Goal: Task Accomplishment & Management: Manage account settings

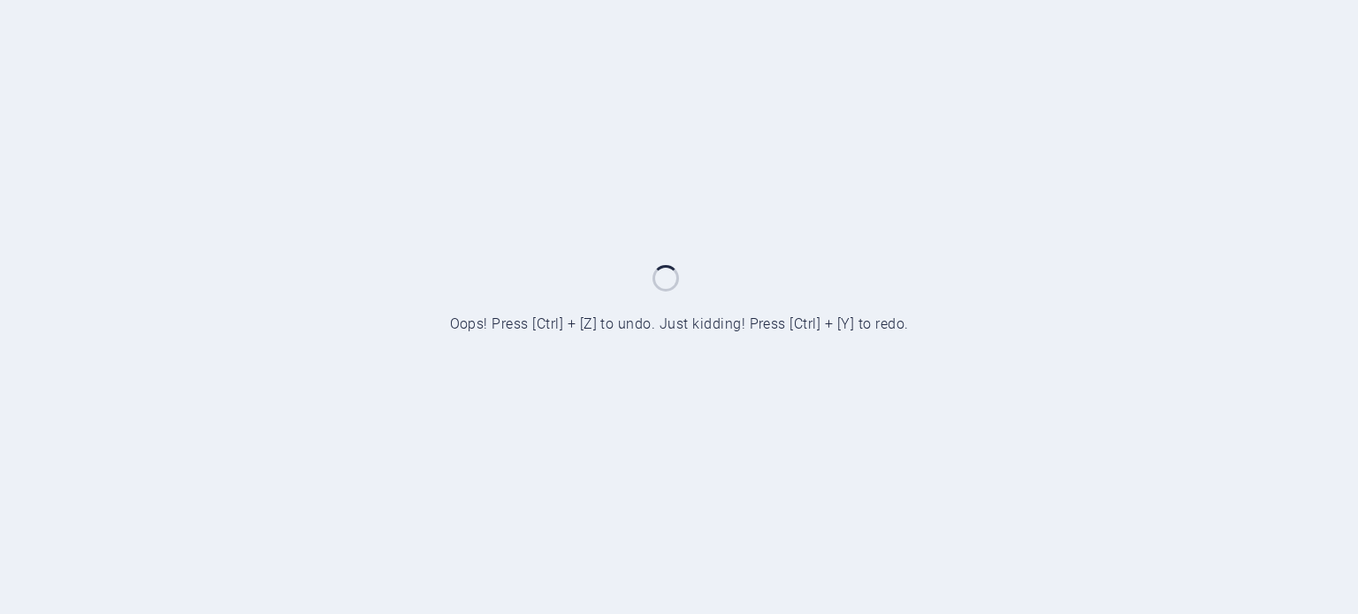
click at [407, 211] on div at bounding box center [679, 307] width 1358 height 614
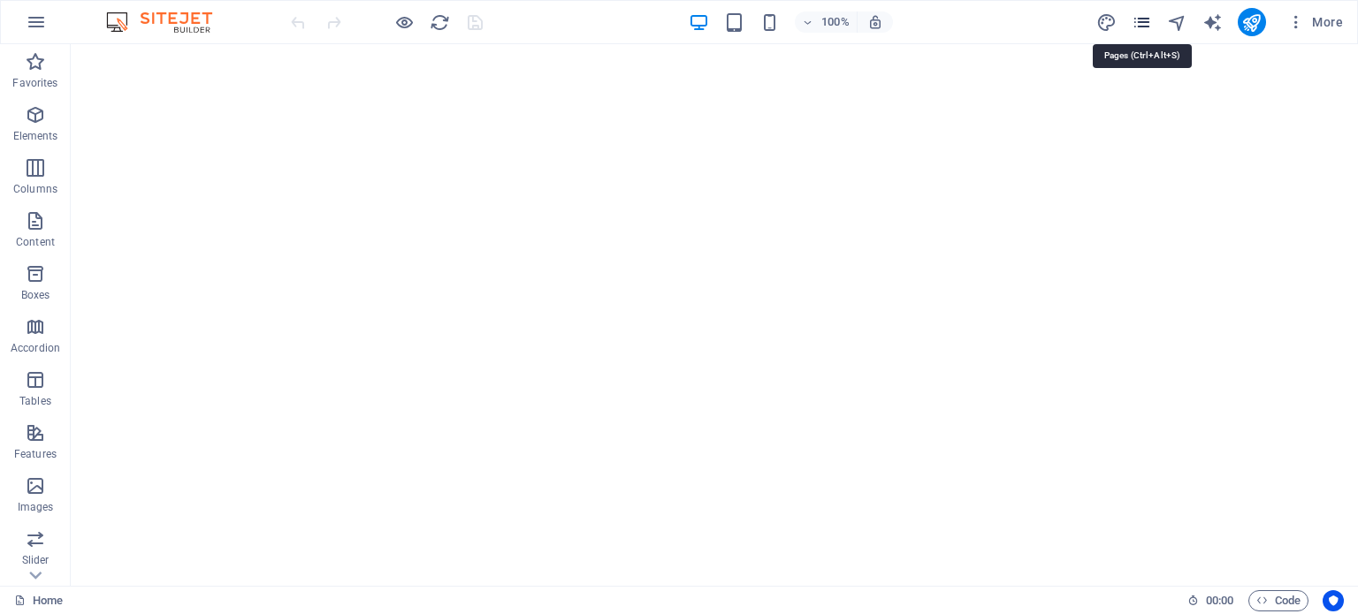
click at [1150, 13] on icon "pages" at bounding box center [1142, 22] width 20 height 20
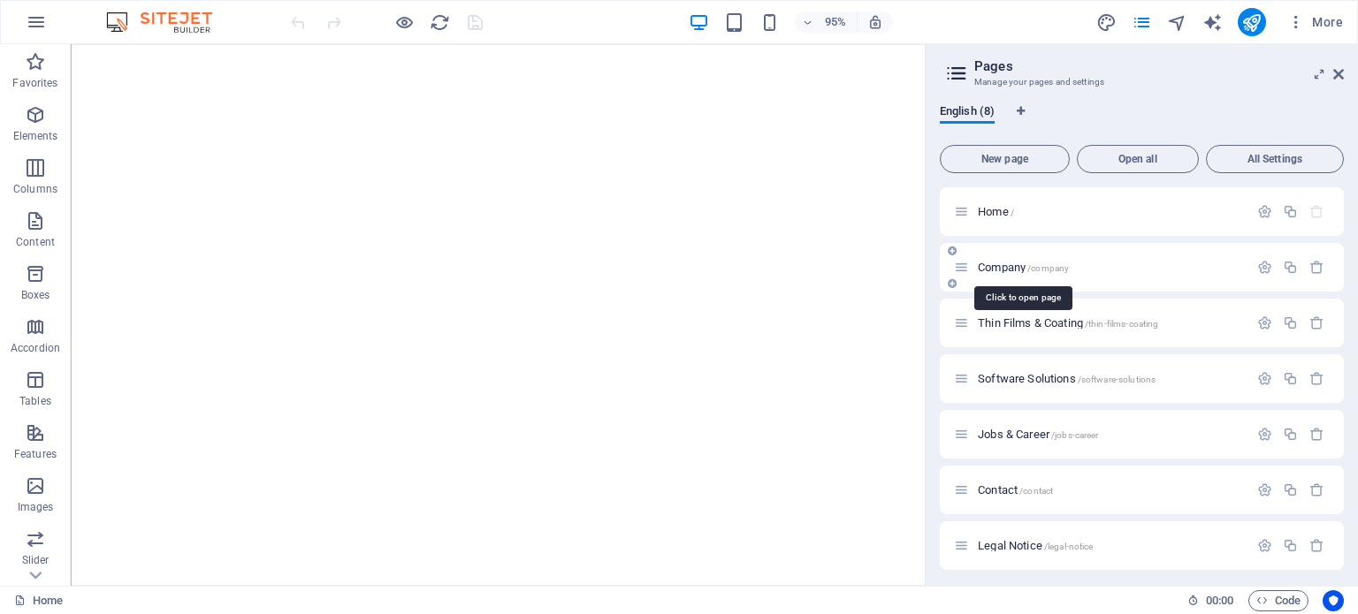
click at [1011, 268] on span "Company /company" at bounding box center [1023, 267] width 91 height 13
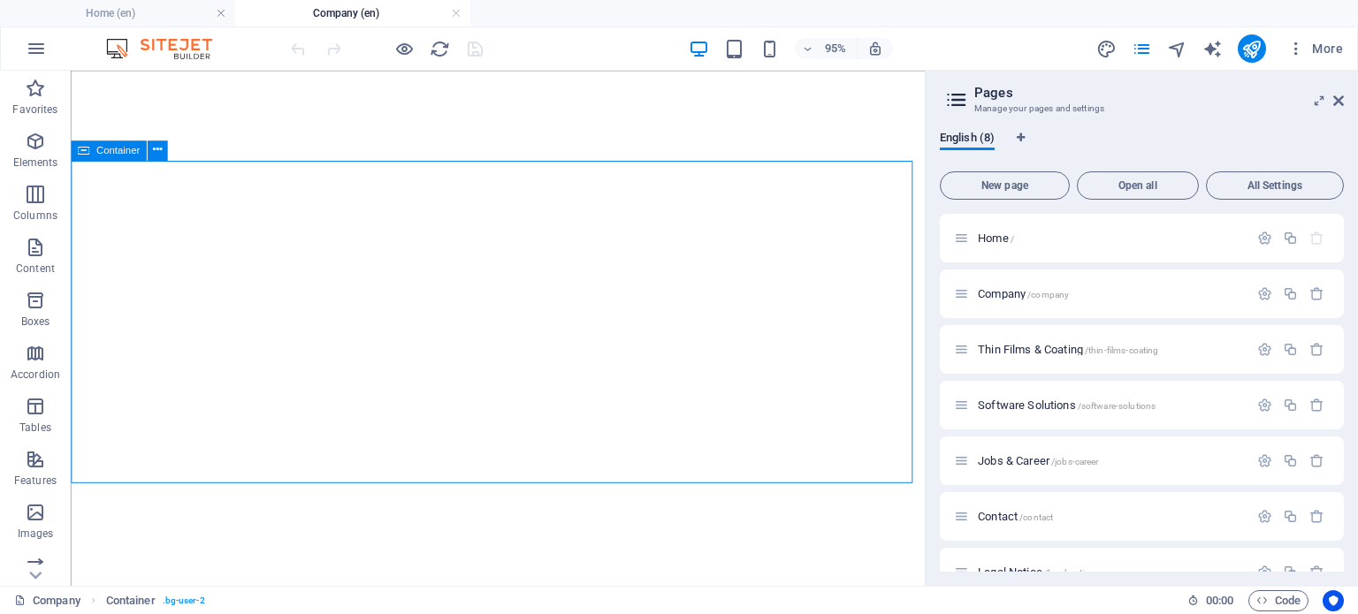
click at [109, 153] on span "Container" at bounding box center [117, 150] width 43 height 10
click at [159, 150] on icon at bounding box center [157, 150] width 9 height 18
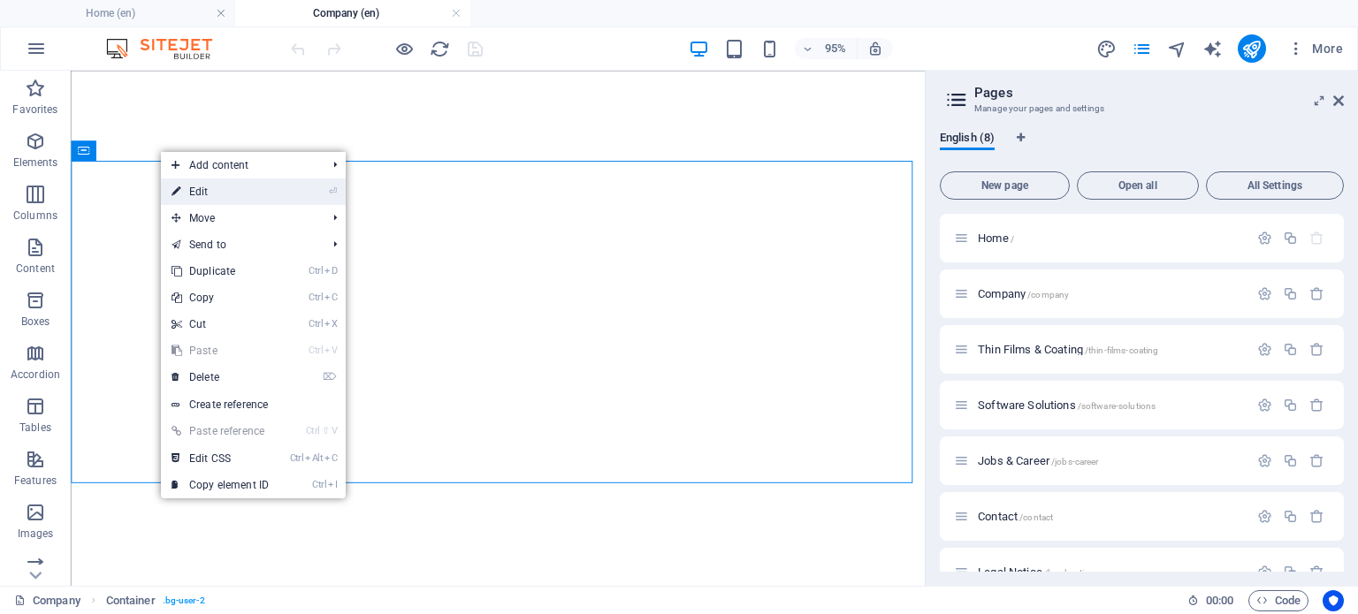
click at [193, 188] on link "⏎ Edit" at bounding box center [220, 192] width 118 height 27
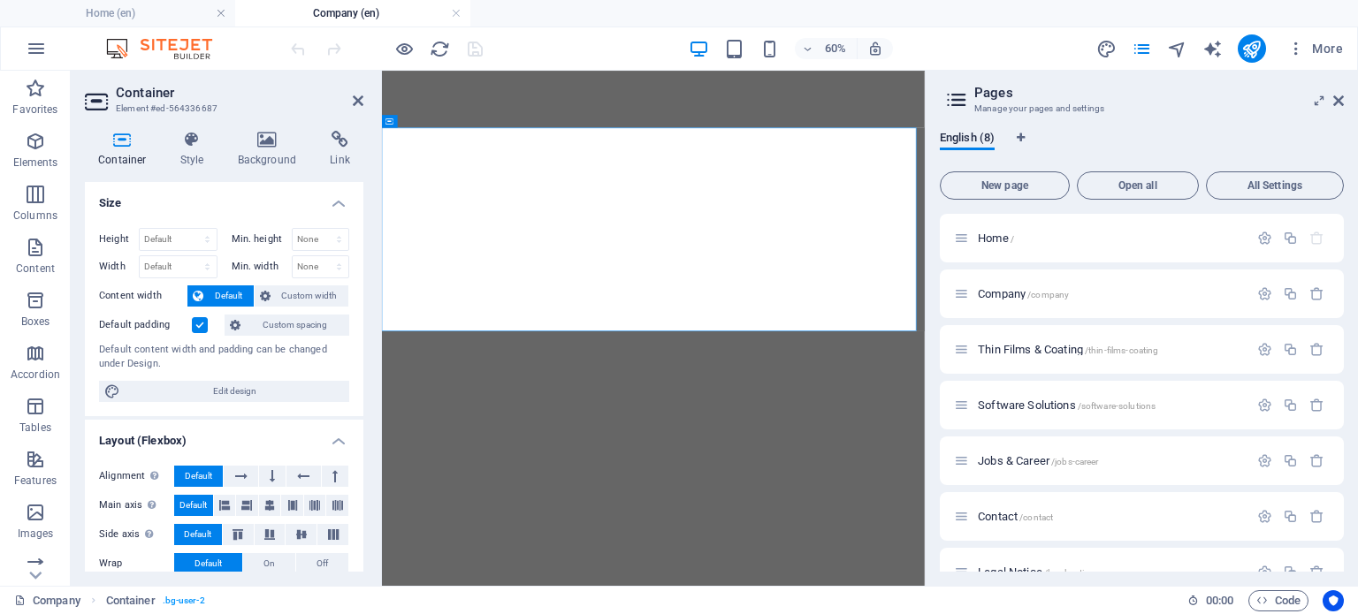
click at [1343, 91] on h2 "Pages" at bounding box center [1159, 93] width 370 height 16
click at [1339, 102] on icon at bounding box center [1338, 101] width 11 height 14
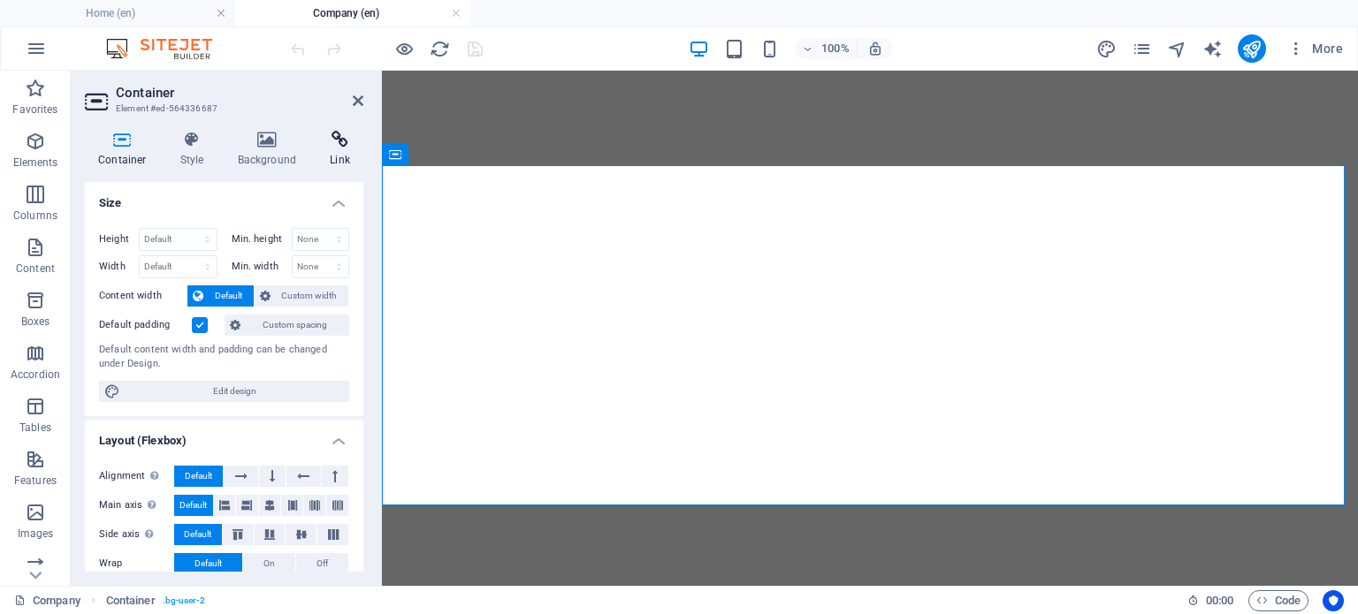
click at [332, 133] on icon at bounding box center [340, 140] width 47 height 18
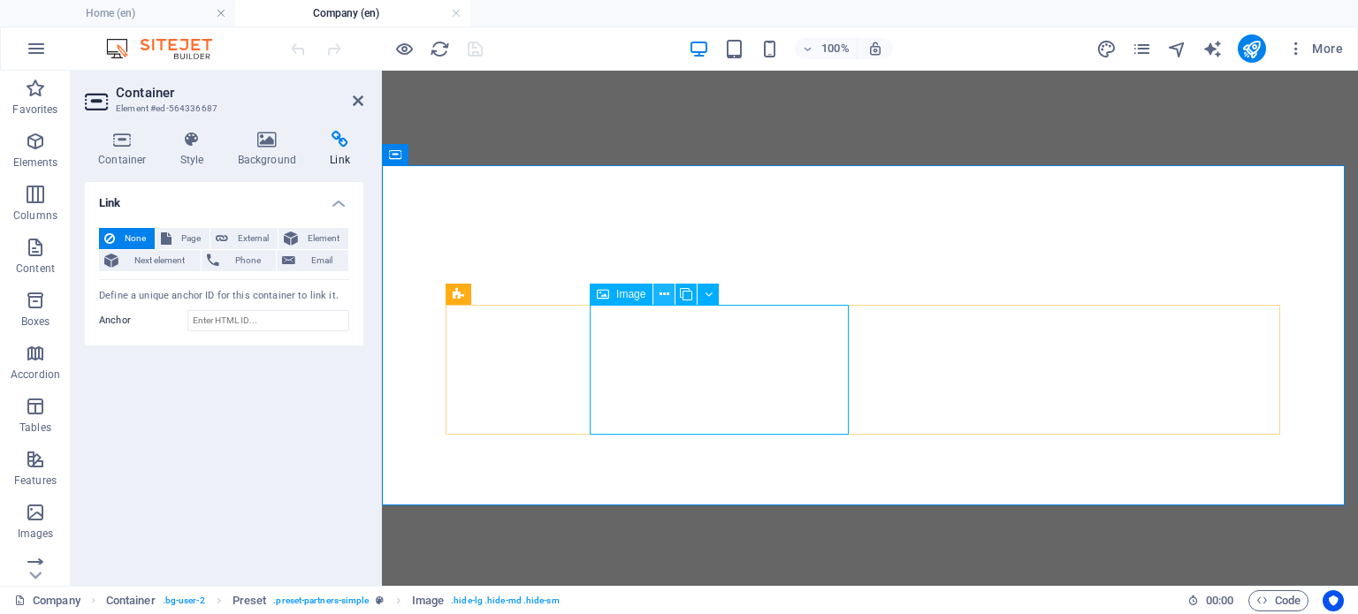
click at [661, 293] on icon at bounding box center [665, 295] width 10 height 19
click at [665, 296] on icon at bounding box center [665, 295] width 10 height 19
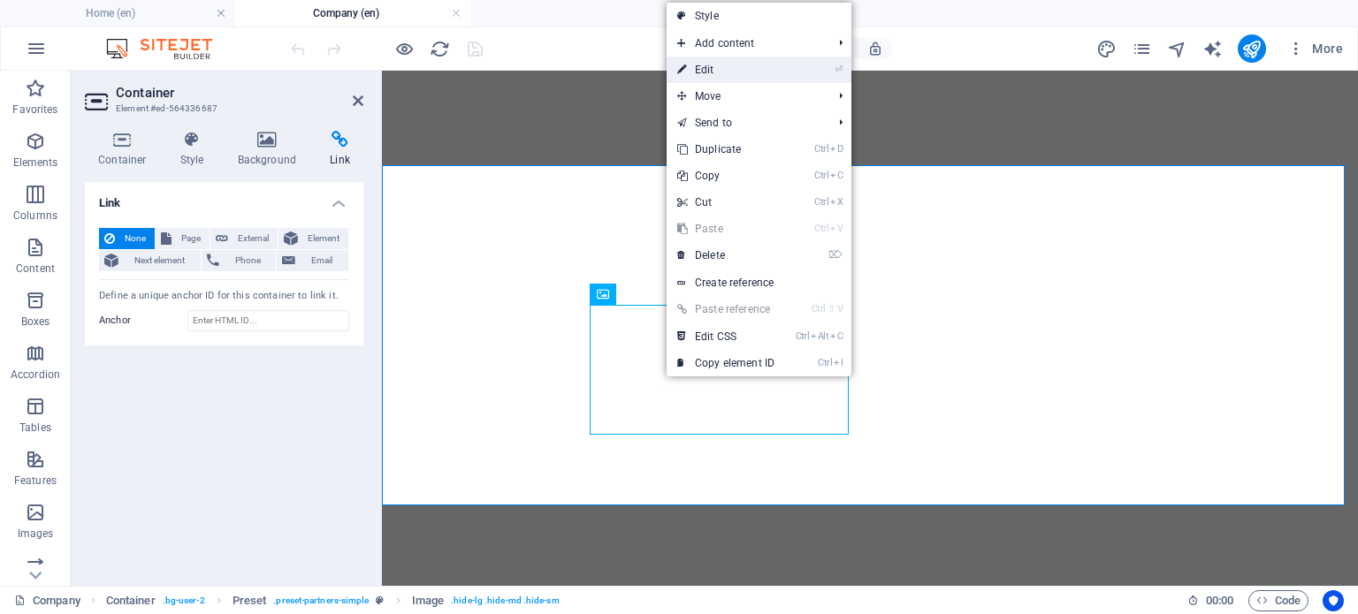
click at [707, 72] on link "⏎ Edit" at bounding box center [726, 70] width 118 height 27
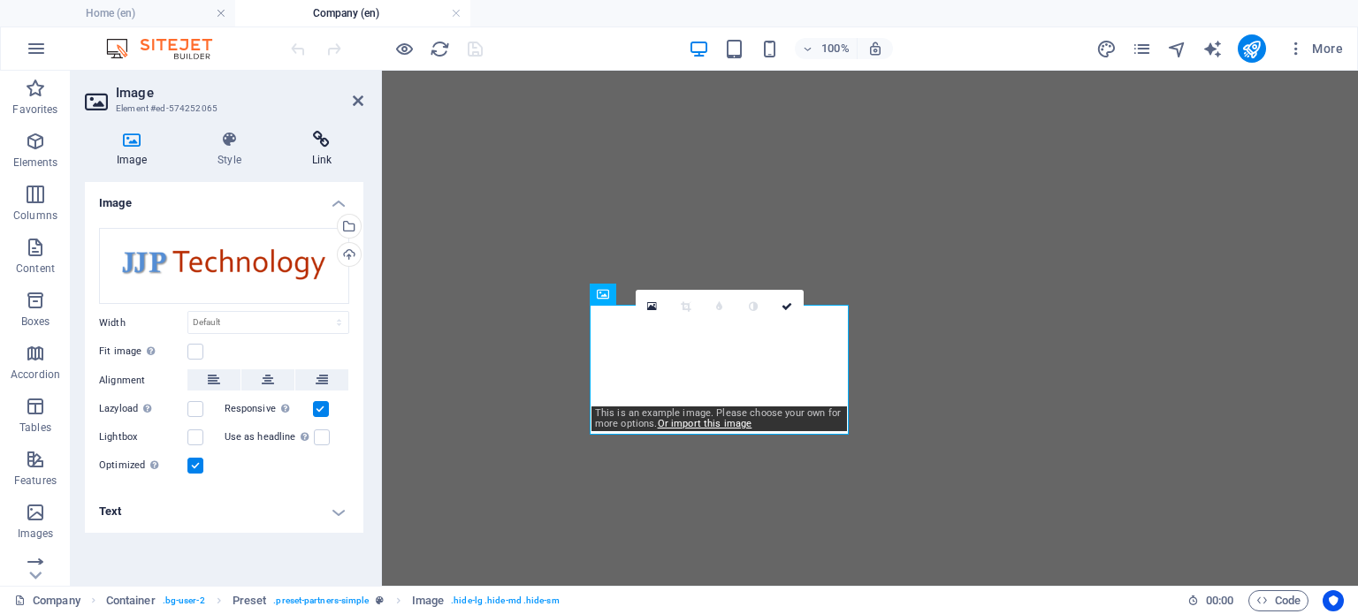
click at [329, 138] on icon at bounding box center [321, 140] width 83 height 18
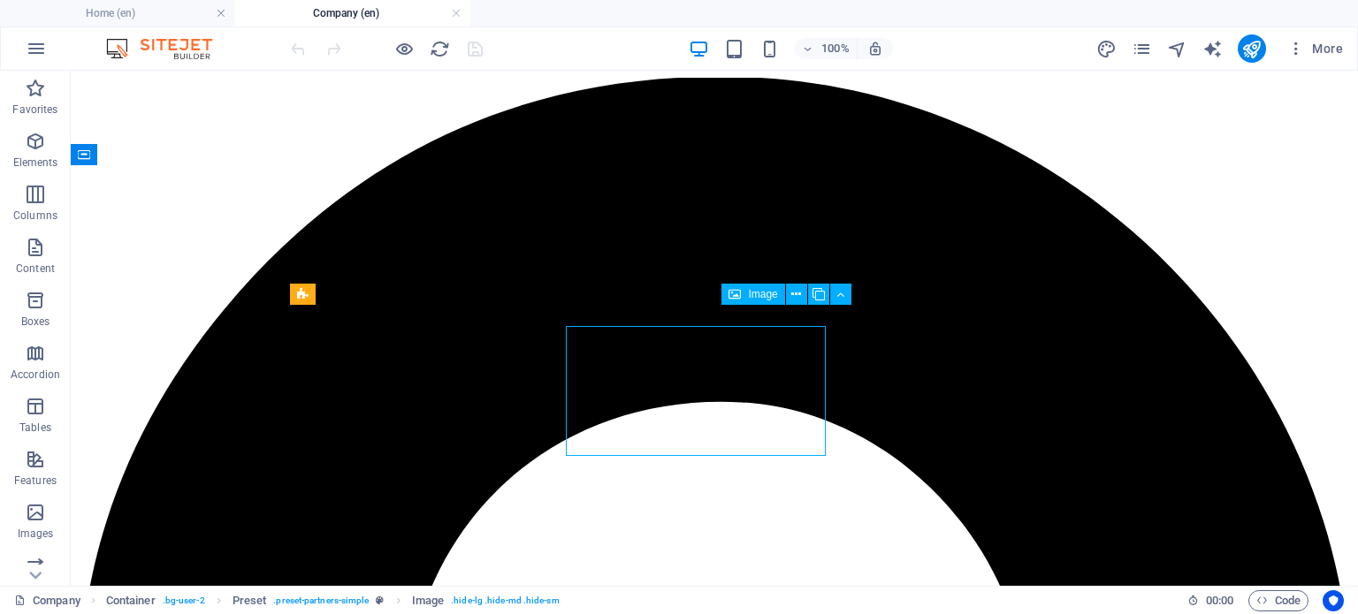
scroll to position [1790, 0]
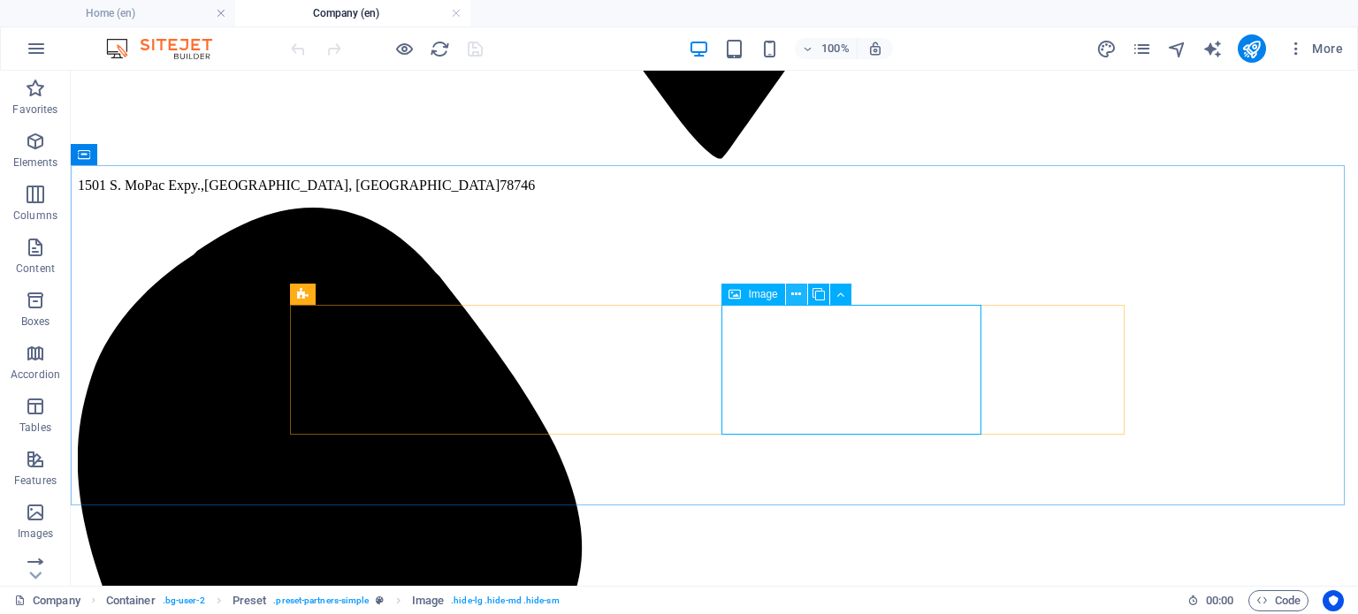
click at [792, 293] on icon at bounding box center [796, 295] width 10 height 19
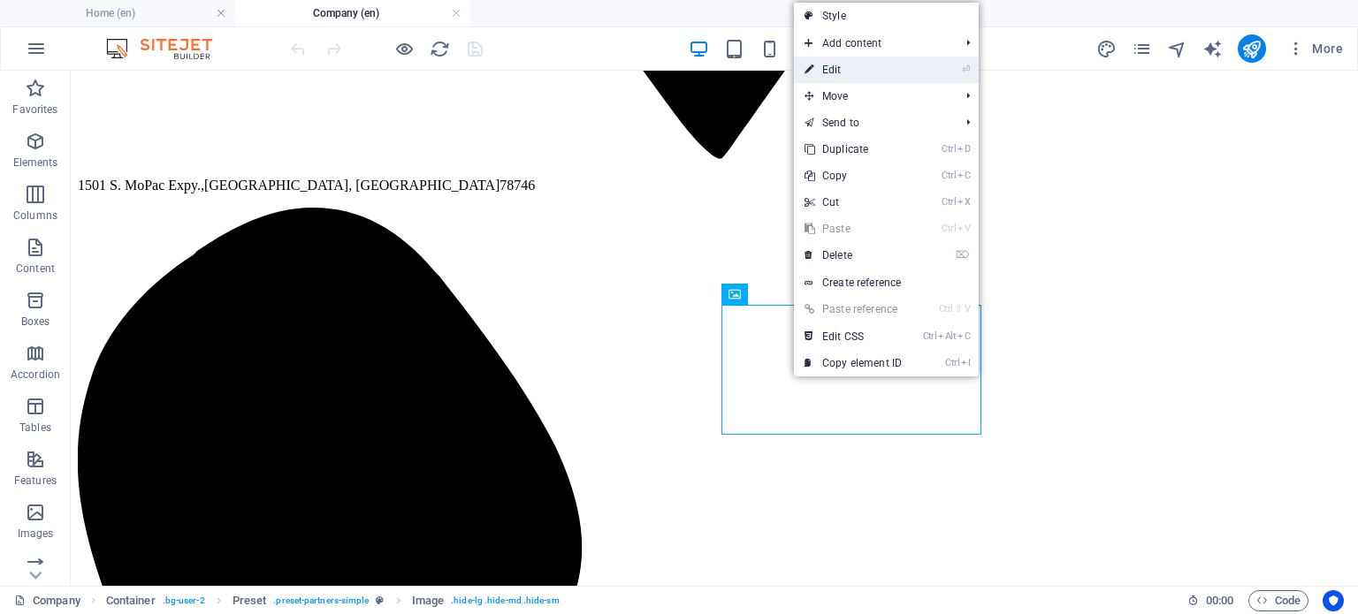
drag, startPoint x: 828, startPoint y: 72, endPoint x: 445, endPoint y: 2, distance: 389.1
click at [828, 72] on link "⏎ Edit" at bounding box center [853, 70] width 118 height 27
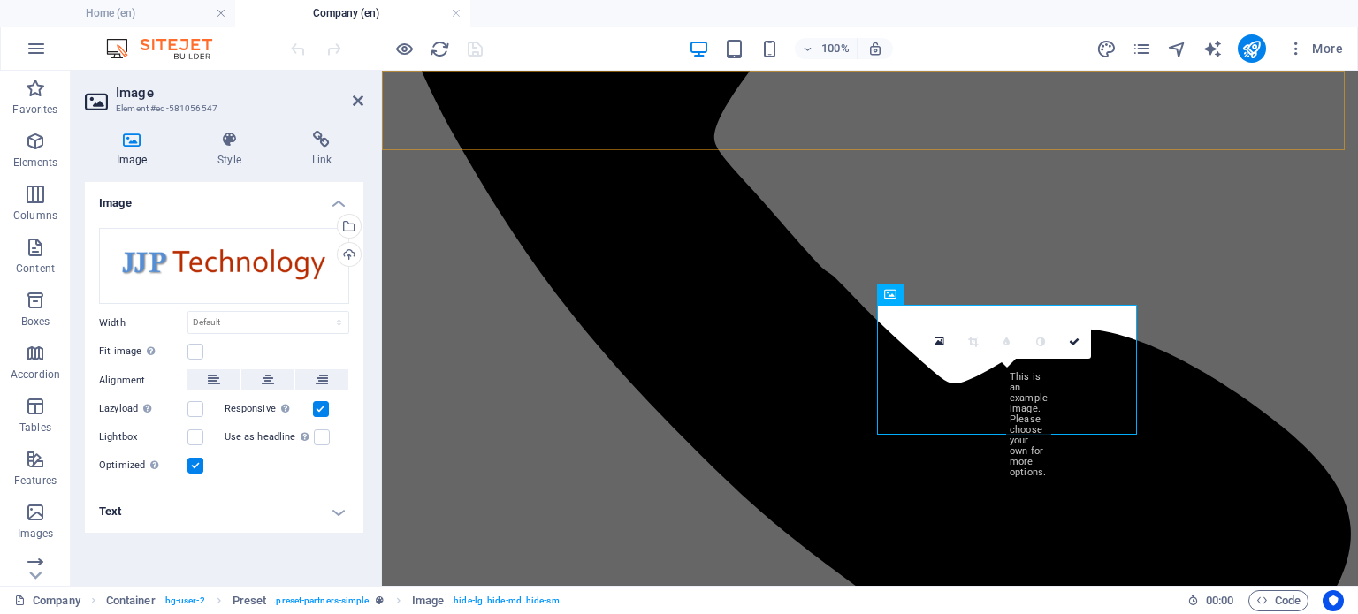
scroll to position [1811, 0]
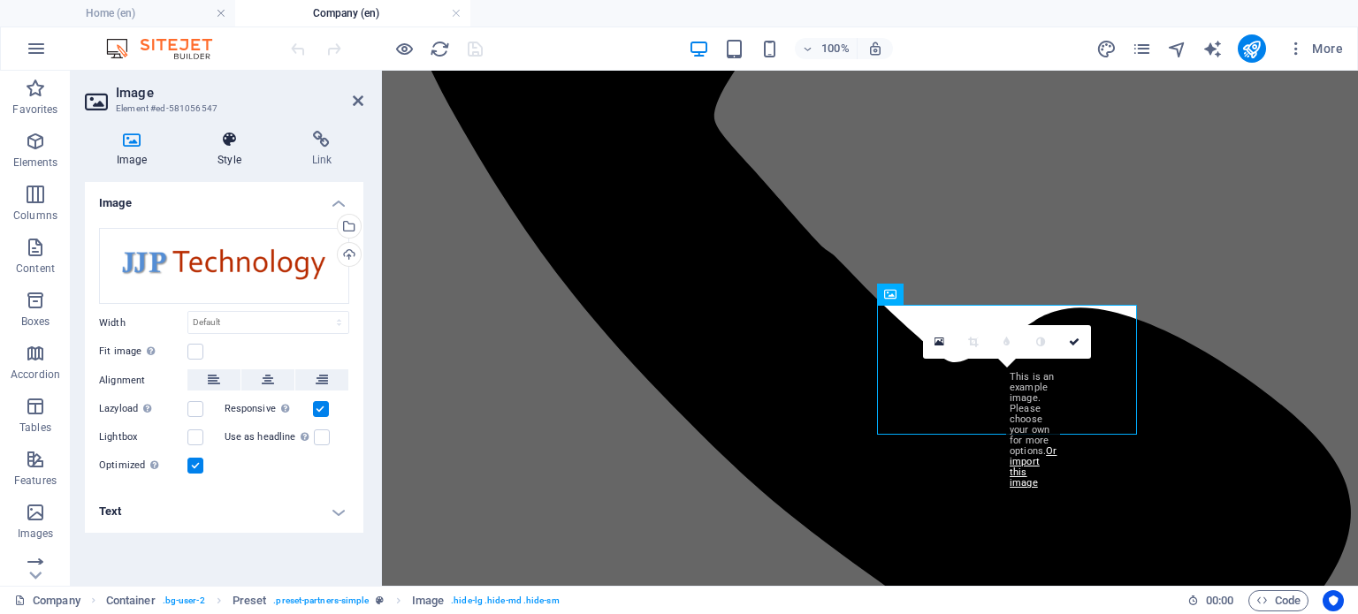
click at [232, 141] on icon at bounding box center [229, 140] width 87 height 18
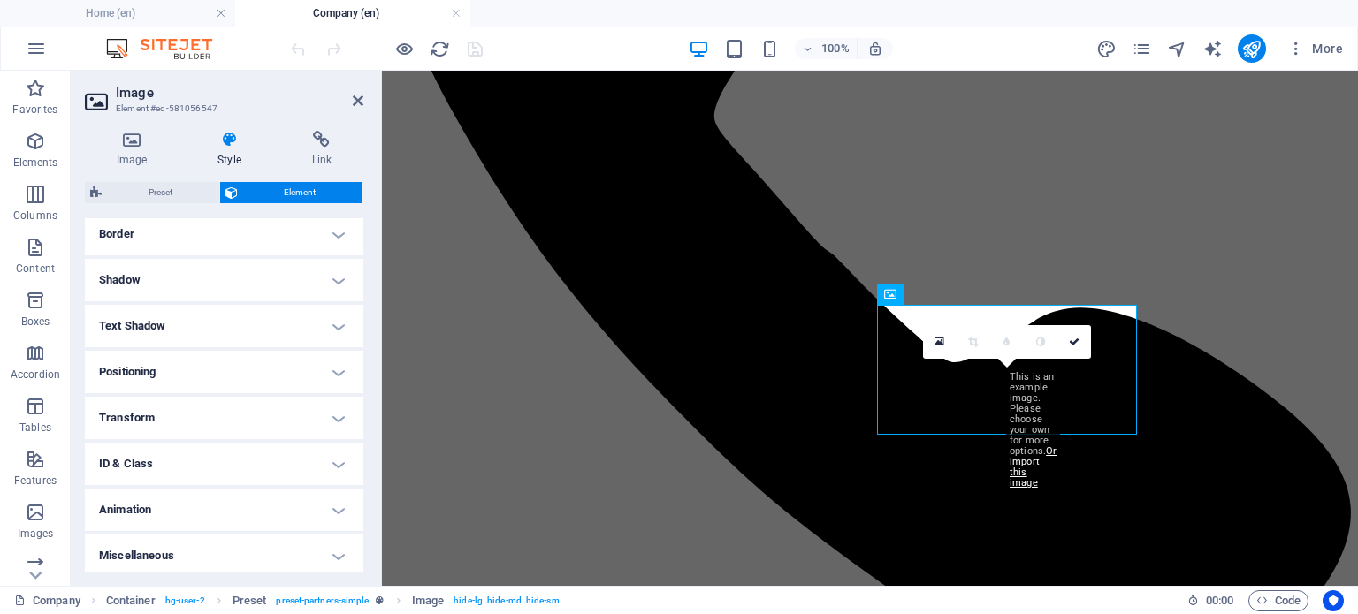
scroll to position [393, 0]
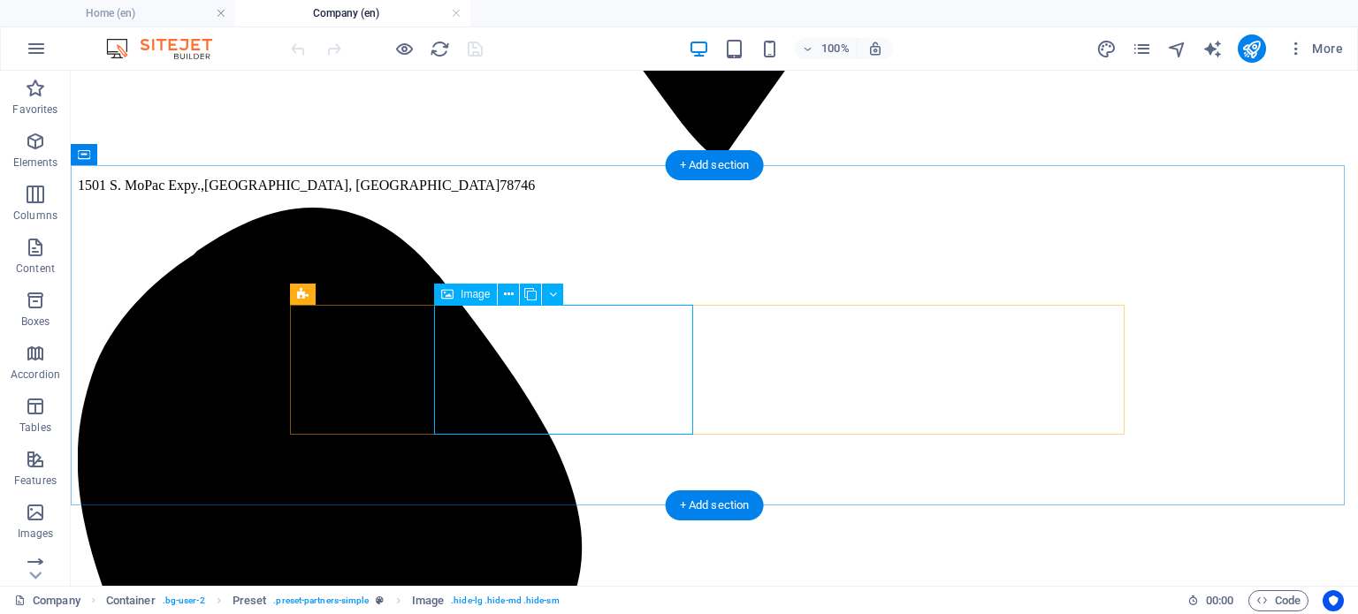
click at [508, 294] on icon at bounding box center [509, 295] width 10 height 19
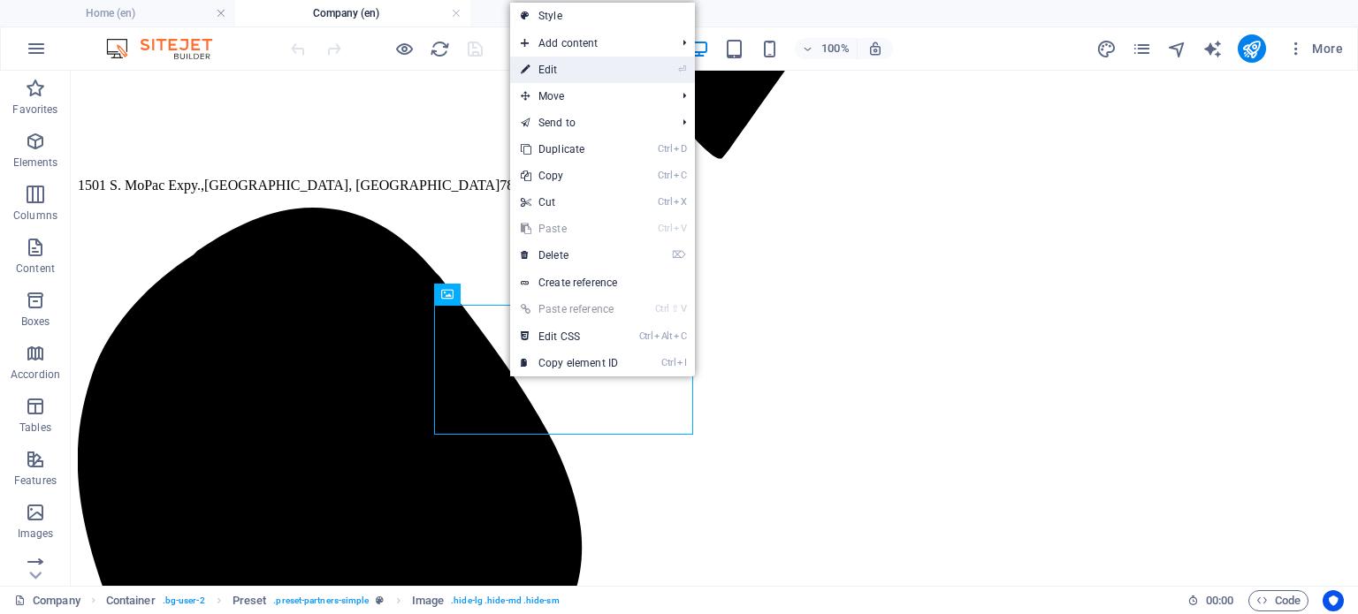
click at [552, 77] on link "⏎ Edit" at bounding box center [569, 70] width 118 height 27
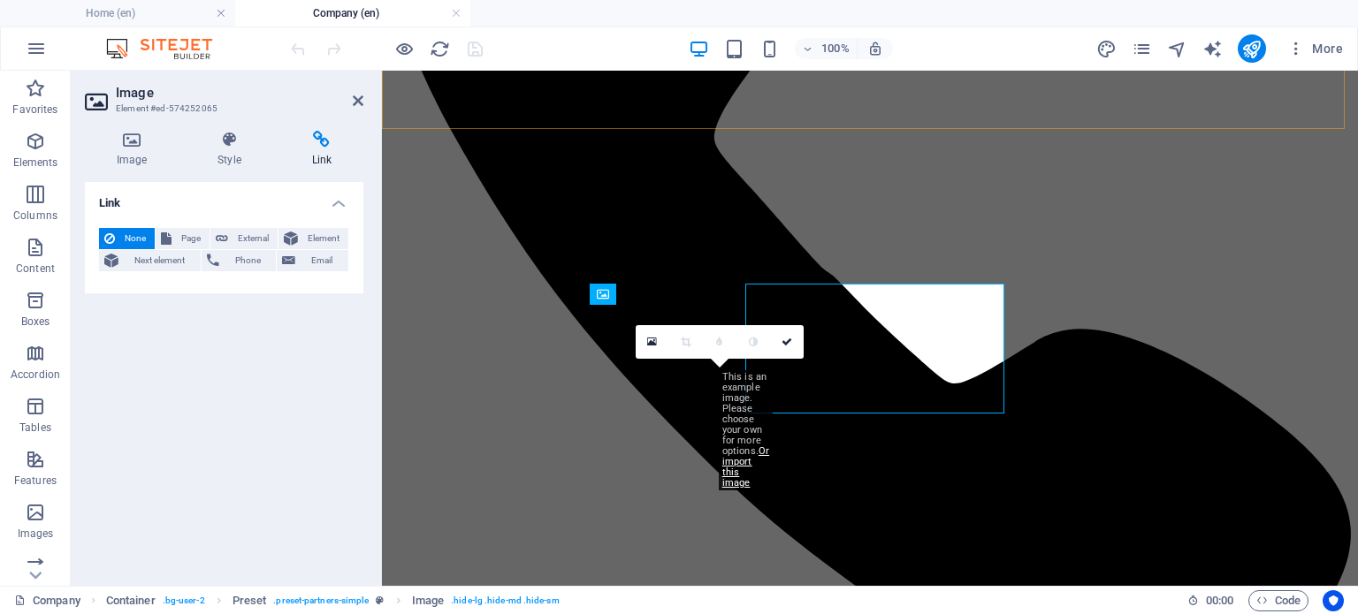
scroll to position [1811, 0]
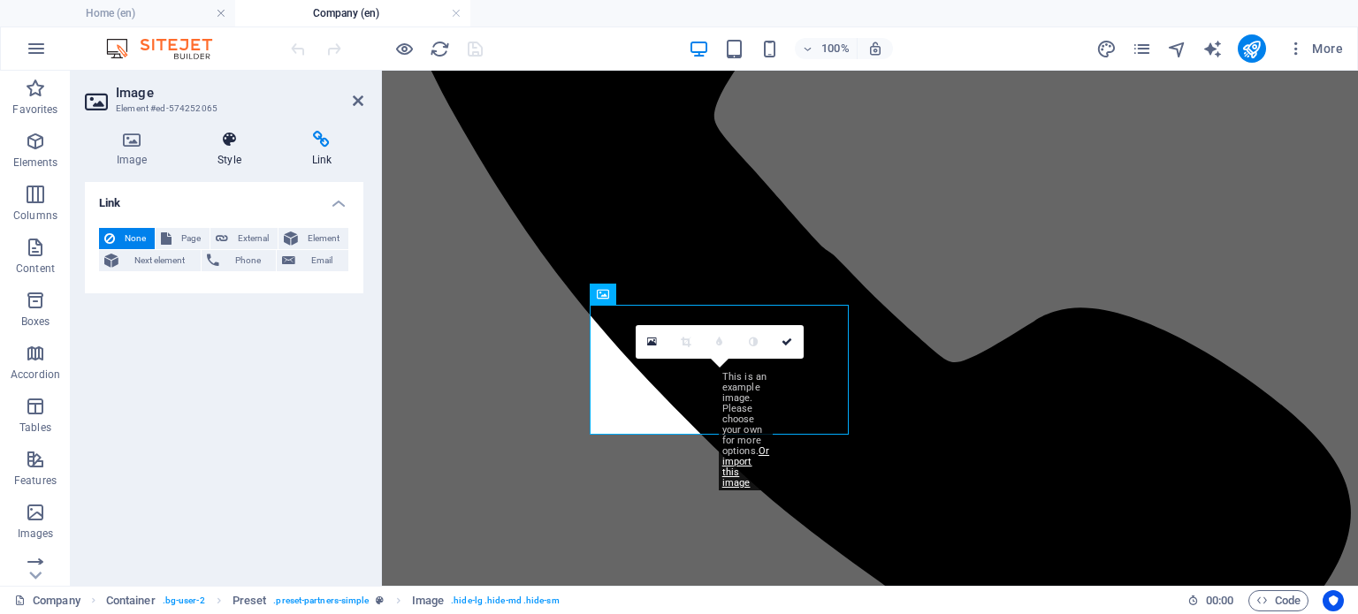
click at [217, 144] on icon at bounding box center [229, 140] width 87 height 18
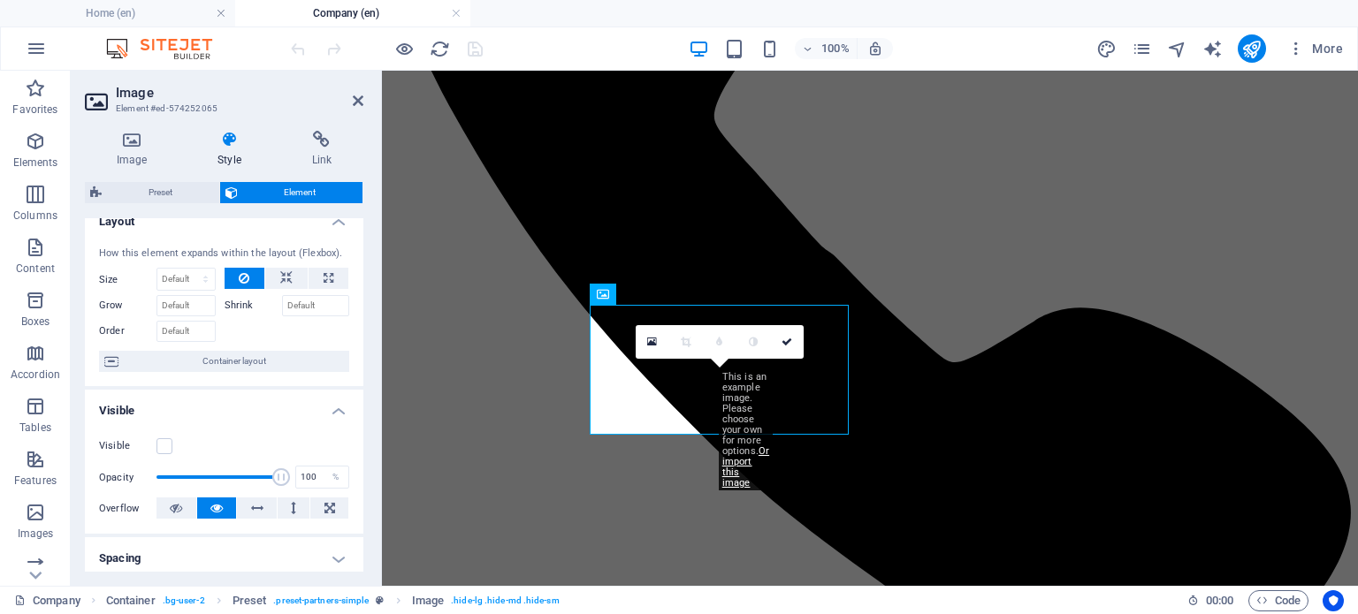
scroll to position [0, 0]
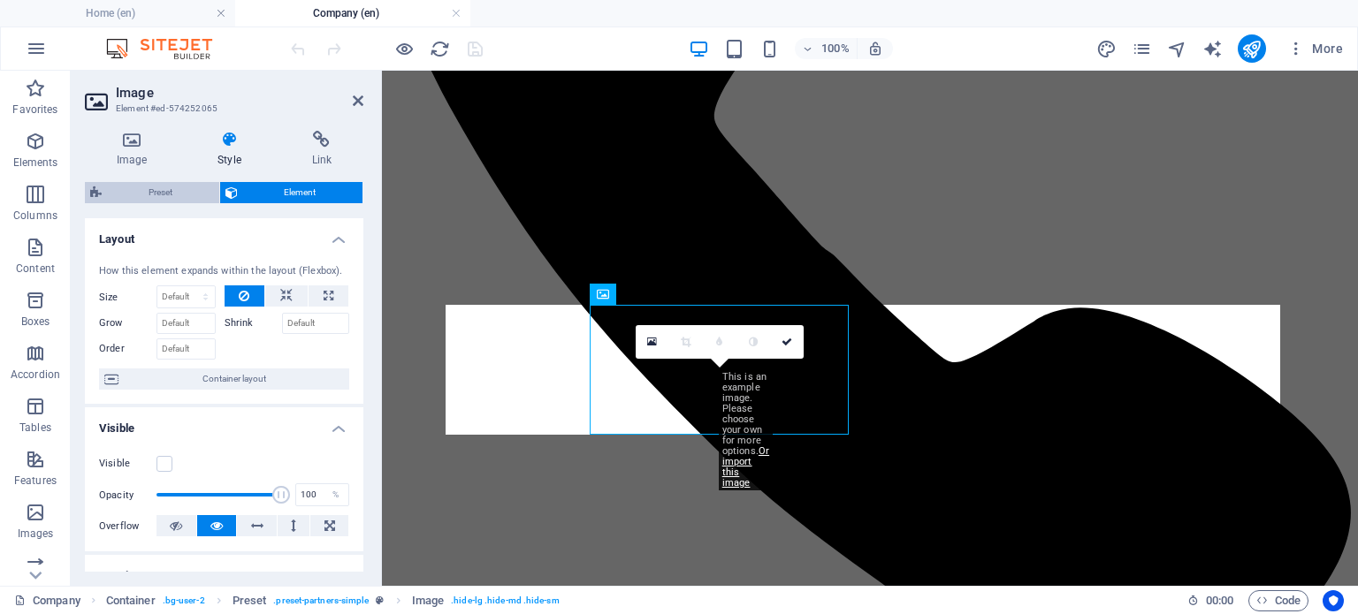
click at [185, 193] on span "Preset" at bounding box center [160, 192] width 107 height 21
select select "2/1"
select select "px"
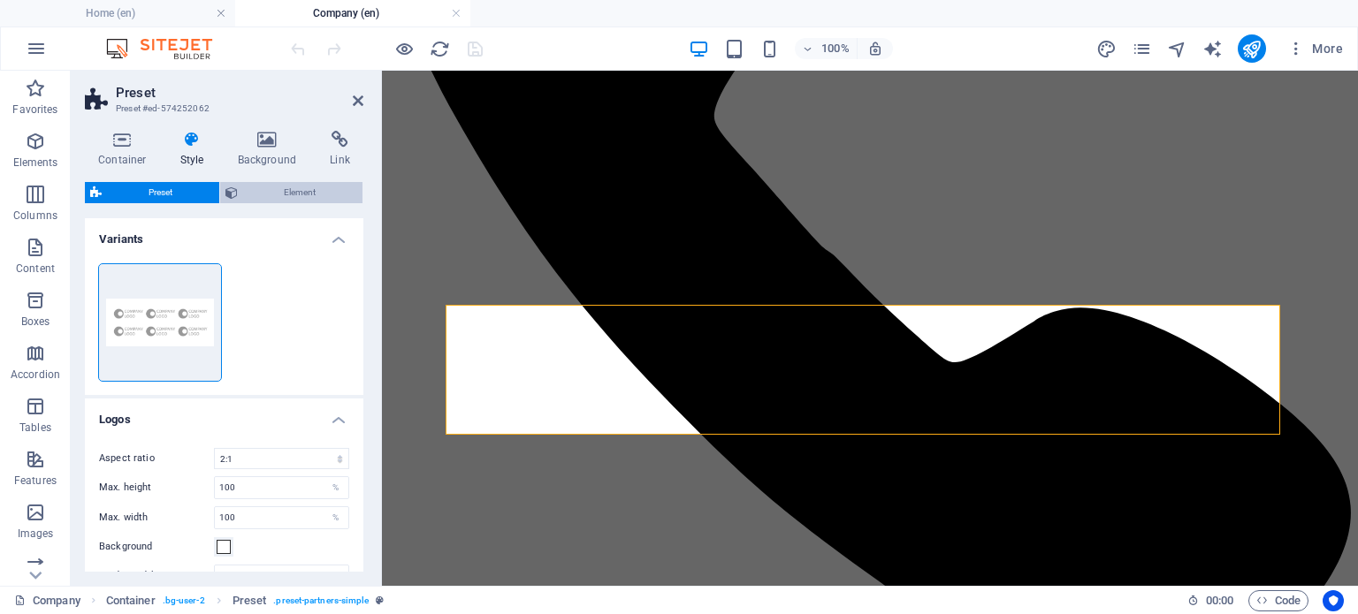
click at [289, 201] on span "Element" at bounding box center [300, 192] width 115 height 21
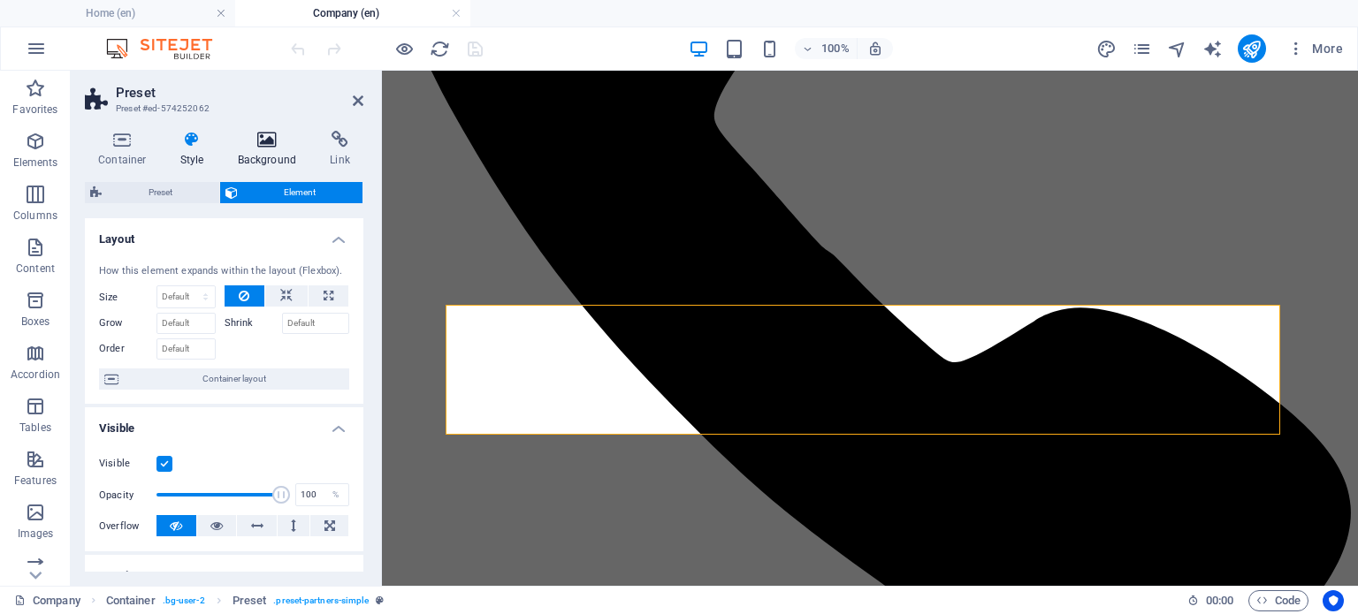
click at [285, 150] on h4 "Background" at bounding box center [271, 149] width 93 height 37
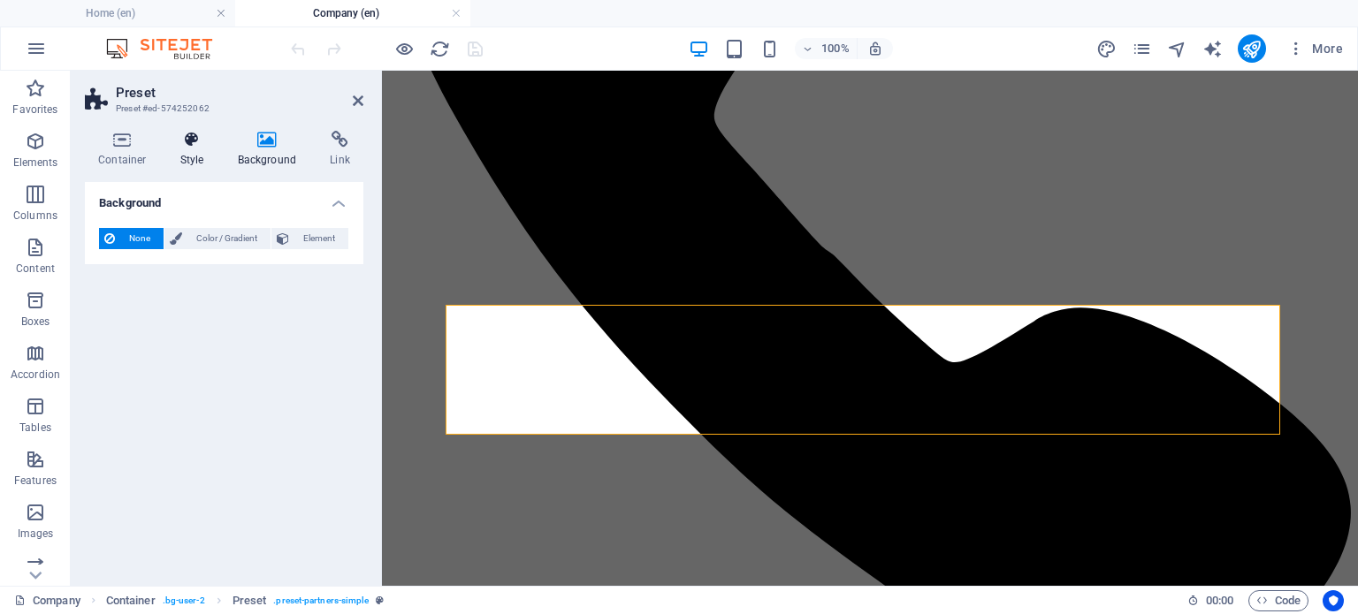
click at [179, 137] on icon at bounding box center [192, 140] width 50 height 18
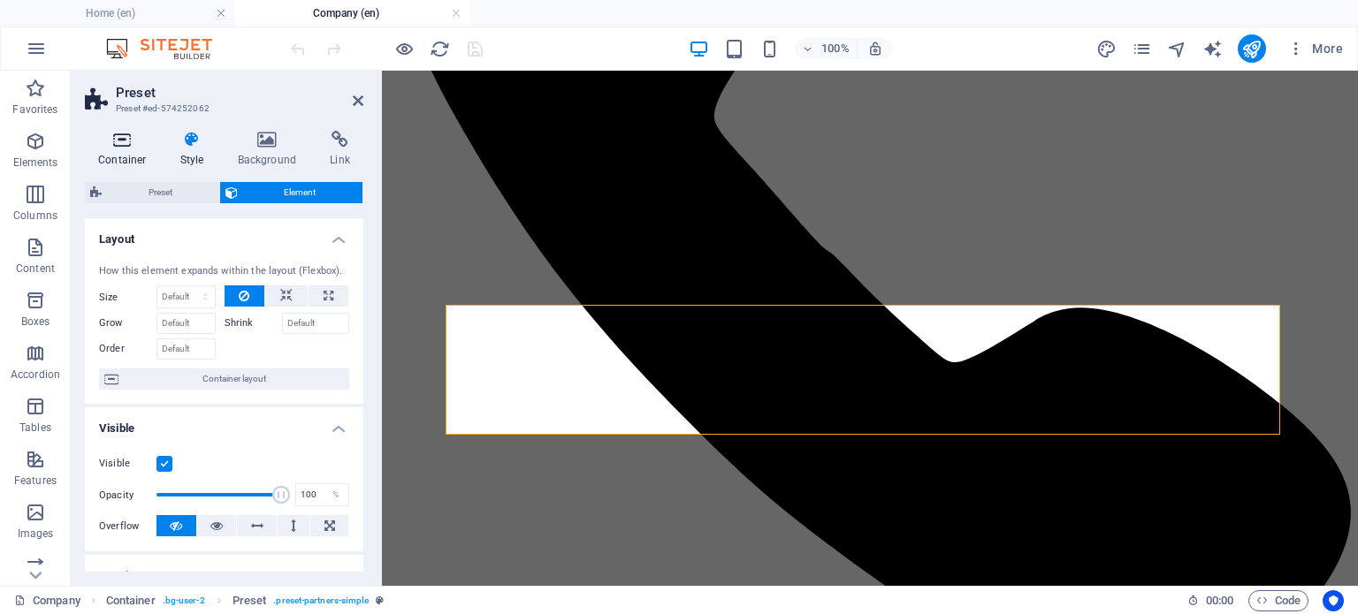
click at [127, 138] on icon at bounding box center [122, 140] width 75 height 18
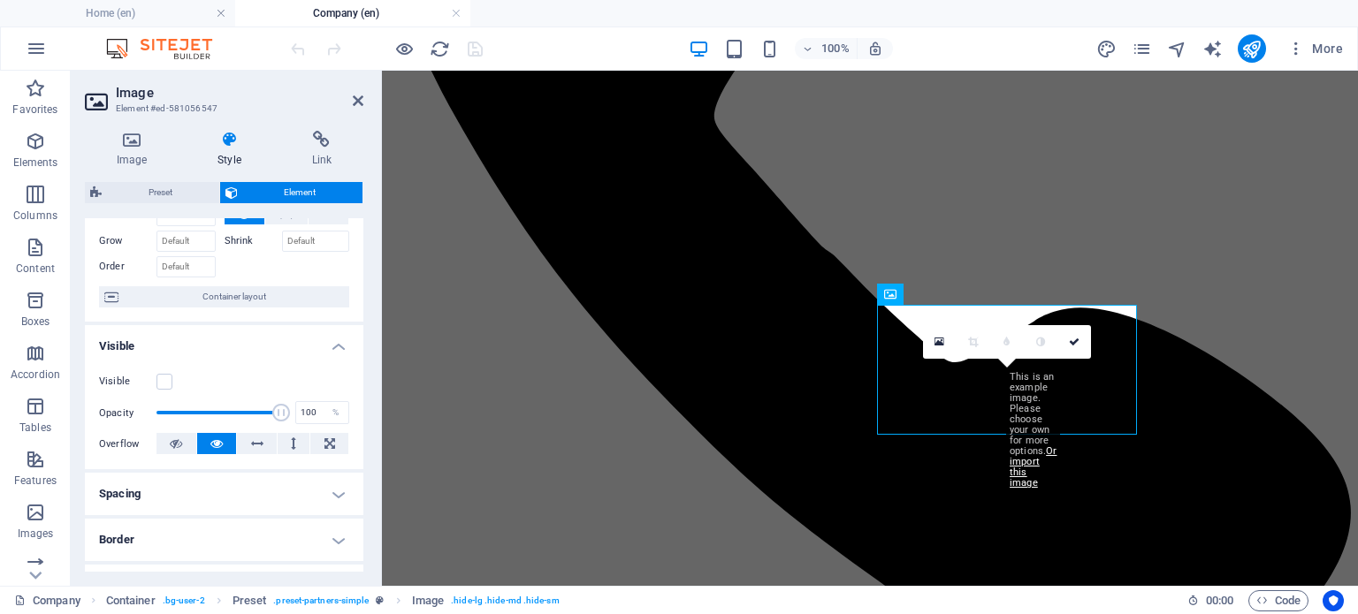
scroll to position [177, 0]
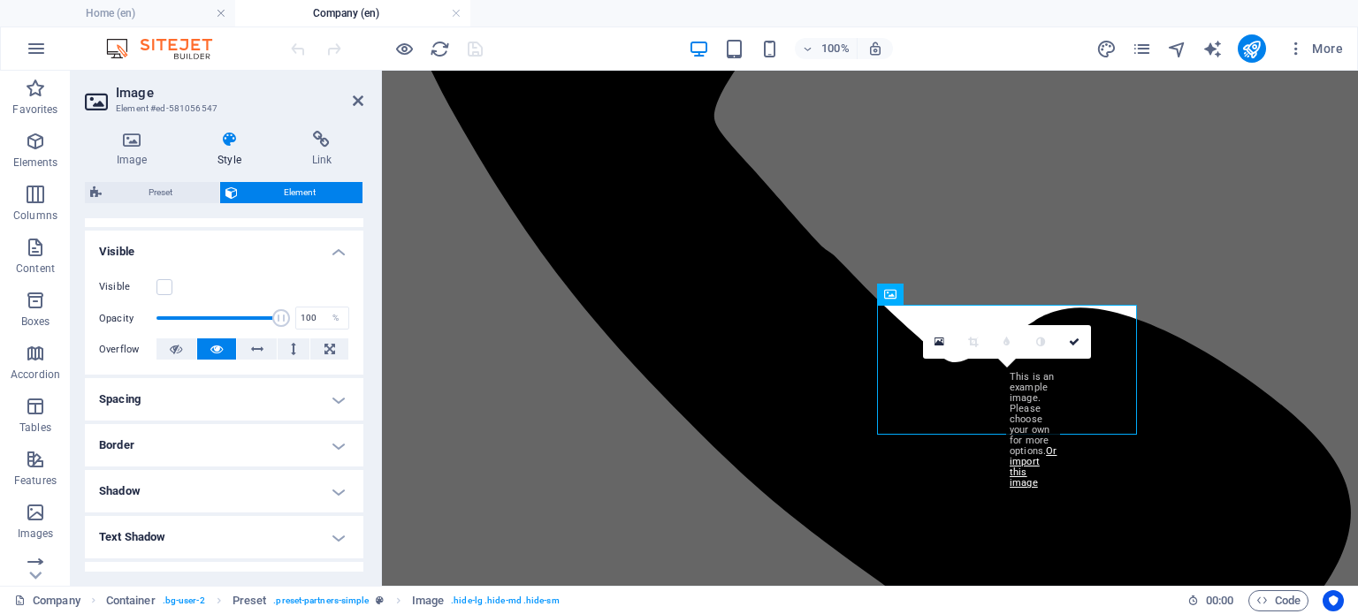
click at [223, 143] on icon at bounding box center [229, 140] width 87 height 18
click at [324, 141] on icon at bounding box center [321, 140] width 83 height 18
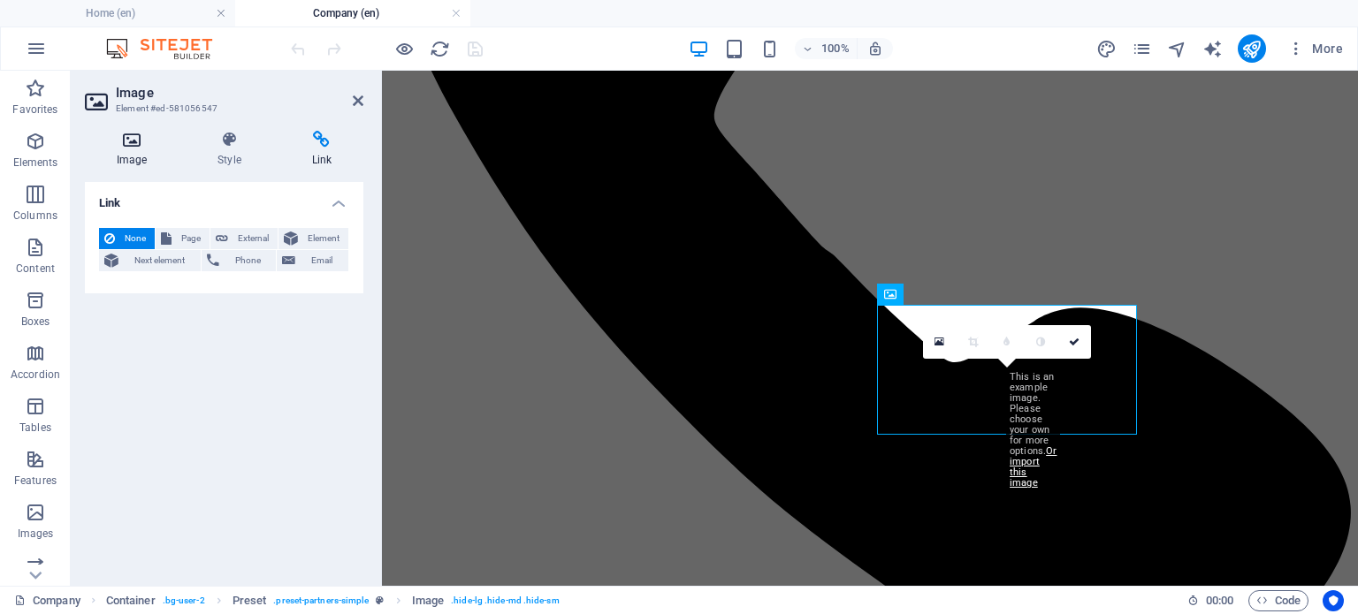
click at [135, 146] on icon at bounding box center [132, 140] width 94 height 18
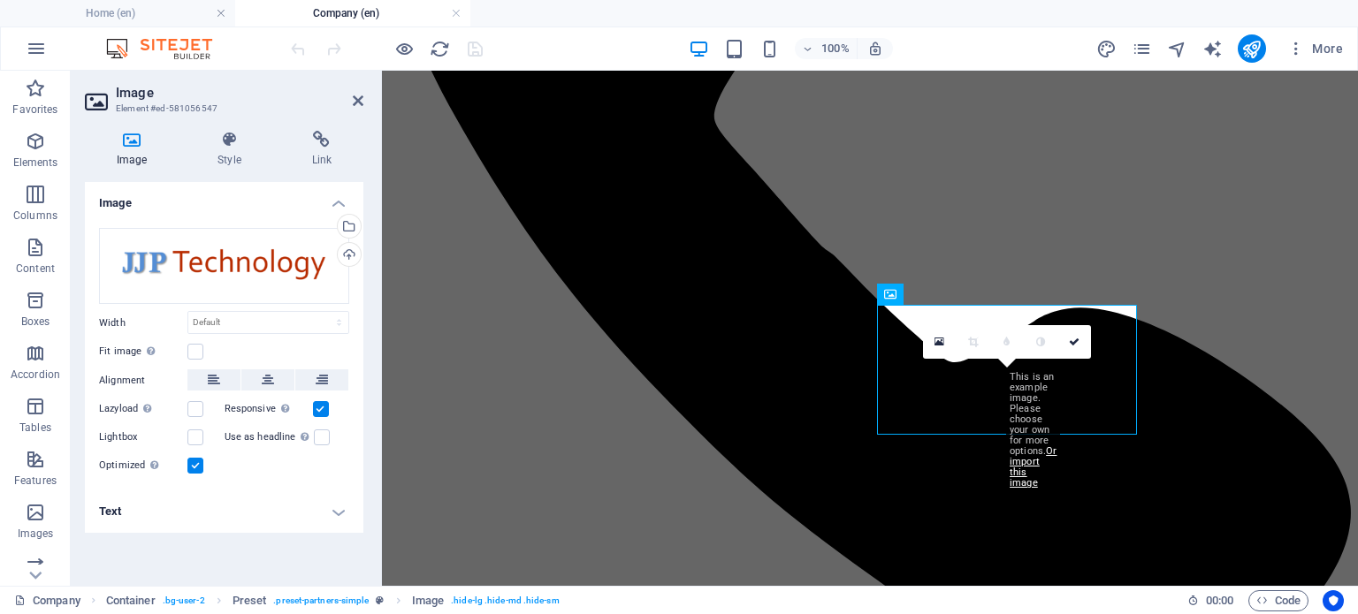
click at [343, 511] on h4 "Text" at bounding box center [224, 512] width 278 height 42
click at [332, 509] on h4 "Text" at bounding box center [224, 507] width 278 height 32
click at [225, 141] on icon at bounding box center [229, 140] width 87 height 18
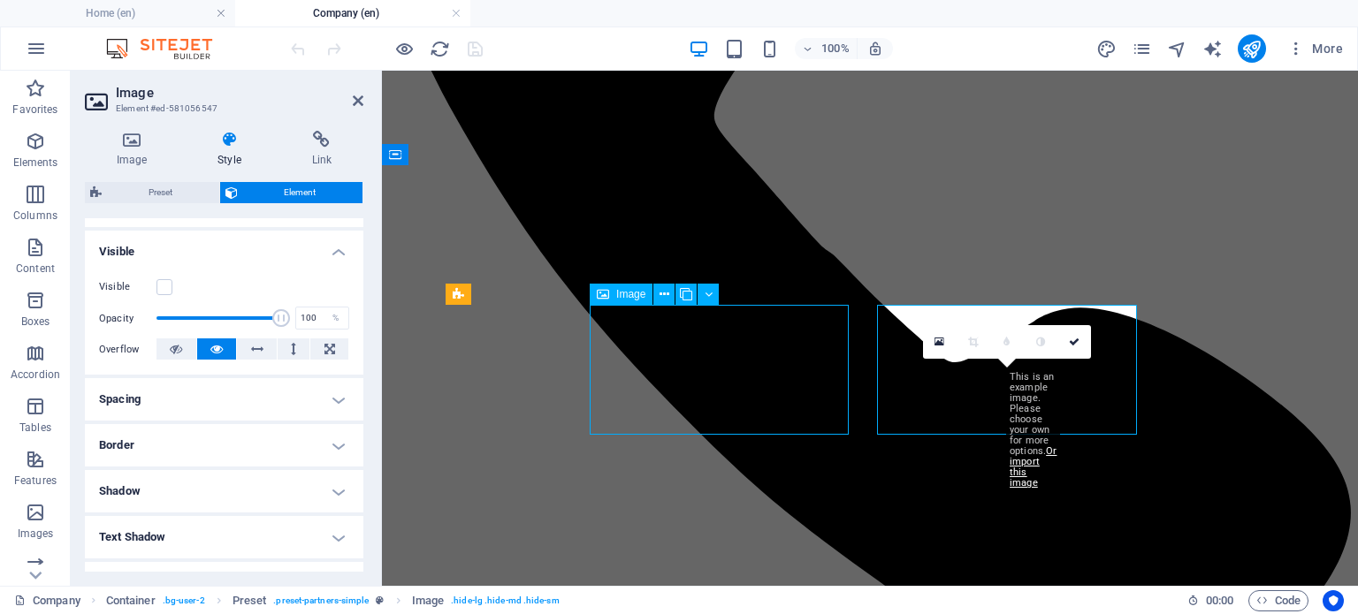
scroll to position [1790, 0]
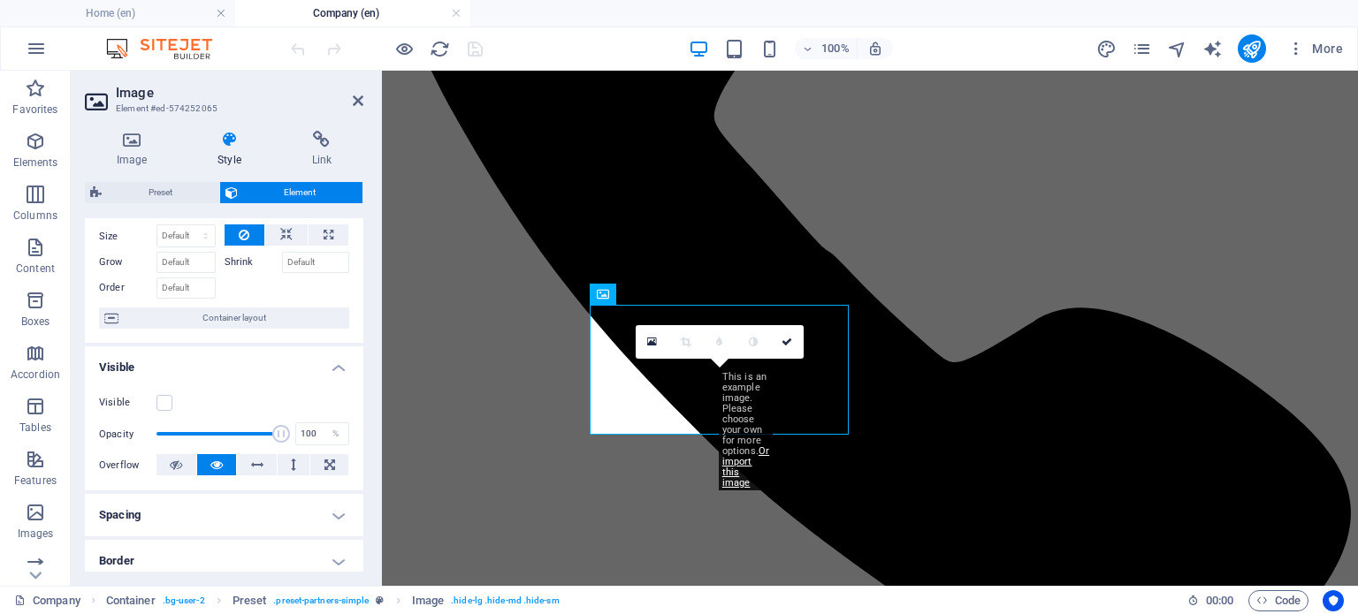
scroll to position [0, 0]
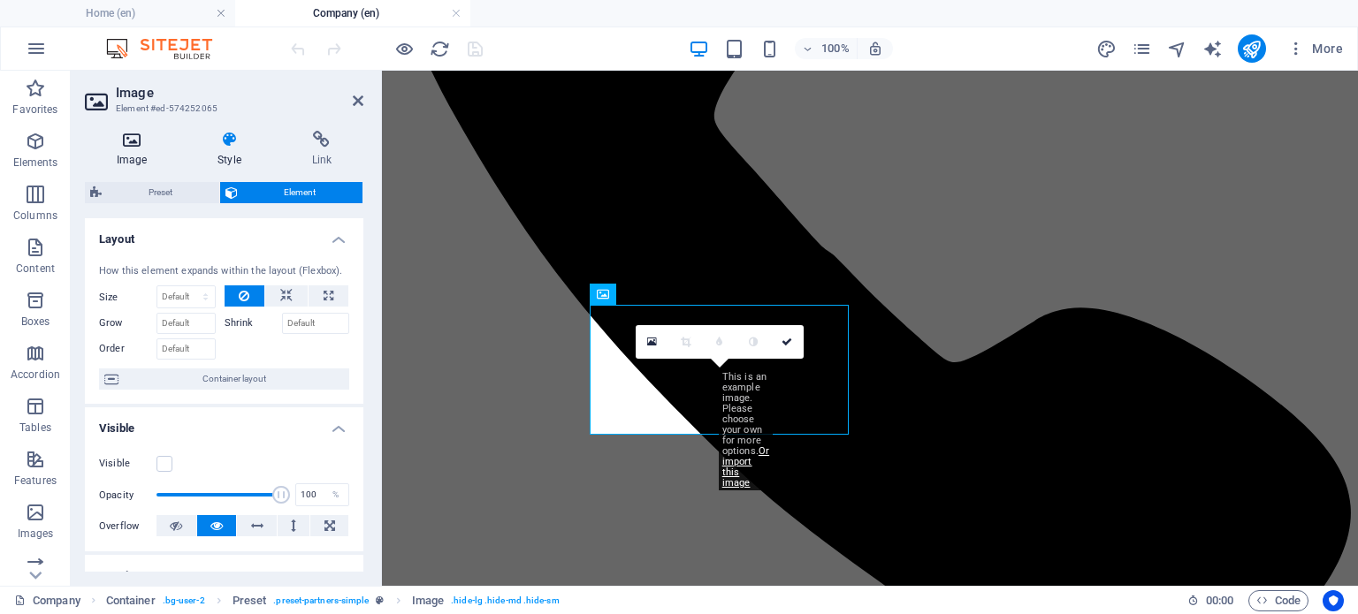
click at [142, 141] on icon at bounding box center [132, 140] width 94 height 18
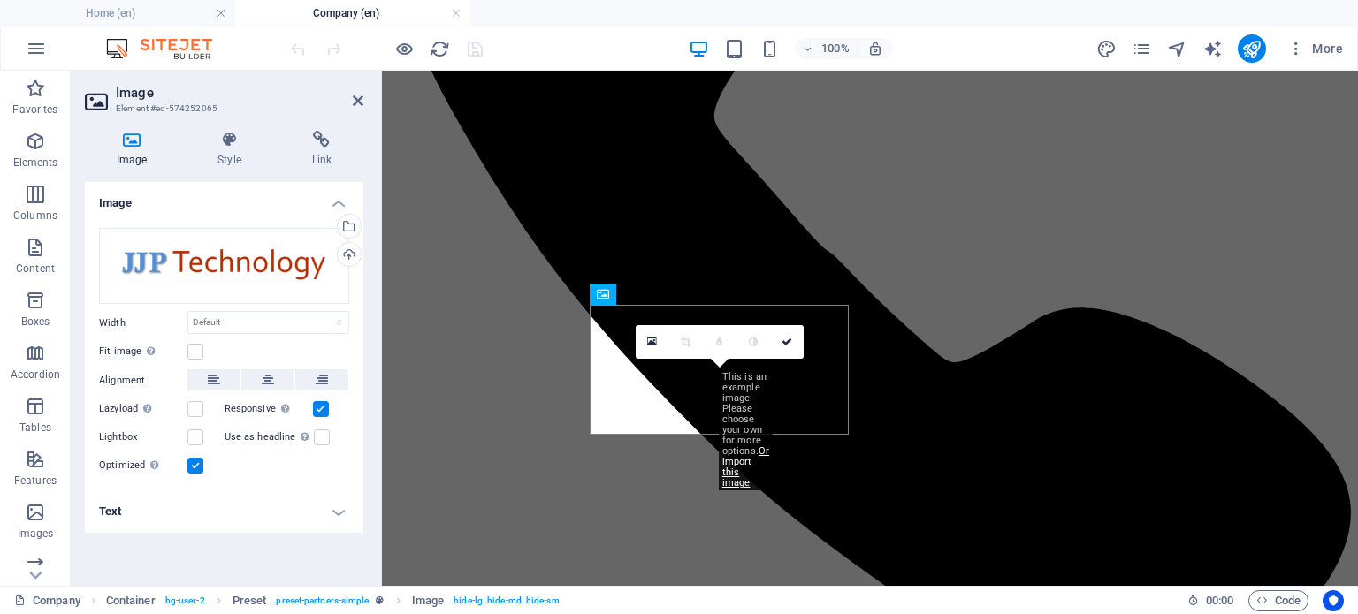
click at [373, 244] on div "Image Style Link Image Drag files here, click to choose files or select files f…" at bounding box center [224, 351] width 307 height 469
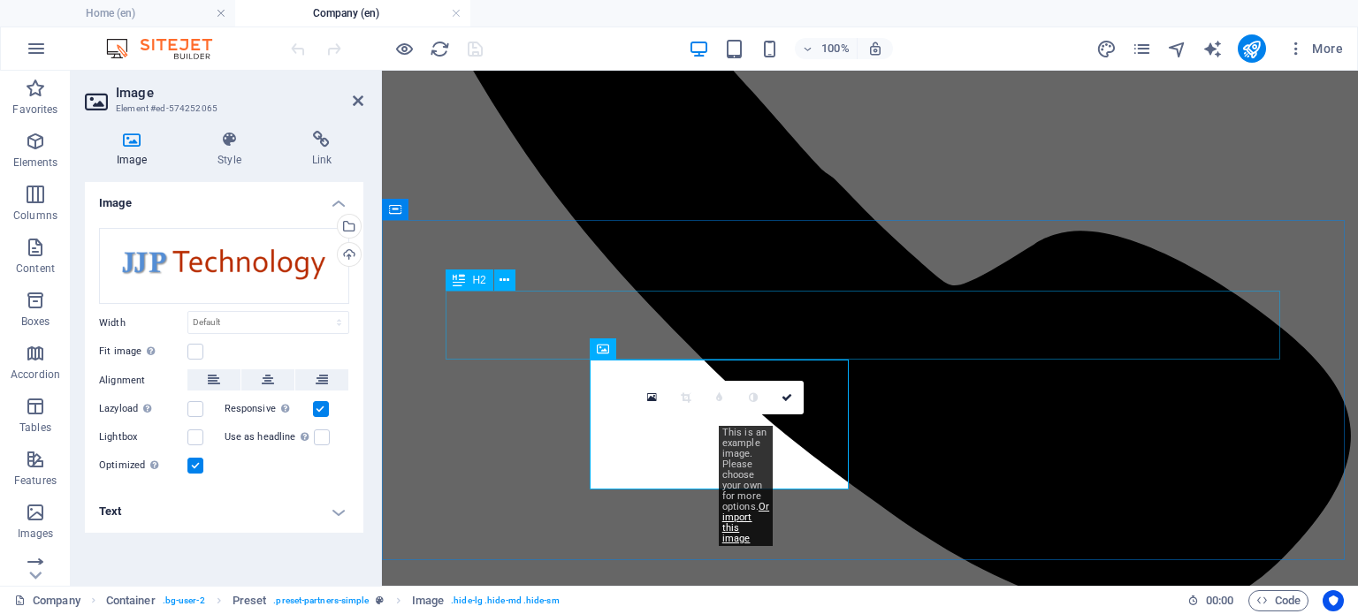
scroll to position [1900, 0]
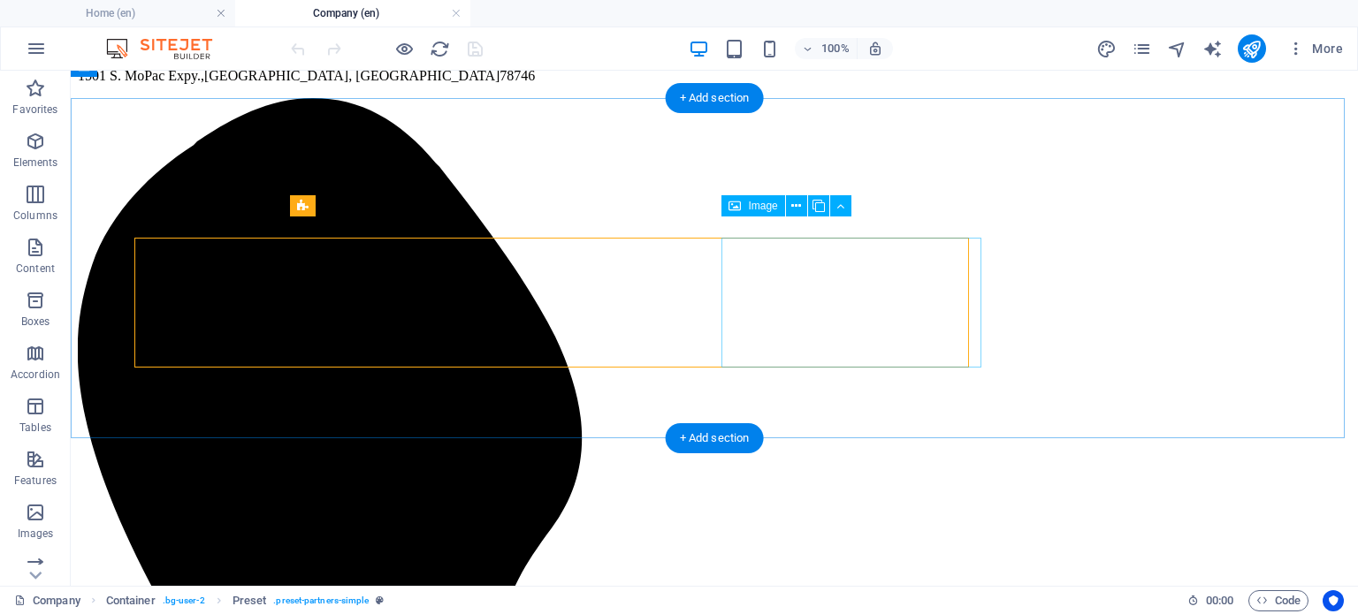
scroll to position [1879, 0]
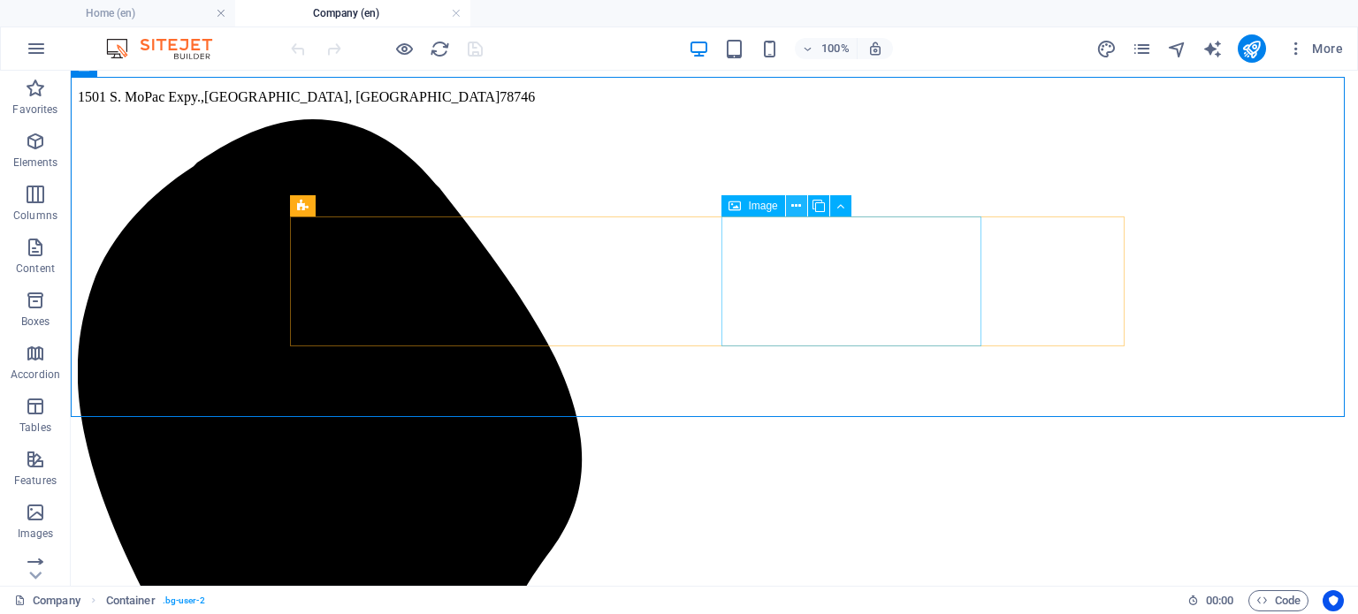
click at [793, 205] on icon at bounding box center [796, 206] width 10 height 19
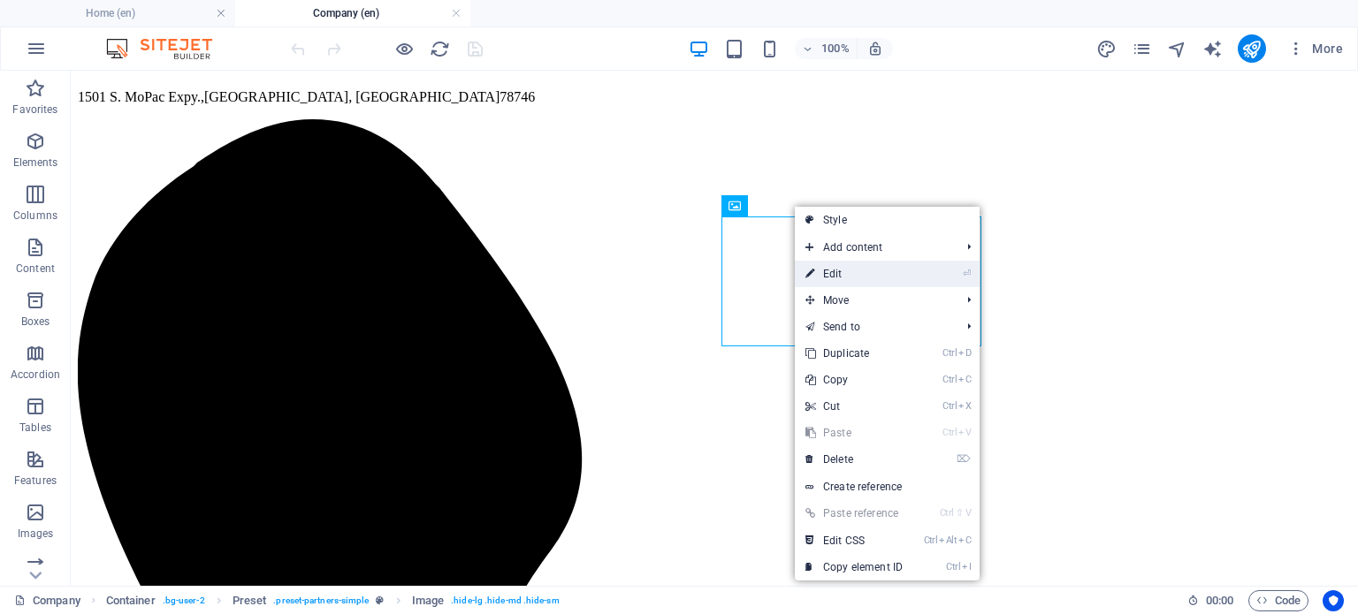
click at [868, 266] on link "⏎ Edit" at bounding box center [854, 274] width 118 height 27
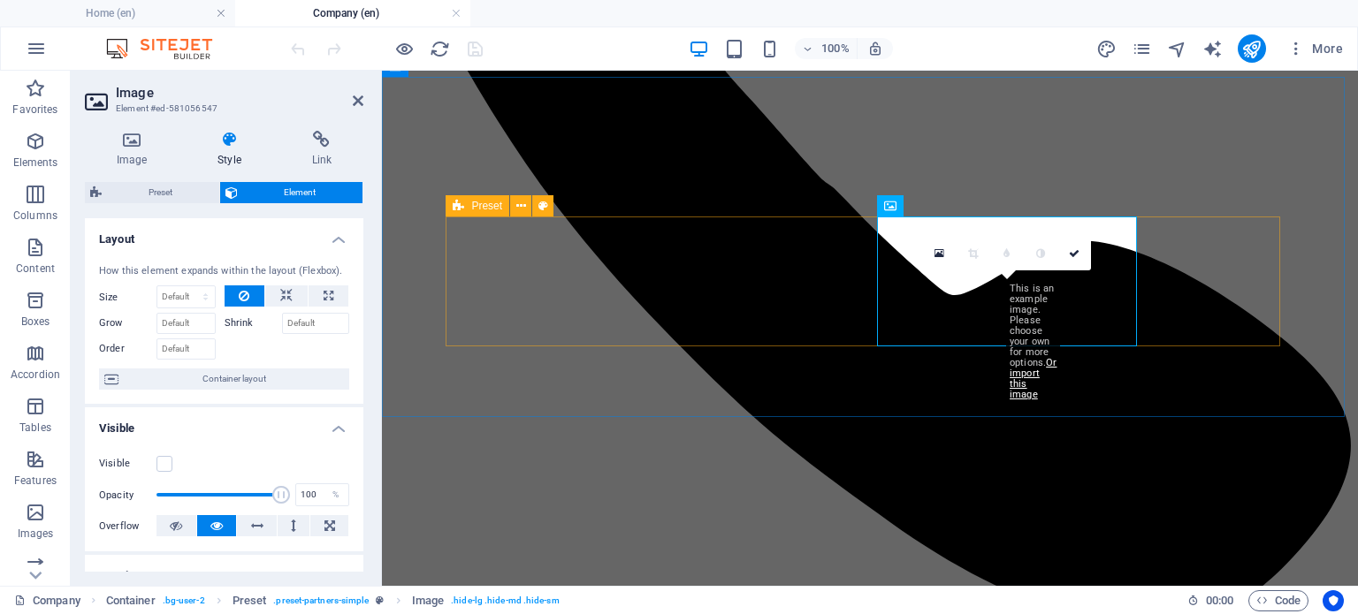
scroll to position [1900, 0]
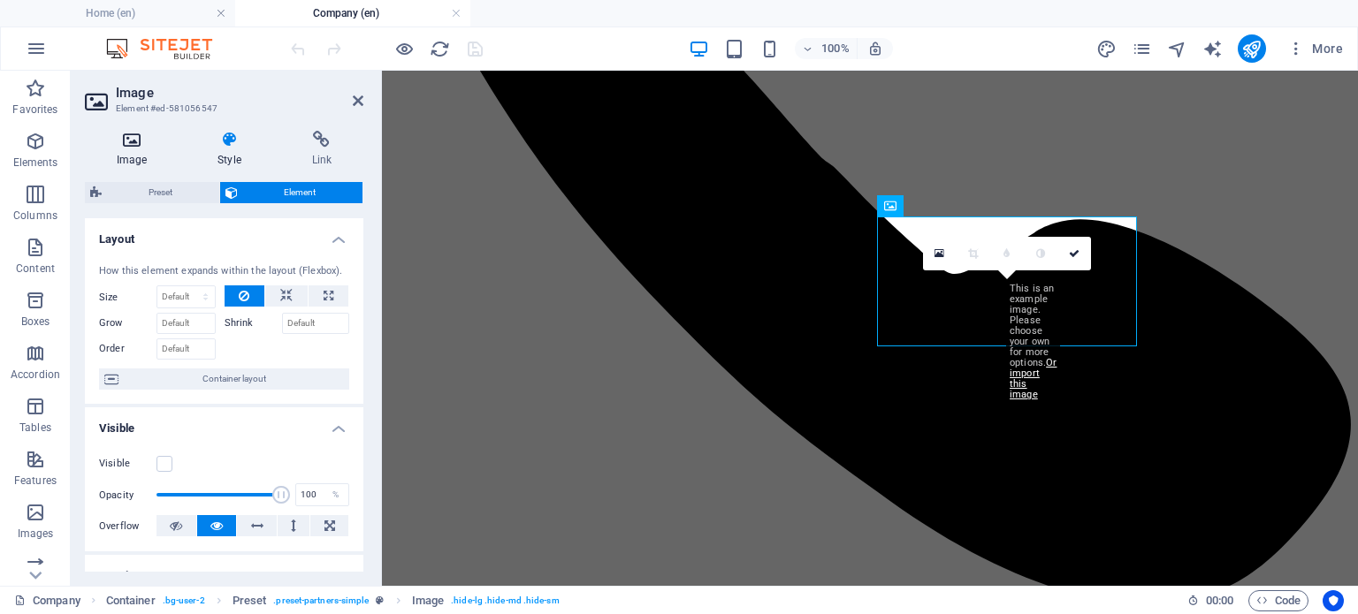
click at [130, 136] on icon at bounding box center [132, 140] width 94 height 18
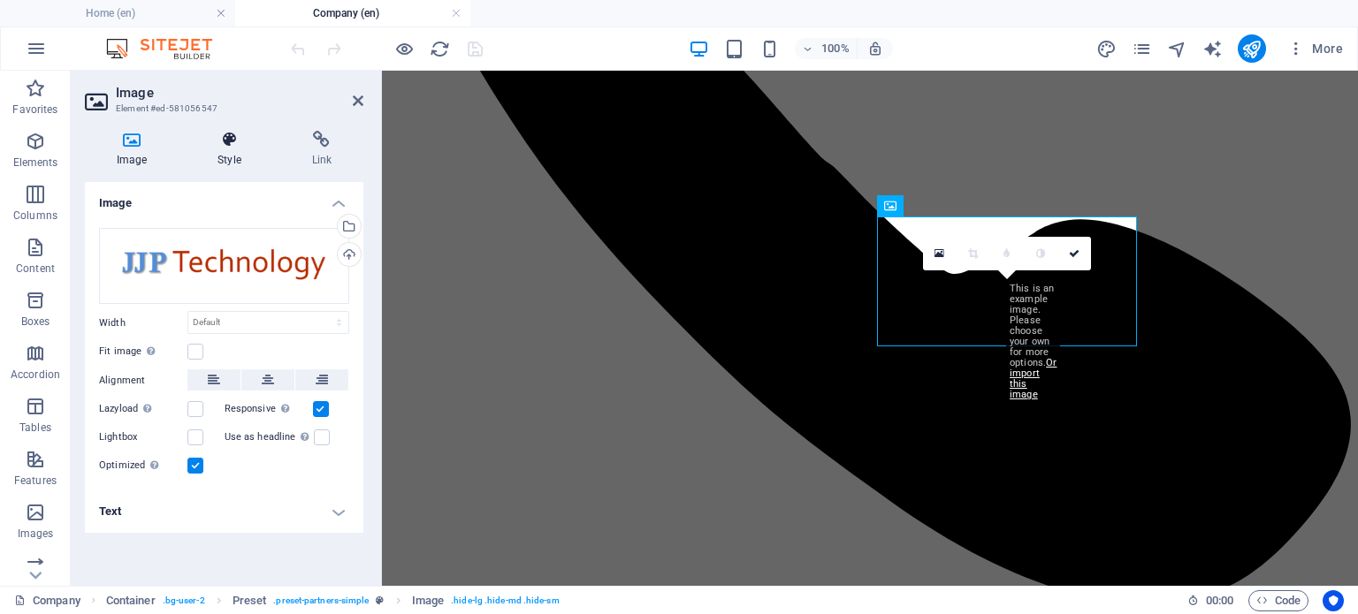
click at [219, 149] on h4 "Style" at bounding box center [233, 149] width 94 height 37
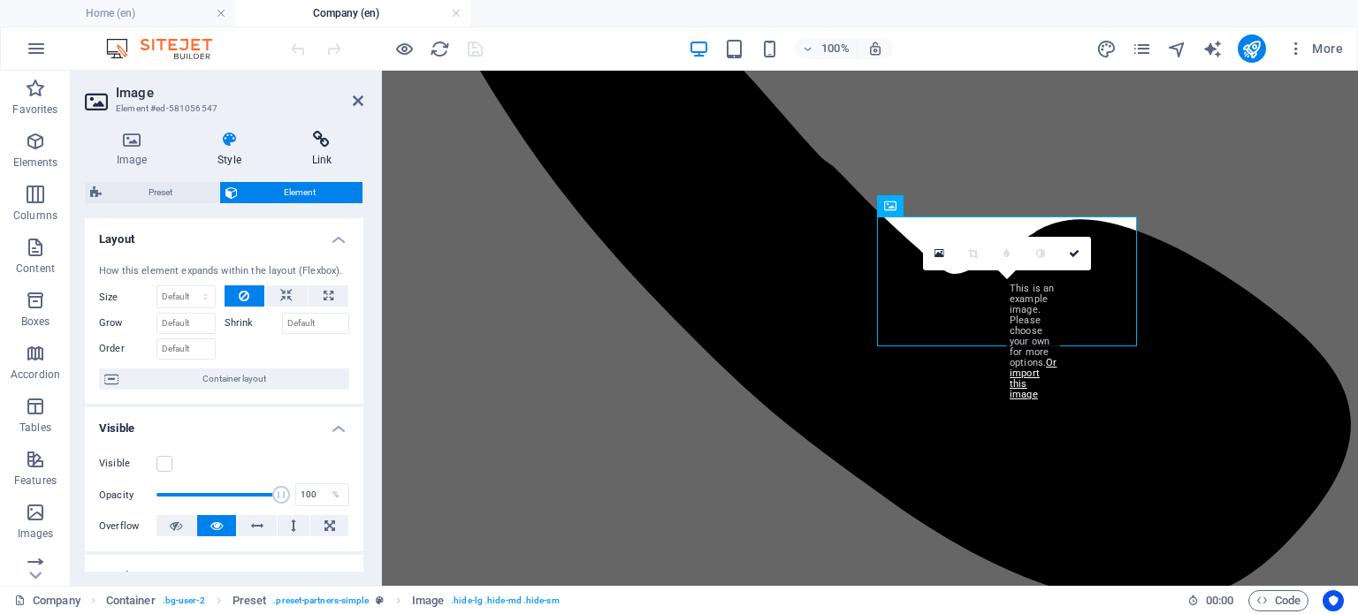
click at [332, 151] on h4 "Link" at bounding box center [321, 149] width 83 height 37
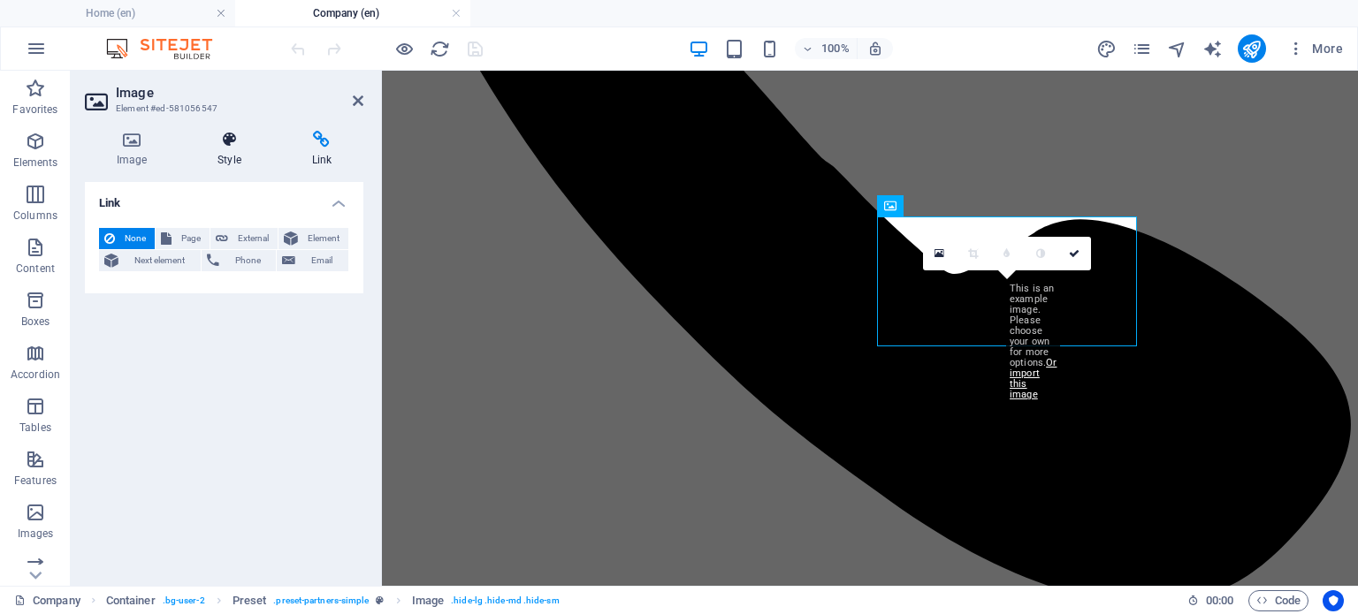
click at [246, 139] on icon at bounding box center [229, 140] width 87 height 18
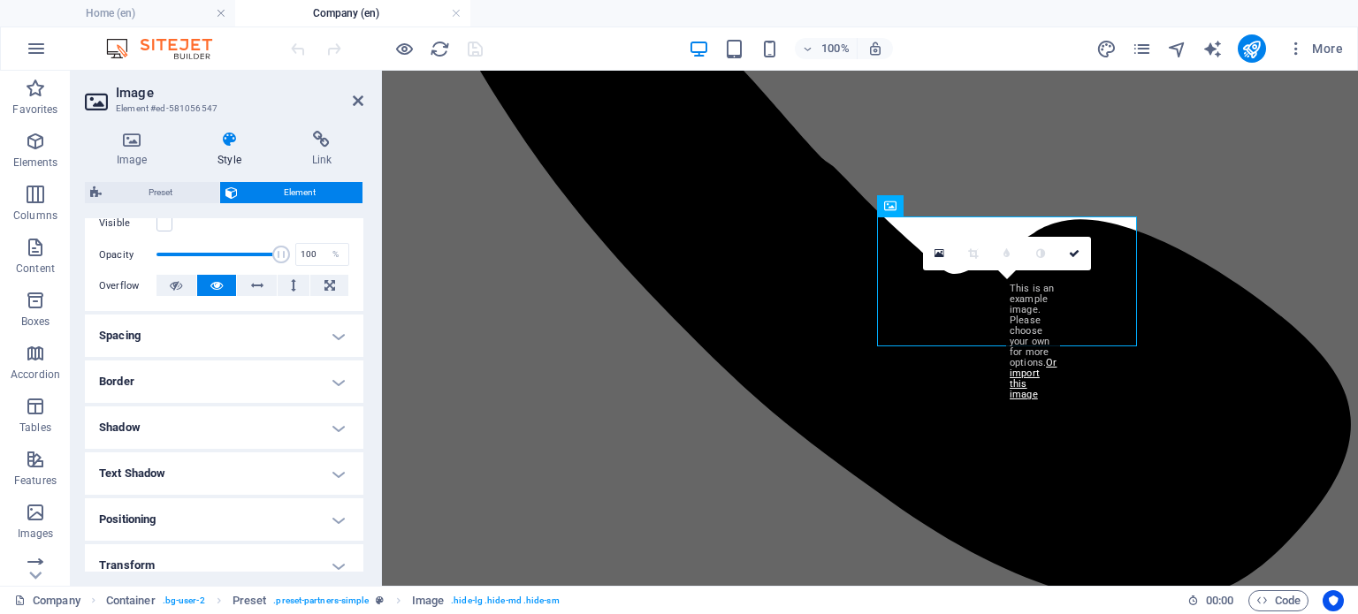
scroll to position [265, 0]
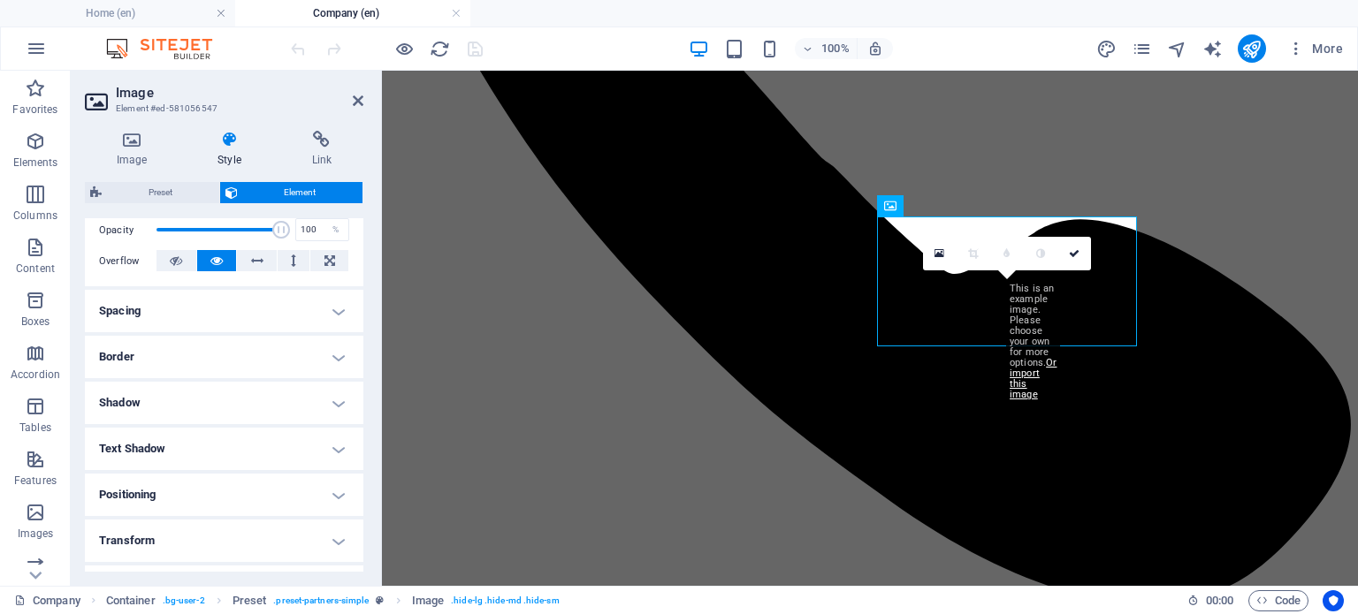
click at [170, 314] on h4 "Spacing" at bounding box center [224, 311] width 278 height 42
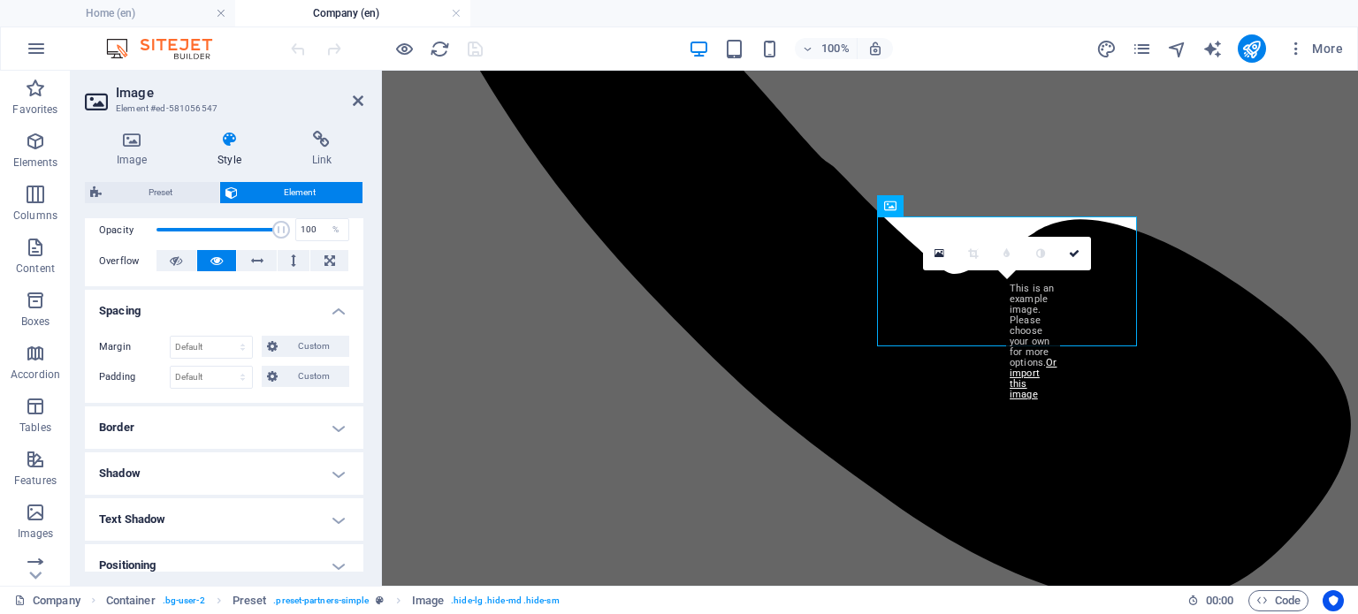
click at [179, 307] on h4 "Spacing" at bounding box center [224, 306] width 278 height 32
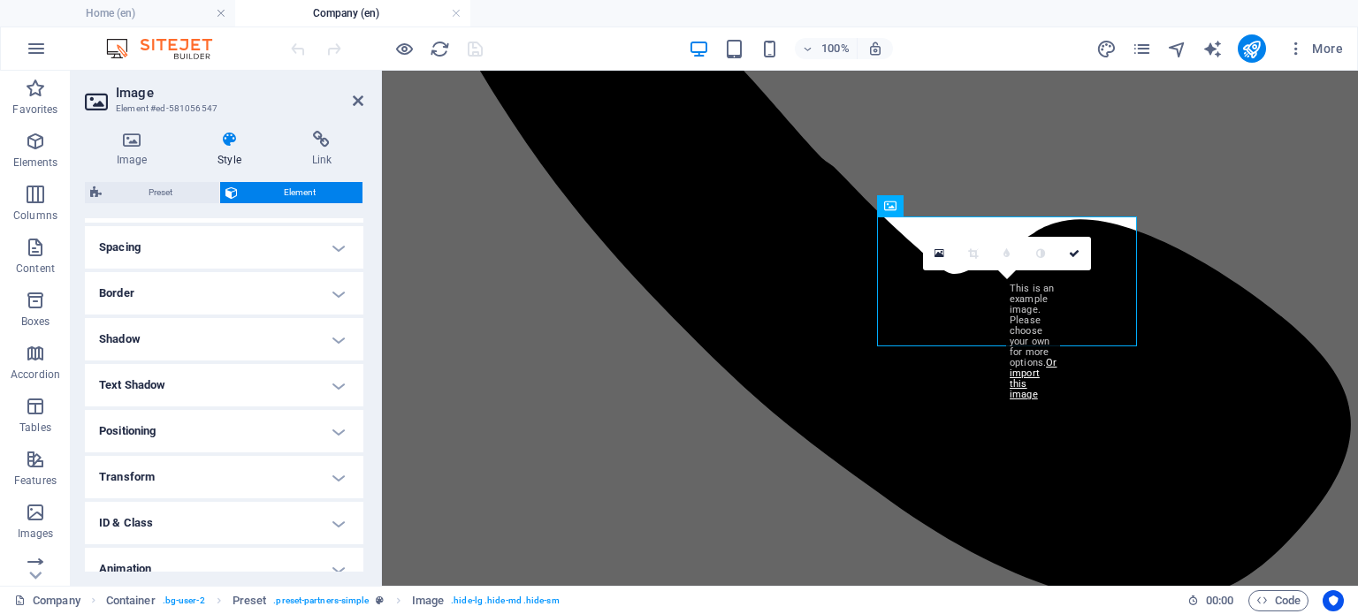
scroll to position [354, 0]
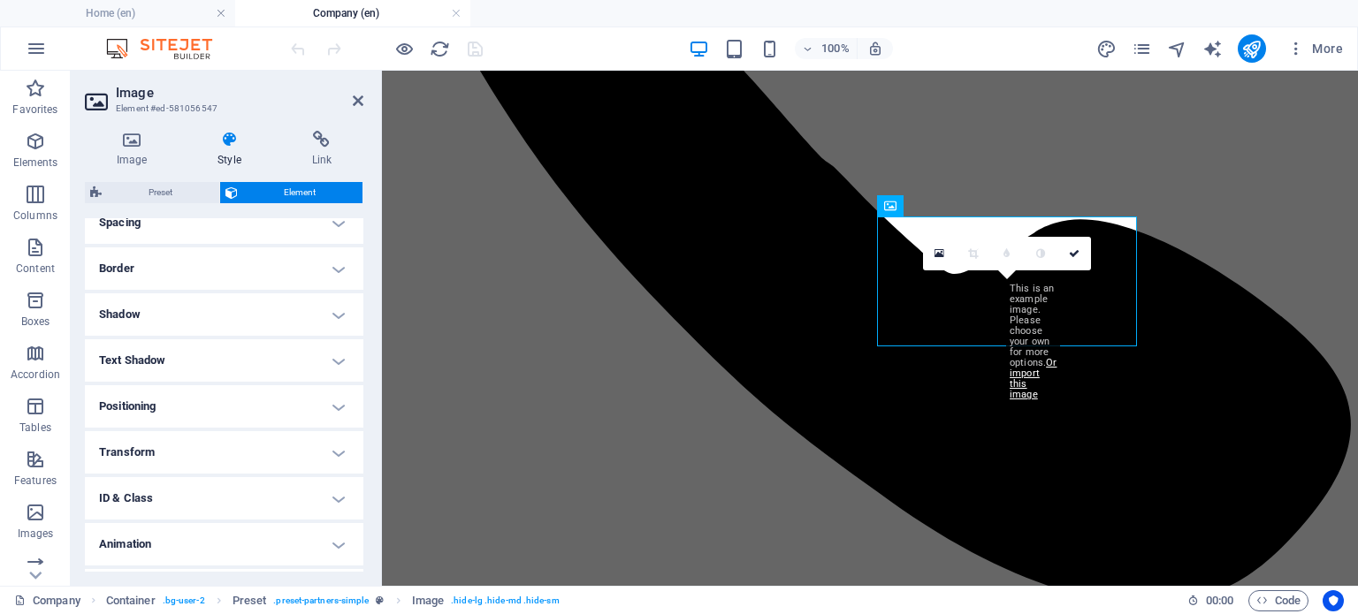
click at [174, 252] on h4 "Border" at bounding box center [224, 269] width 278 height 42
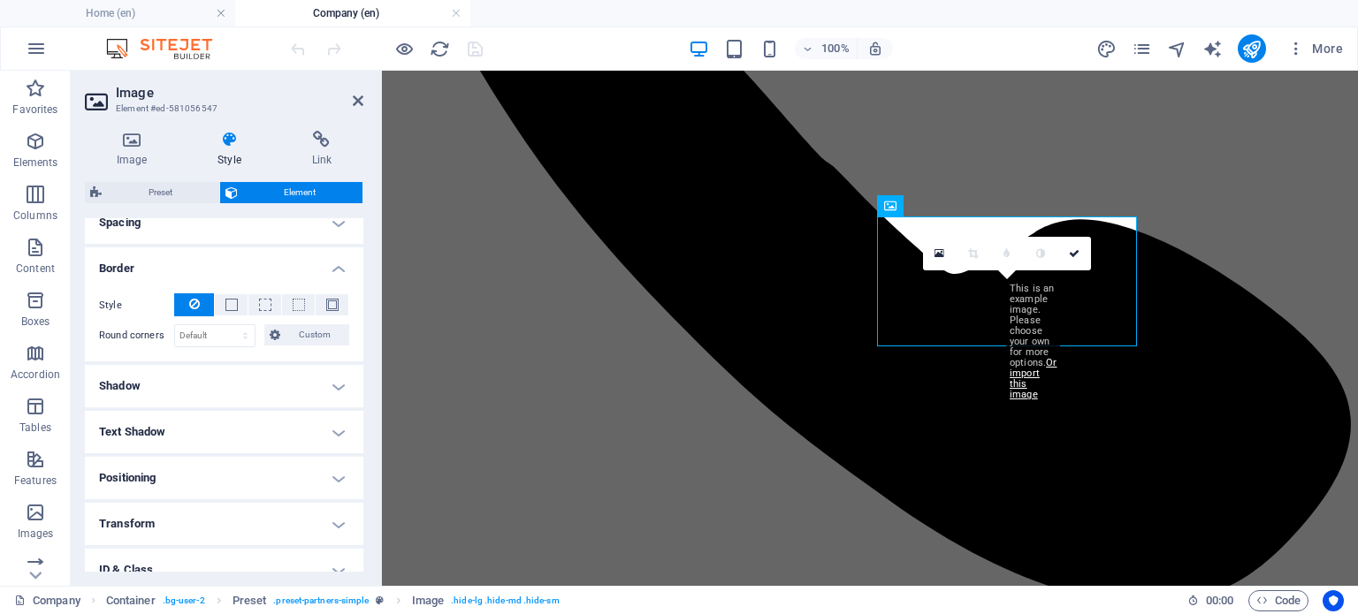
click at [164, 277] on h4 "Border" at bounding box center [224, 264] width 278 height 32
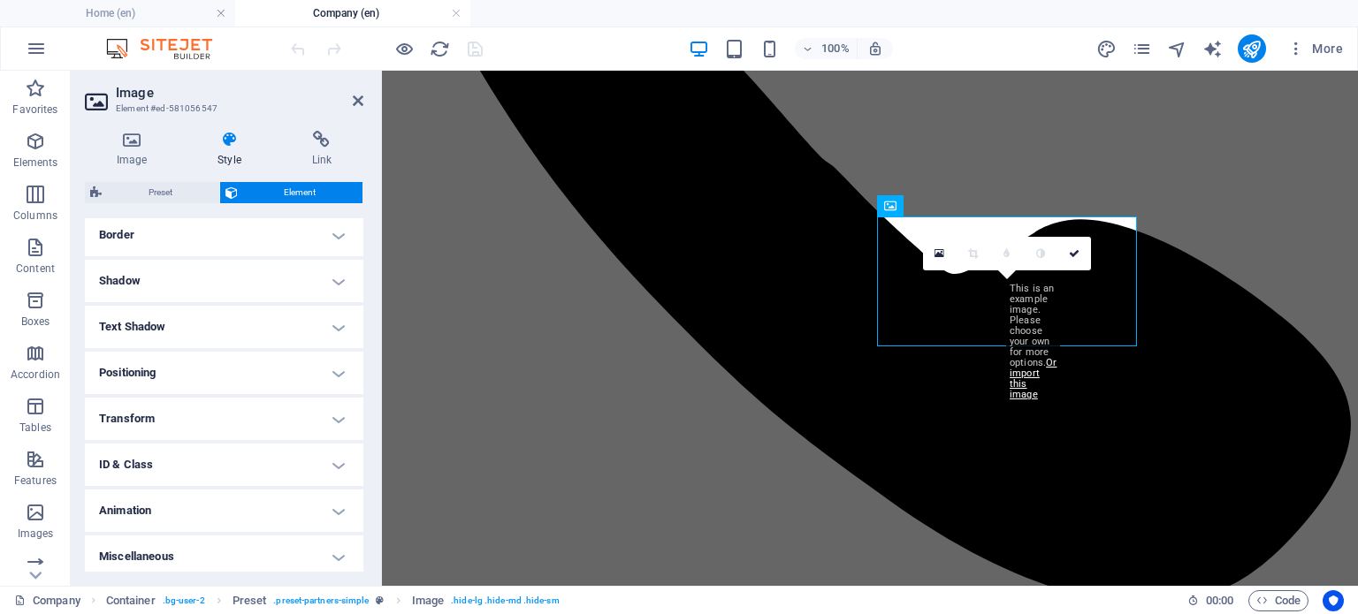
scroll to position [393, 0]
click at [198, 509] on h4 "Animation" at bounding box center [224, 505] width 278 height 42
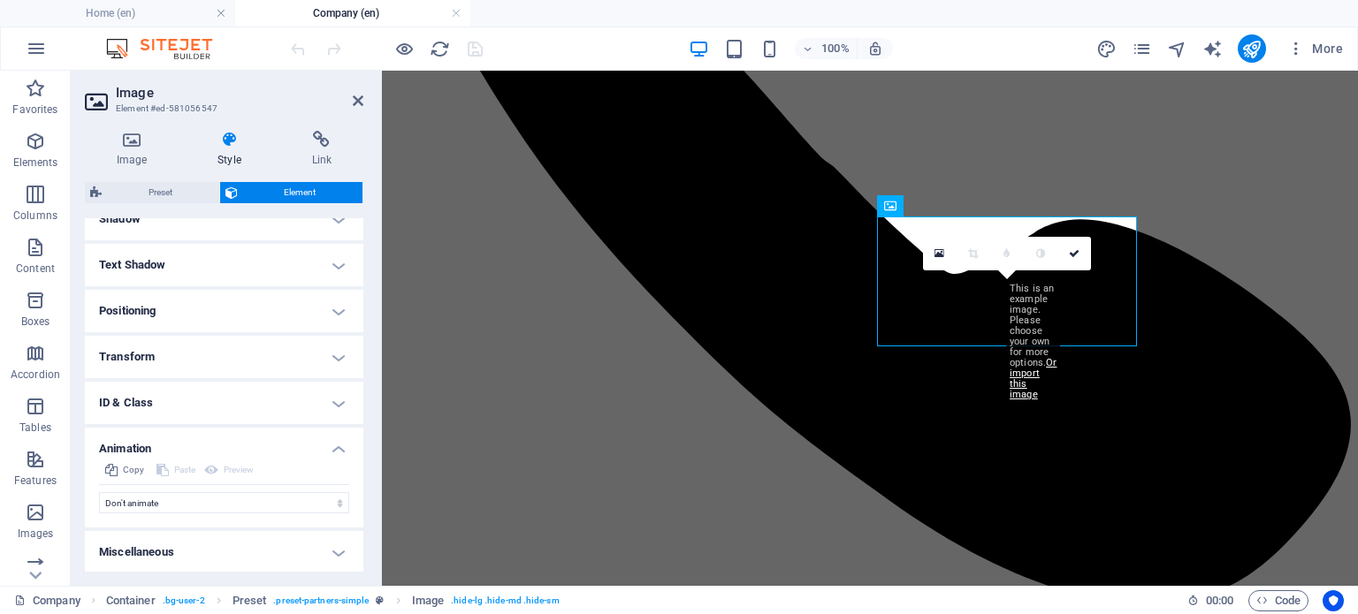
click at [184, 541] on h4 "Miscellaneous" at bounding box center [224, 552] width 278 height 42
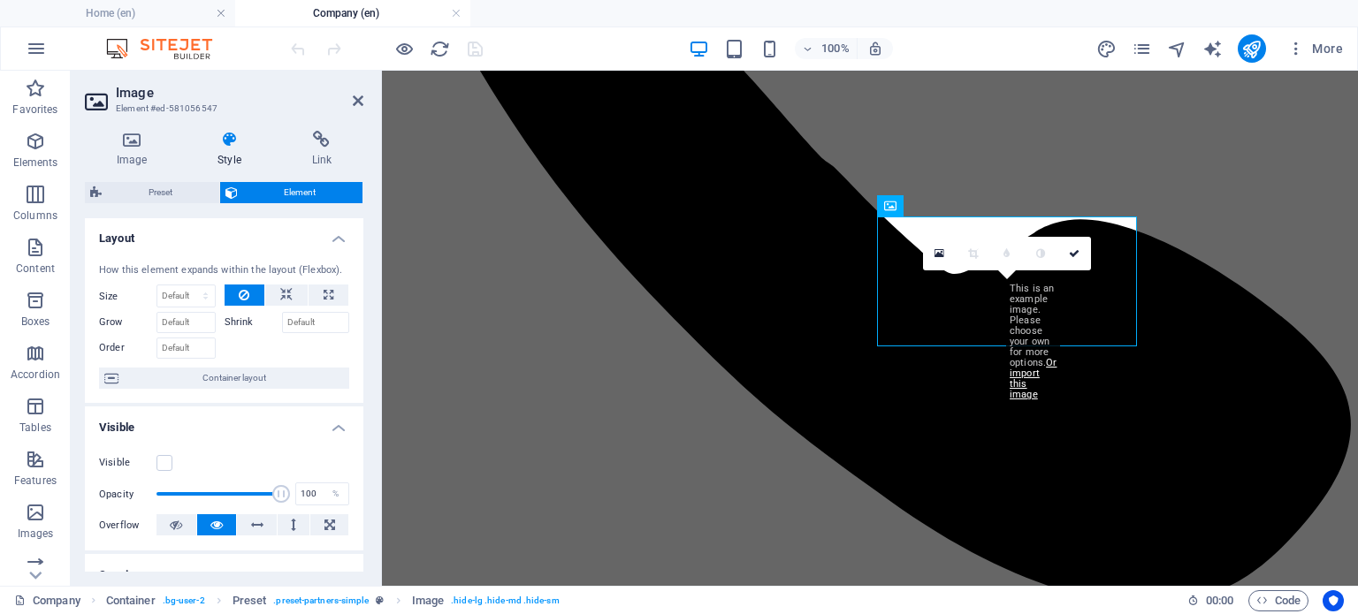
scroll to position [0, 0]
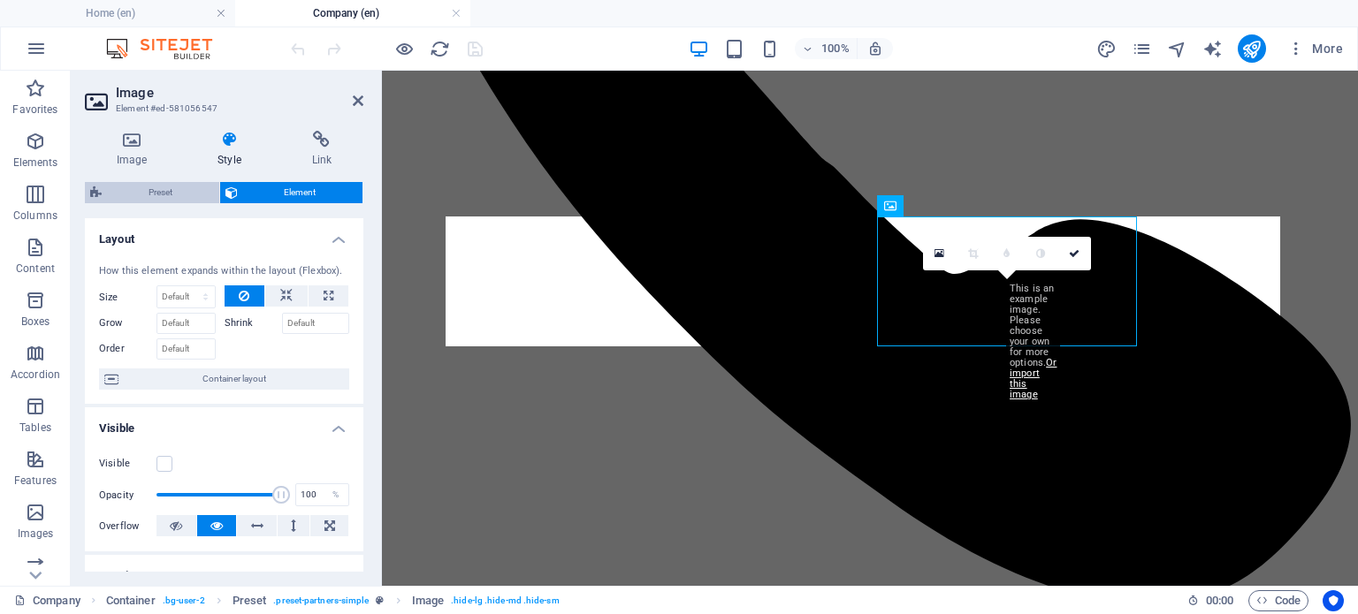
click at [193, 193] on span "Preset" at bounding box center [160, 192] width 107 height 21
select select "2/1"
select select "px"
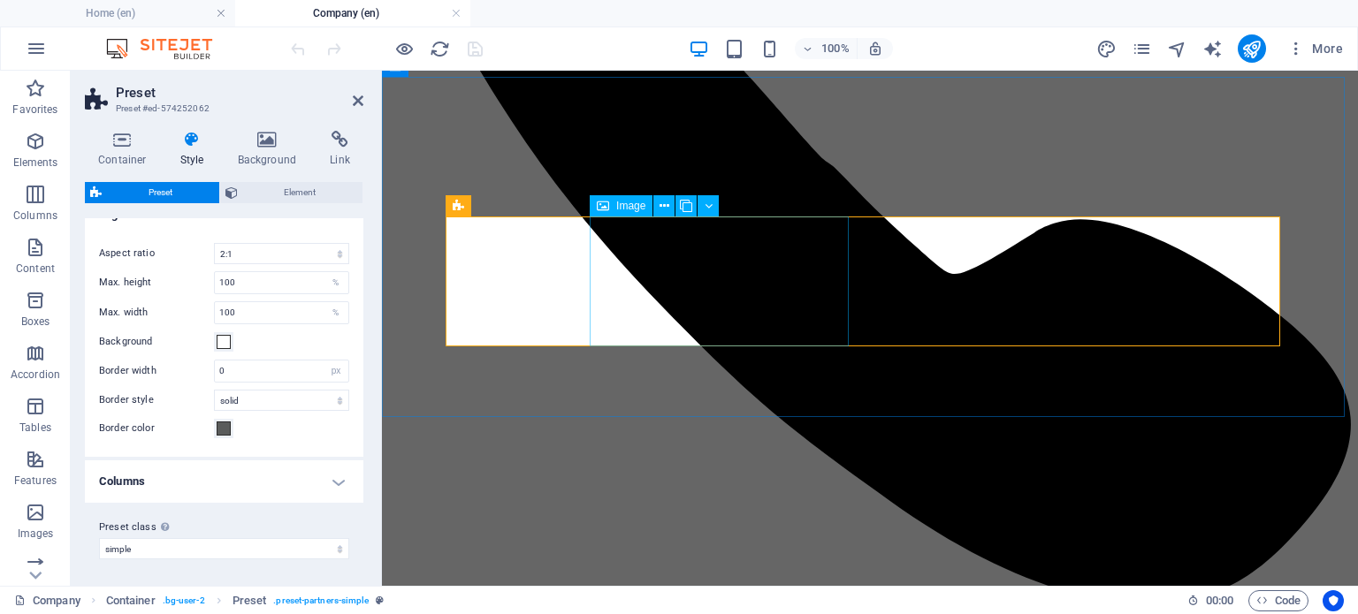
scroll to position [1879, 0]
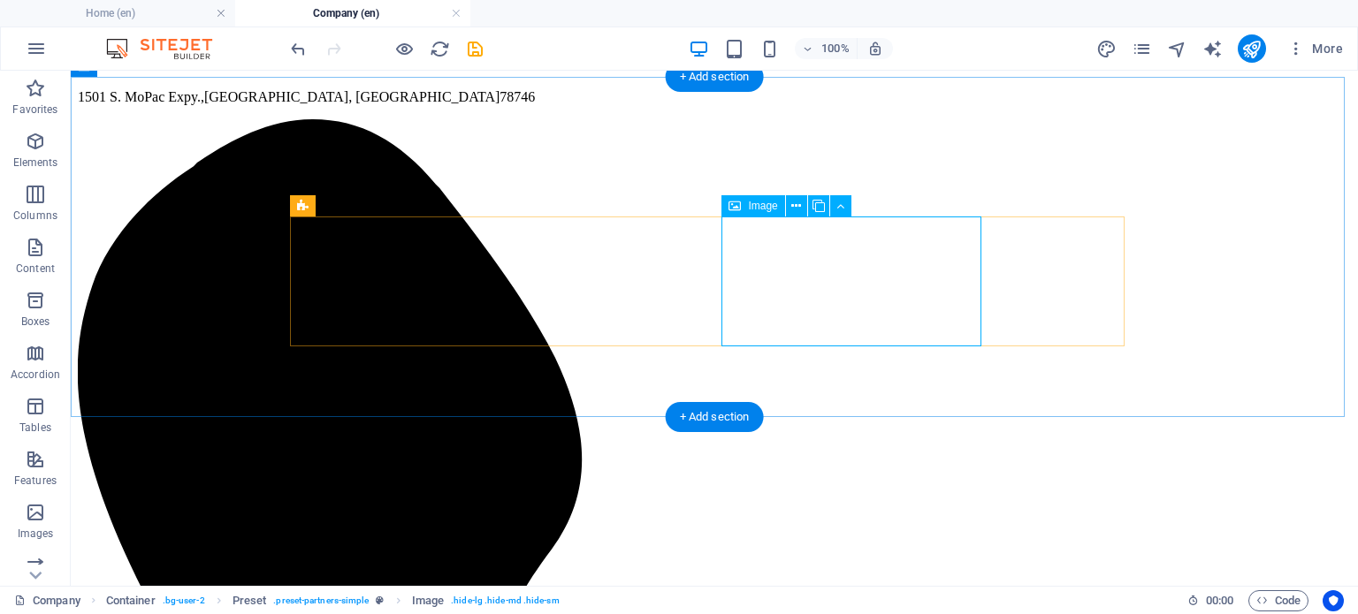
click at [793, 205] on icon at bounding box center [796, 206] width 10 height 19
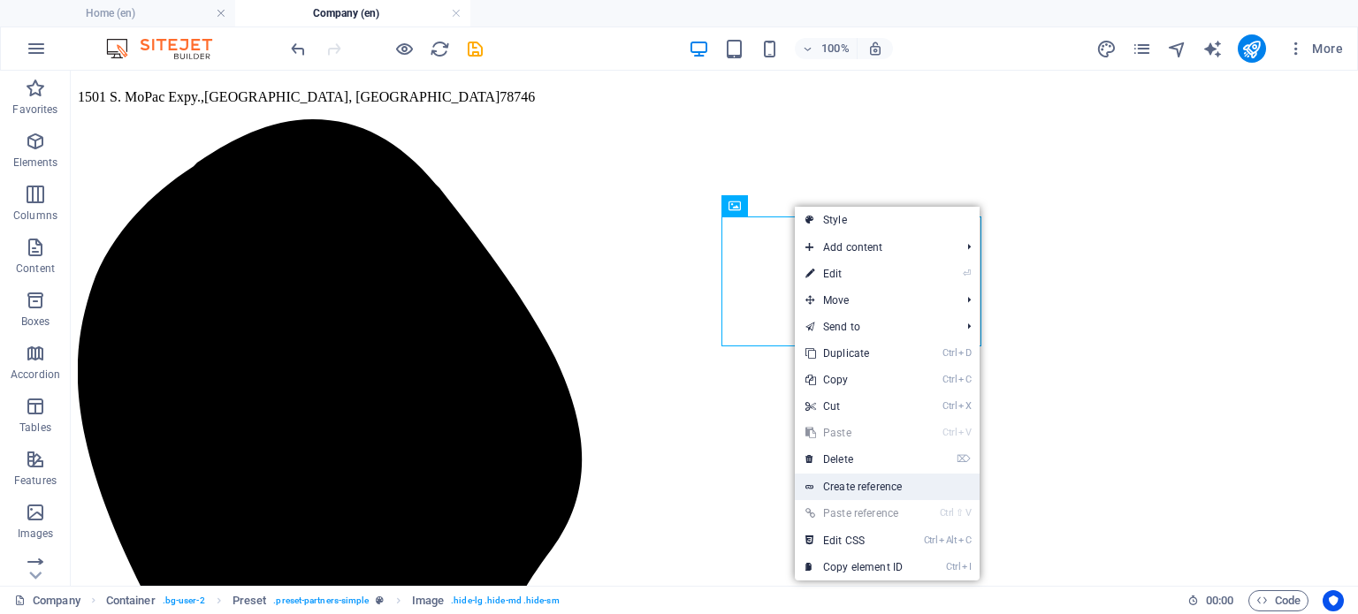
click at [858, 487] on link "Create reference" at bounding box center [887, 487] width 185 height 27
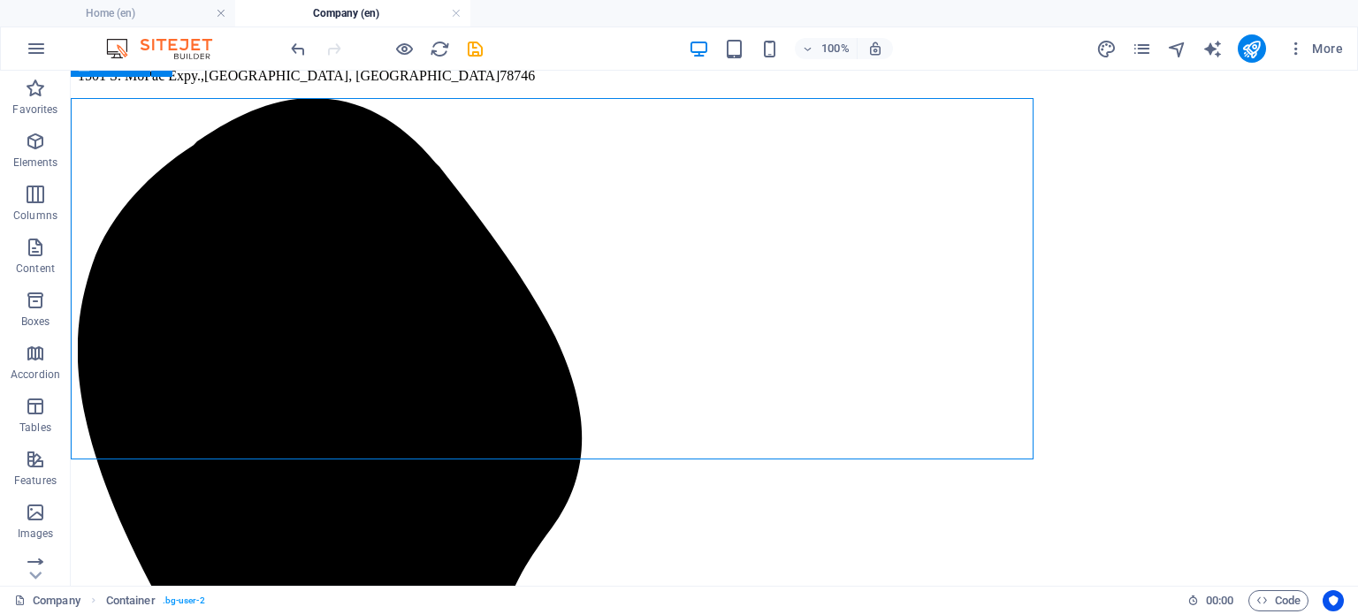
scroll to position [1879, 0]
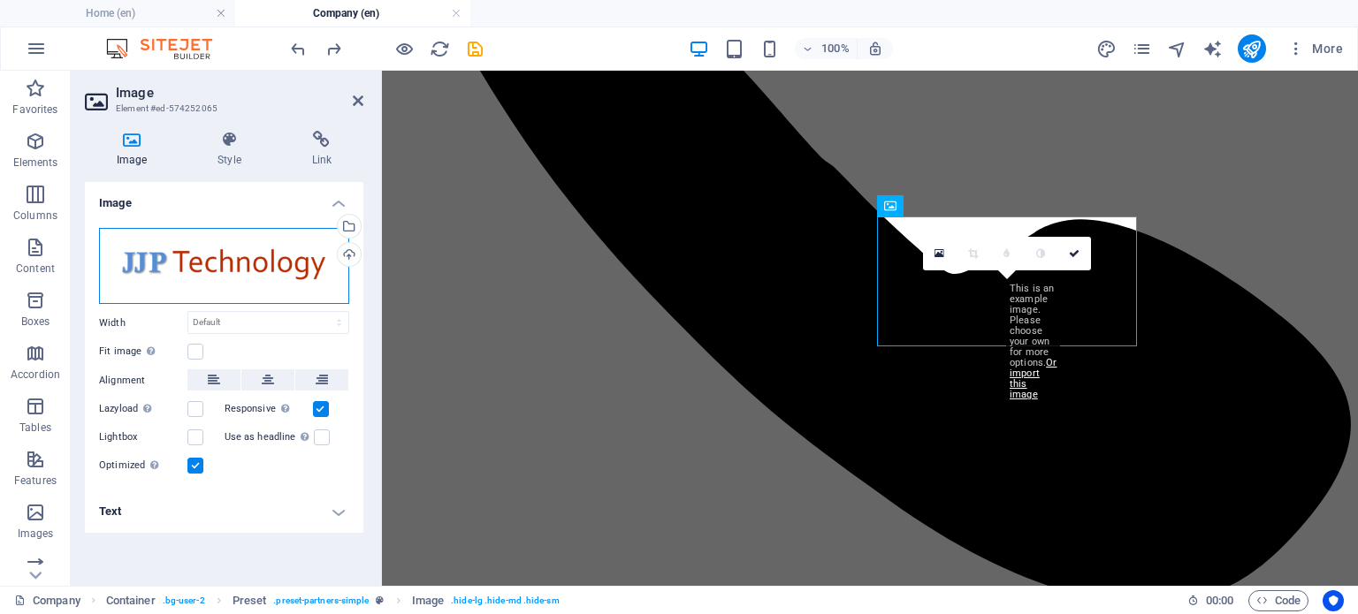
click at [286, 263] on div "Drag files here, click to choose files or select files from Files or our free s…" at bounding box center [224, 266] width 250 height 76
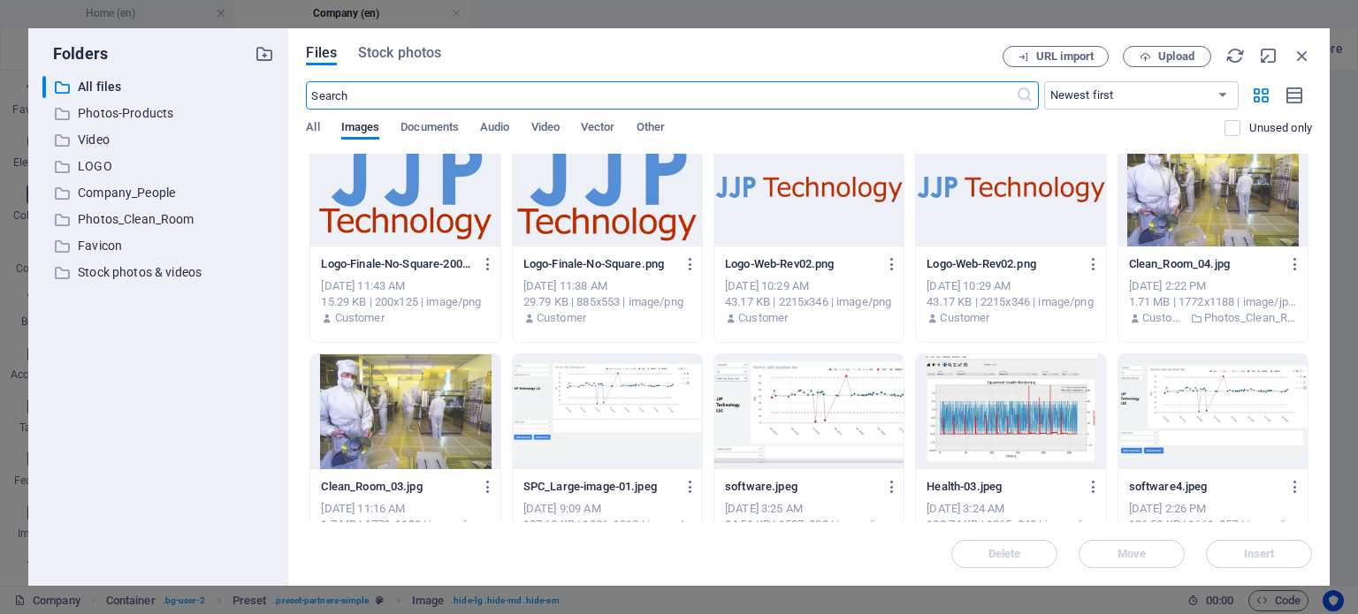
scroll to position [380, 0]
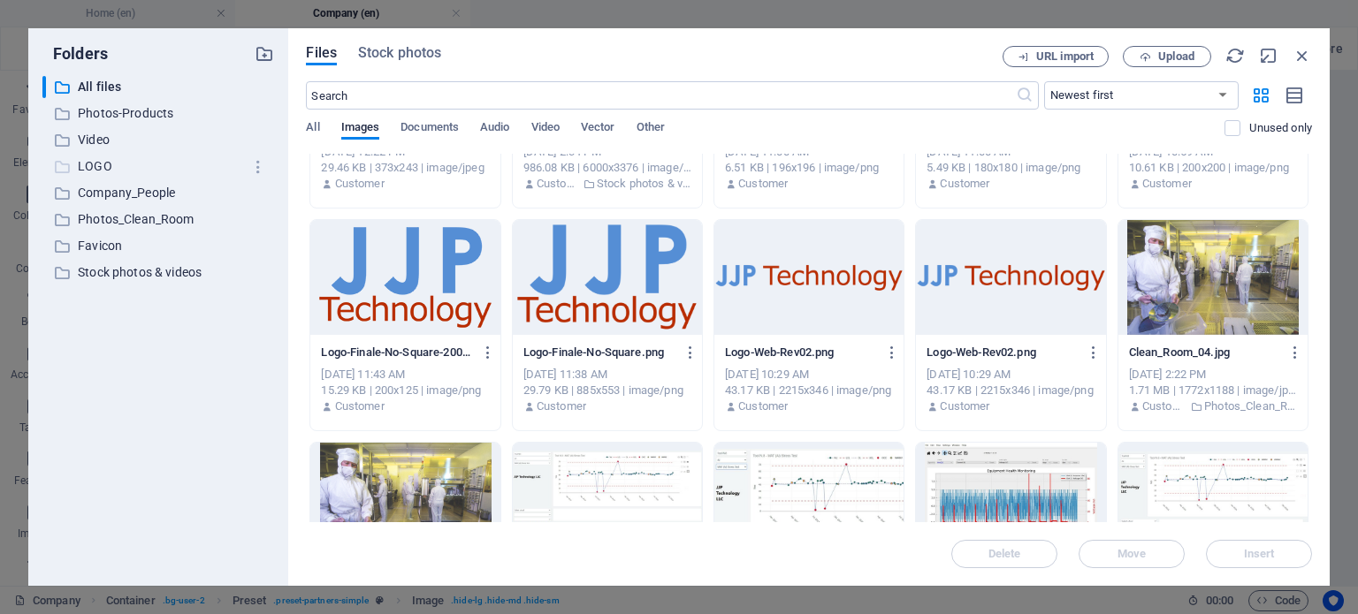
click at [70, 158] on icon at bounding box center [62, 167] width 18 height 18
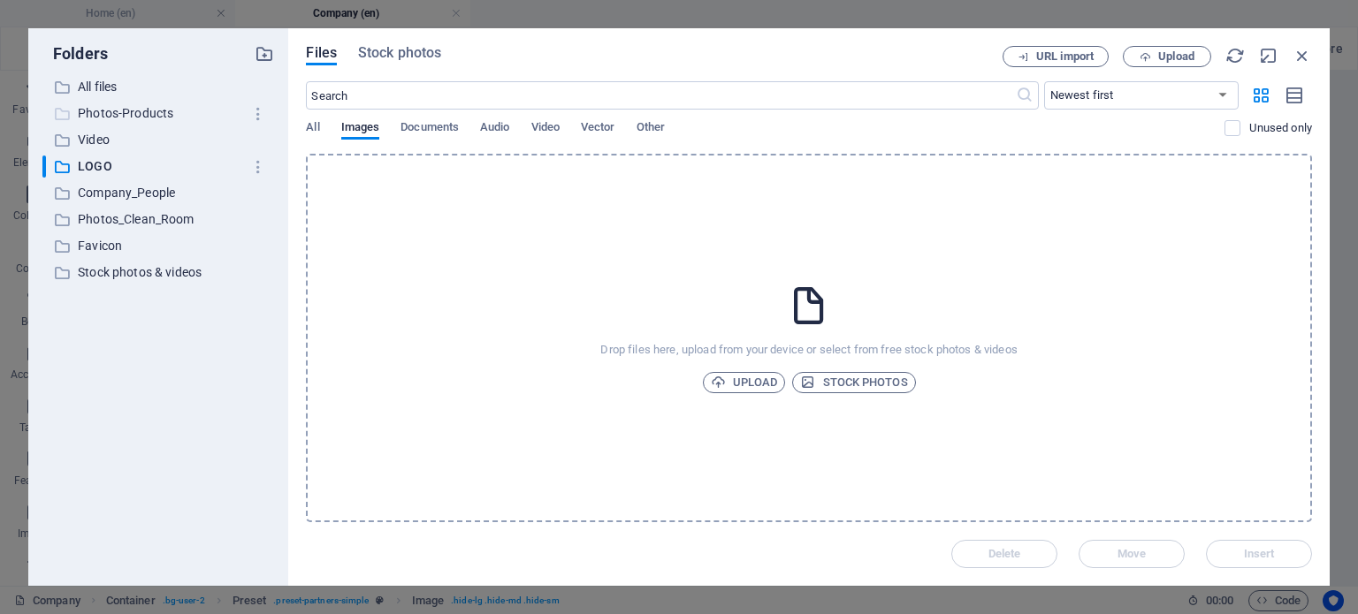
click at [117, 111] on p "Photos-Products" at bounding box center [160, 113] width 164 height 20
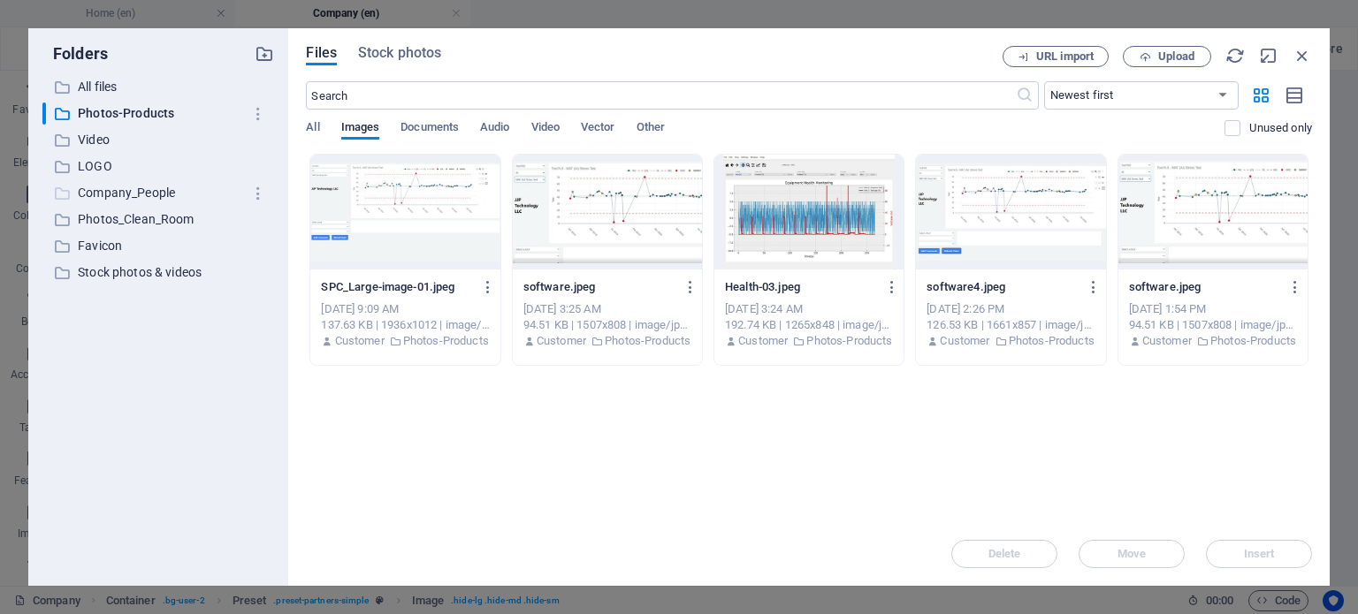
click at [102, 189] on p "Company_People" at bounding box center [160, 193] width 164 height 20
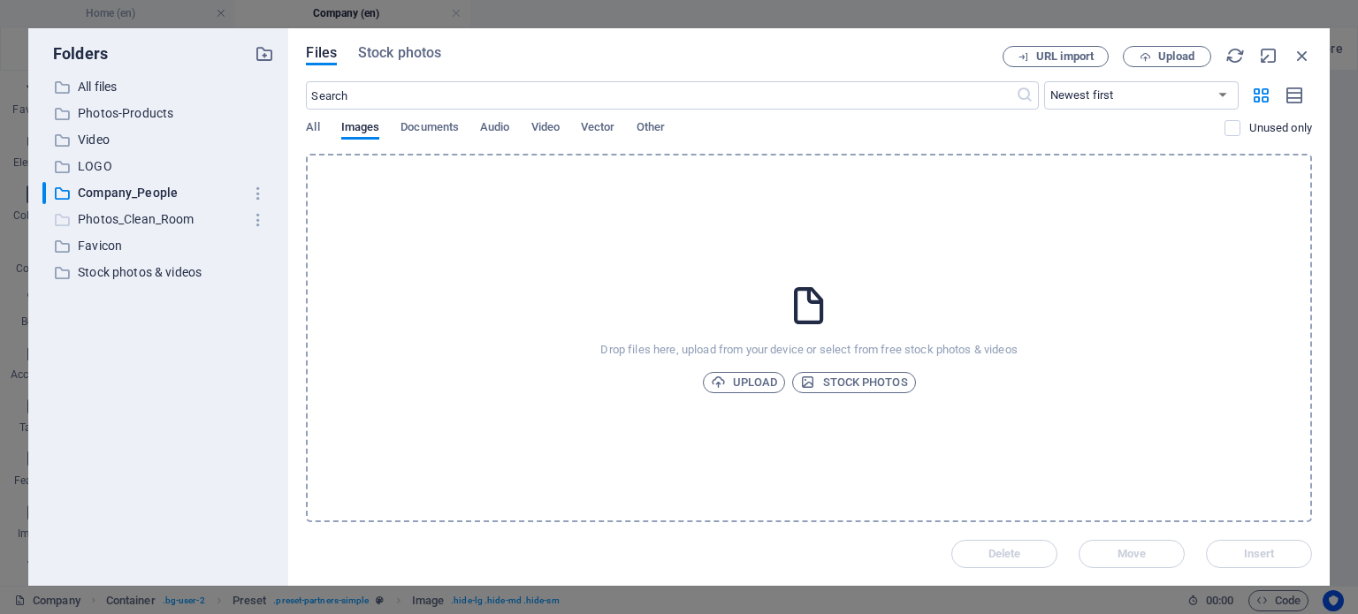
click at [115, 216] on p "Photos_Clean_Room" at bounding box center [160, 220] width 164 height 20
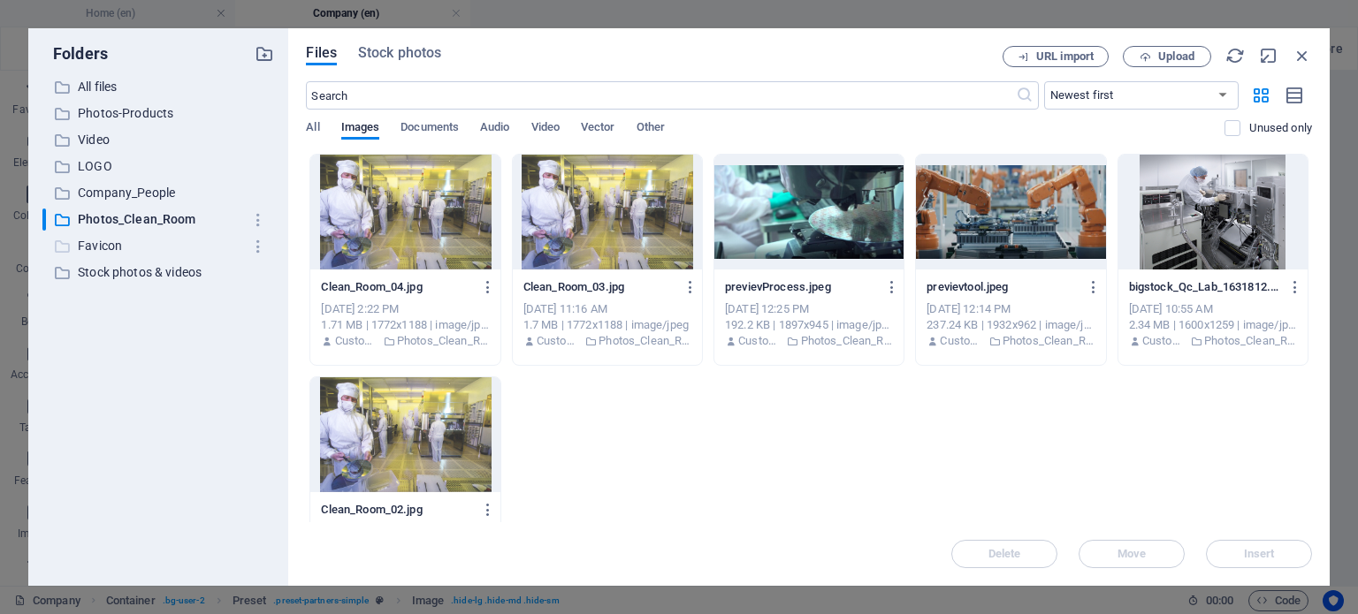
click at [101, 246] on p "Favicon" at bounding box center [160, 246] width 164 height 20
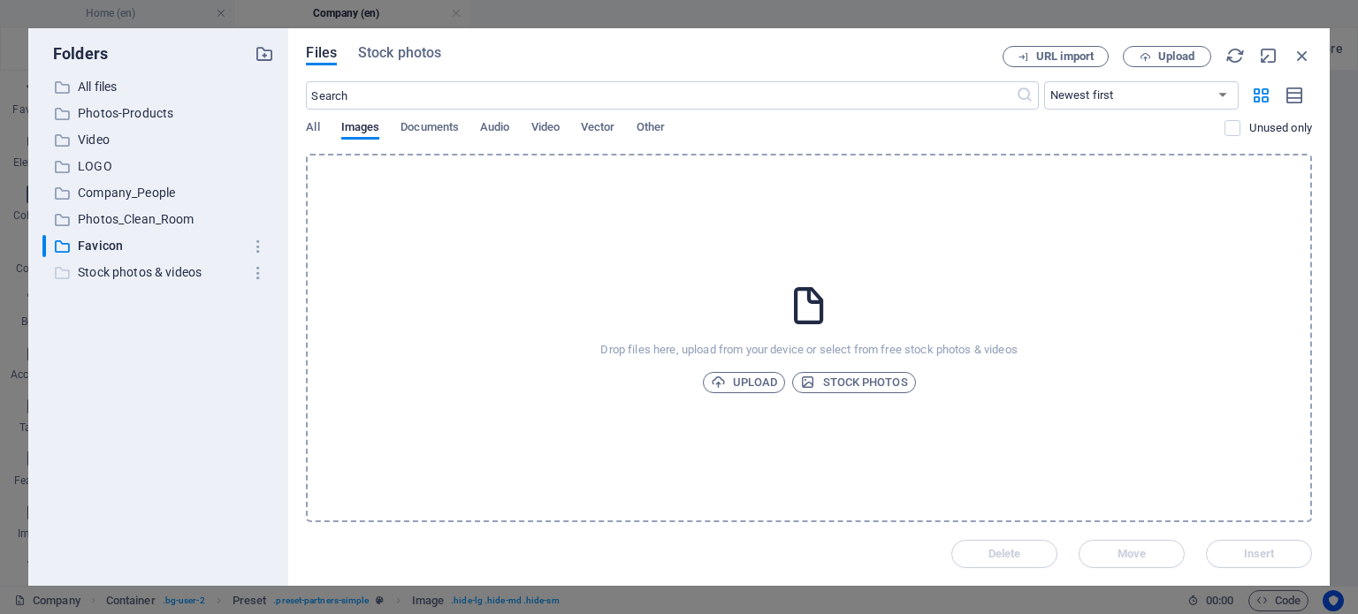
click at [104, 274] on p "Stock photos & videos" at bounding box center [160, 273] width 164 height 20
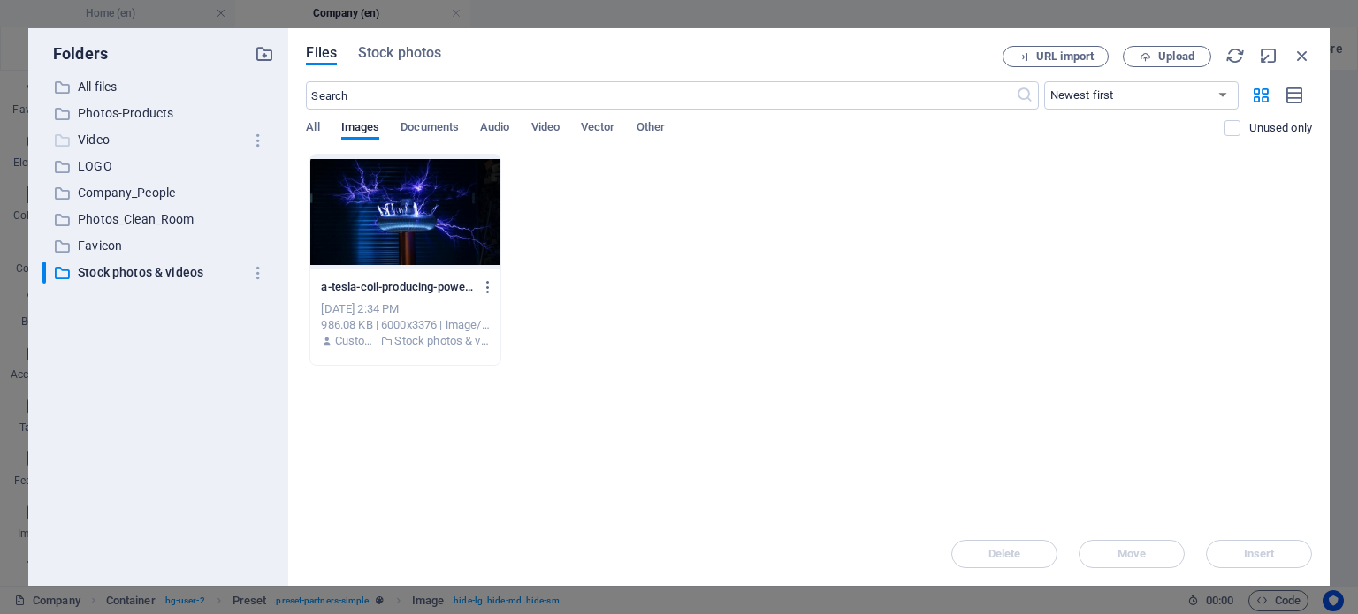
click at [95, 133] on p "Video" at bounding box center [160, 140] width 164 height 20
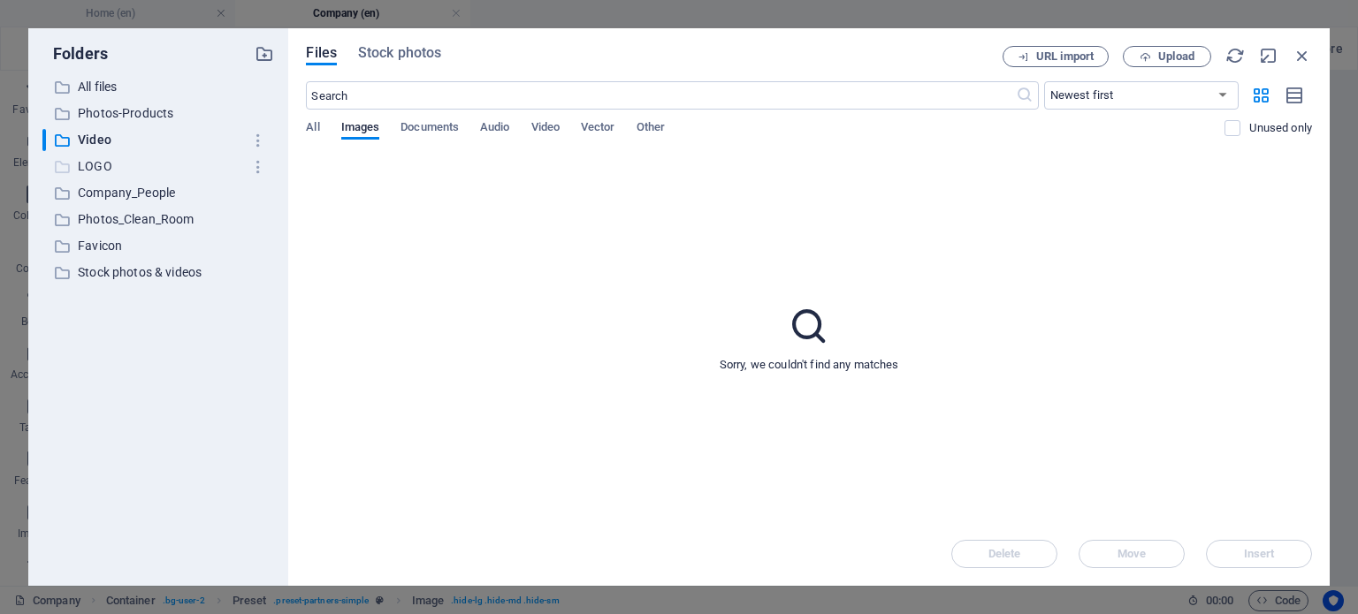
click at [95, 158] on p "LOGO" at bounding box center [160, 166] width 164 height 20
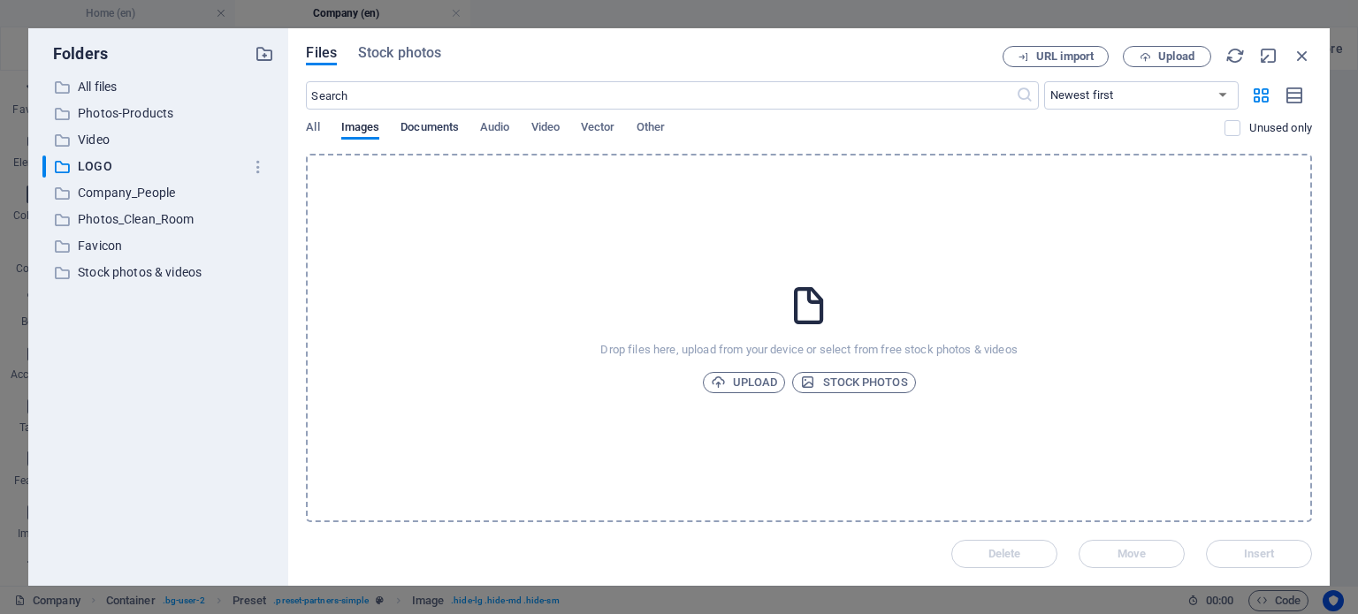
click at [433, 127] on span "Documents" at bounding box center [429, 129] width 58 height 25
click at [110, 84] on p "All files" at bounding box center [160, 87] width 164 height 20
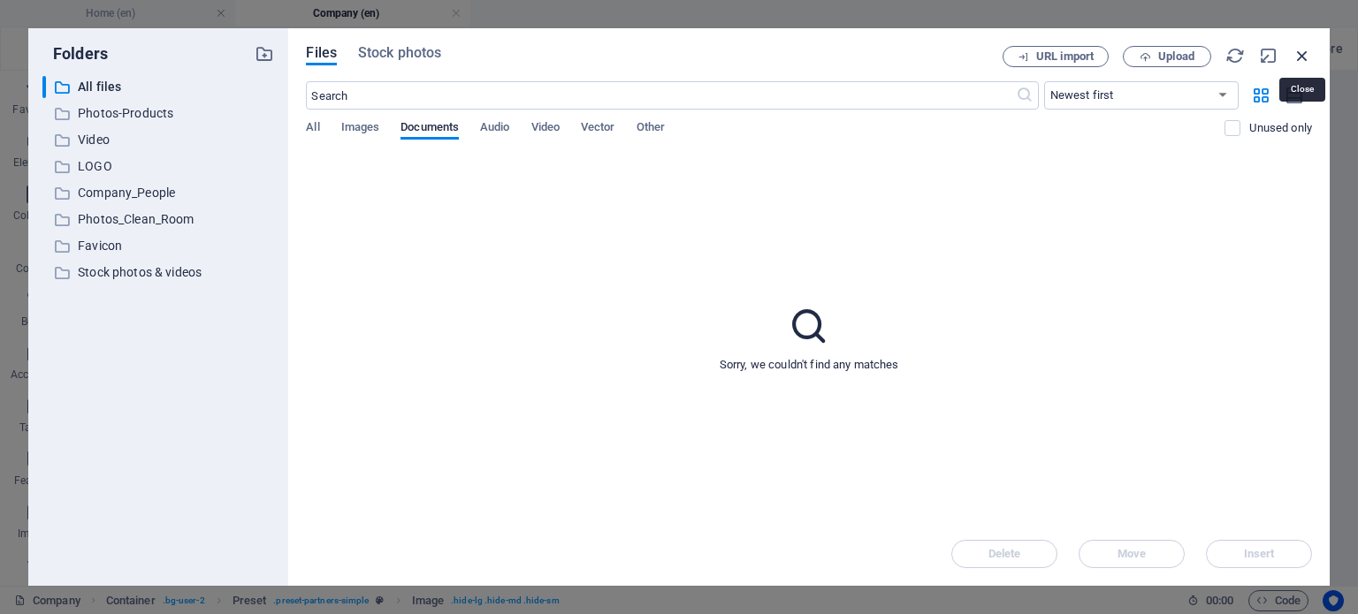
click at [1296, 55] on icon "button" at bounding box center [1302, 55] width 19 height 19
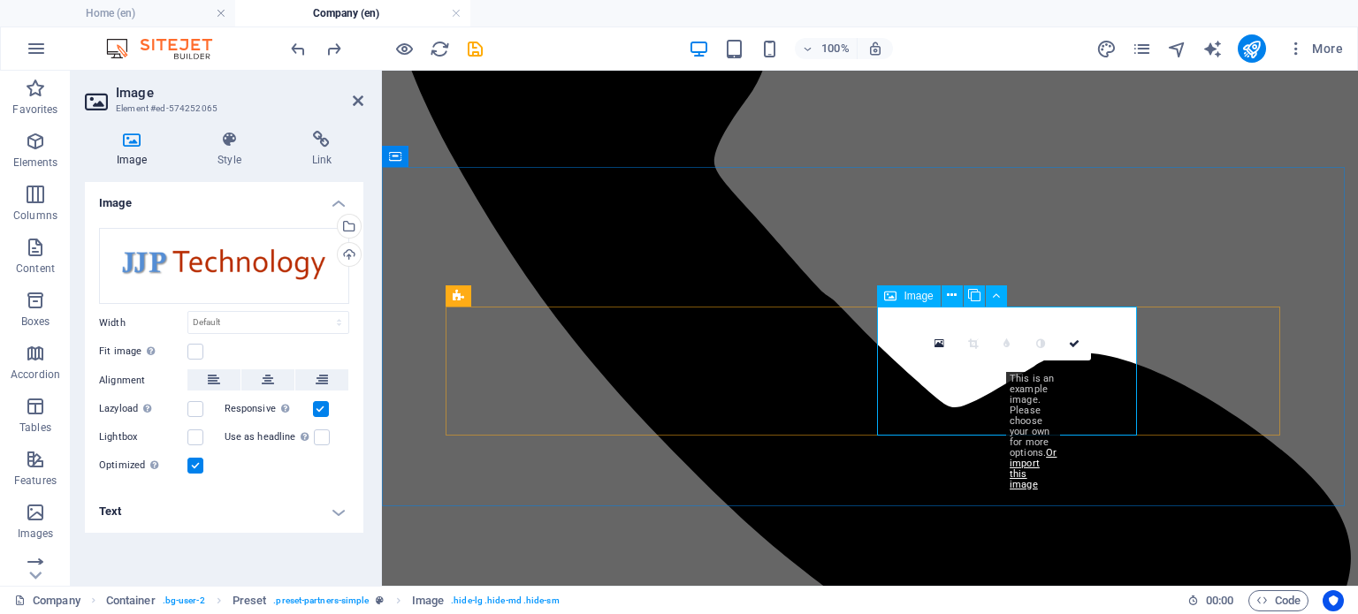
scroll to position [1723, 0]
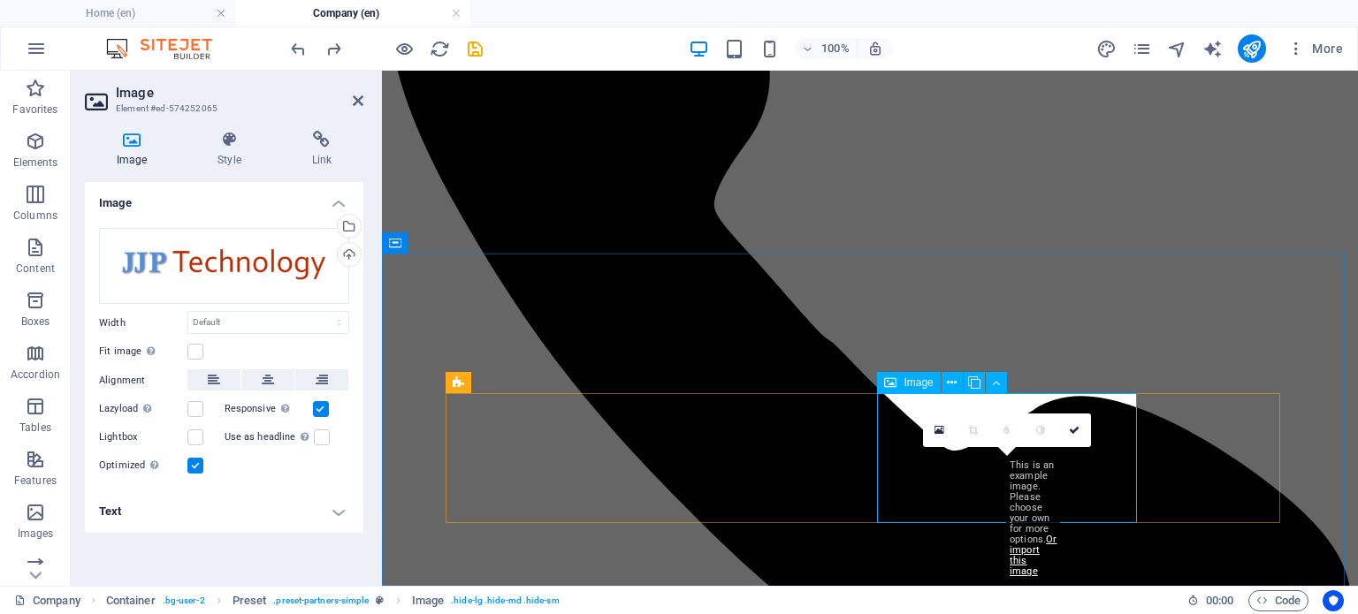
click at [272, 261] on div "Drag files here, click to choose files or select files from Files or our free s…" at bounding box center [224, 266] width 250 height 76
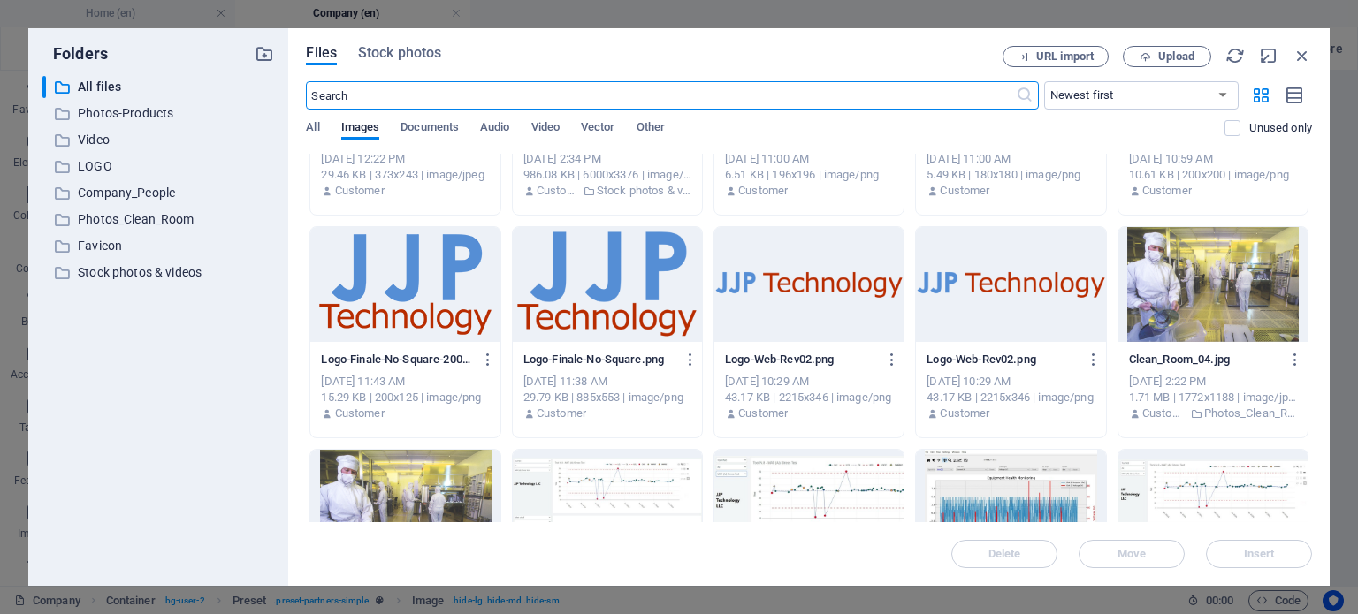
scroll to position [354, 0]
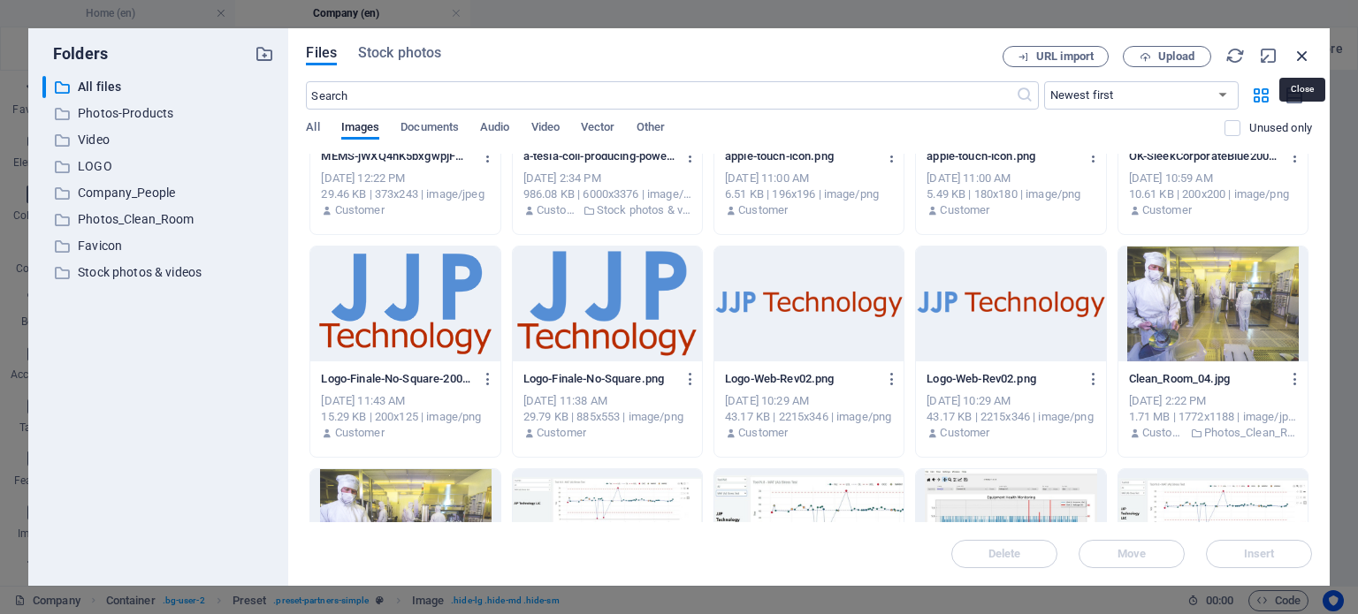
click at [1308, 55] on icon "button" at bounding box center [1302, 55] width 19 height 19
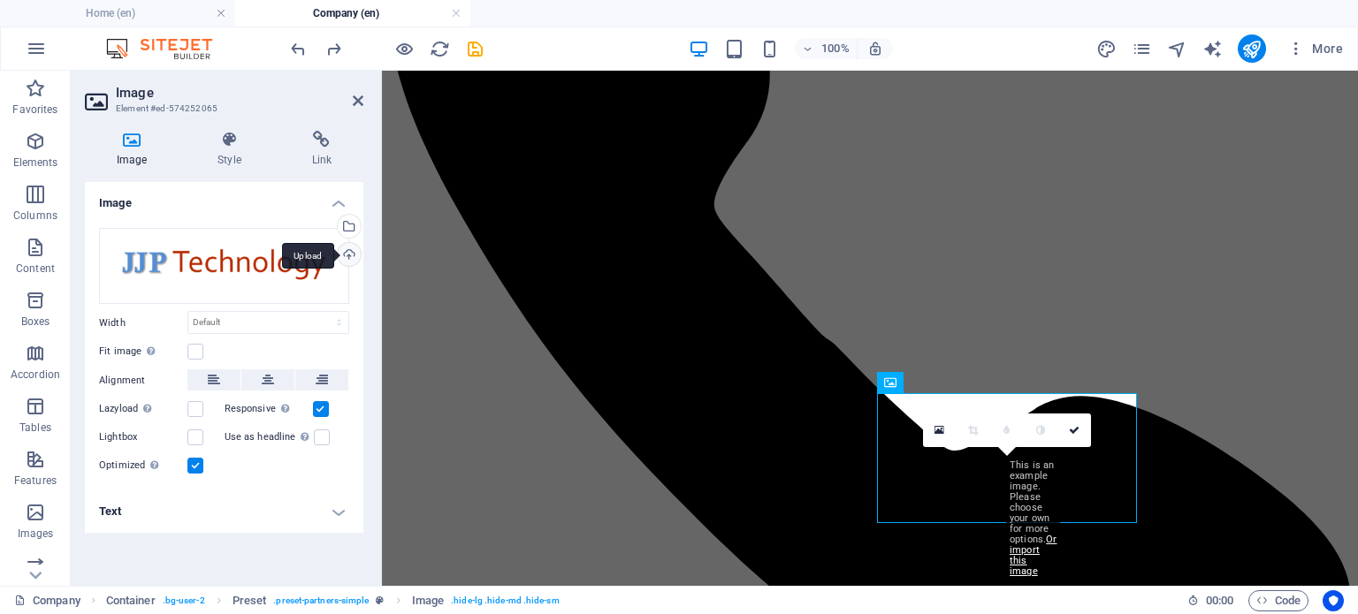
click at [346, 252] on div "Upload" at bounding box center [347, 256] width 27 height 27
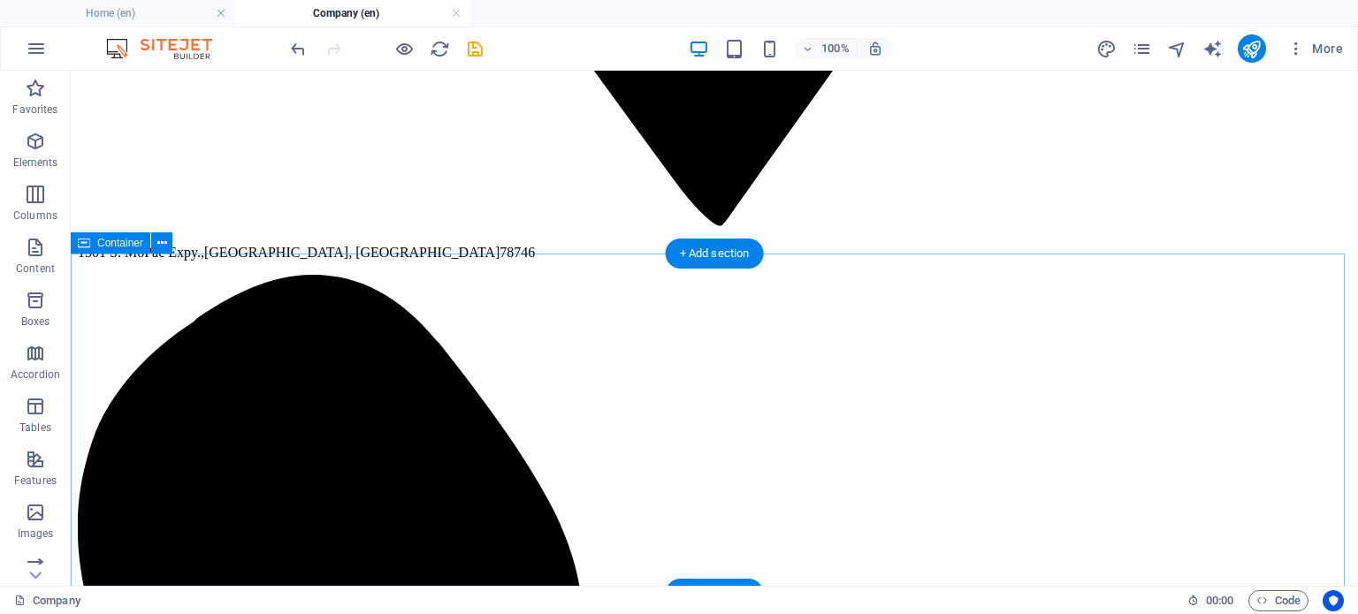
scroll to position [1702, 0]
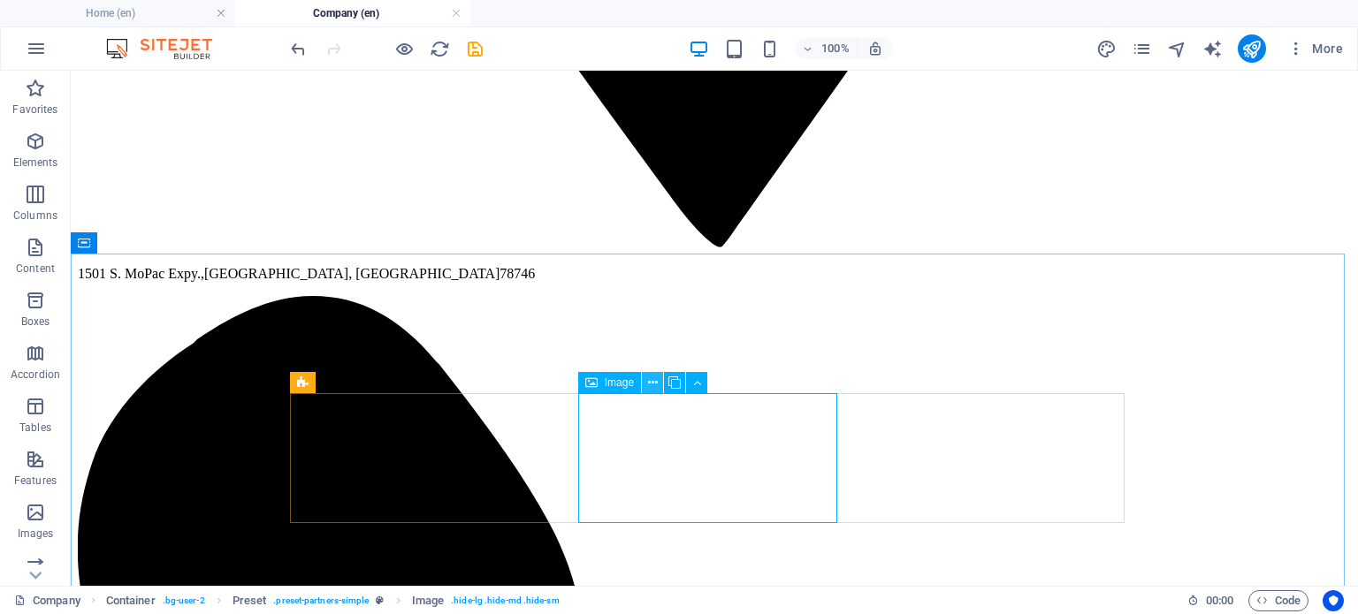
click at [654, 378] on icon at bounding box center [653, 383] width 10 height 19
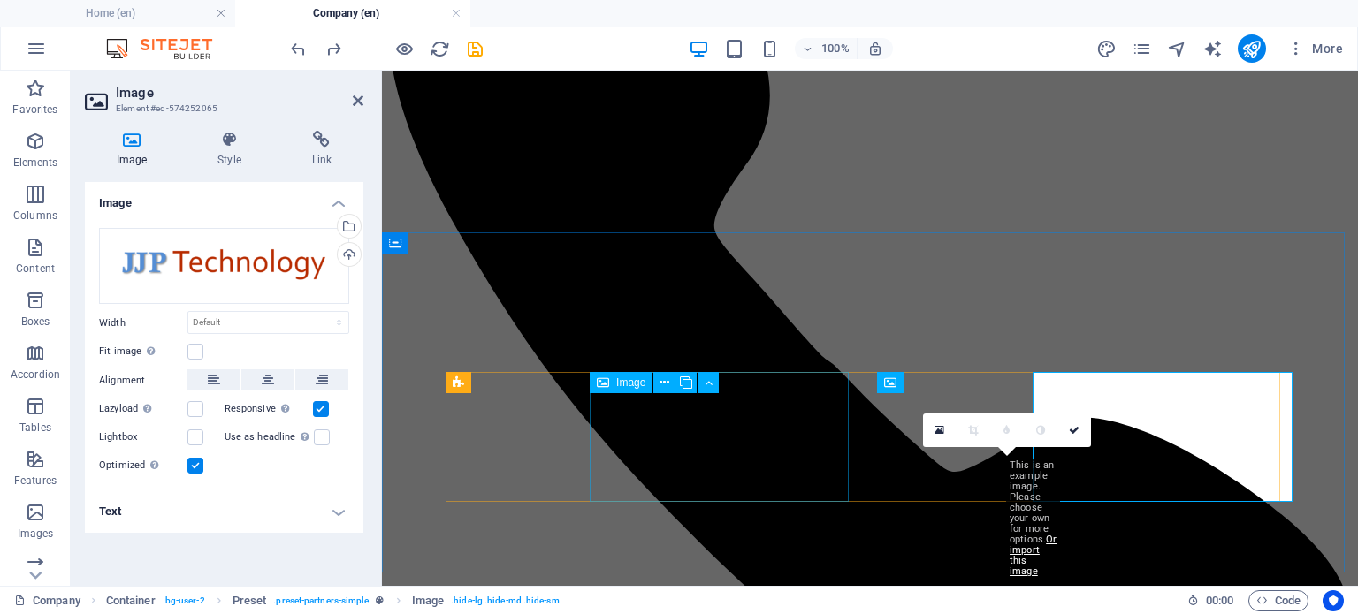
scroll to position [1723, 0]
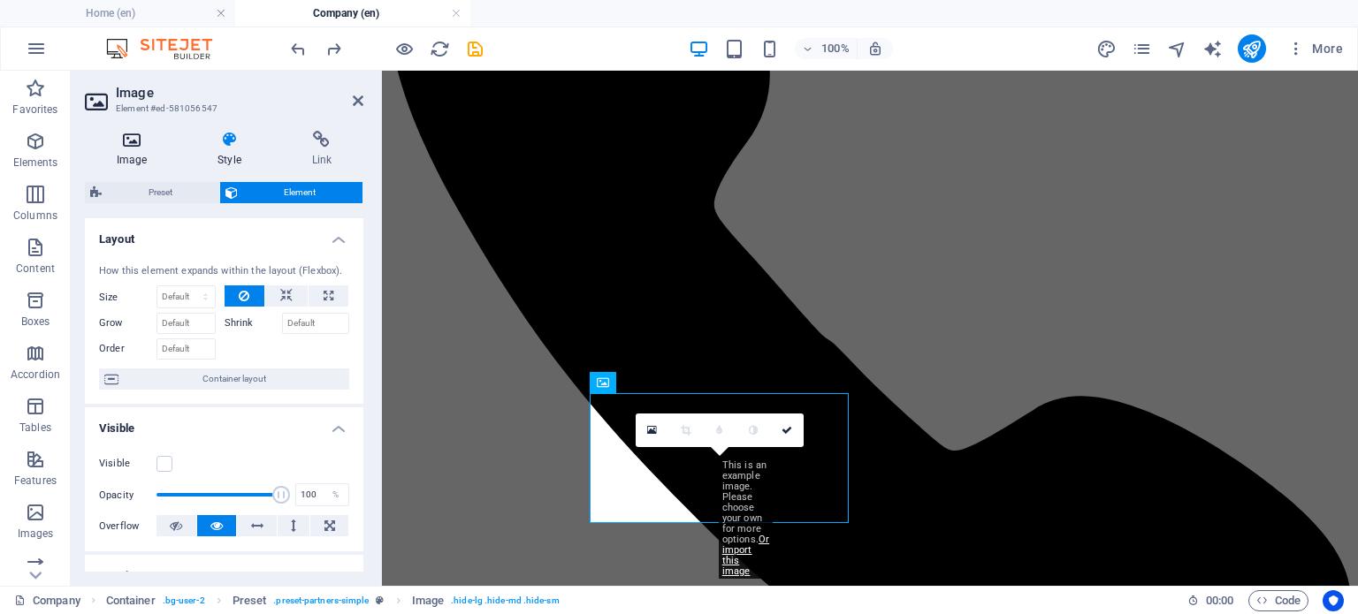
click at [121, 152] on h4 "Image" at bounding box center [135, 149] width 101 height 37
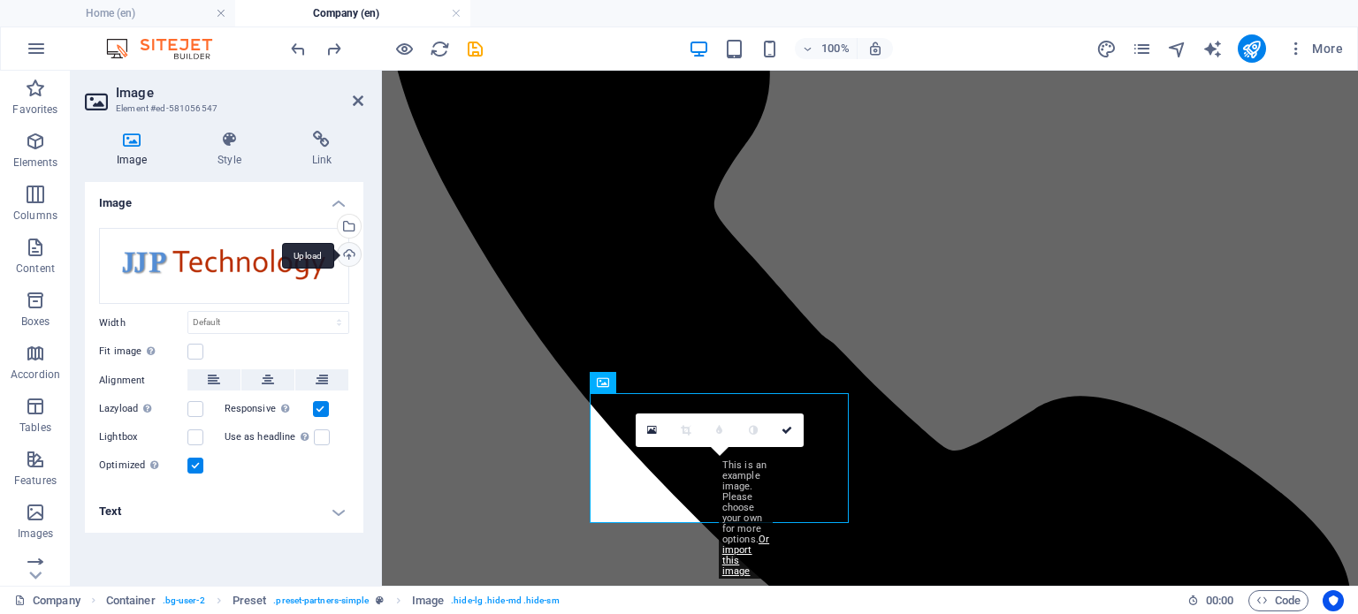
click at [347, 254] on div "Upload" at bounding box center [347, 256] width 27 height 27
click at [356, 225] on div "Select files from the file manager, stock photos, or upload file(s)" at bounding box center [347, 228] width 27 height 27
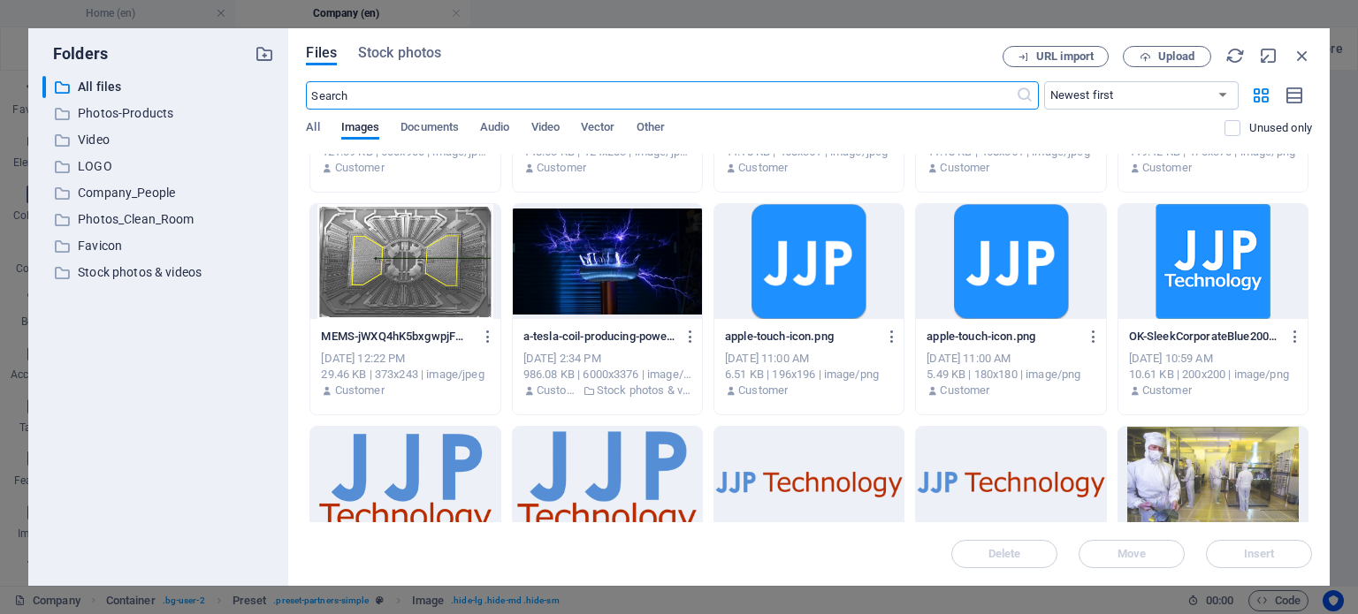
scroll to position [177, 0]
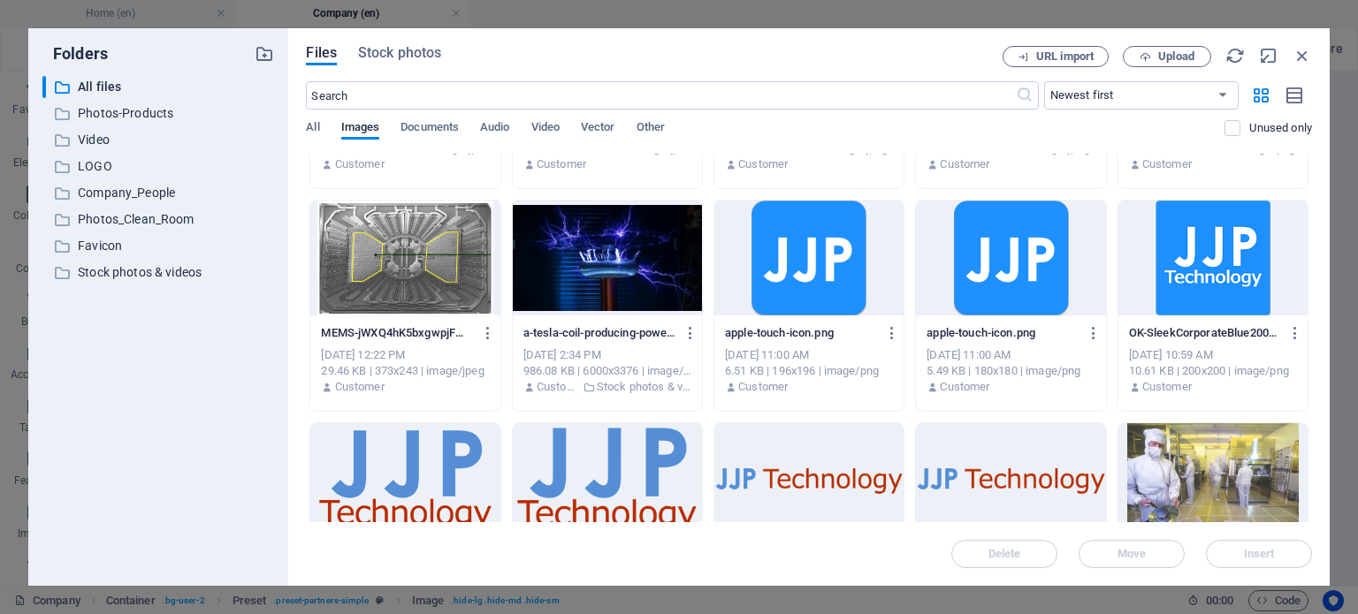
click at [800, 254] on div at bounding box center [808, 258] width 189 height 115
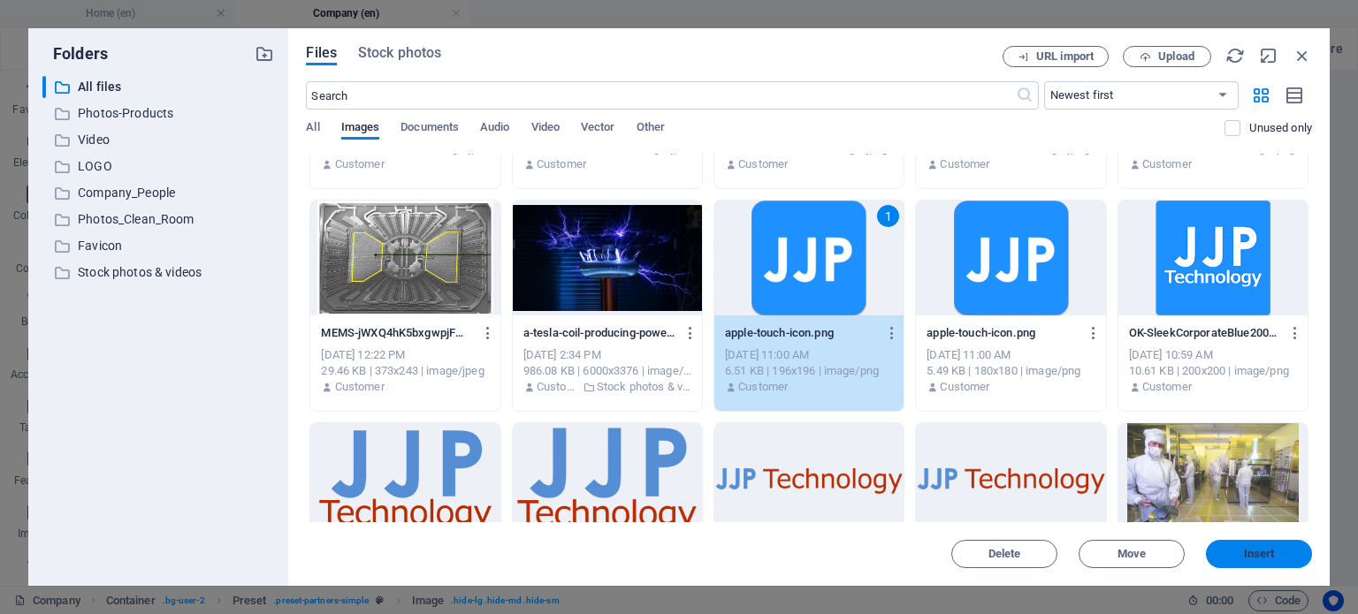
drag, startPoint x: 1230, startPoint y: 556, endPoint x: 848, endPoint y: 484, distance: 388.6
click at [1230, 556] on span "Insert" at bounding box center [1259, 554] width 92 height 11
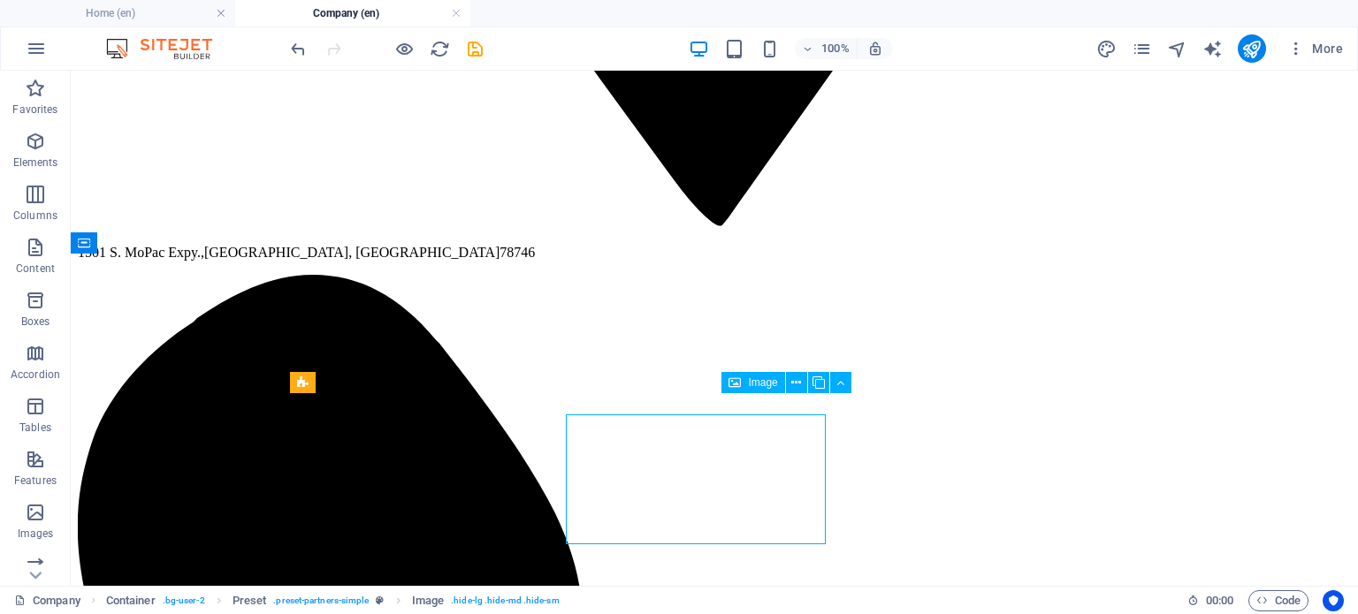
scroll to position [1702, 0]
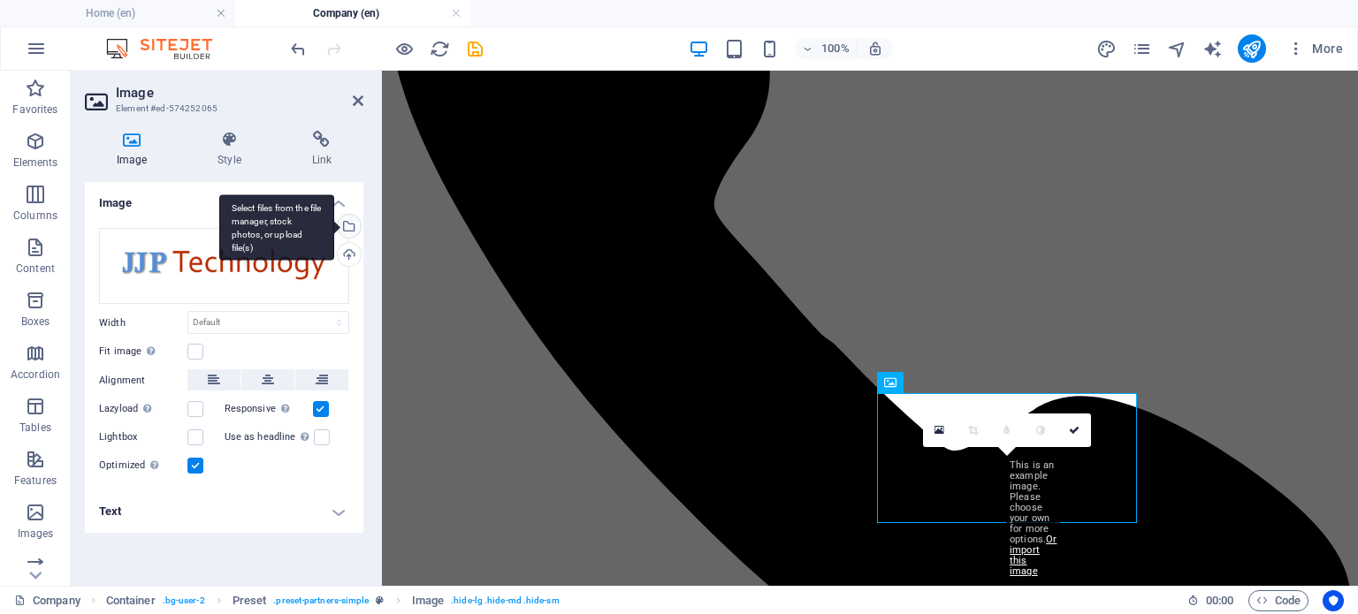
click at [352, 226] on div "Select files from the file manager, stock photos, or upload file(s)" at bounding box center [347, 228] width 27 height 27
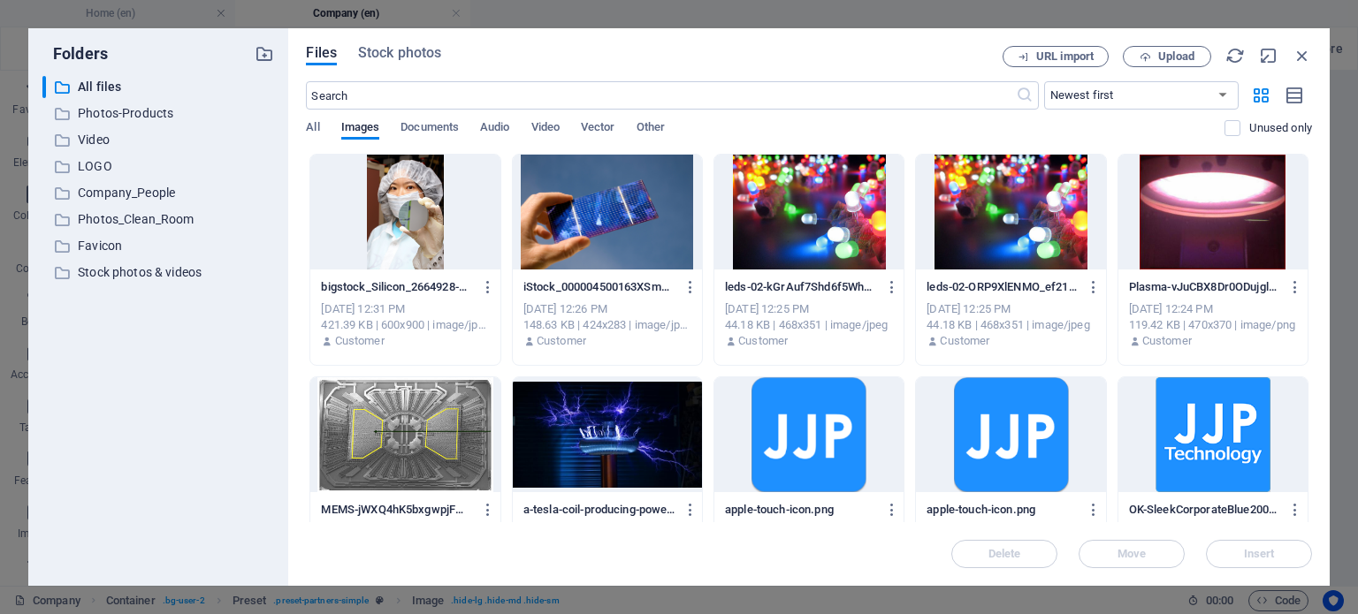
click at [812, 422] on div at bounding box center [808, 435] width 189 height 115
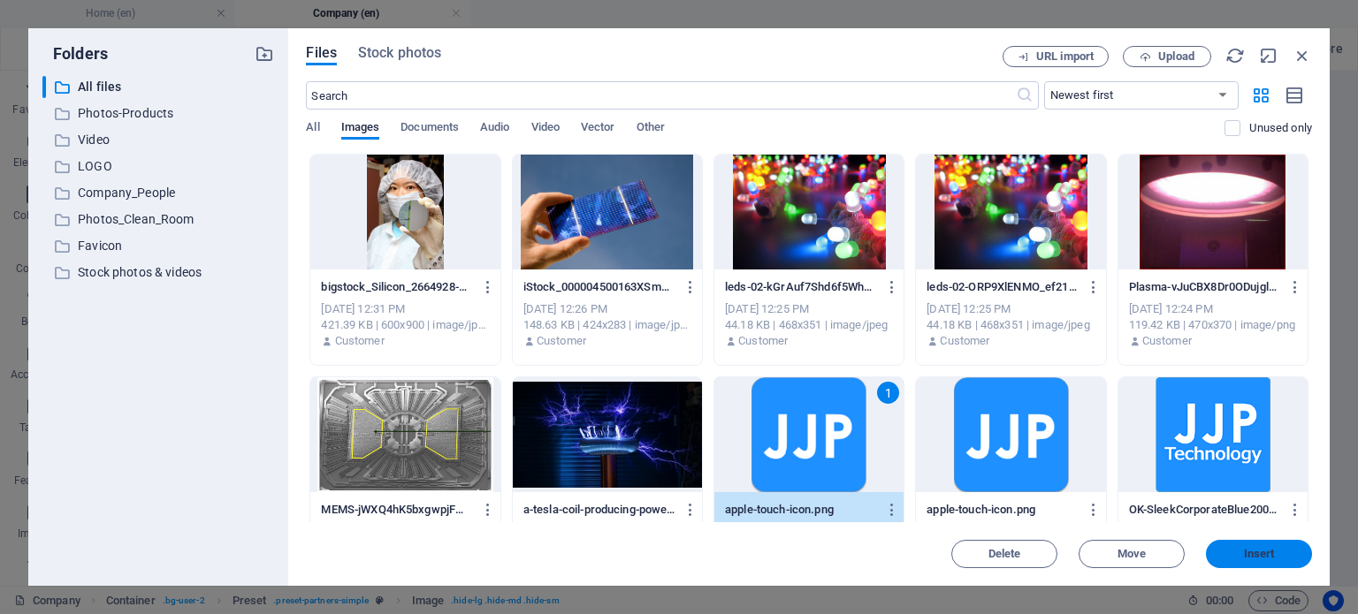
drag, startPoint x: 1236, startPoint y: 558, endPoint x: 588, endPoint y: 425, distance: 661.5
click at [1236, 558] on span "Insert" at bounding box center [1259, 554] width 92 height 11
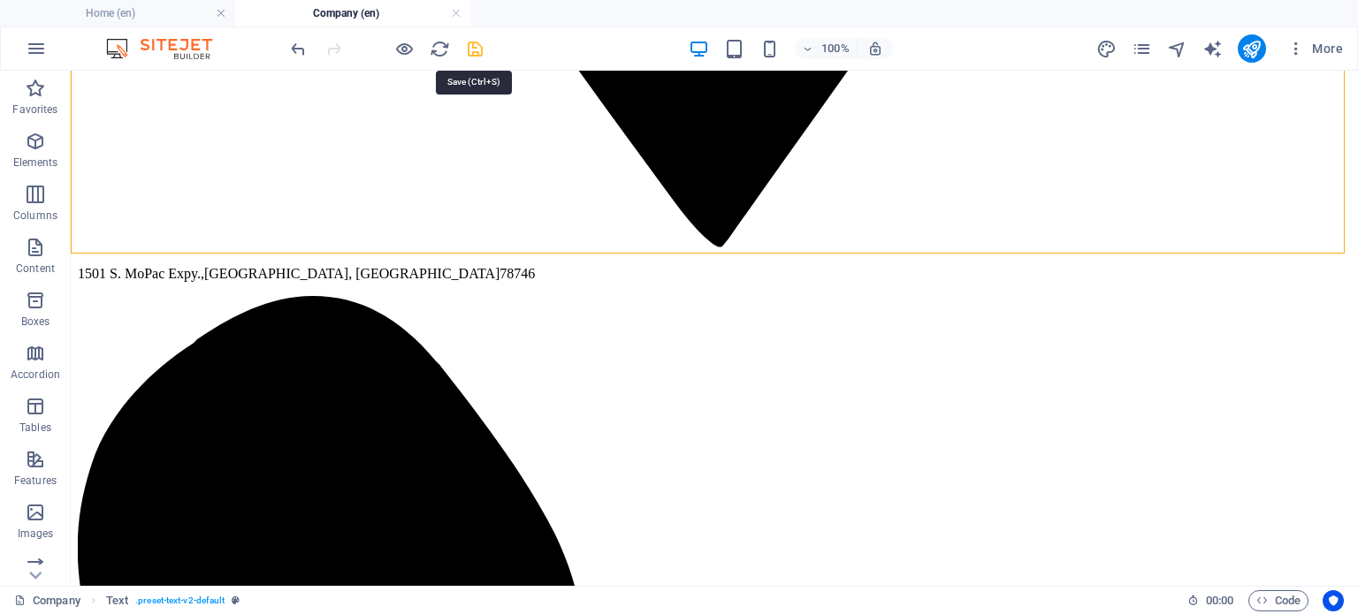
click at [483, 56] on icon "save" at bounding box center [475, 49] width 20 height 20
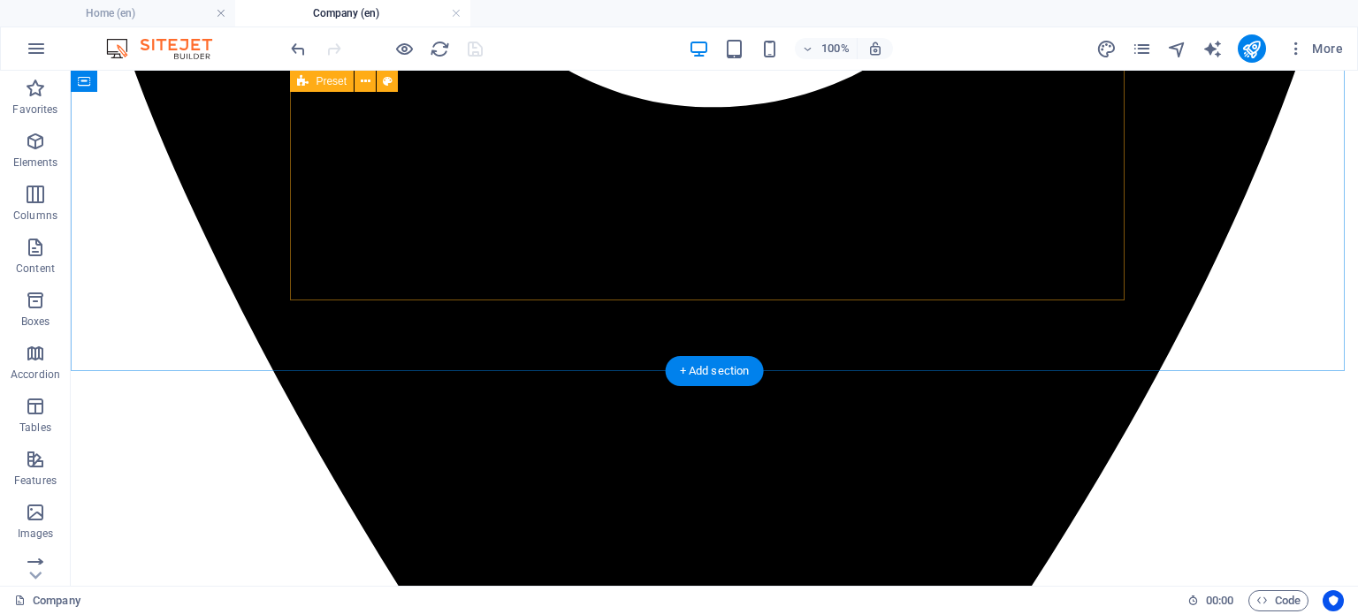
scroll to position [906, 0]
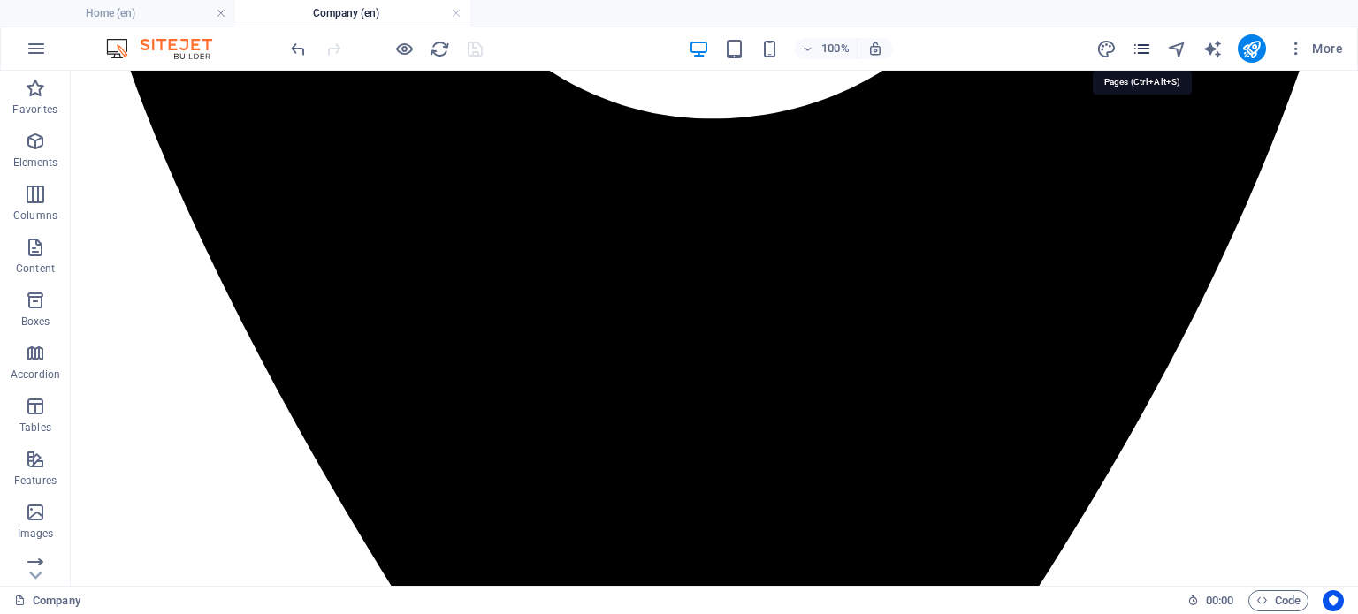
click at [1134, 50] on icon "pages" at bounding box center [1142, 49] width 20 height 20
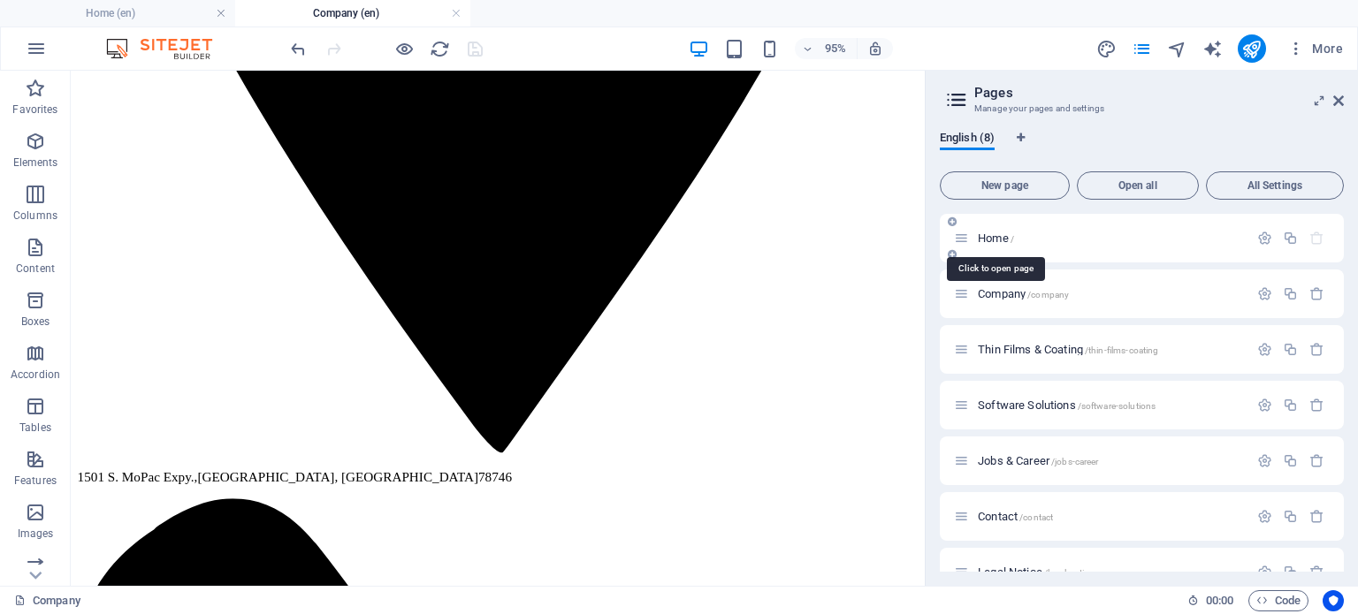
click at [1001, 236] on span "Home /" at bounding box center [996, 238] width 36 height 13
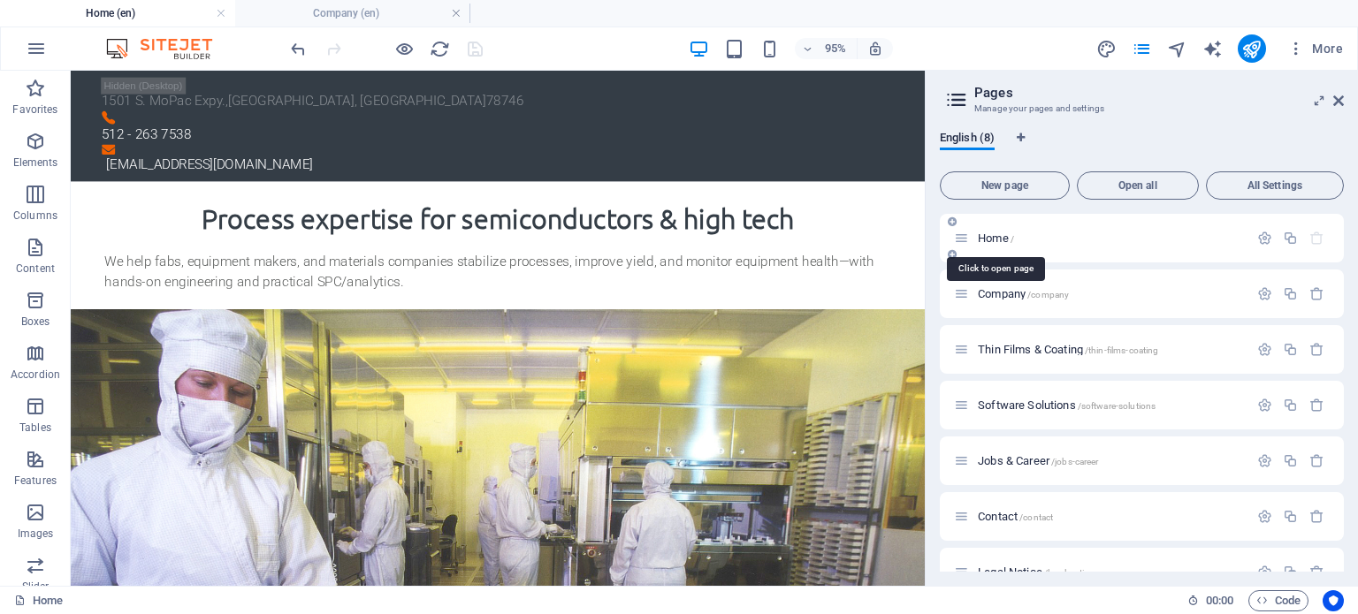
scroll to position [530, 0]
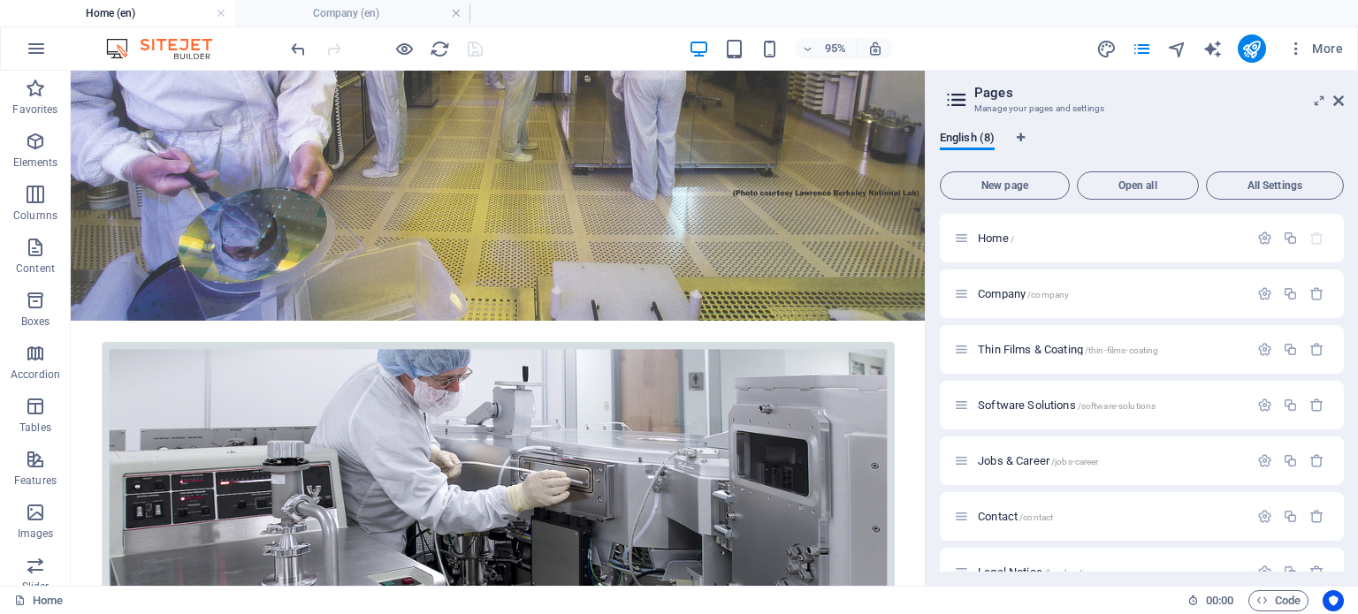
click at [1330, 102] on header "Pages Manage your pages and settings" at bounding box center [1143, 94] width 400 height 46
click at [1336, 98] on icon at bounding box center [1338, 101] width 11 height 14
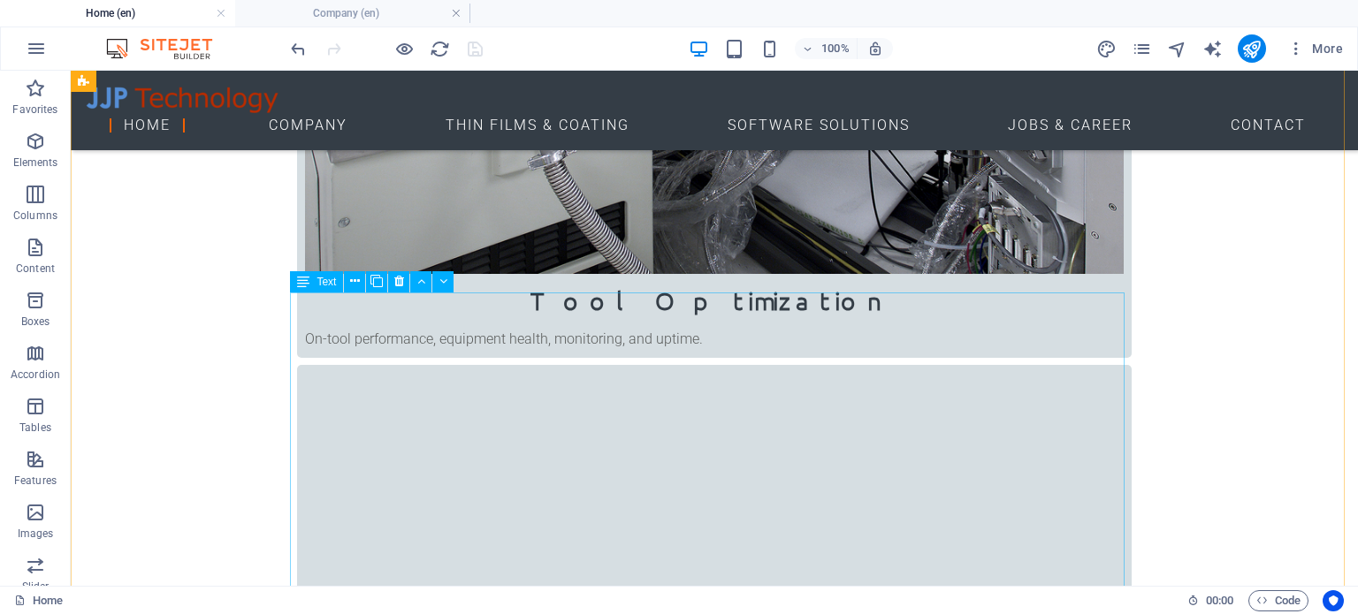
scroll to position [1149, 0]
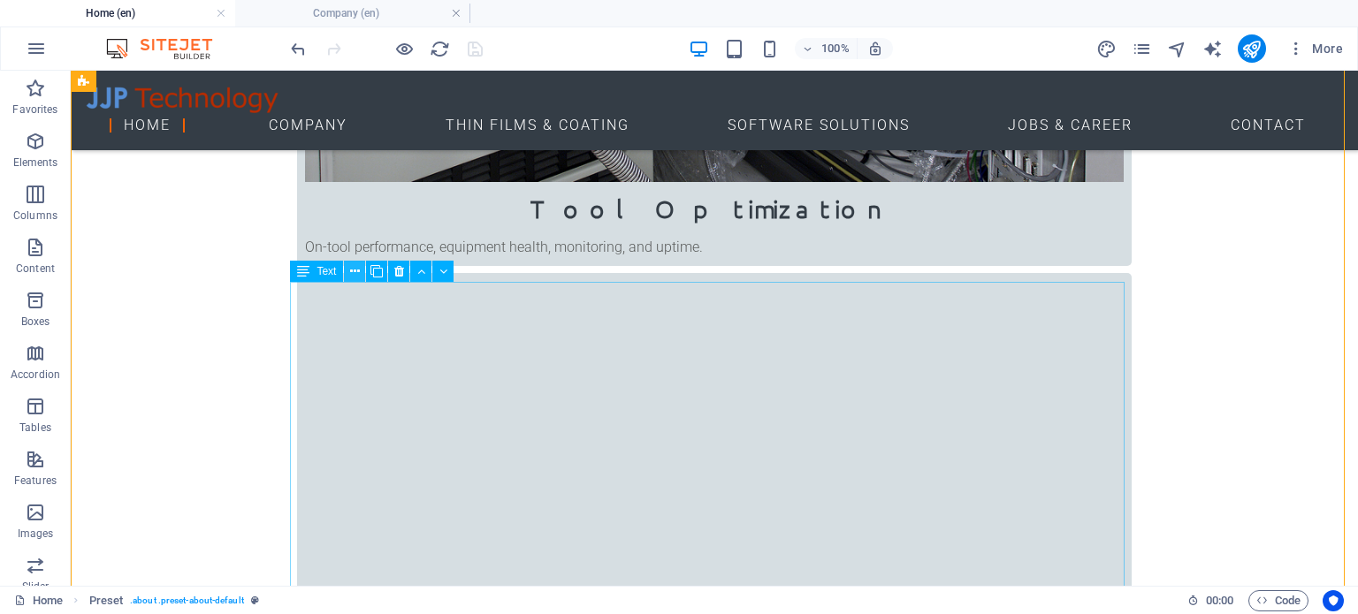
click at [353, 268] on icon at bounding box center [355, 272] width 10 height 19
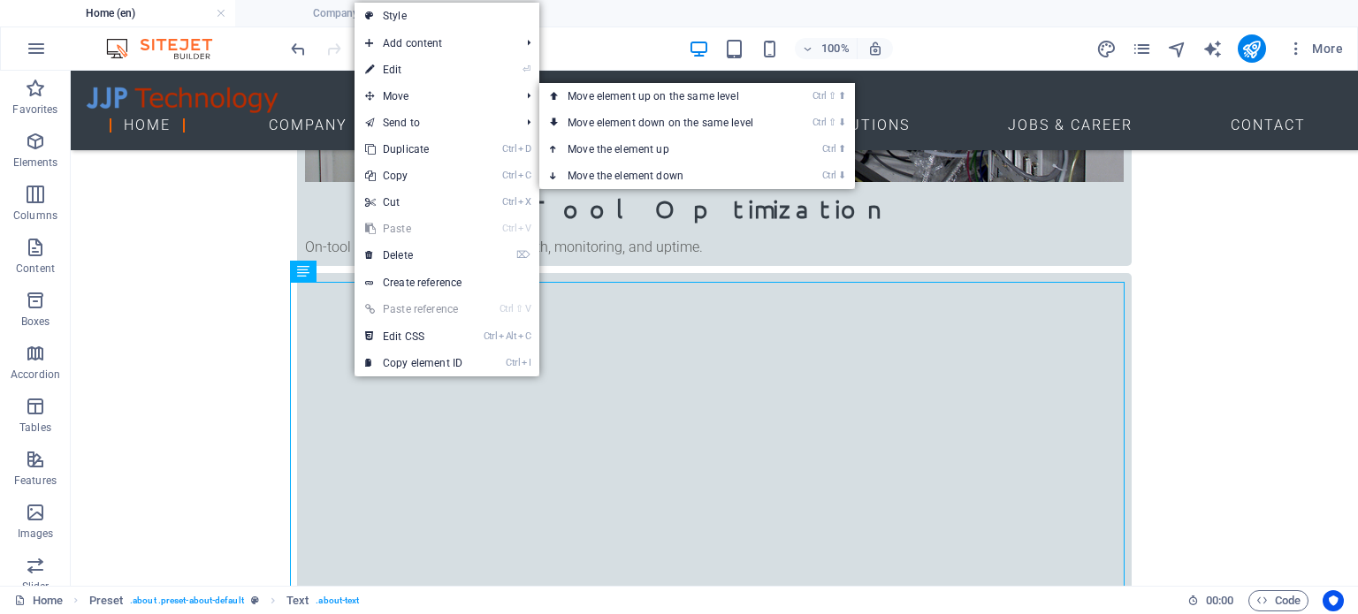
click at [427, 69] on link "⏎ Edit" at bounding box center [414, 70] width 118 height 27
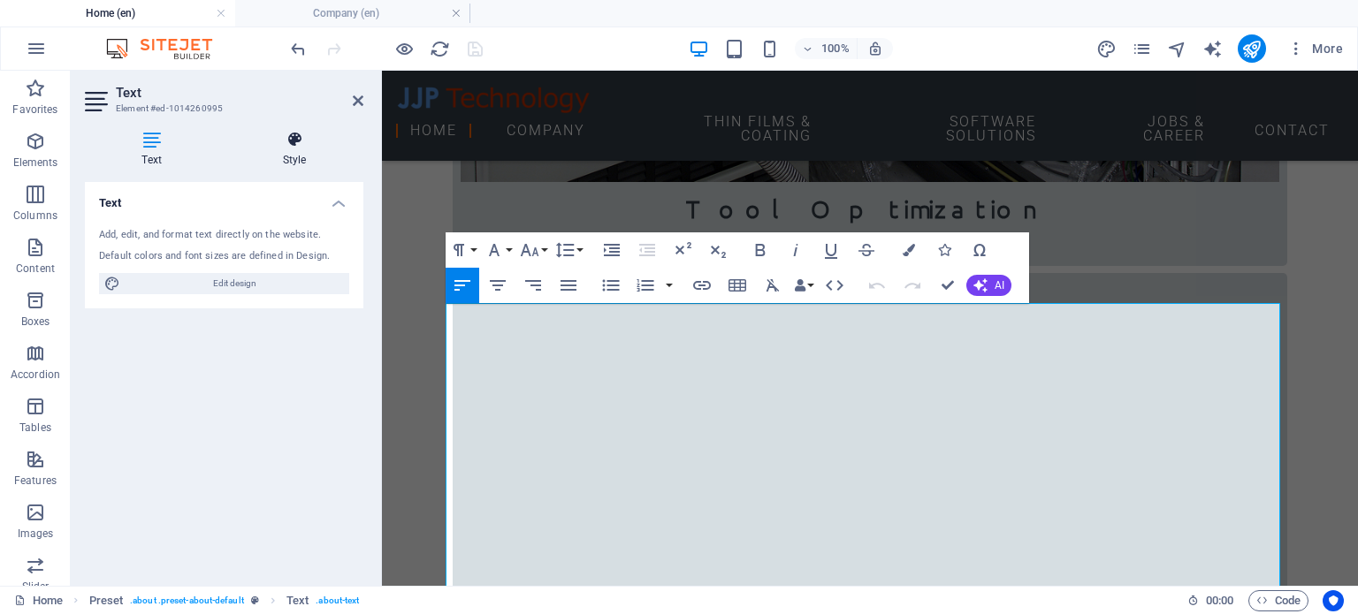
click at [274, 138] on icon at bounding box center [294, 140] width 138 height 18
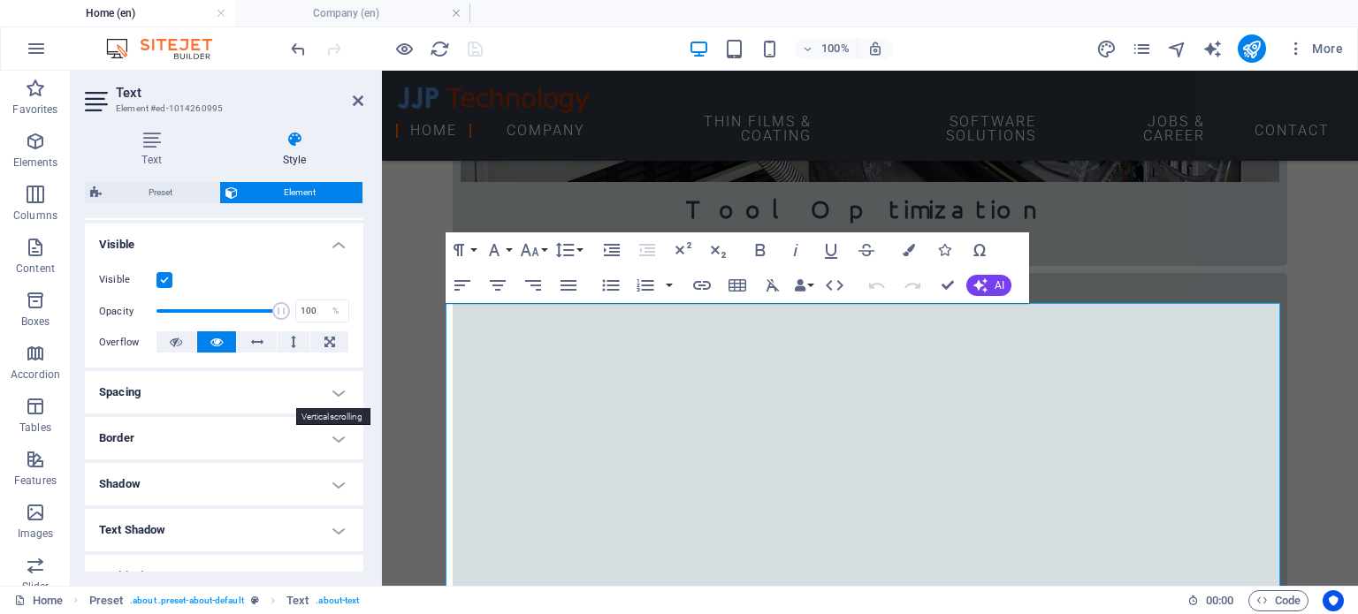
scroll to position [216, 0]
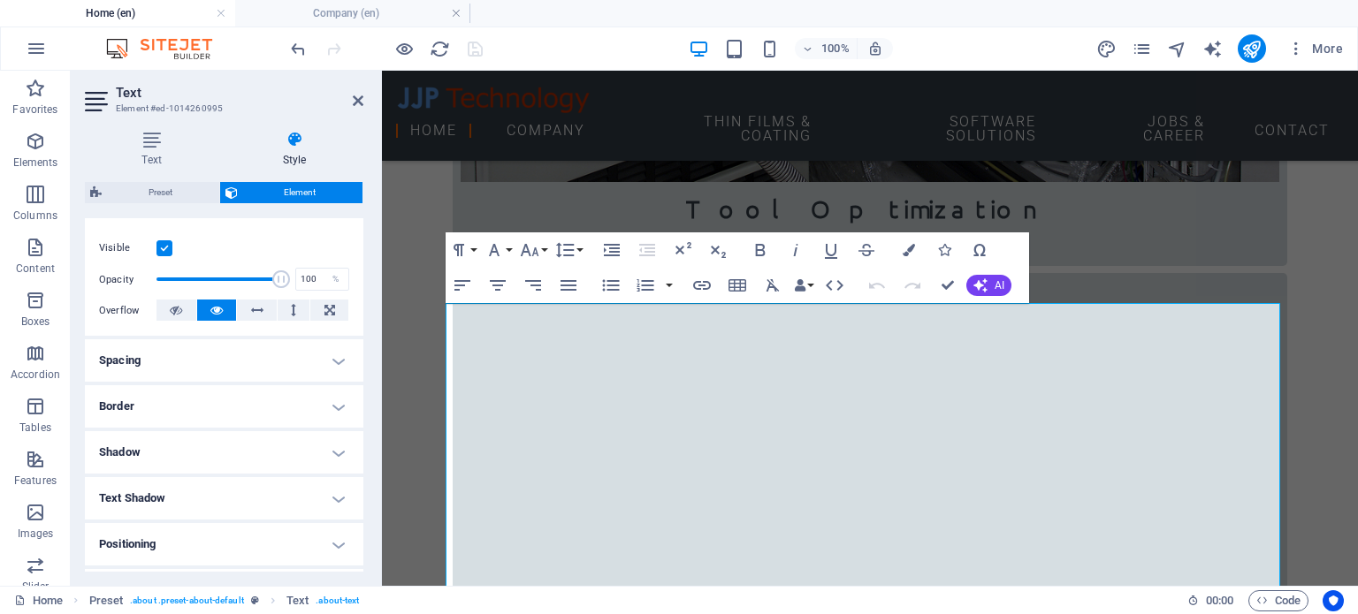
click at [333, 358] on h4 "Spacing" at bounding box center [224, 360] width 278 height 42
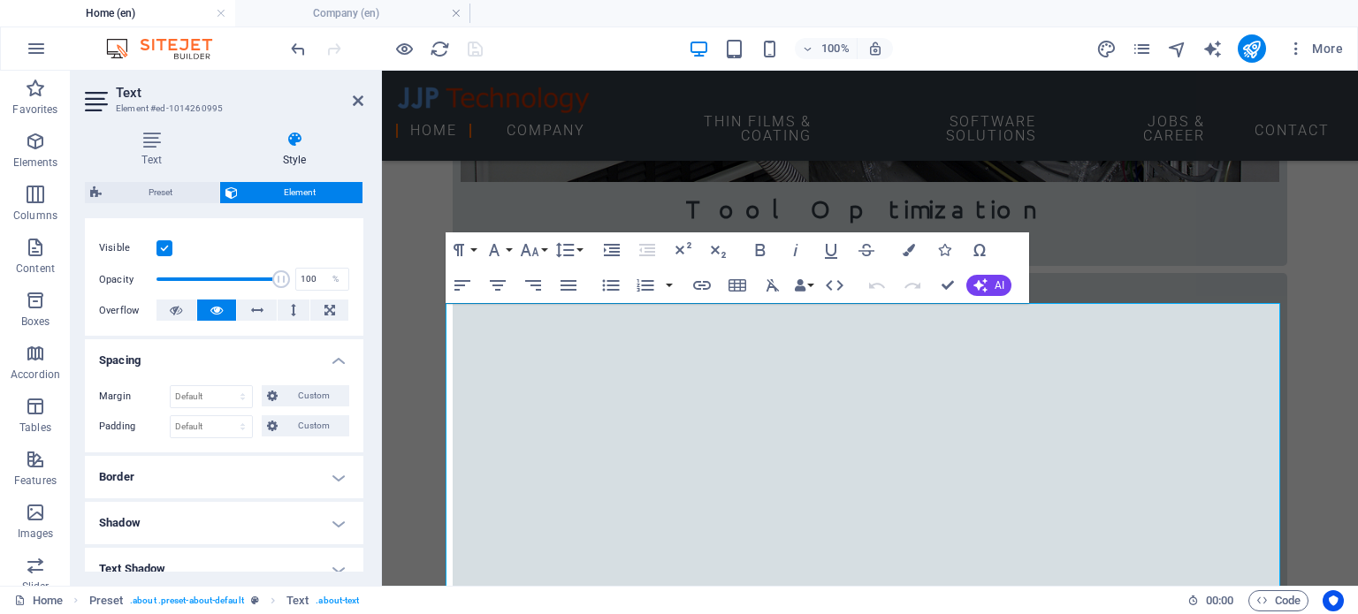
click at [331, 358] on h4 "Spacing" at bounding box center [224, 355] width 278 height 32
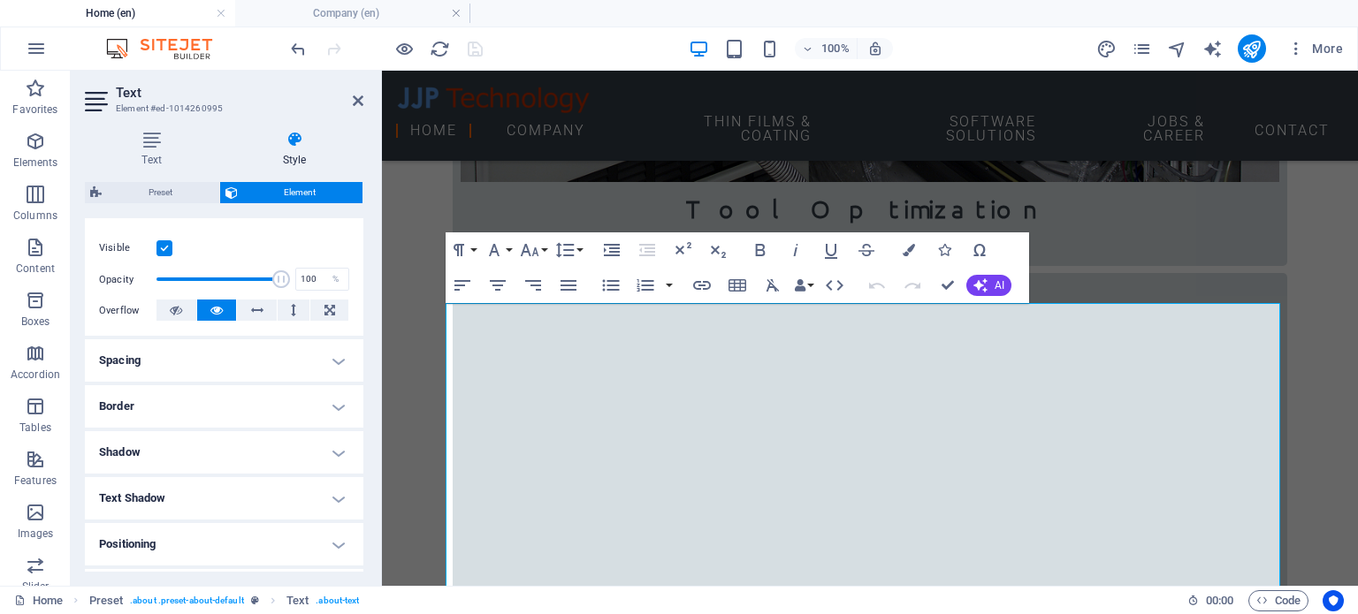
click at [251, 400] on h4 "Border" at bounding box center [224, 406] width 278 height 42
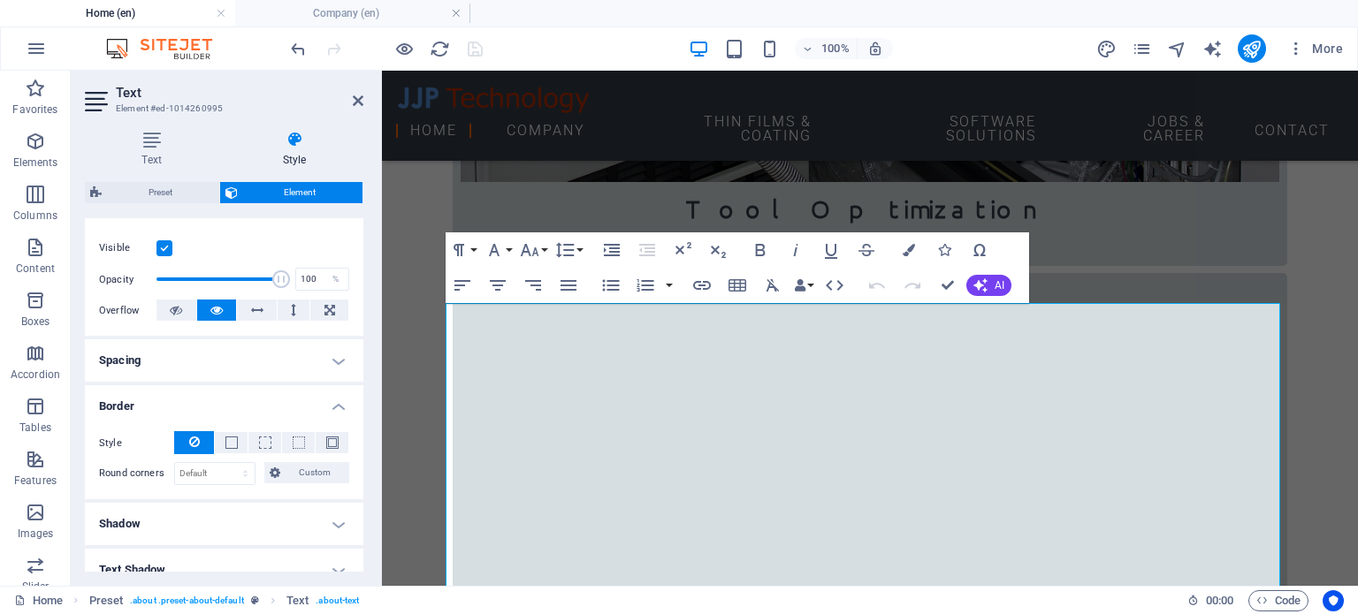
click at [252, 397] on h4 "Border" at bounding box center [224, 401] width 278 height 32
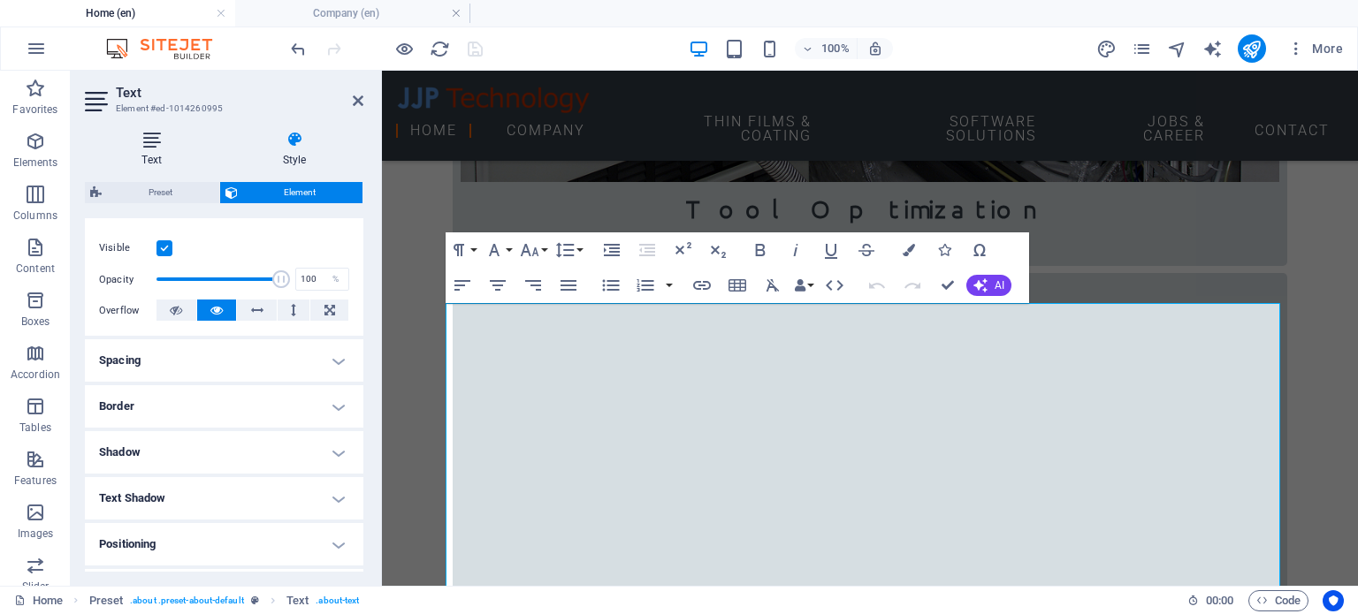
click at [154, 145] on icon at bounding box center [151, 140] width 133 height 18
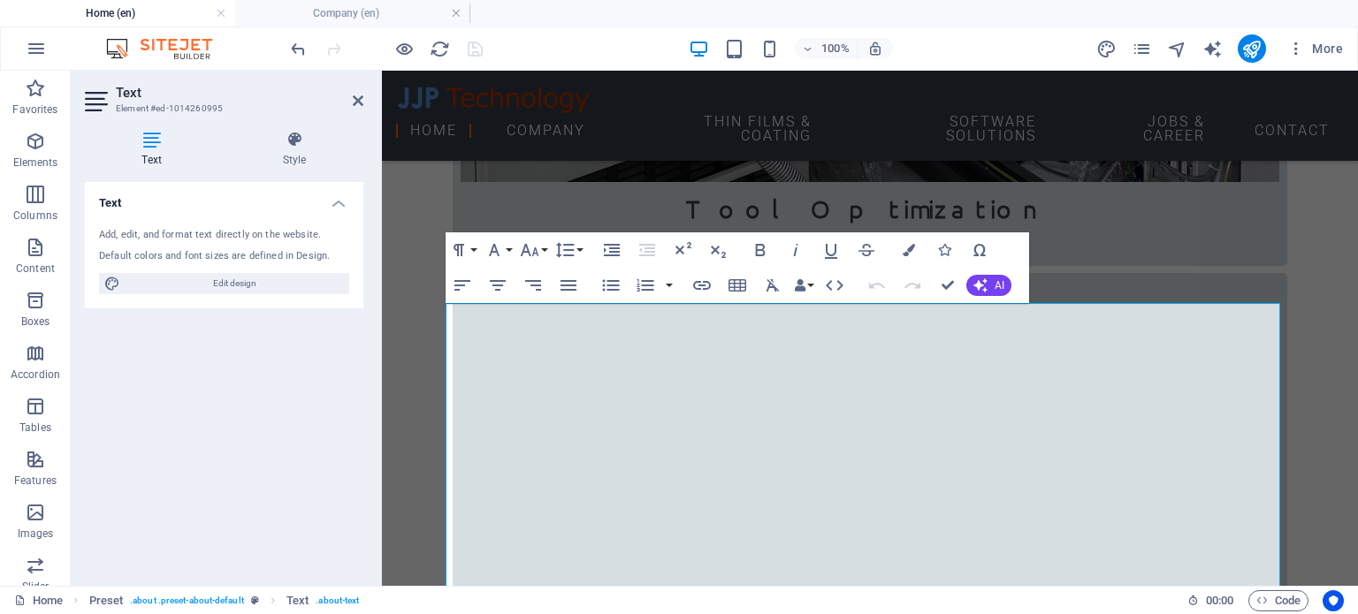
click at [138, 95] on h2 "Text" at bounding box center [240, 93] width 248 height 16
click at [284, 147] on icon at bounding box center [294, 140] width 138 height 18
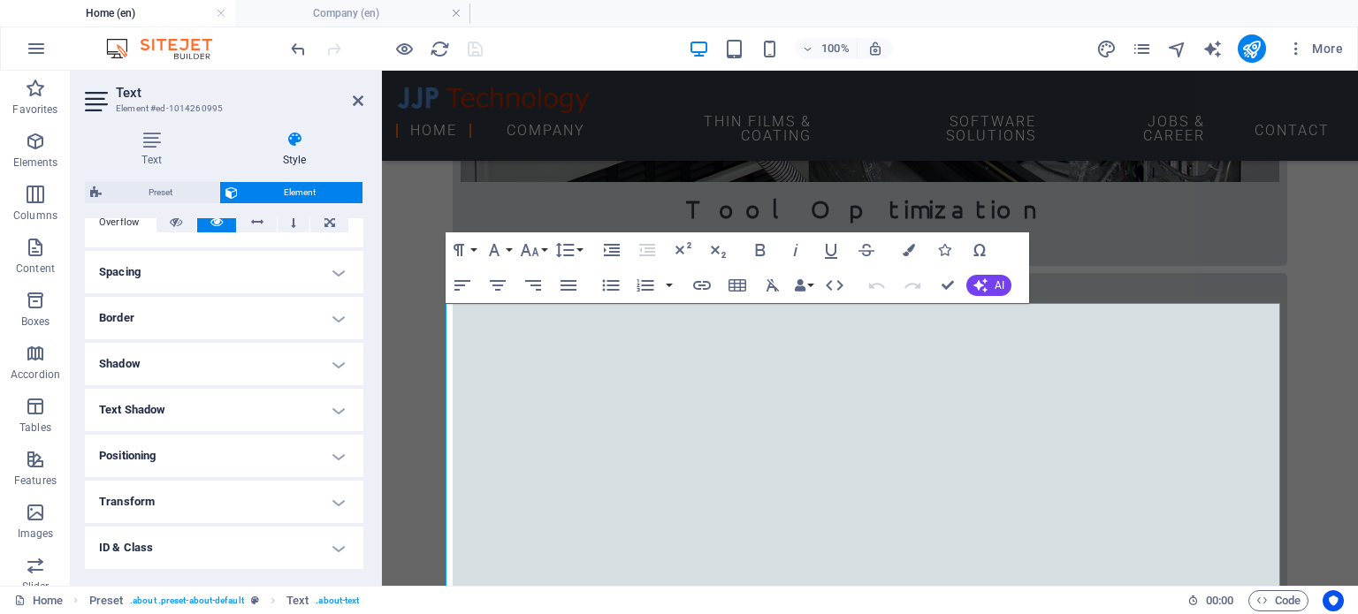
scroll to position [393, 0]
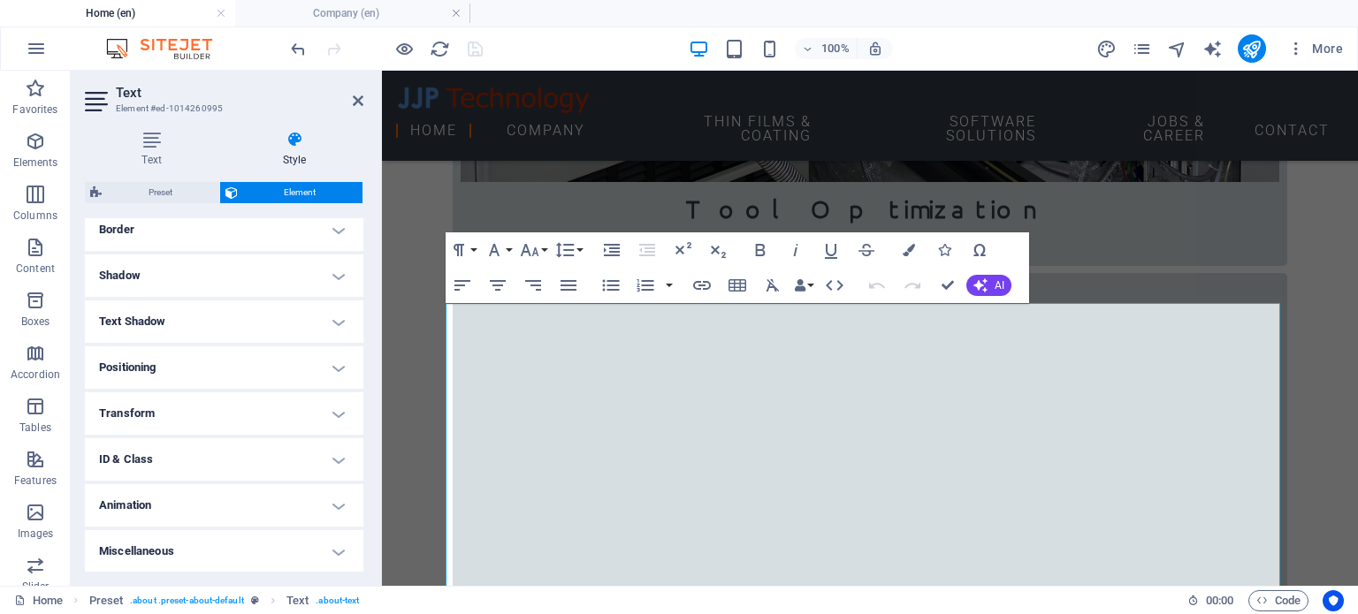
click at [203, 545] on h4 "Miscellaneous" at bounding box center [224, 551] width 278 height 42
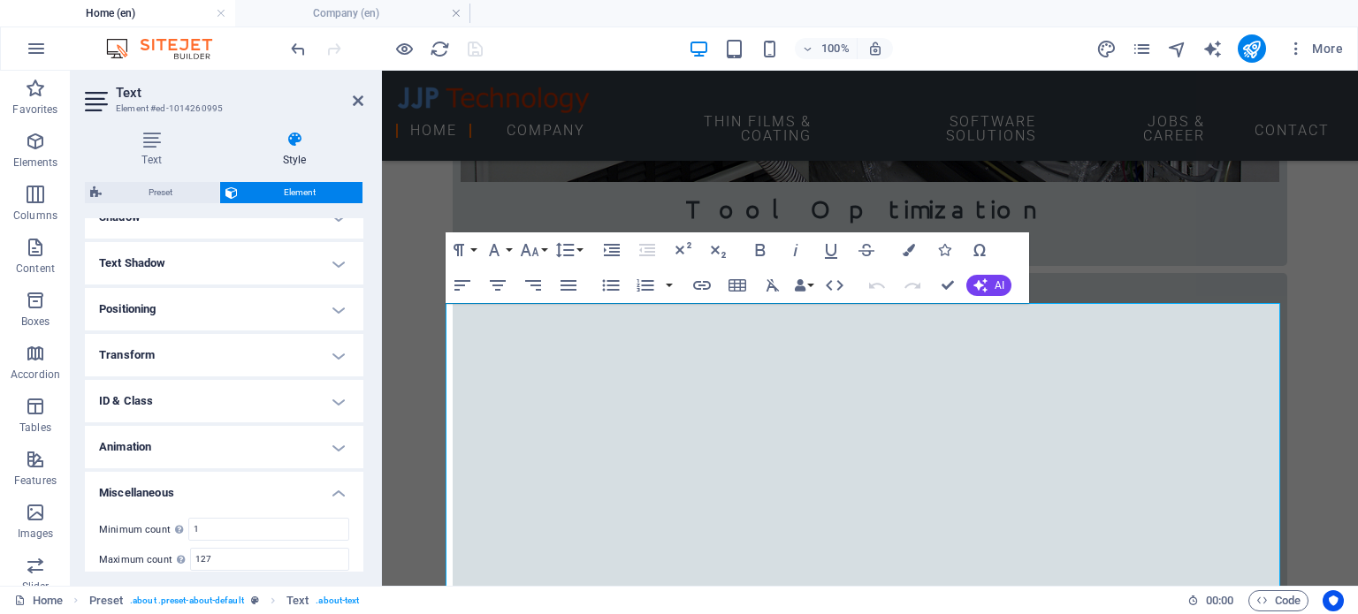
scroll to position [501, 0]
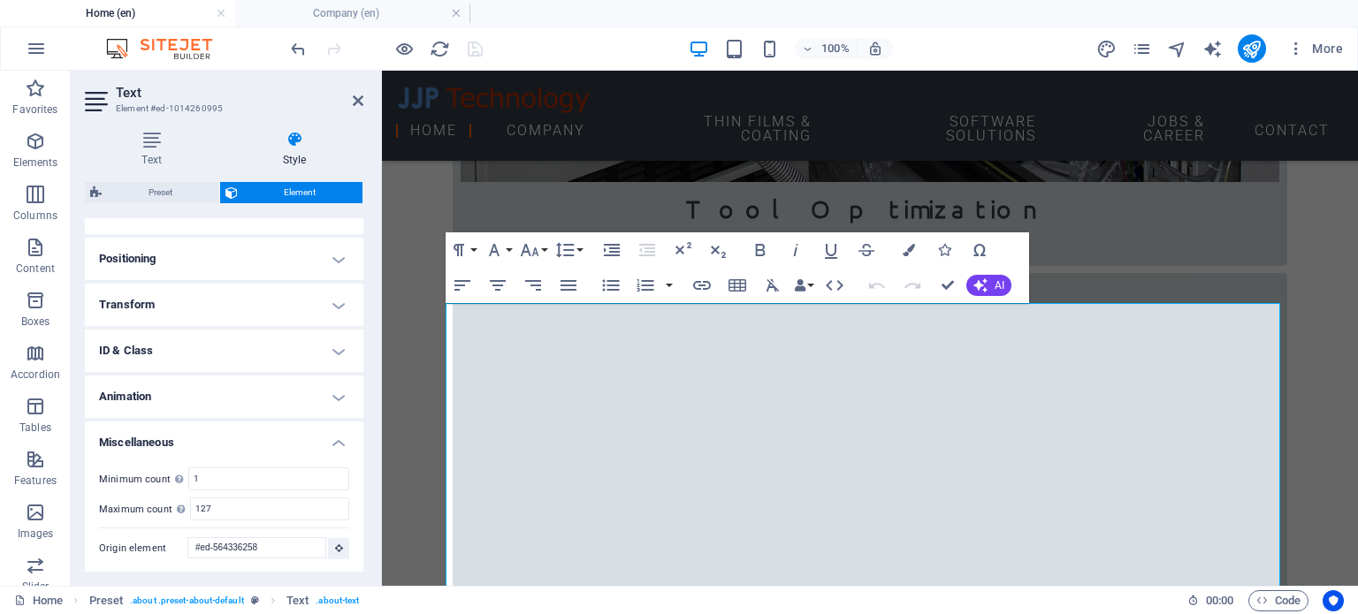
click at [183, 337] on h4 "ID & Class" at bounding box center [224, 351] width 278 height 42
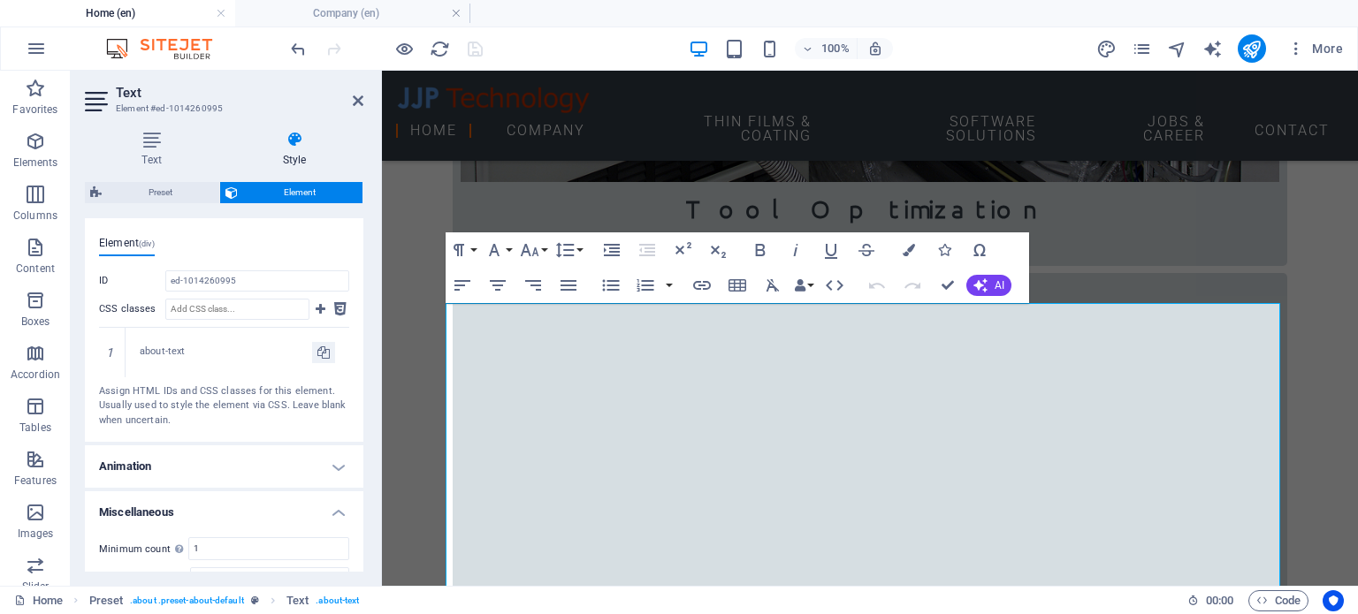
scroll to position [710, 0]
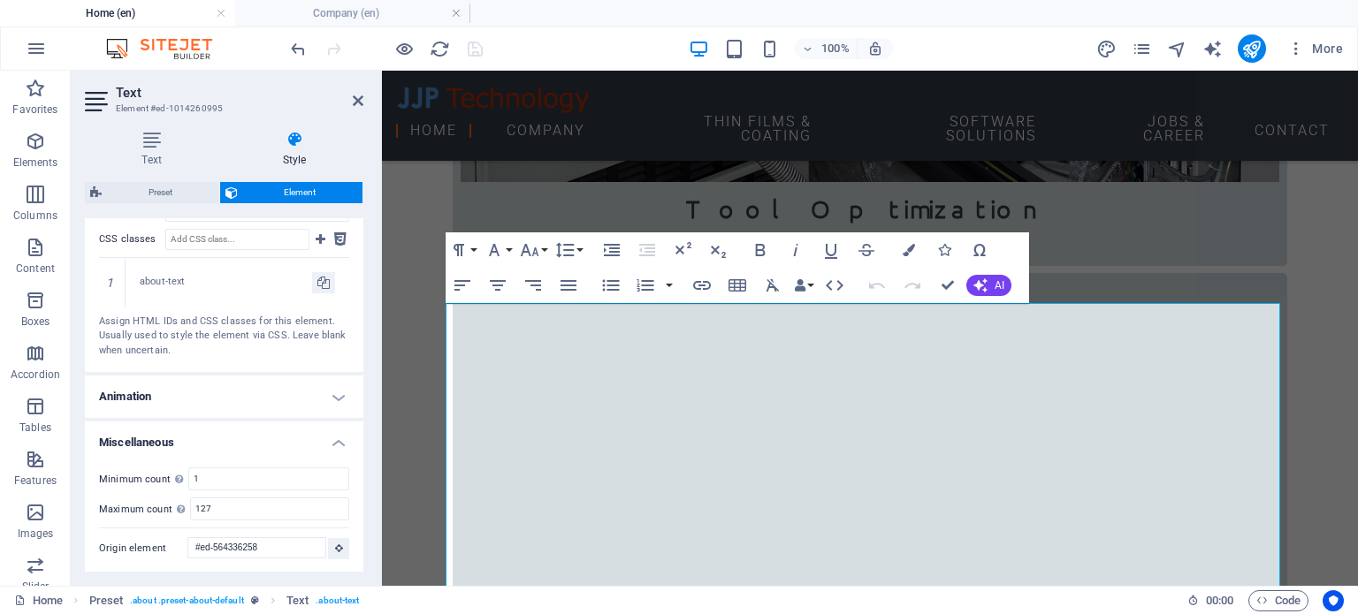
click at [201, 383] on h4 "Animation" at bounding box center [224, 397] width 278 height 42
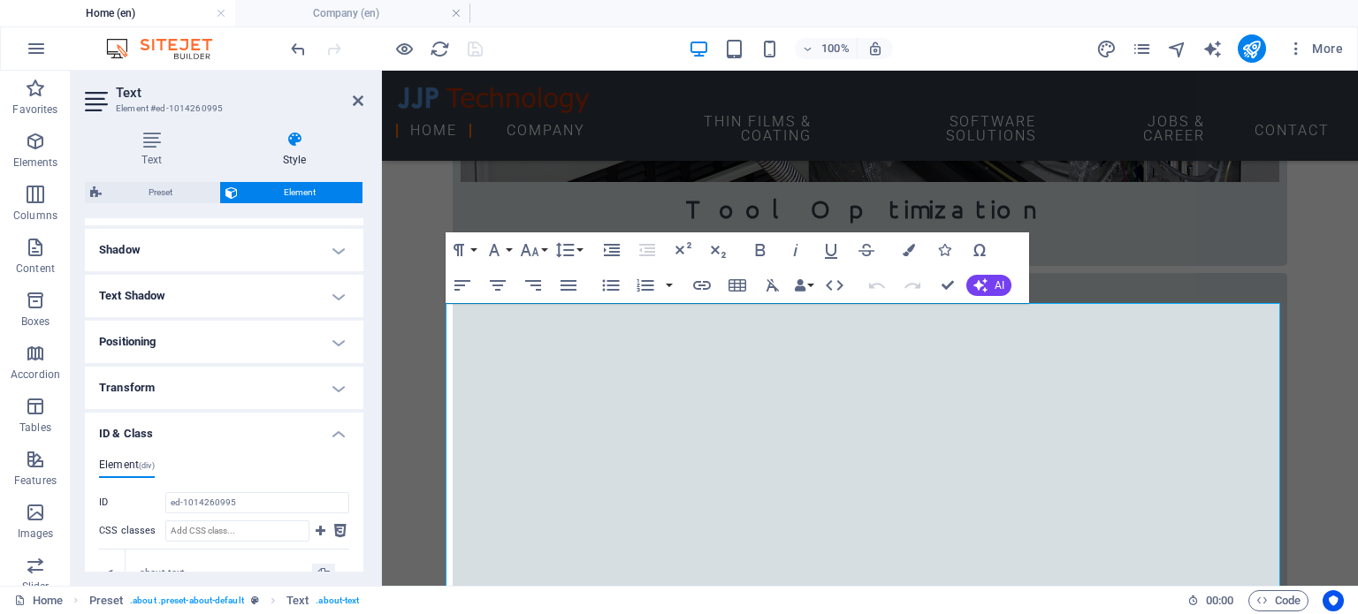
scroll to position [325, 0]
click at [215, 482] on h4 "Transform" at bounding box center [224, 481] width 278 height 42
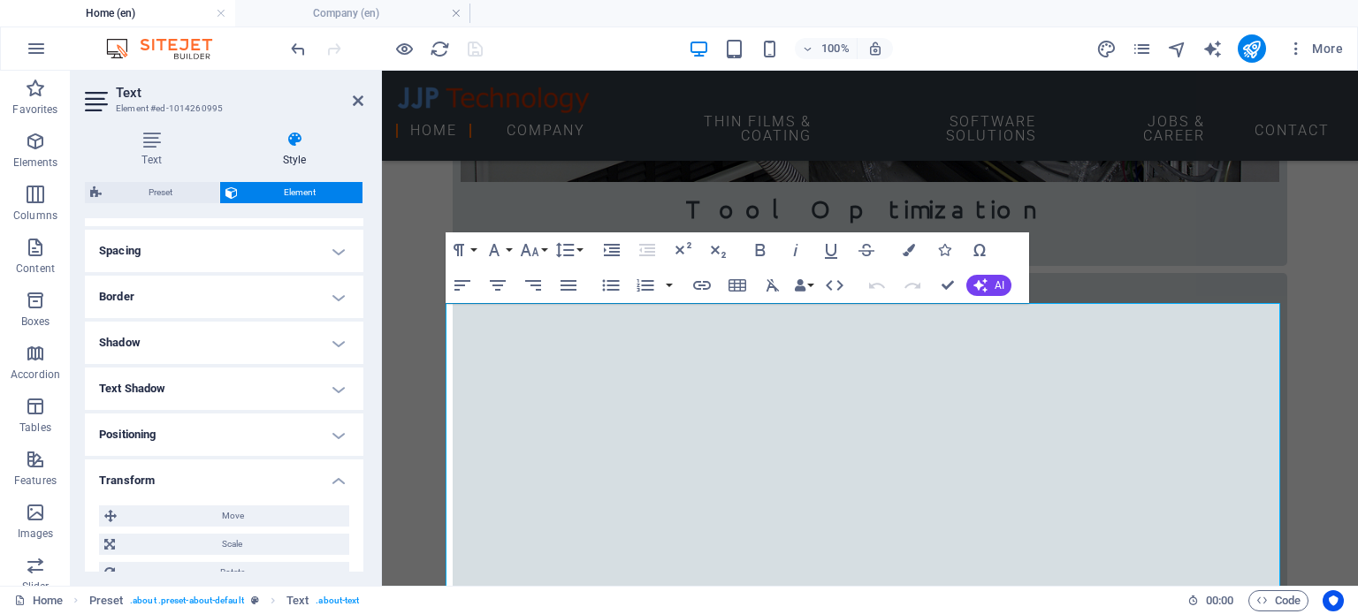
click at [204, 437] on h4 "Positioning" at bounding box center [224, 435] width 278 height 42
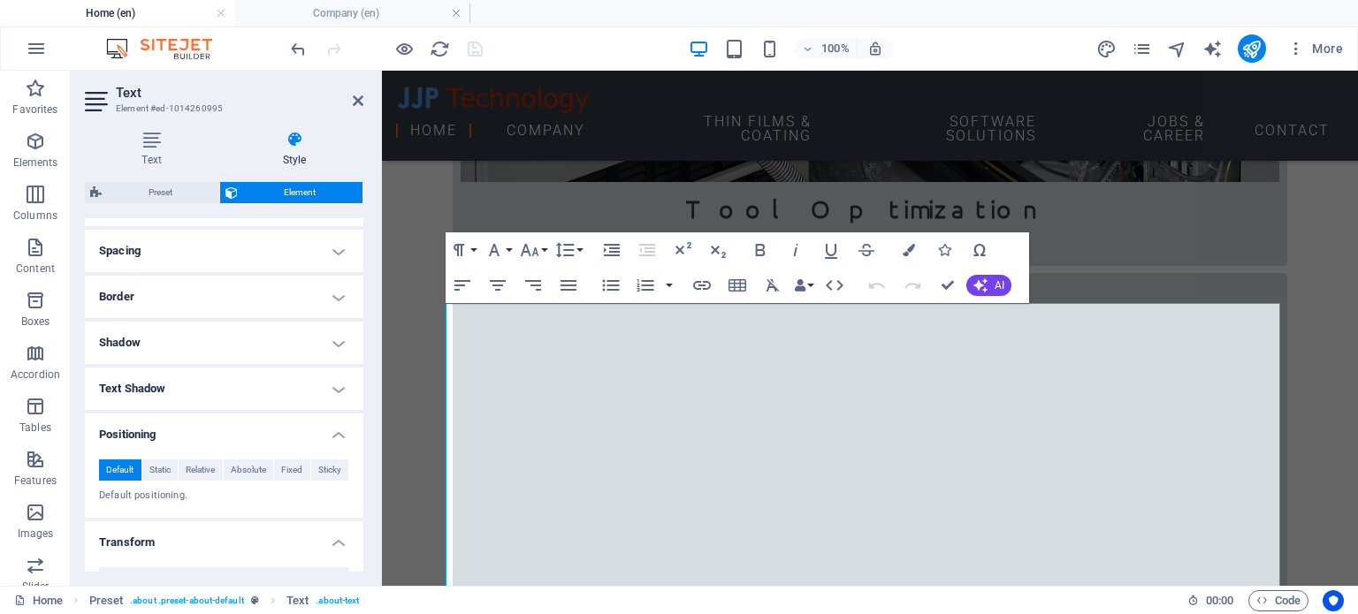
click at [195, 396] on h4 "Text Shadow" at bounding box center [224, 389] width 278 height 42
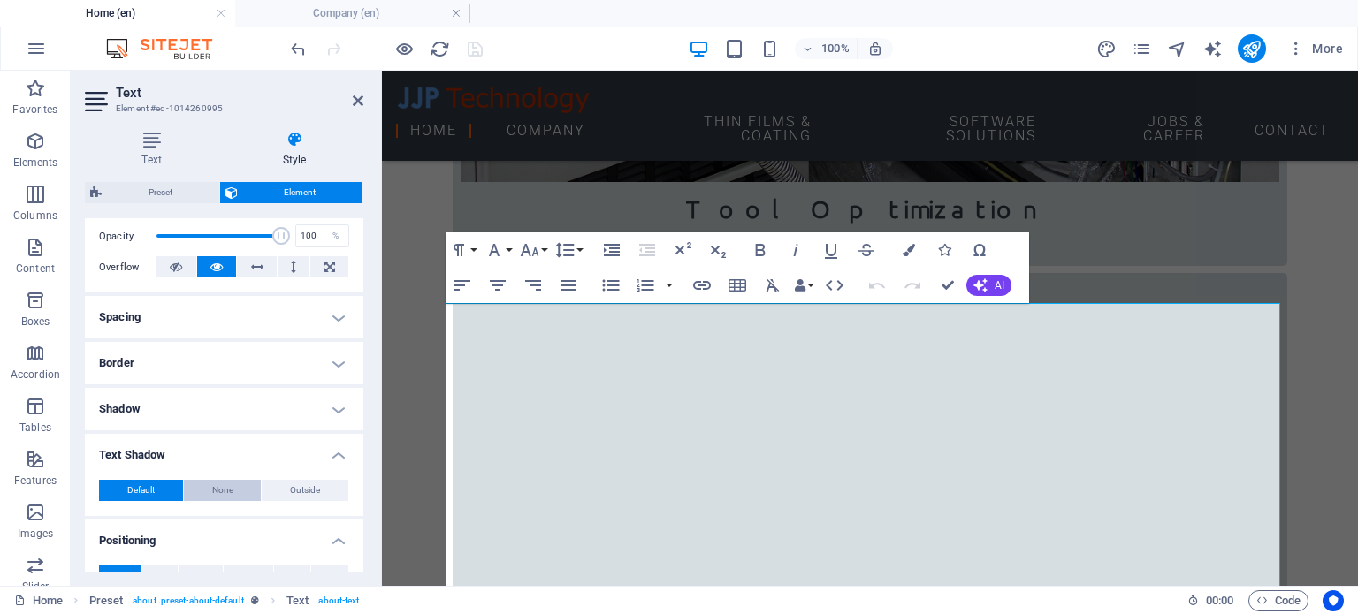
scroll to position [237, 0]
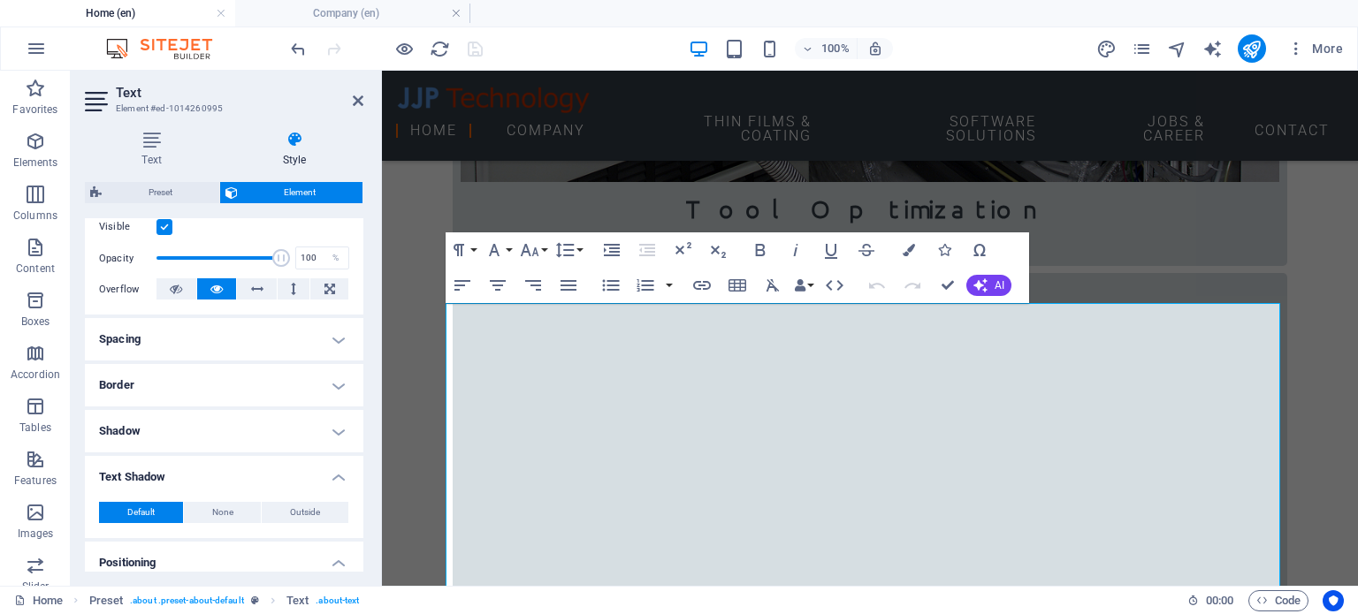
click at [226, 431] on h4 "Shadow" at bounding box center [224, 431] width 278 height 42
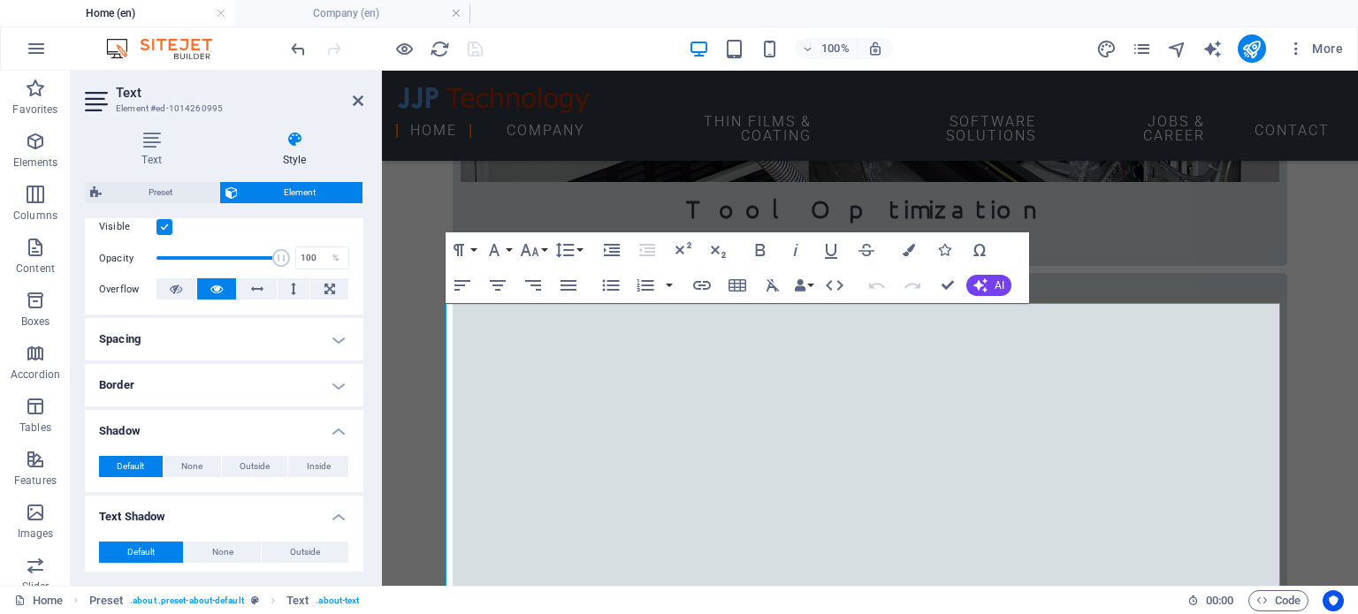
click at [218, 389] on h4 "Border" at bounding box center [224, 385] width 278 height 42
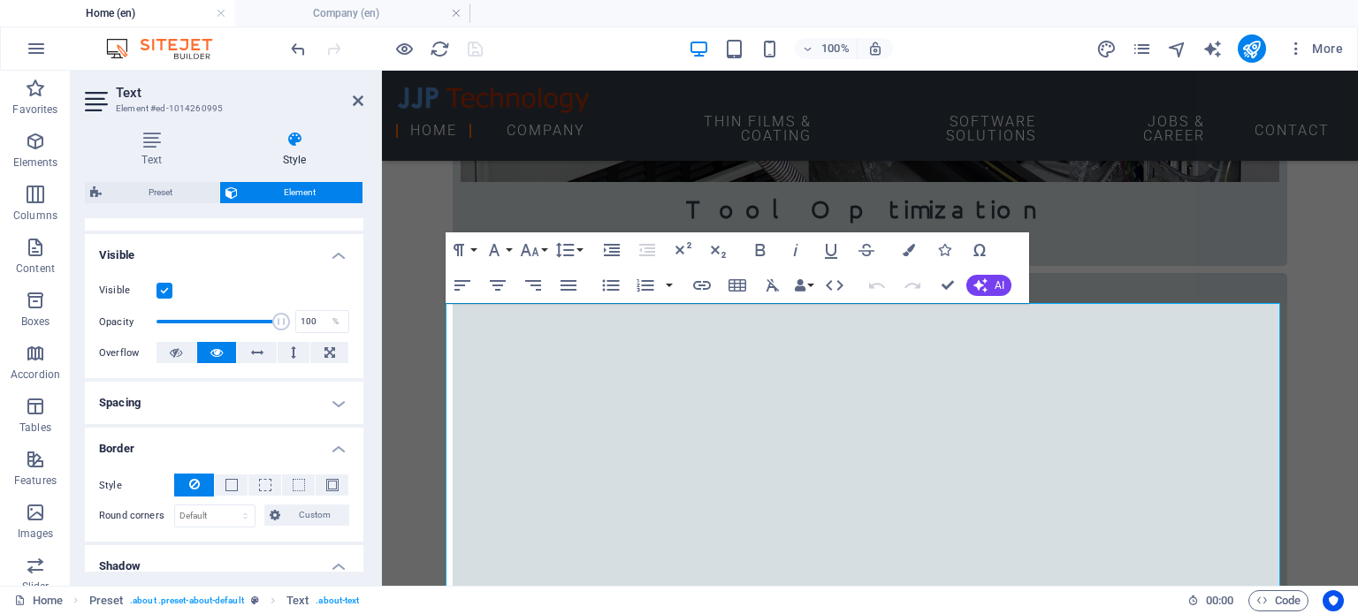
scroll to position [149, 0]
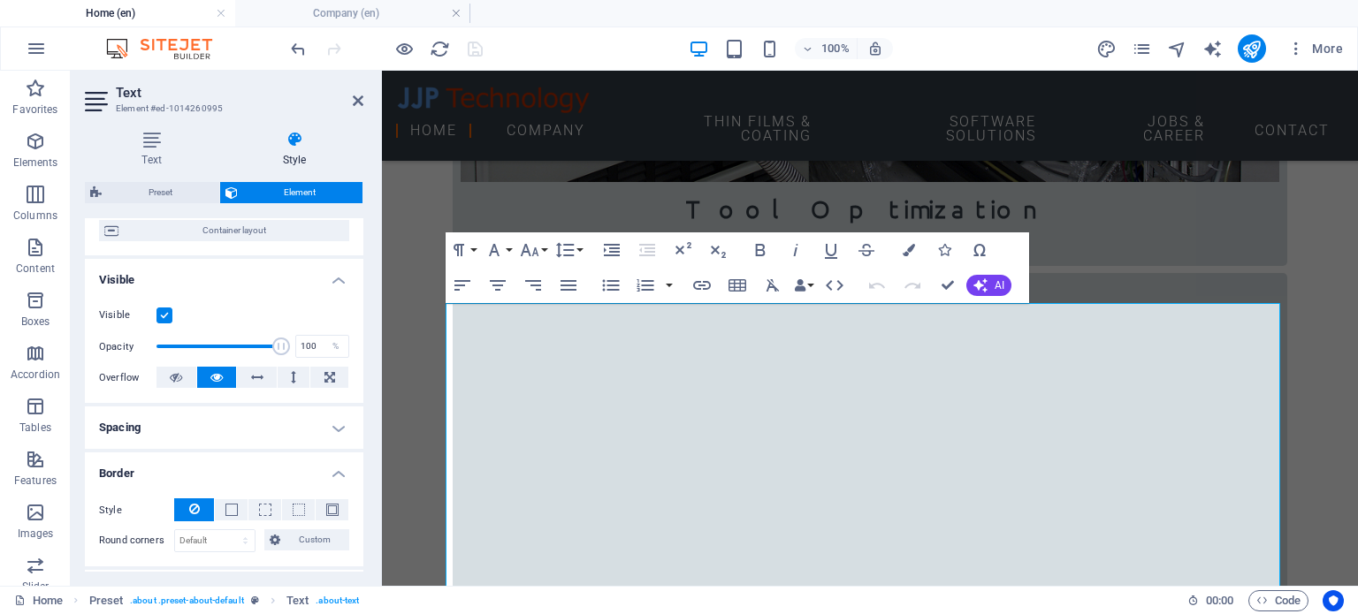
click at [230, 425] on h4 "Spacing" at bounding box center [224, 428] width 278 height 42
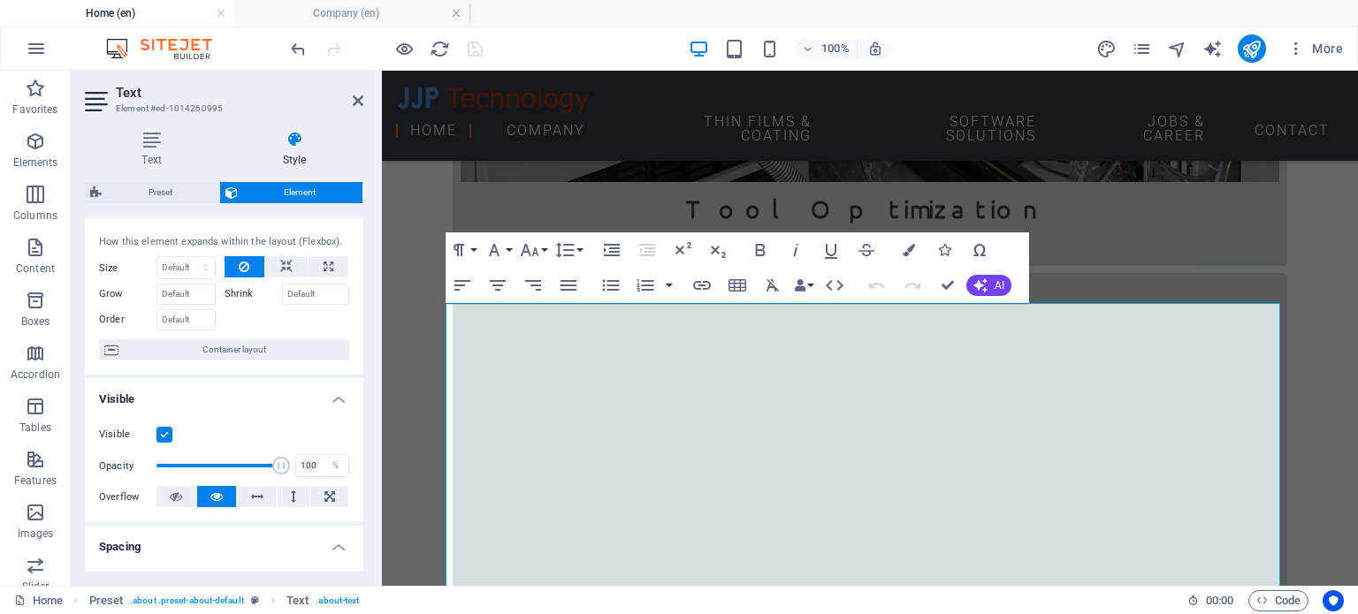
scroll to position [0, 0]
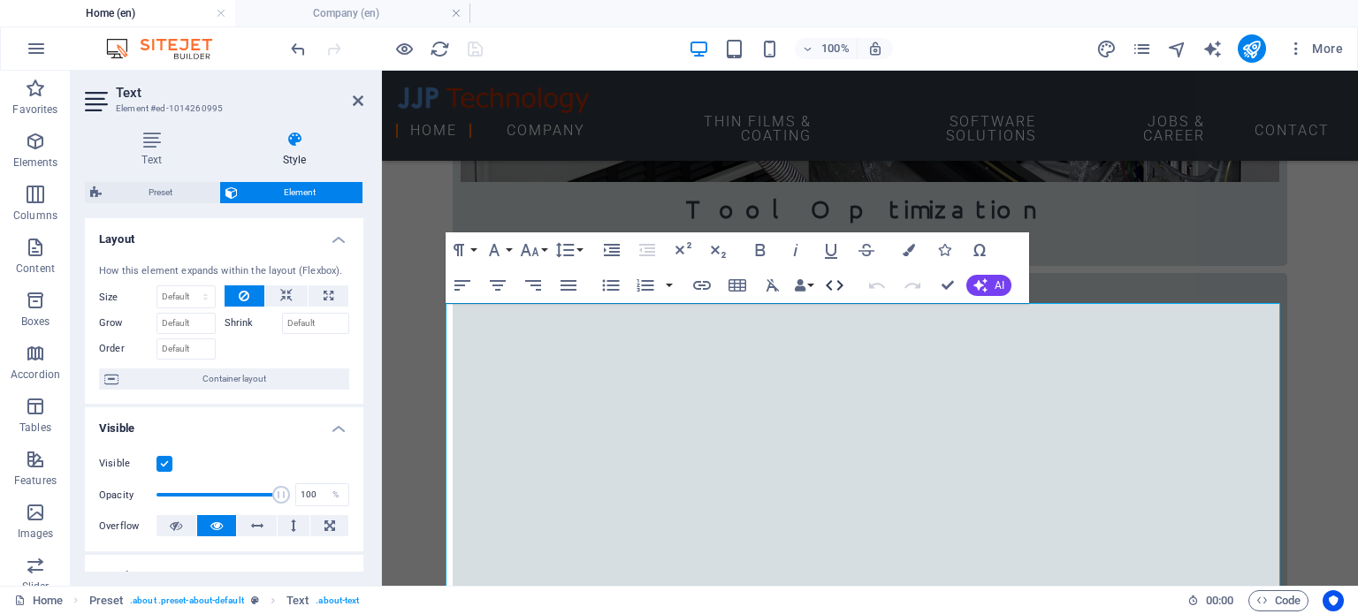
click at [838, 282] on icon "button" at bounding box center [835, 285] width 18 height 11
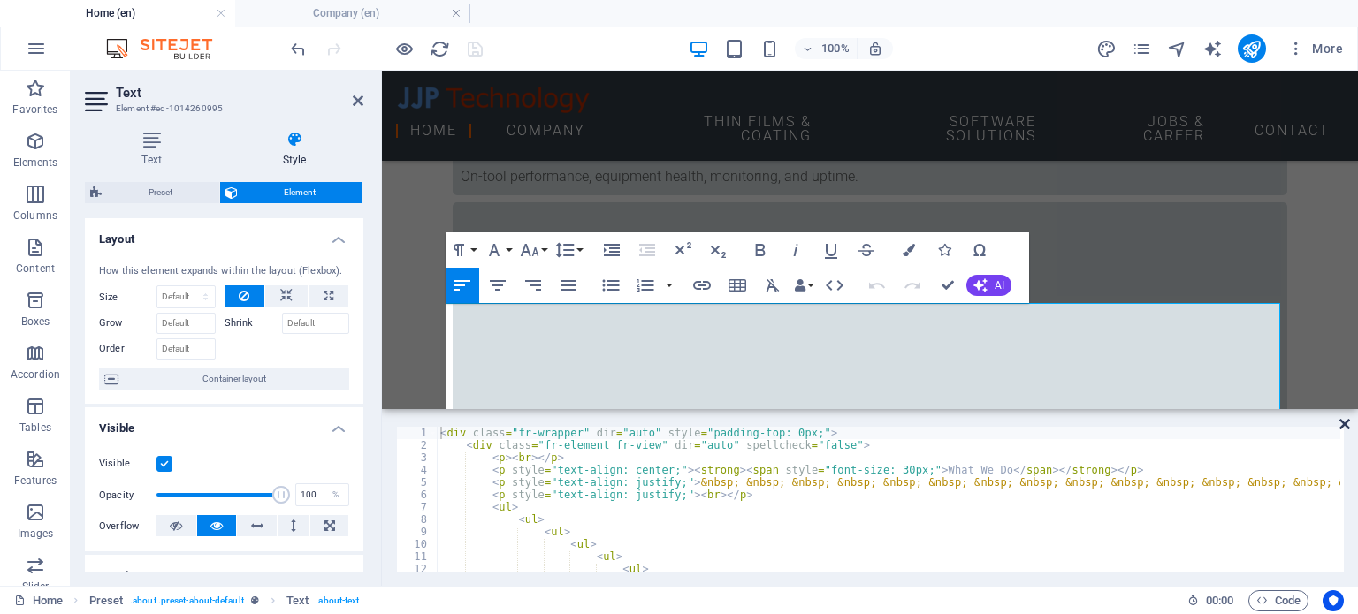
click at [1344, 425] on icon at bounding box center [1344, 424] width 11 height 14
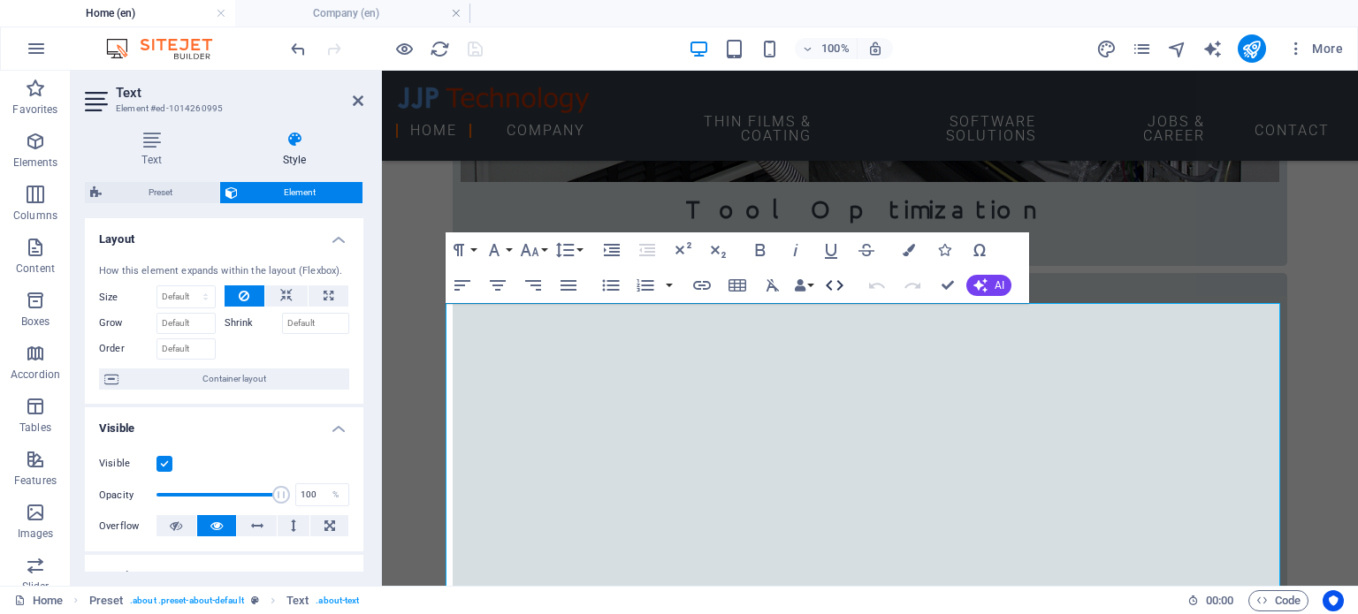
click at [832, 285] on icon "button" at bounding box center [834, 285] width 21 height 21
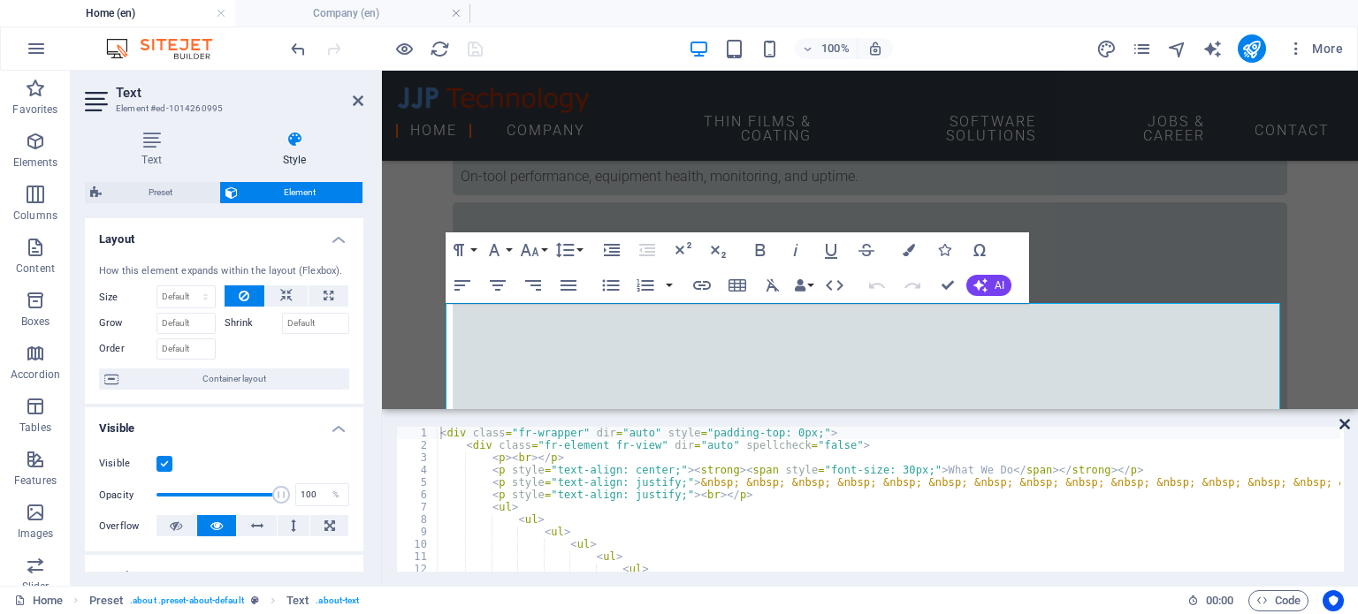
click at [1349, 420] on icon at bounding box center [1344, 424] width 11 height 14
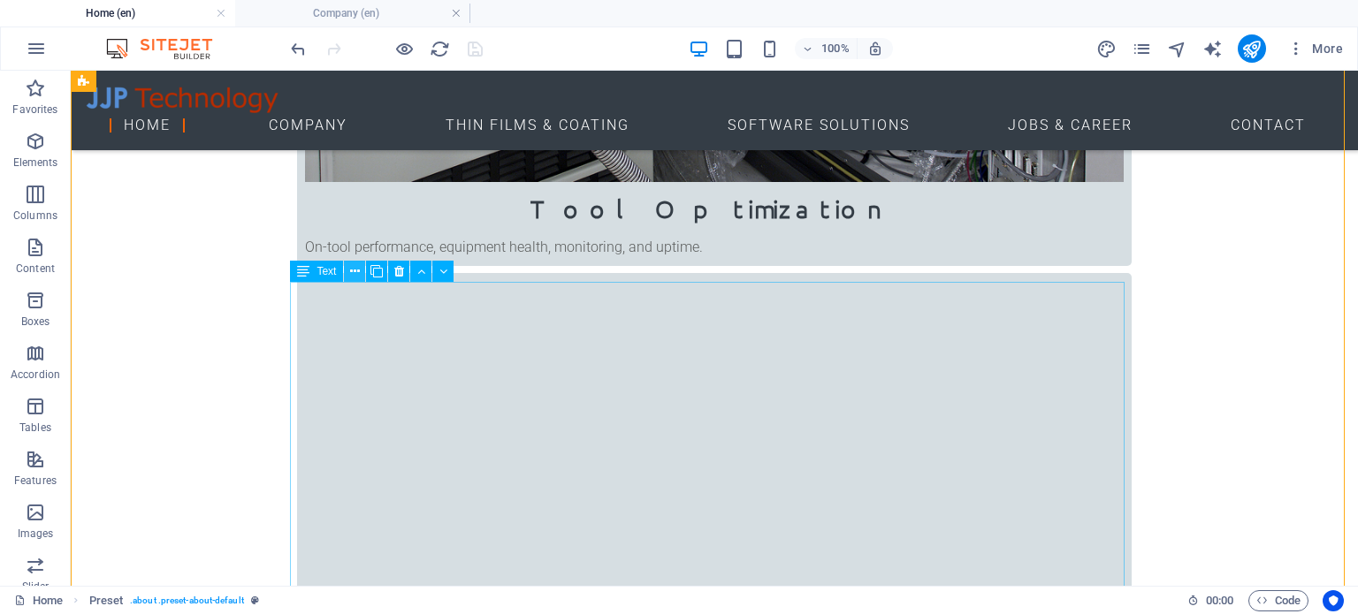
click at [358, 270] on icon at bounding box center [355, 272] width 10 height 19
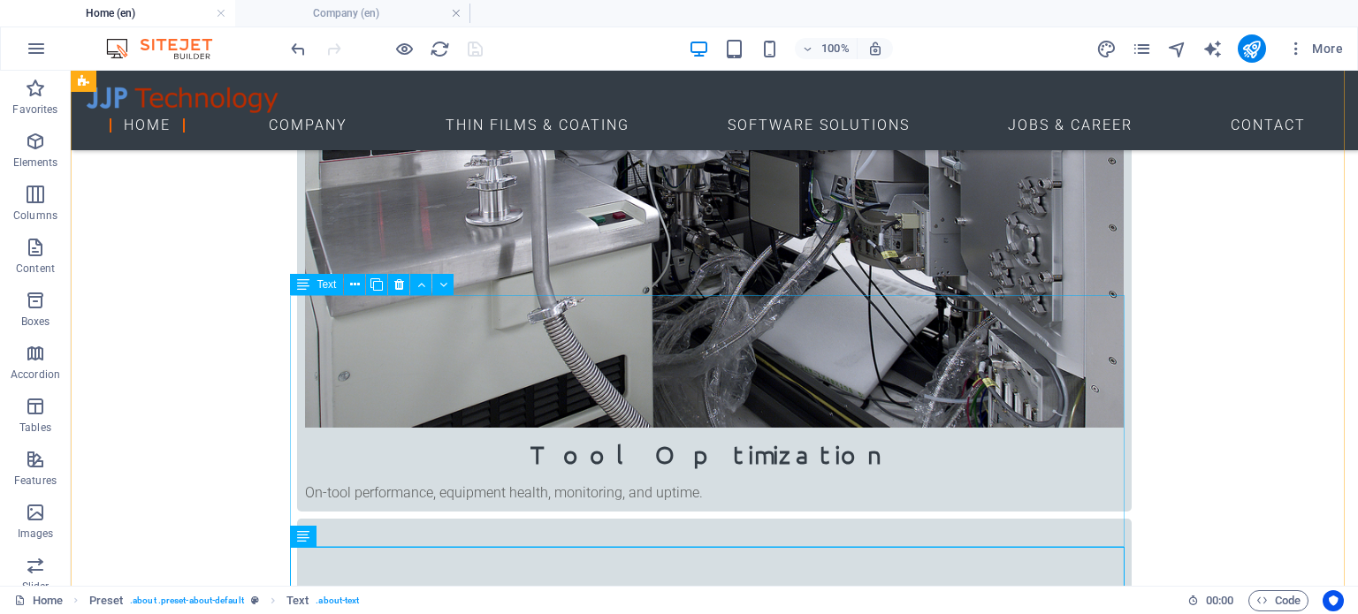
scroll to position [884, 0]
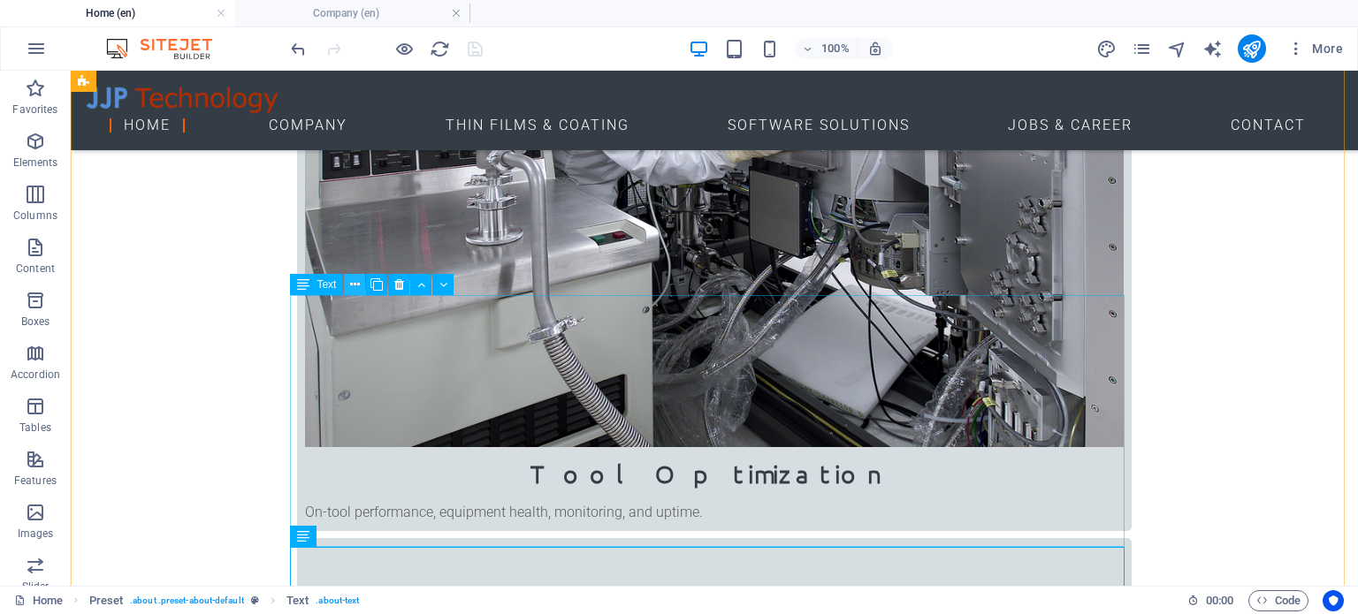
click at [352, 284] on icon at bounding box center [355, 285] width 10 height 19
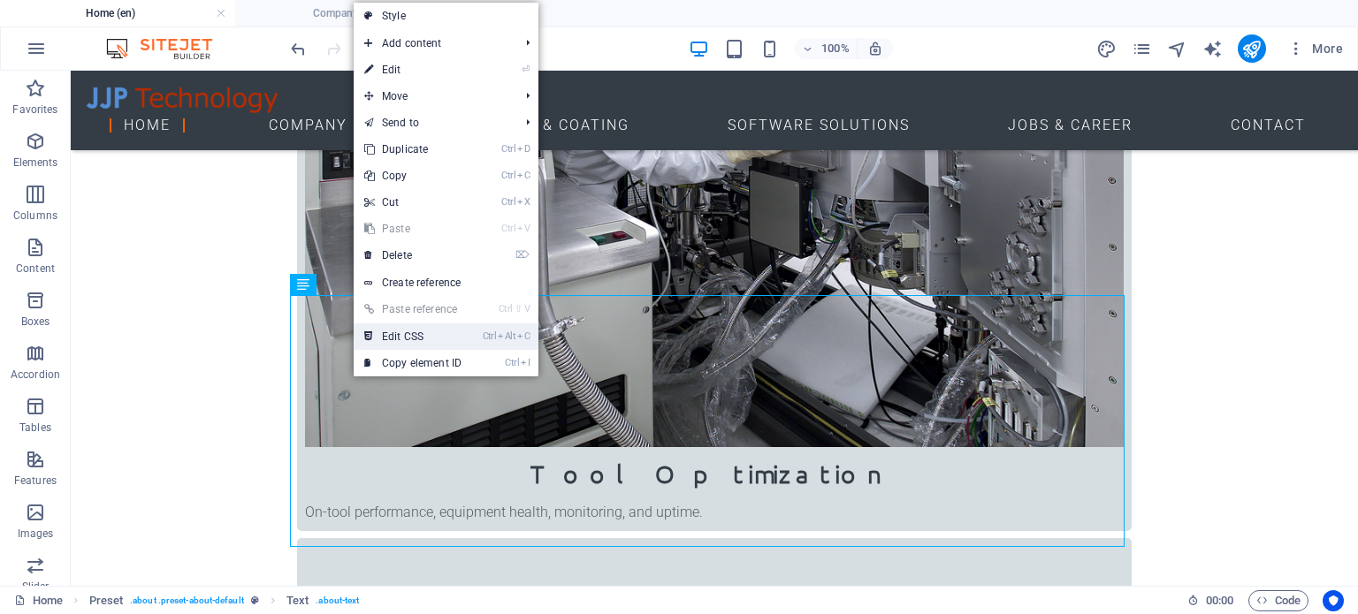
drag, startPoint x: 413, startPoint y: 334, endPoint x: 342, endPoint y: 258, distance: 103.8
click at [413, 334] on link "Ctrl Alt C Edit CSS" at bounding box center [413, 337] width 118 height 27
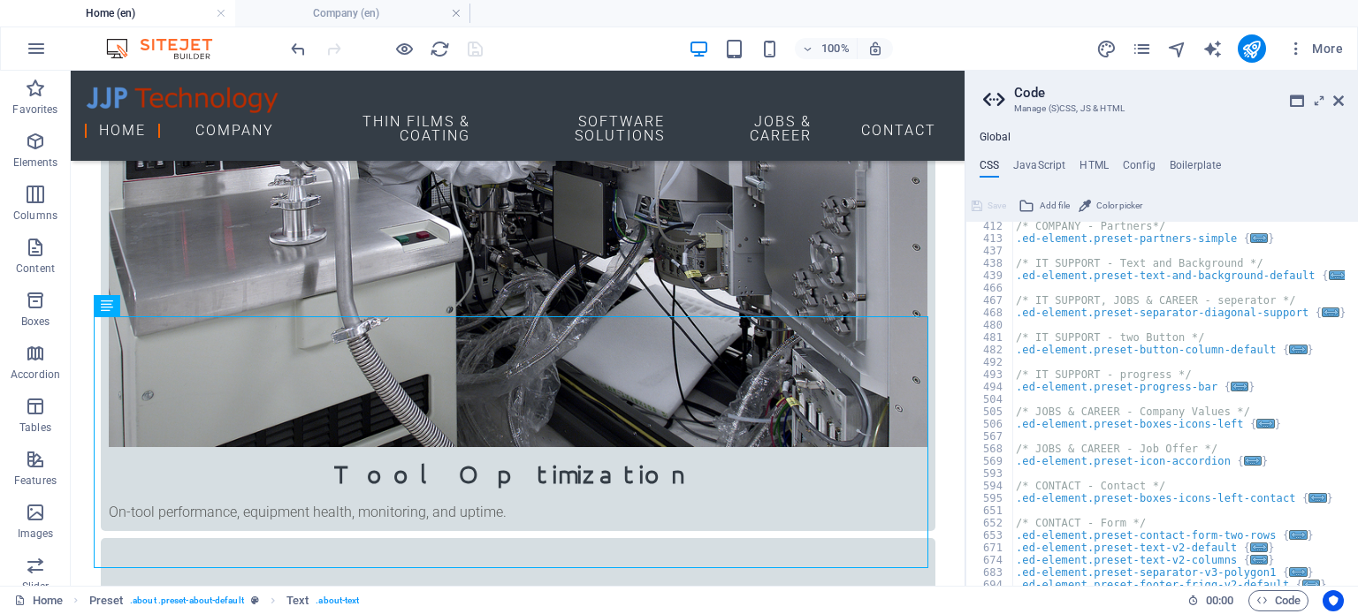
scroll to position [2124, 0]
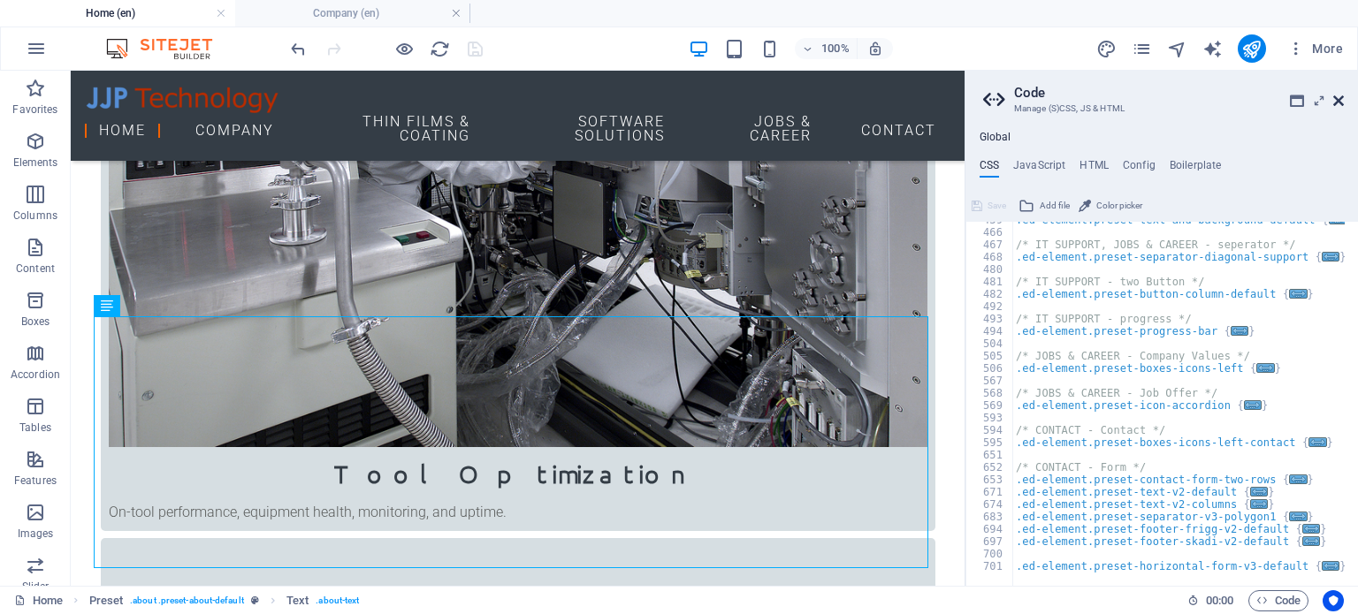
click at [1341, 102] on icon at bounding box center [1338, 101] width 11 height 14
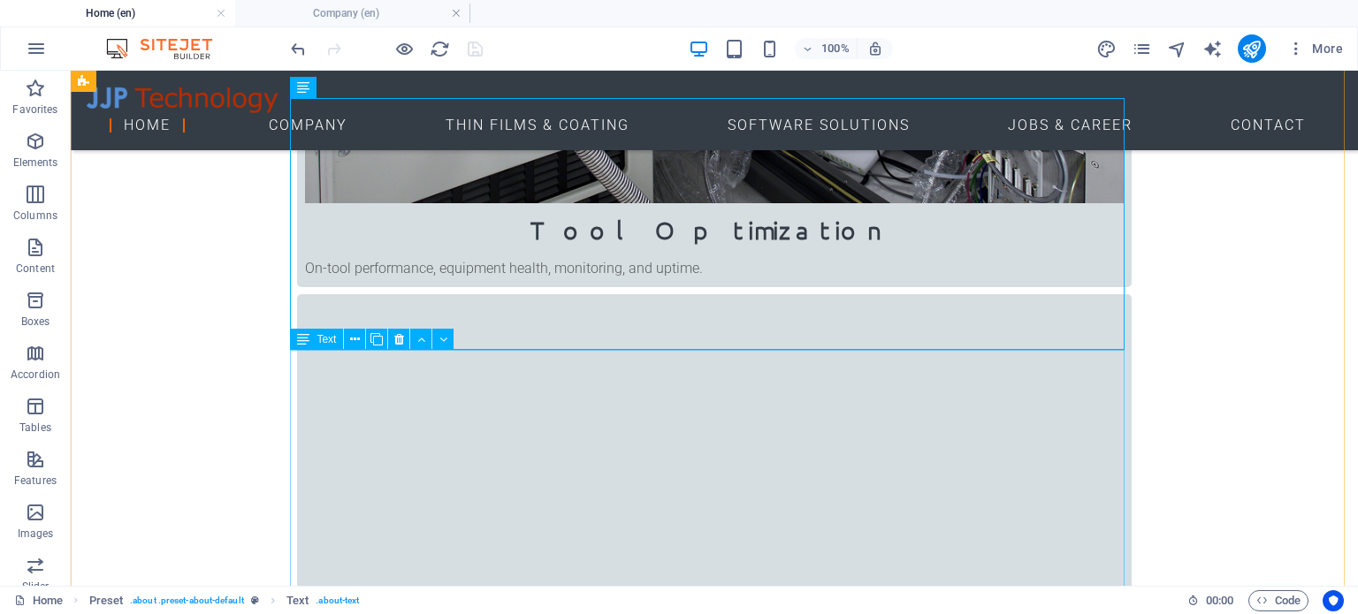
scroll to position [1149, 0]
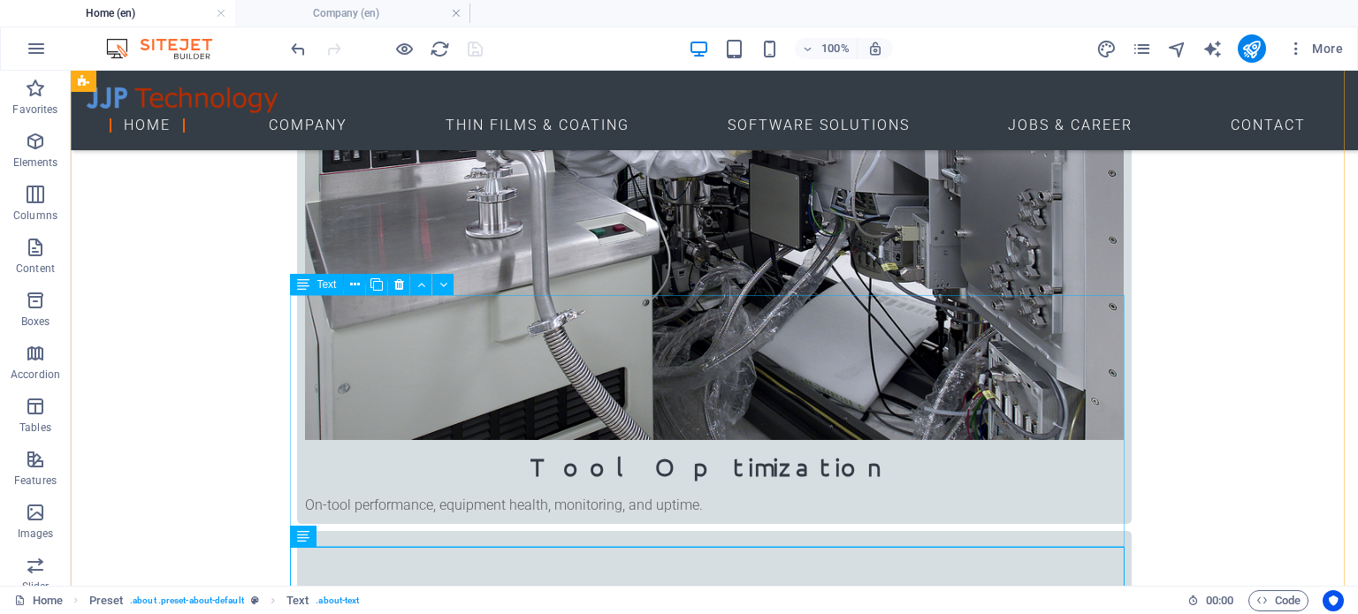
scroll to position [884, 0]
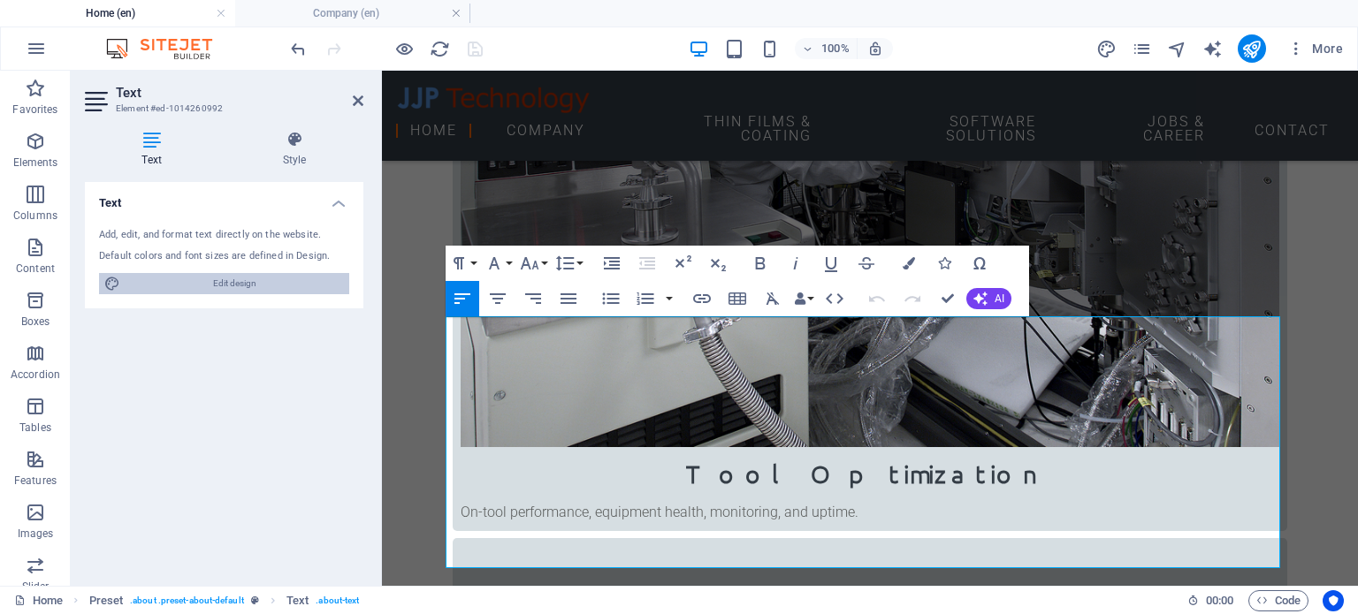
click at [240, 286] on span "Edit design" at bounding box center [235, 283] width 218 height 21
select select "px"
select select "300"
select select "px"
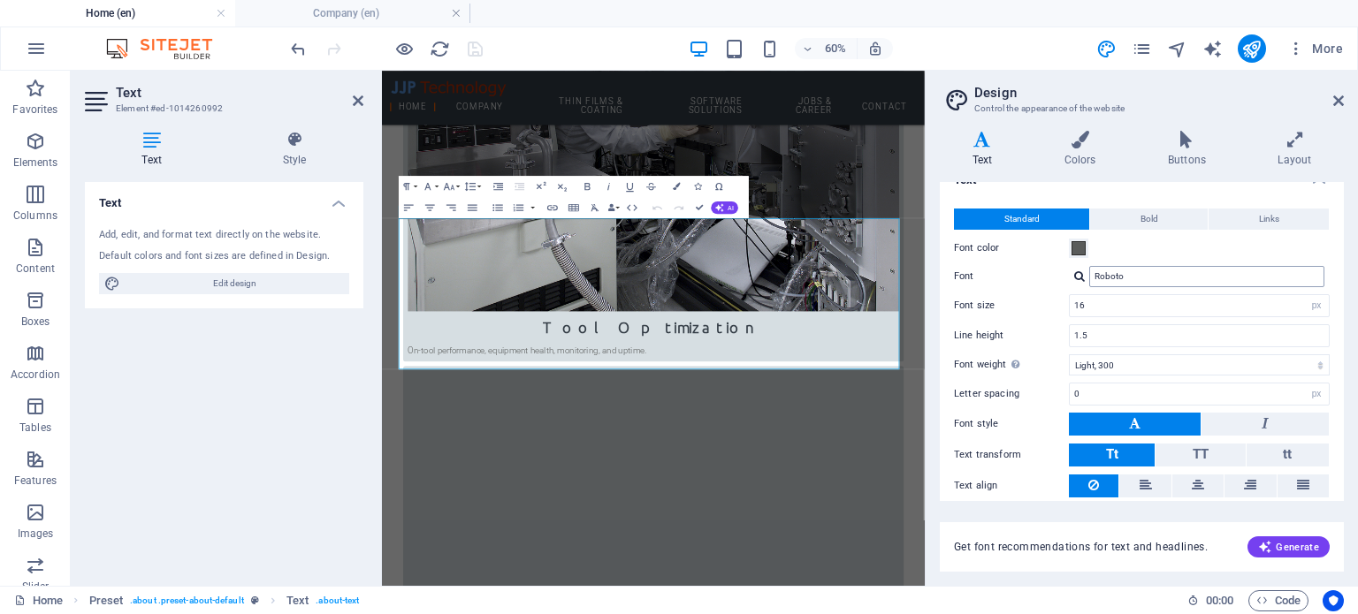
scroll to position [0, 0]
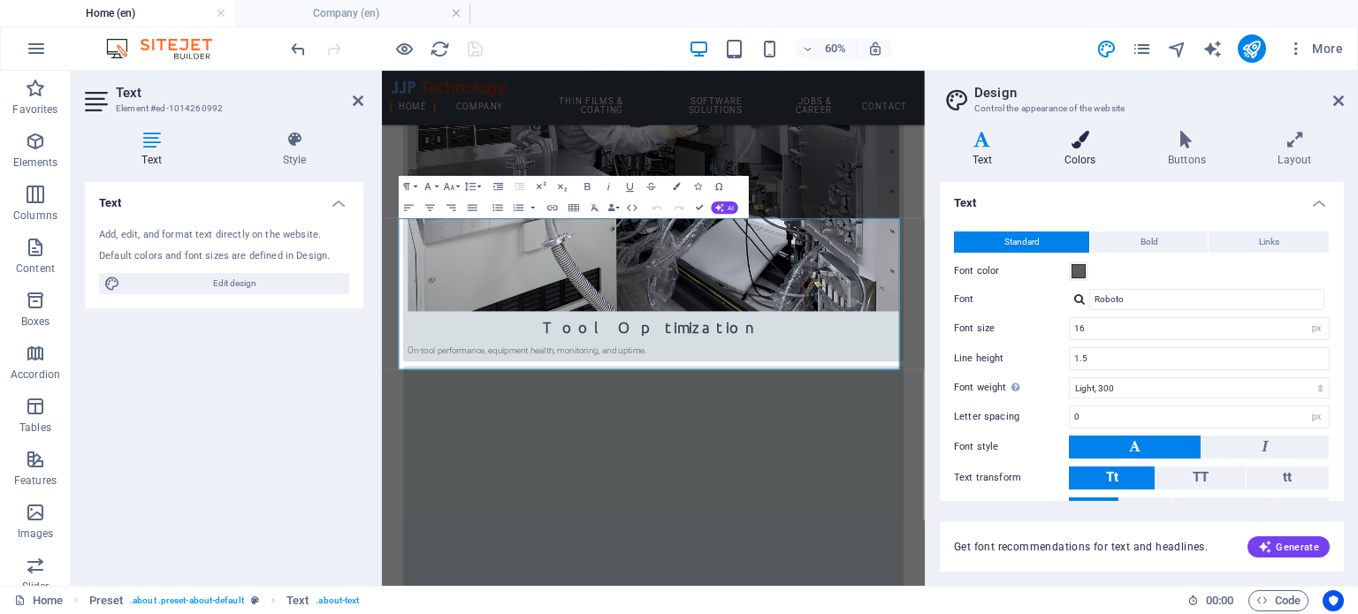
click at [1082, 158] on h4 "Colors" at bounding box center [1083, 149] width 103 height 37
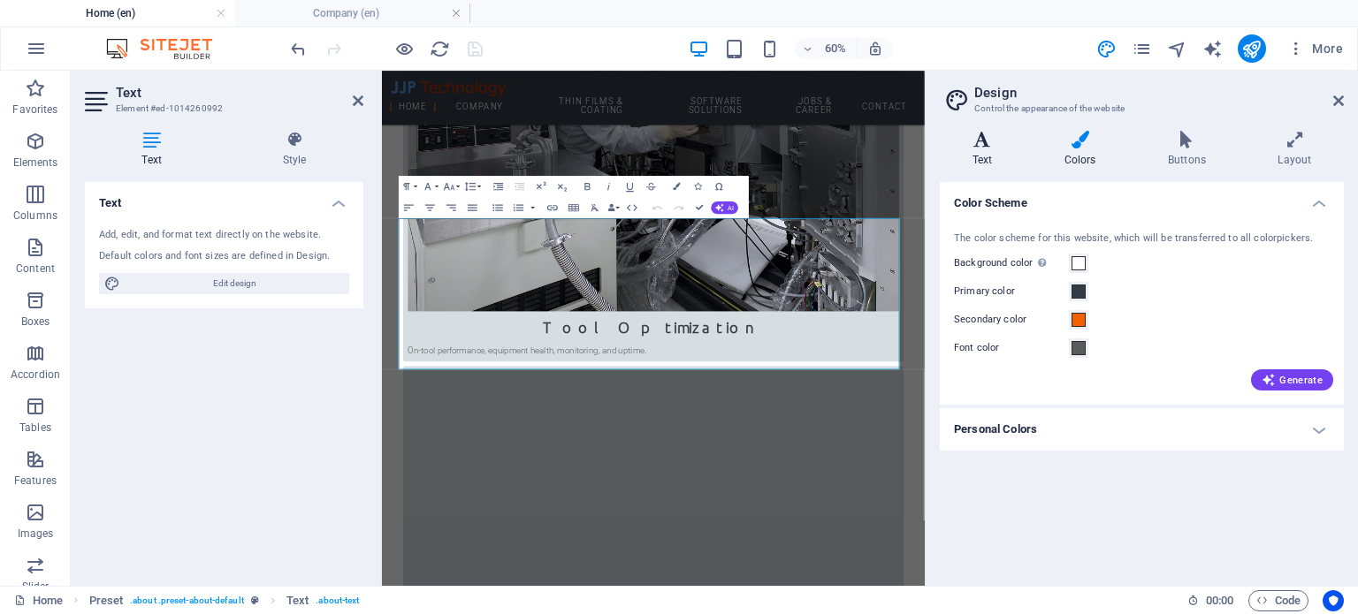
click at [985, 141] on icon at bounding box center [982, 140] width 85 height 18
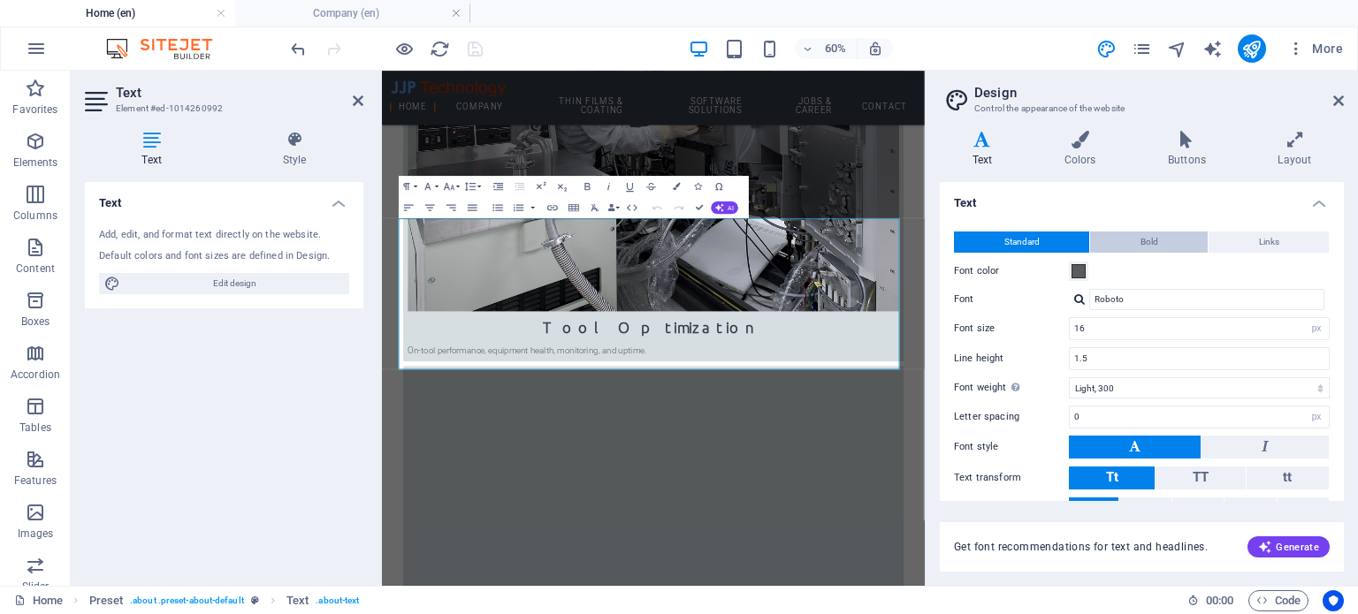
click at [1143, 247] on span "Bold" at bounding box center [1149, 242] width 18 height 21
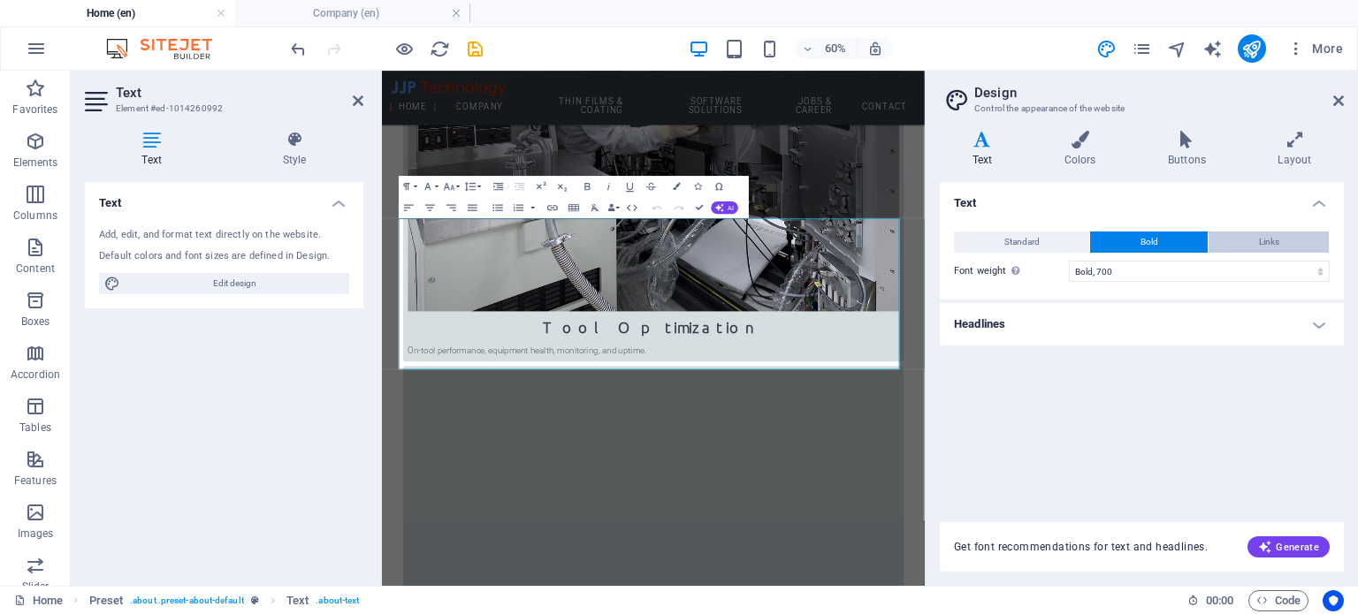
click at [1262, 248] on span "Links" at bounding box center [1269, 242] width 20 height 21
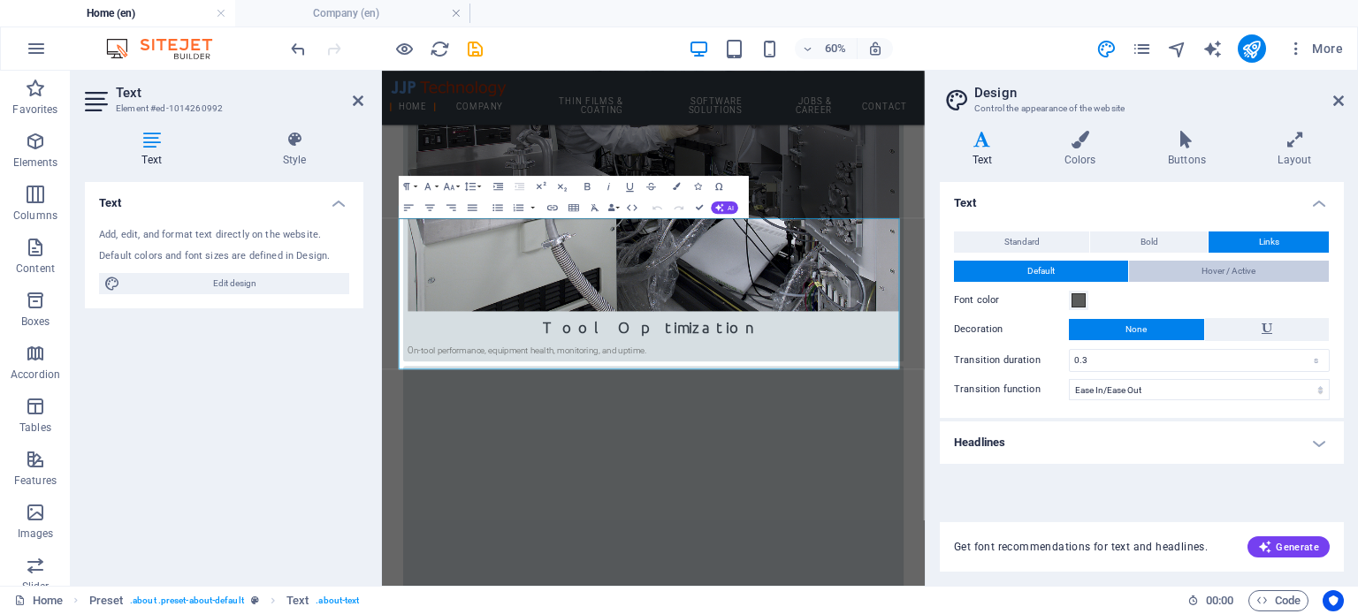
click at [1224, 277] on span "Hover / Active" at bounding box center [1228, 271] width 54 height 21
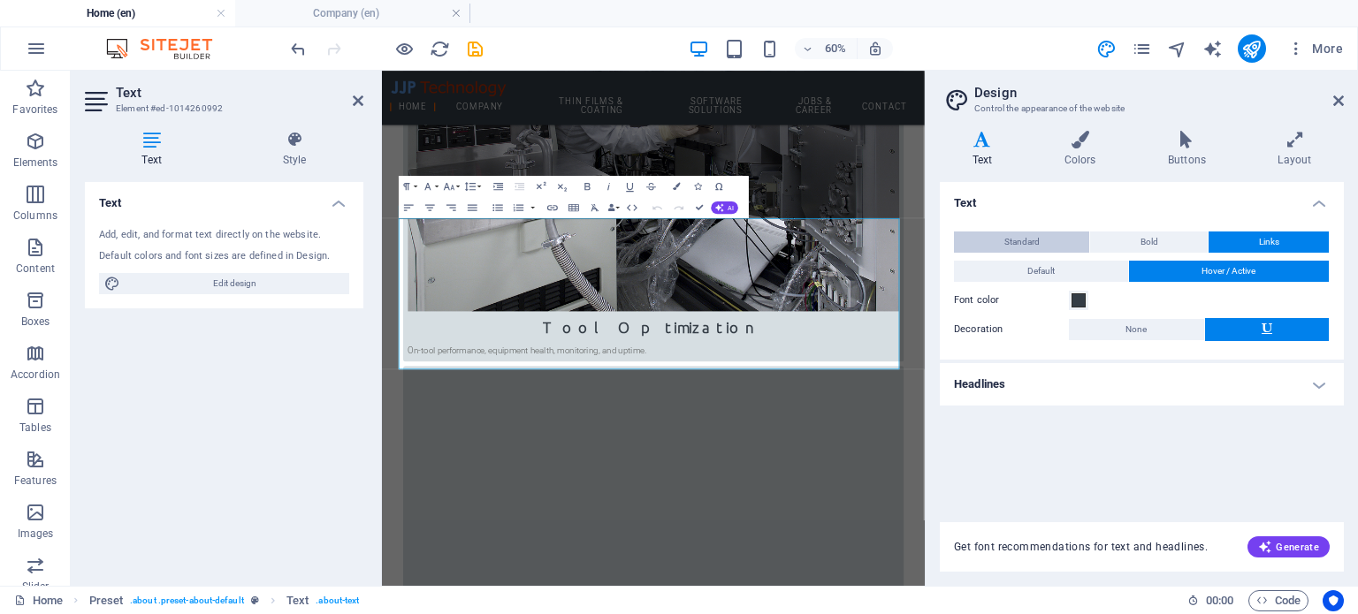
drag, startPoint x: 1042, startPoint y: 271, endPoint x: 1049, endPoint y: 247, distance: 25.7
click at [1042, 271] on span "Default" at bounding box center [1040, 271] width 27 height 21
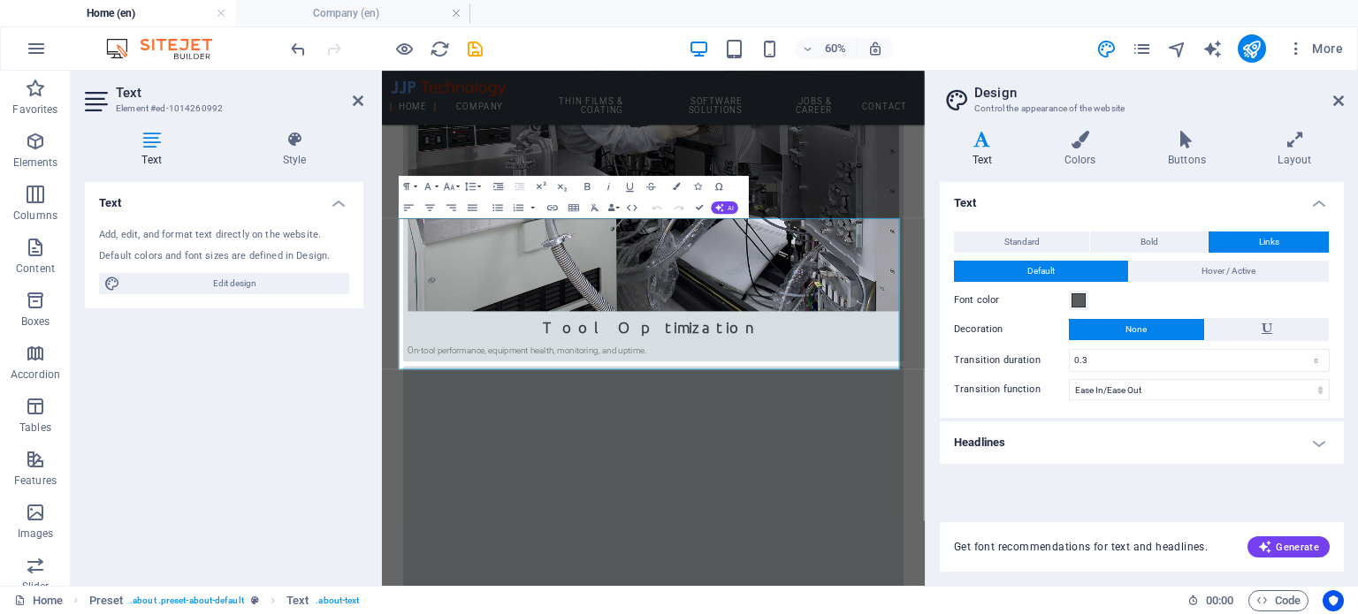
click at [1049, 253] on div "Standard Bold Links" at bounding box center [1142, 243] width 376 height 22
click at [1049, 241] on button "Standard" at bounding box center [1021, 242] width 135 height 21
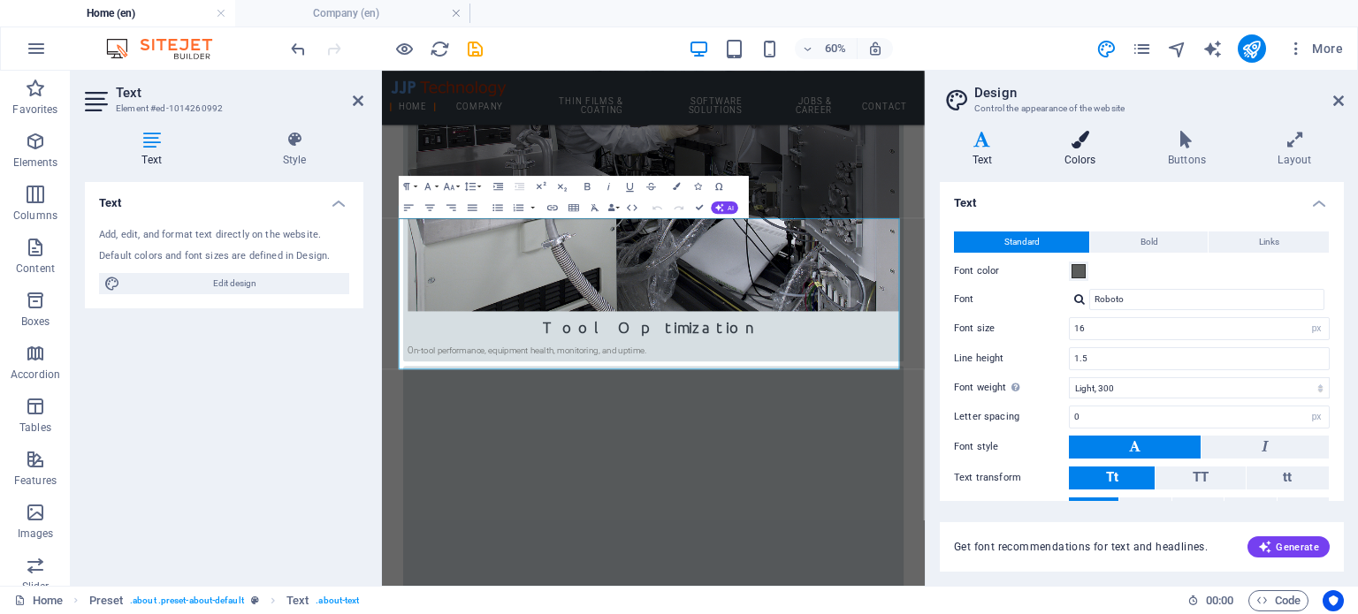
click at [1086, 151] on h4 "Colors" at bounding box center [1083, 149] width 103 height 37
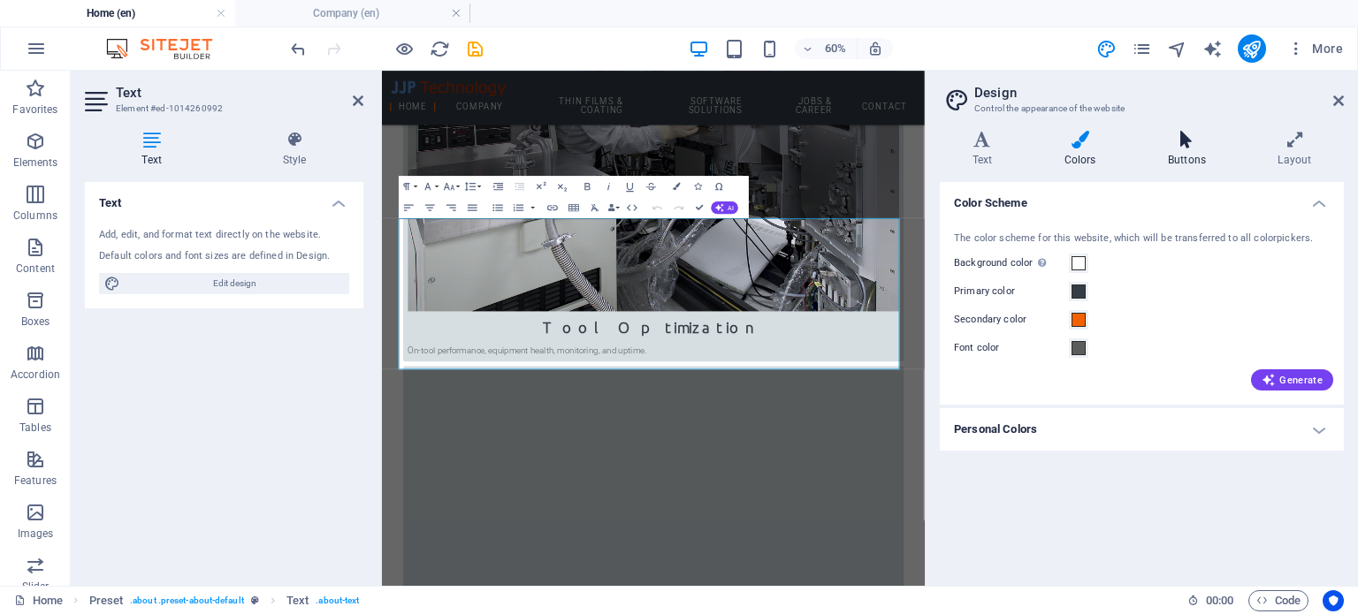
click at [1178, 156] on h4 "Buttons" at bounding box center [1190, 149] width 110 height 37
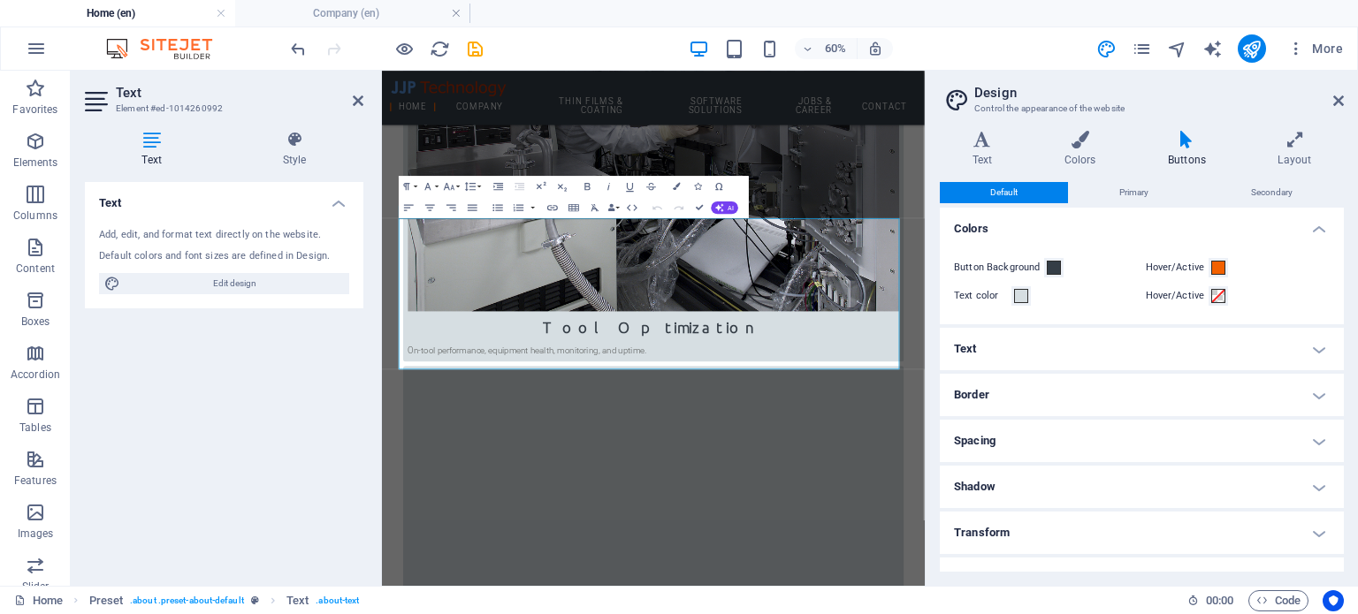
scroll to position [27, 0]
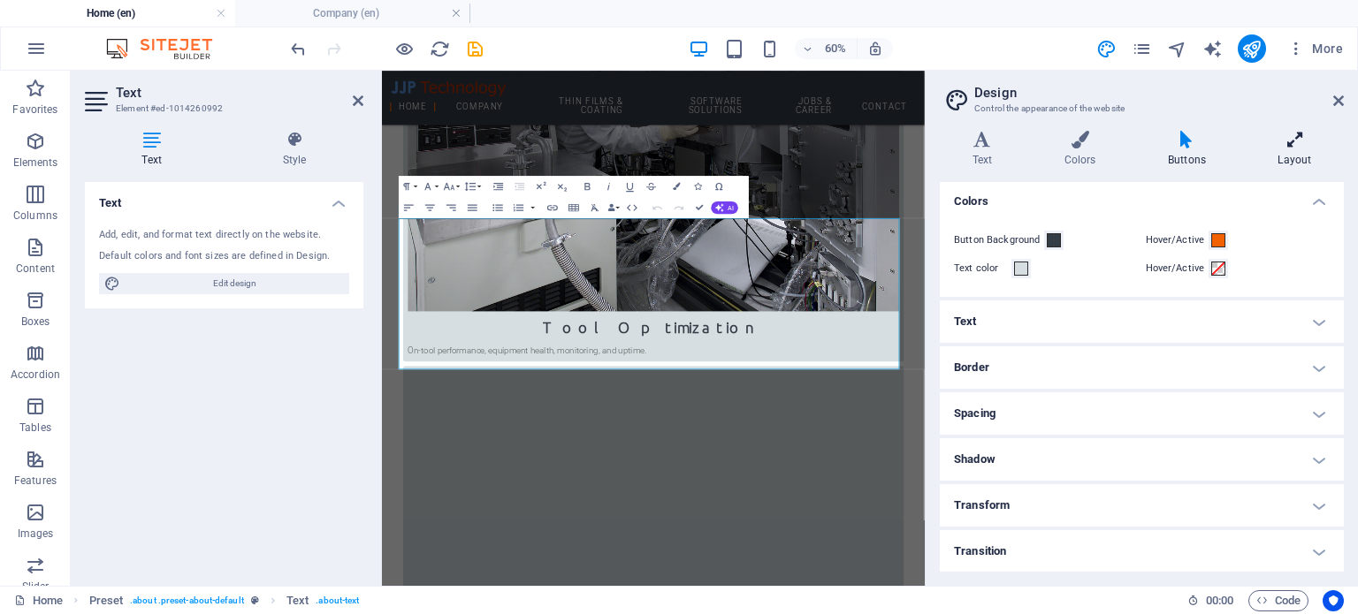
click at [1284, 146] on icon at bounding box center [1295, 140] width 98 height 18
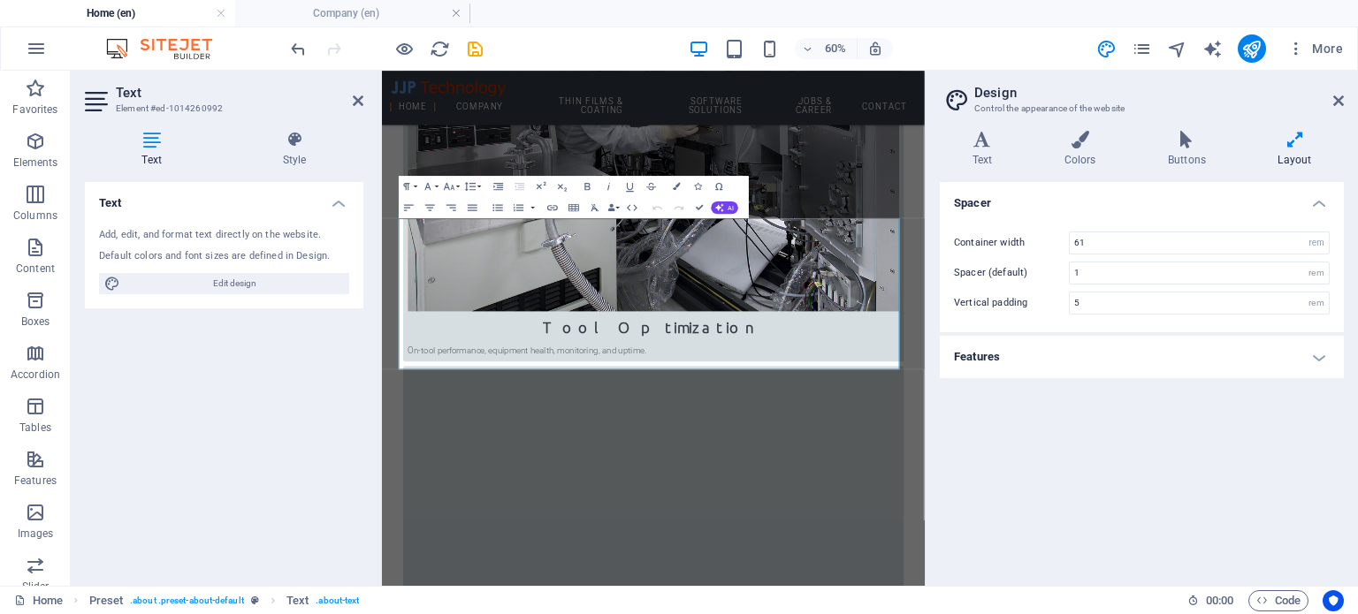
click at [1114, 350] on h4 "Features" at bounding box center [1142, 357] width 404 height 42
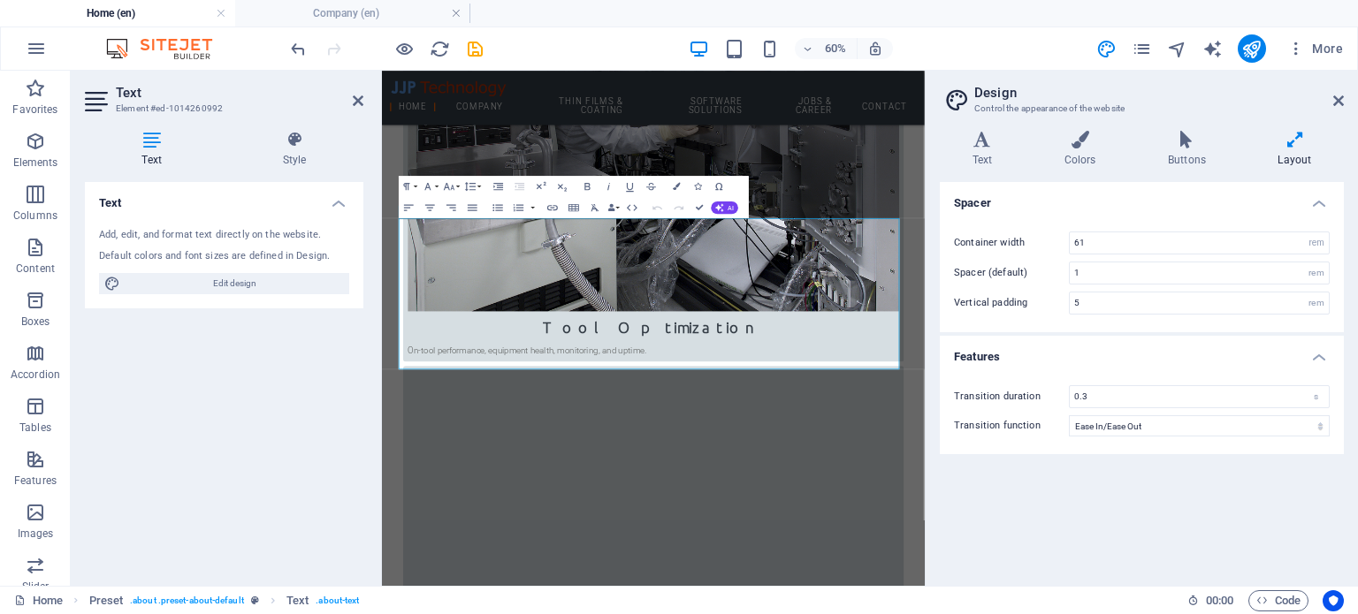
click at [1050, 506] on div "Spacer Container width 61 rem px Spacer (default) 1 rem Vertical padding 5 rem …" at bounding box center [1142, 377] width 404 height 390
click at [987, 144] on icon at bounding box center [982, 140] width 85 height 18
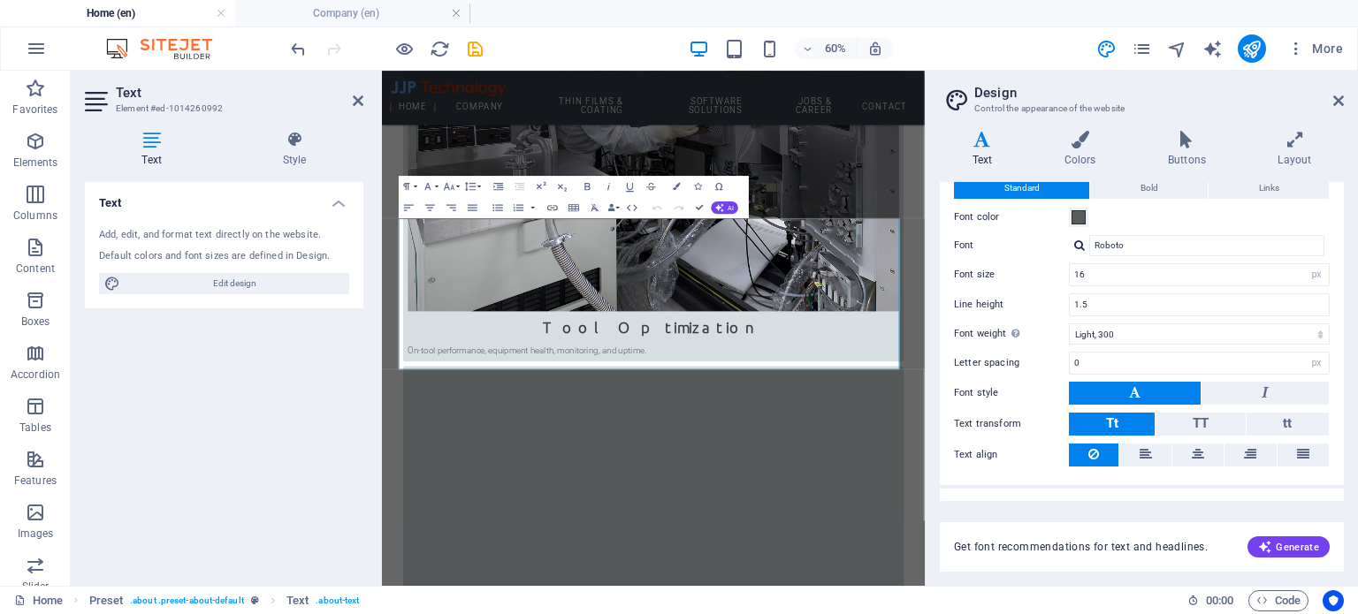
scroll to position [81, 0]
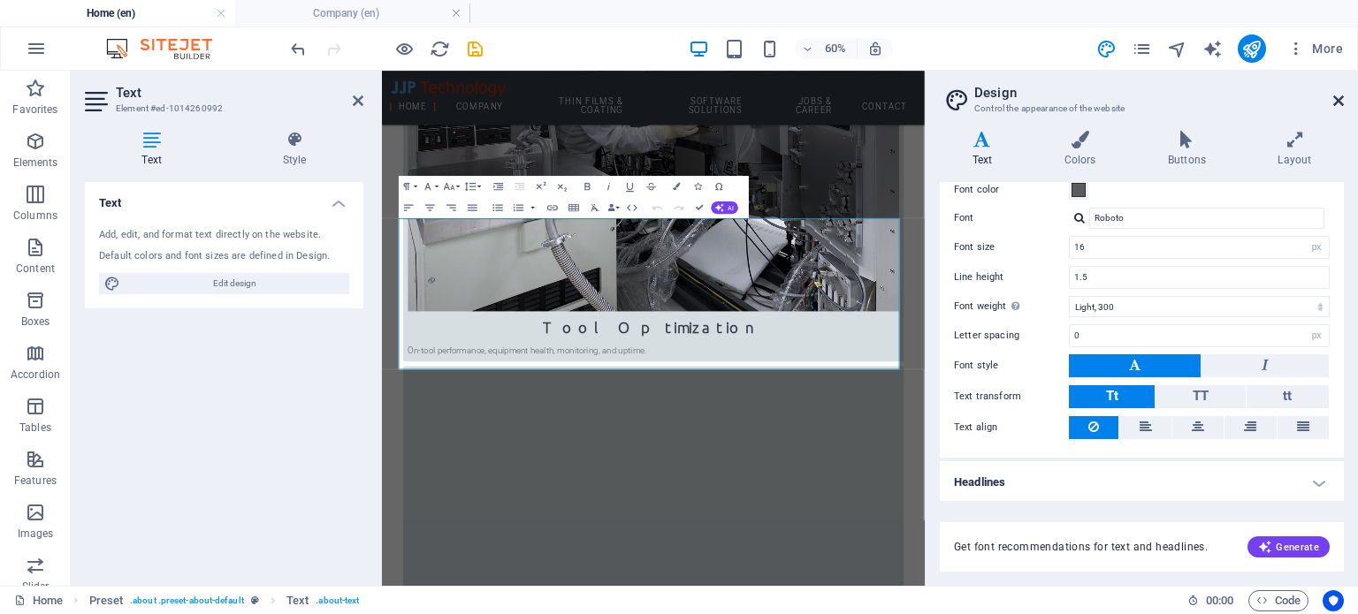
click at [1334, 100] on icon at bounding box center [1338, 101] width 11 height 14
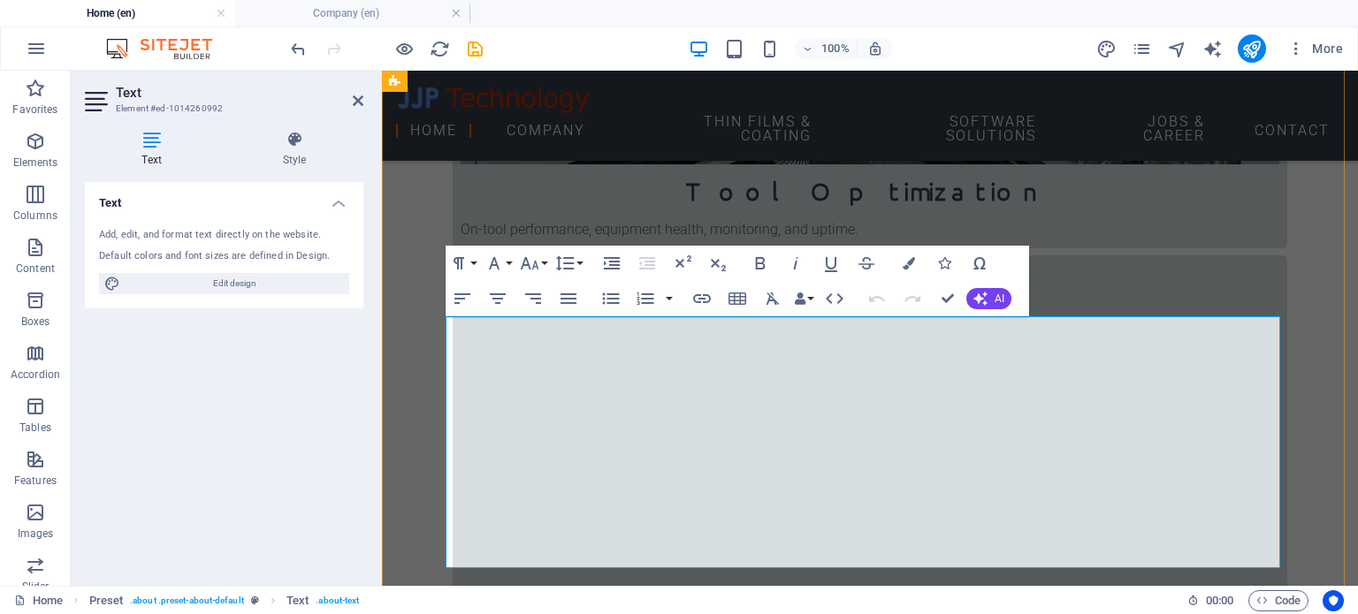
scroll to position [884, 0]
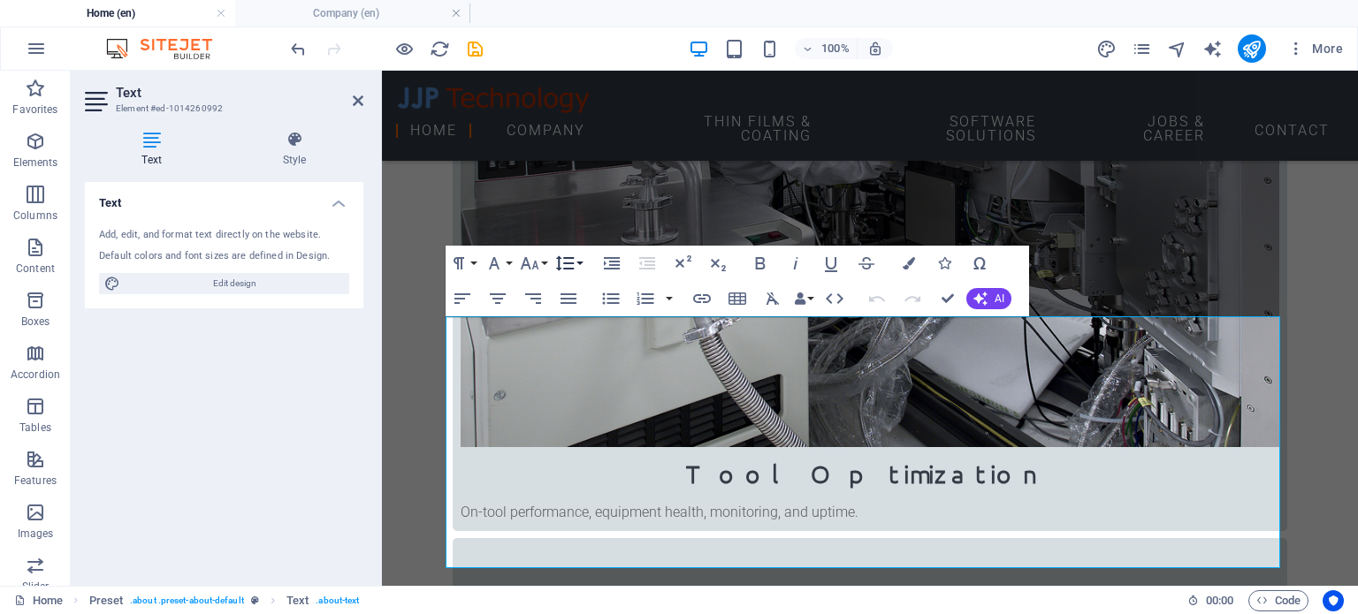
click at [581, 257] on button "Line Height" at bounding box center [569, 263] width 34 height 35
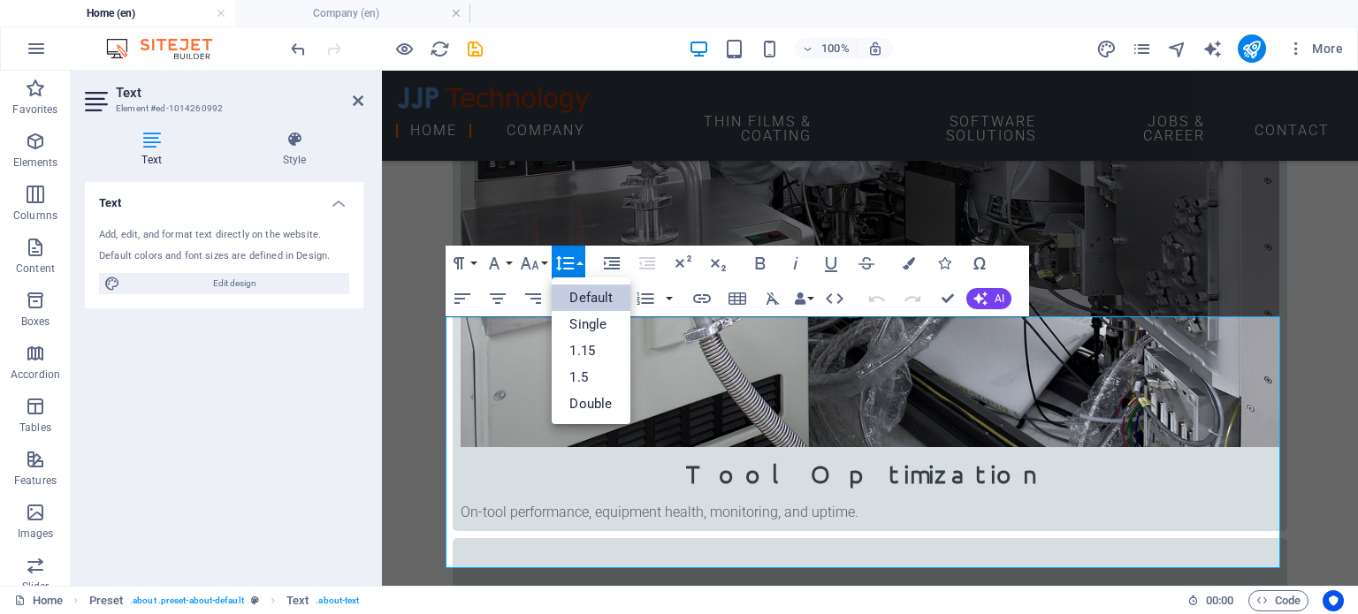
scroll to position [0, 0]
click at [568, 255] on icon "button" at bounding box center [564, 263] width 21 height 21
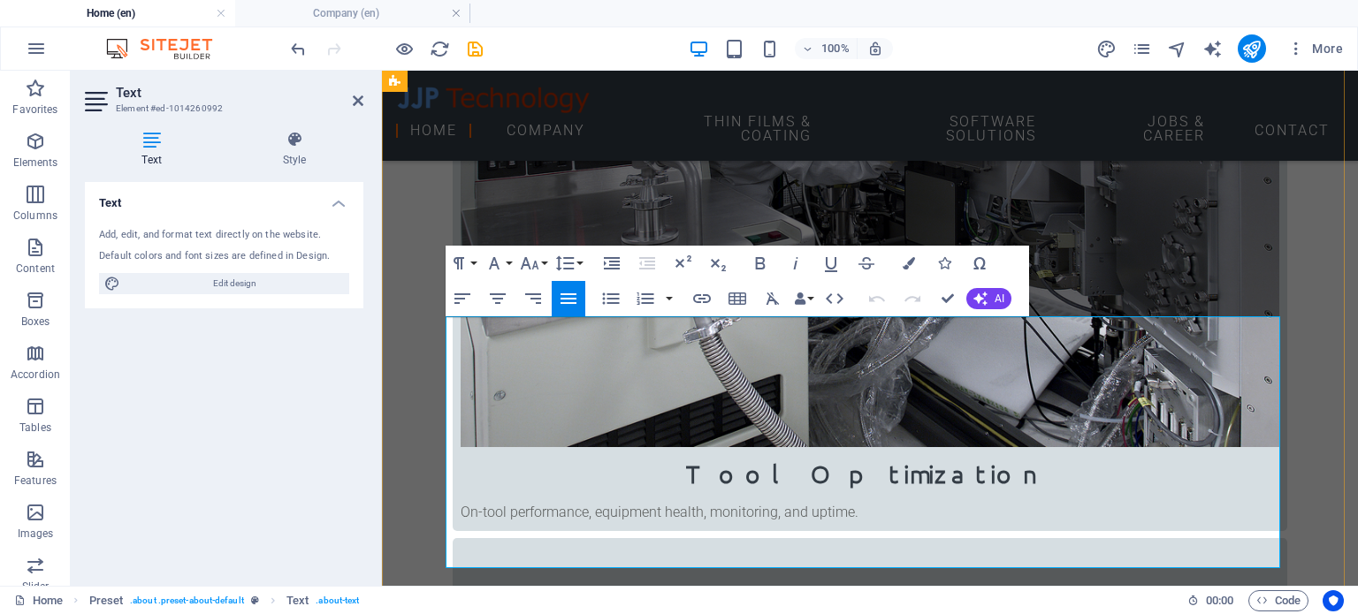
click at [805, 296] on icon "button" at bounding box center [800, 299] width 12 height 12
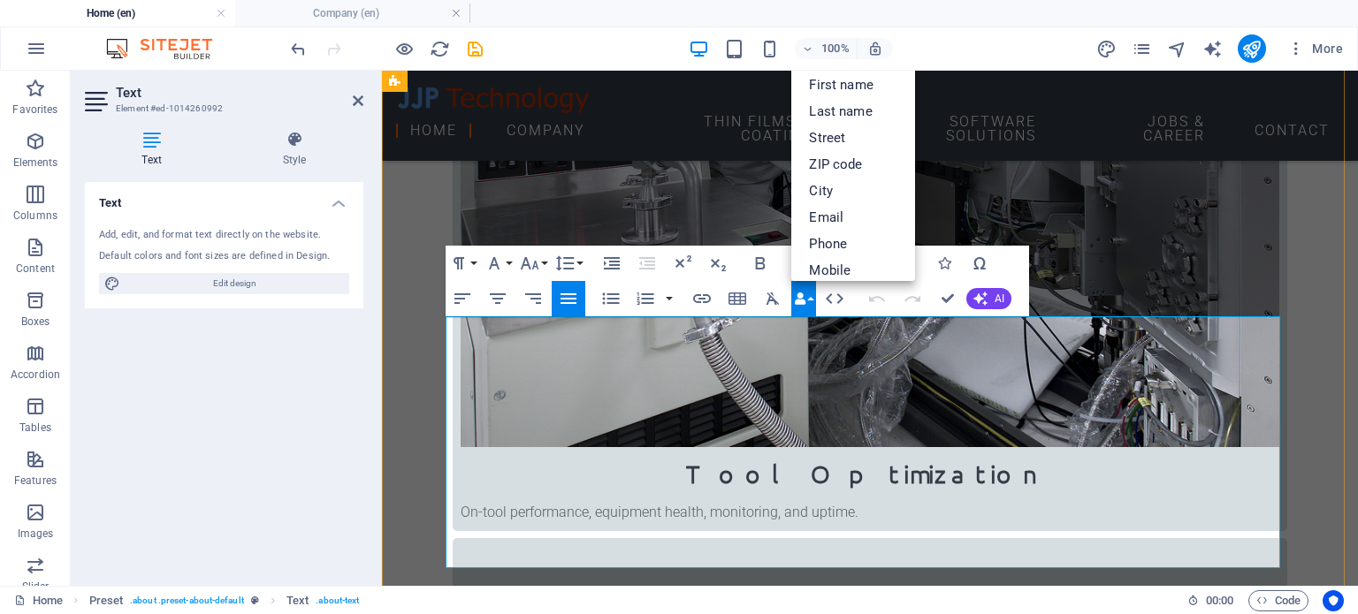
click at [801, 300] on icon "button" at bounding box center [800, 299] width 12 height 12
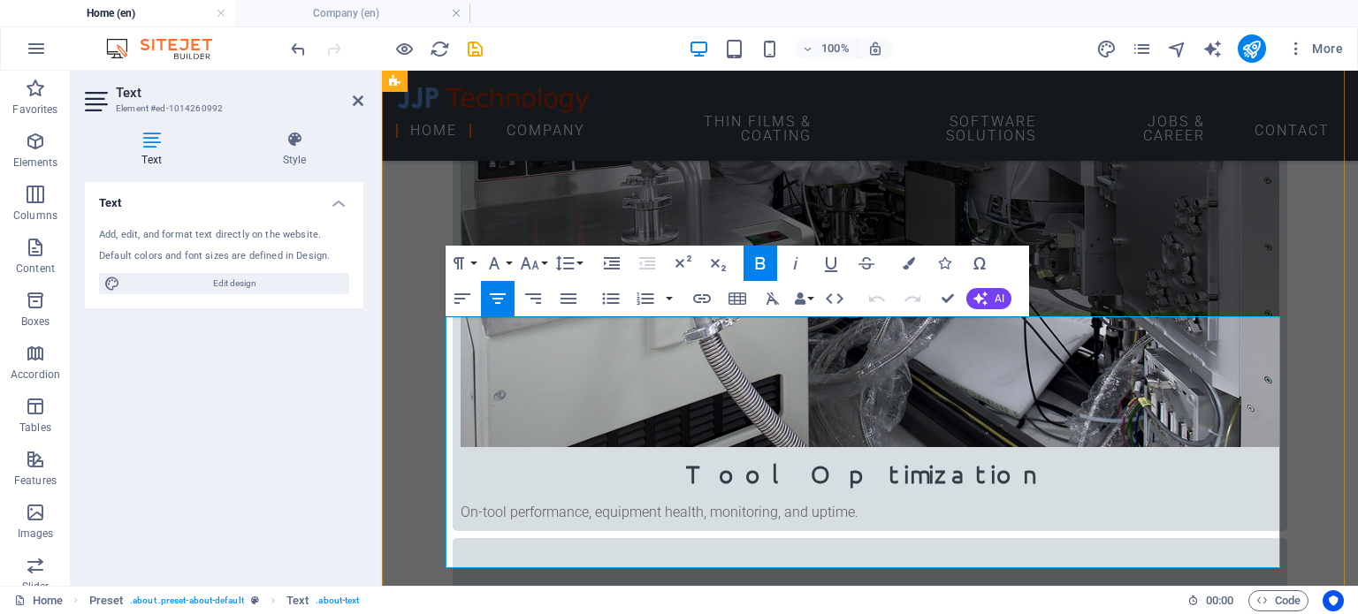
click at [667, 300] on button "button" at bounding box center [669, 298] width 14 height 35
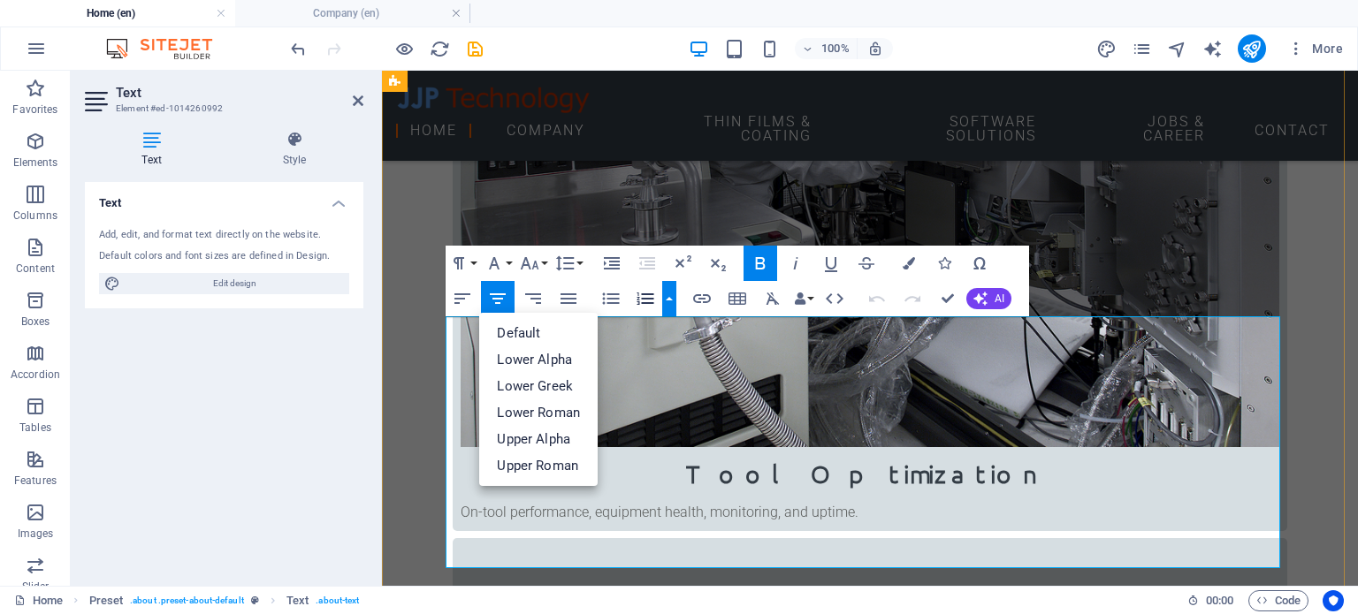
click at [665, 304] on button "button" at bounding box center [669, 298] width 14 height 35
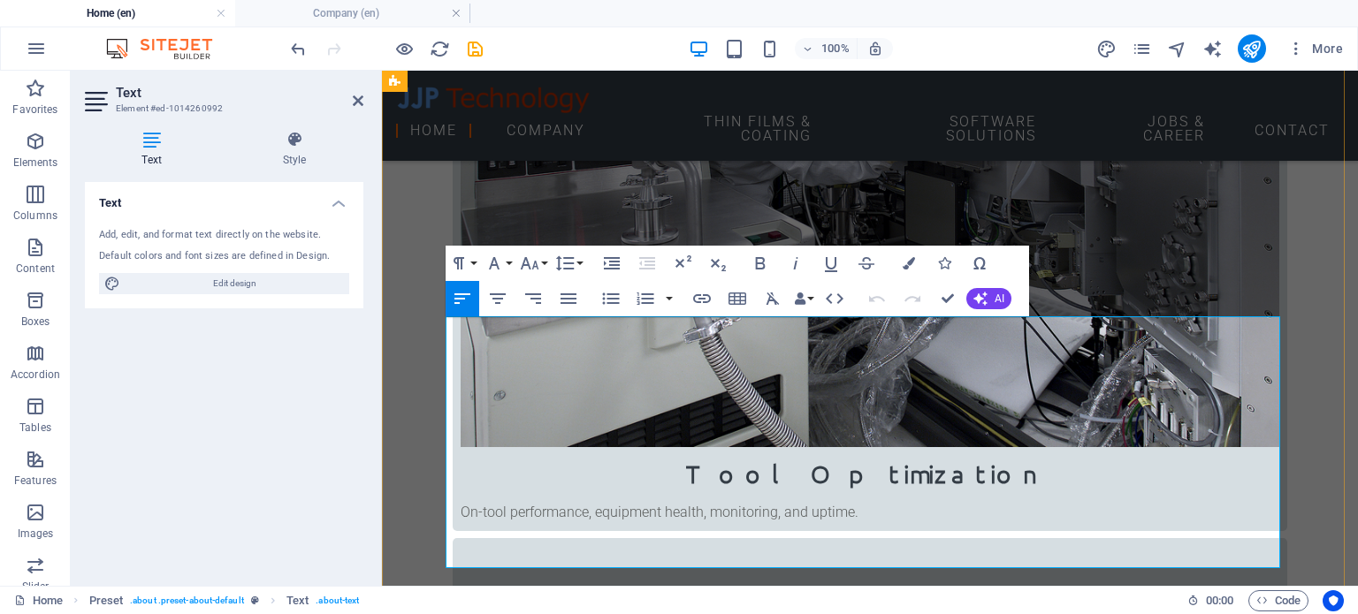
click at [756, 261] on icon "button" at bounding box center [761, 263] width 10 height 12
drag, startPoint x: 717, startPoint y: 352, endPoint x: 1008, endPoint y: 362, distance: 291.1
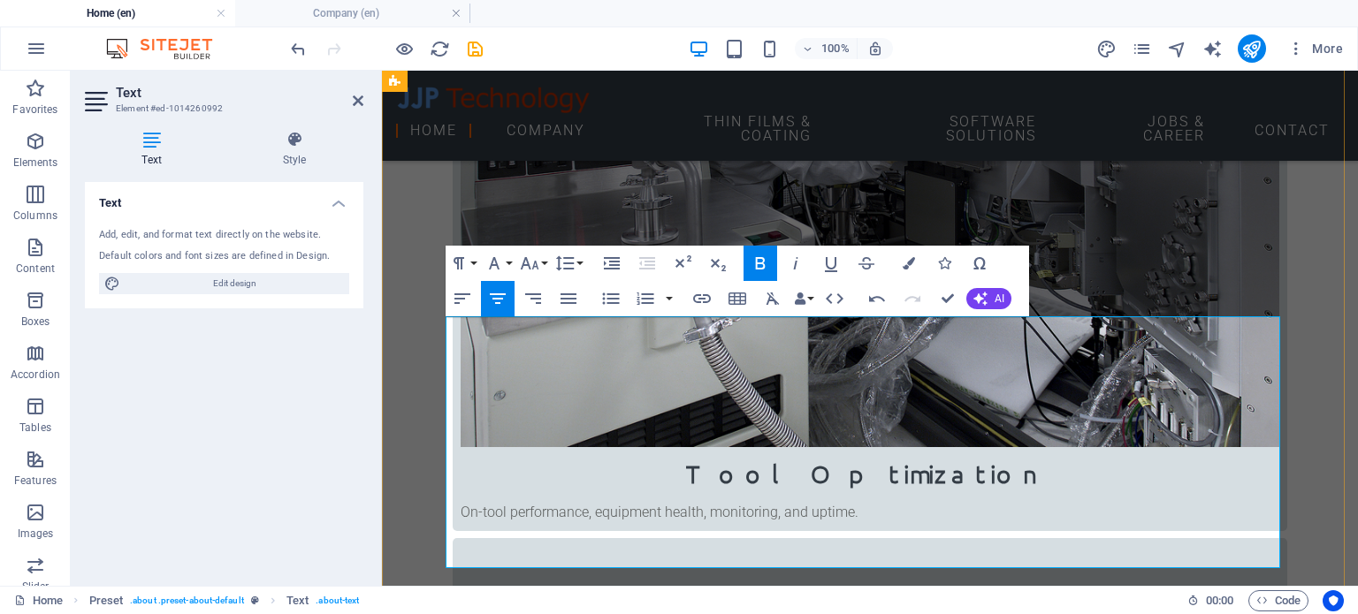
click at [753, 260] on icon "button" at bounding box center [760, 263] width 21 height 21
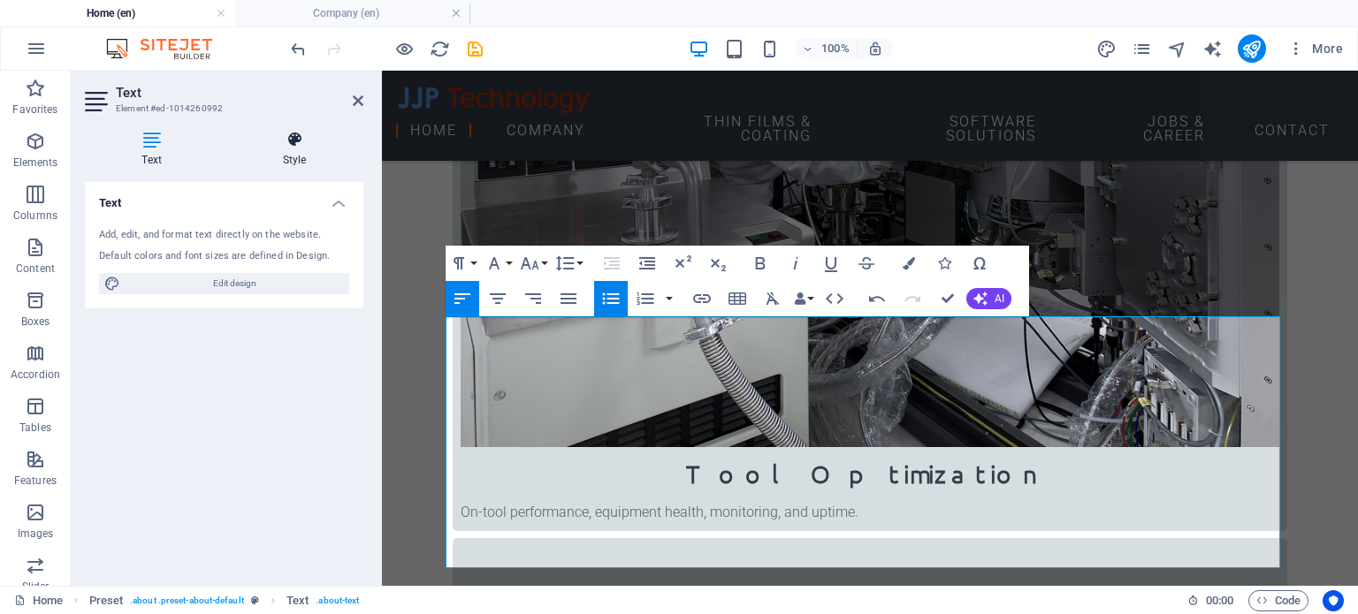
click at [290, 162] on h4 "Style" at bounding box center [294, 149] width 138 height 37
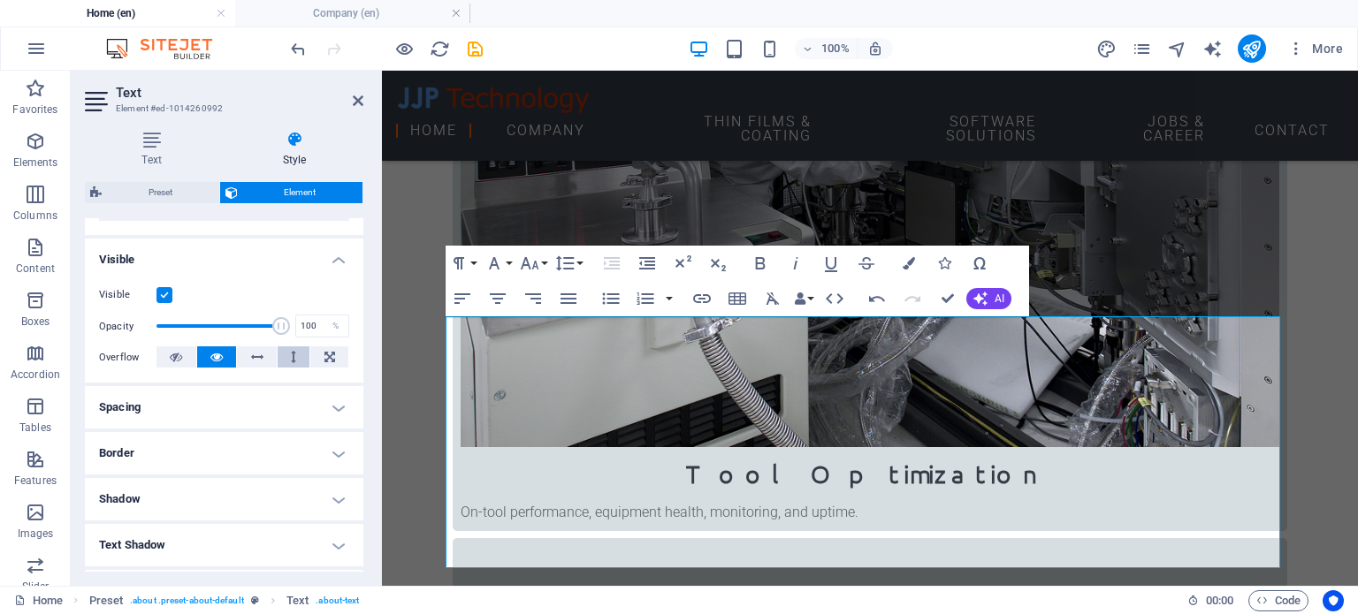
scroll to position [177, 0]
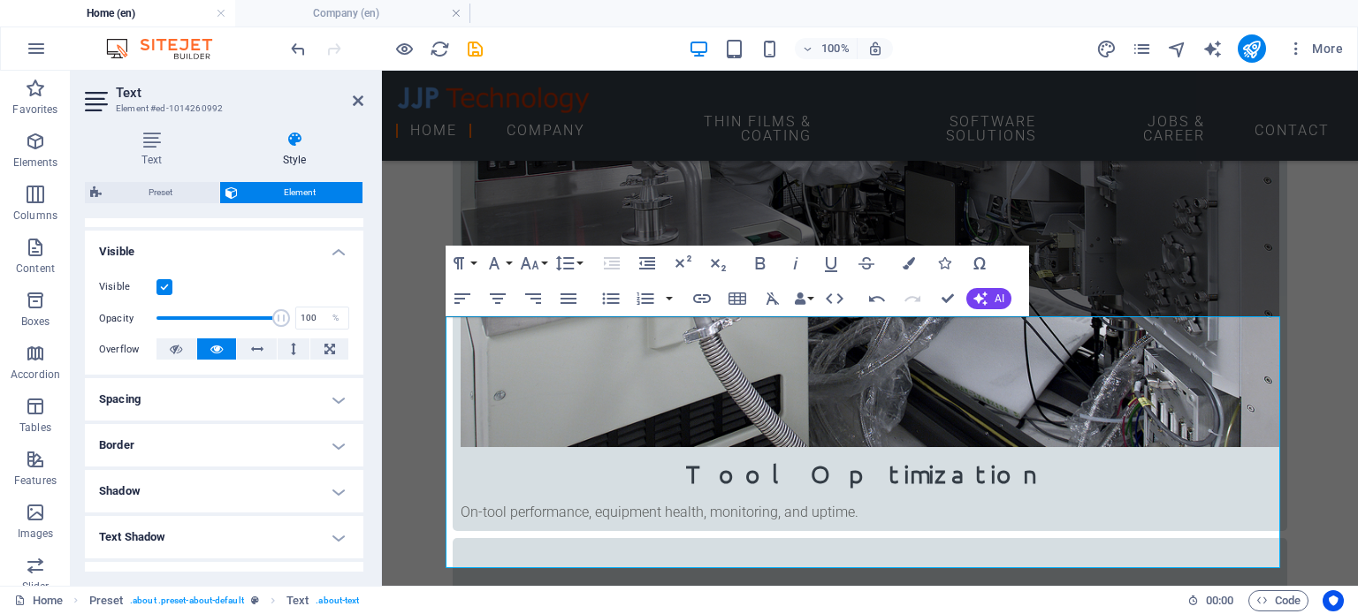
click at [200, 399] on h4 "Spacing" at bounding box center [224, 399] width 278 height 42
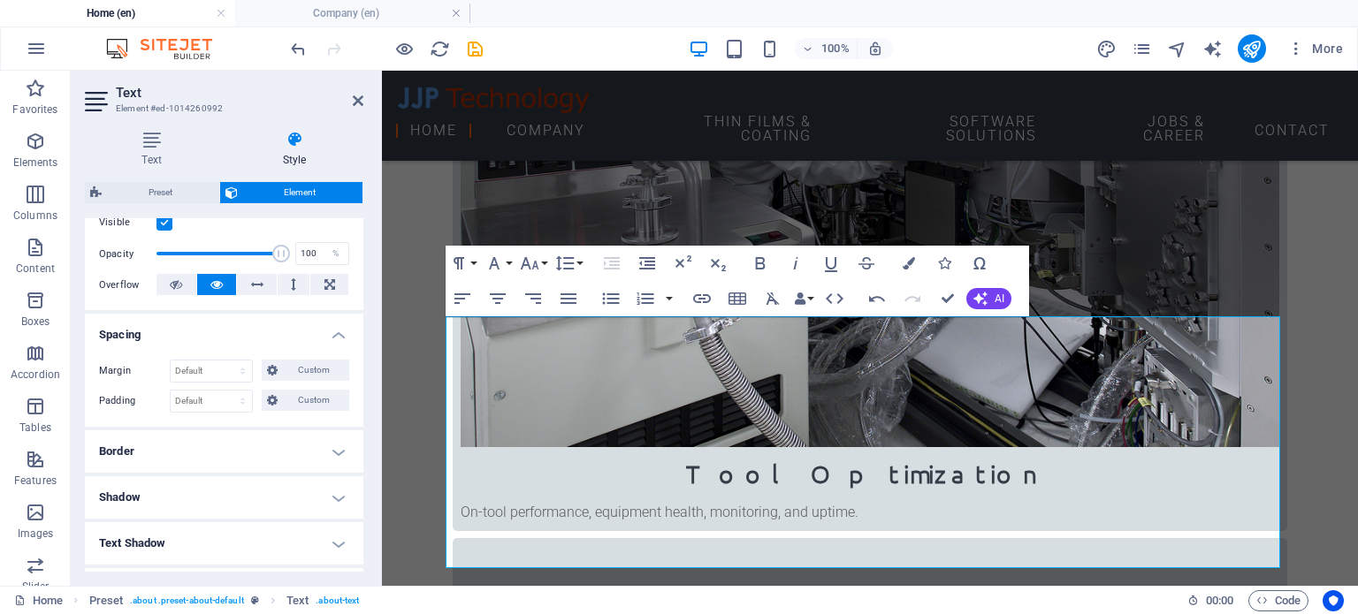
scroll to position [354, 0]
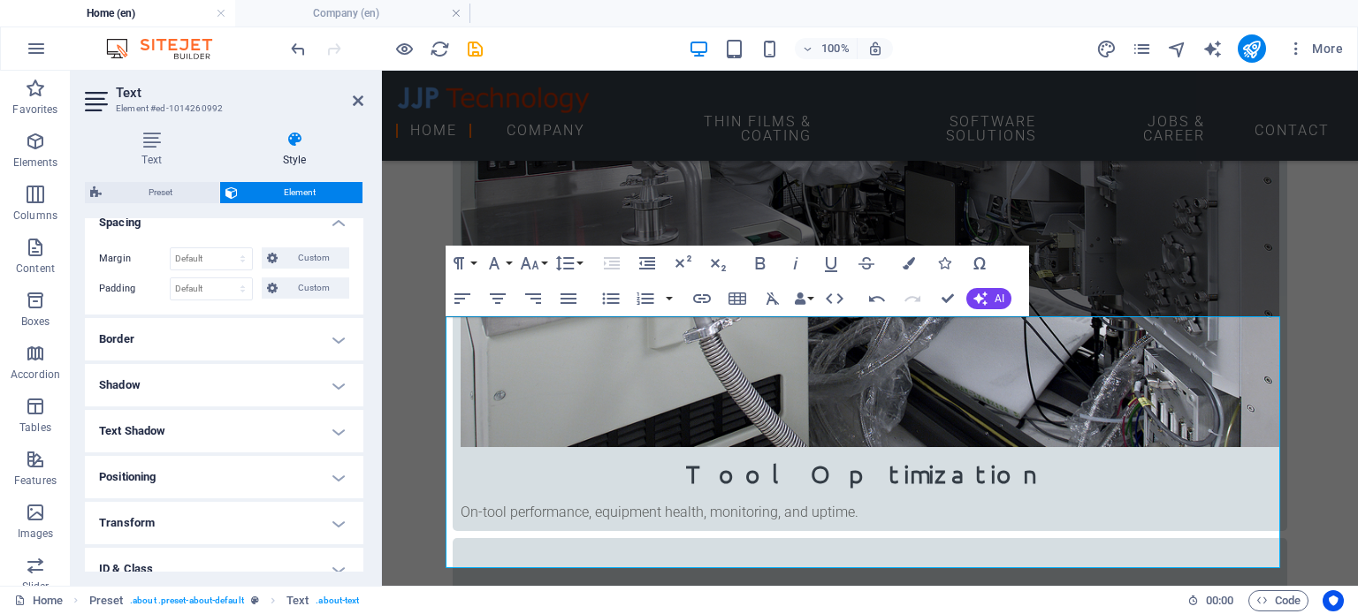
click at [196, 332] on h4 "Border" at bounding box center [224, 339] width 278 height 42
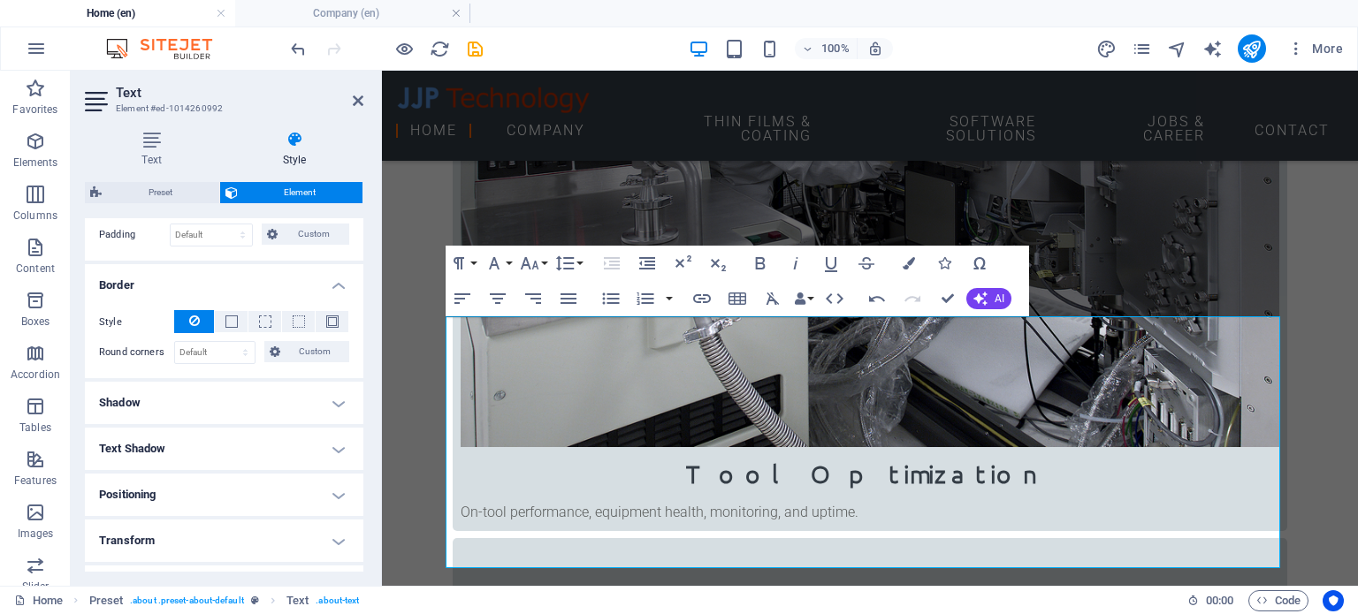
scroll to position [442, 0]
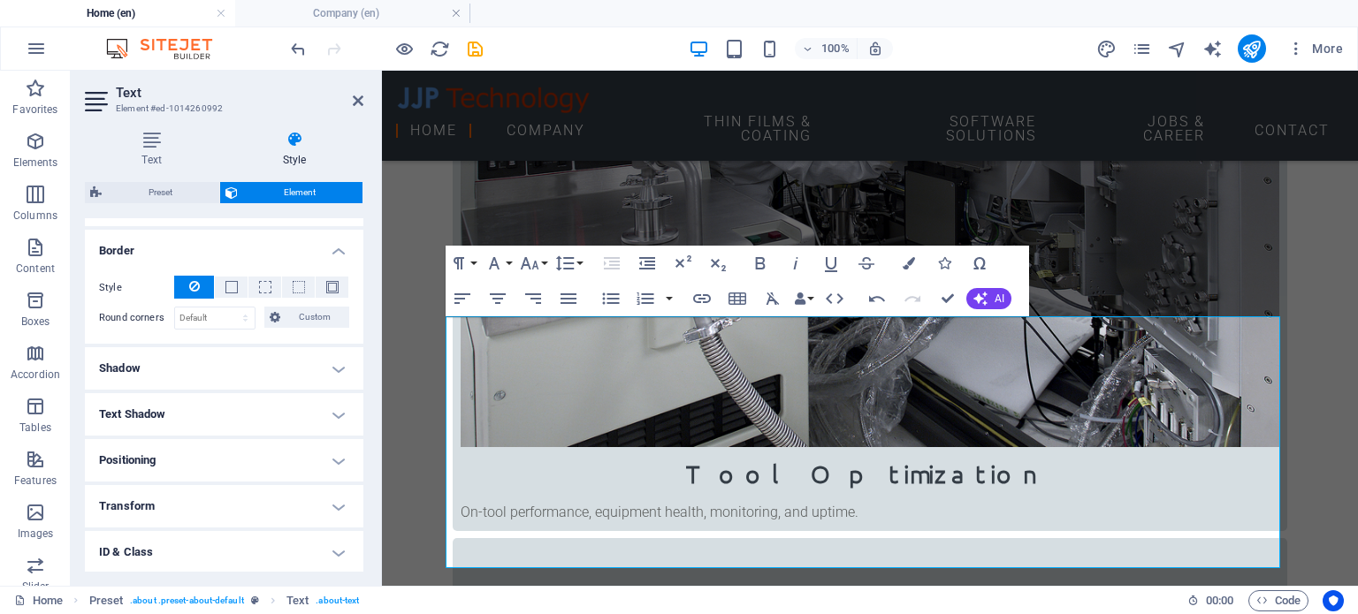
click at [202, 356] on h4 "Shadow" at bounding box center [224, 368] width 278 height 42
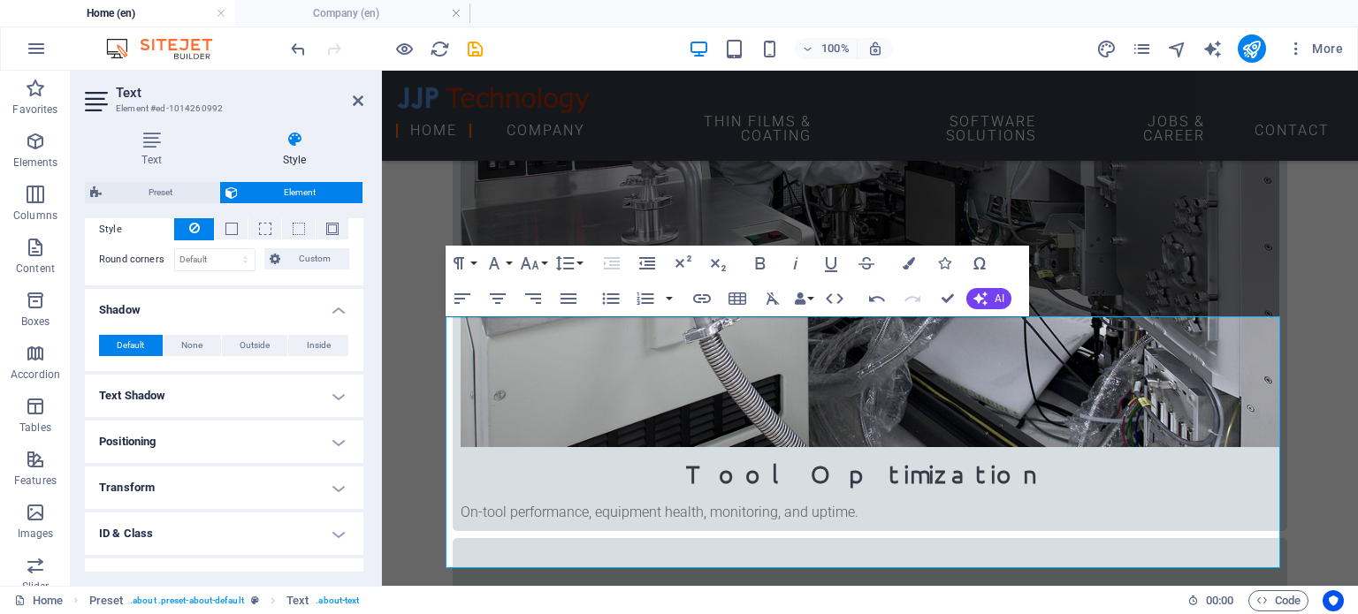
scroll to position [530, 0]
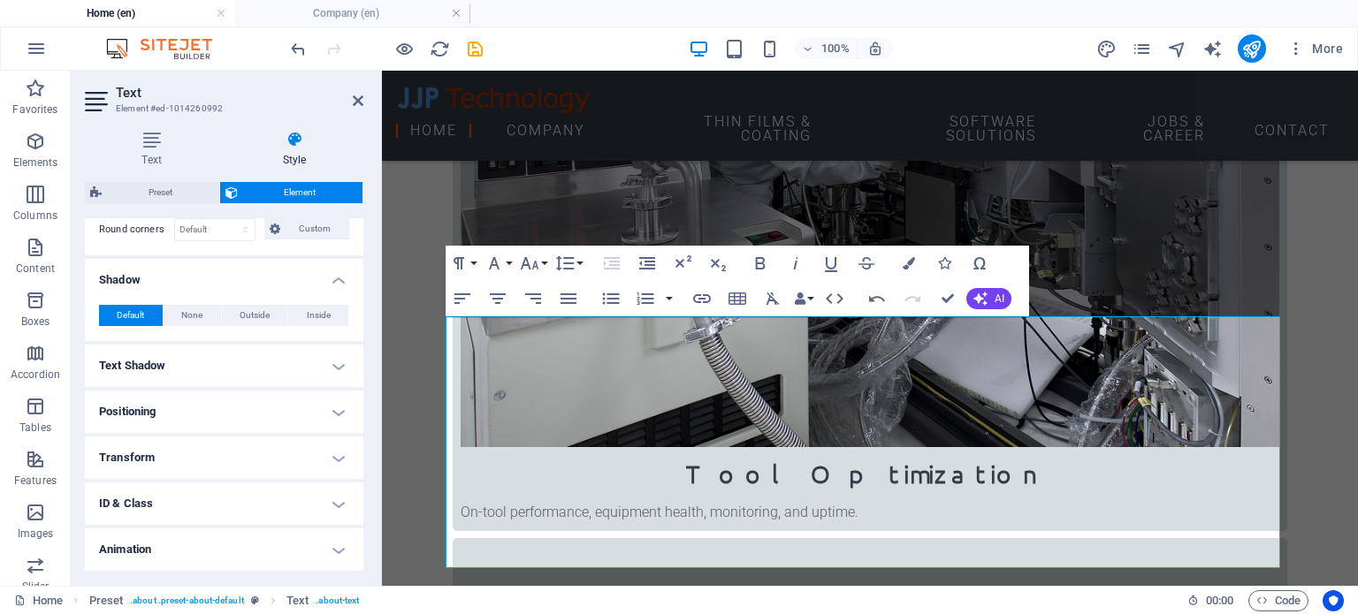
click at [206, 352] on h4 "Text Shadow" at bounding box center [224, 366] width 278 height 42
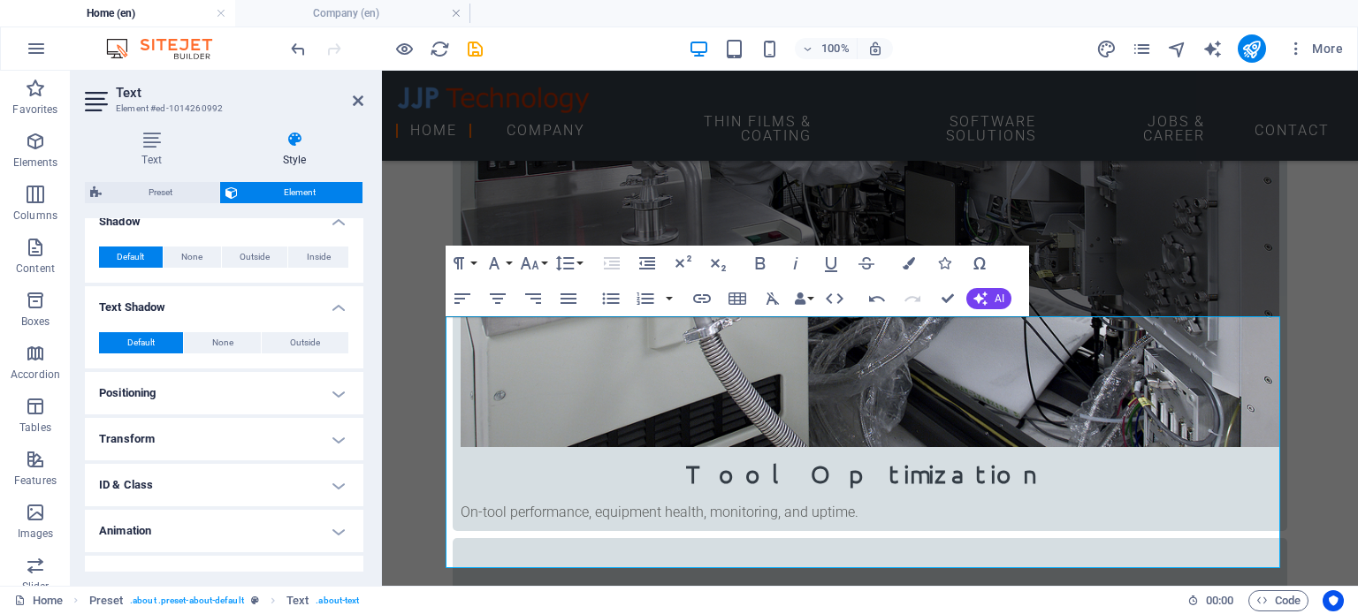
scroll to position [613, 0]
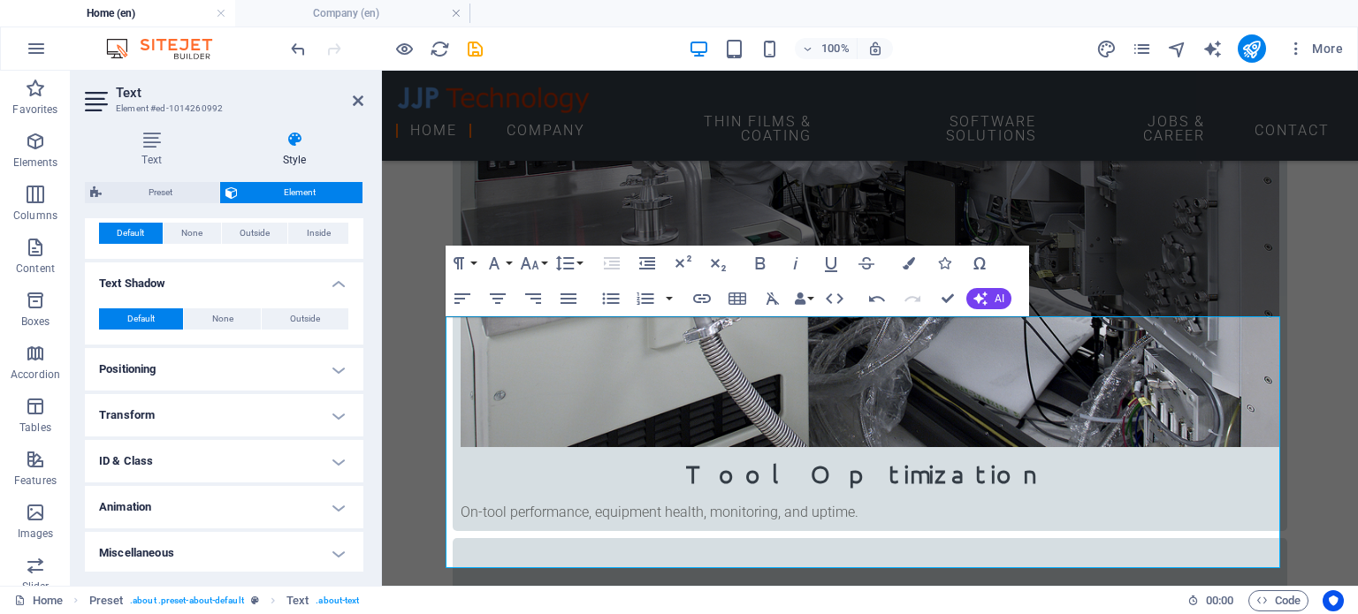
click at [205, 360] on h4 "Positioning" at bounding box center [224, 369] width 278 height 42
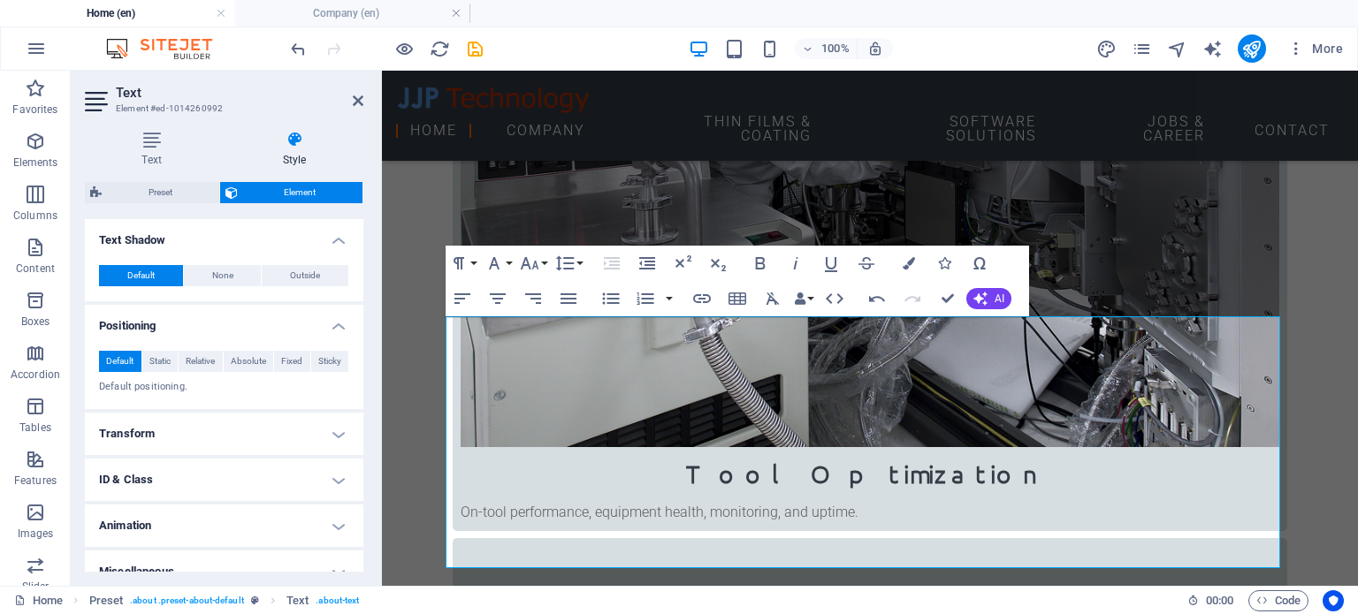
scroll to position [675, 0]
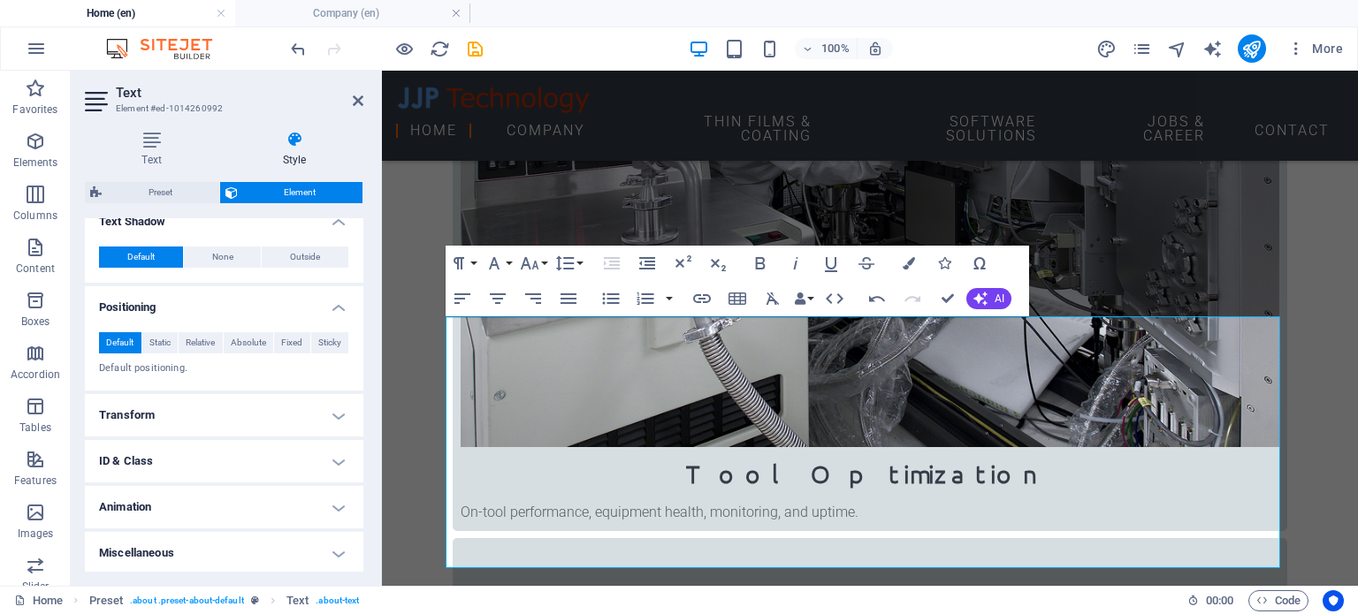
click at [205, 403] on h4 "Transform" at bounding box center [224, 415] width 278 height 42
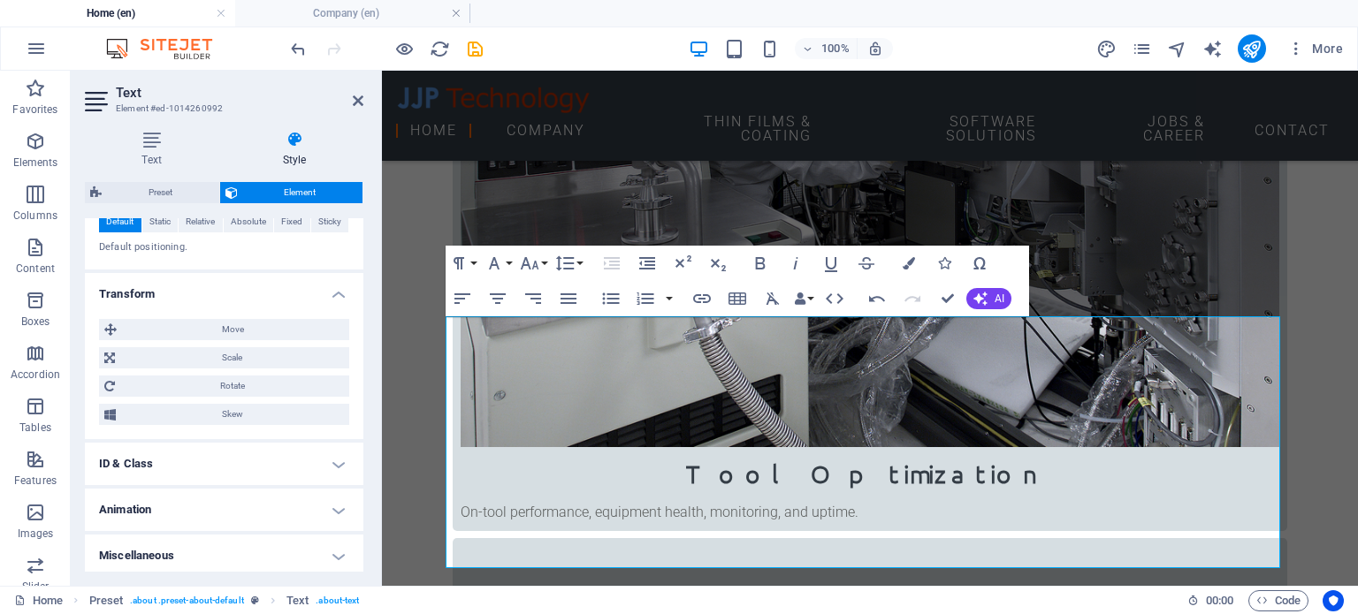
scroll to position [798, 0]
click at [190, 459] on h4 "ID & Class" at bounding box center [224, 461] width 278 height 42
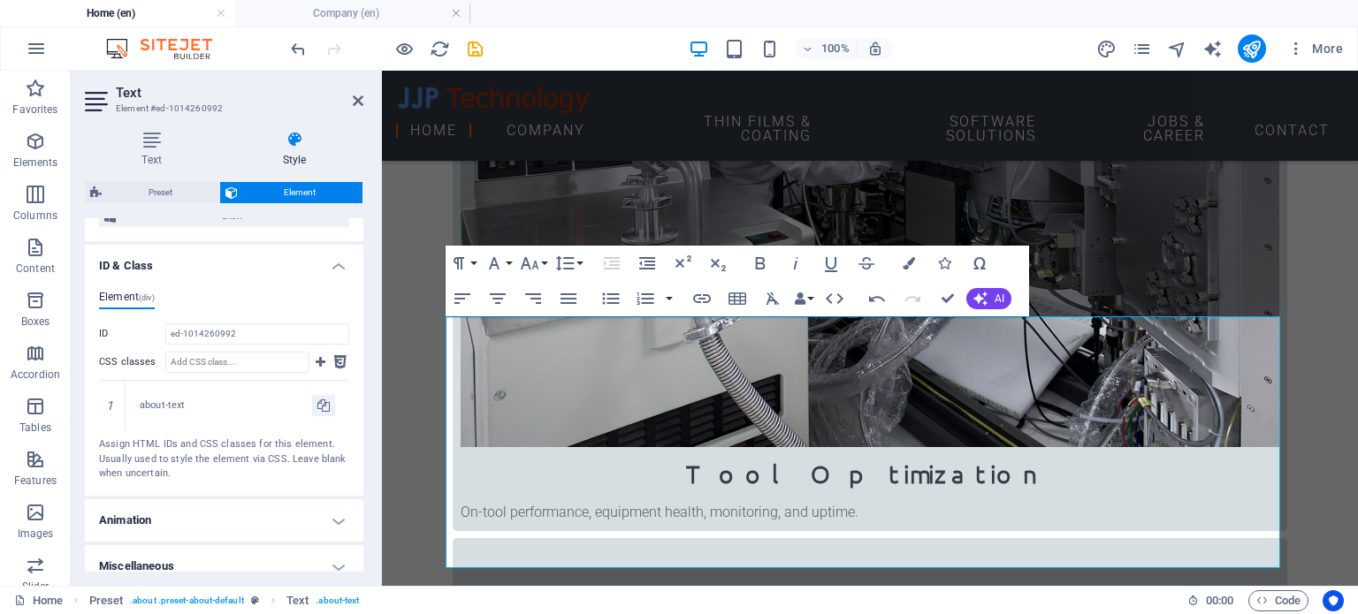
scroll to position [1006, 0]
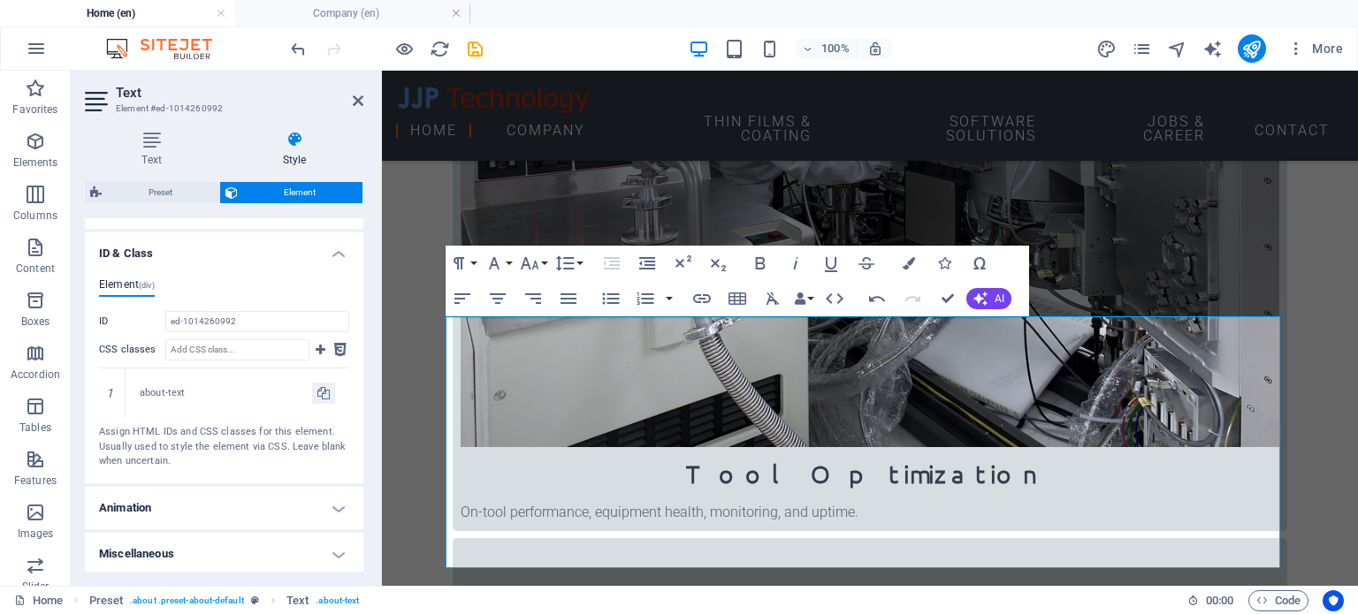
click at [196, 496] on h4 "Animation" at bounding box center [224, 508] width 278 height 42
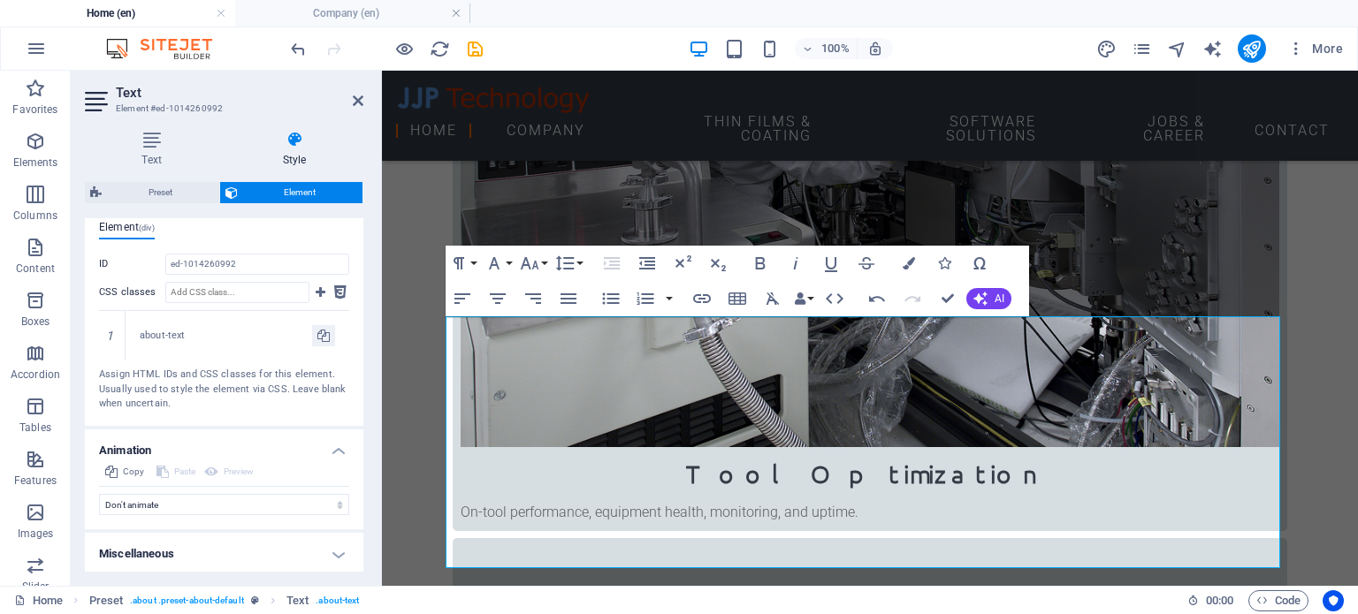
click at [186, 540] on h4 "Miscellaneous" at bounding box center [224, 554] width 278 height 42
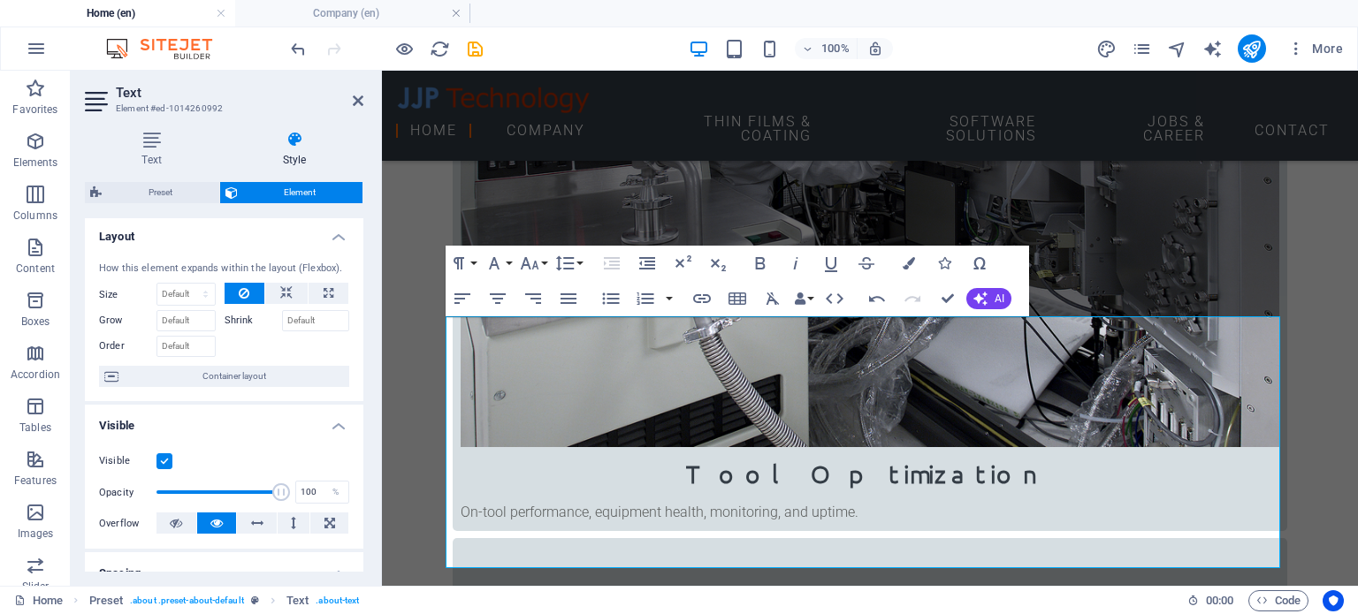
scroll to position [0, 0]
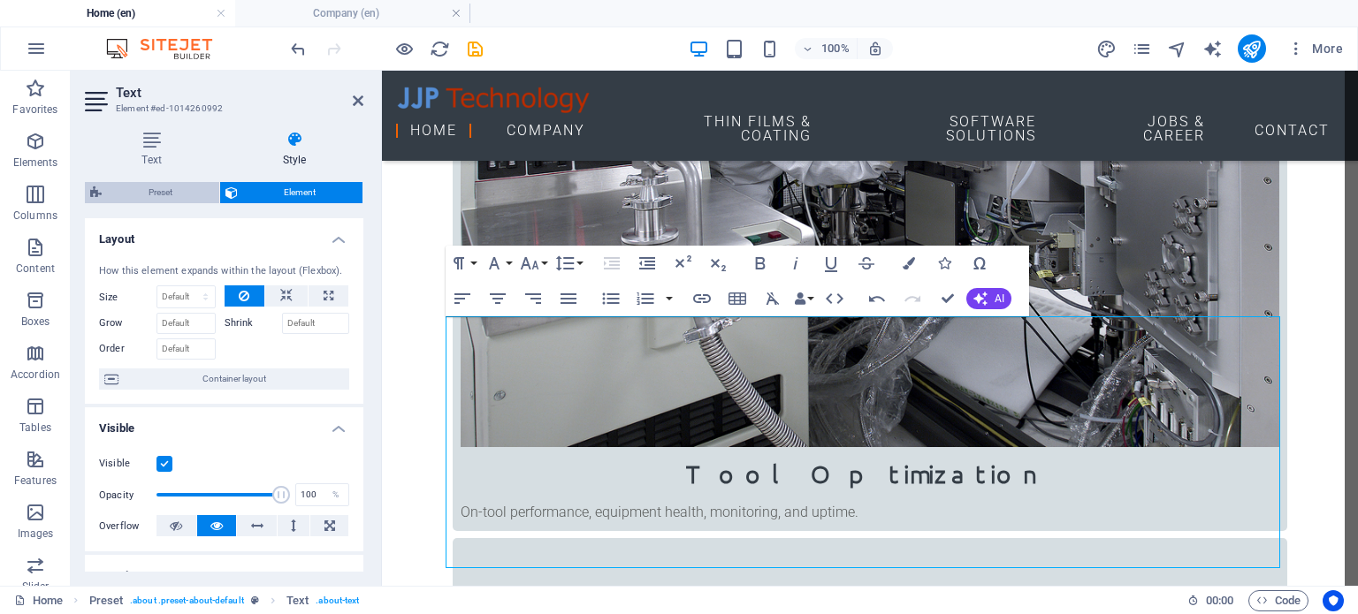
click at [93, 197] on icon at bounding box center [95, 192] width 11 height 21
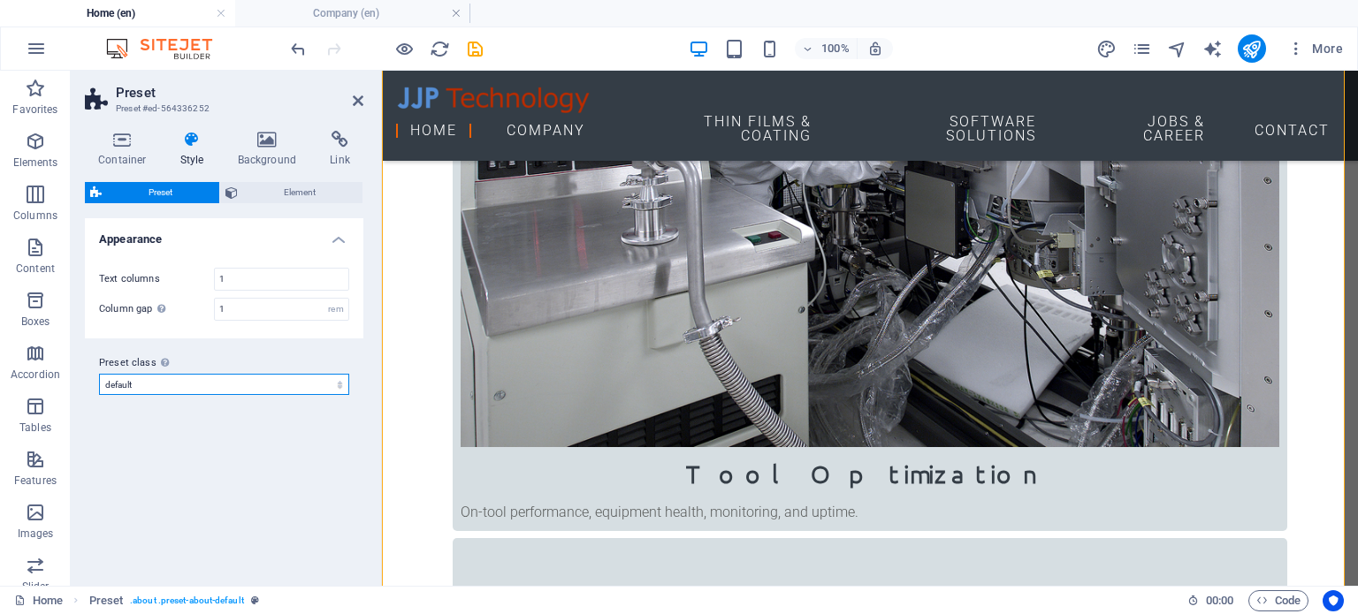
click at [270, 381] on select "default Add preset class" at bounding box center [224, 384] width 250 height 21
click at [265, 458] on div "Variants Default Appearance Text columns 1 Column gap Gap has no effect when th…" at bounding box center [224, 395] width 278 height 354
click at [1294, 44] on icon "button" at bounding box center [1296, 49] width 18 height 18
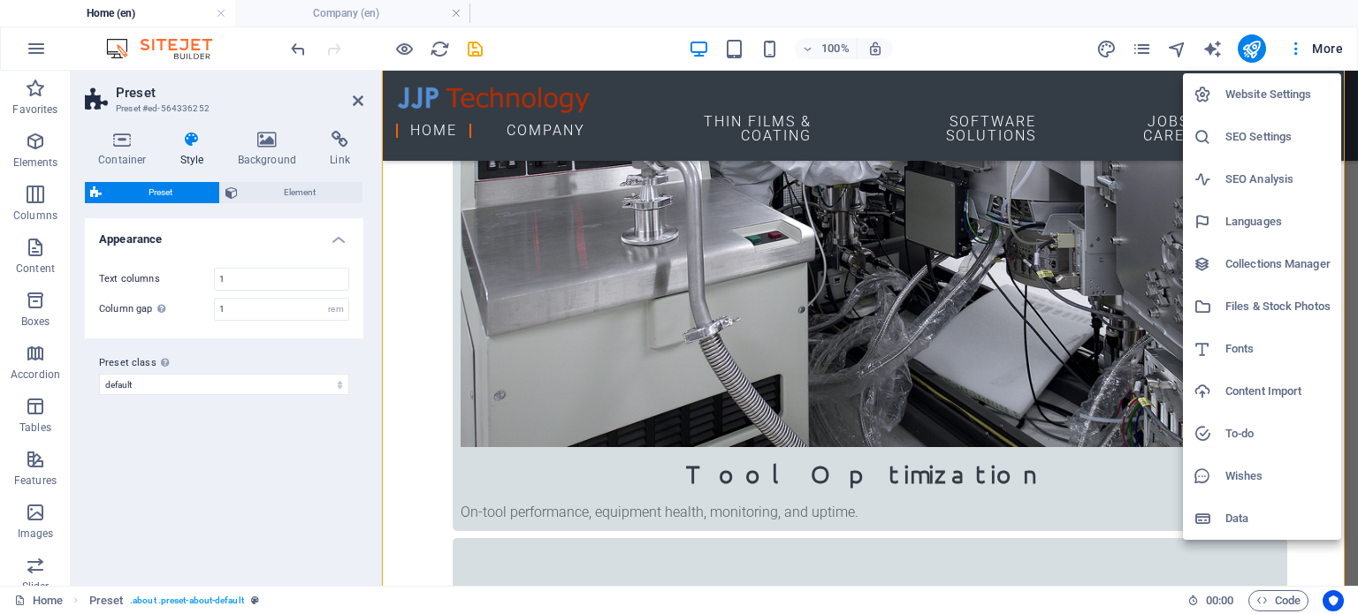
click at [1245, 138] on h6 "SEO Settings" at bounding box center [1277, 136] width 105 height 21
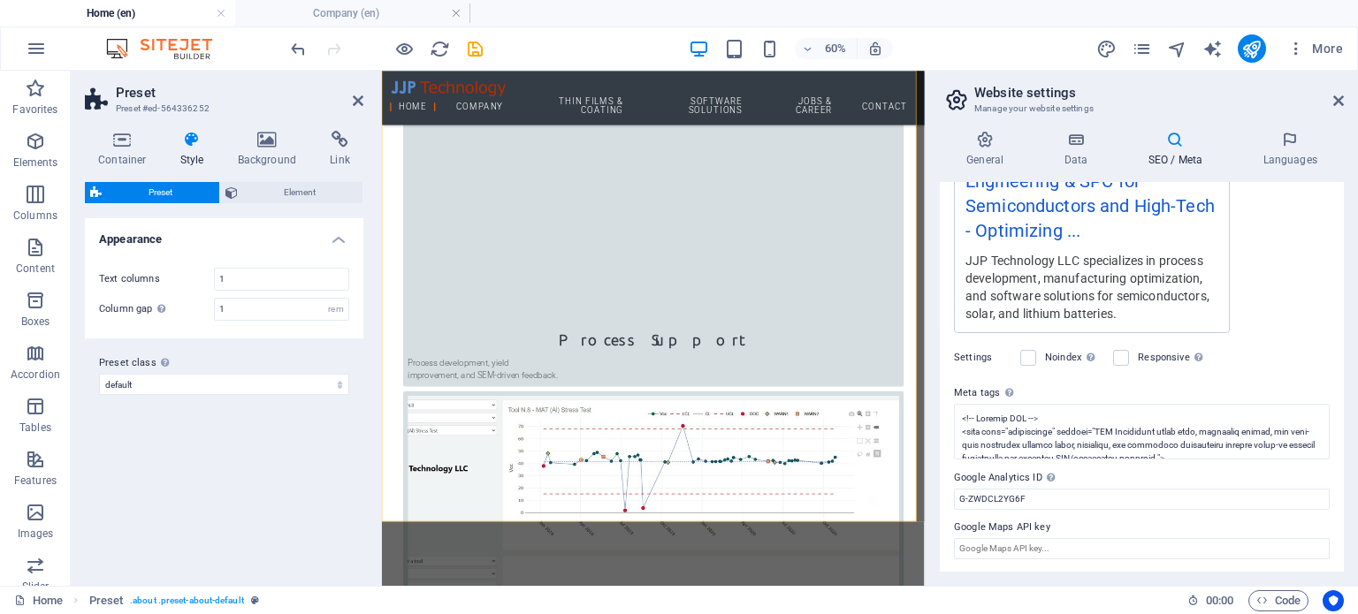
scroll to position [1697, 0]
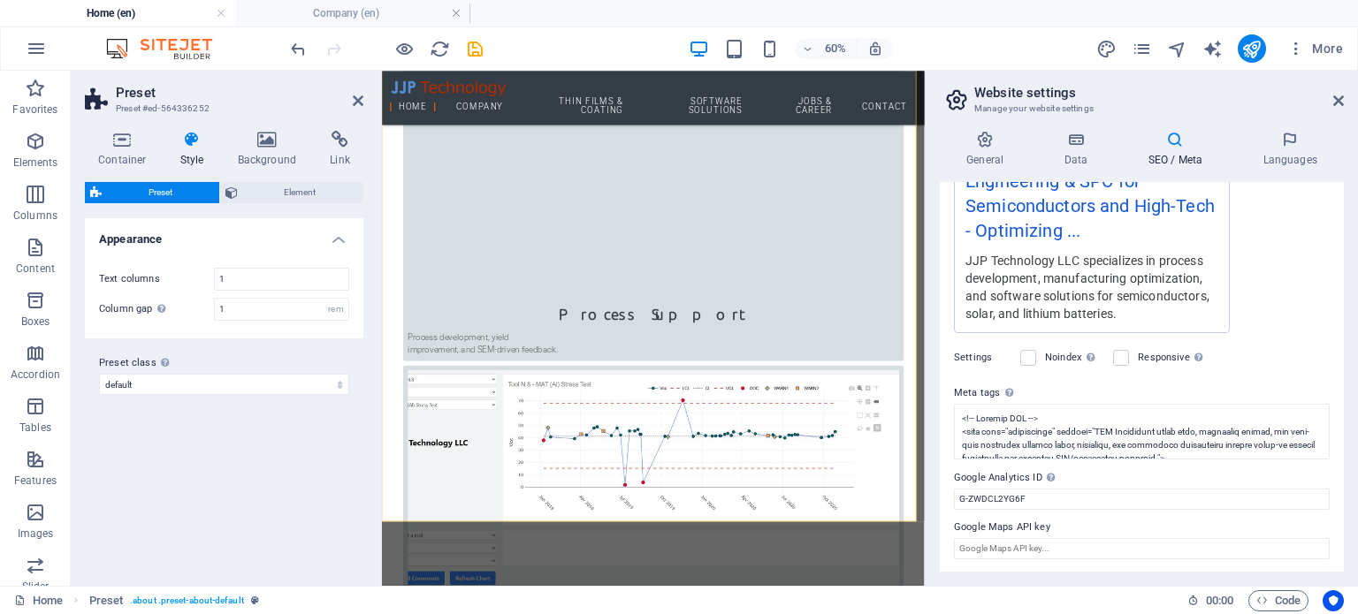
click at [1344, 97] on aside "Website settings Manage your website settings General Data SEO / Meta Languages…" at bounding box center [1141, 328] width 433 height 515
drag, startPoint x: 1343, startPoint y: 102, endPoint x: 958, endPoint y: 31, distance: 391.0
click at [1343, 102] on icon at bounding box center [1338, 101] width 11 height 14
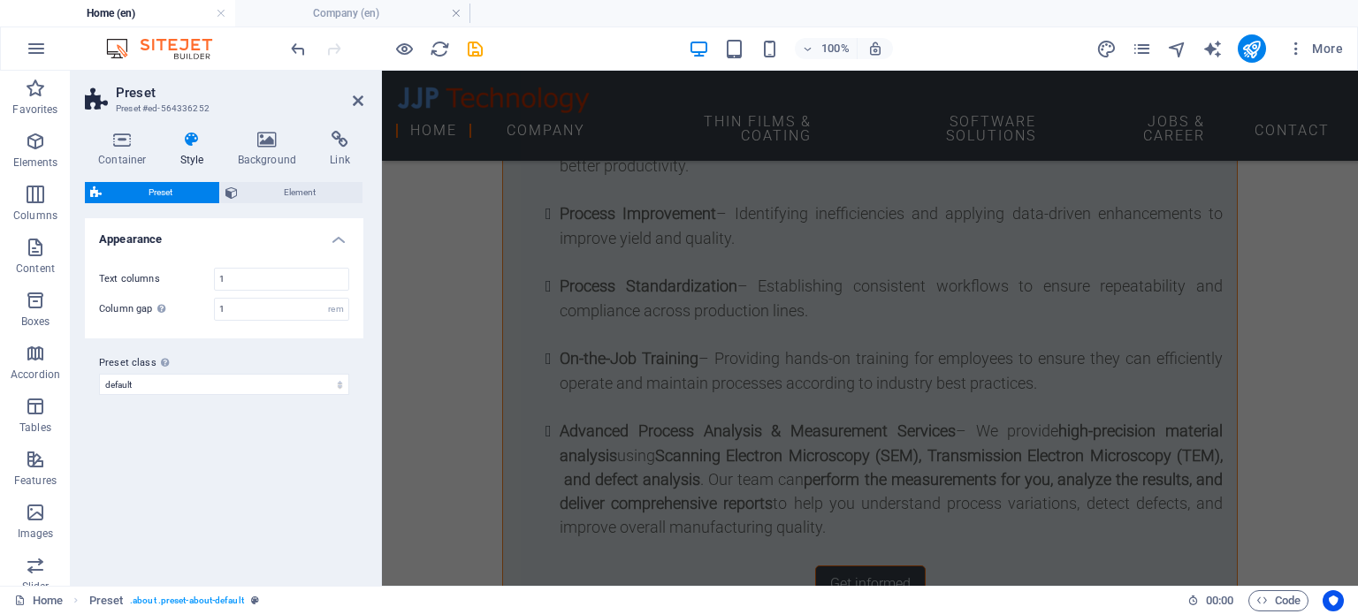
scroll to position [7429, 0]
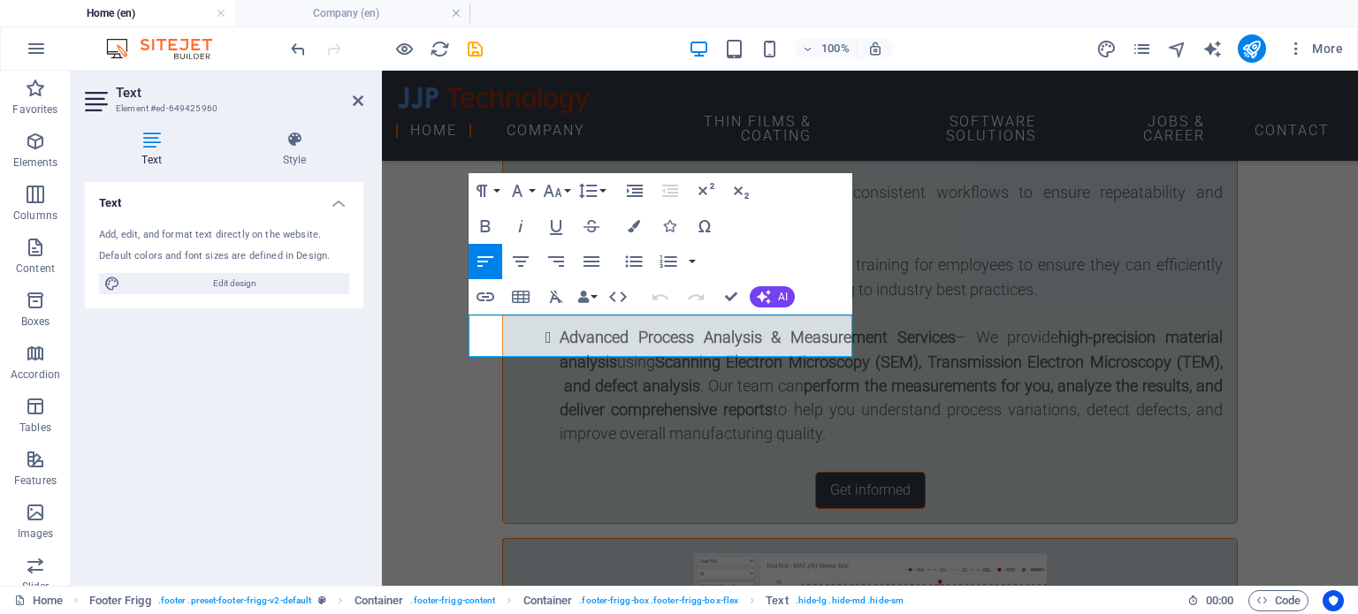
click at [340, 412] on div "Text Add, edit, and format text directly on the website. Default colors and fon…" at bounding box center [224, 377] width 278 height 390
click at [1296, 52] on icon "button" at bounding box center [1296, 49] width 18 height 18
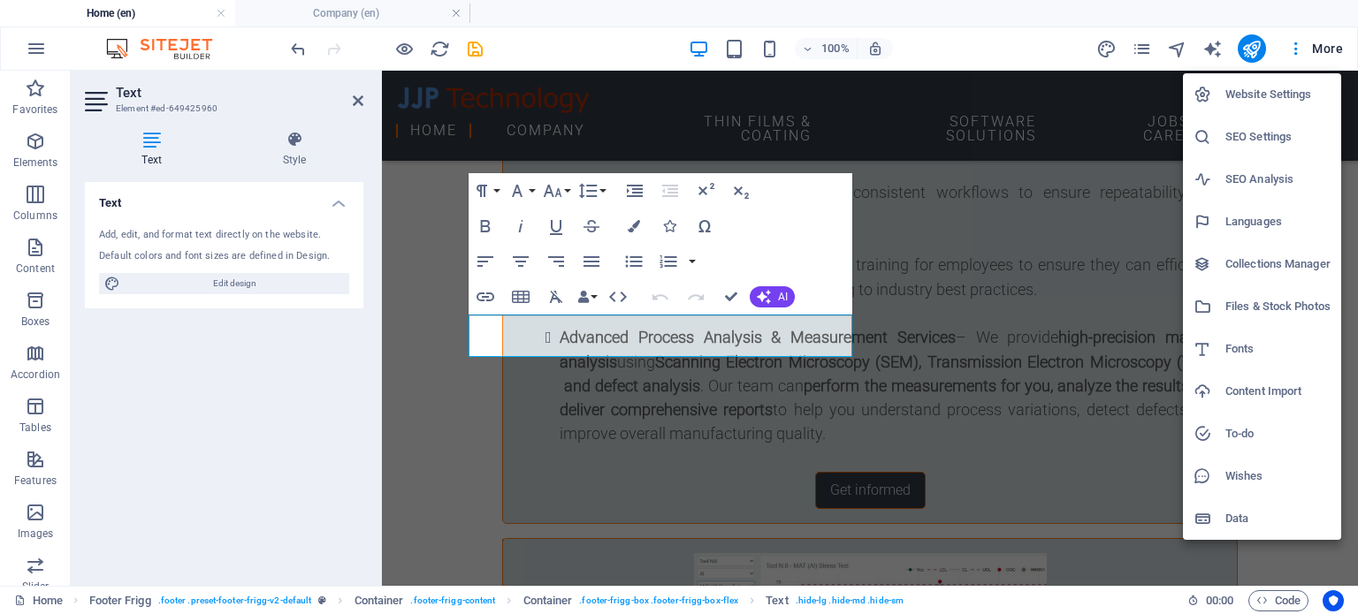
click at [1269, 97] on h6 "Website Settings" at bounding box center [1277, 94] width 105 height 21
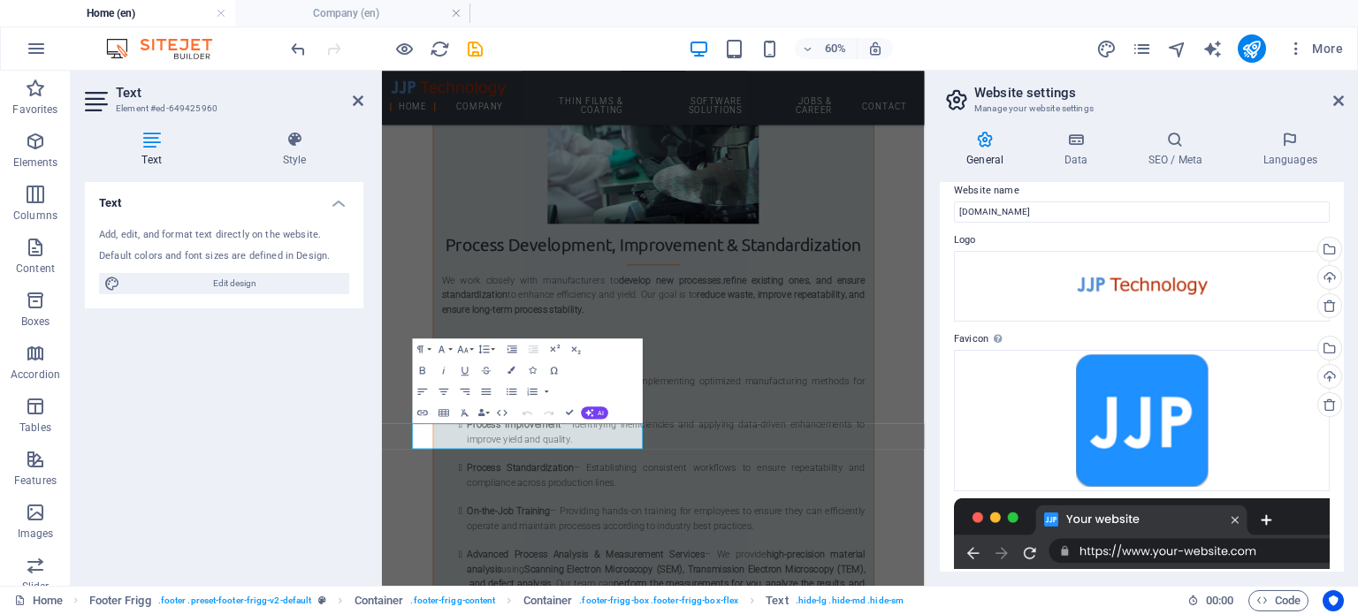
scroll to position [0, 0]
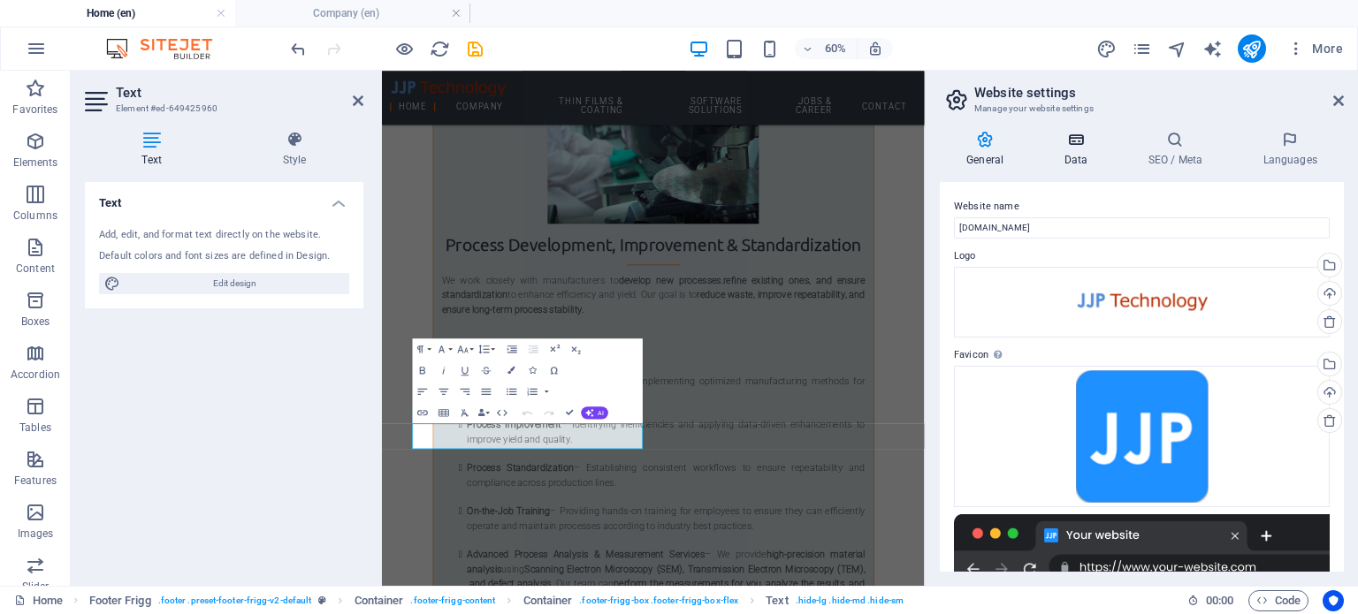
click at [1085, 143] on icon at bounding box center [1075, 140] width 77 height 18
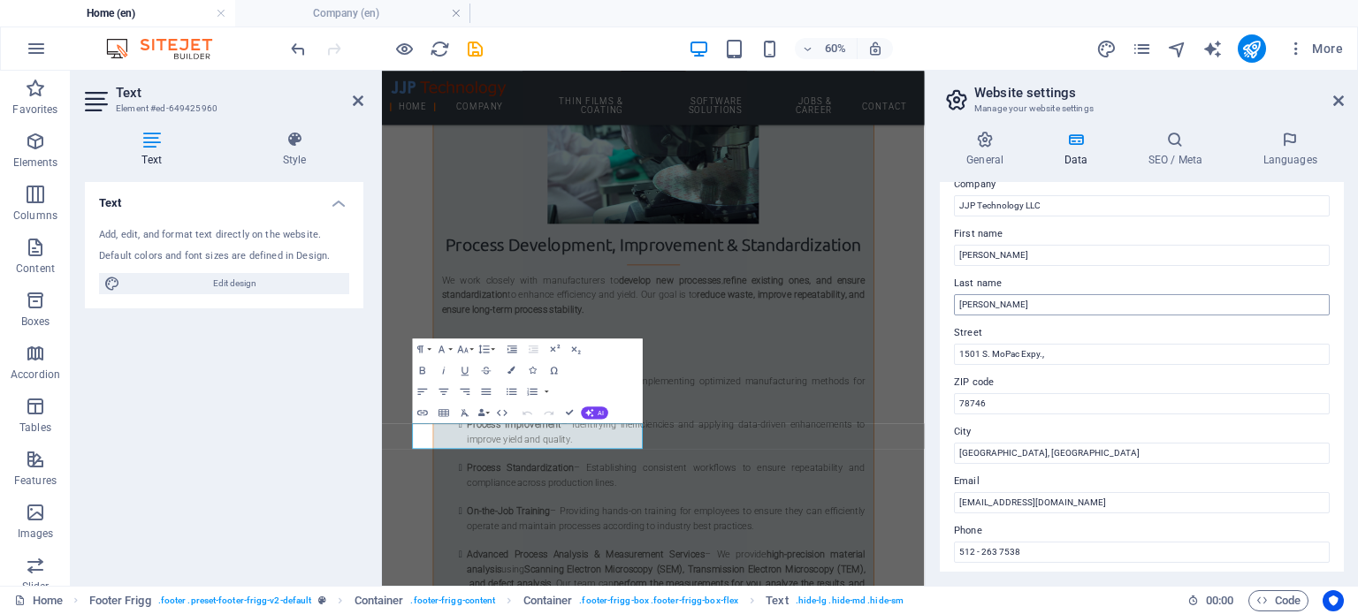
scroll to position [88, 0]
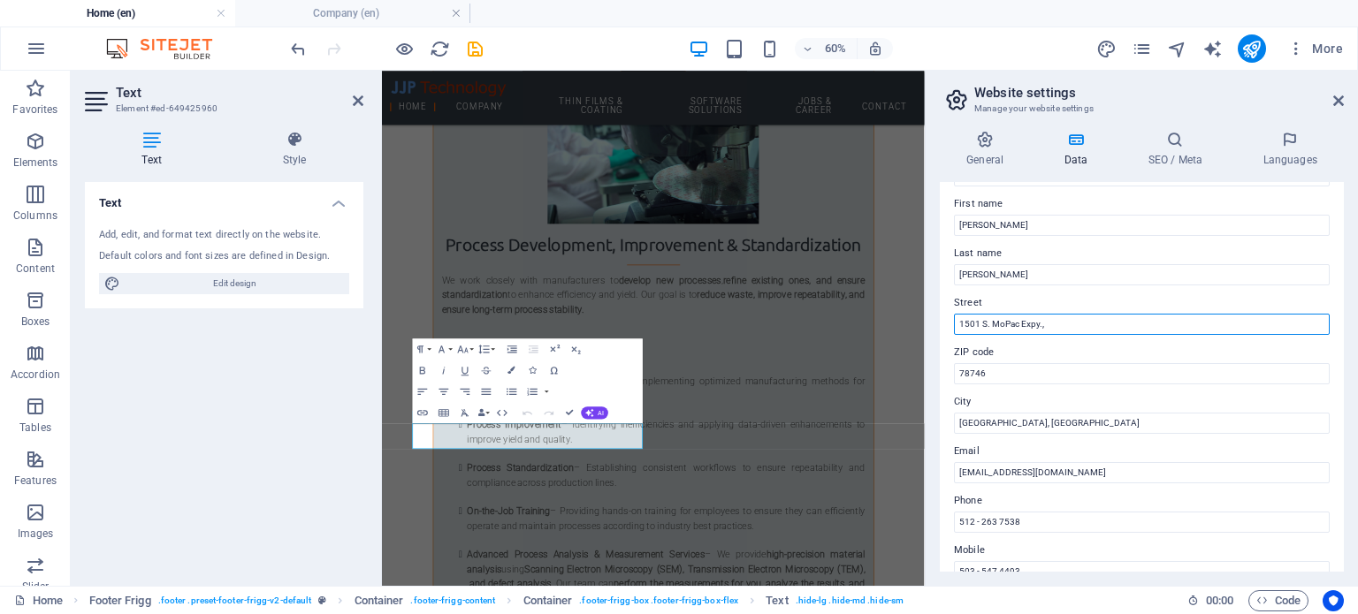
click at [1075, 326] on input "1501 S. MoPac Expy.," at bounding box center [1142, 324] width 376 height 21
type input "1501 S. MoPac Expy."
drag, startPoint x: 481, startPoint y: 42, endPoint x: 564, endPoint y: 25, distance: 84.8
click at [480, 42] on icon "save" at bounding box center [475, 49] width 20 height 20
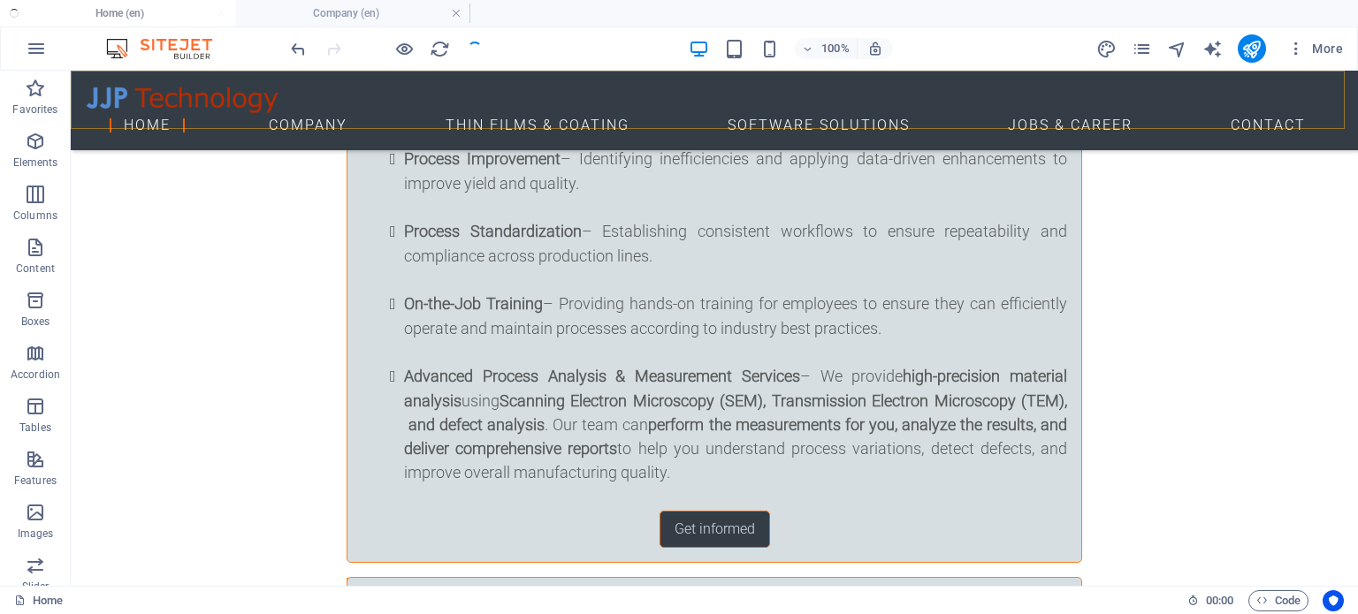
scroll to position [7408, 0]
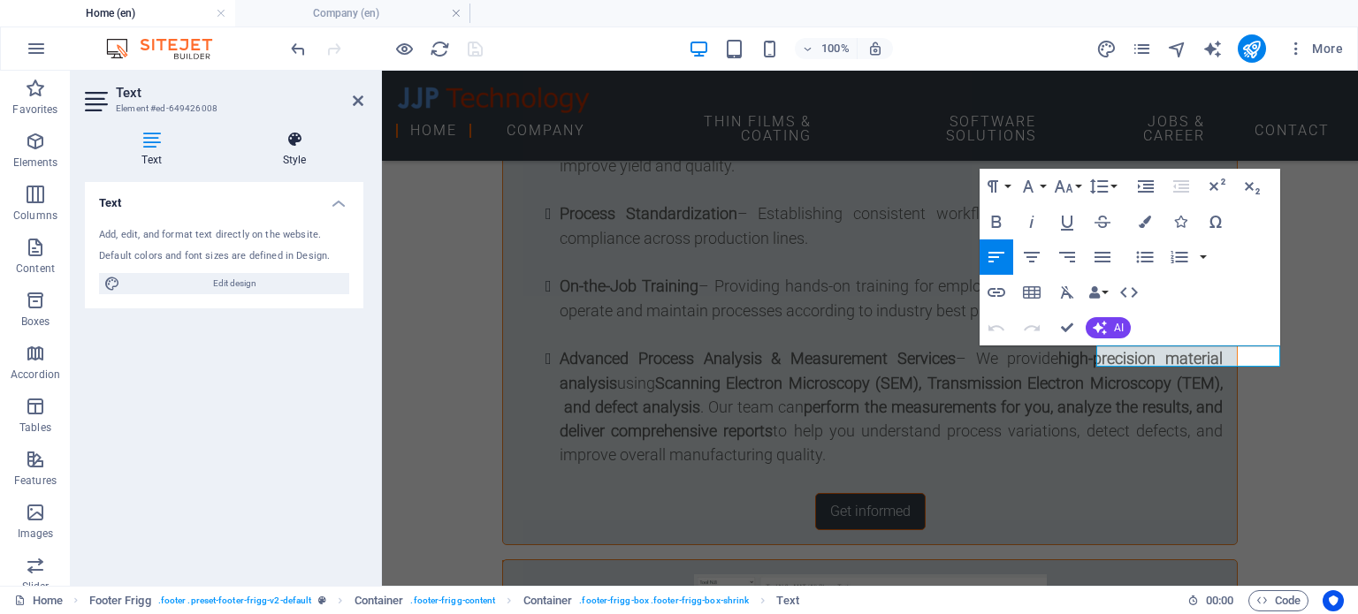
scroll to position [7429, 0]
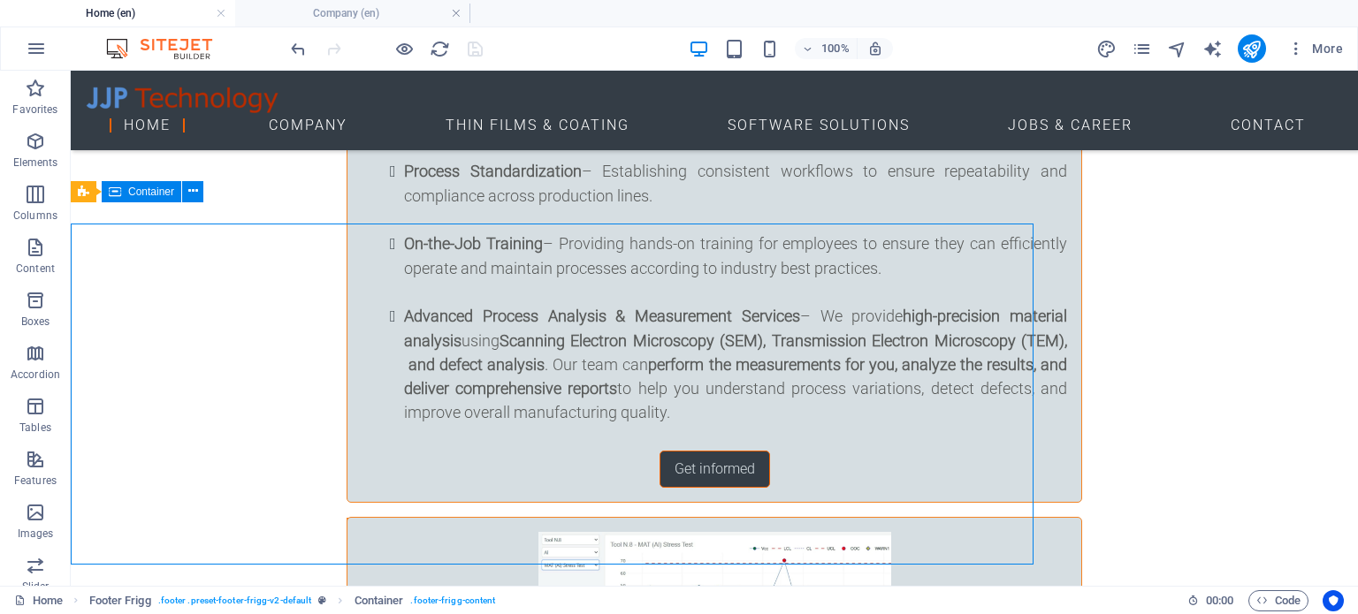
scroll to position [7408, 0]
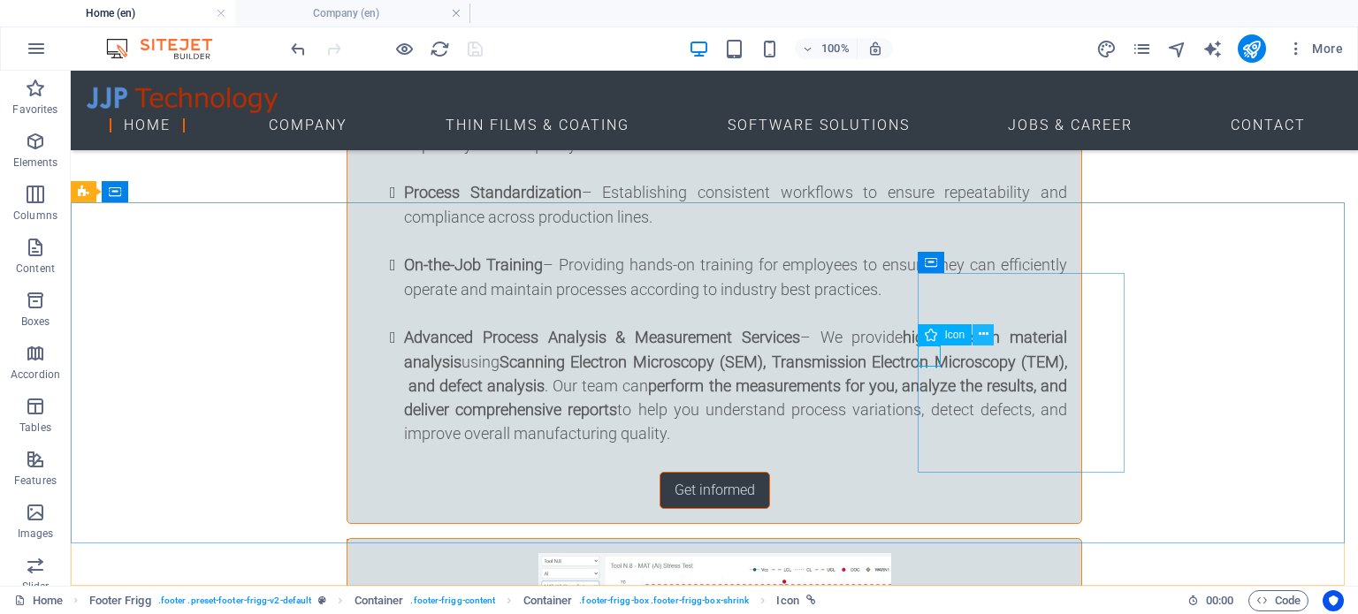
click at [987, 335] on icon at bounding box center [984, 334] width 10 height 19
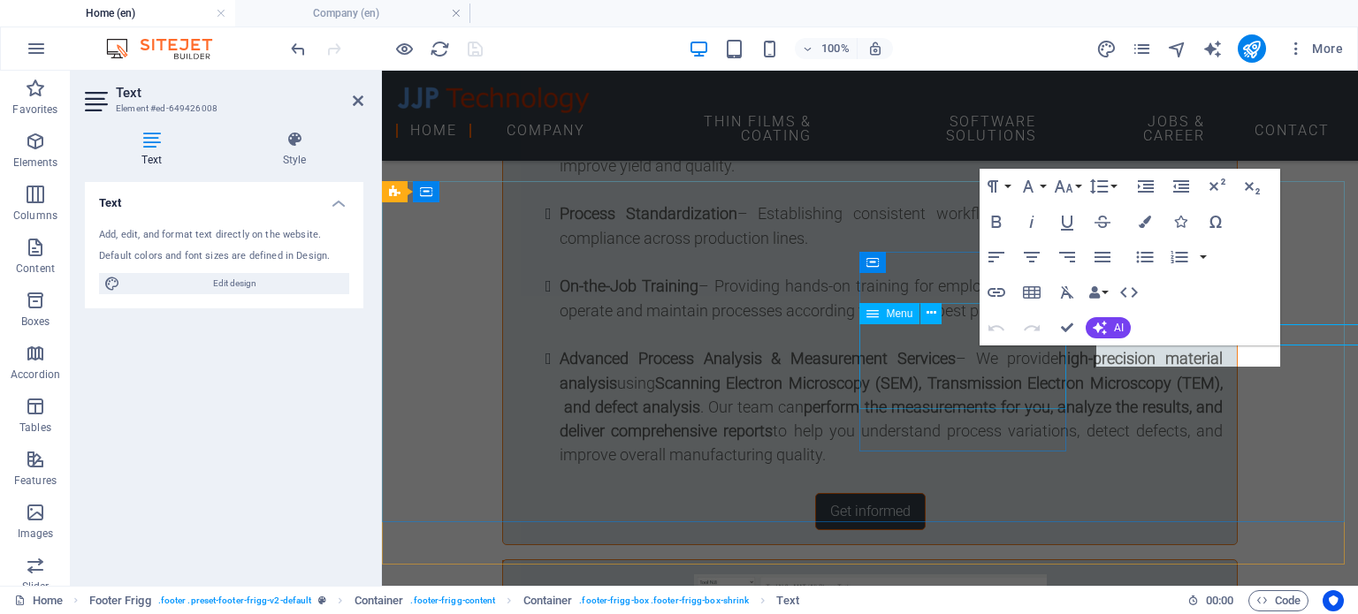
scroll to position [7429, 0]
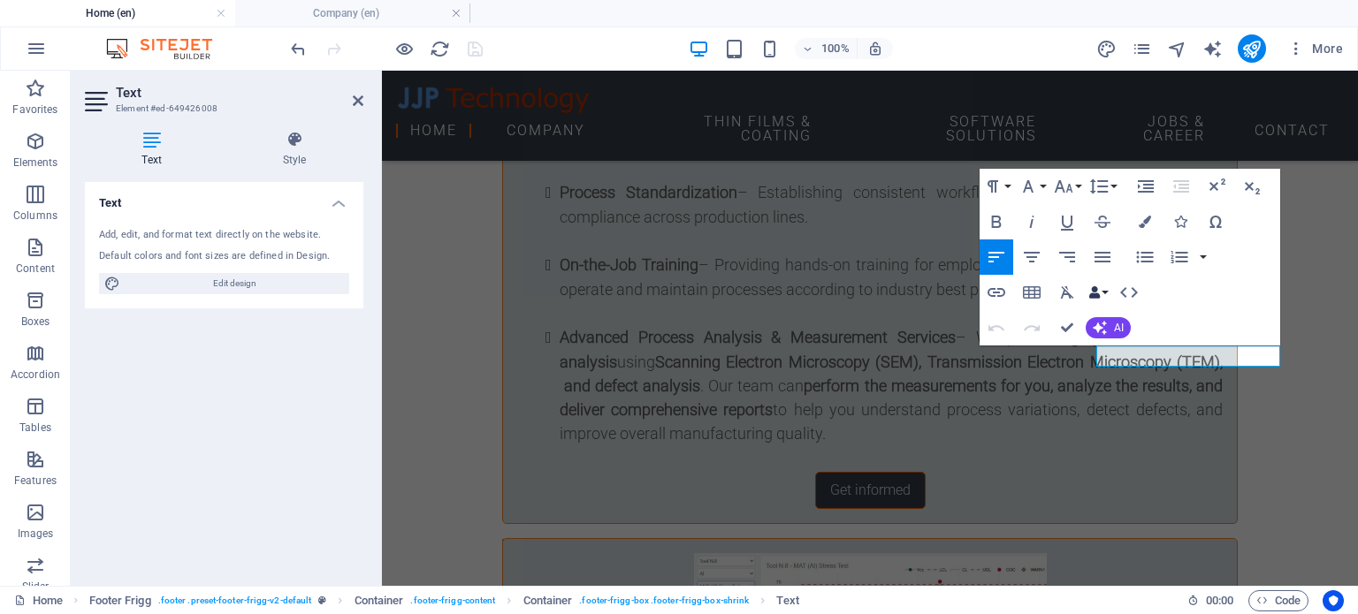
click at [1106, 291] on button "Data Bindings" at bounding box center [1098, 292] width 25 height 35
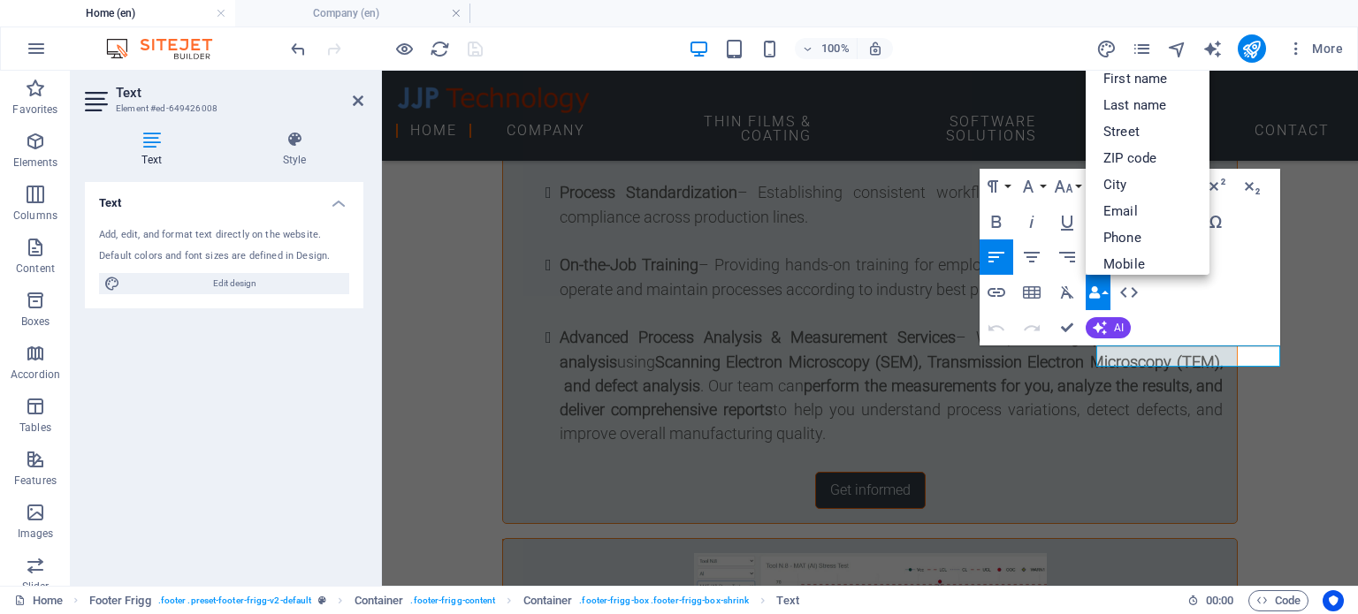
click at [1106, 291] on button "Data Bindings" at bounding box center [1098, 292] width 25 height 35
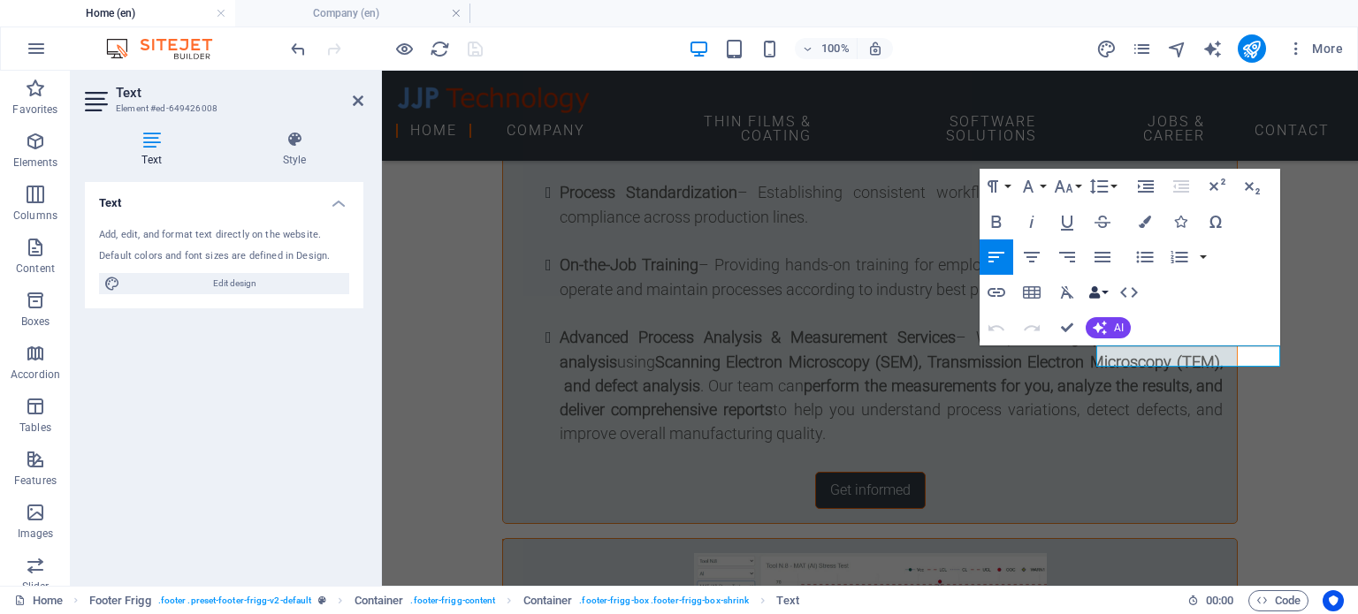
click at [1106, 293] on button "Data Bindings" at bounding box center [1098, 292] width 25 height 35
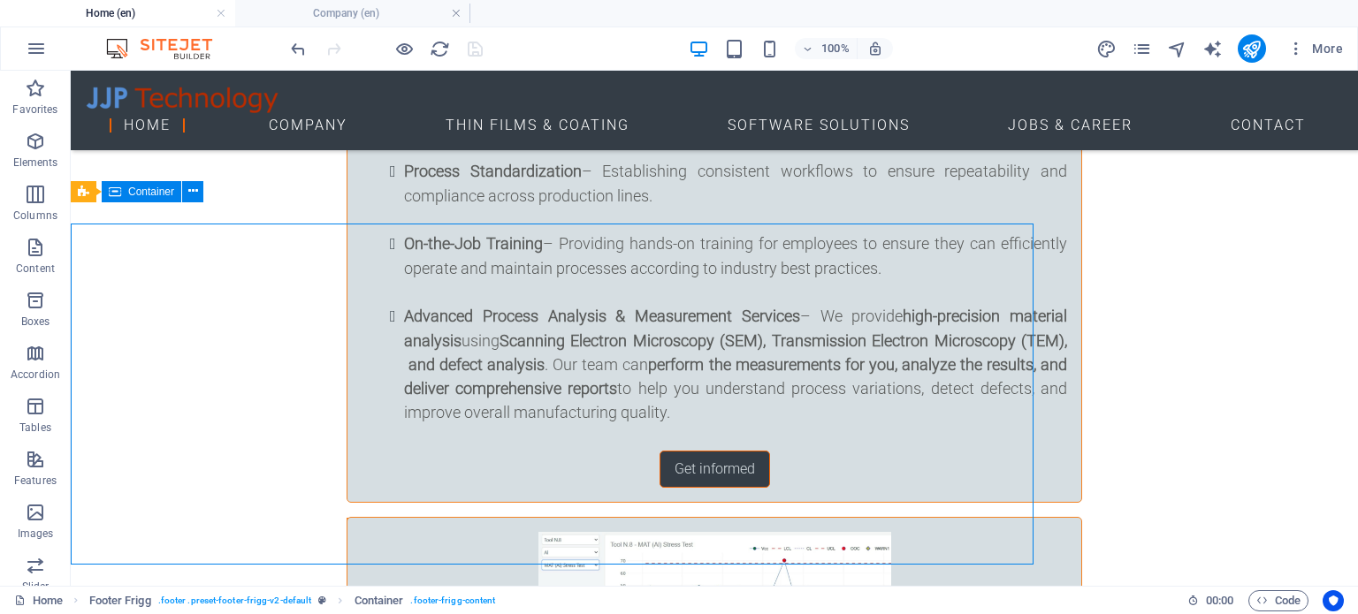
scroll to position [7408, 0]
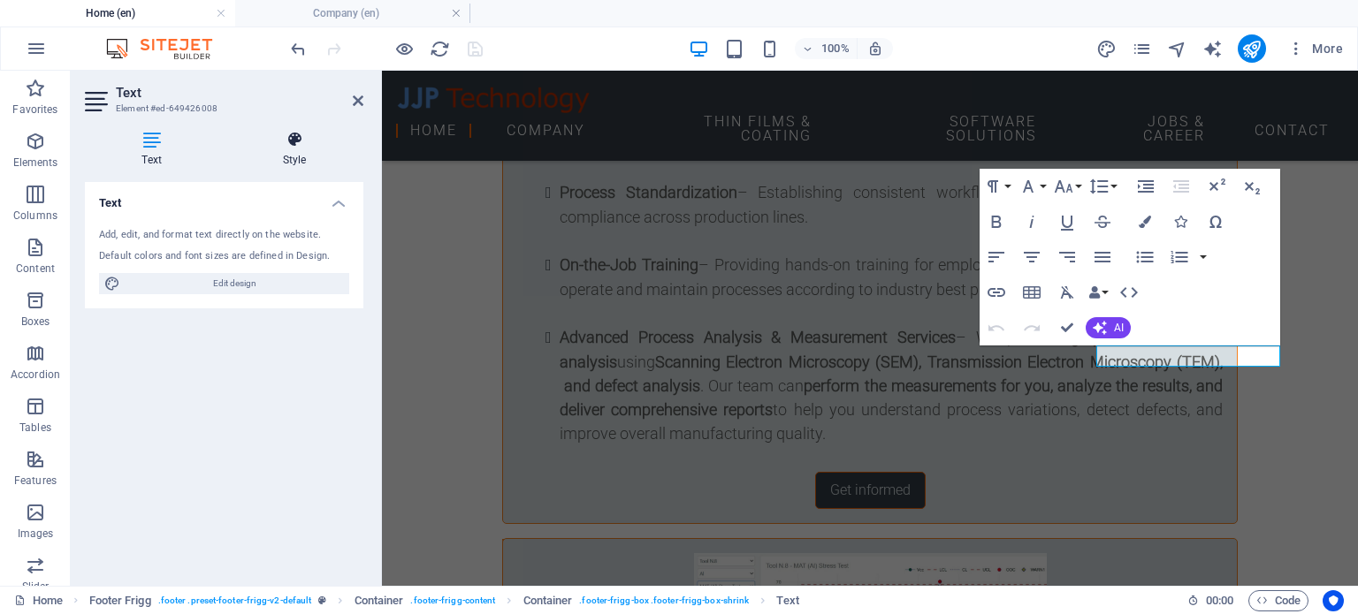
click at [286, 144] on icon at bounding box center [294, 140] width 138 height 18
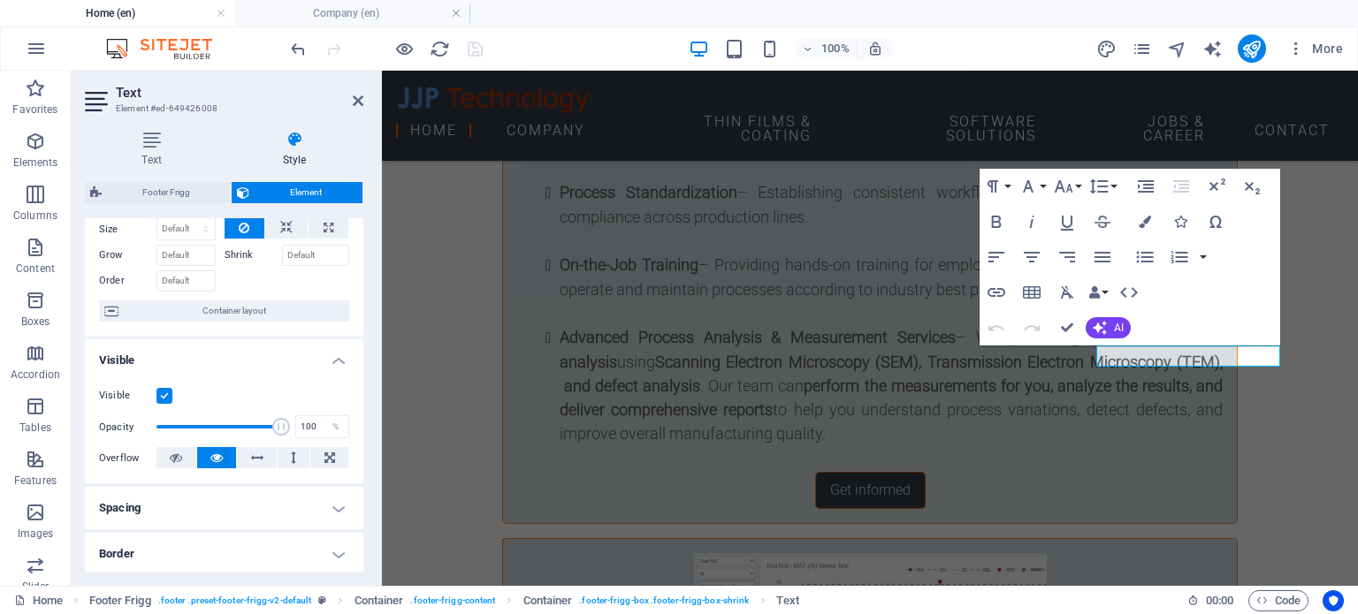
scroll to position [0, 0]
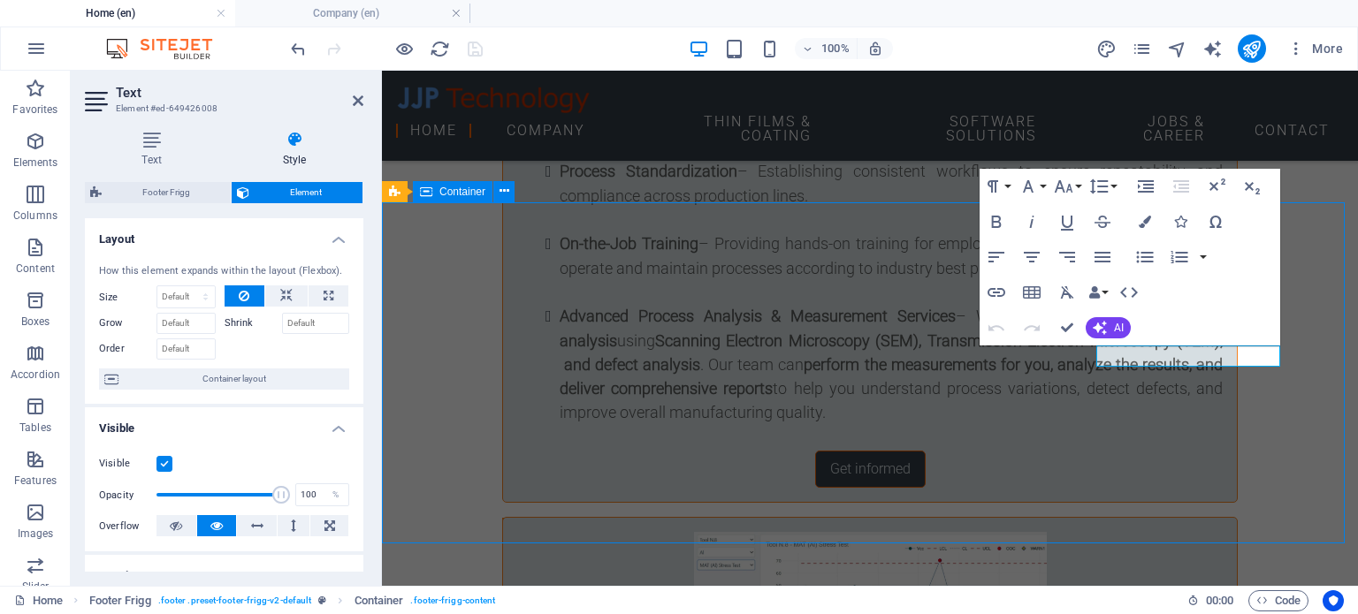
scroll to position [7408, 0]
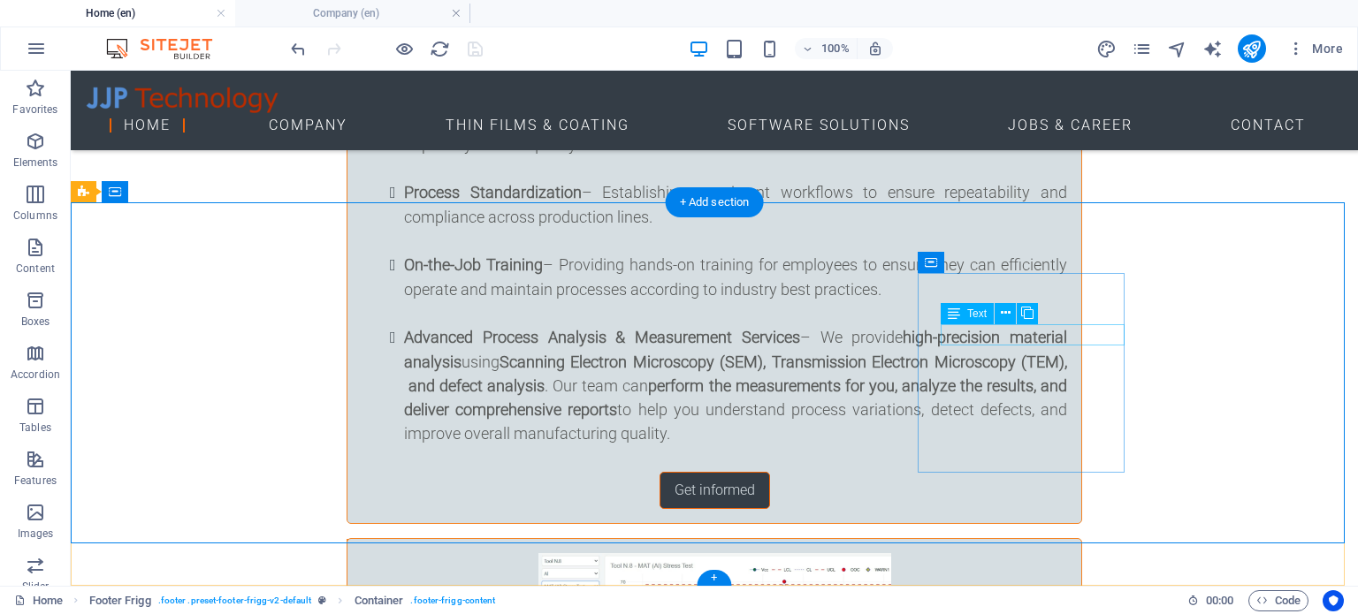
drag, startPoint x: 958, startPoint y: 330, endPoint x: 647, endPoint y: 331, distance: 311.2
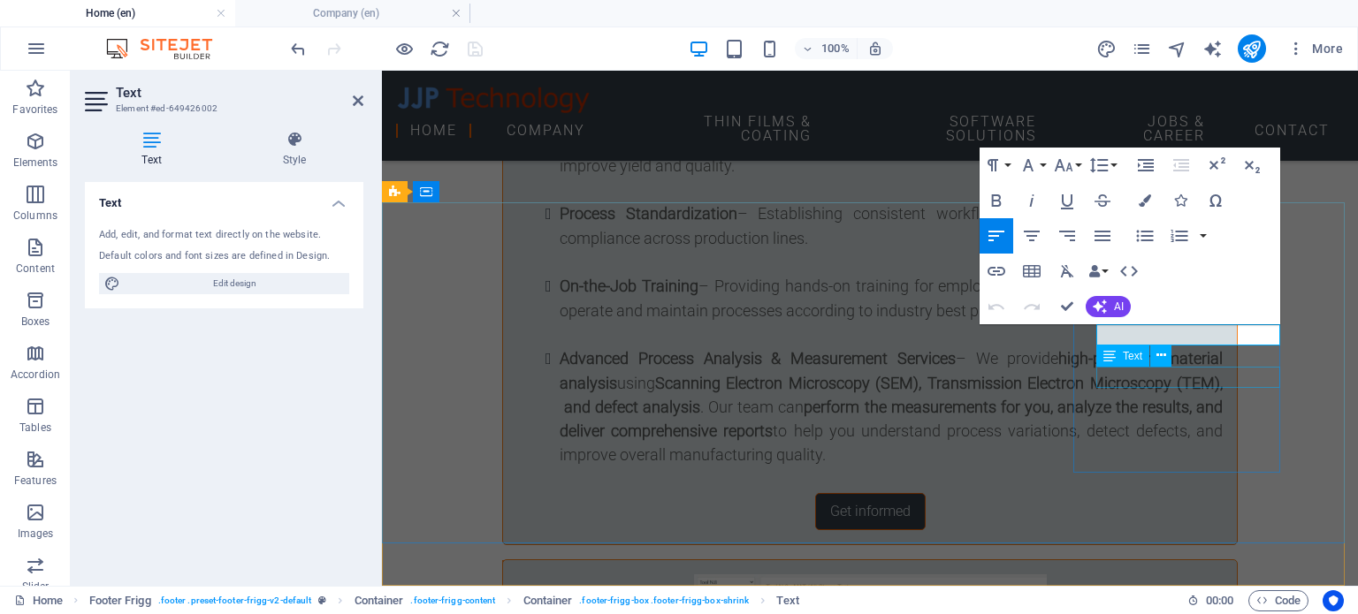
scroll to position [7429, 0]
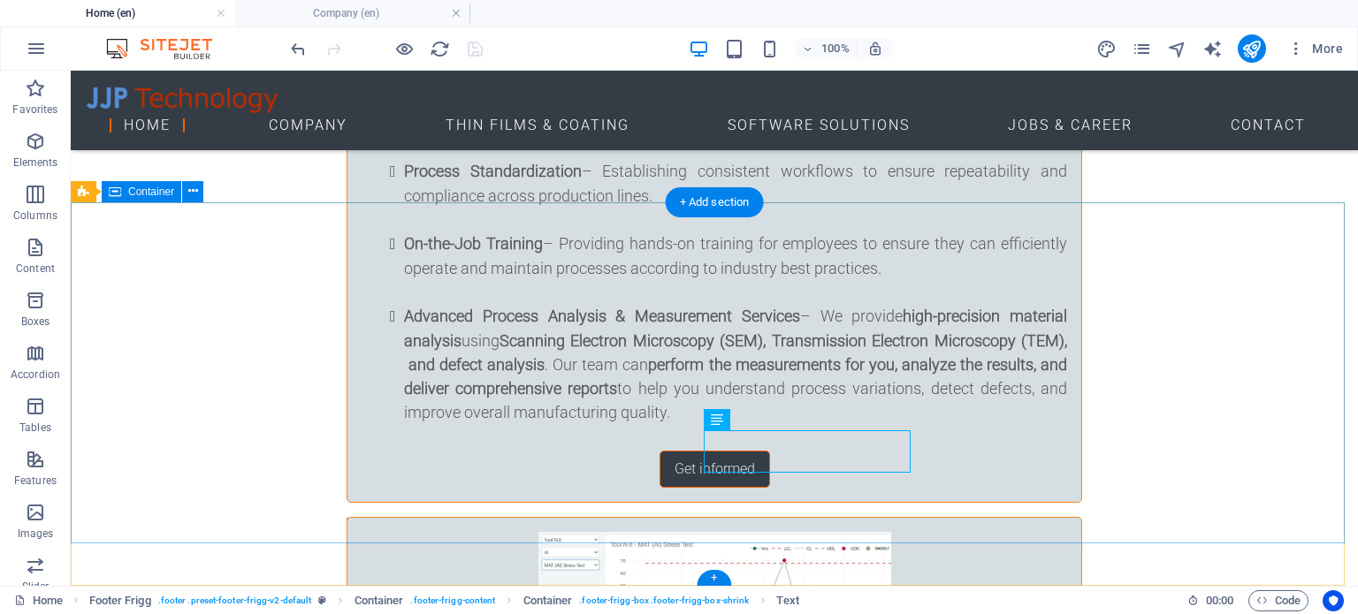
scroll to position [7408, 0]
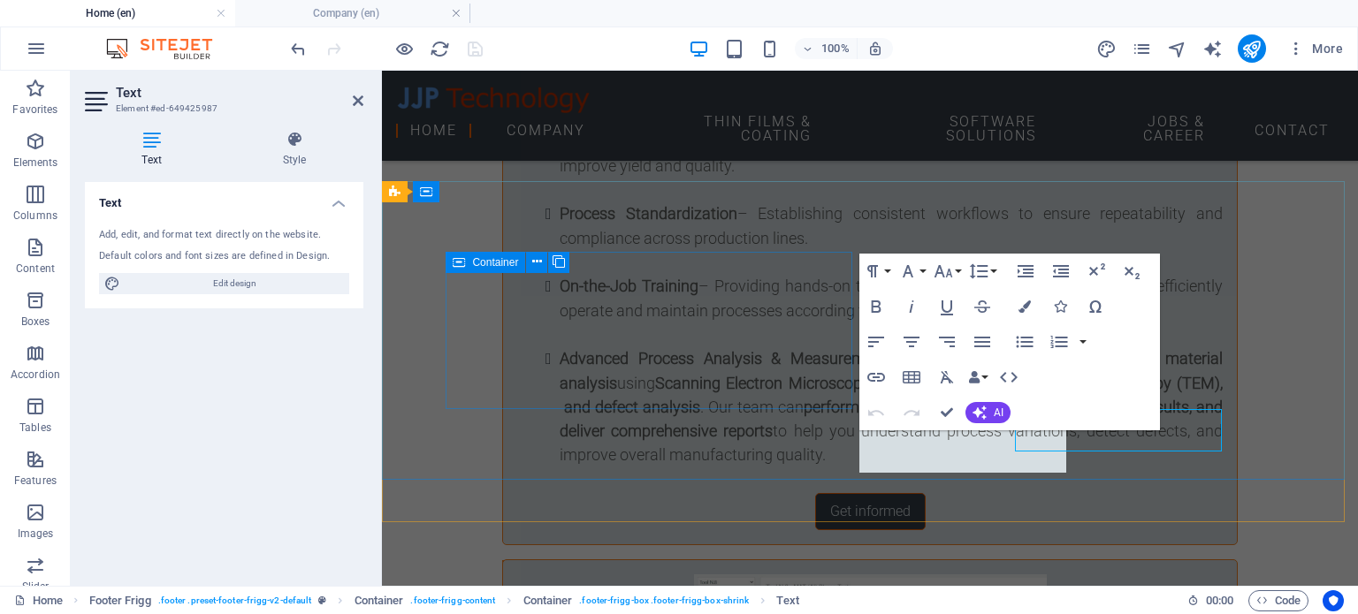
scroll to position [7429, 0]
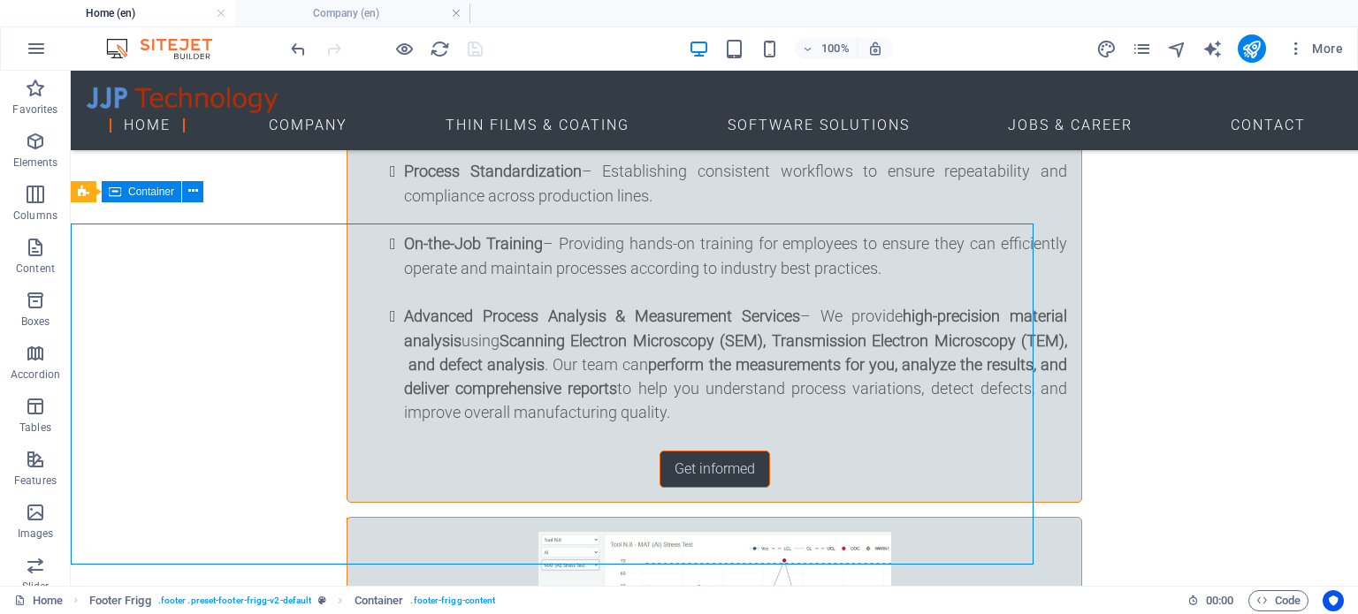
scroll to position [7408, 0]
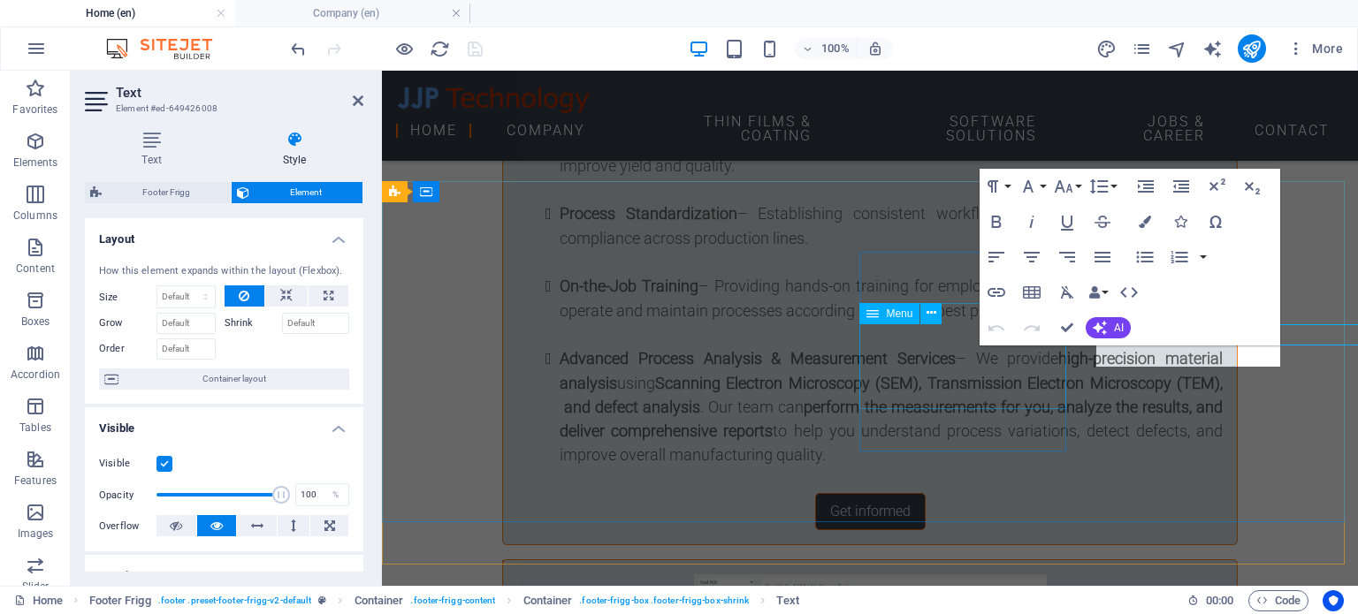
scroll to position [7429, 0]
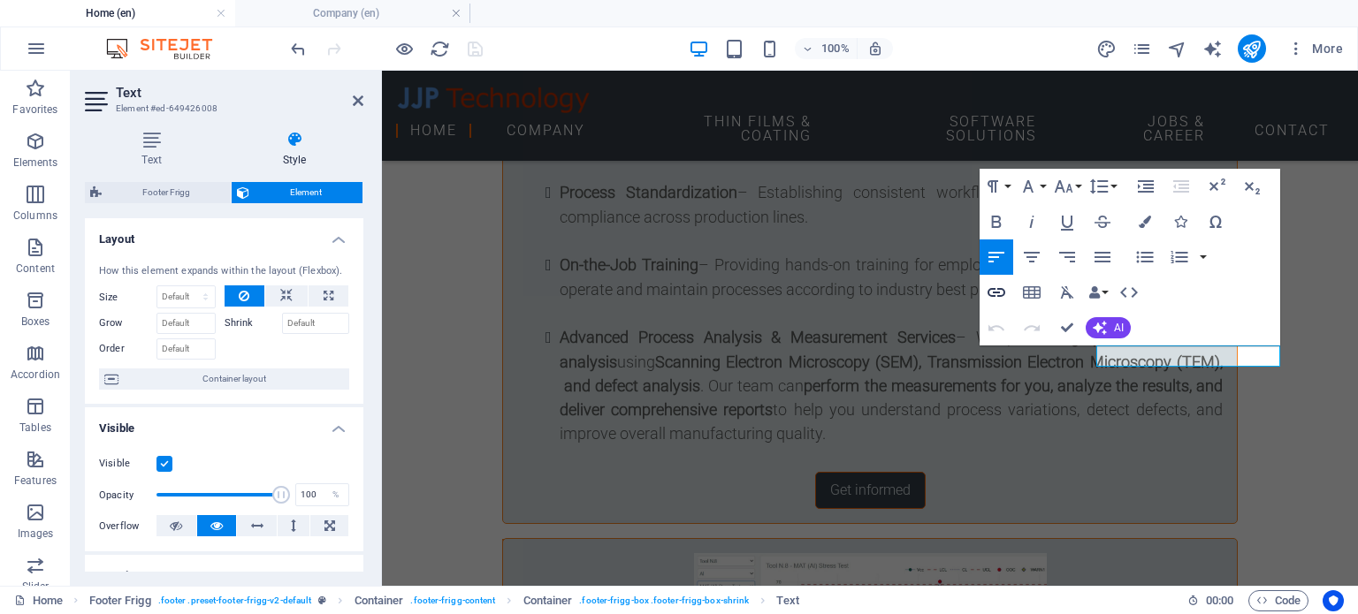
click at [998, 289] on icon "button" at bounding box center [996, 292] width 21 height 21
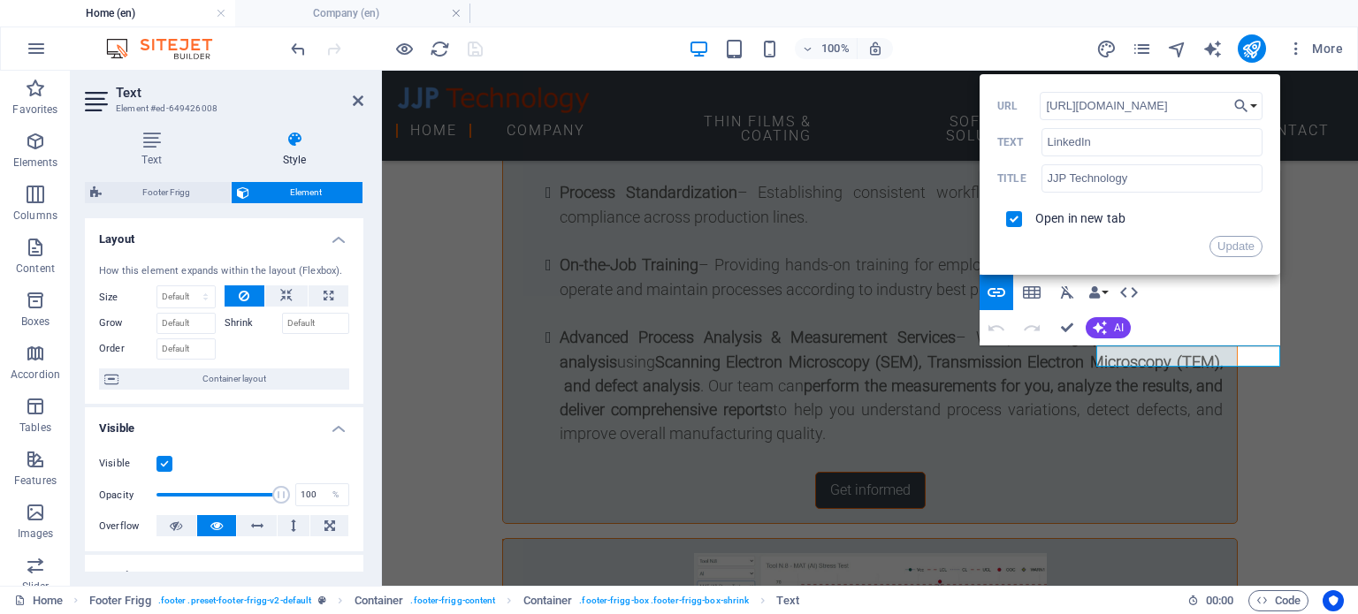
scroll to position [0, 0]
drag, startPoint x: 1227, startPoint y: 104, endPoint x: 990, endPoint y: 91, distance: 237.3
click at [990, 91] on div "Back Choose Link Home (en) Company (en) Thin Films & Coating (en) Software Solu…" at bounding box center [1130, 174] width 301 height 201
paste input "in/carmine-federico-077958a"
type input "https://www.linkedin.com/in/carmine-federico-077958a/"
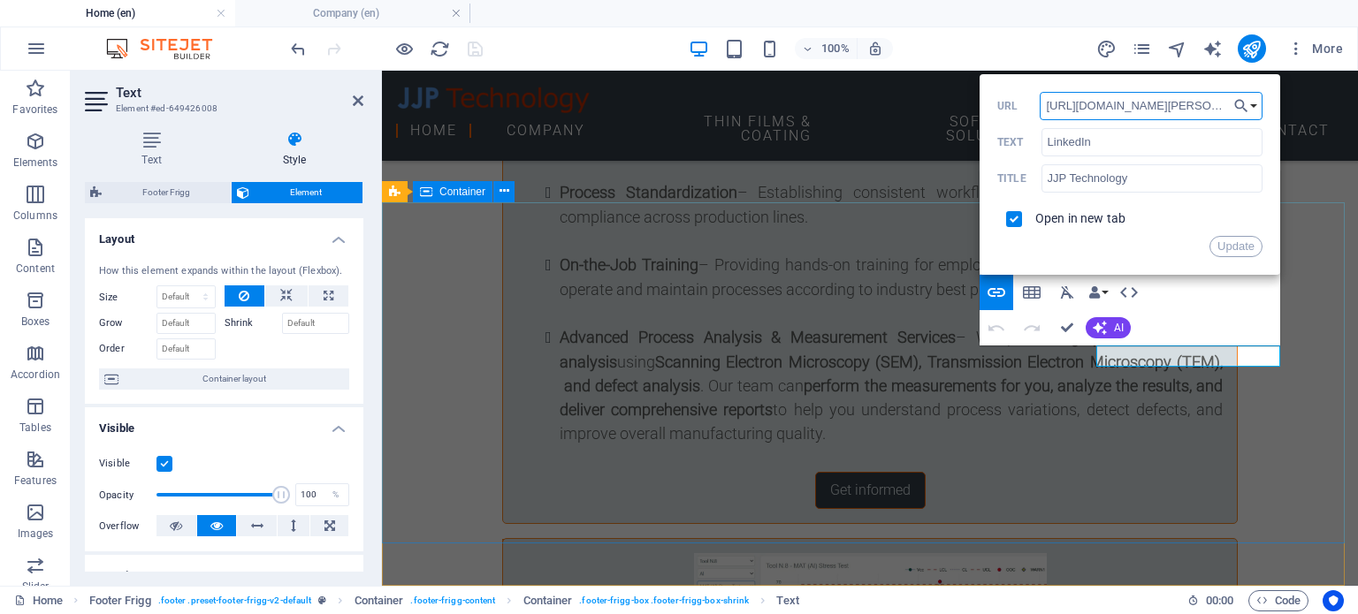
scroll to position [0, 99]
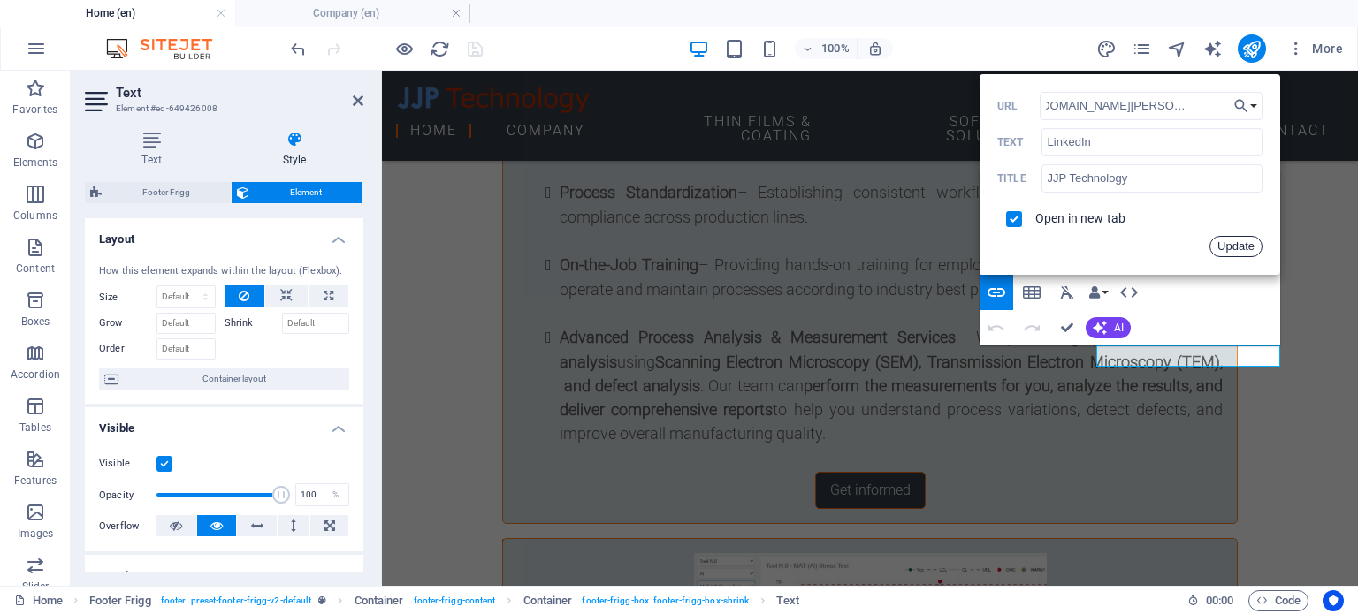
click at [1238, 247] on button "Update" at bounding box center [1235, 246] width 53 height 21
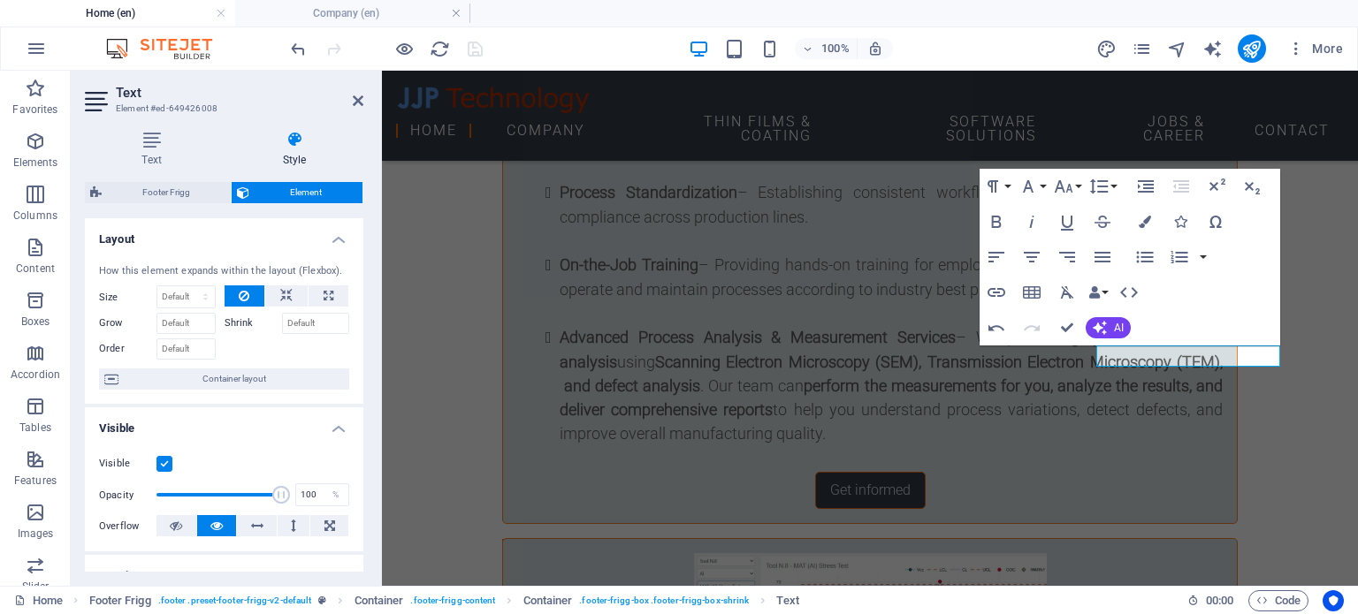
scroll to position [0, 0]
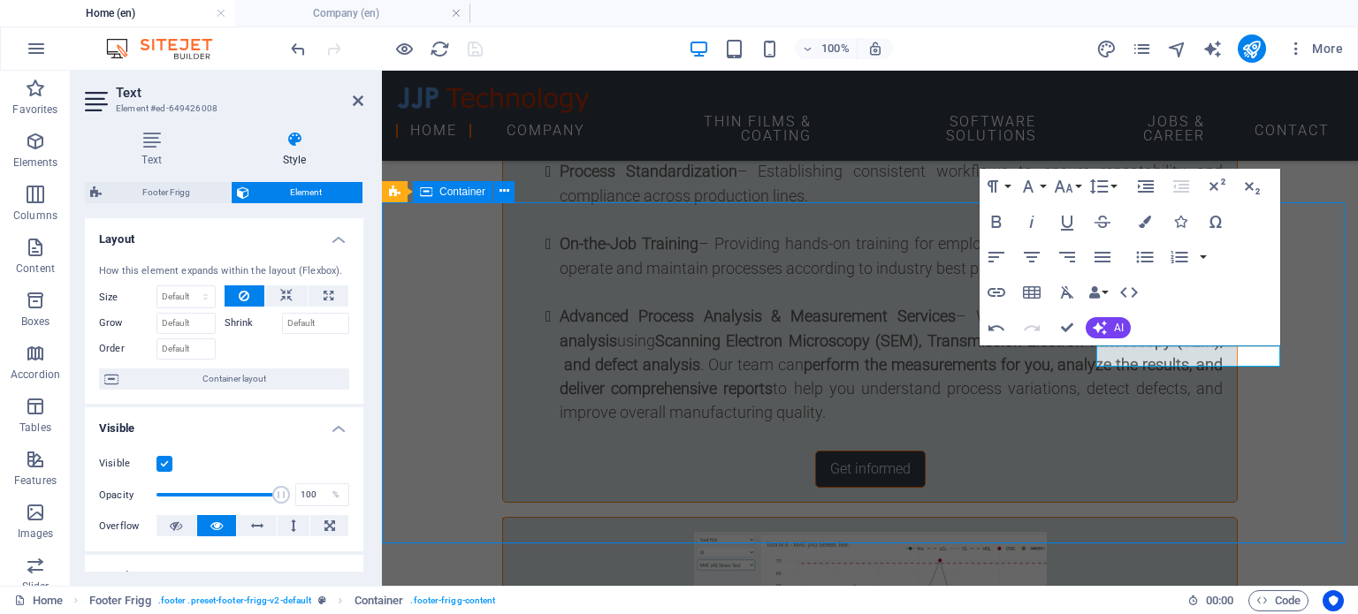
scroll to position [7408, 0]
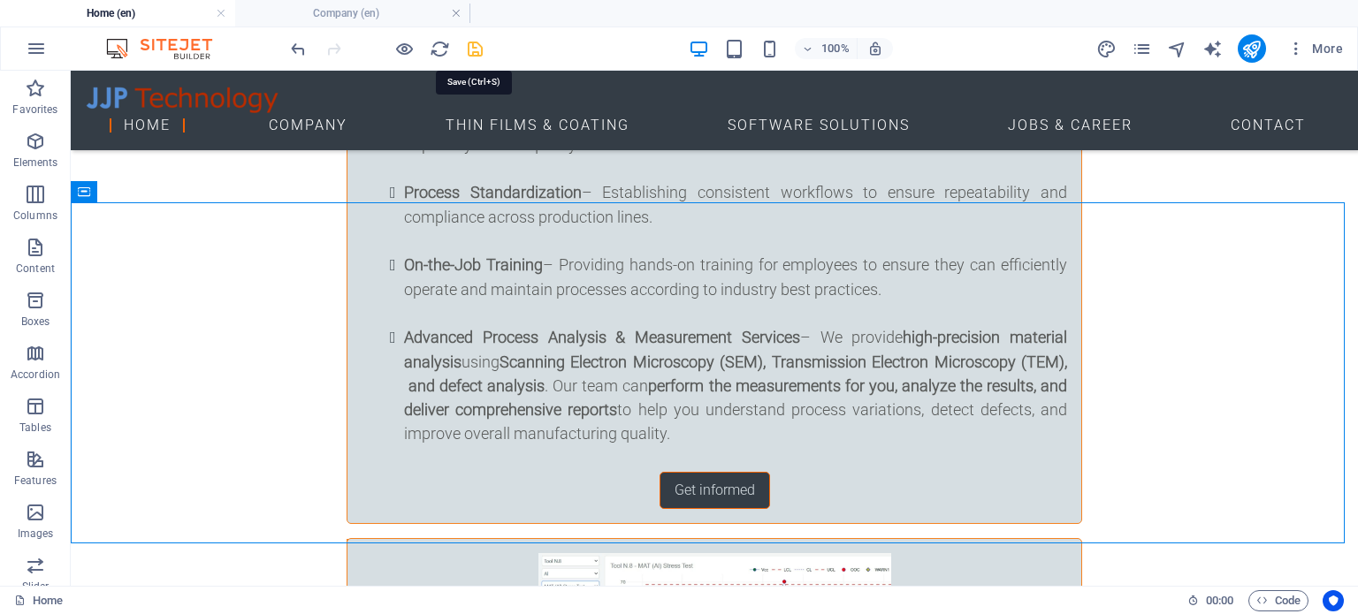
click at [474, 42] on icon "save" at bounding box center [475, 49] width 20 height 20
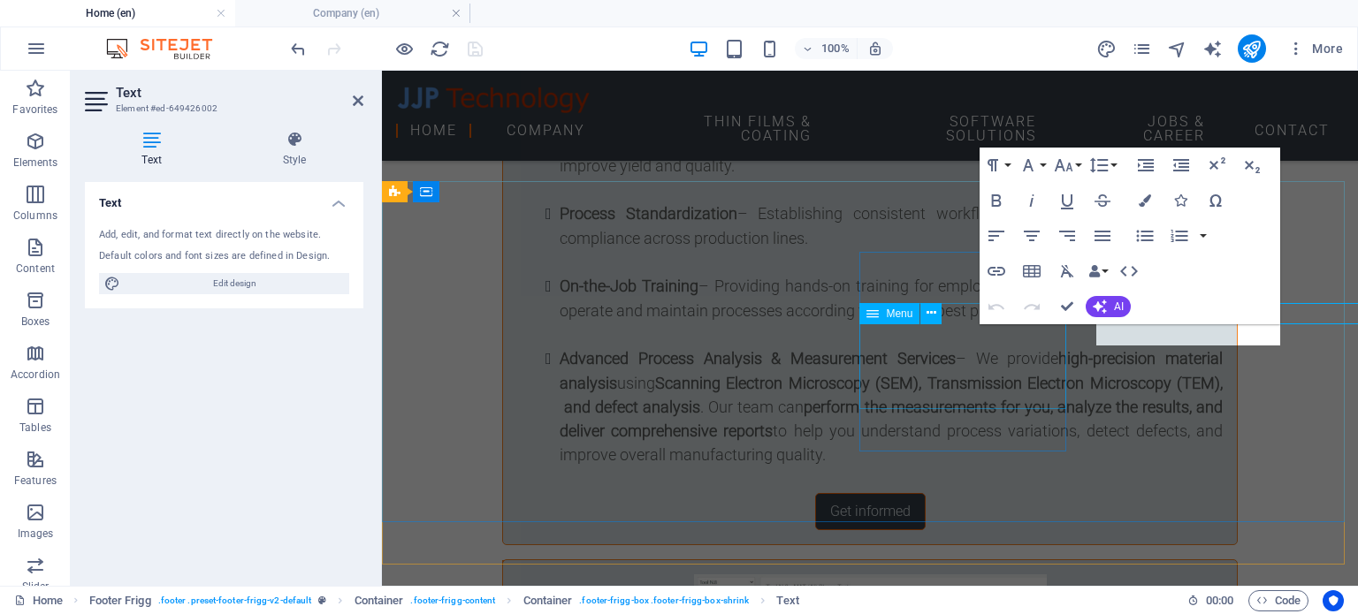
scroll to position [7429, 0]
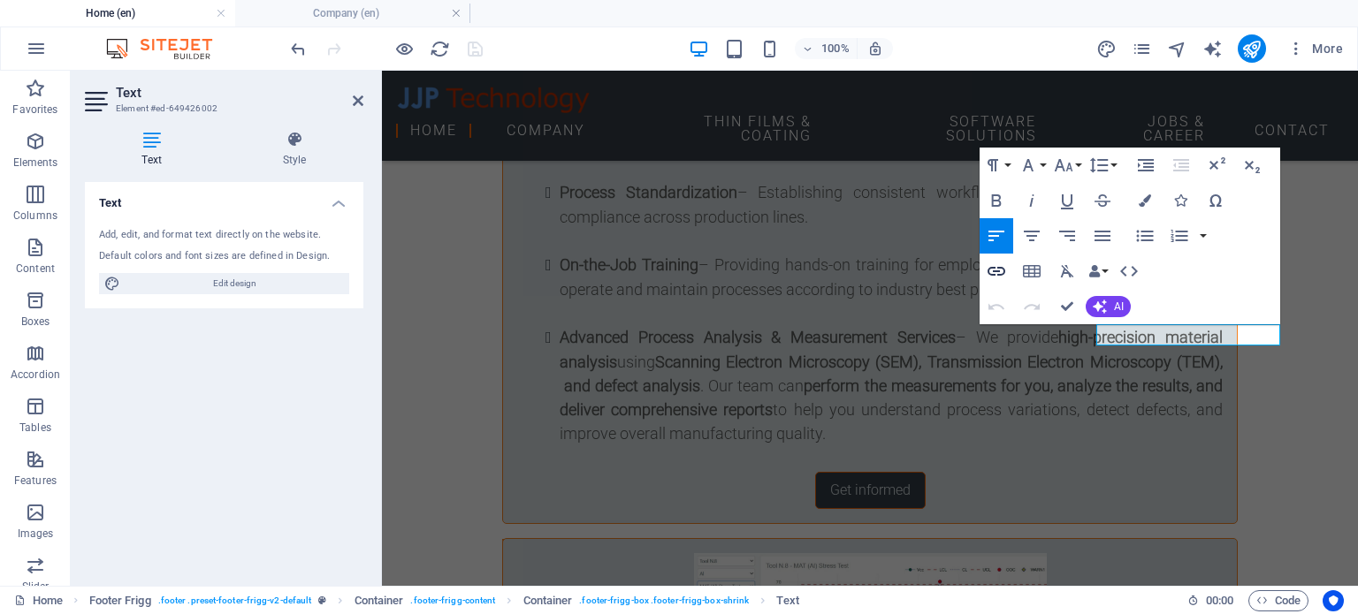
click at [998, 269] on icon "button" at bounding box center [996, 271] width 21 height 21
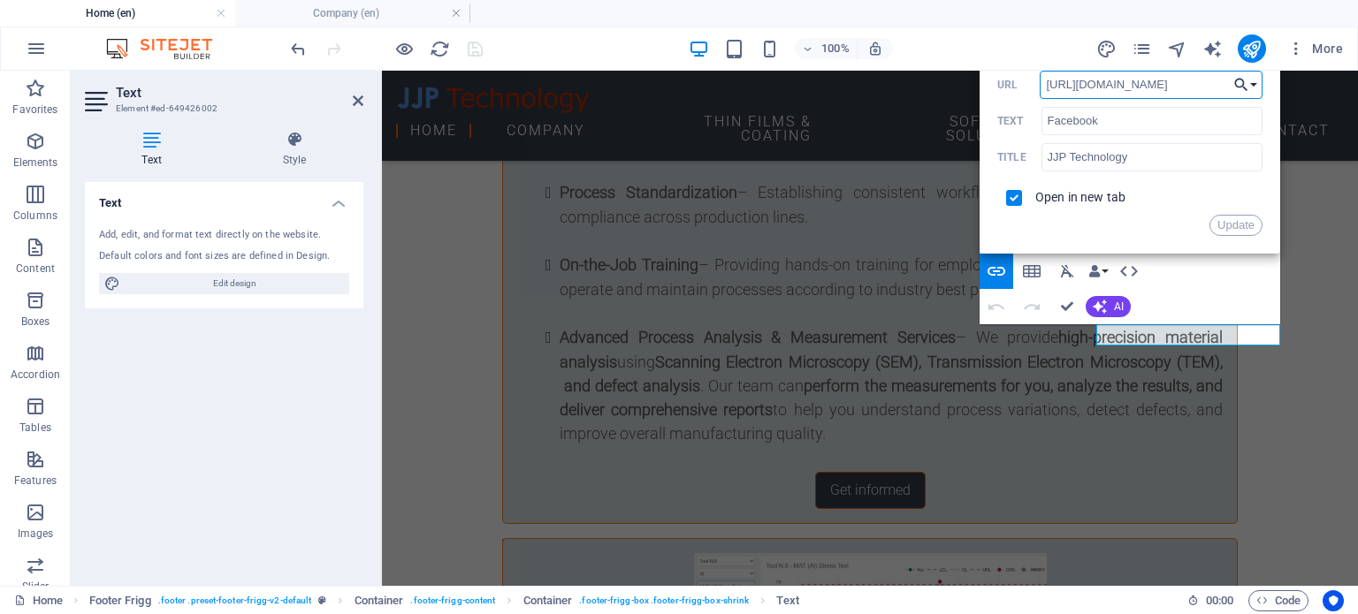
scroll to position [0, 25]
drag, startPoint x: 1146, startPoint y: 86, endPoint x: 1244, endPoint y: 82, distance: 98.2
click at [1244, 82] on div "Back Choose Link Home (en) Company (en) Thin Films & Coating (en) Software Solu…" at bounding box center [1130, 153] width 301 height 201
click at [1178, 88] on input "https://www.facebook.com/jjptechnology" at bounding box center [1151, 85] width 223 height 28
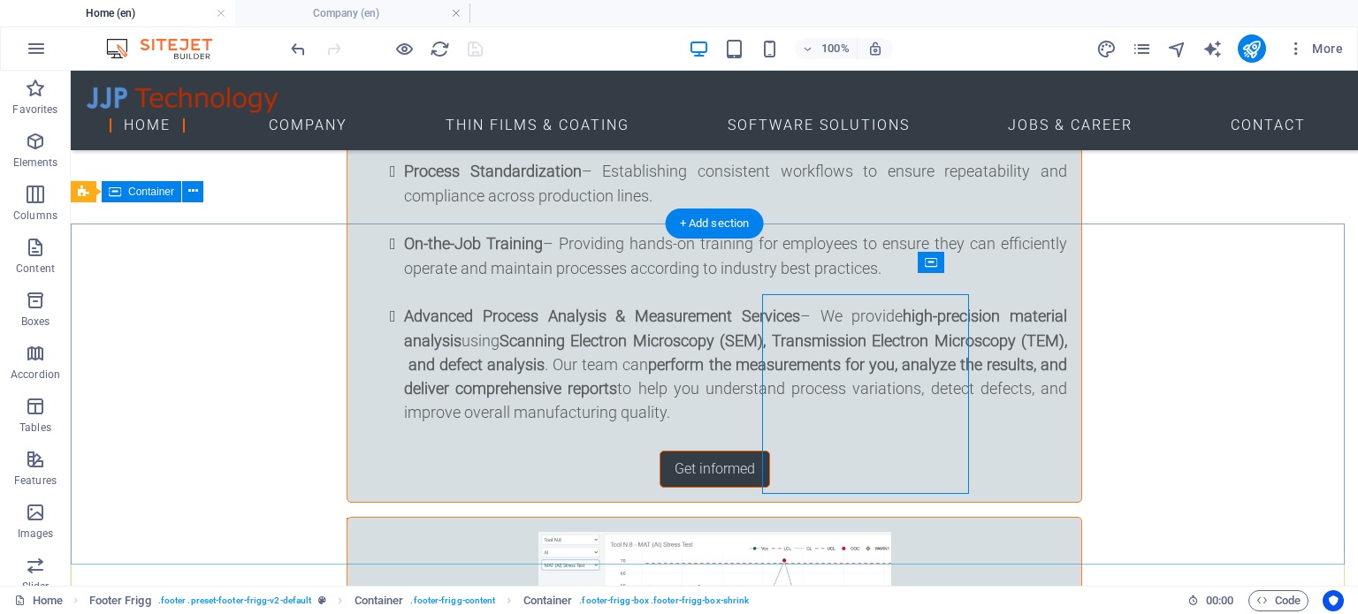
scroll to position [7408, 0]
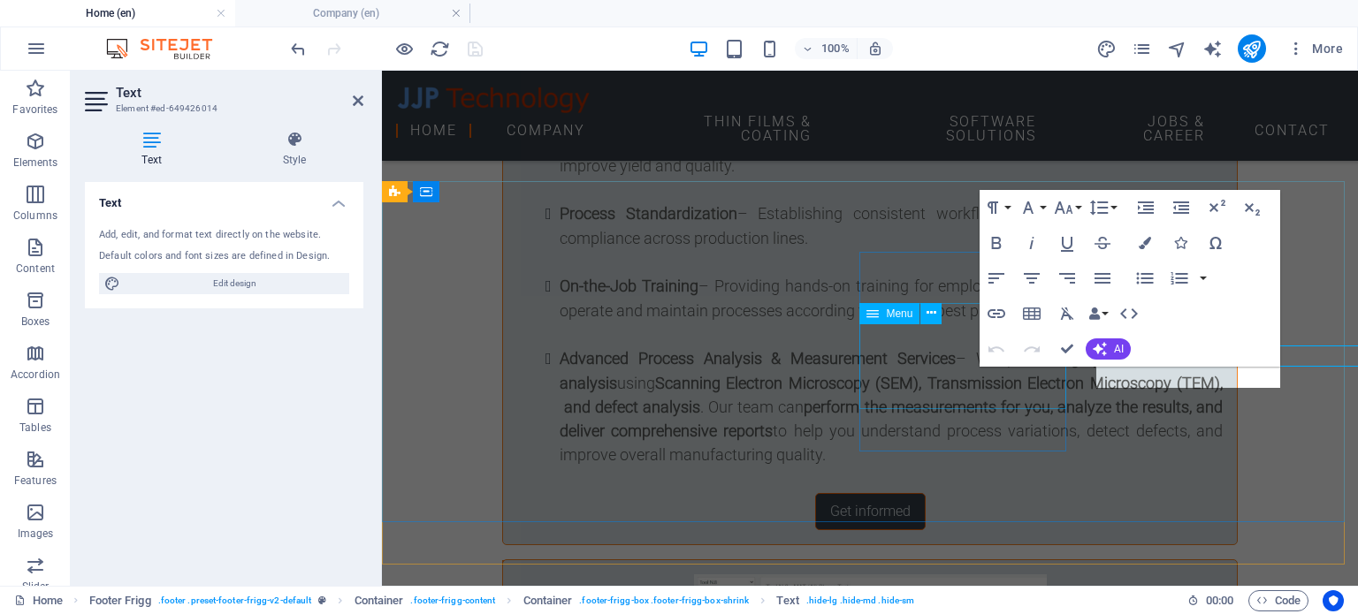
scroll to position [7429, 0]
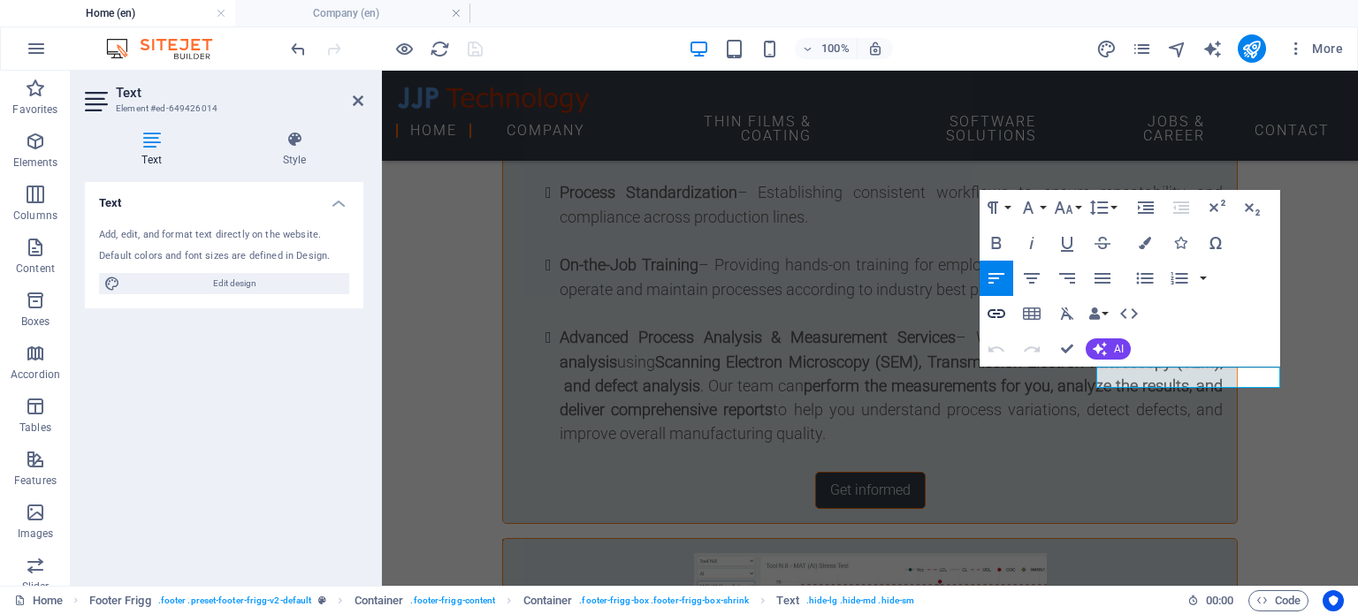
click at [1004, 317] on icon "button" at bounding box center [996, 313] width 21 height 21
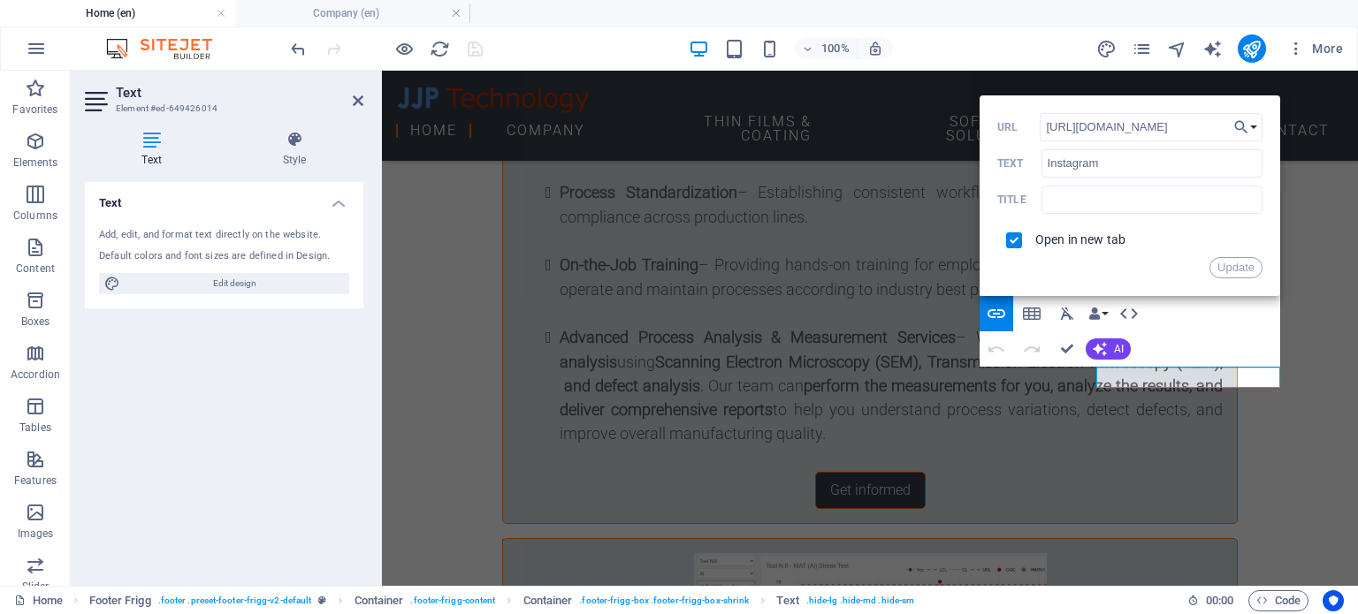
drag, startPoint x: 1193, startPoint y: 126, endPoint x: 1003, endPoint y: 123, distance: 189.2
click at [1003, 123] on div "https://www.instagram.com/ URL" at bounding box center [1129, 127] width 265 height 29
drag, startPoint x: 1293, startPoint y: 399, endPoint x: 1604, endPoint y: 397, distance: 311.2
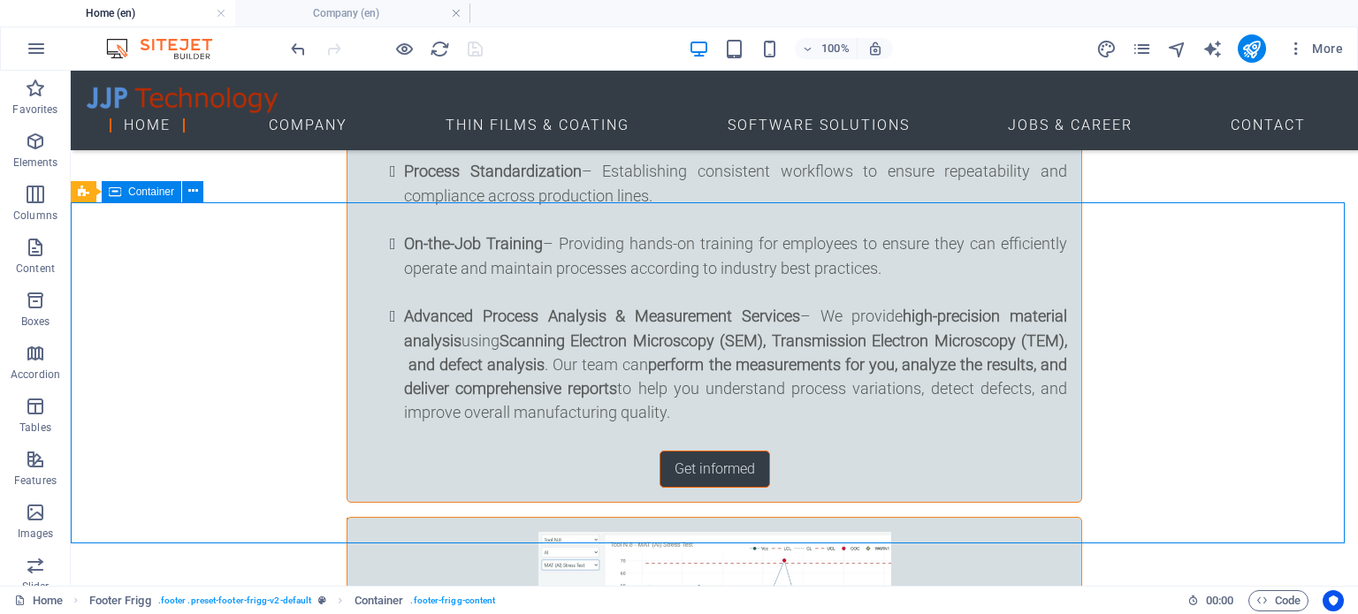
scroll to position [7408, 0]
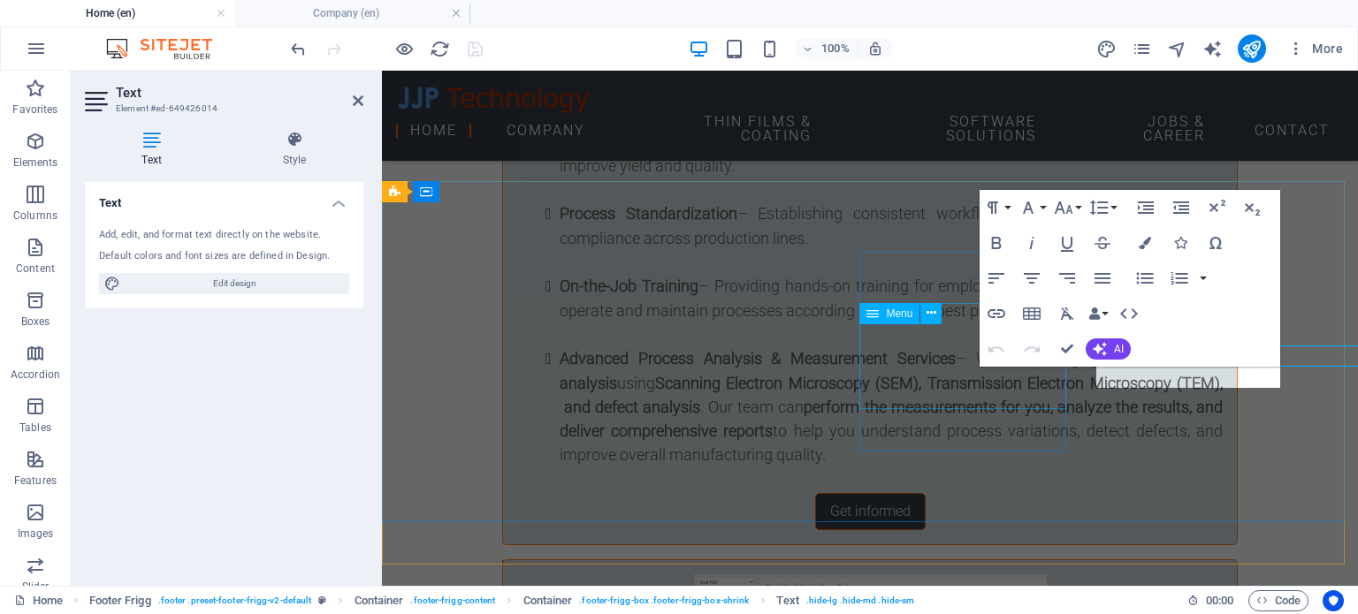
scroll to position [7429, 0]
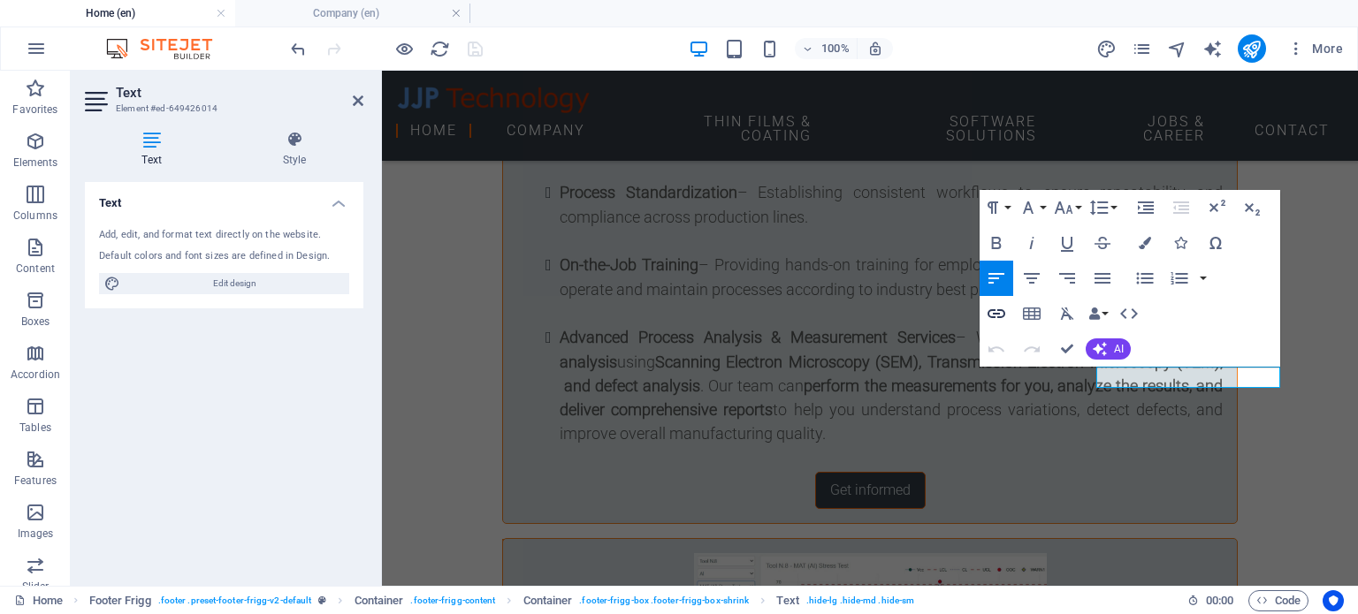
click at [995, 308] on icon "button" at bounding box center [996, 313] width 21 height 21
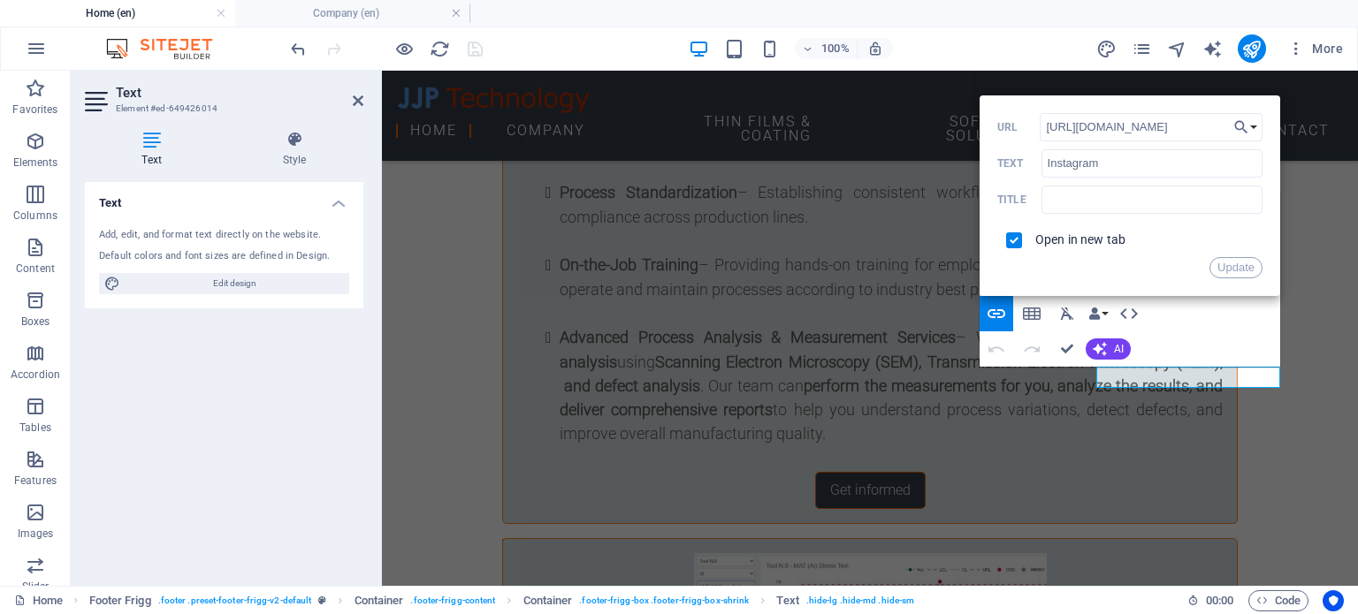
drag, startPoint x: 1573, startPoint y: 197, endPoint x: 976, endPoint y: 111, distance: 603.0
click at [1254, 265] on button "Update" at bounding box center [1235, 267] width 53 height 21
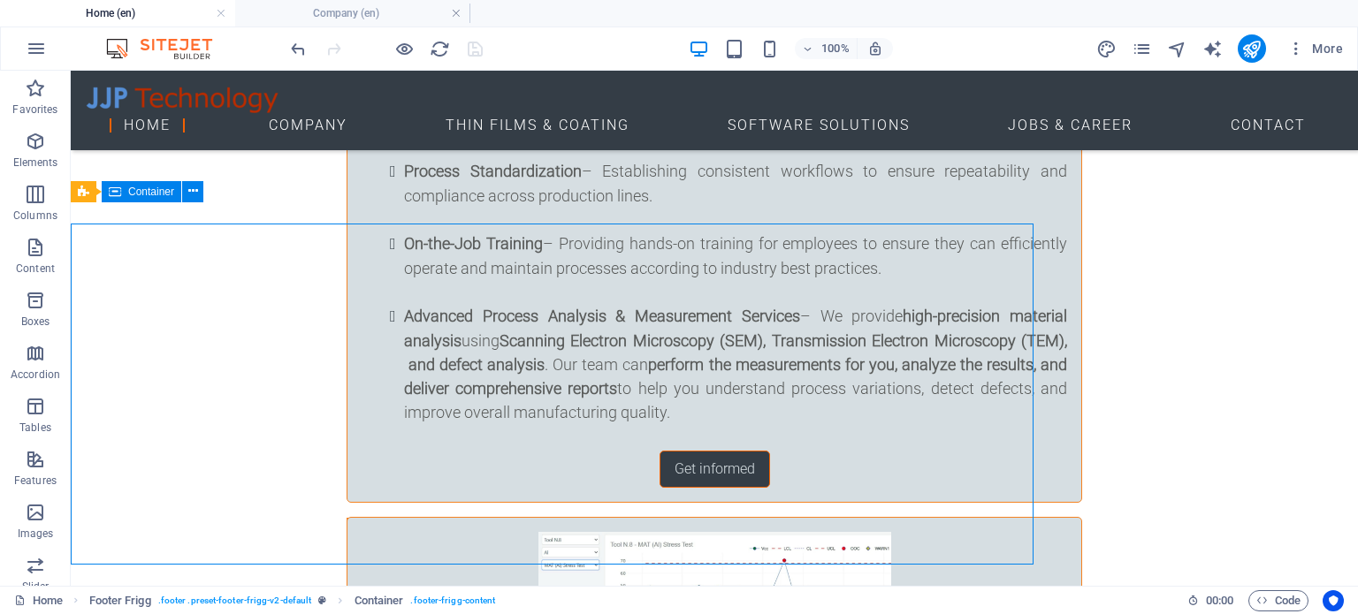
scroll to position [7408, 0]
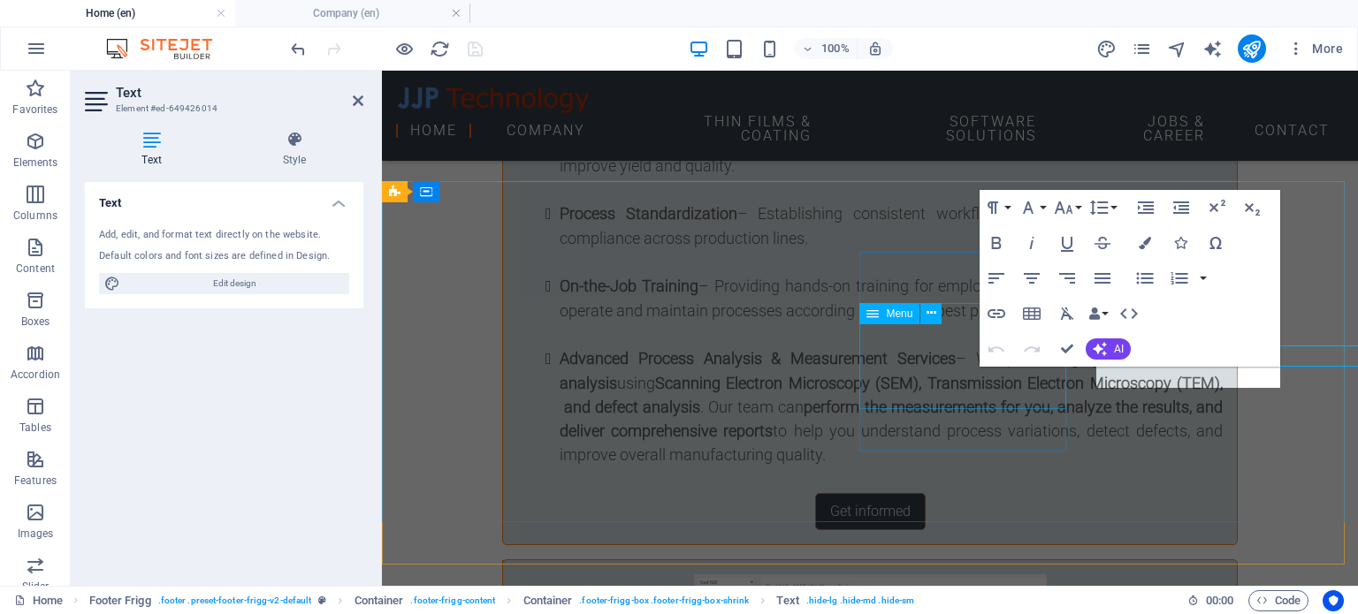
scroll to position [7429, 0]
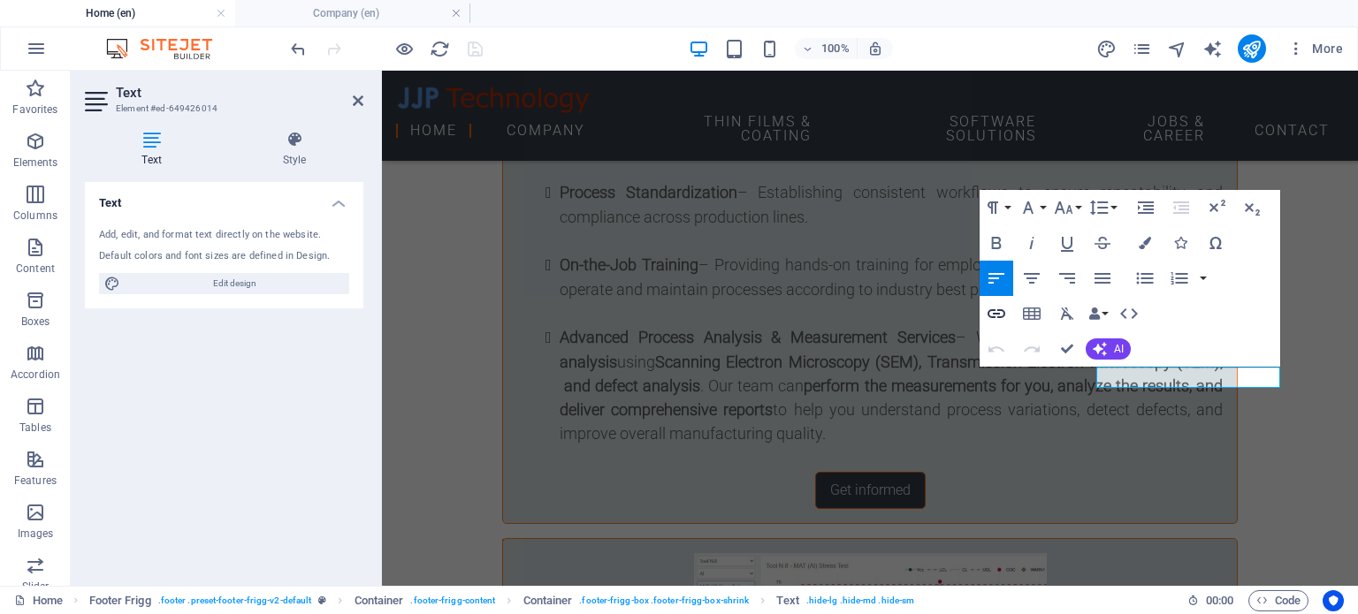
click at [1006, 316] on icon "button" at bounding box center [996, 313] width 21 height 21
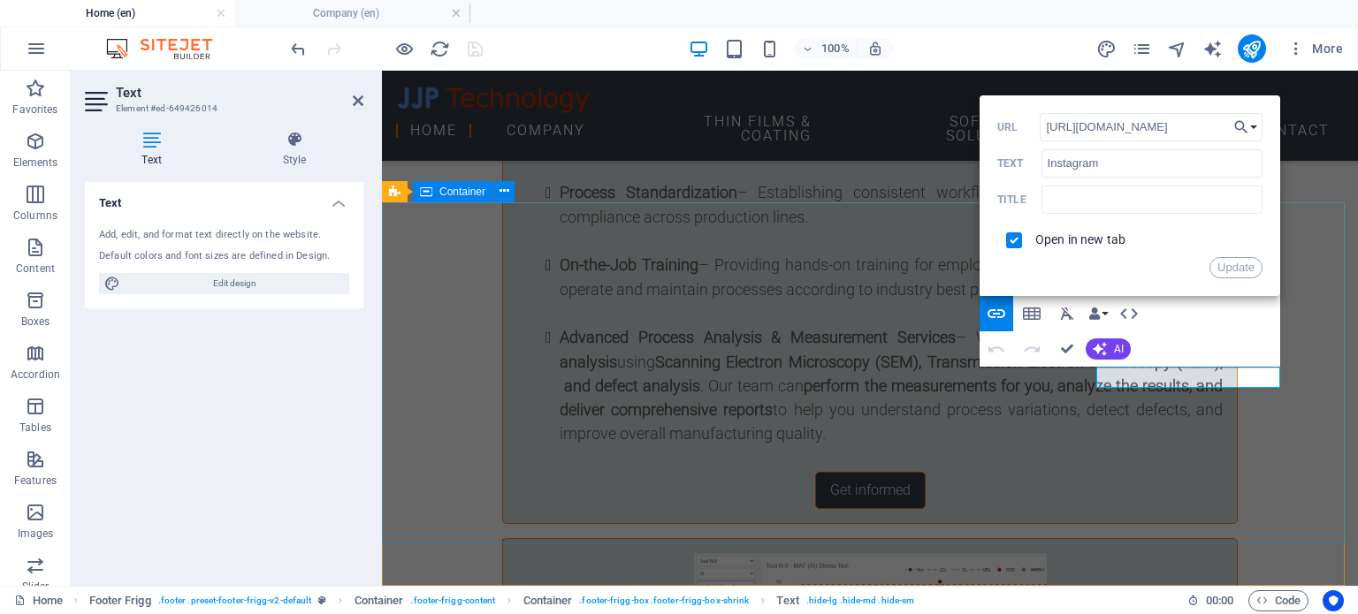
drag, startPoint x: 1330, startPoint y: 402, endPoint x: 1576, endPoint y: 393, distance: 246.8
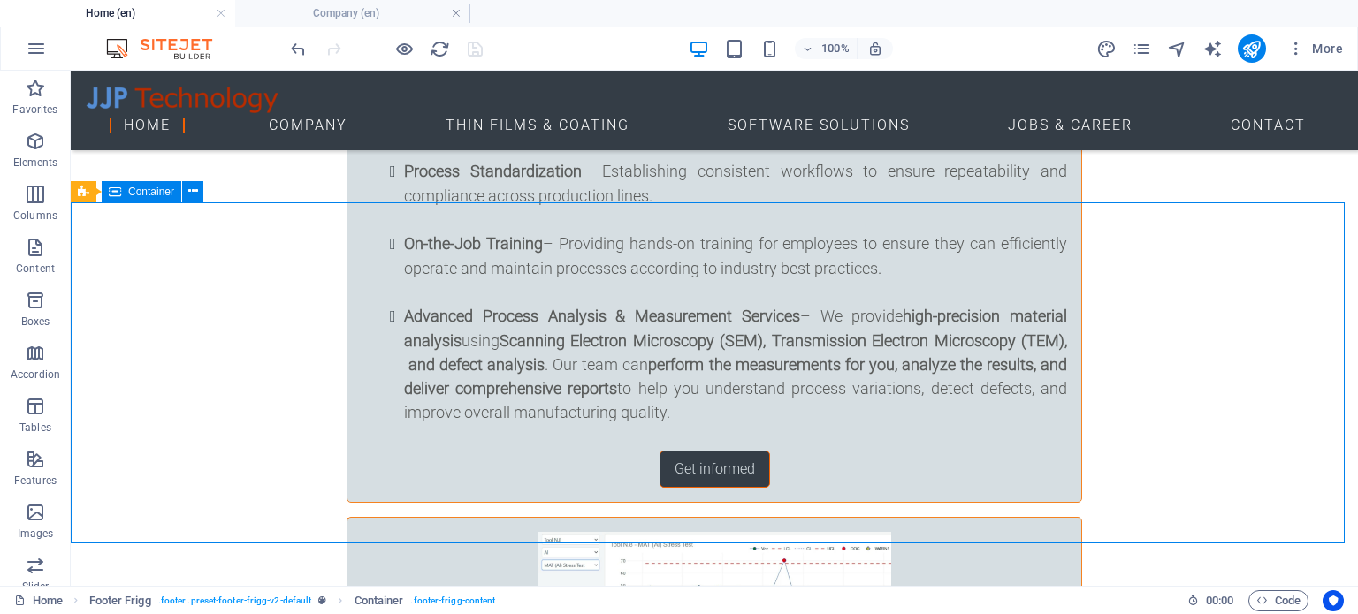
scroll to position [7408, 0]
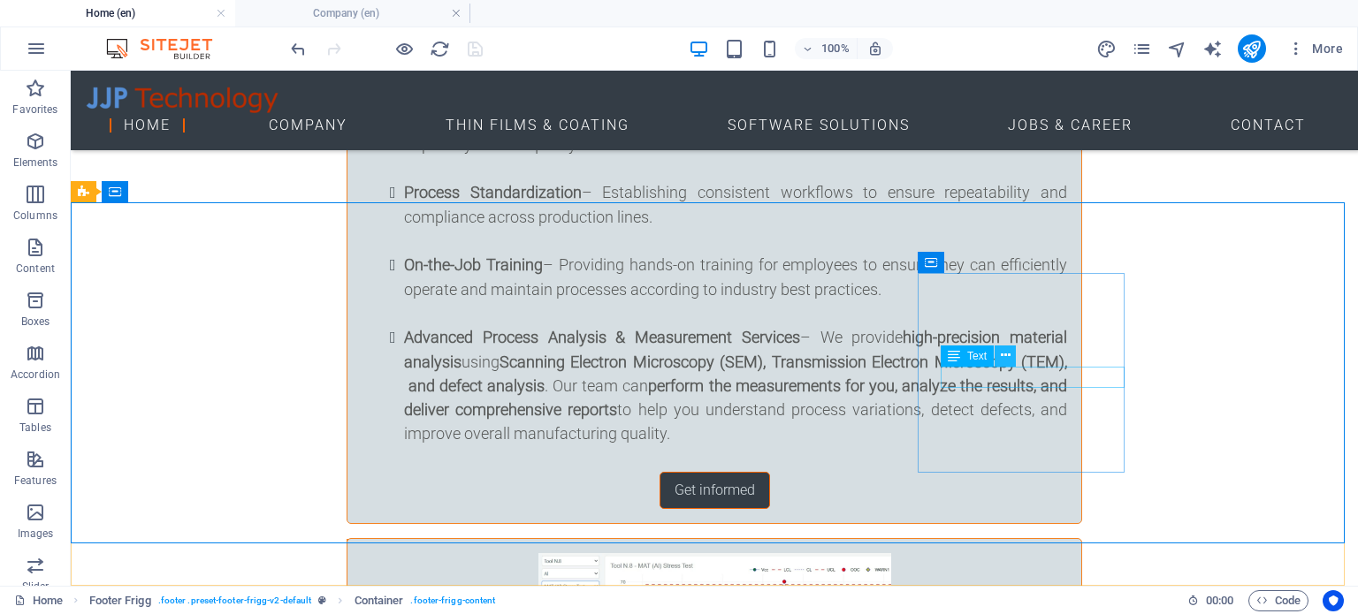
click at [1003, 354] on icon at bounding box center [1006, 356] width 10 height 19
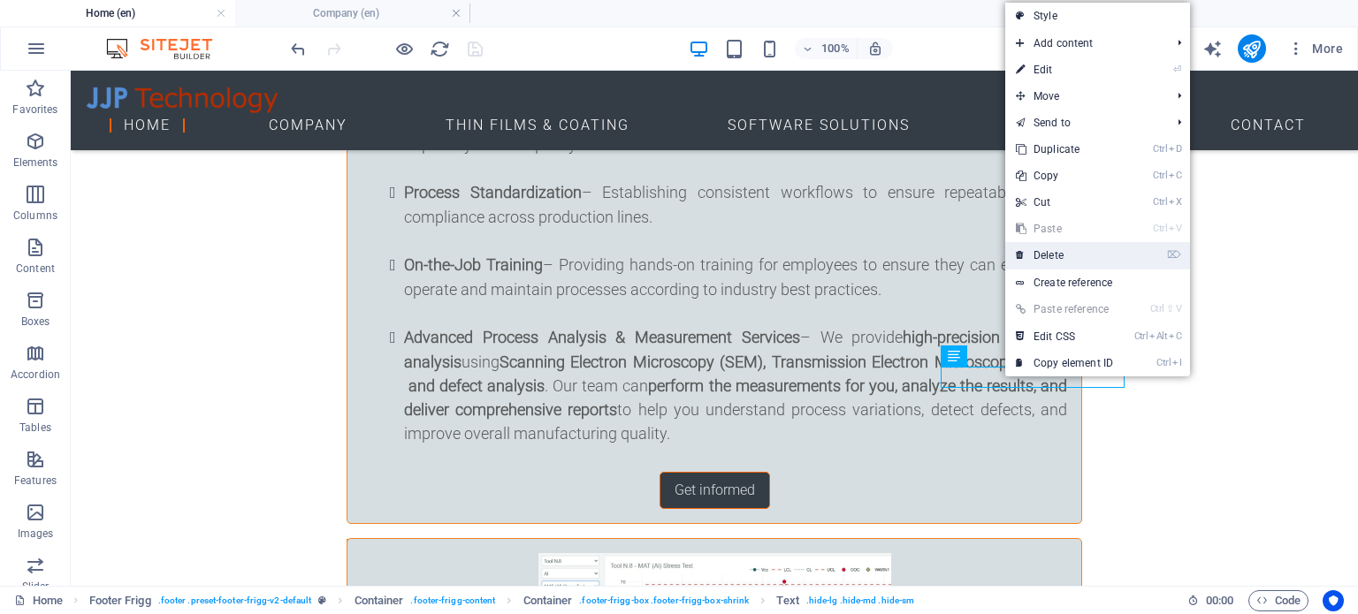
click at [1050, 250] on link "⌦ Delete" at bounding box center [1064, 255] width 118 height 27
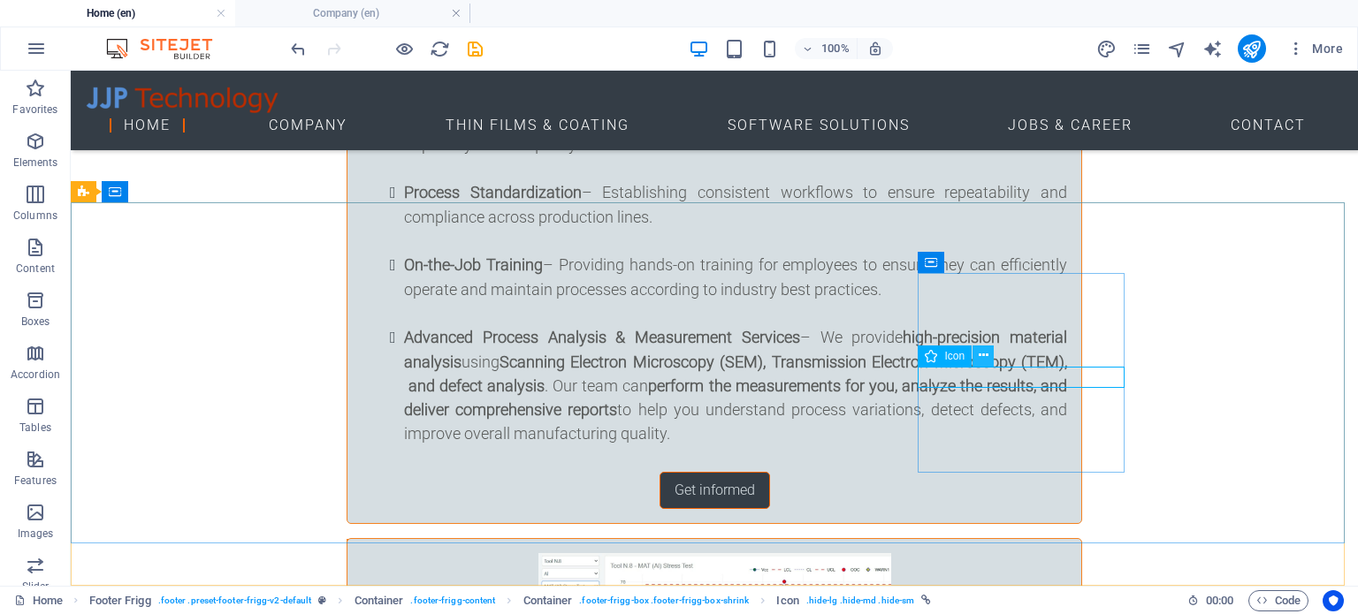
click at [989, 354] on button at bounding box center [982, 356] width 21 height 21
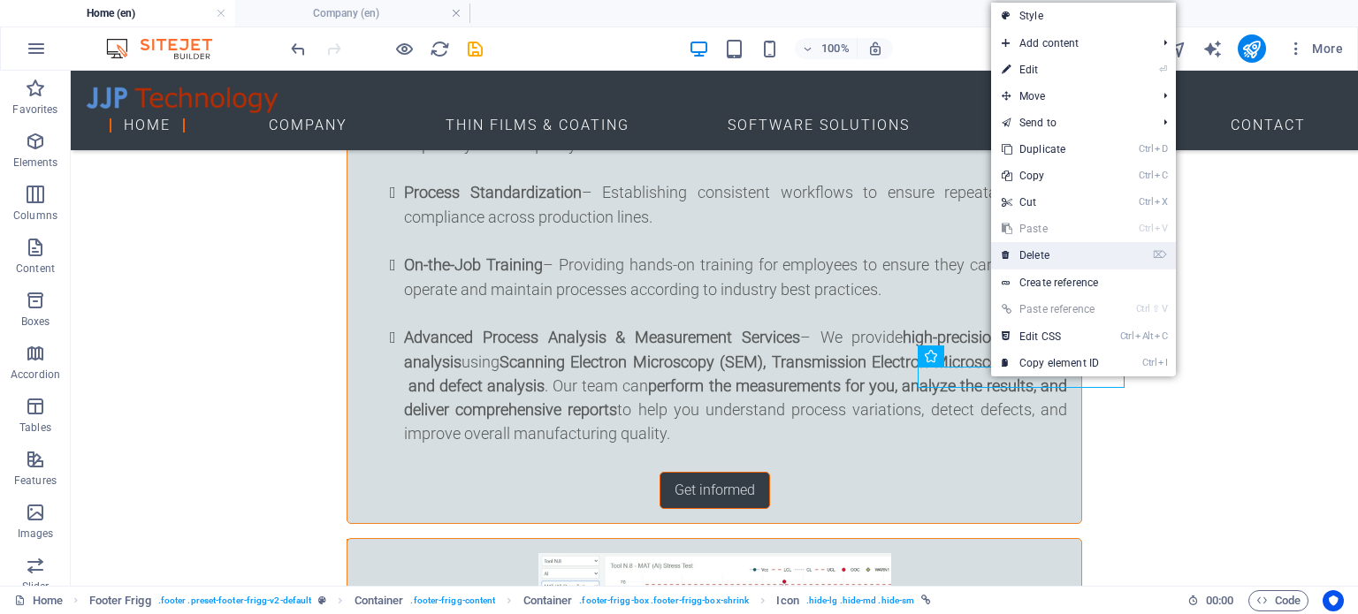
drag, startPoint x: 1026, startPoint y: 254, endPoint x: 955, endPoint y: 194, distance: 92.8
click at [1026, 254] on link "⌦ Delete" at bounding box center [1050, 255] width 118 height 27
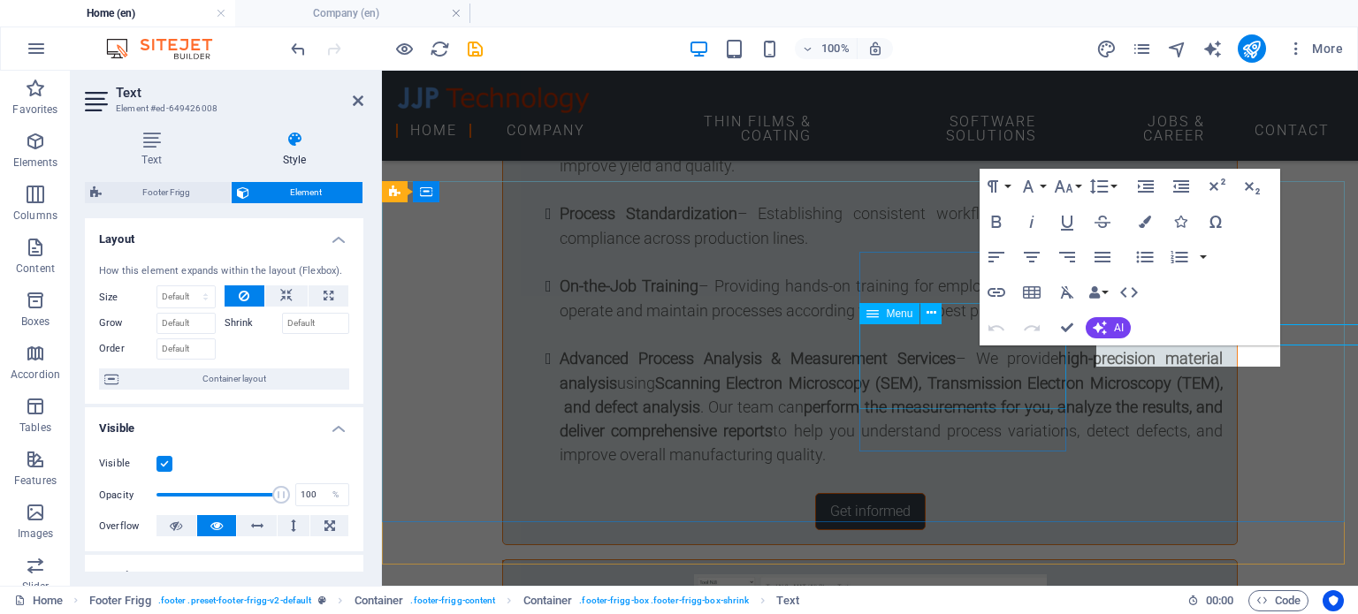
scroll to position [7429, 0]
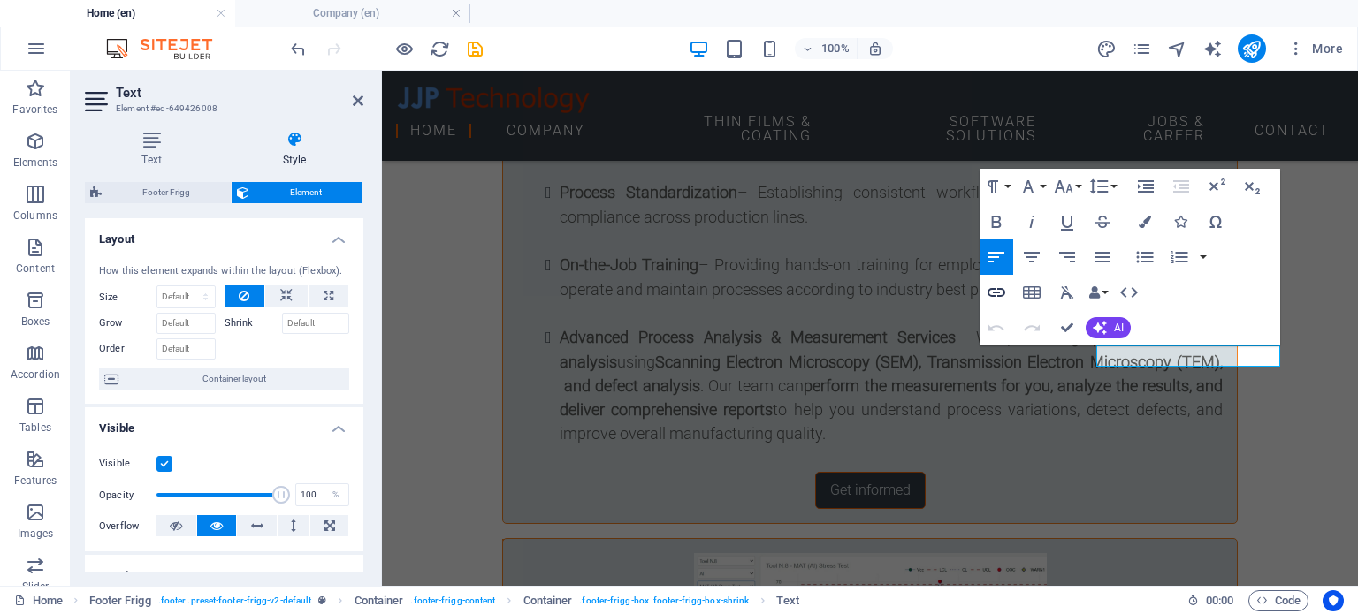
click at [998, 302] on icon "button" at bounding box center [996, 292] width 21 height 21
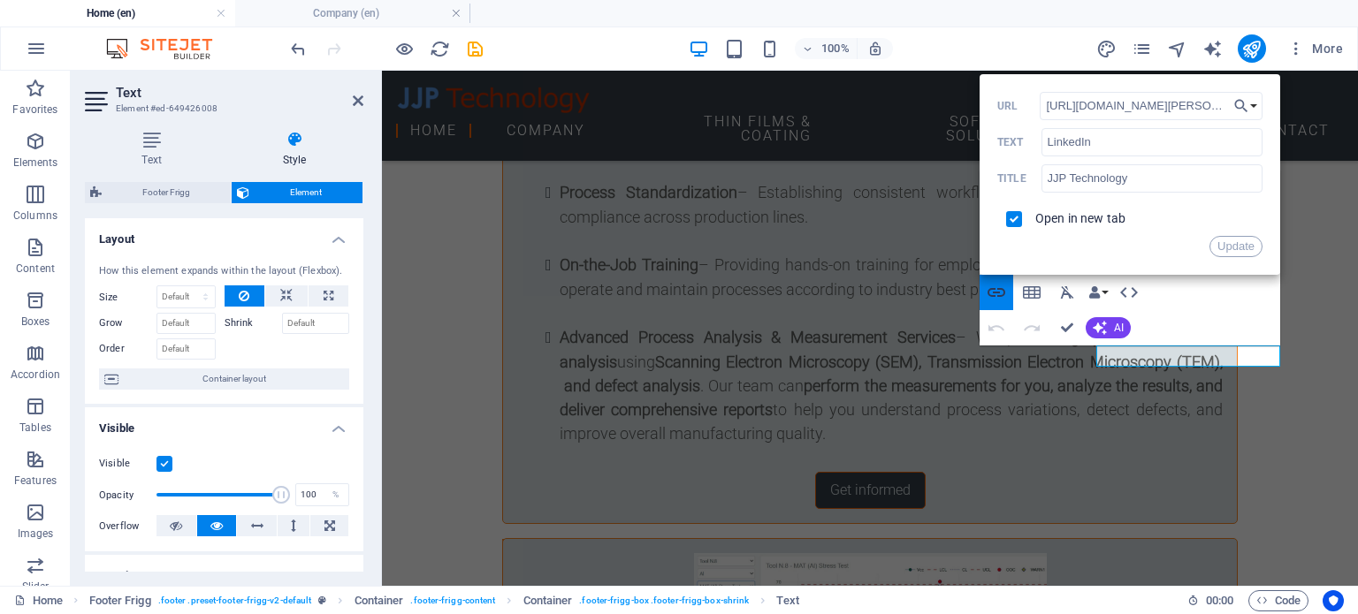
scroll to position [0, 99]
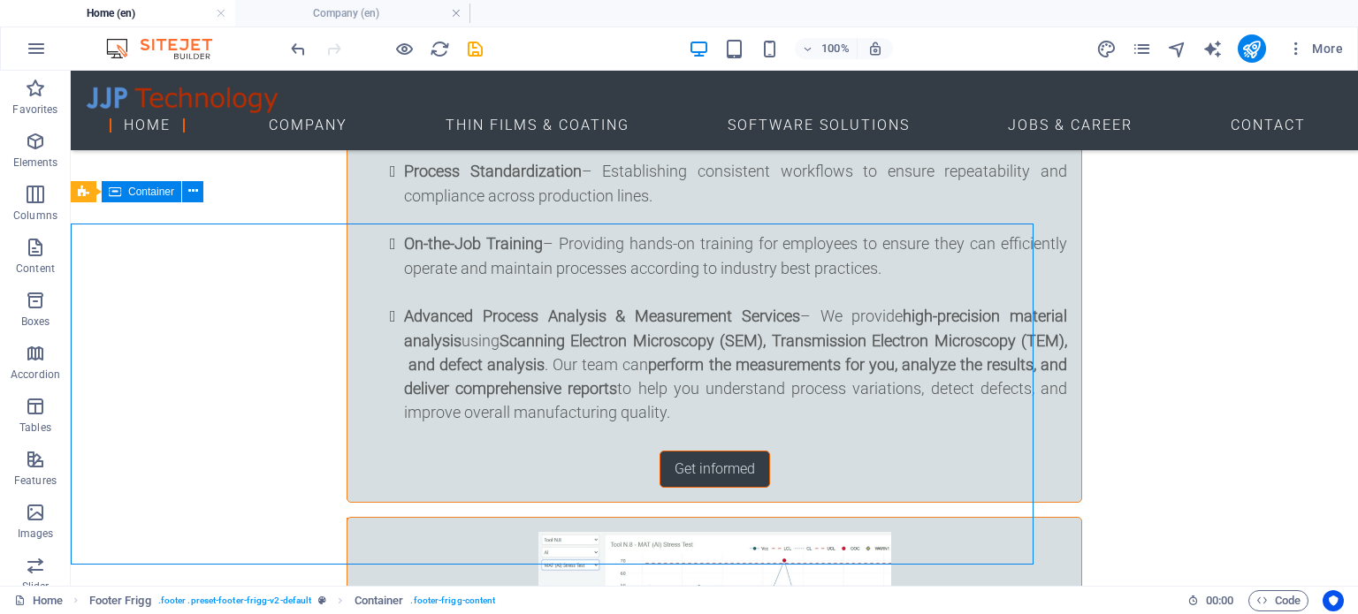
scroll to position [7408, 0]
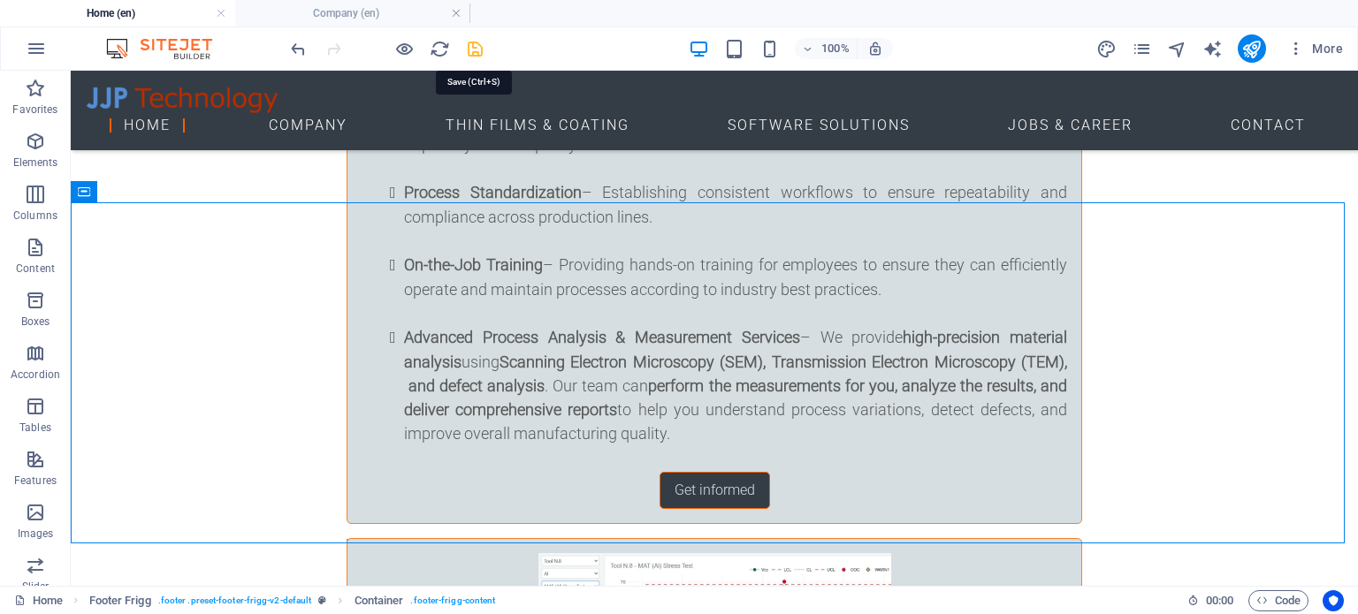
drag, startPoint x: 474, startPoint y: 47, endPoint x: 633, endPoint y: 105, distance: 169.5
click at [474, 47] on icon "save" at bounding box center [475, 49] width 20 height 20
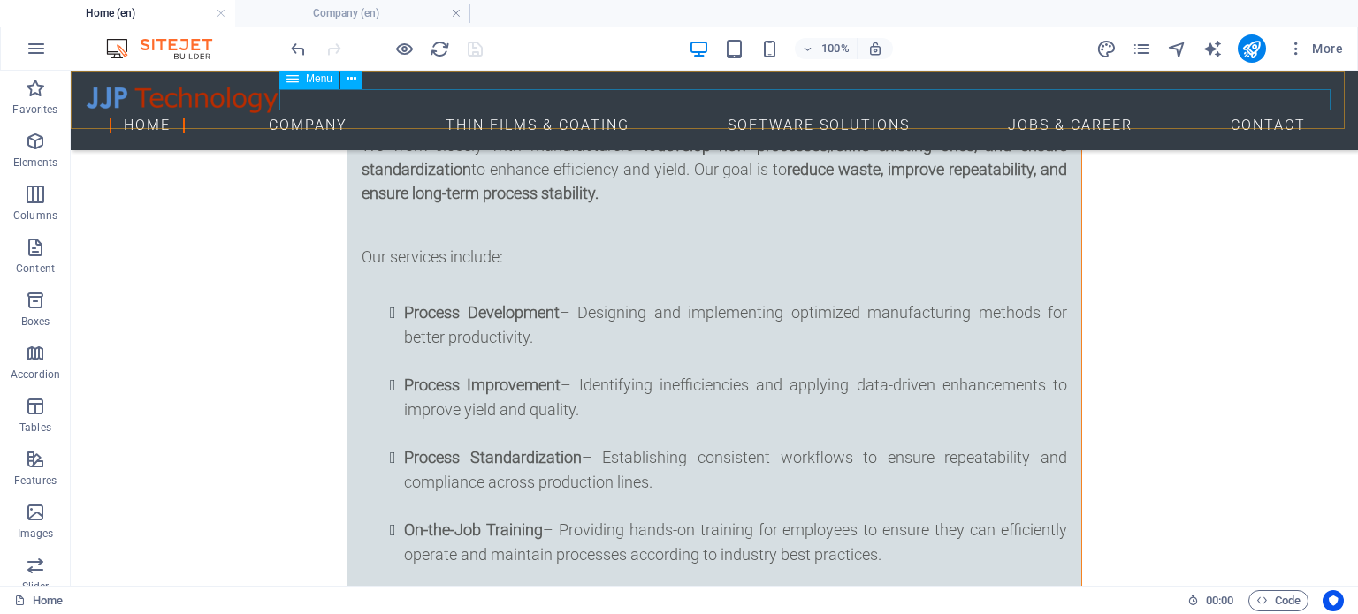
scroll to position [7054, 0]
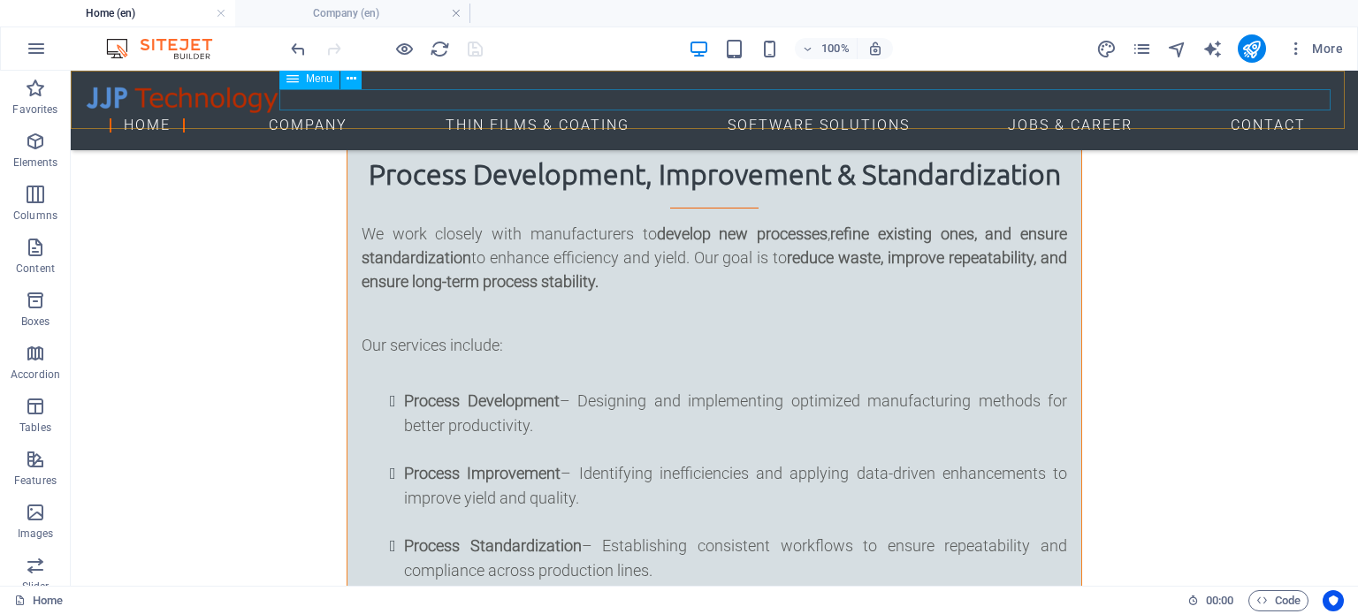
click at [602, 115] on nav "Home Company Thin Films & Coating Software Solutions Jobs & Career Contact" at bounding box center [714, 125] width 1259 height 21
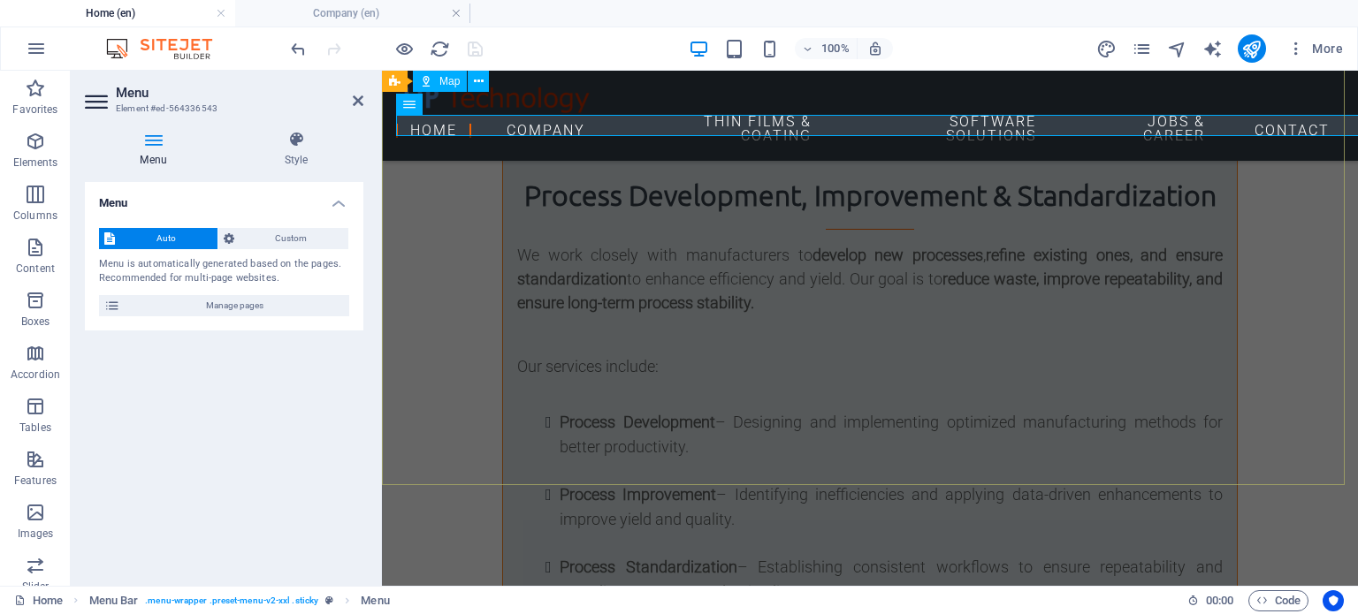
scroll to position [7075, 0]
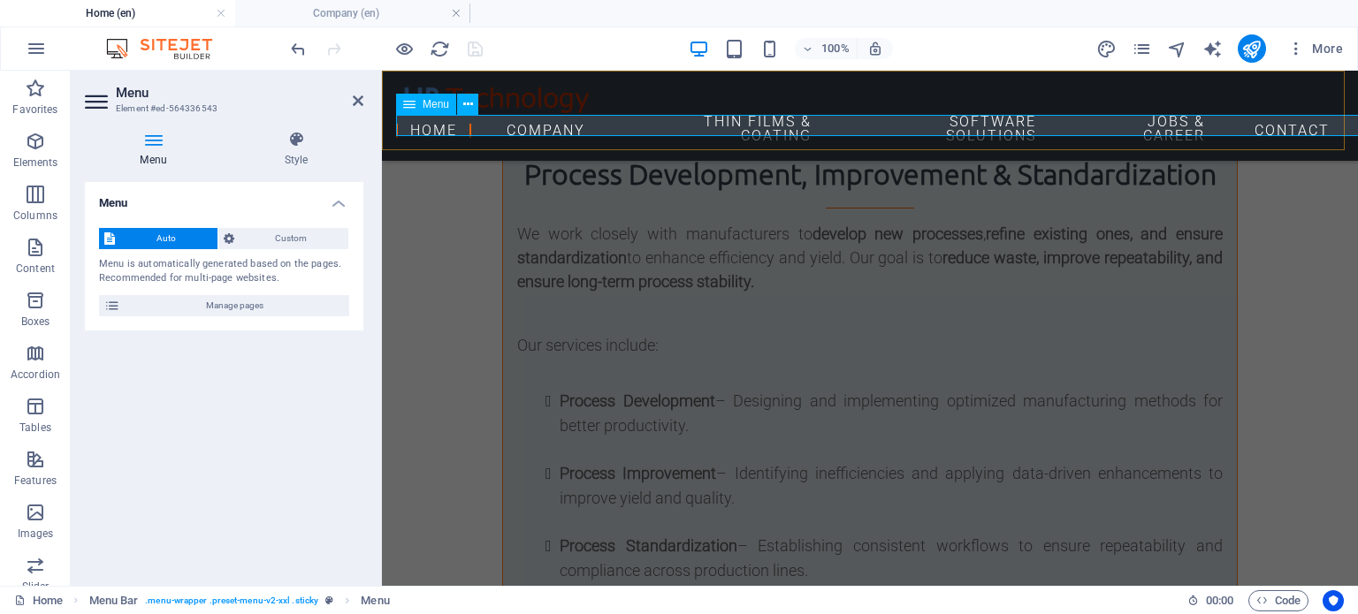
click at [672, 122] on nav "Home Company Thin Films & Coating Software Solutions Jobs & Career Contact" at bounding box center [870, 131] width 948 height 32
click at [705, 122] on nav "Home Company Thin Films & Coating Software Solutions Jobs & Career Contact" at bounding box center [870, 131] width 948 height 32
click at [764, 120] on nav "Home Company Thin Films & Coating Software Solutions Jobs & Career Contact" at bounding box center [870, 131] width 948 height 32
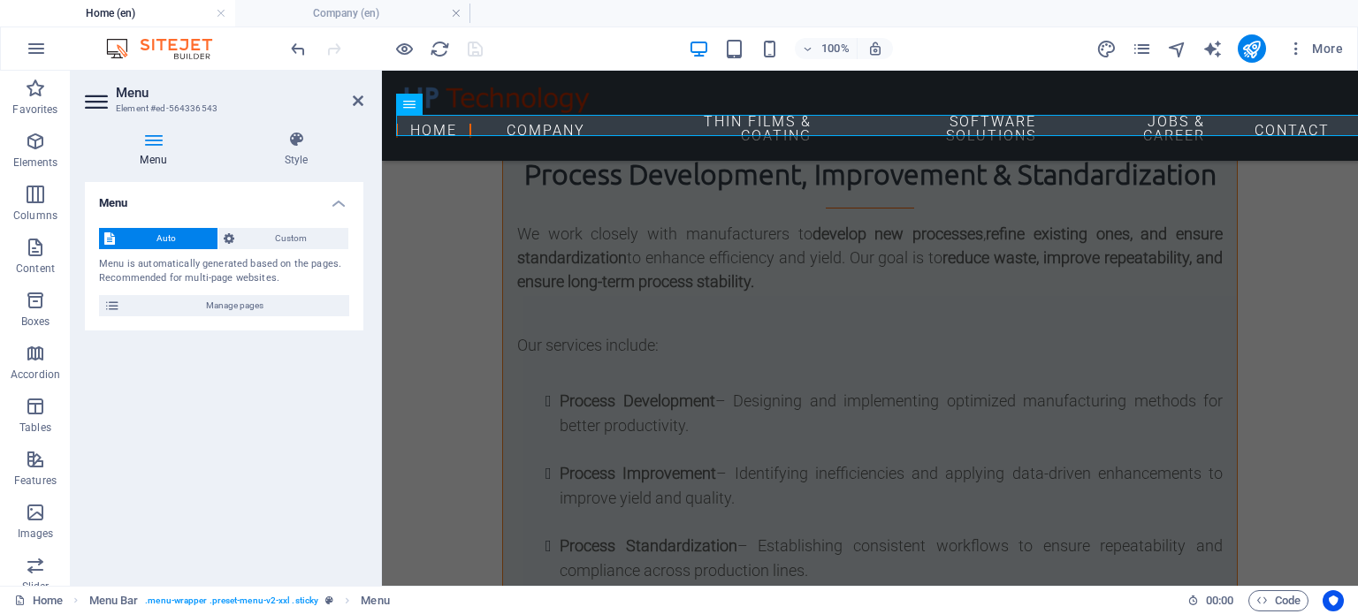
click at [154, 152] on h4 "Menu" at bounding box center [157, 149] width 144 height 37
click at [291, 148] on icon at bounding box center [296, 140] width 134 height 18
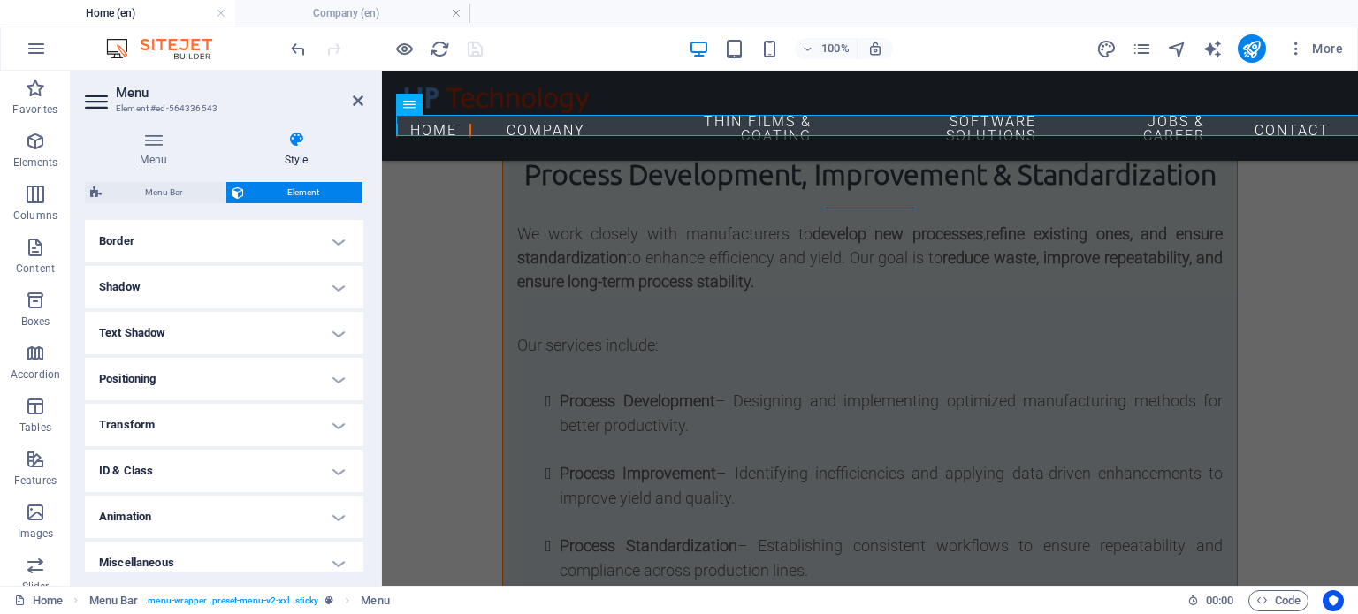
scroll to position [393, 0]
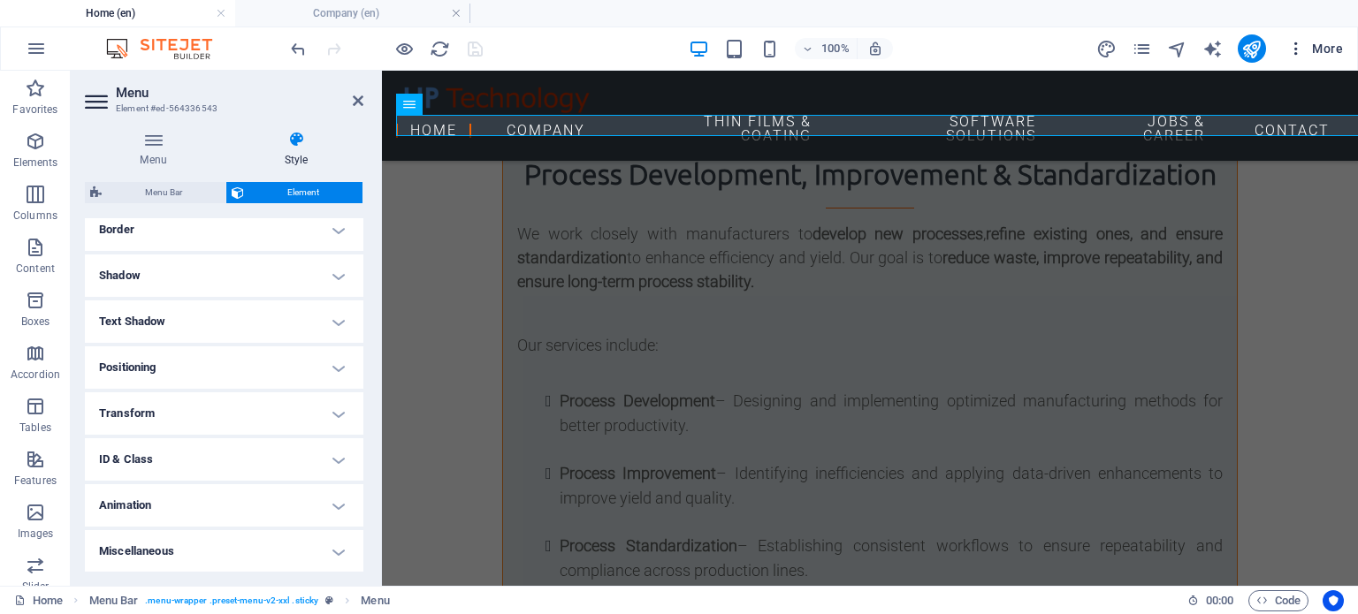
click at [1293, 45] on icon "button" at bounding box center [1296, 49] width 18 height 18
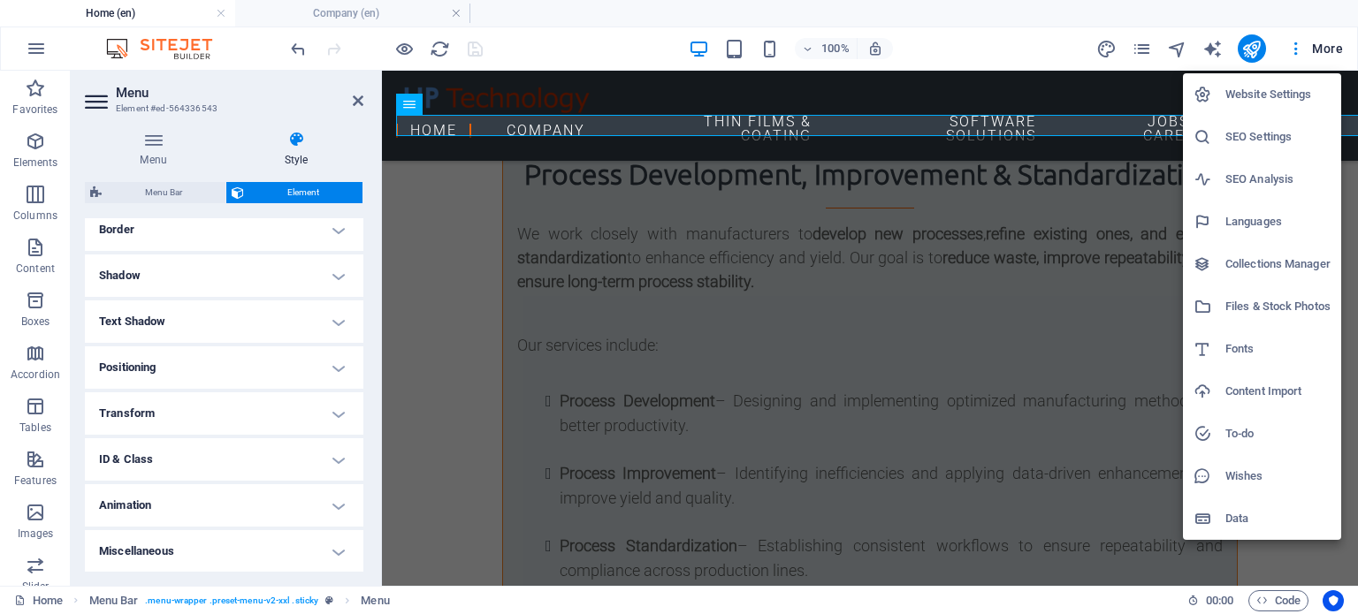
click at [1147, 45] on div at bounding box center [679, 307] width 1358 height 614
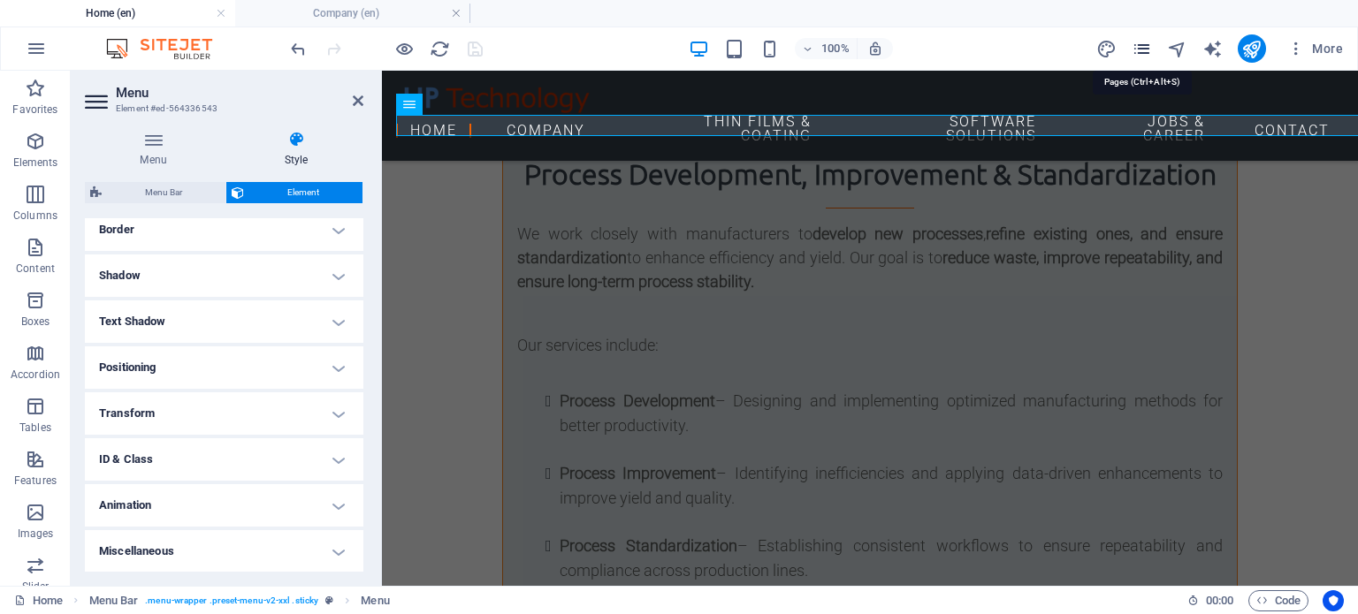
click at [1145, 52] on icon "pages" at bounding box center [1142, 49] width 20 height 20
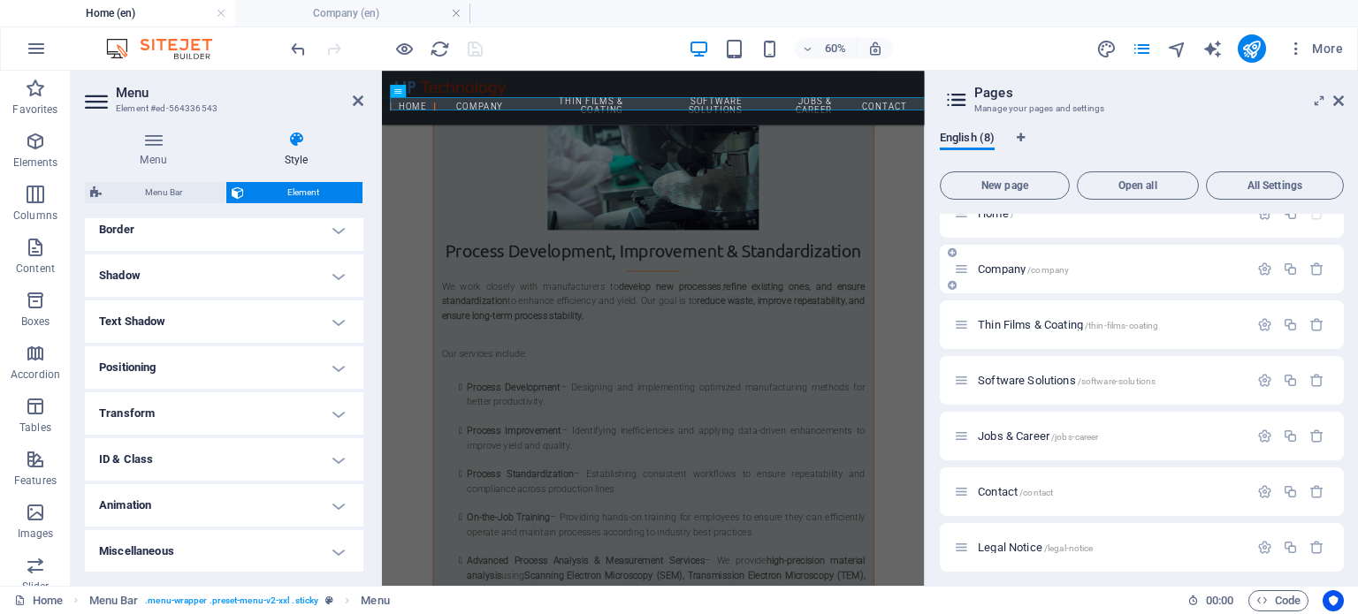
scroll to position [0, 0]
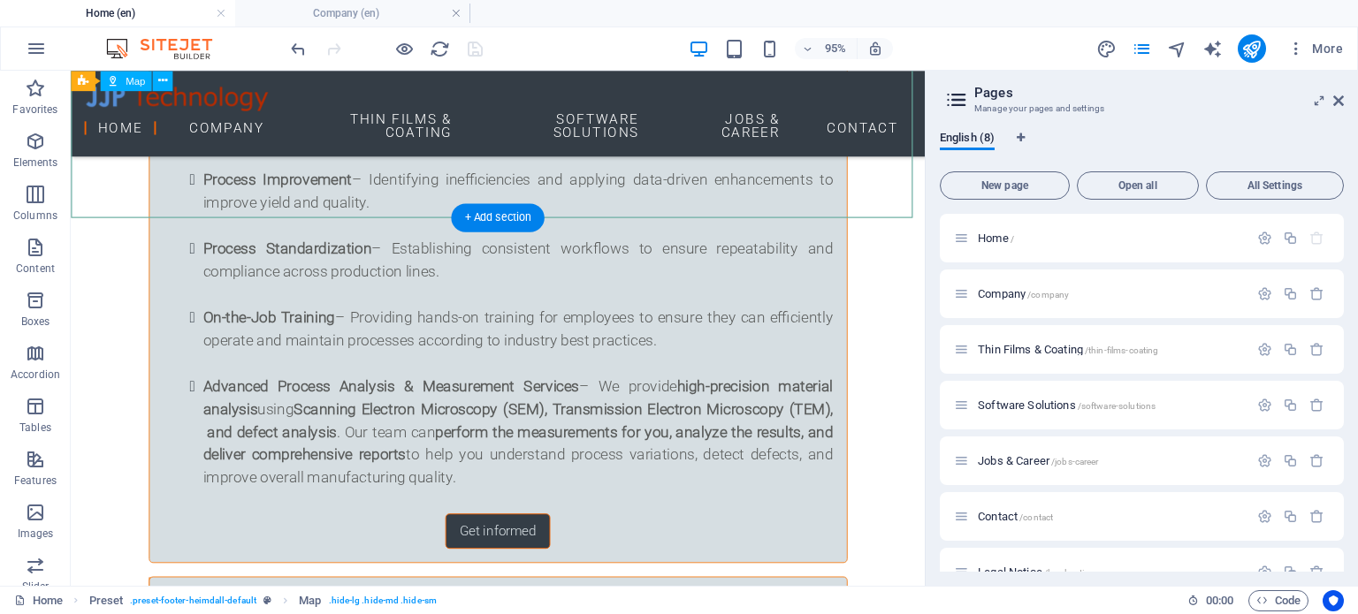
scroll to position [7417, 0]
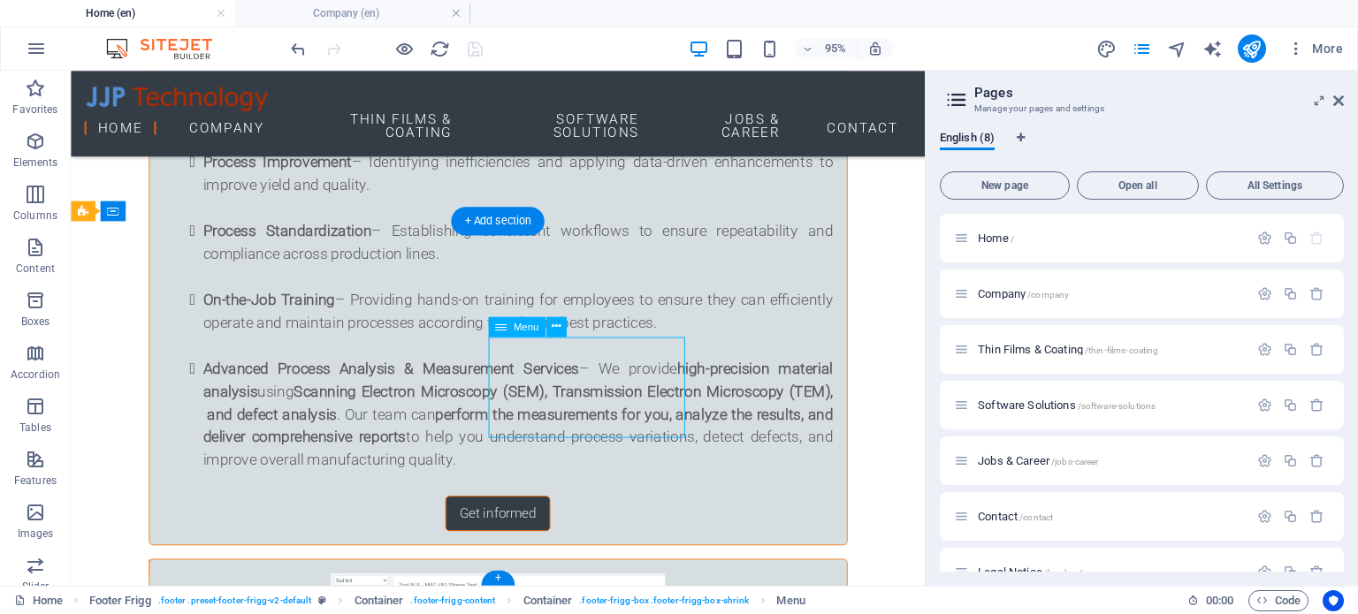
select select
select select "1"
select select
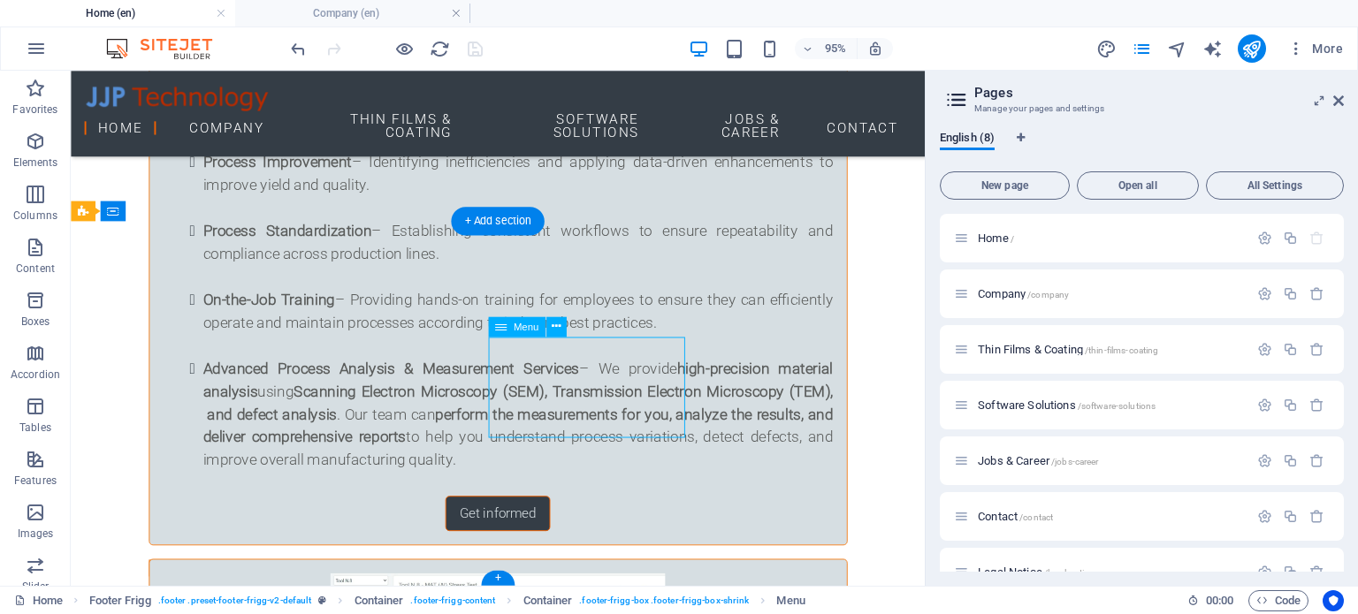
select select "3"
select select
select select "4"
select select
select select "5"
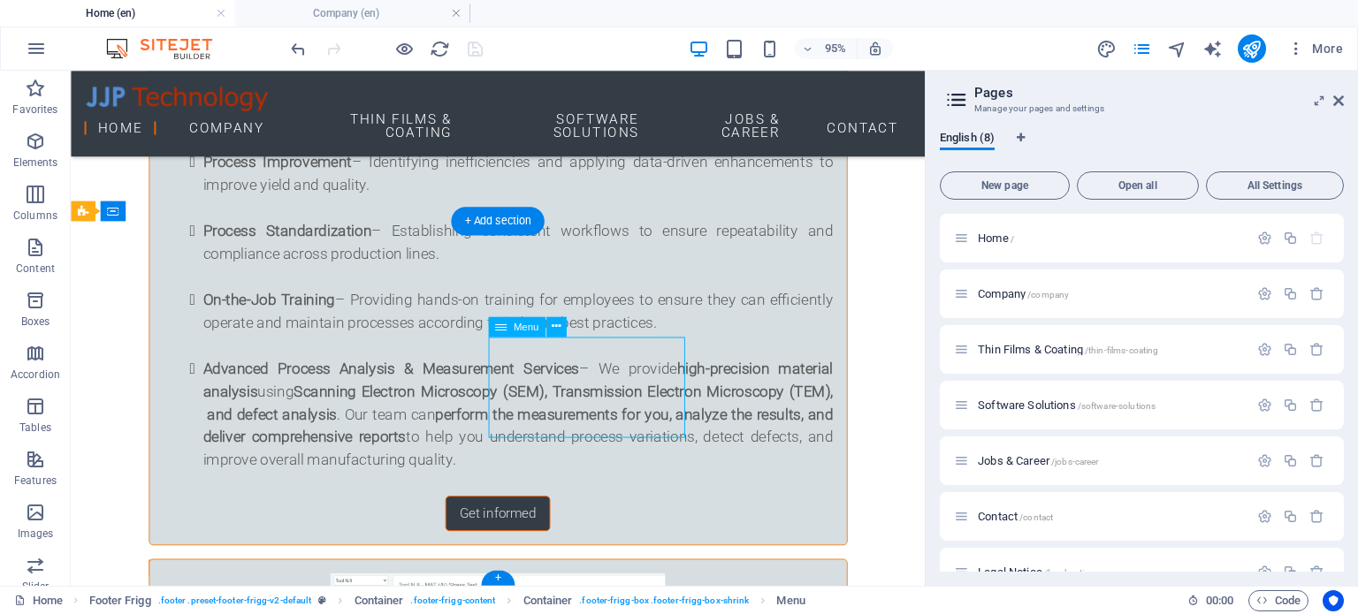
select select
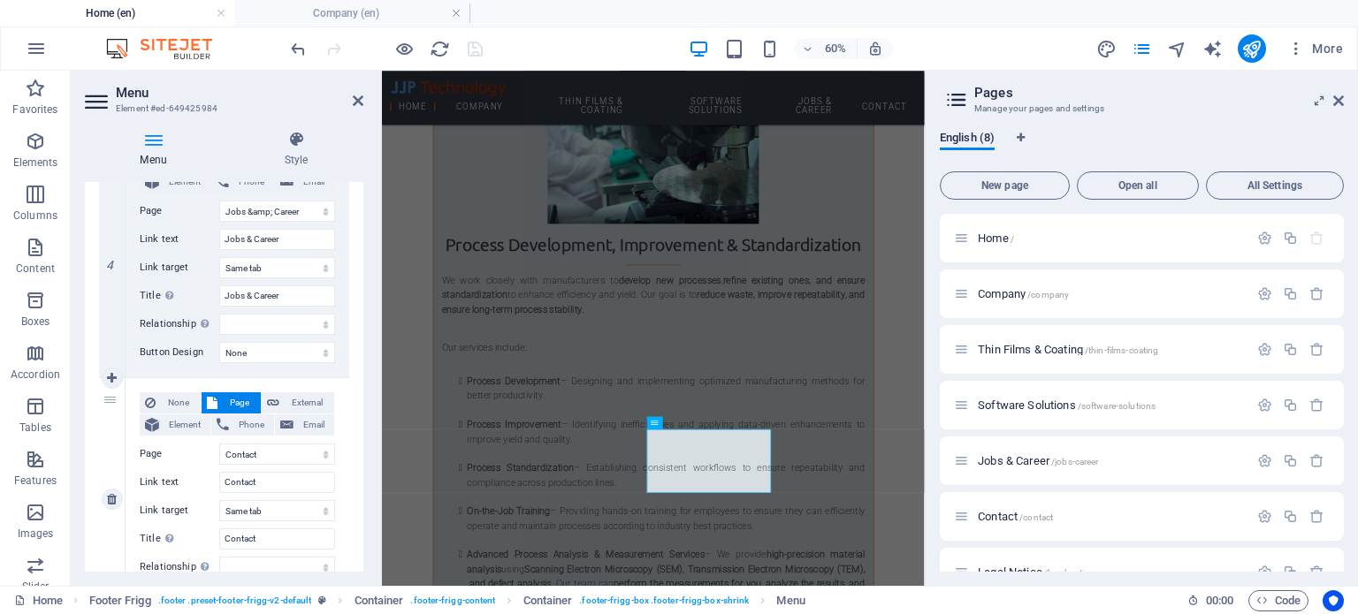
scroll to position [1041, 0]
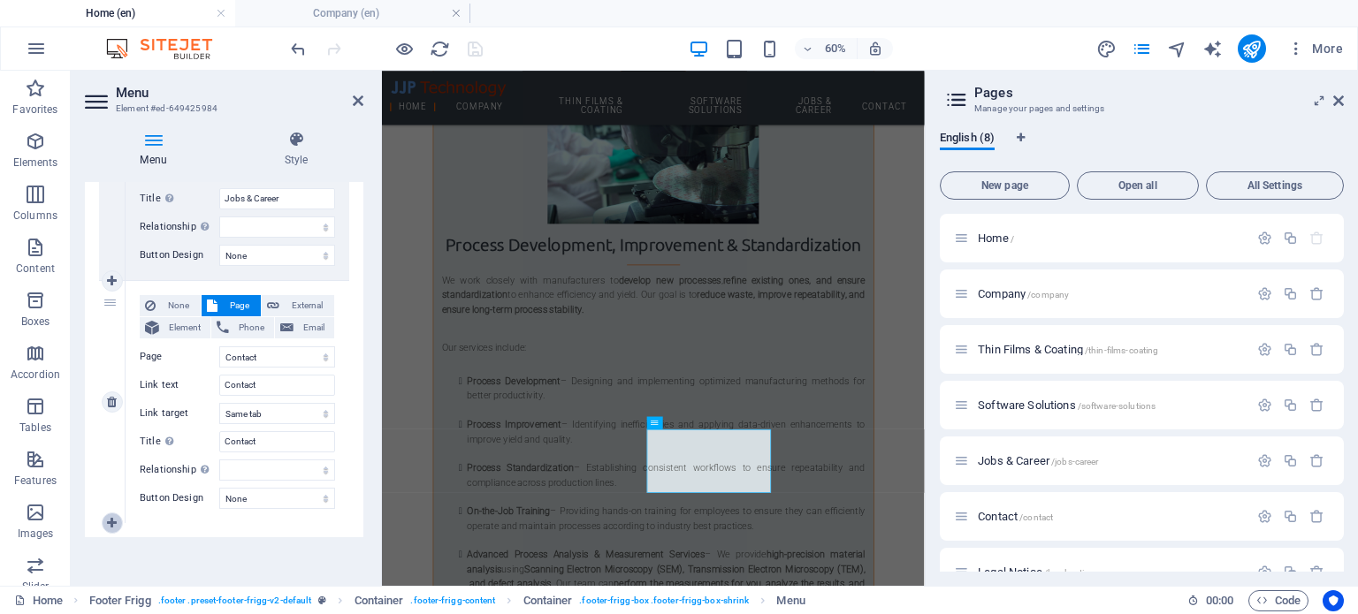
click at [115, 522] on icon at bounding box center [112, 523] width 10 height 12
select select
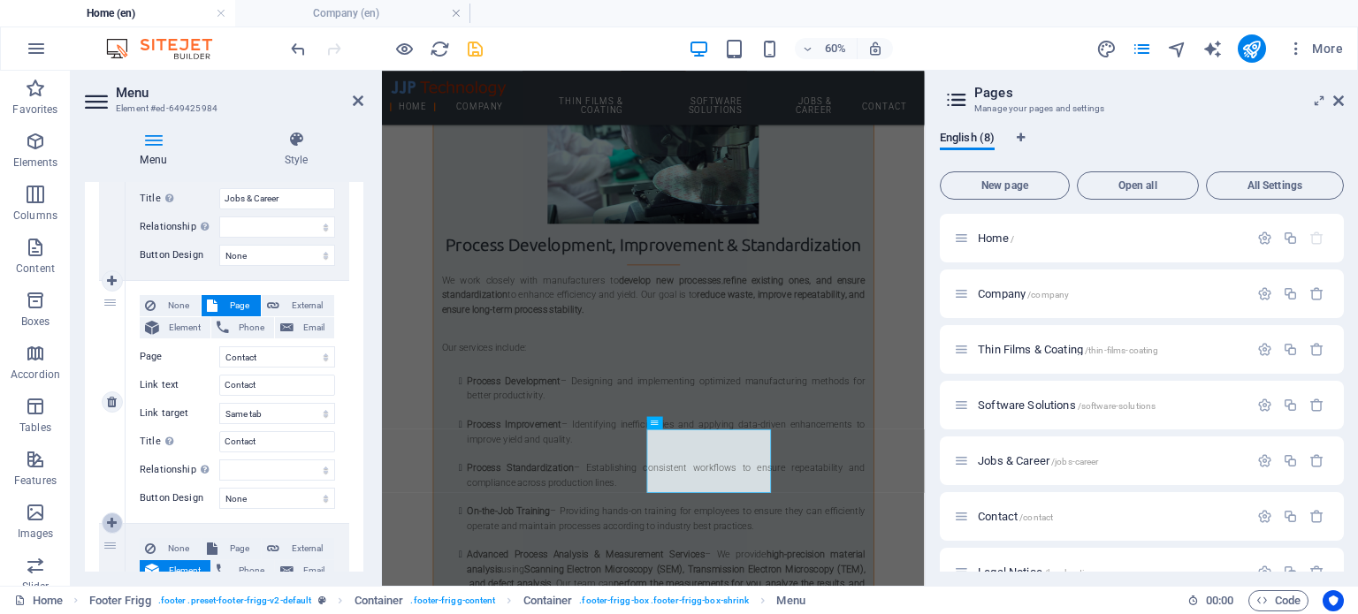
select select
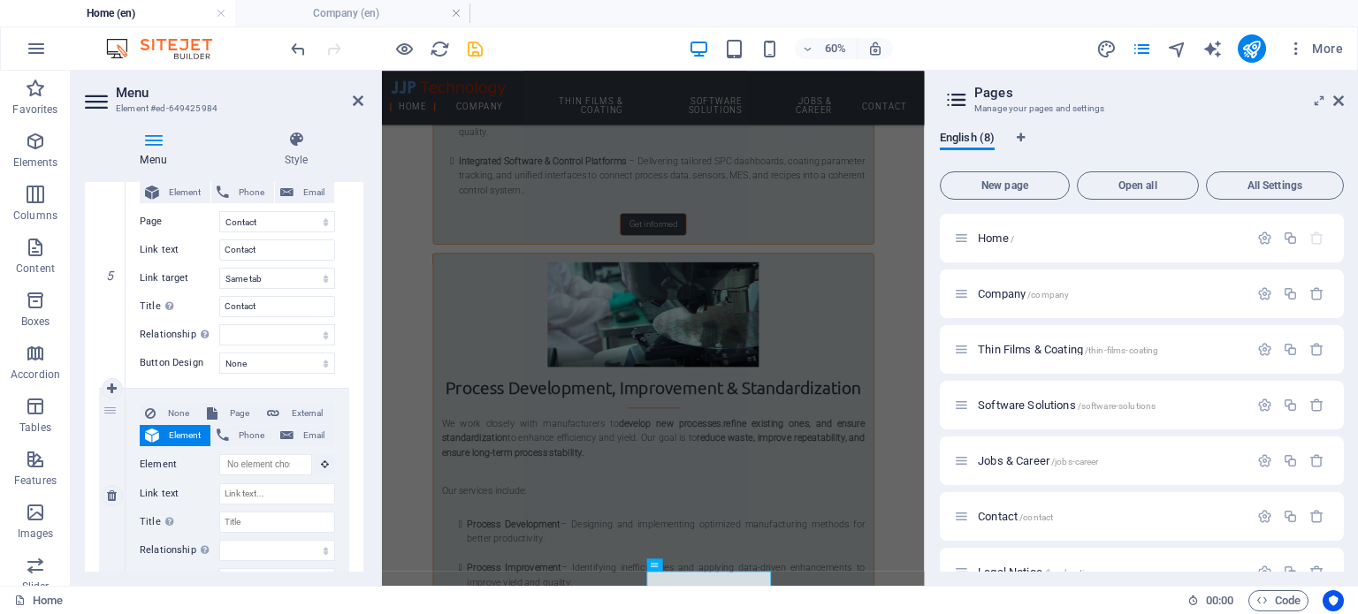
scroll to position [1168, 0]
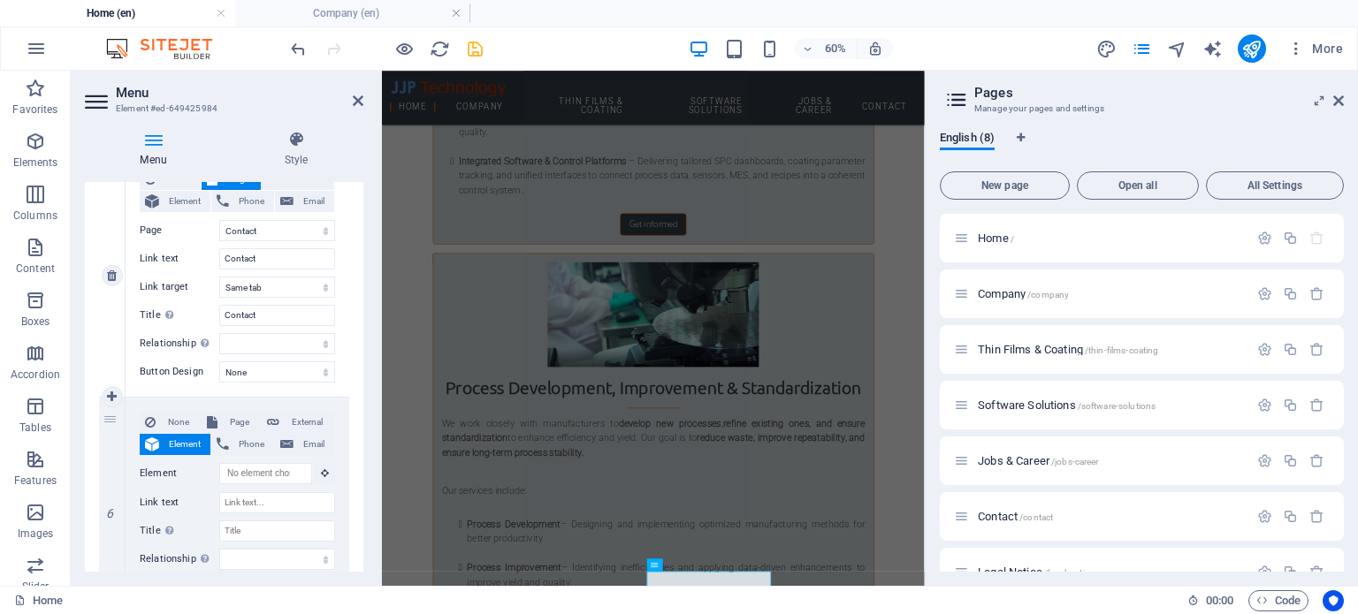
drag, startPoint x: 116, startPoint y: 503, endPoint x: 116, endPoint y: 468, distance: 35.4
click at [0, 0] on icon at bounding box center [0, 0] width 0 height 0
select select
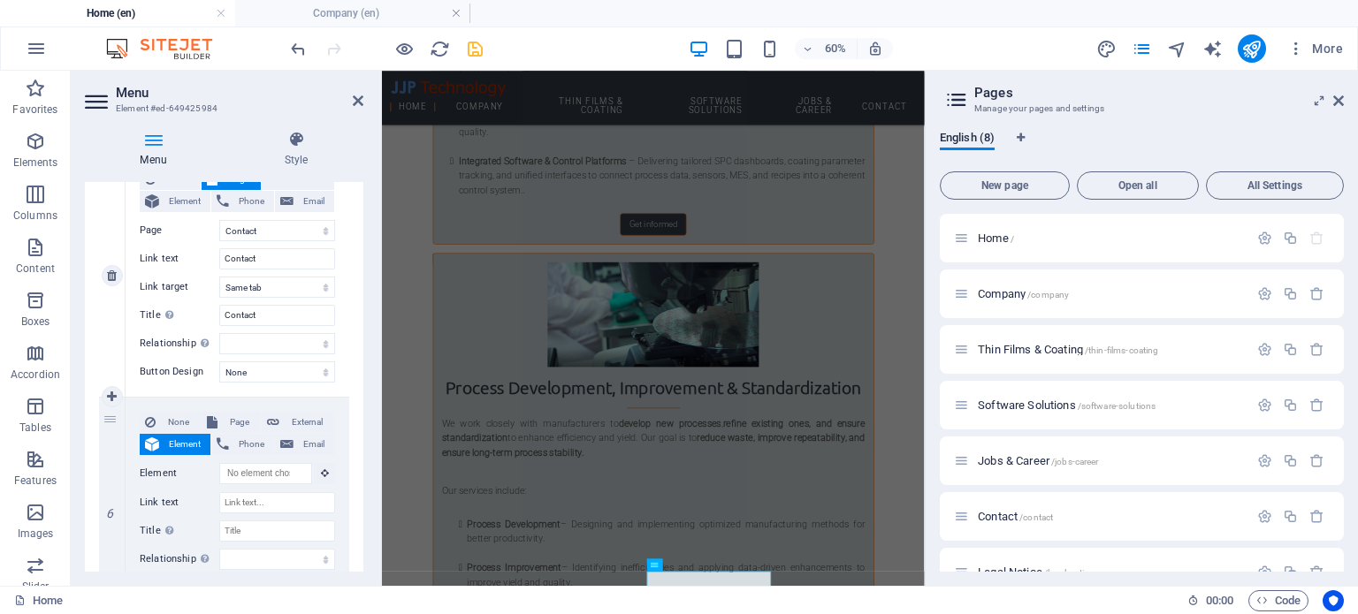
select select
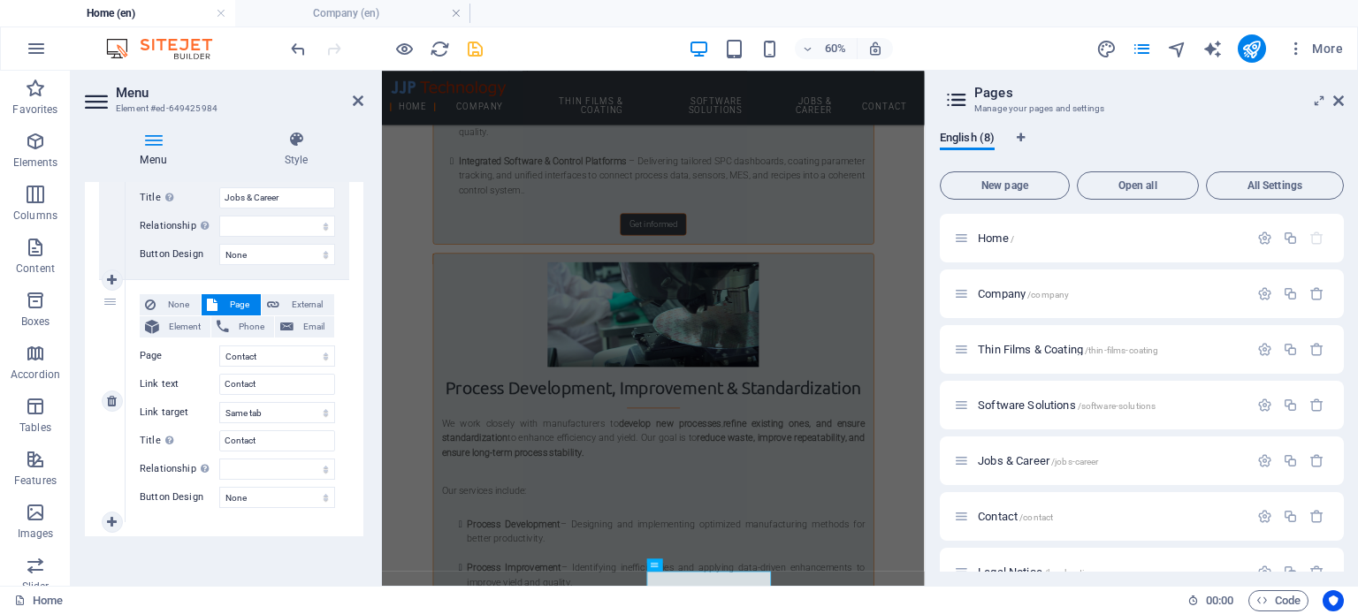
scroll to position [1041, 0]
click at [111, 303] on div "5" at bounding box center [112, 402] width 27 height 242
select select
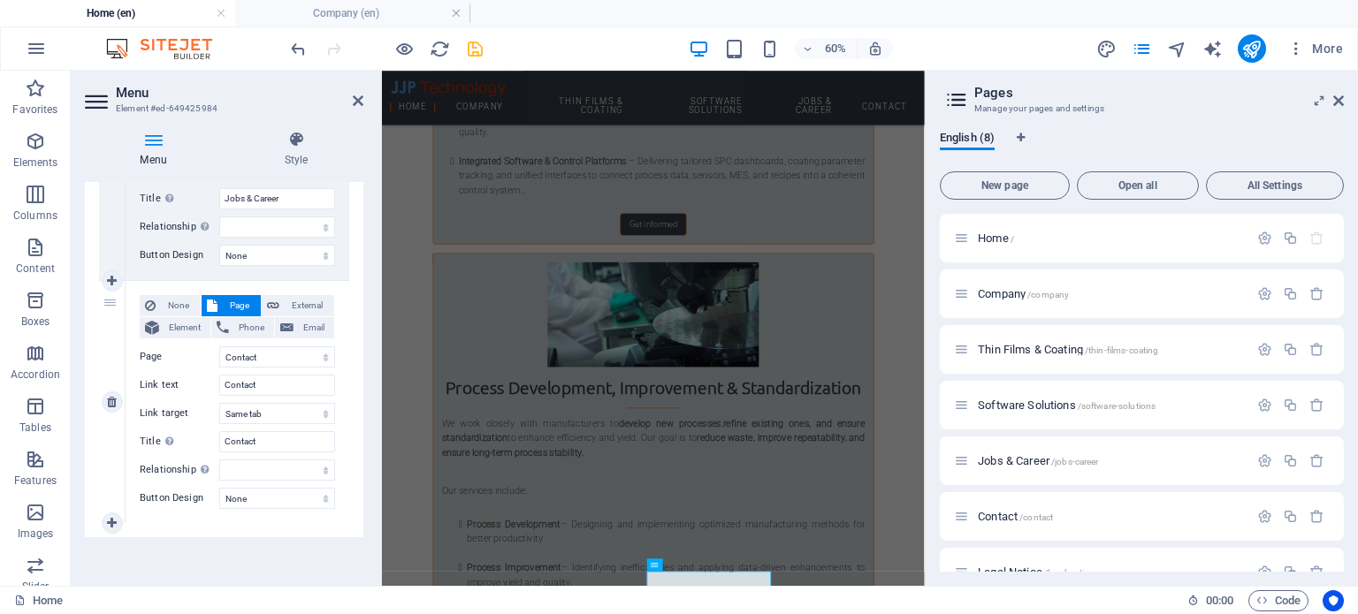
select select
click at [114, 517] on icon at bounding box center [112, 523] width 10 height 12
select select
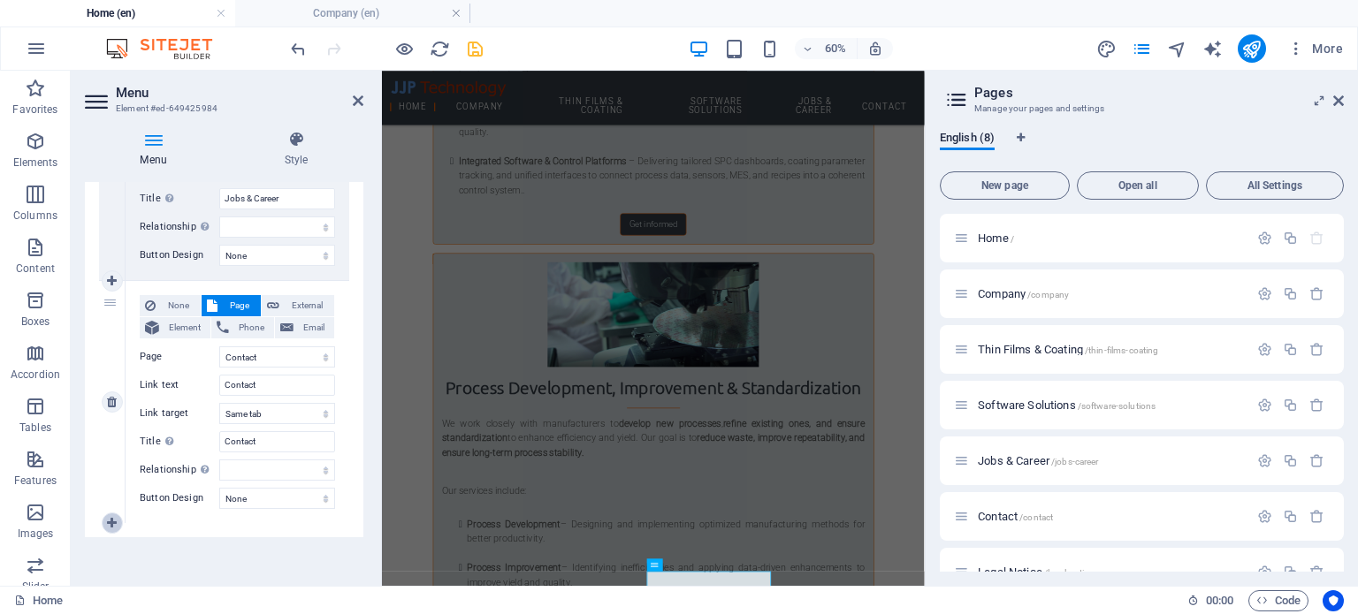
select select
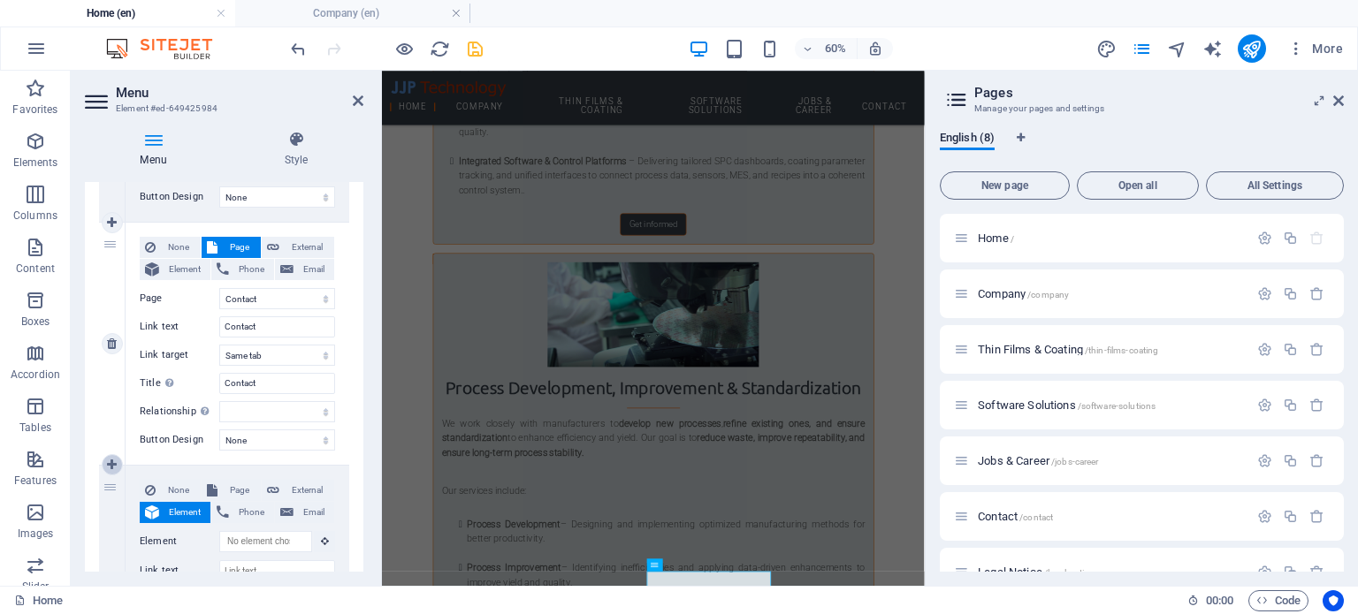
scroll to position [1130, 0]
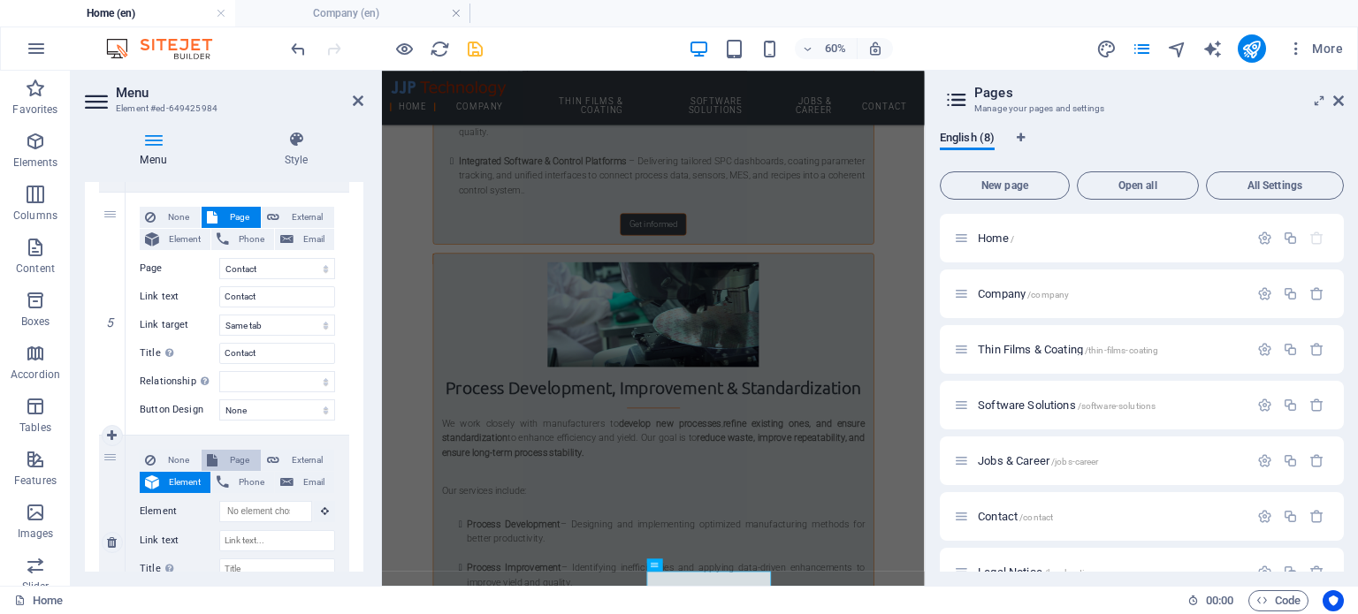
click at [231, 452] on span "Page" at bounding box center [239, 460] width 33 height 21
select select
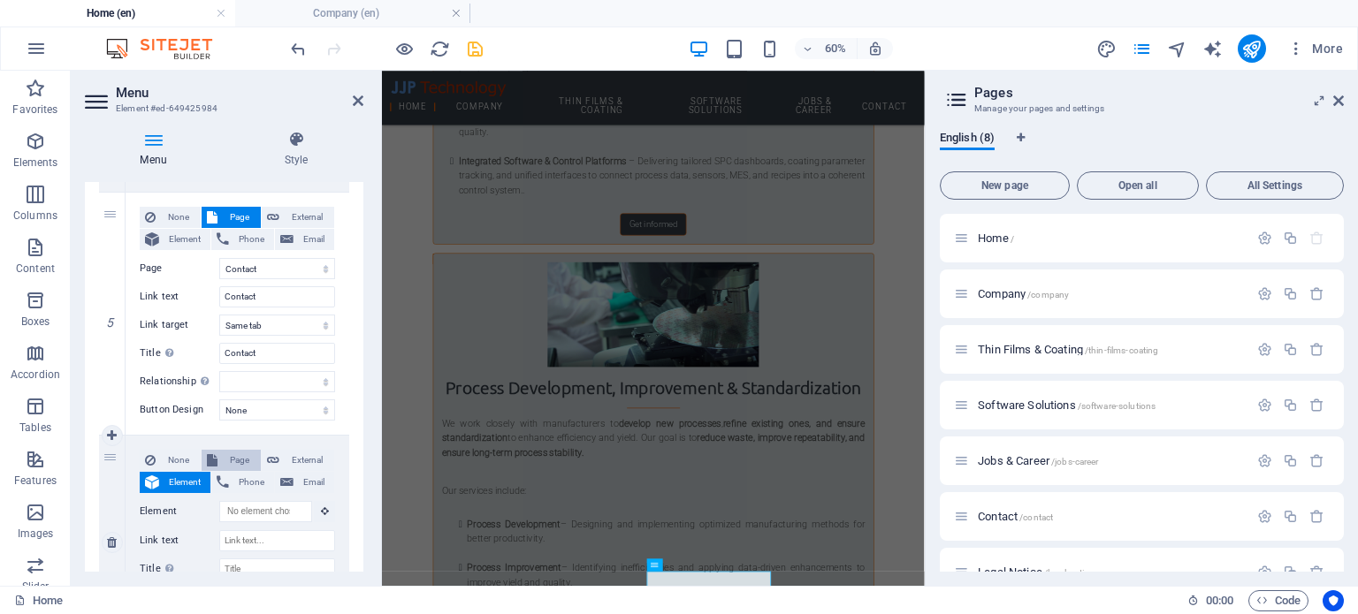
select select
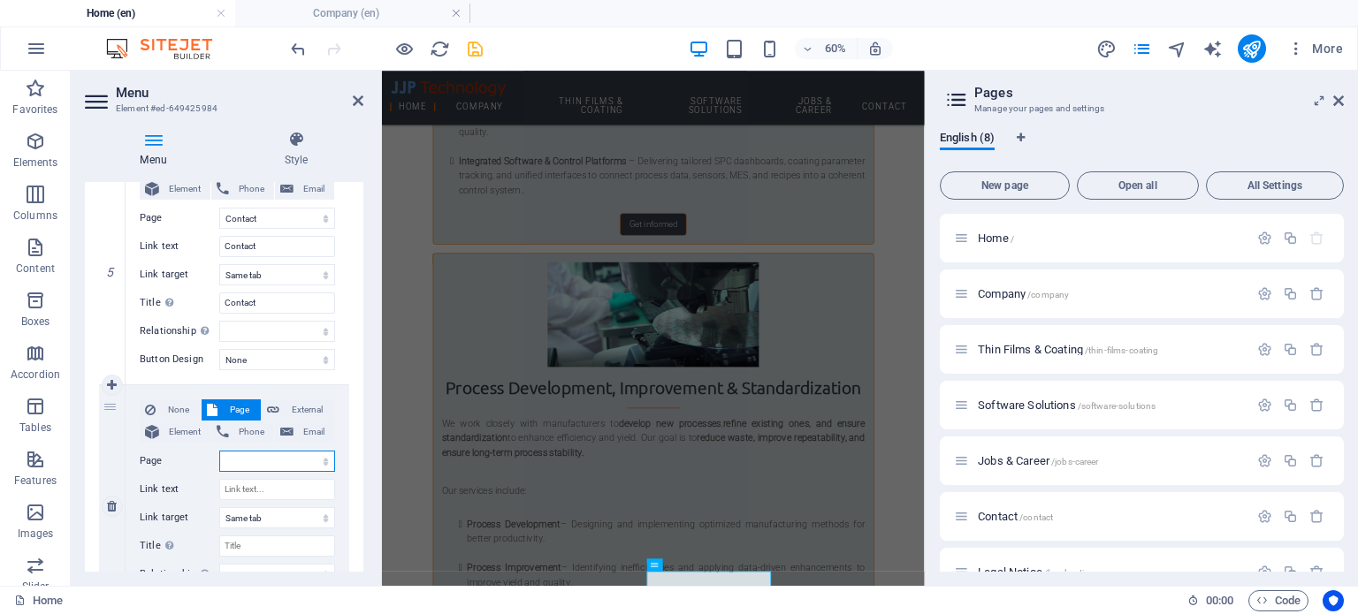
scroll to position [1218, 0]
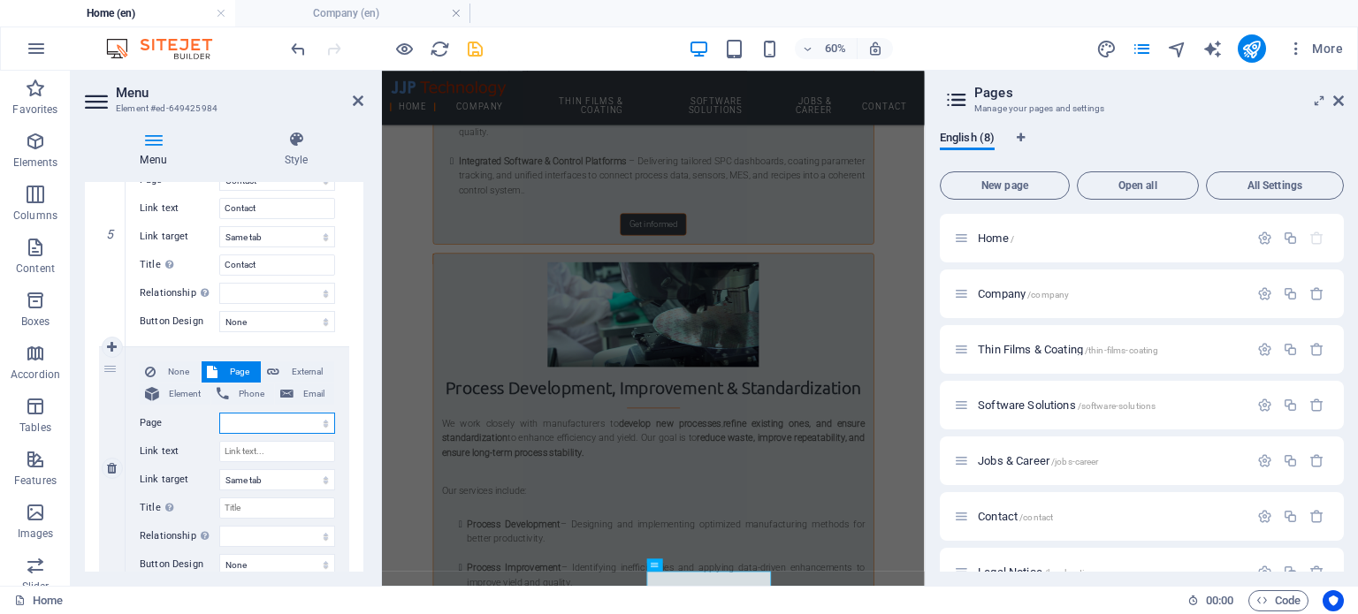
click at [263, 420] on select "Home Company Thin Films &amp; Coating Software Solutions Jobs &amp; Career Cont…" at bounding box center [277, 423] width 116 height 21
select select "2"
click at [219, 413] on select "Home Company Thin Films &amp; Coating Software Solutions Jobs &amp; Career Cont…" at bounding box center [277, 423] width 116 height 21
select select
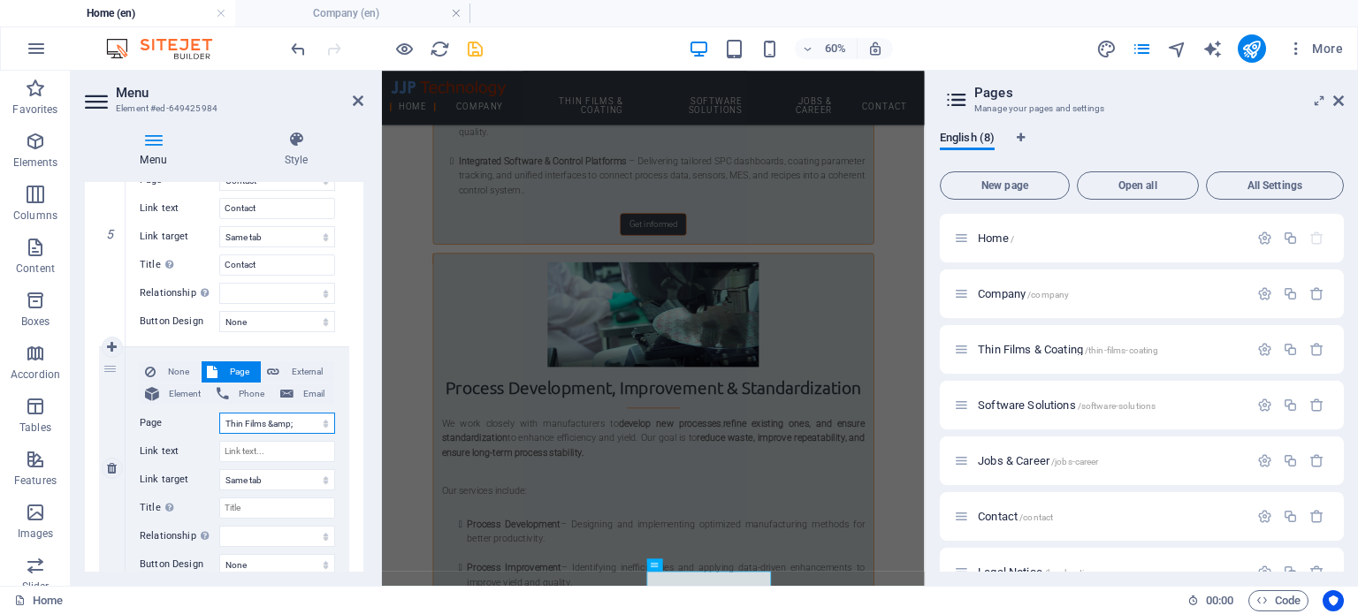
select select
click at [262, 451] on input "Link text" at bounding box center [277, 451] width 116 height 21
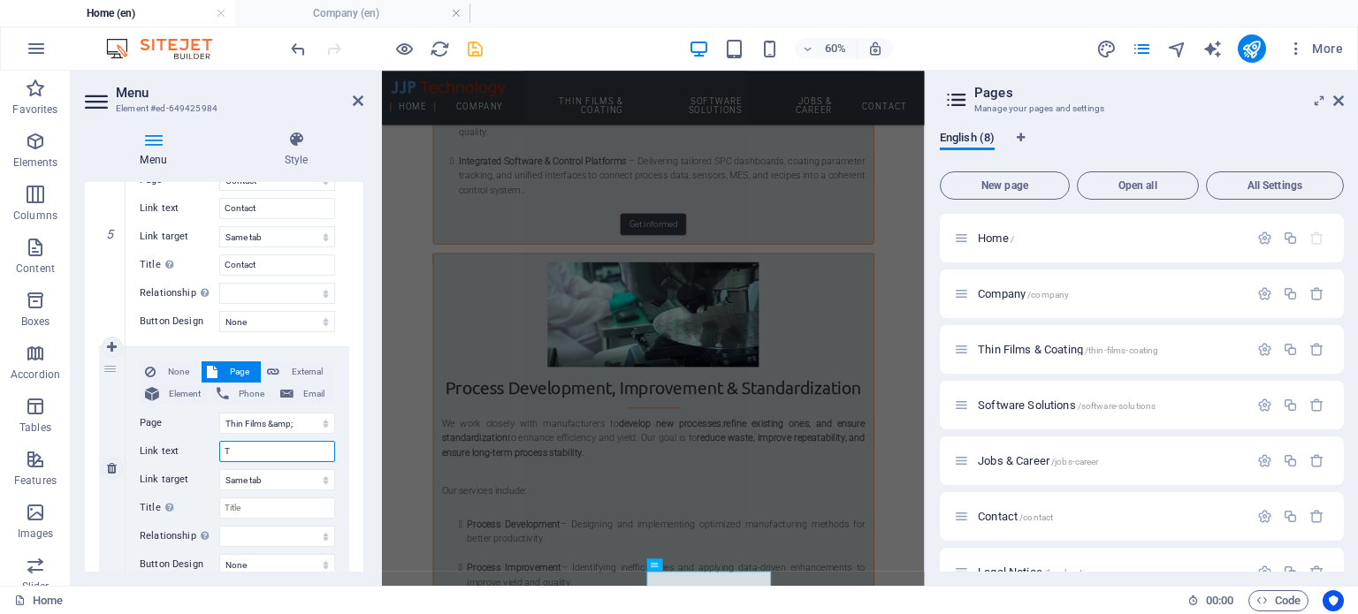
type input "Th"
select select
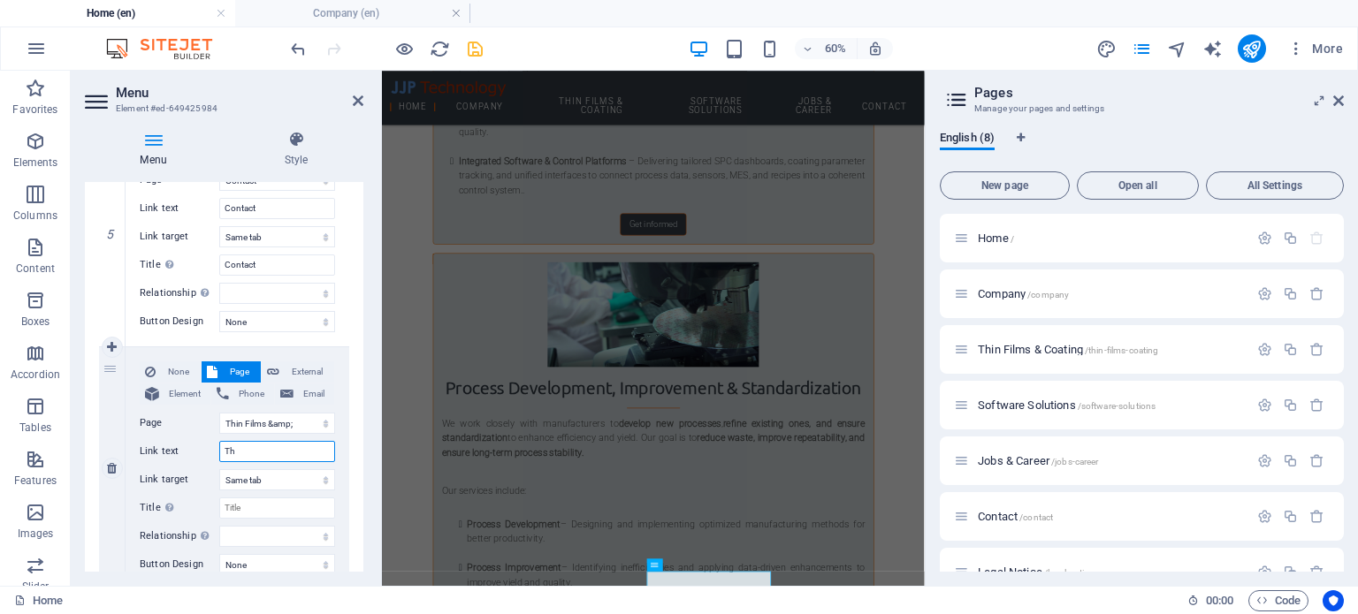
select select
type input "Thi"
select select
type input "Thin"
select select
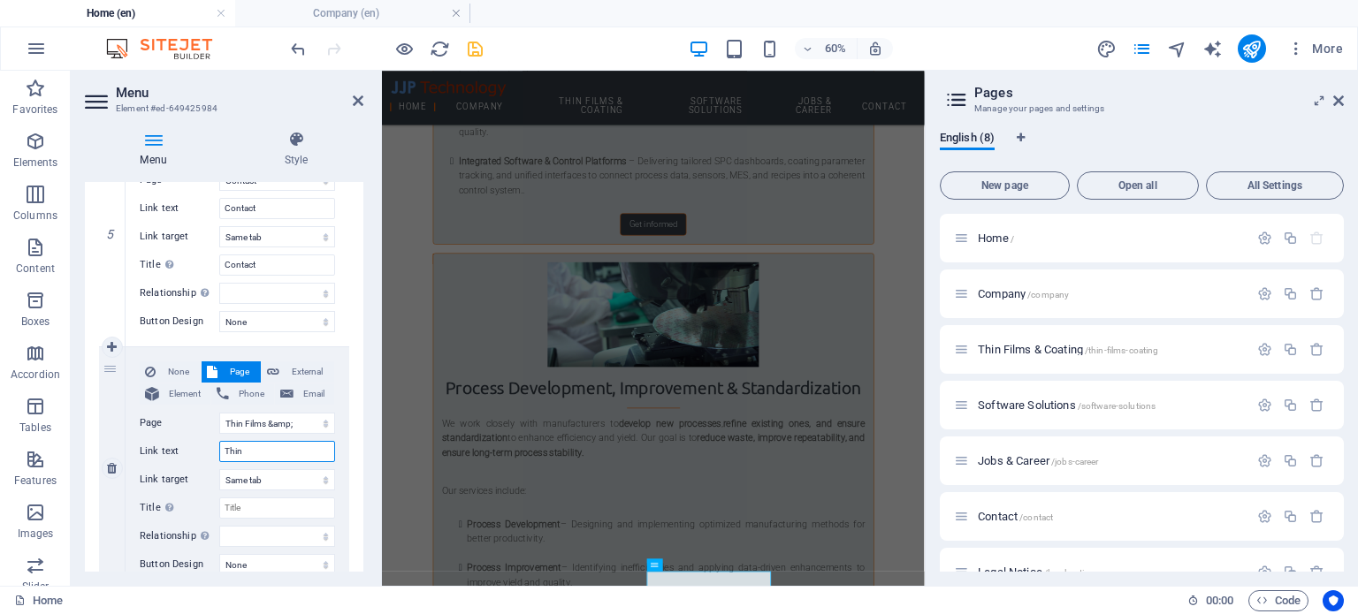
select select
type input "Thin F"
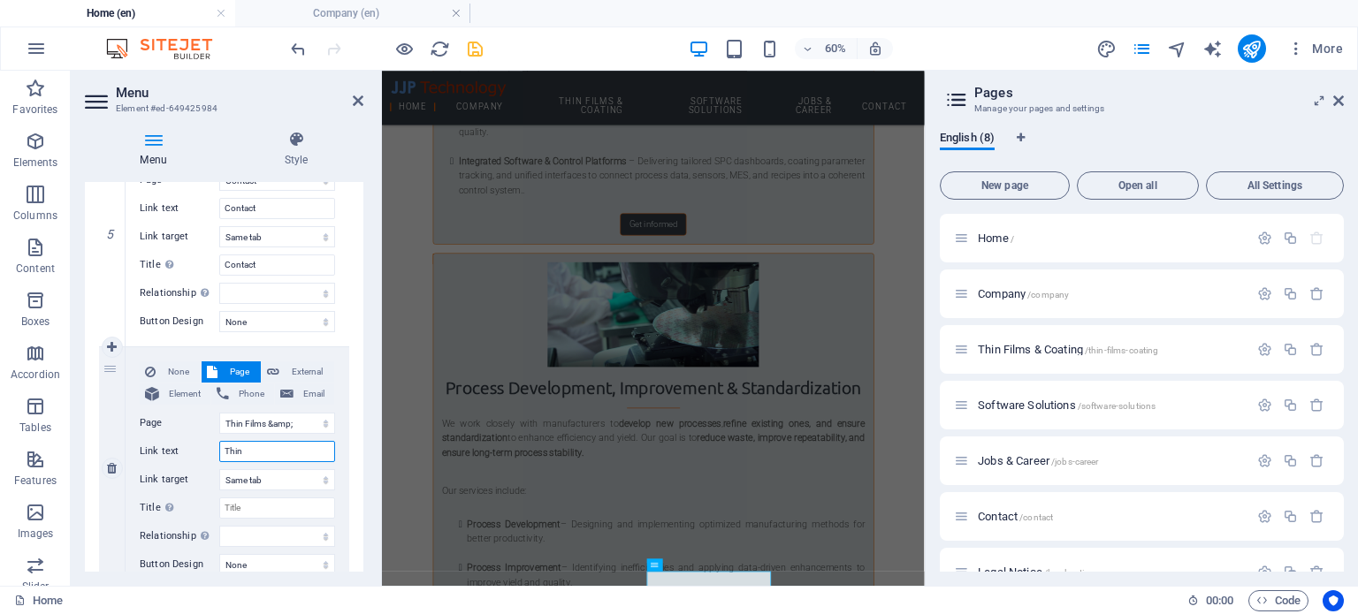
select select
type input "Thin Film"
select select
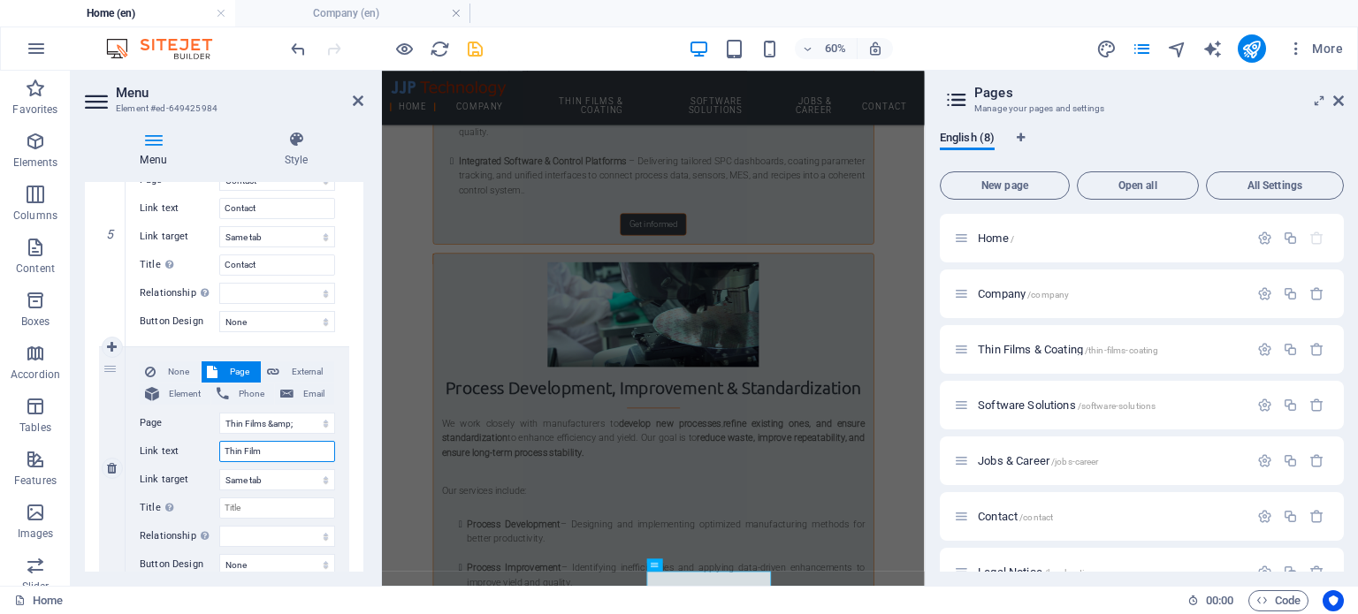
select select
type input "Thin Film"
select select
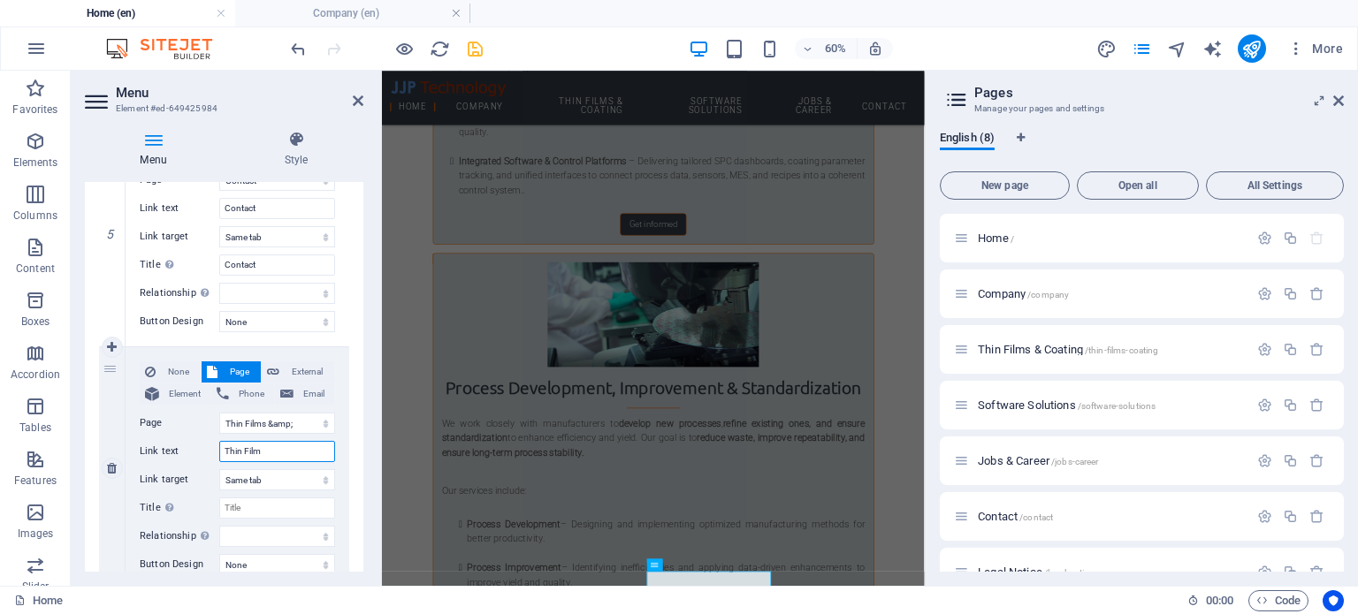
select select
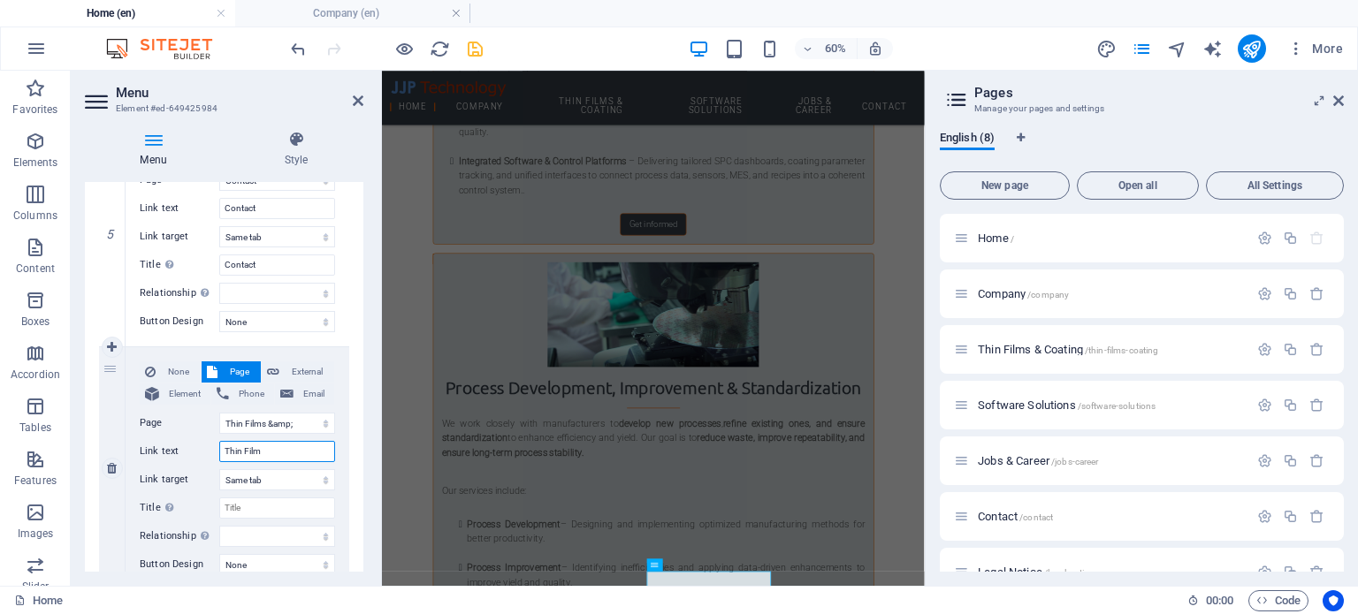
type input "Thin Film &"
select select
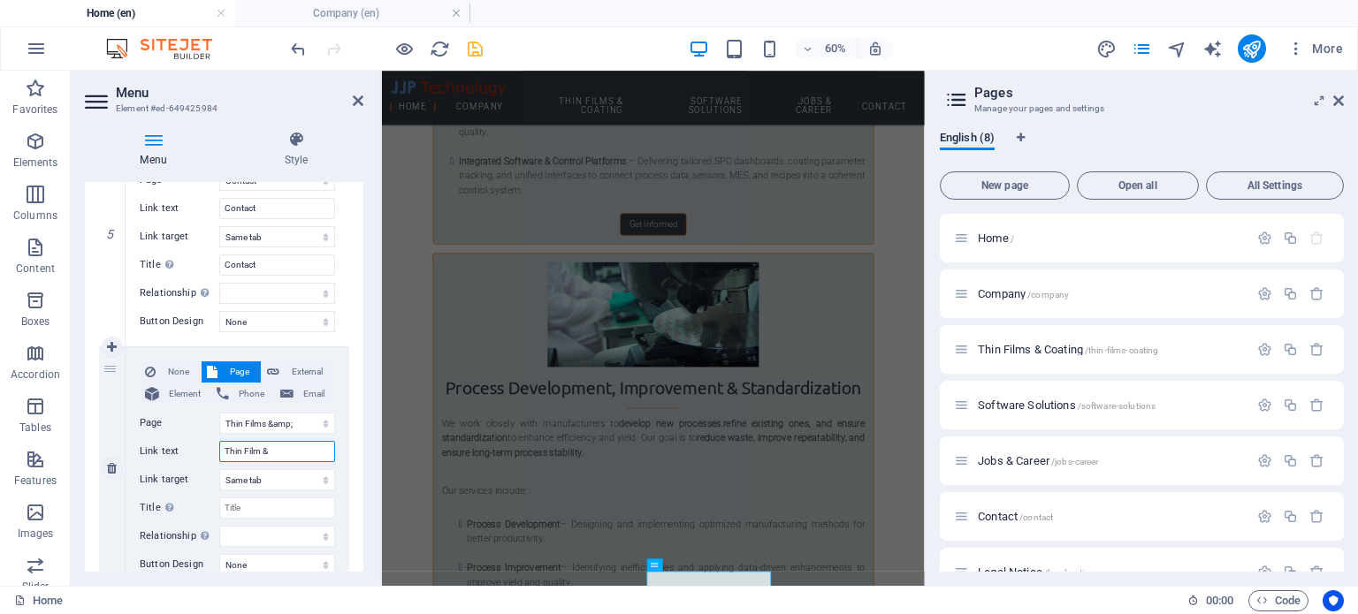
select select
type input "Thin Film &"
select select
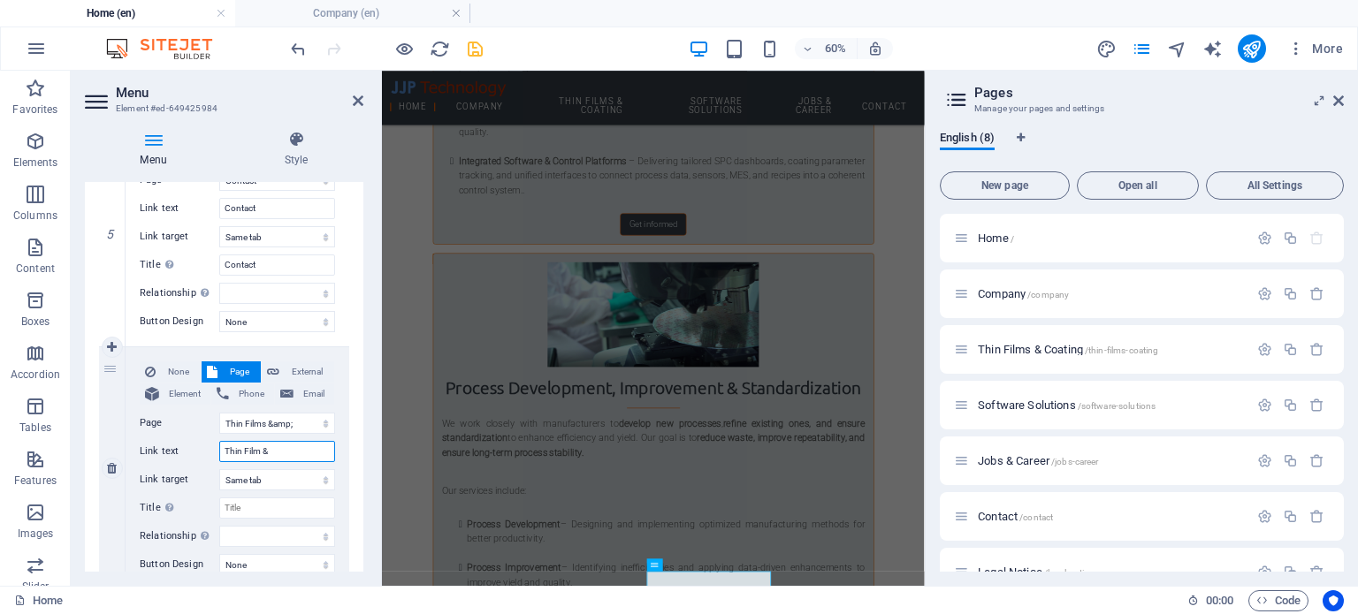
select select
type input "Thin Film & Coating"
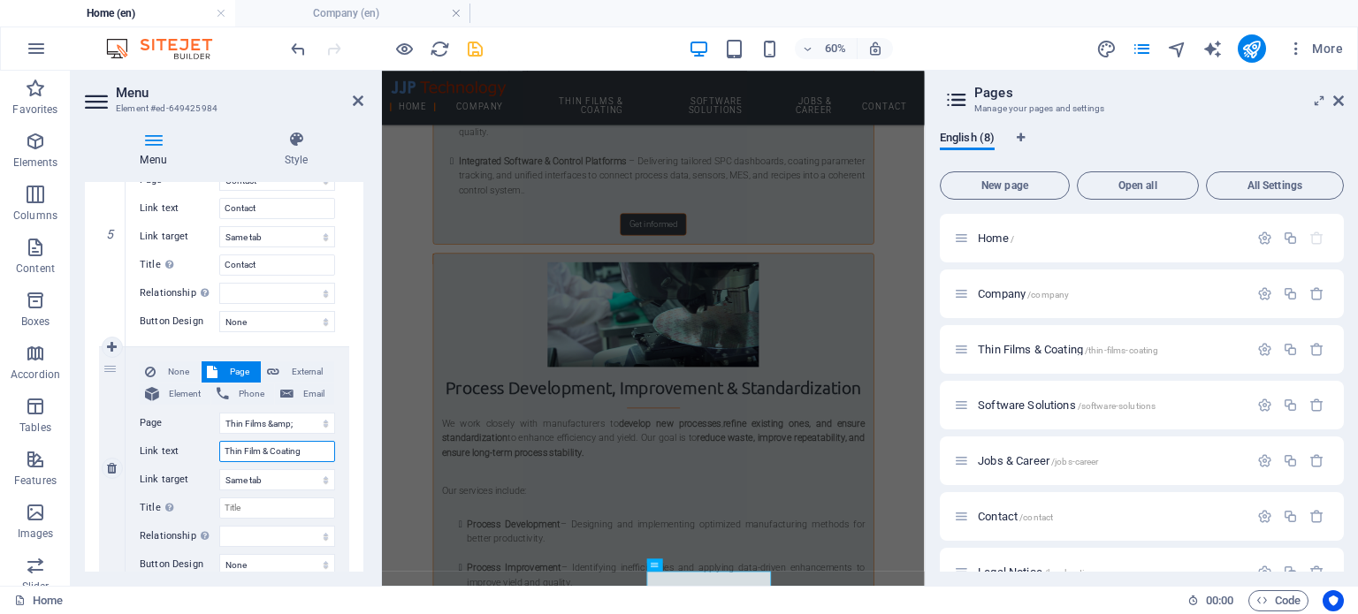
select select
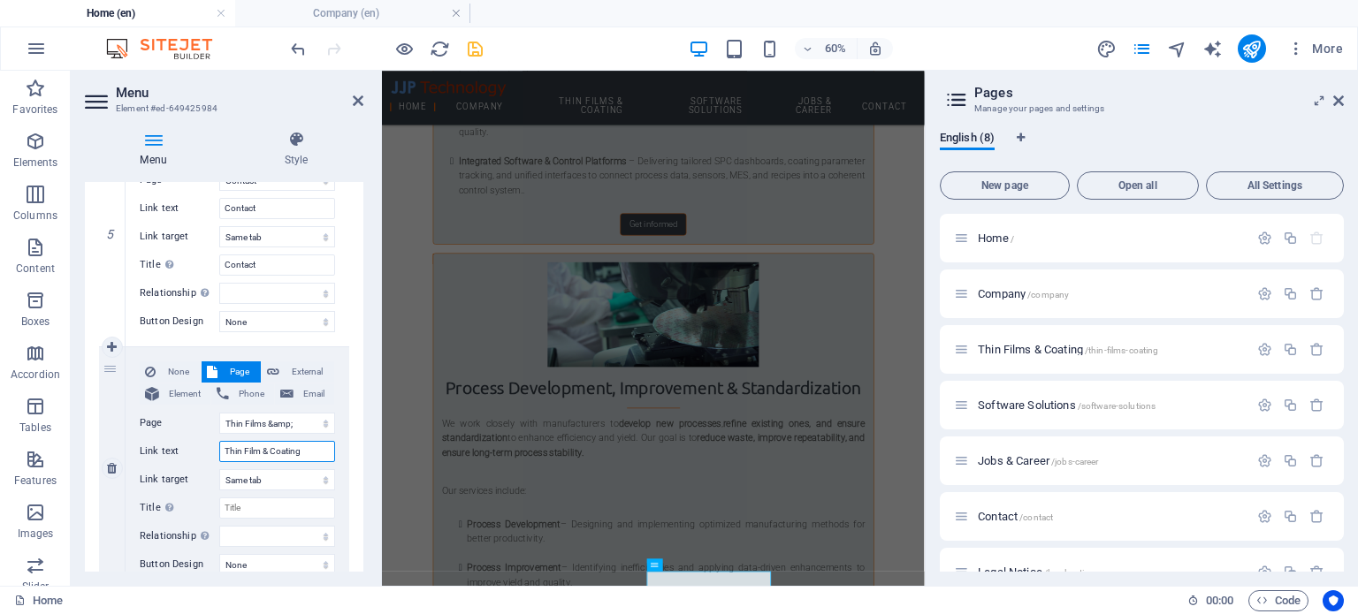
select select
type input "Thin Film & Coating"
click at [251, 505] on input "Title Additional link description, should not be the same as the link text. The…" at bounding box center [277, 508] width 116 height 21
drag, startPoint x: 307, startPoint y: 450, endPoint x: 218, endPoint y: 441, distance: 88.8
click at [218, 441] on div "Link text Thin Film & Coating" at bounding box center [237, 451] width 195 height 21
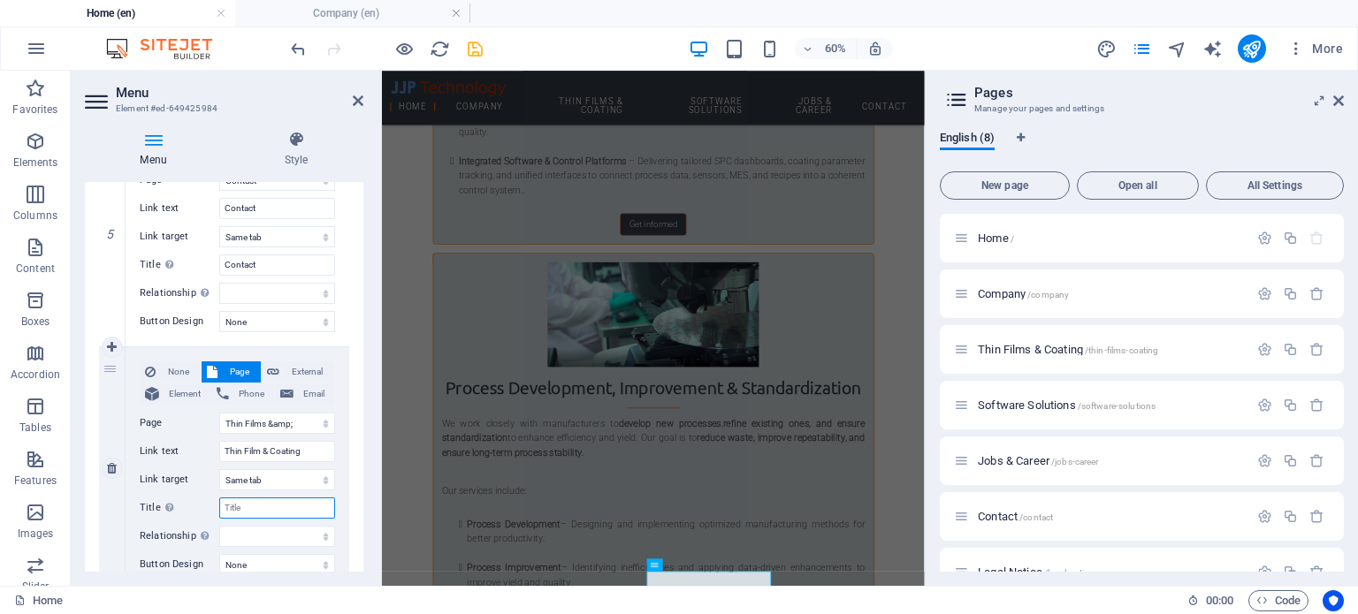
click at [244, 502] on input "Title Additional link description, should not be the same as the link text. The…" at bounding box center [277, 508] width 116 height 21
paste input "Thin Film & Coating"
select select
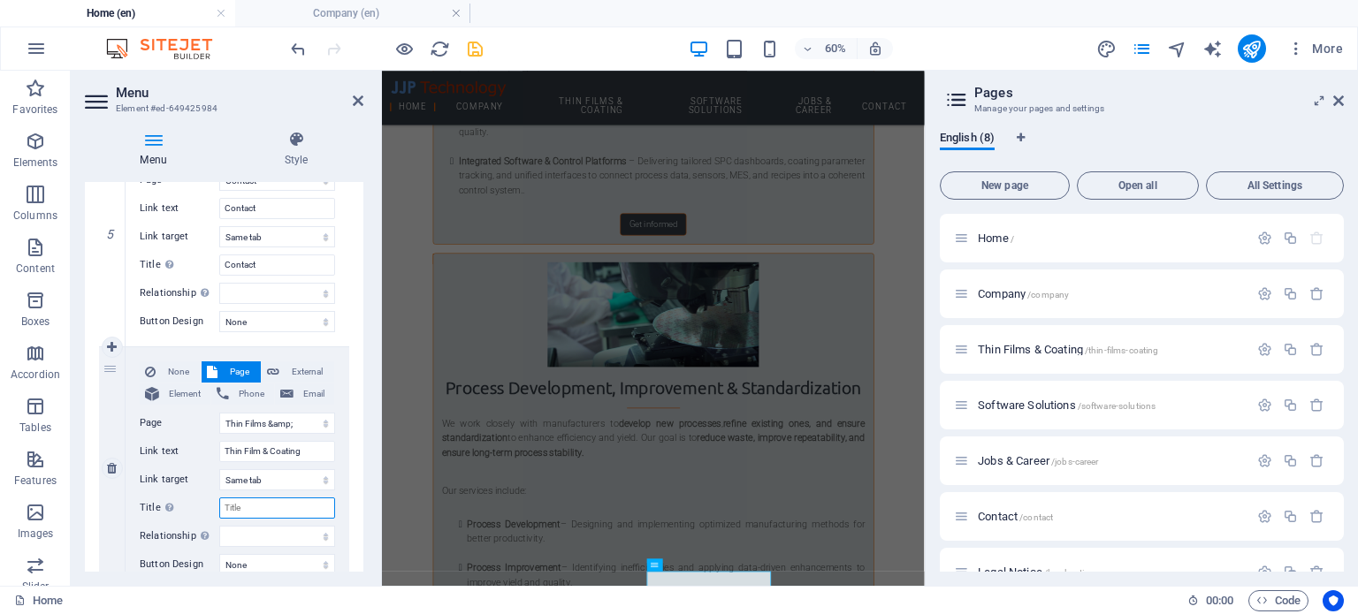
select select
type input "Thin Film & Coating"
select select
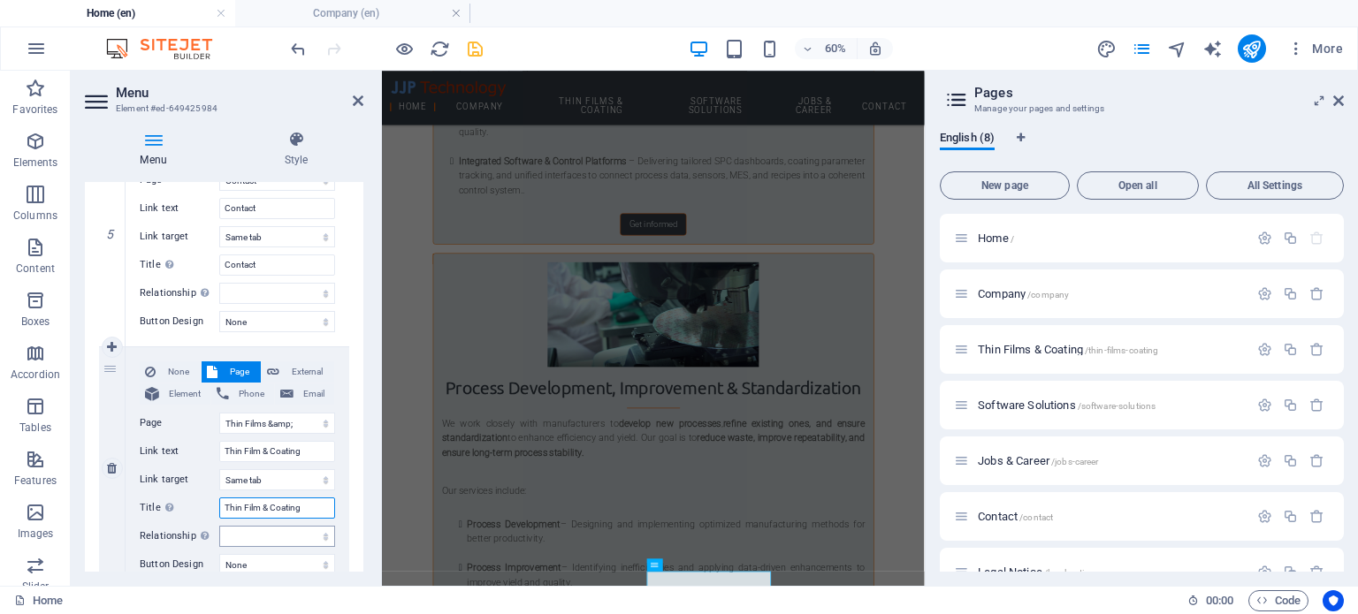
select select
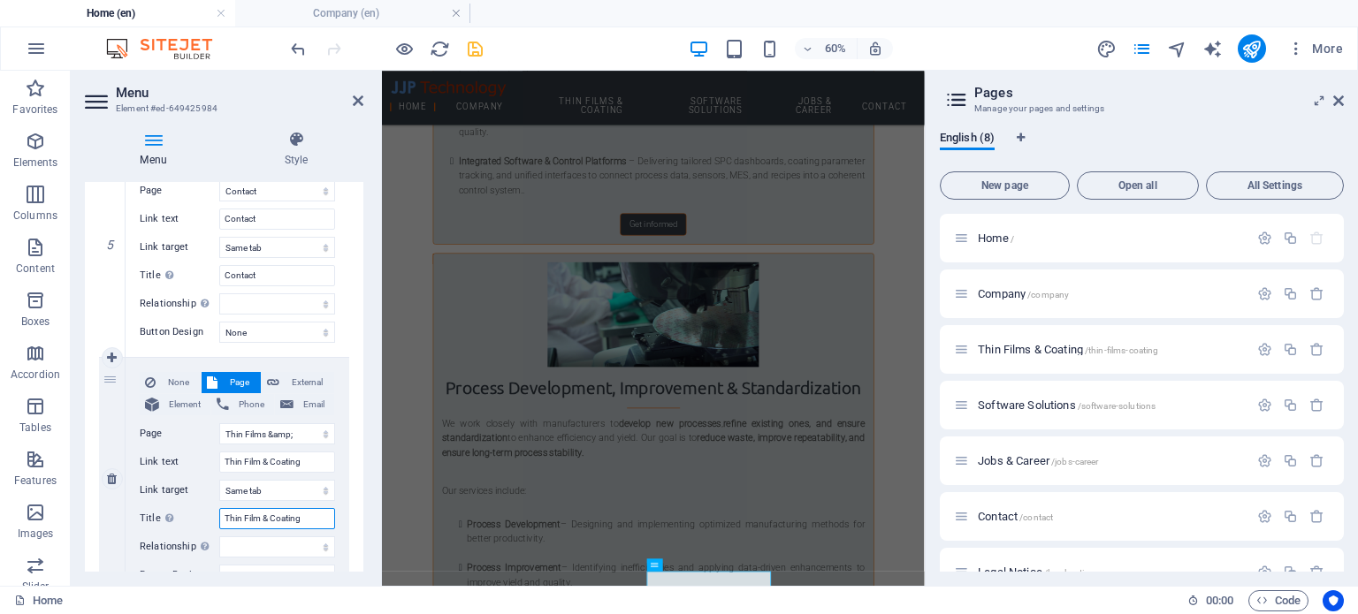
scroll to position [1284, 0]
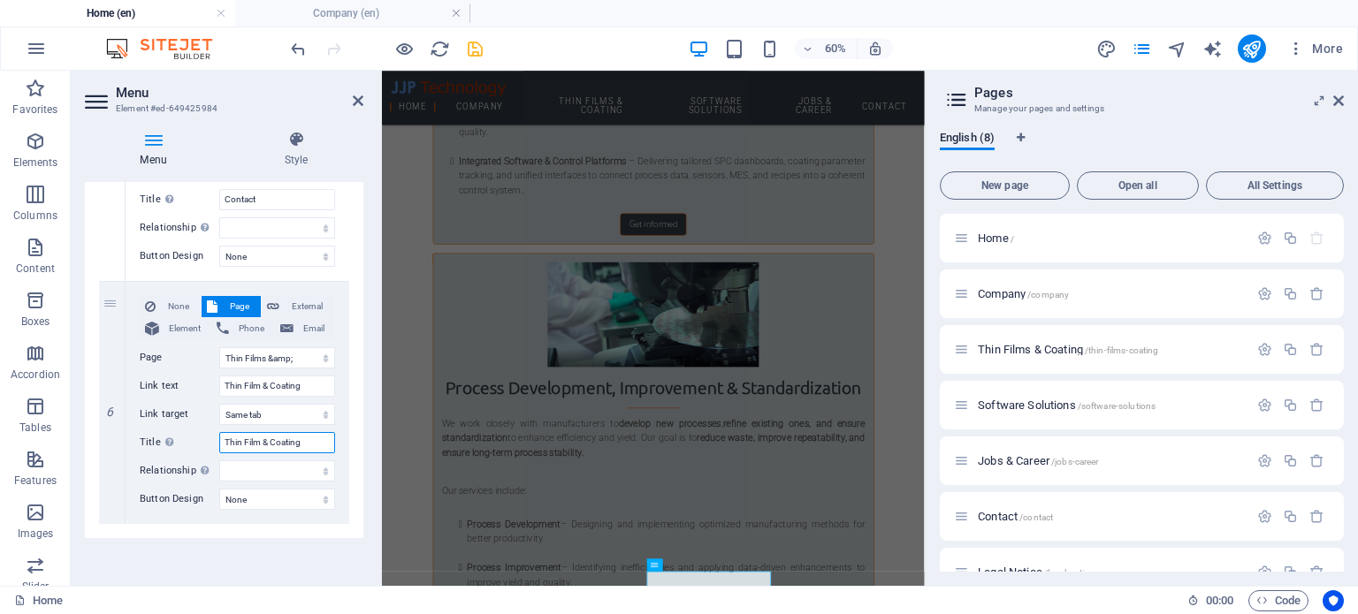
type input "Thin Film & Coating"
click at [144, 565] on div "Menu Auto Custom Create custom menu items for this menu. Recommended for one-pa…" at bounding box center [224, 377] width 278 height 390
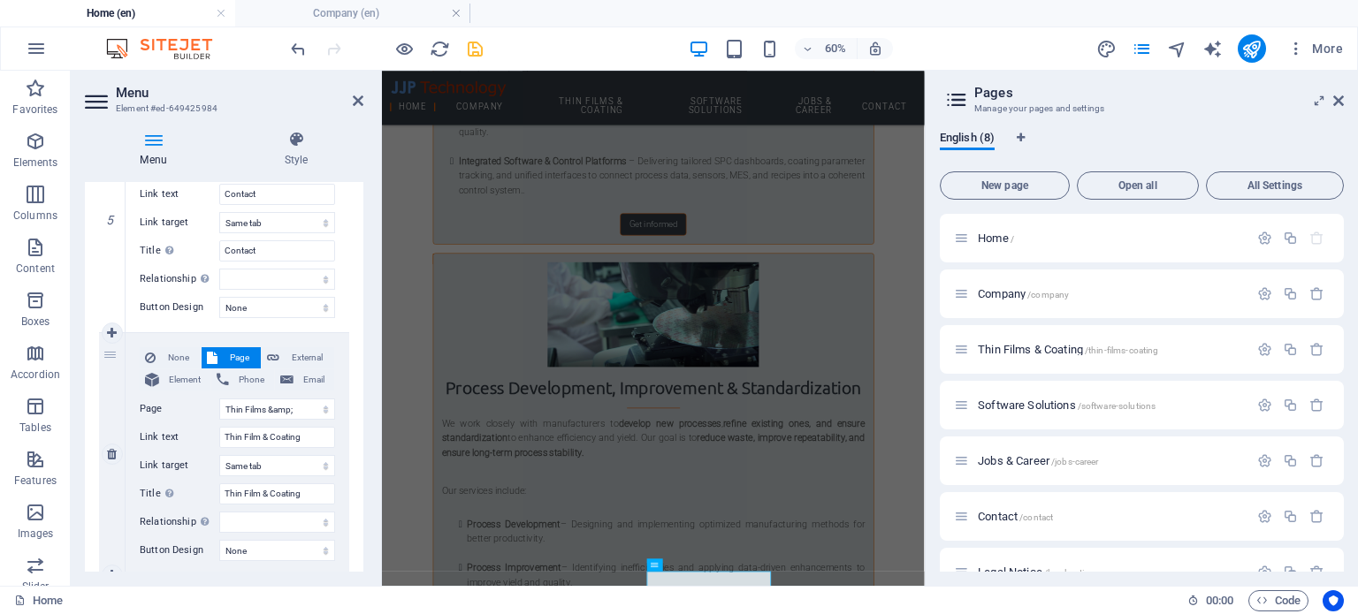
scroll to position [1195, 0]
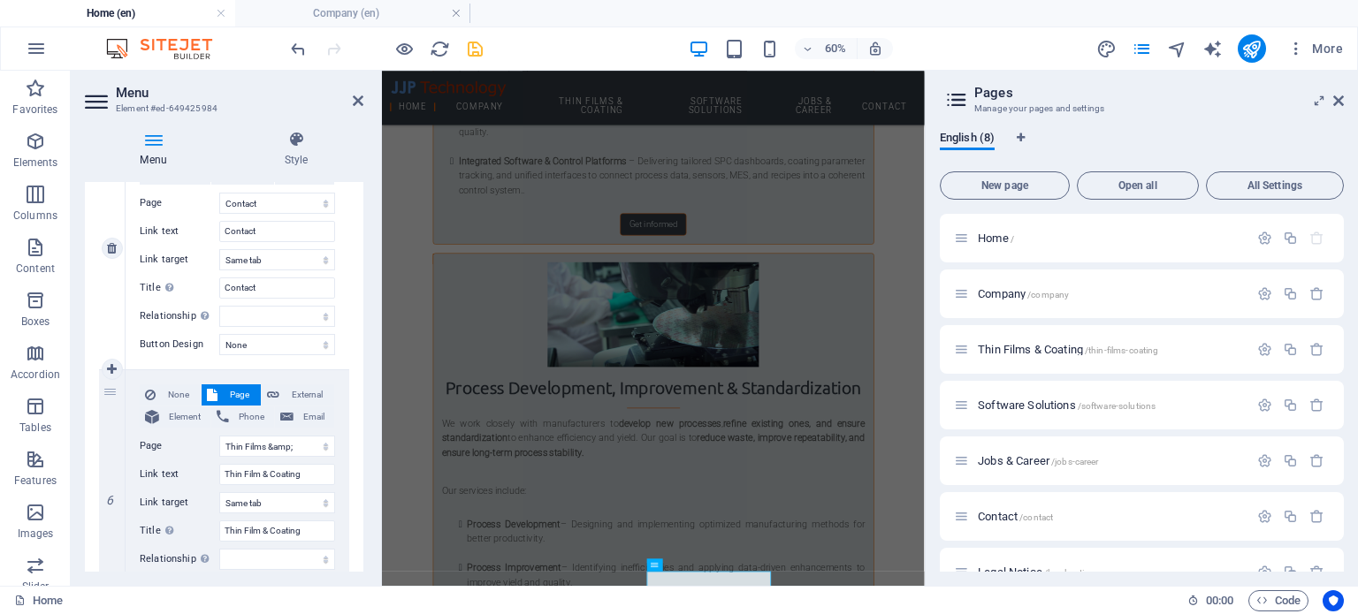
drag, startPoint x: 109, startPoint y: 386, endPoint x: 118, endPoint y: 204, distance: 182.3
select select
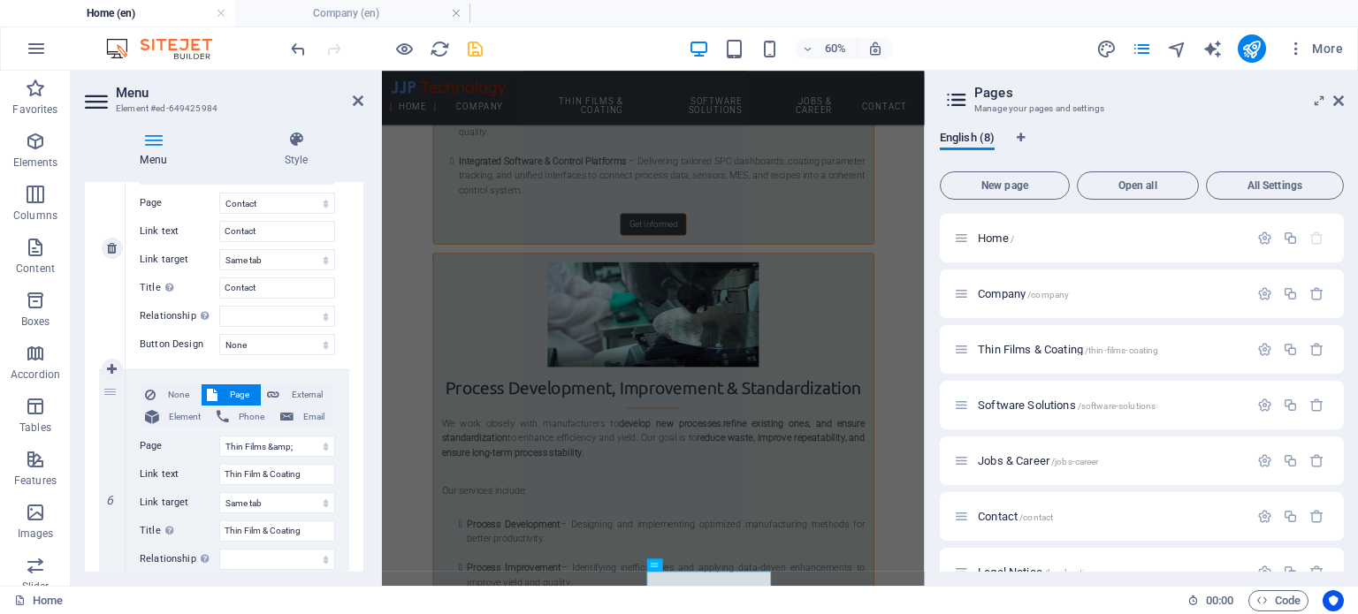
select select
select select "2"
type input "Thin Film & Coating"
select select
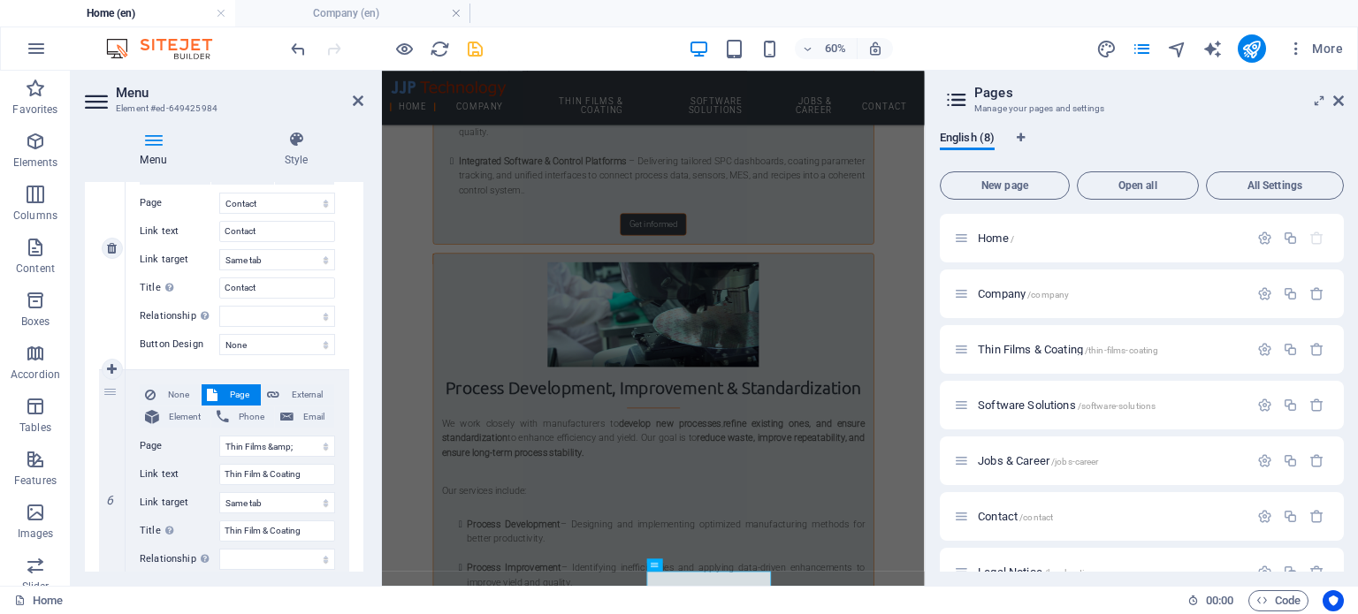
select select "5"
type input "Contact"
select select
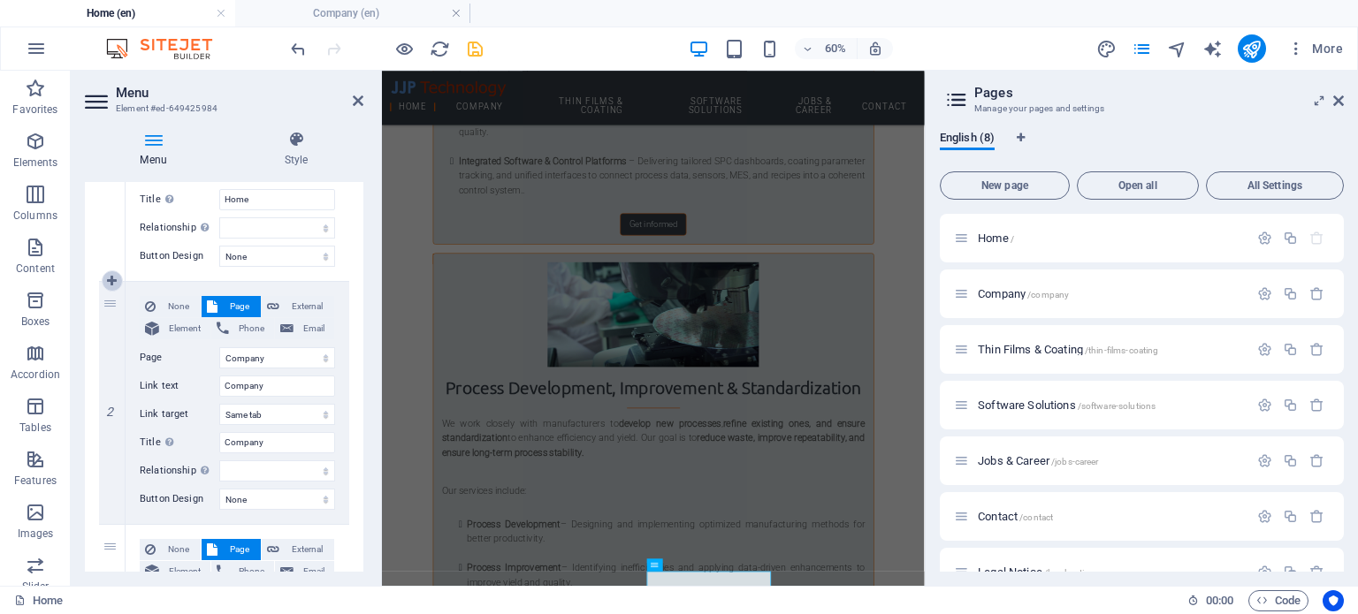
scroll to position [400, 0]
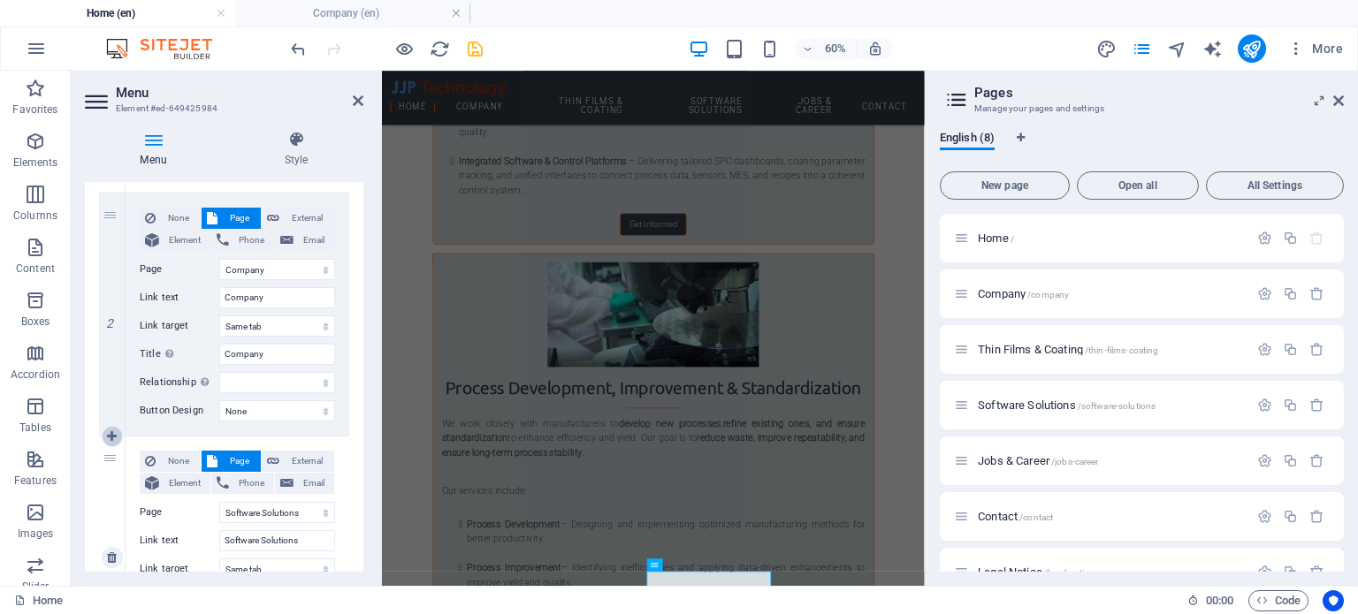
click at [107, 434] on icon at bounding box center [112, 437] width 10 height 12
select select
select select "3"
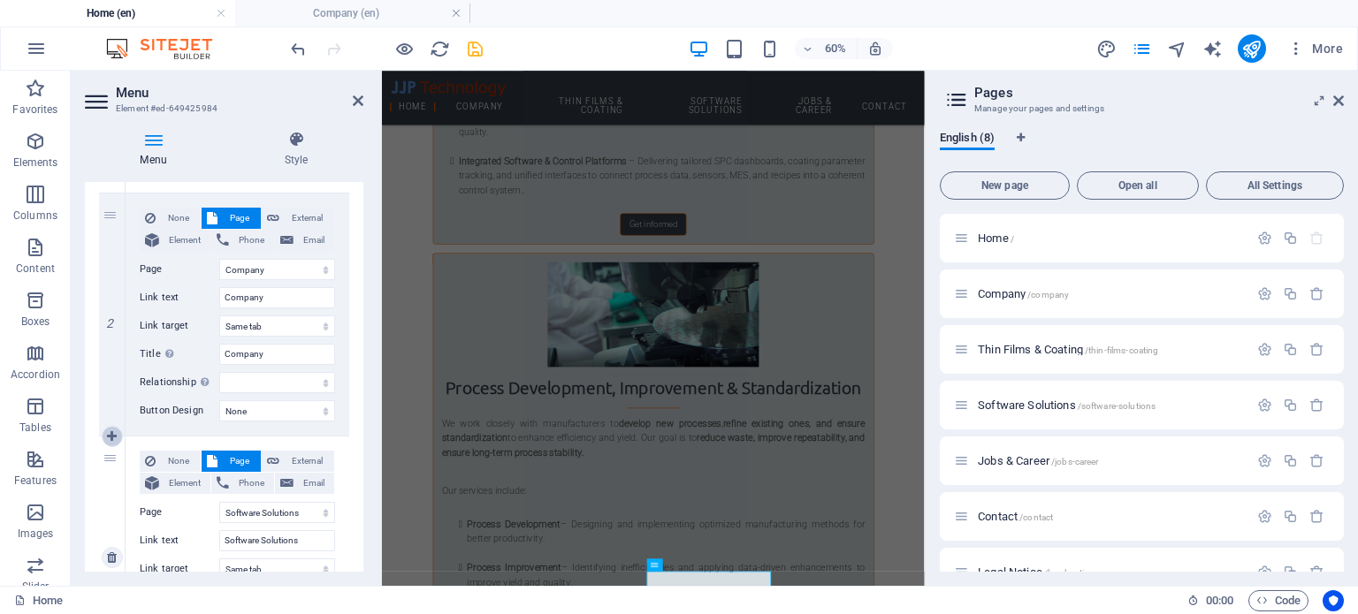
type input "Software Solutions"
select select
select select "4"
type input "Jobs & Career"
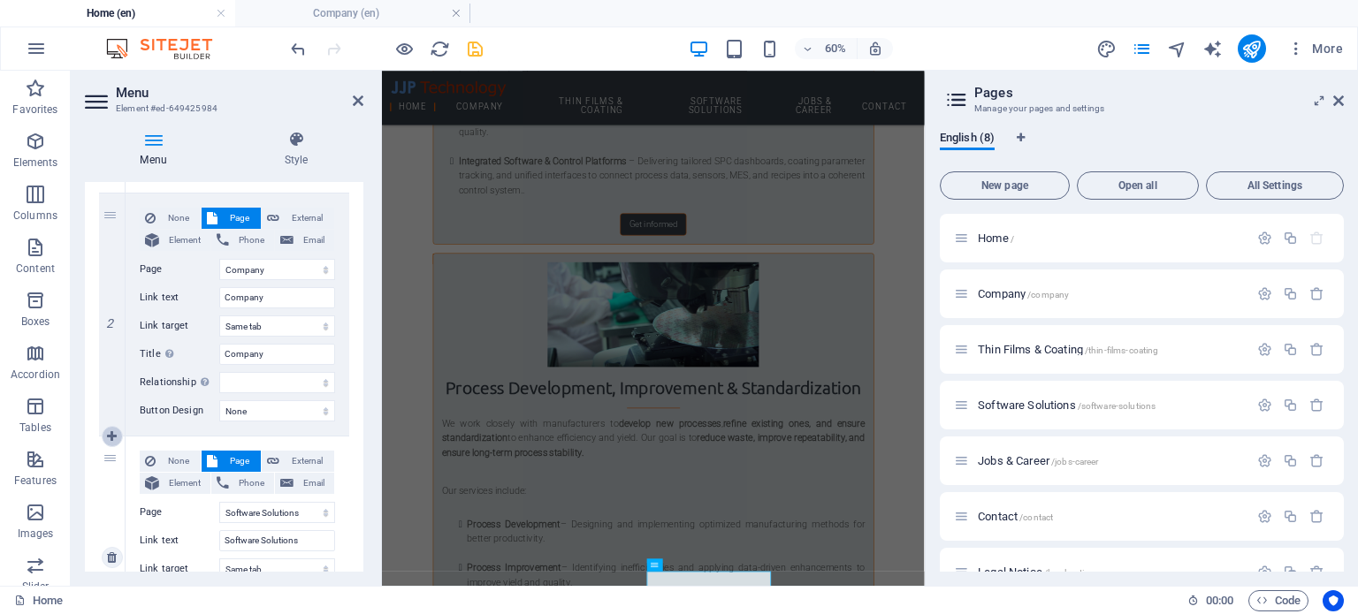
type input "Jobs & Career"
select select
select select "2"
type input "Thin Film & Coating"
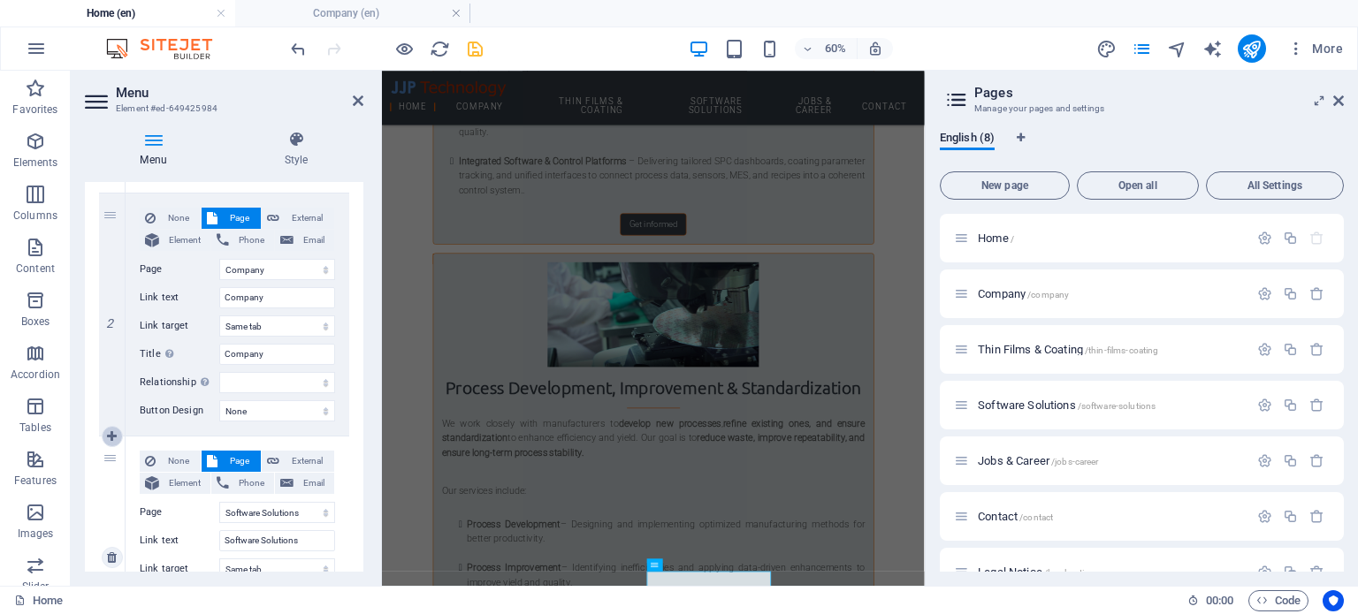
select select
select select "5"
select select
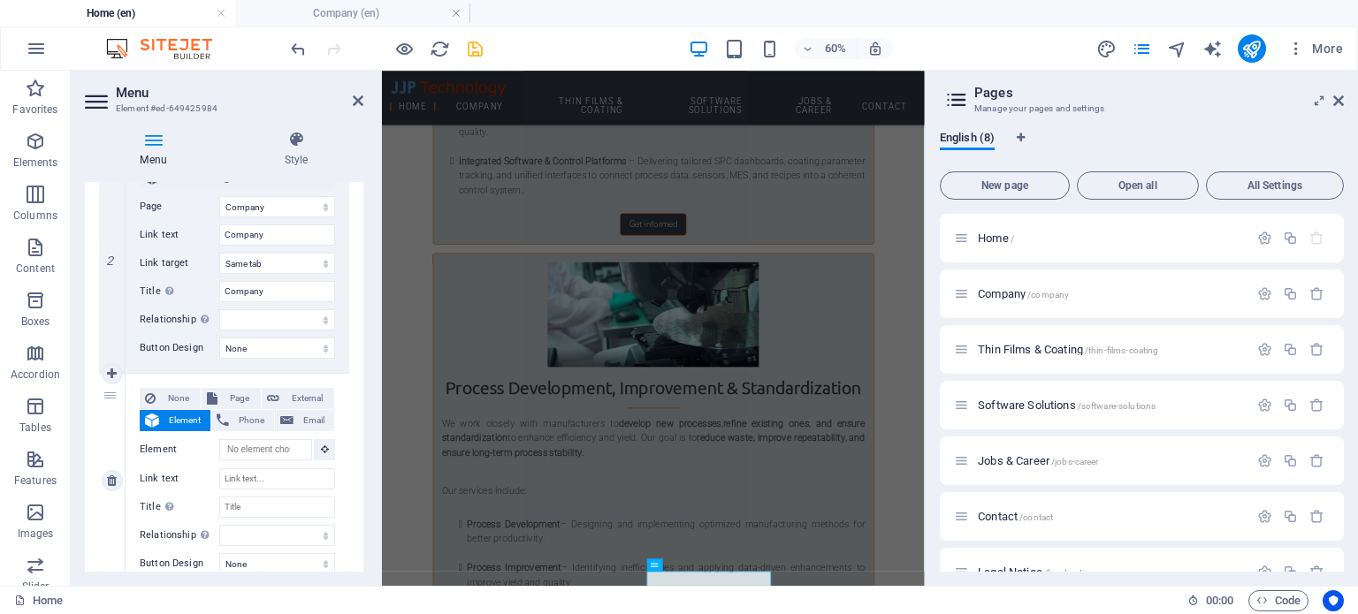
scroll to position [488, 0]
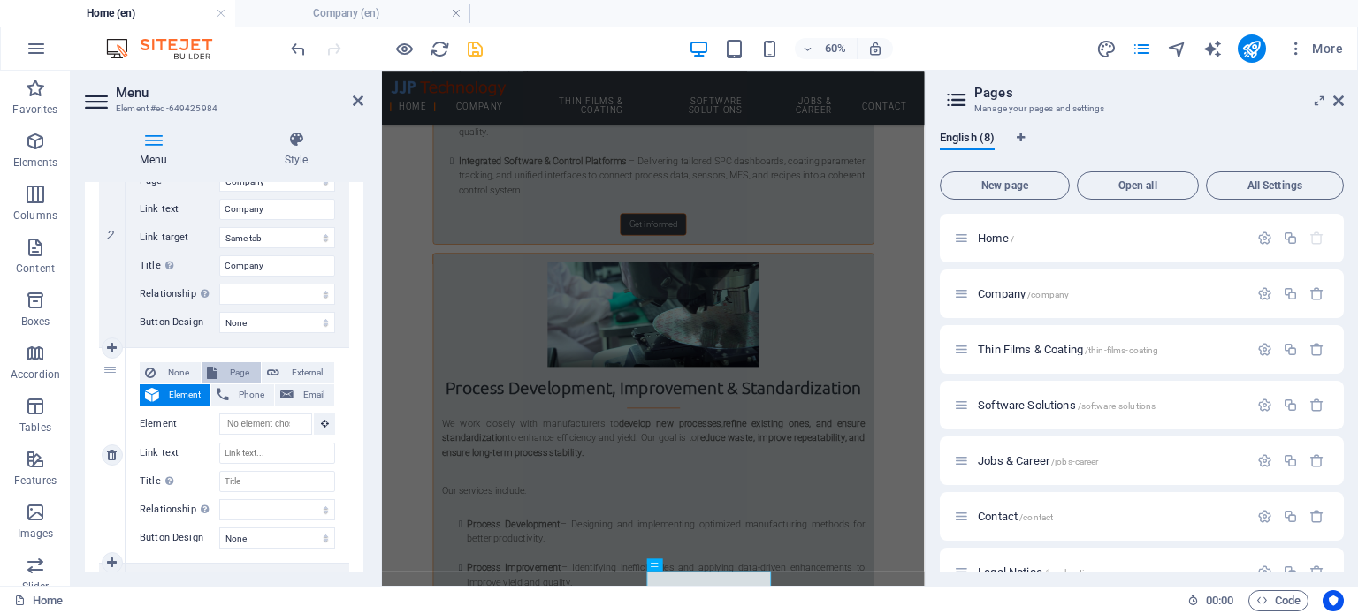
click at [223, 365] on span "Page" at bounding box center [239, 372] width 33 height 21
select select
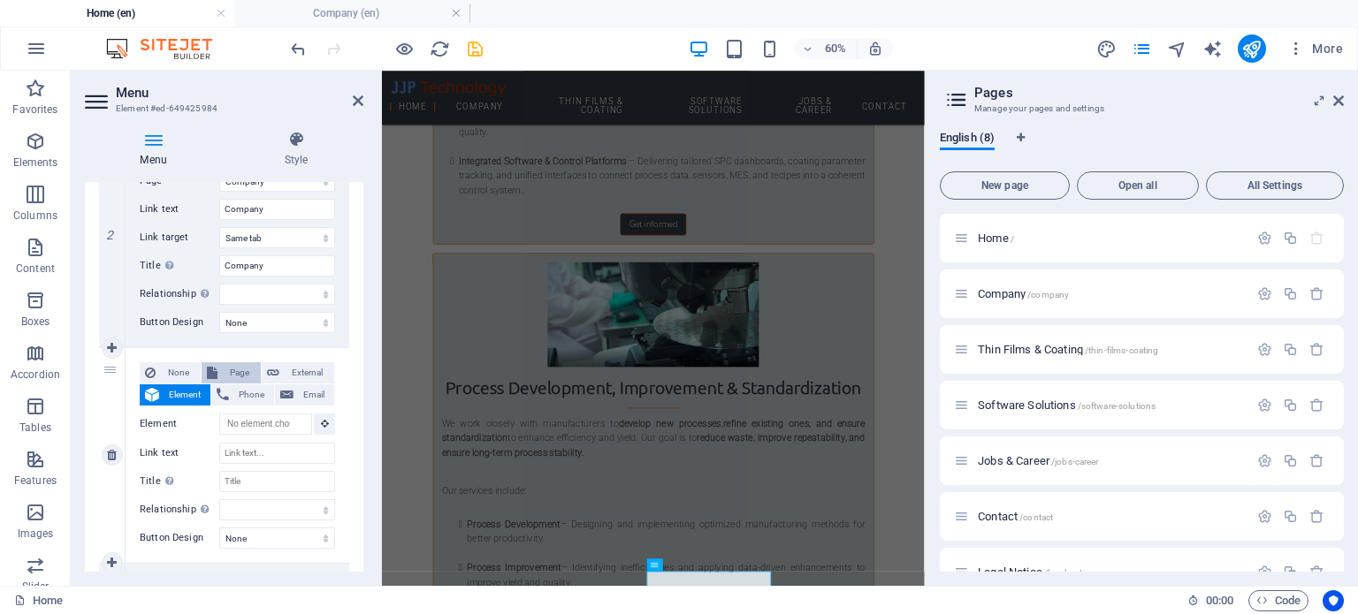
select select
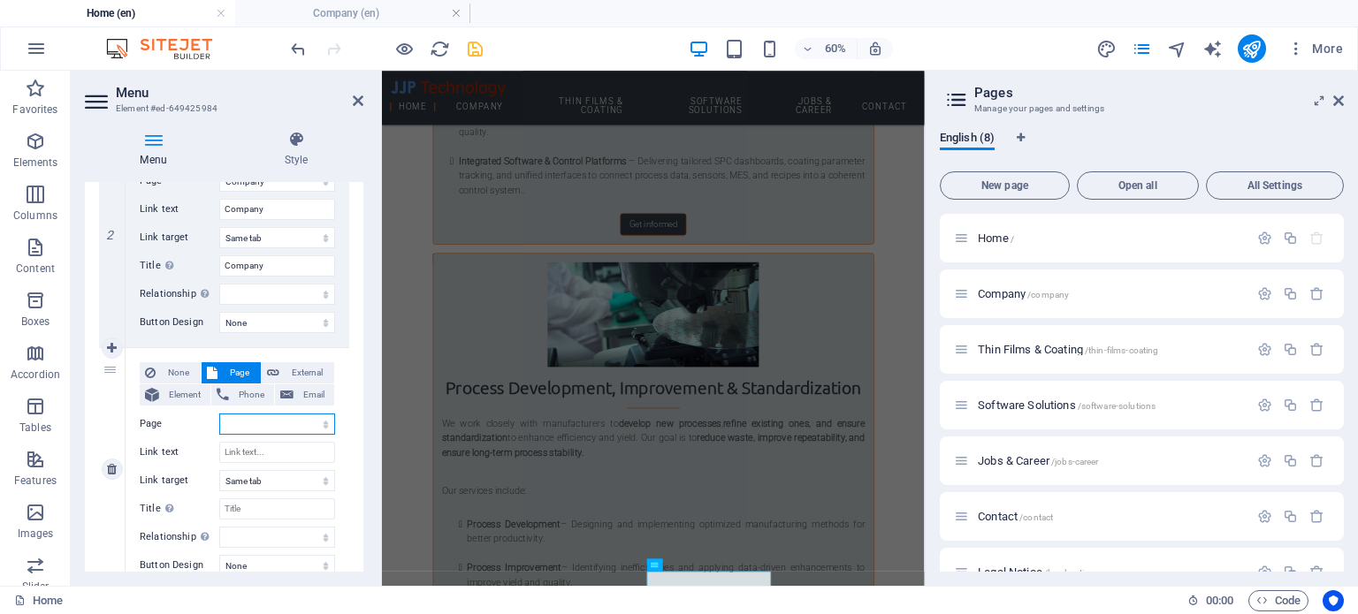
click at [247, 423] on select "Home Company Thin Films &amp; Coating Software Solutions Jobs &amp; Career Cont…" at bounding box center [277, 424] width 116 height 21
select select "2"
click at [219, 414] on select "Home Company Thin Films &amp; Coating Software Solutions Jobs &amp; Career Cont…" at bounding box center [277, 424] width 116 height 21
select select
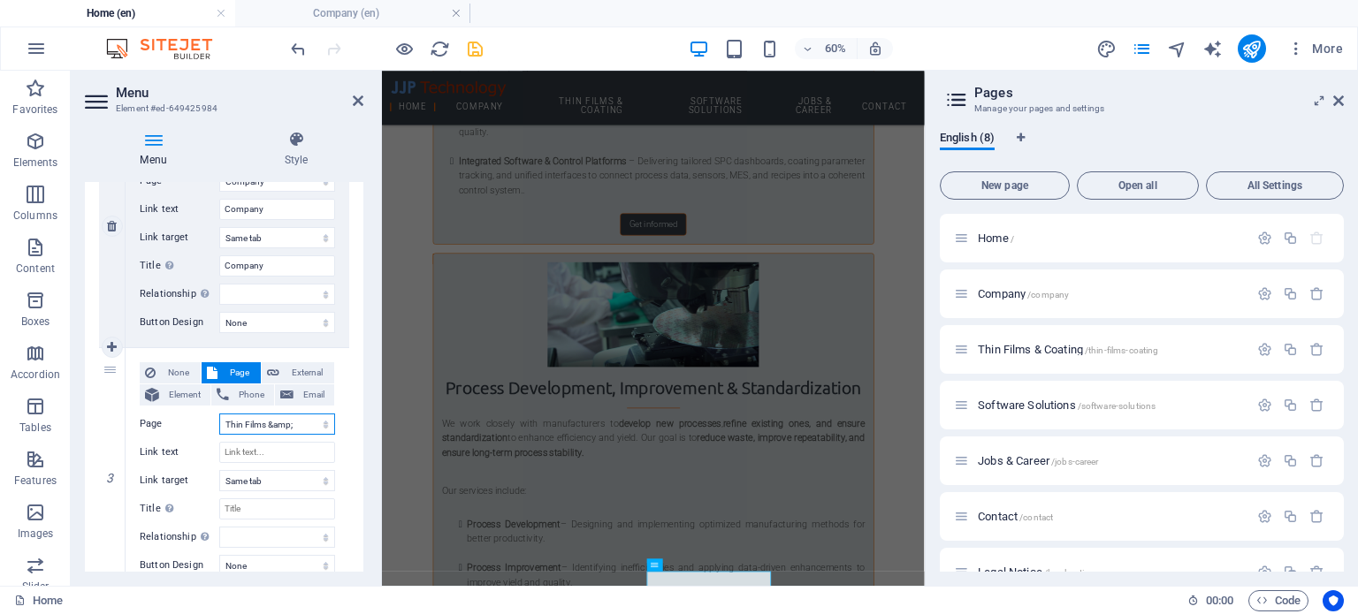
select select
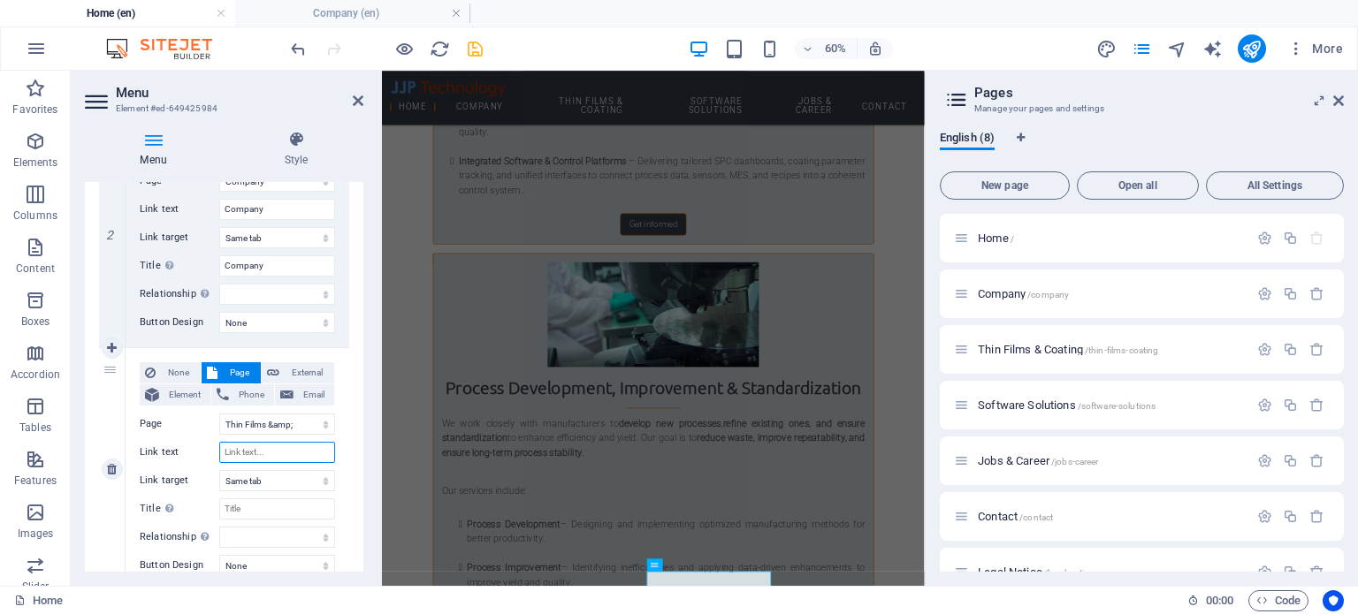
click at [251, 450] on input "Link text" at bounding box center [277, 452] width 116 height 21
paste input "Thin Film & Coating"
type input "Thin Film & Coating"
select select
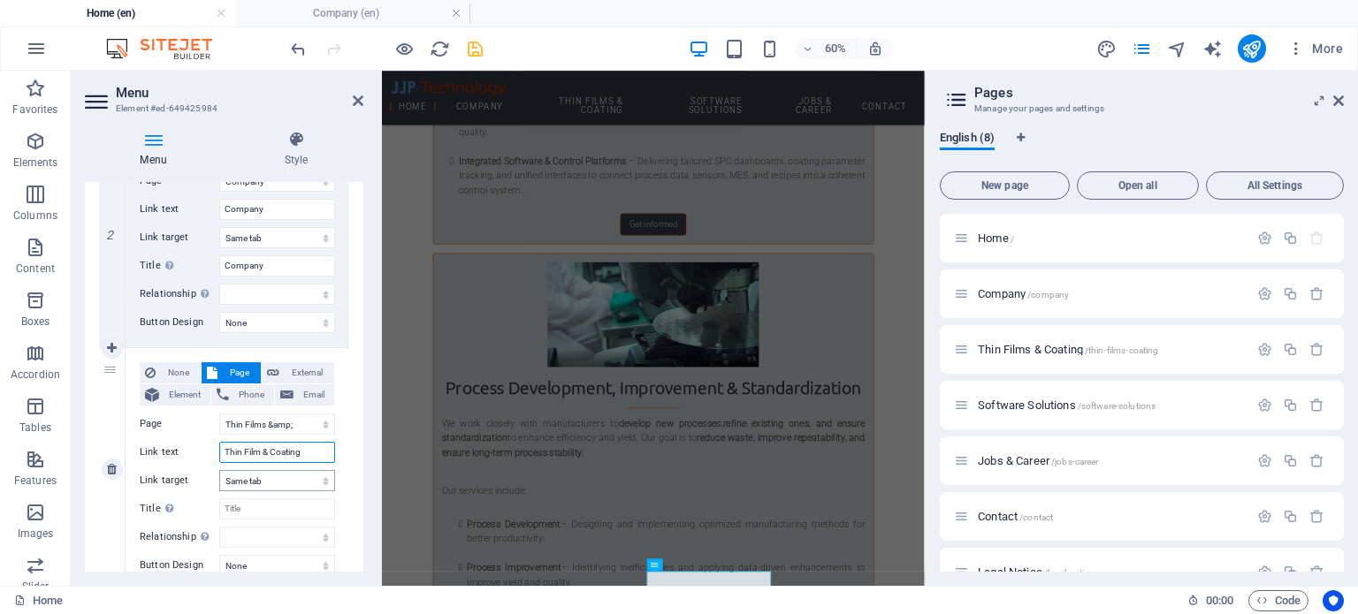
select select
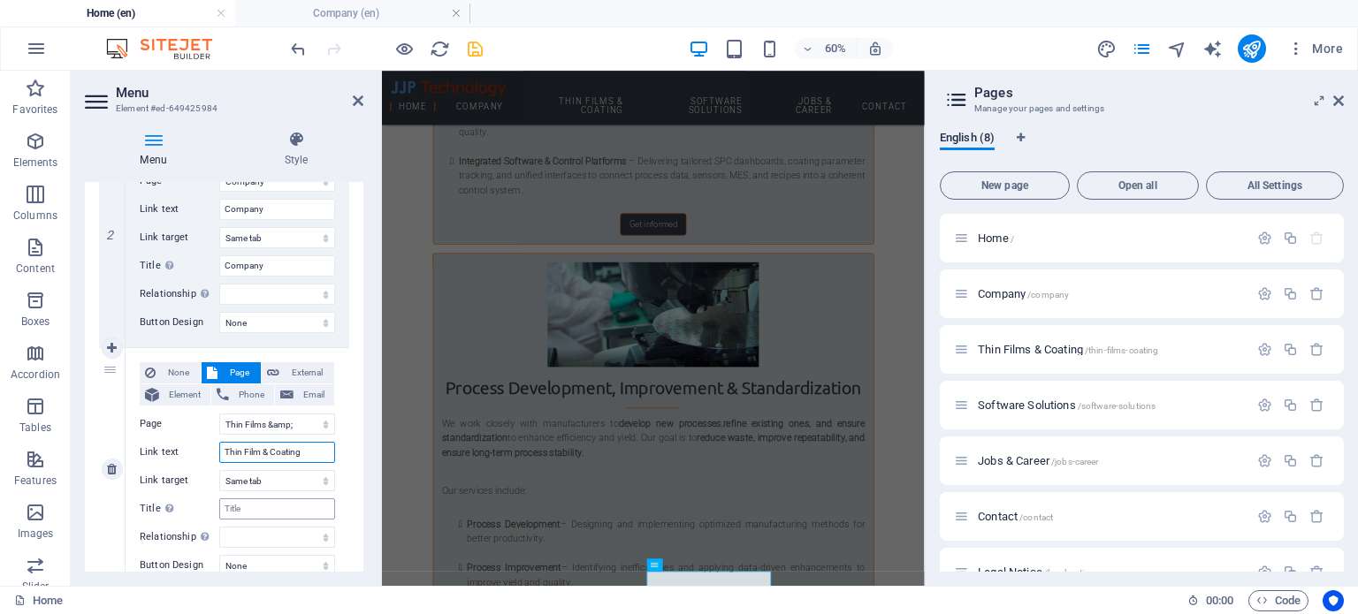
type input "Thin Film & Coating"
click at [262, 502] on input "Title Additional link description, should not be the same as the link text. The…" at bounding box center [277, 509] width 116 height 21
paste input "Thin Film & Coating"
select select
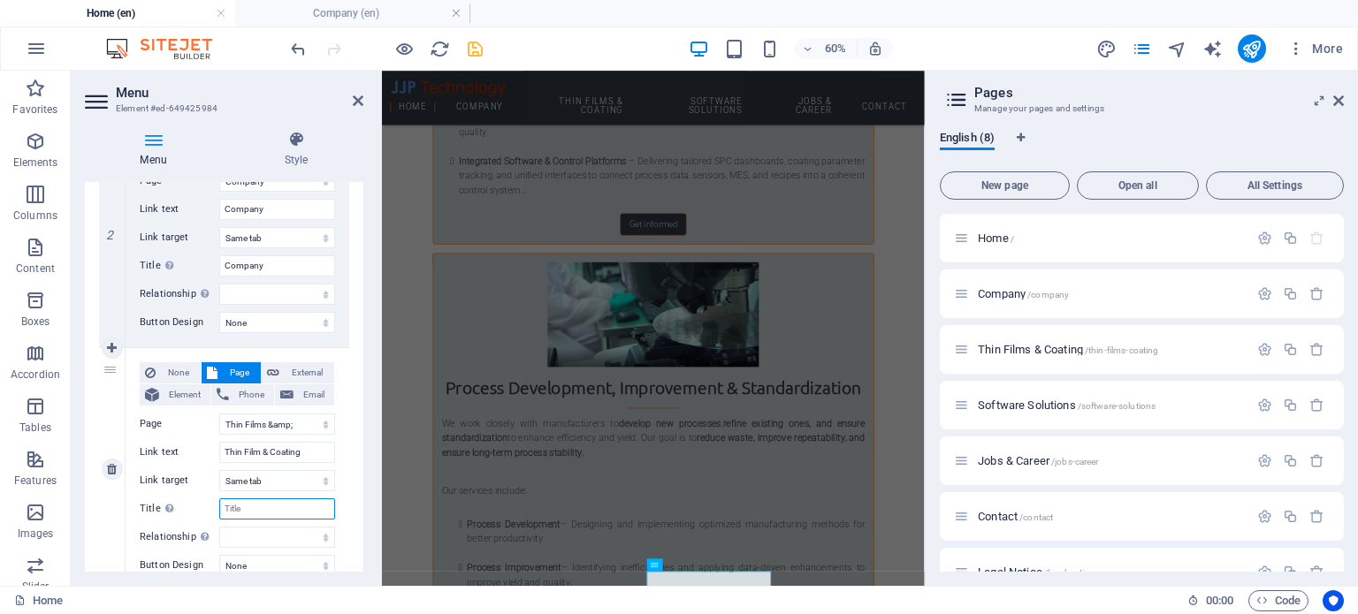
type input "Thin Film & Coating"
select select
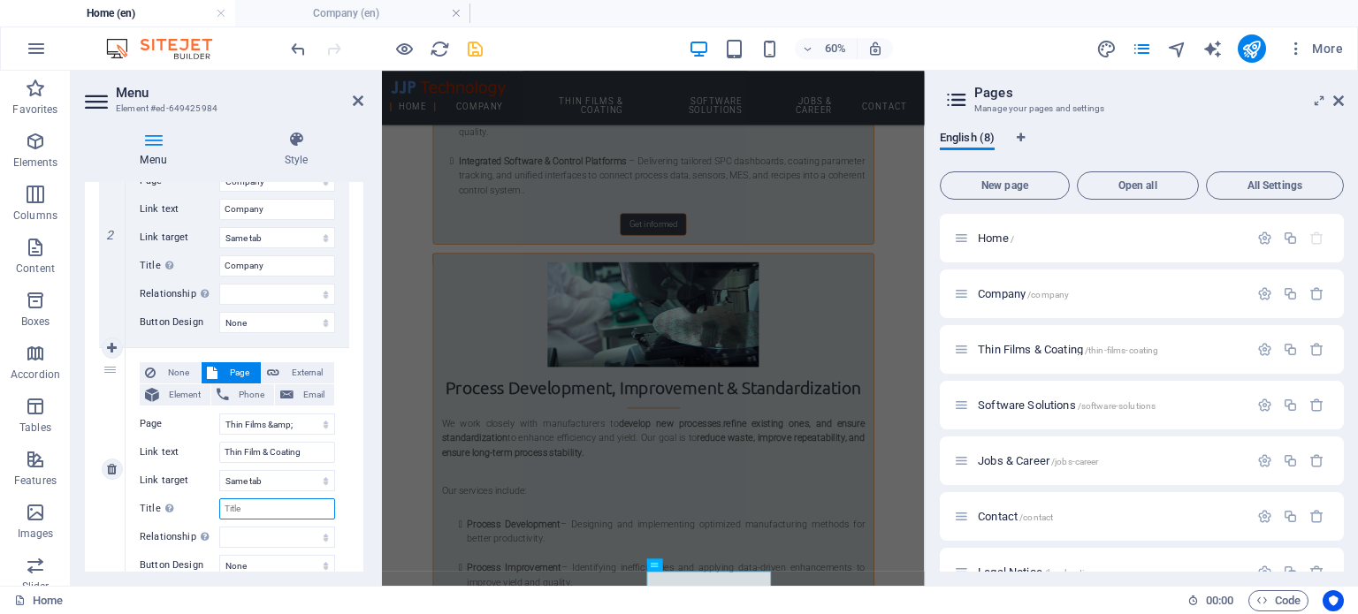
select select
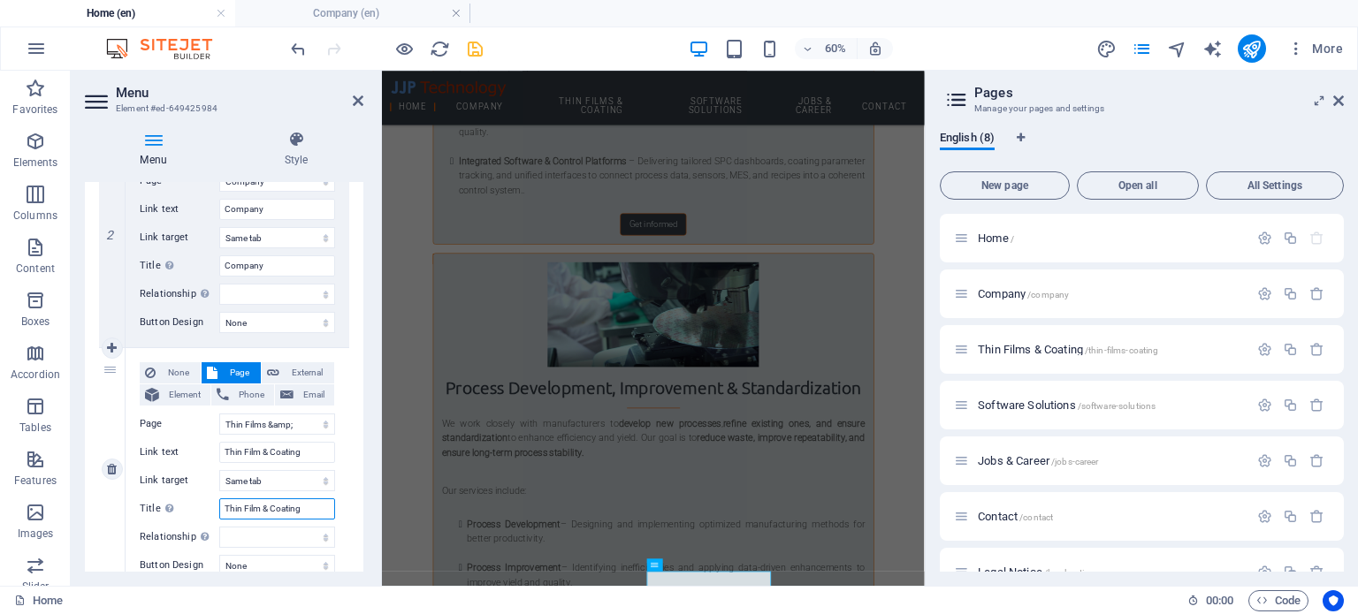
select select
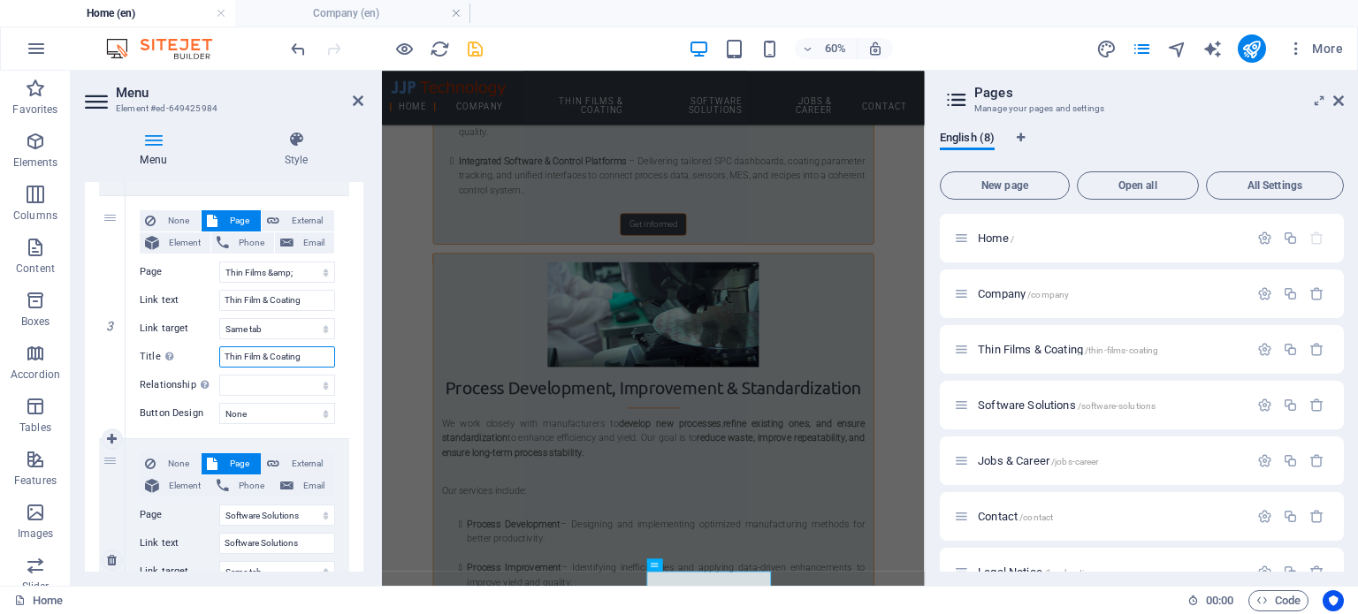
scroll to position [665, 0]
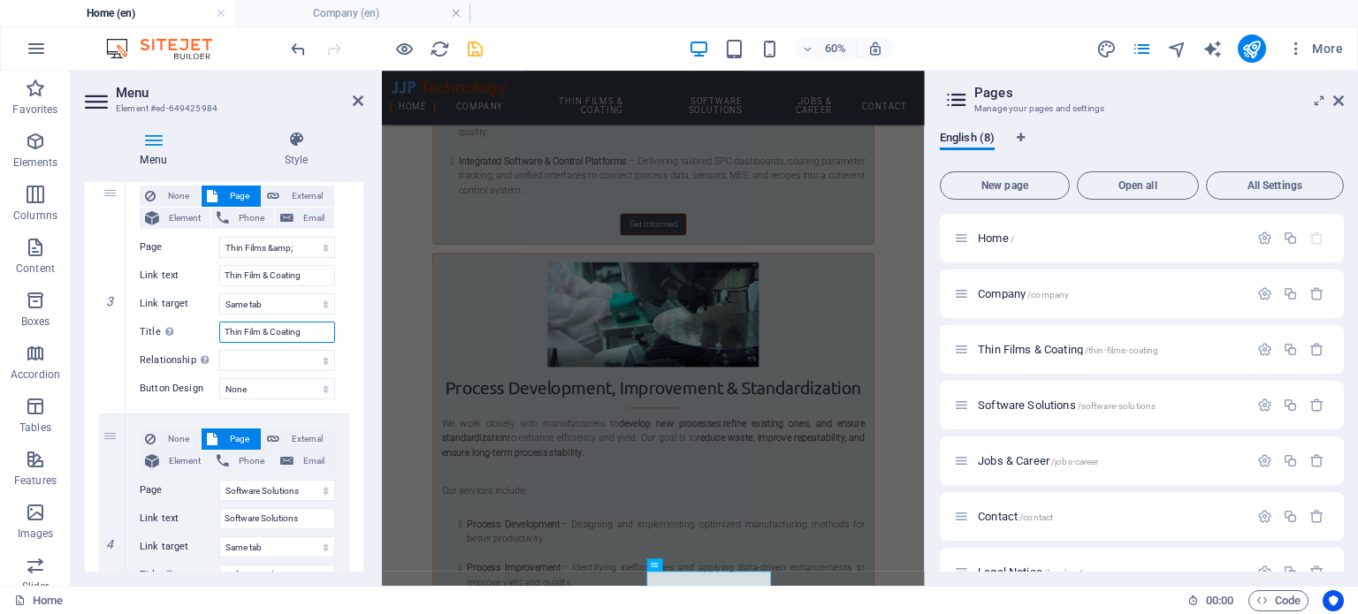
type input "Thin Film & Coating"
click at [350, 414] on div "1 None Page External Element Phone Email Page Home Company Thin Films &amp; Coa…" at bounding box center [224, 535] width 278 height 1729
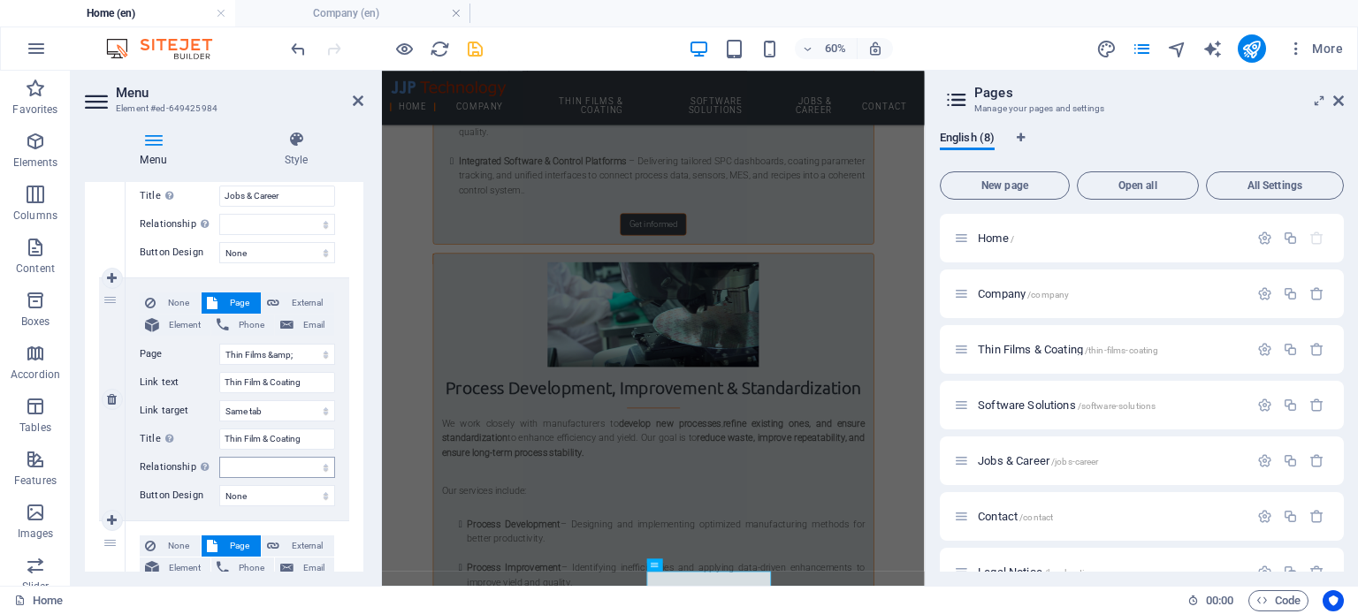
scroll to position [1262, 0]
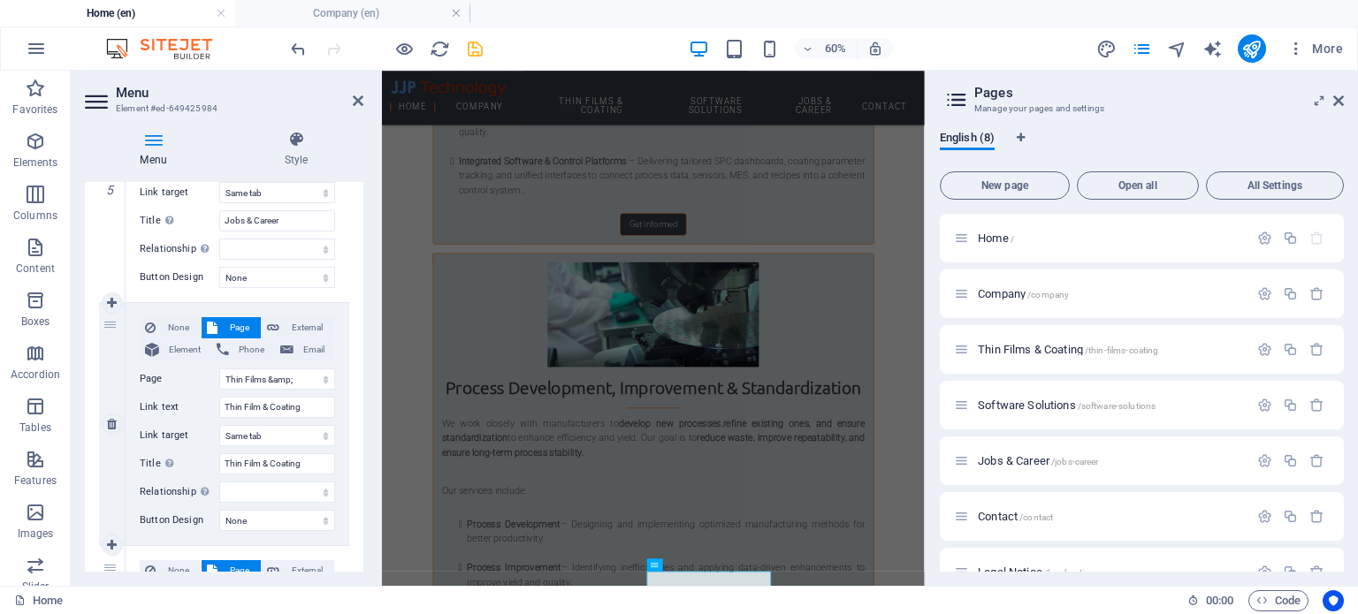
drag, startPoint x: 114, startPoint y: 423, endPoint x: 124, endPoint y: 404, distance: 21.7
click at [114, 423] on icon at bounding box center [112, 424] width 10 height 12
select select
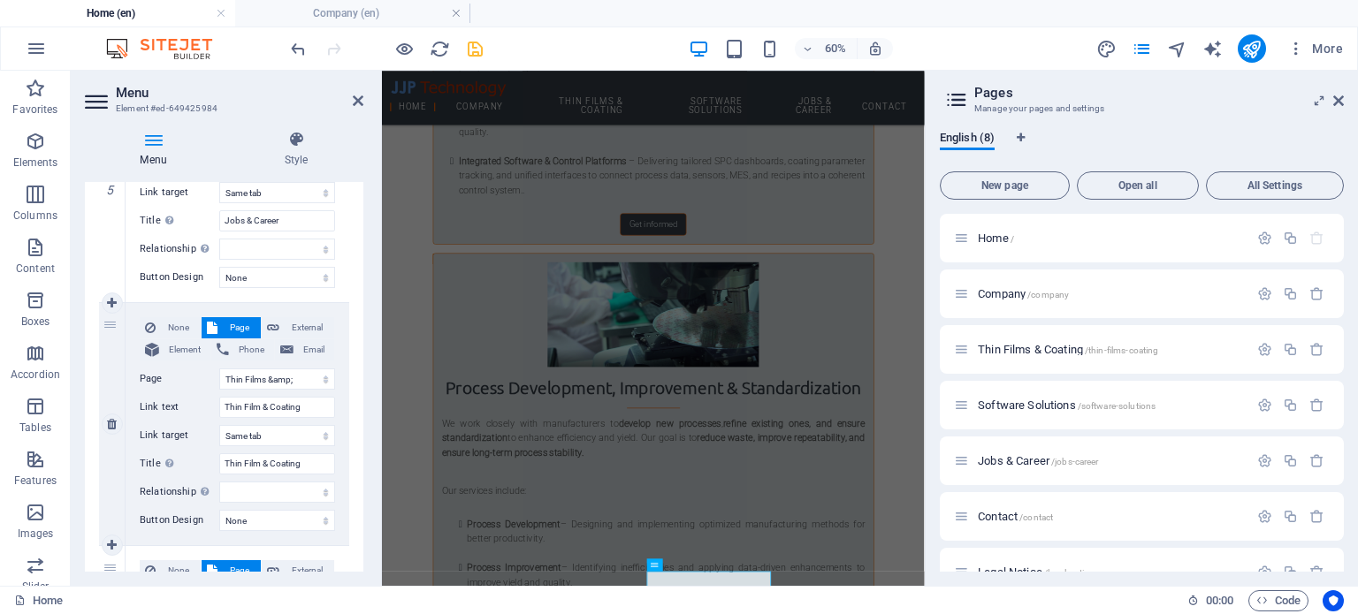
select select
select select "5"
type input "Contact"
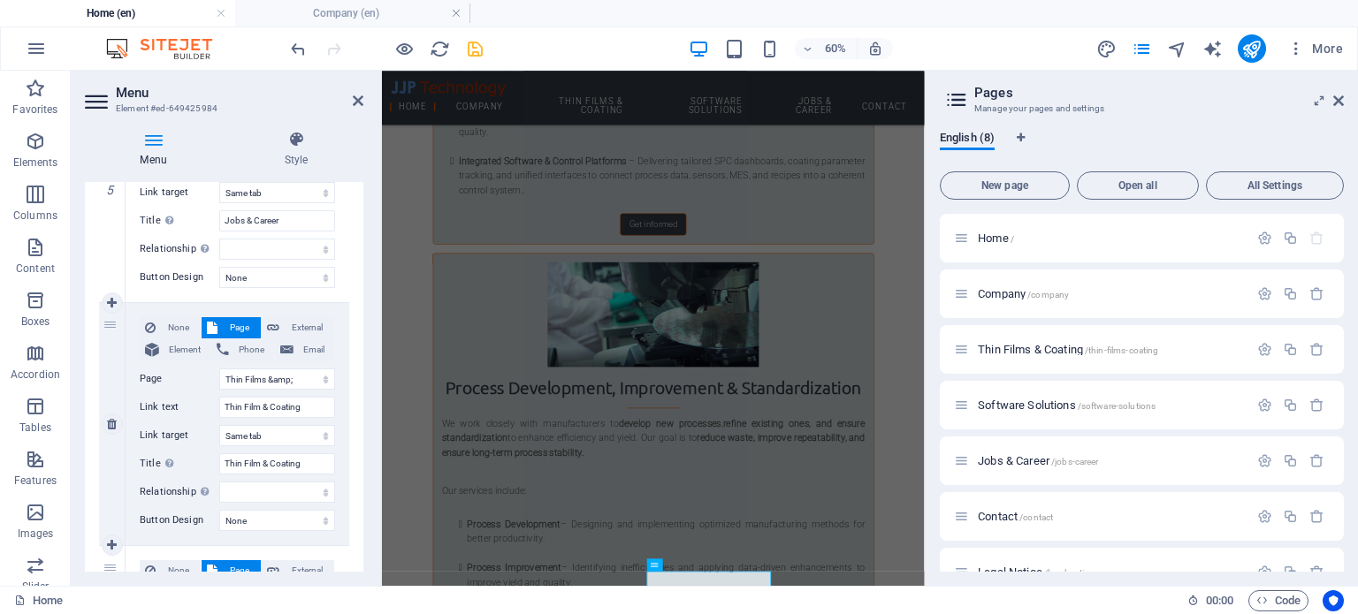
select select
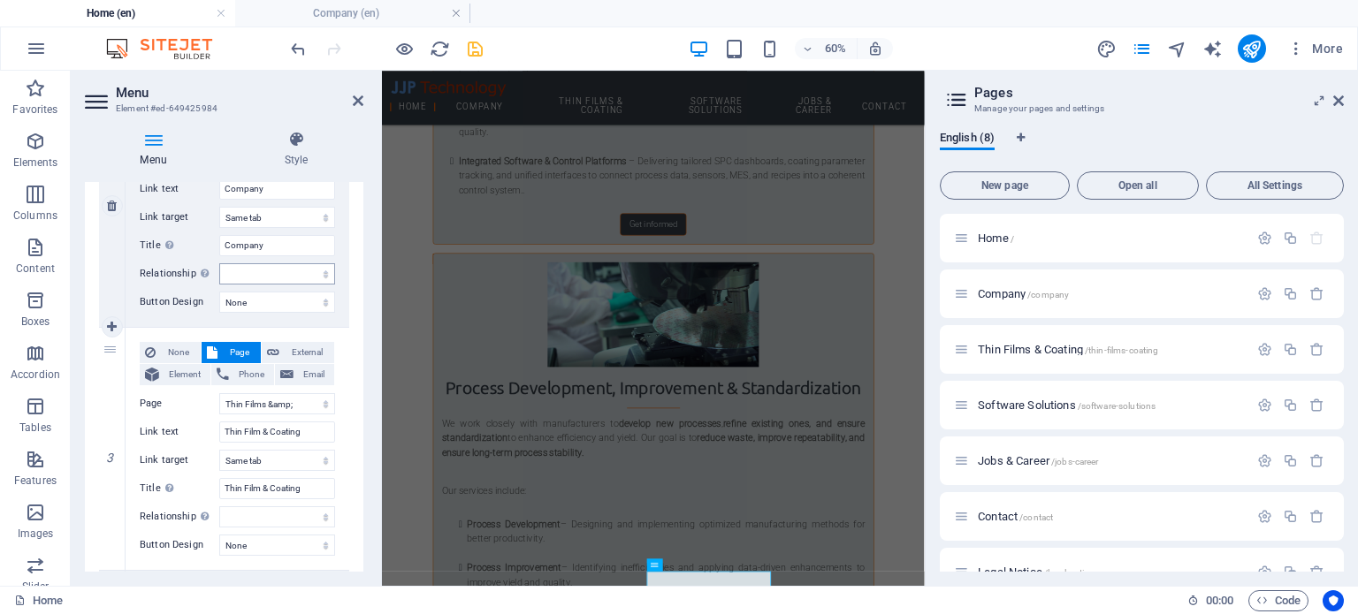
scroll to position [467, 0]
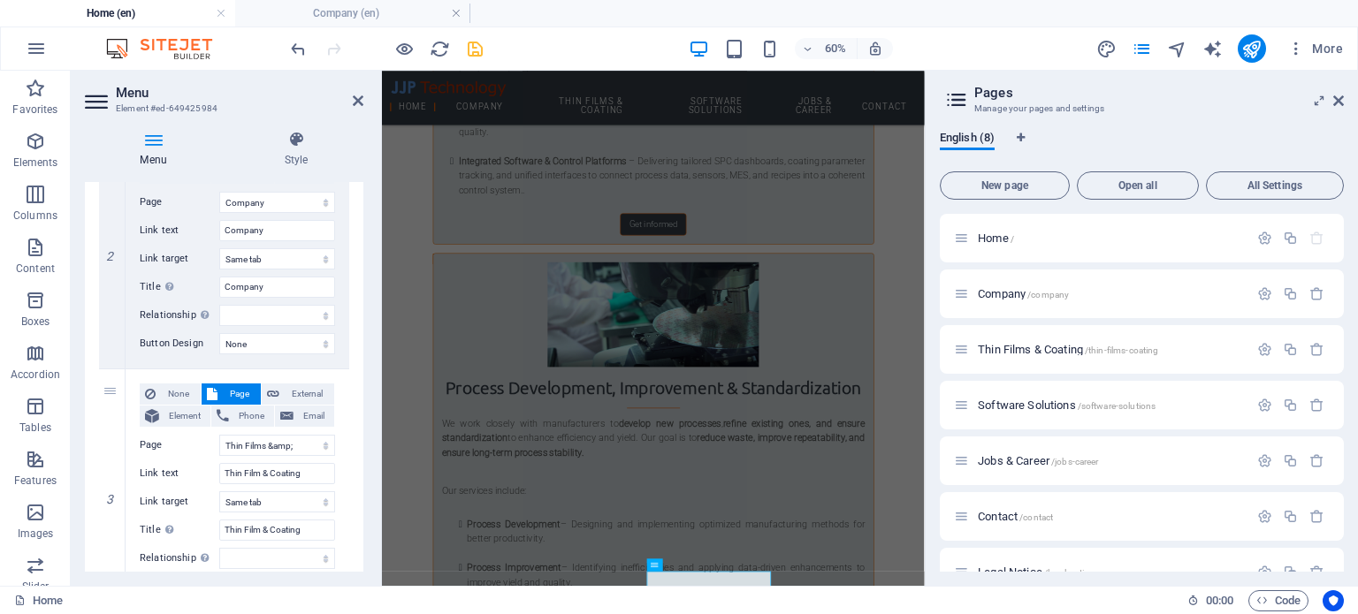
click at [484, 52] on div "60% More" at bounding box center [818, 48] width 1063 height 28
drag, startPoint x: 470, startPoint y: 49, endPoint x: 304, endPoint y: 193, distance: 220.0
click at [470, 49] on icon "save" at bounding box center [475, 49] width 20 height 20
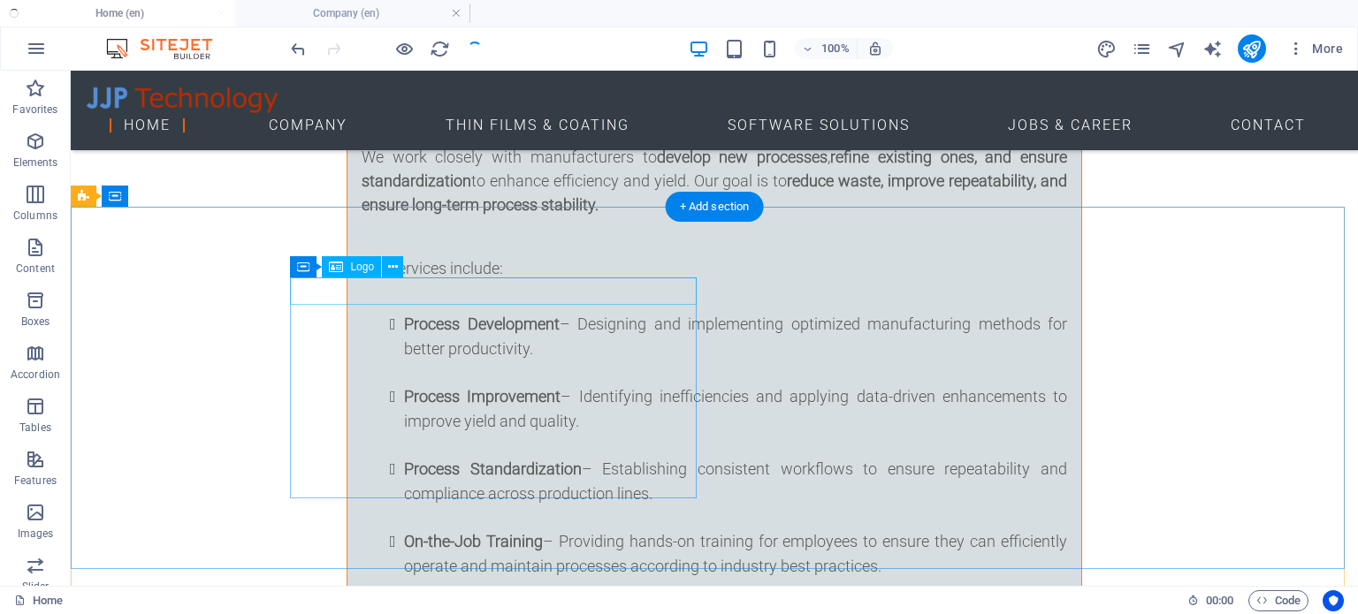
scroll to position [7402, 0]
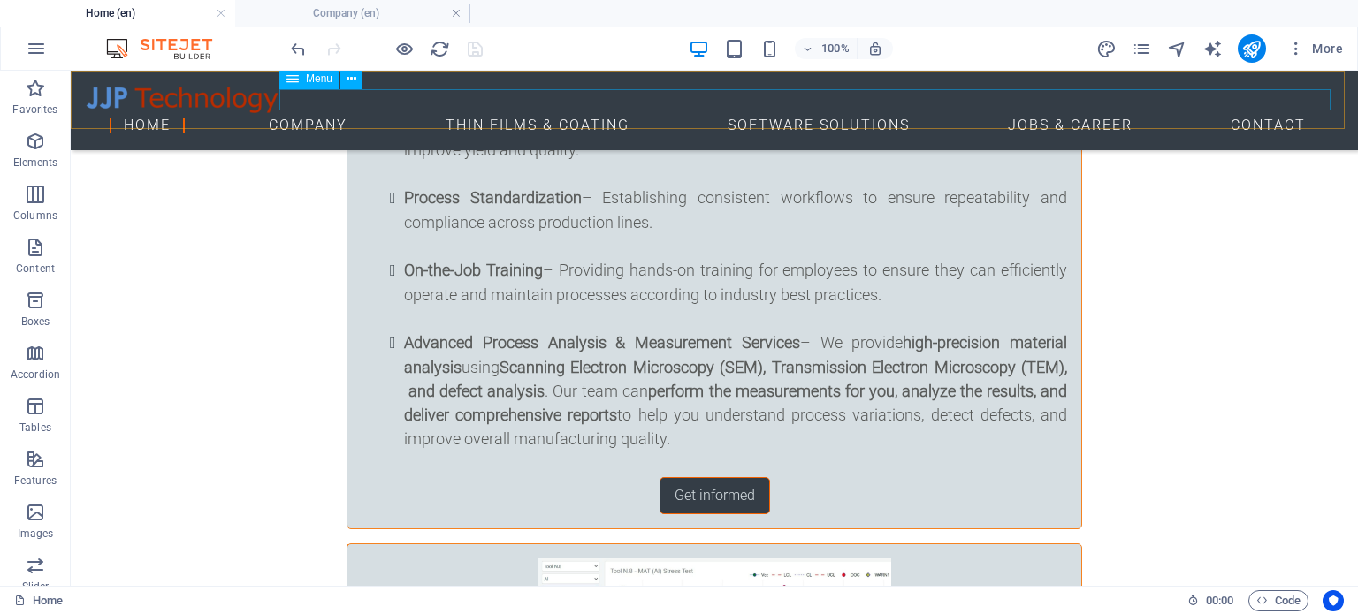
click at [625, 115] on nav "Home Company Thin Films & Coating Software Solutions Jobs & Career Contact" at bounding box center [714, 125] width 1259 height 21
click at [352, 80] on icon at bounding box center [352, 79] width 10 height 19
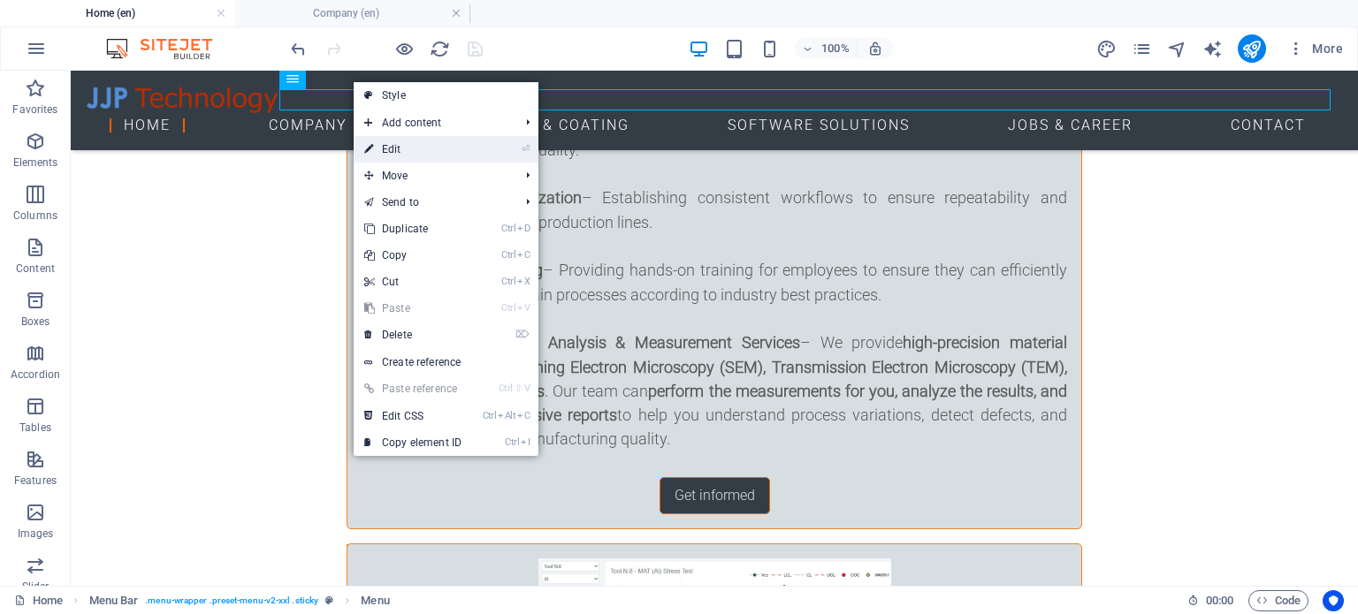
click at [384, 148] on link "⏎ Edit" at bounding box center [413, 149] width 118 height 27
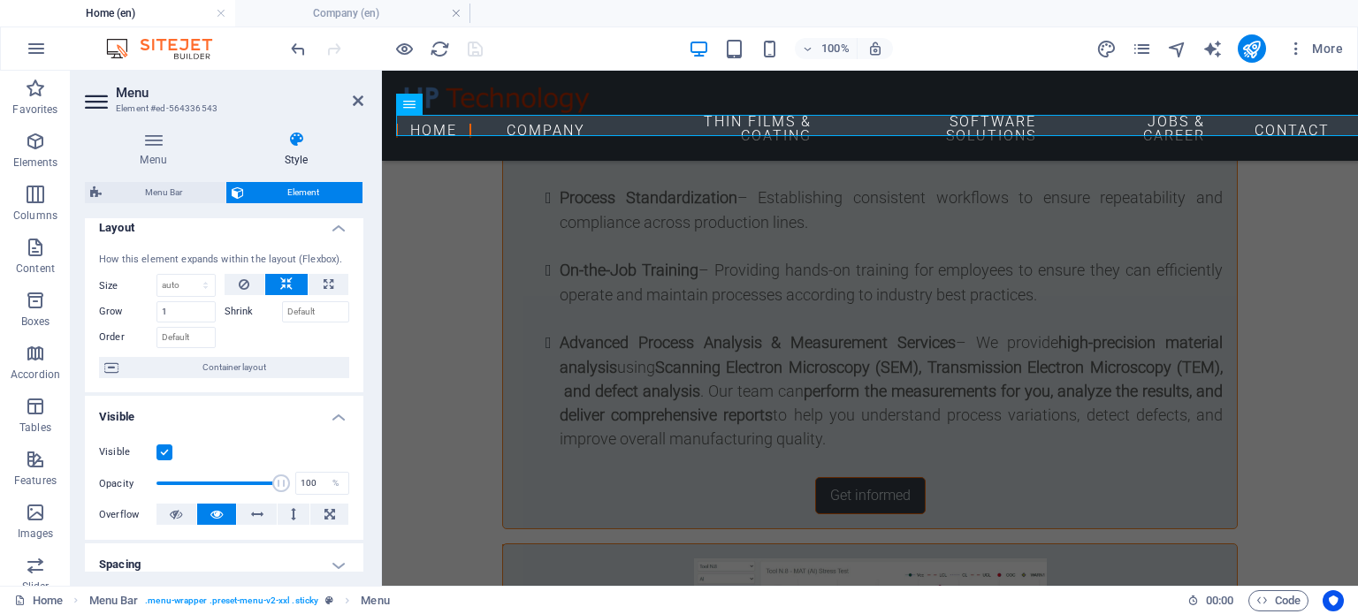
scroll to position [0, 0]
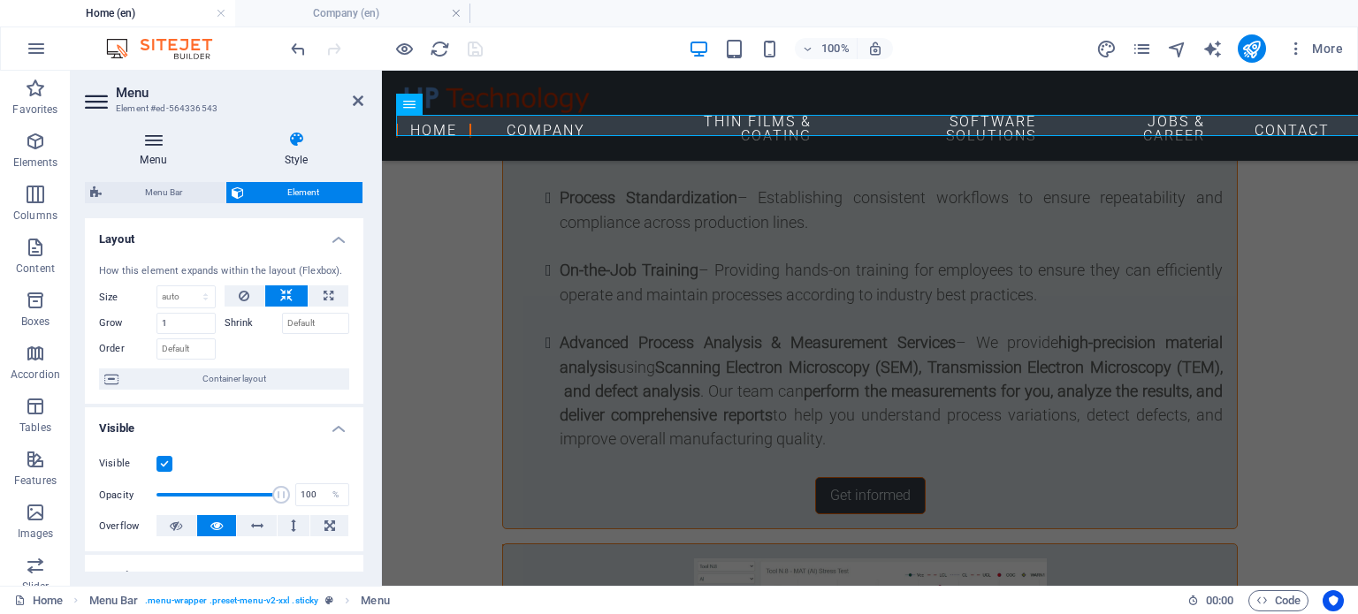
click at [141, 141] on icon at bounding box center [153, 140] width 137 height 18
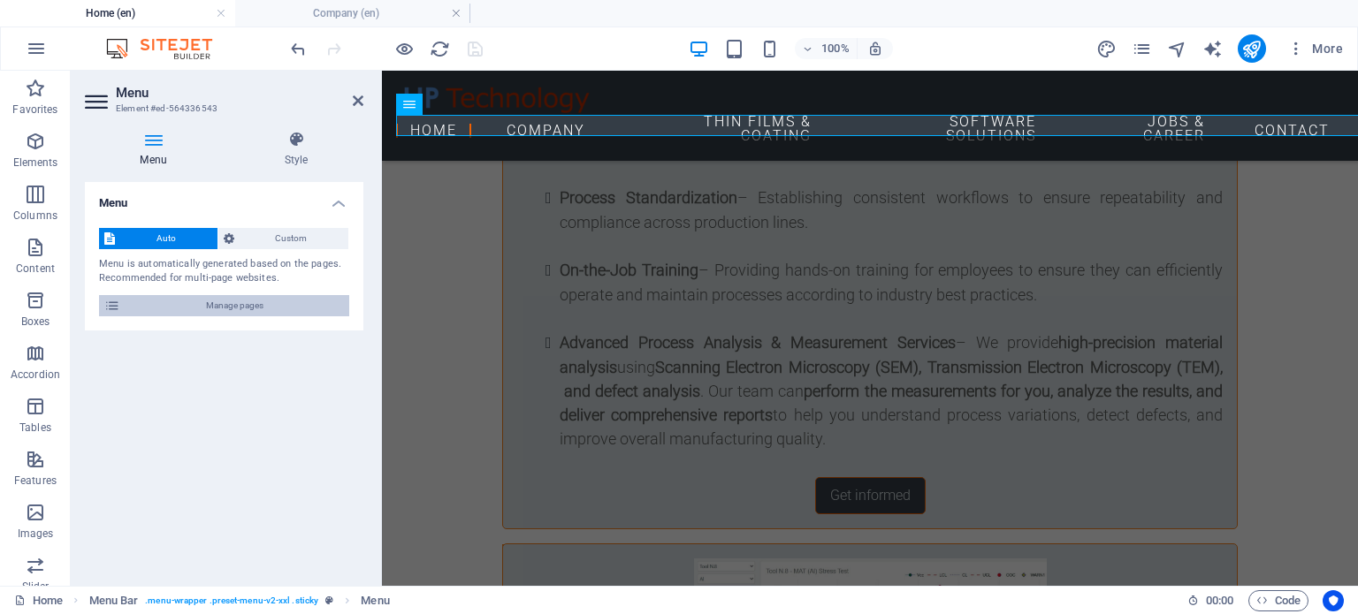
click at [228, 301] on span "Manage pages" at bounding box center [235, 305] width 218 height 21
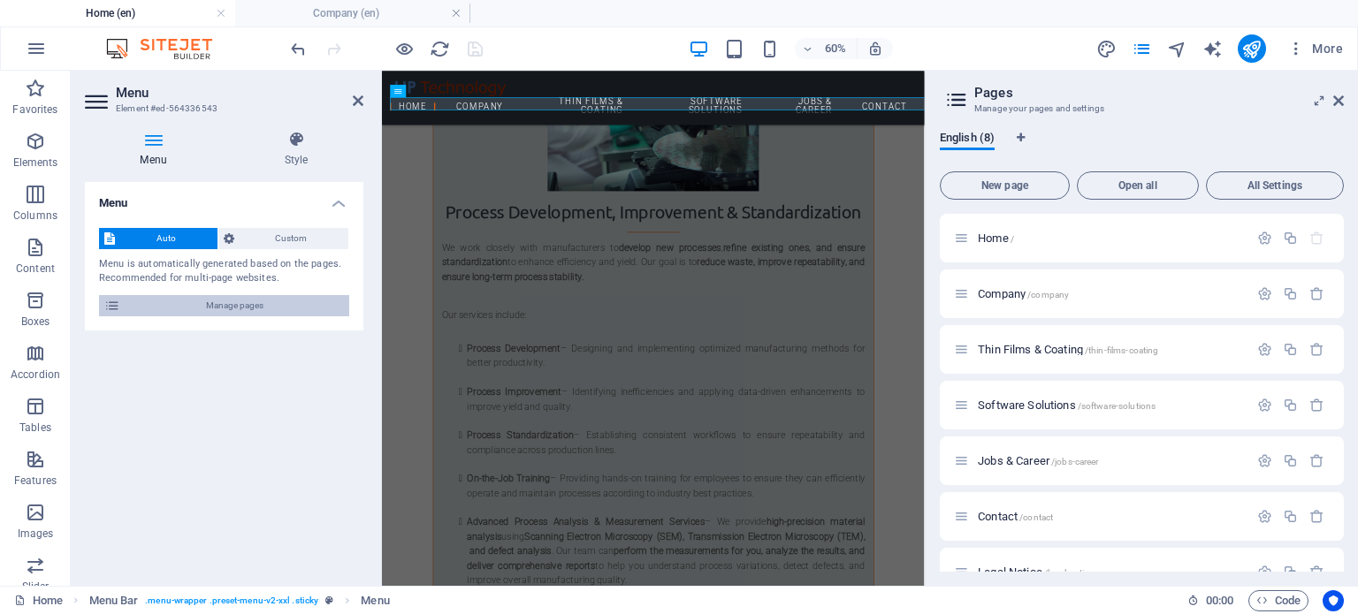
scroll to position [7390, 0]
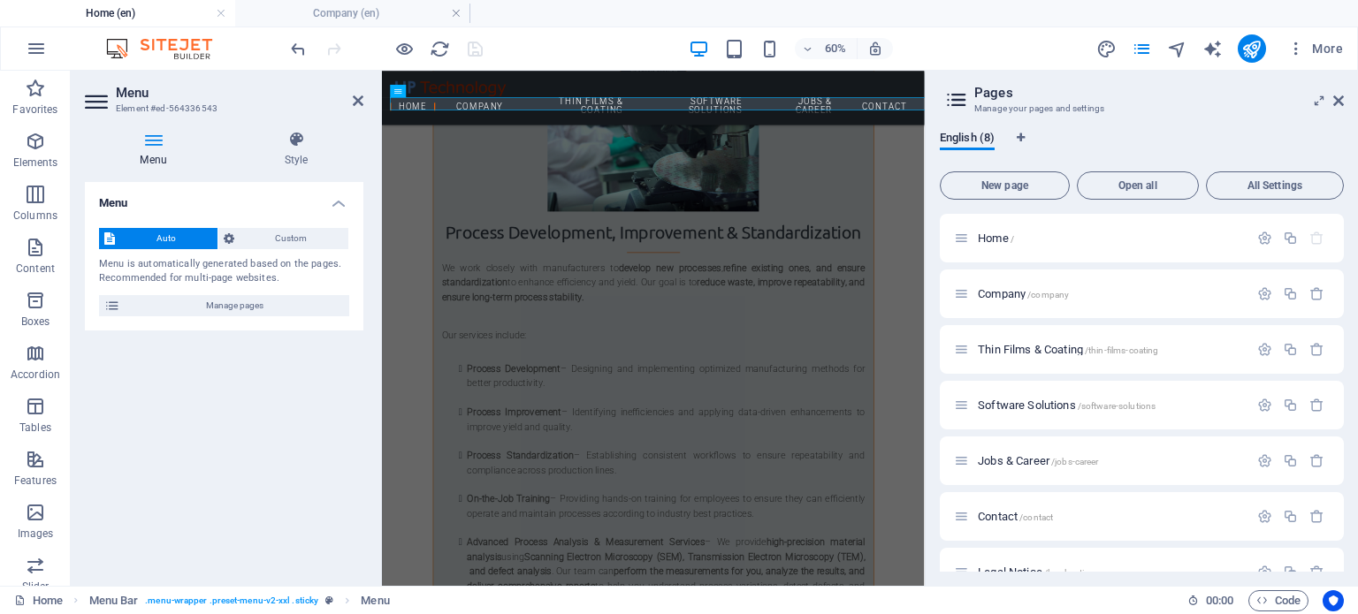
drag, startPoint x: 1335, startPoint y: 98, endPoint x: 1216, endPoint y: 27, distance: 138.7
click at [1335, 98] on icon at bounding box center [1338, 101] width 11 height 14
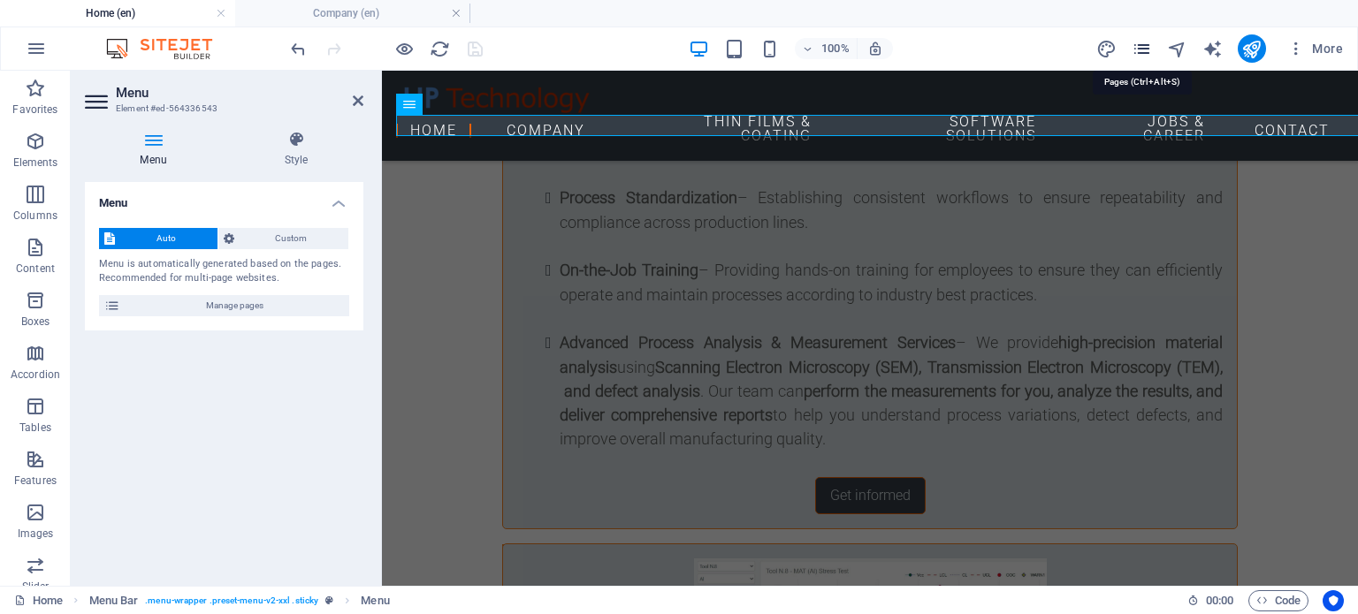
click at [1135, 49] on icon "pages" at bounding box center [1142, 49] width 20 height 20
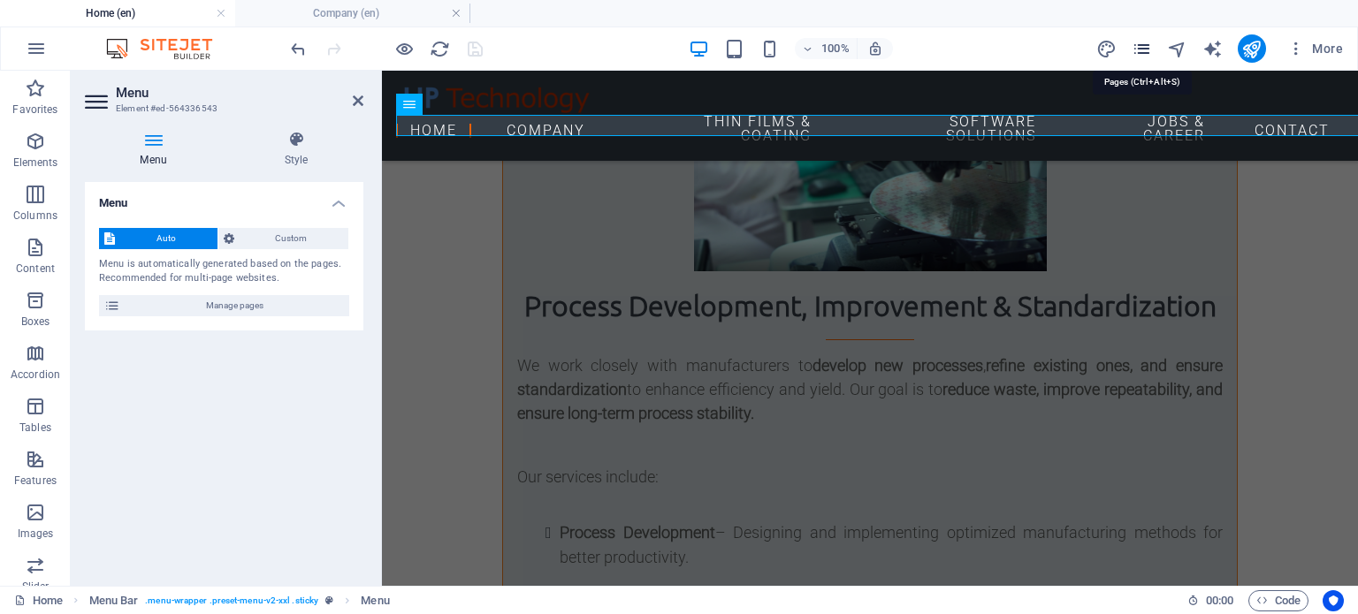
scroll to position [7390, 0]
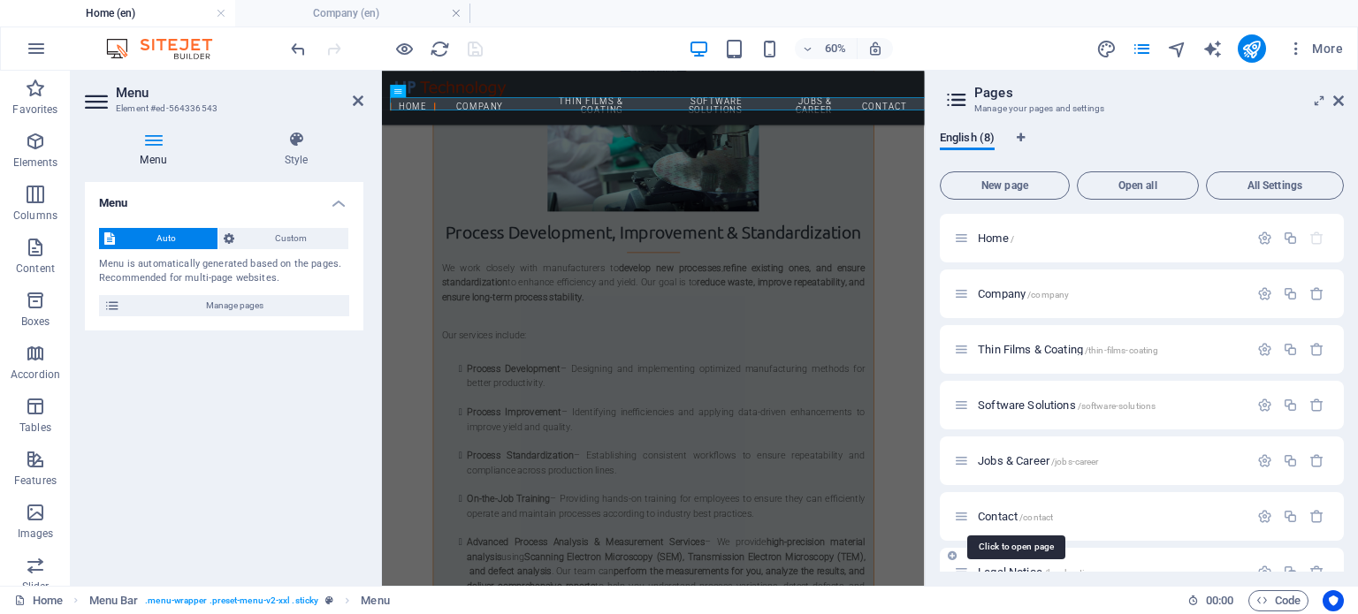
click at [988, 511] on span "Contact /contact" at bounding box center [1015, 516] width 75 height 13
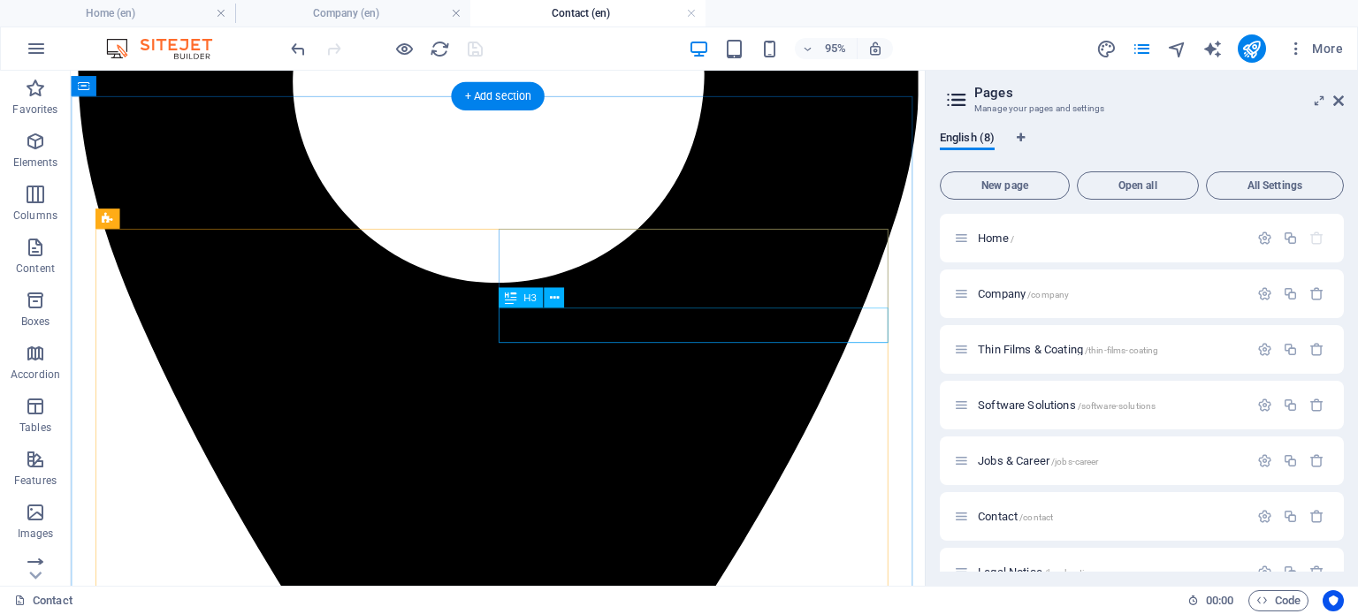
scroll to position [707, 0]
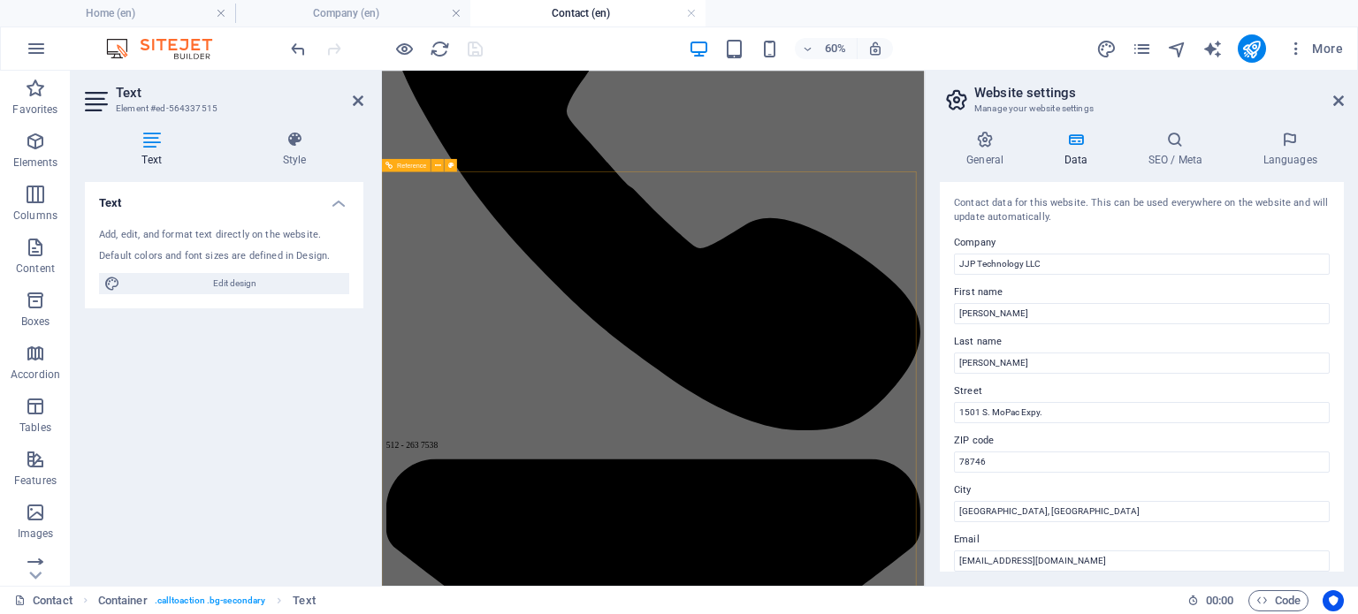
scroll to position [1591, 0]
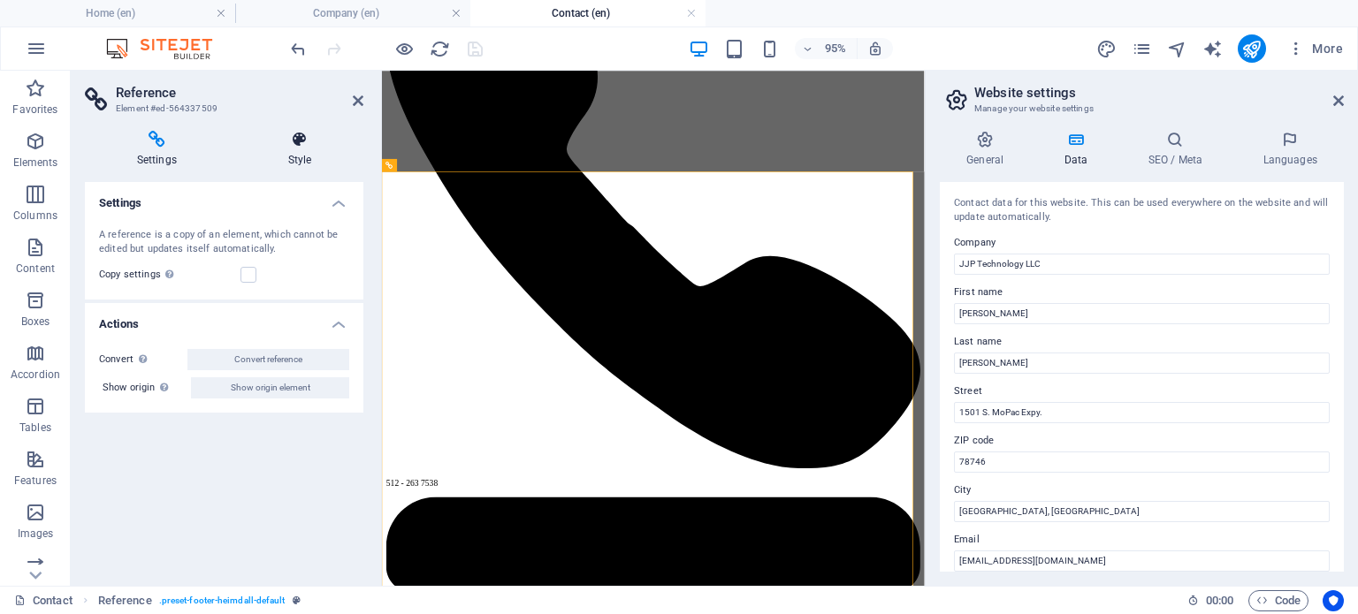
click at [307, 153] on h4 "Style" at bounding box center [299, 149] width 127 height 37
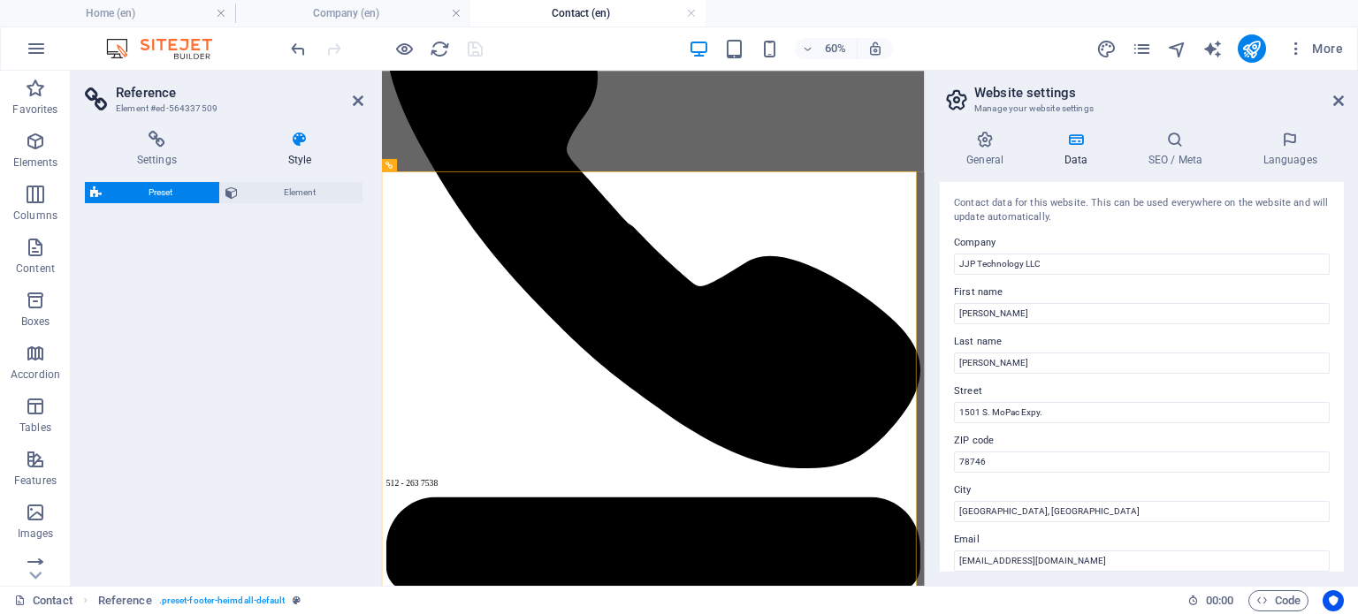
click at [267, 196] on span "Element" at bounding box center [300, 192] width 115 height 21
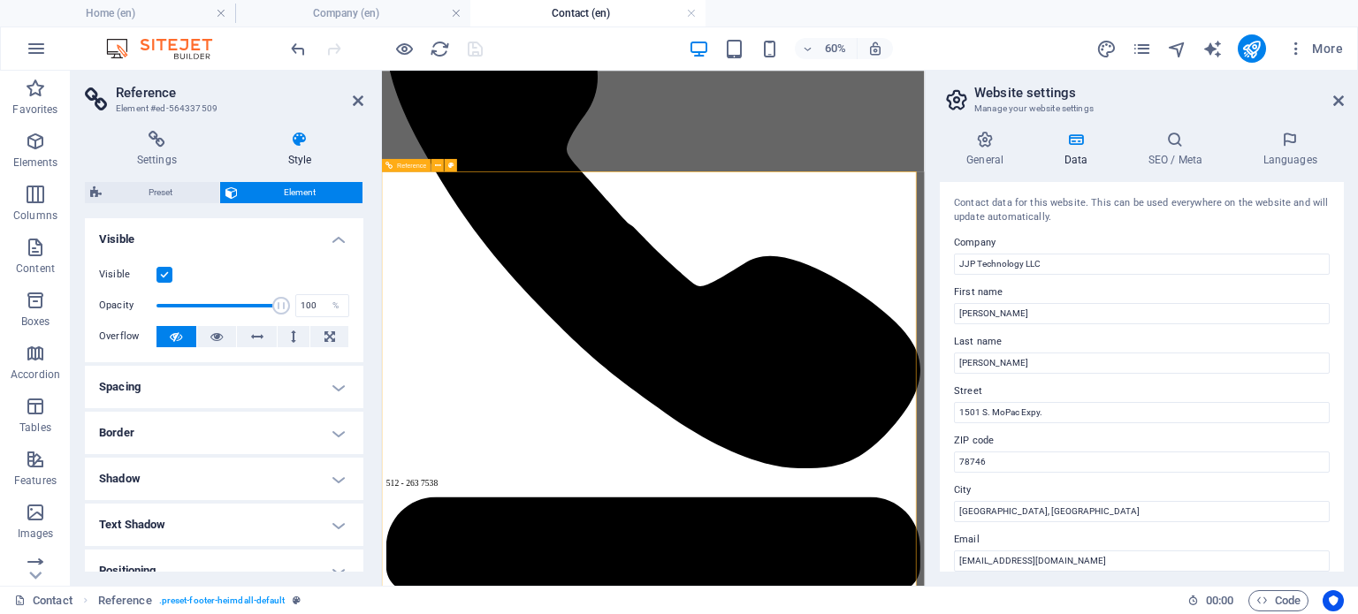
drag, startPoint x: 1060, startPoint y: 443, endPoint x: 1042, endPoint y: 439, distance: 18.0
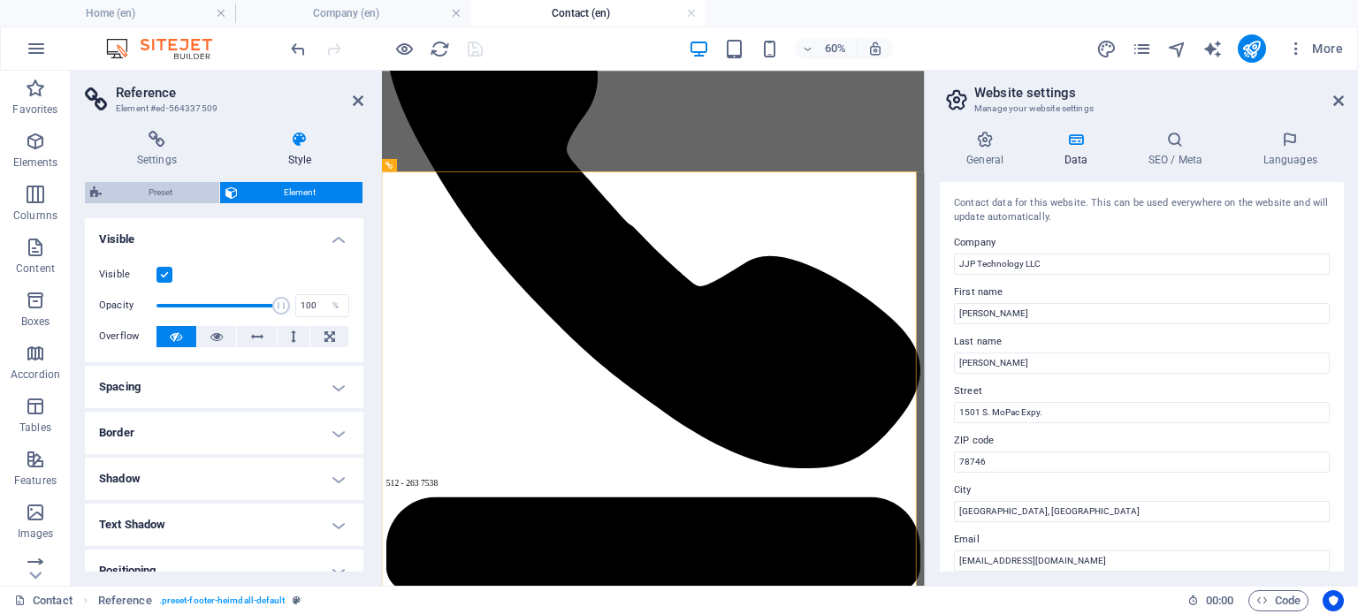
click at [132, 190] on span "Preset" at bounding box center [160, 192] width 107 height 21
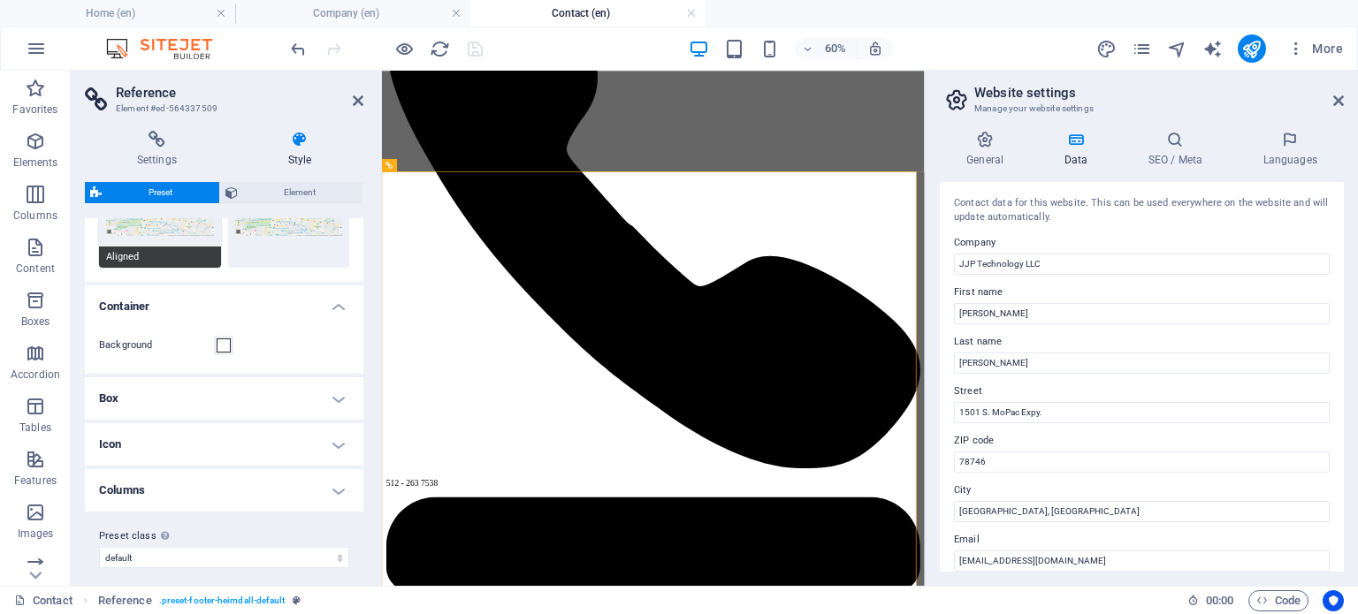
scroll to position [123, 0]
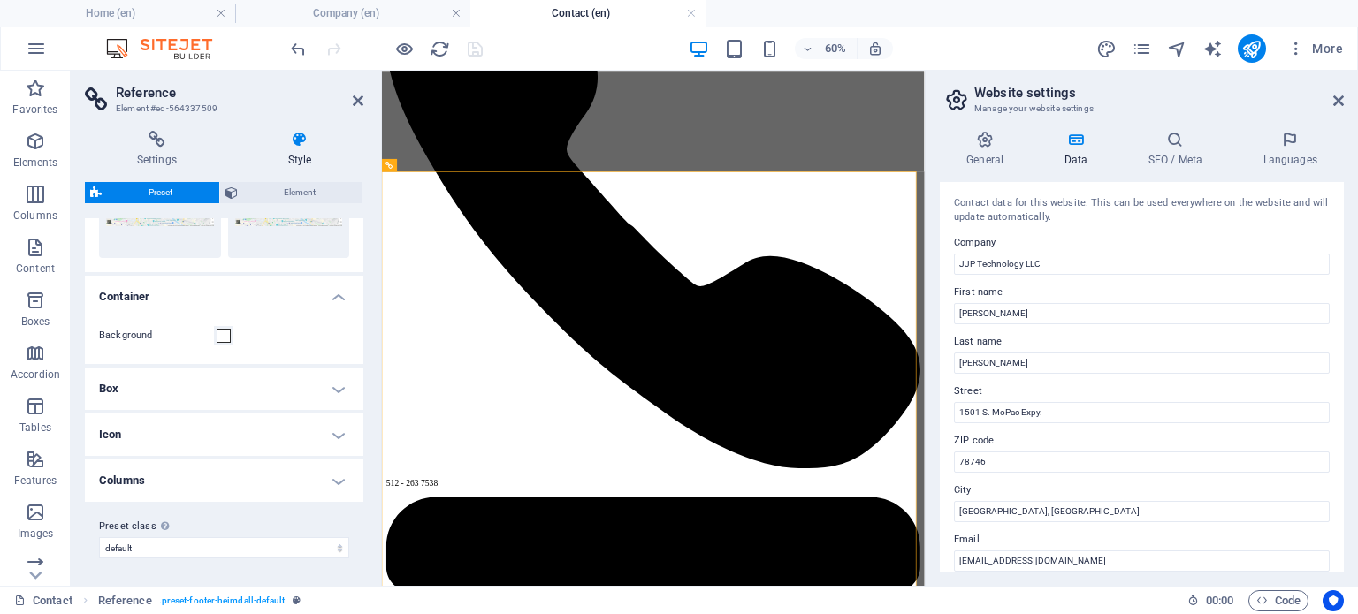
click at [233, 391] on h4 "Box" at bounding box center [224, 389] width 278 height 42
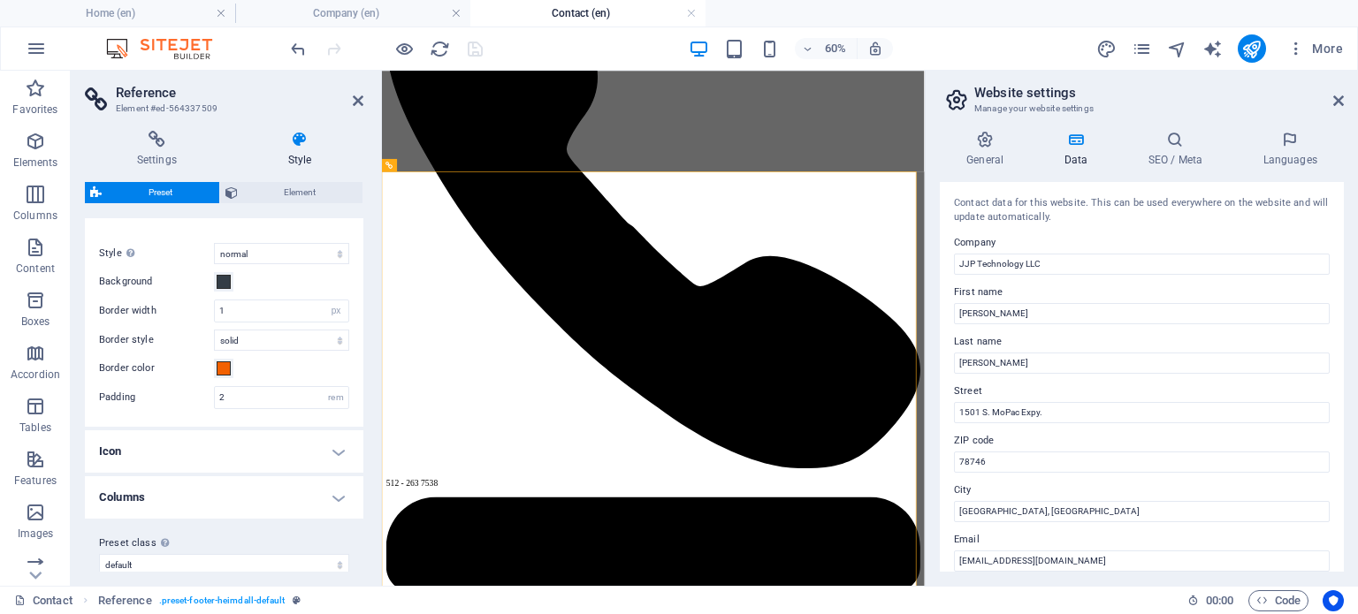
scroll to position [300, 0]
click at [353, 101] on icon at bounding box center [358, 101] width 11 height 14
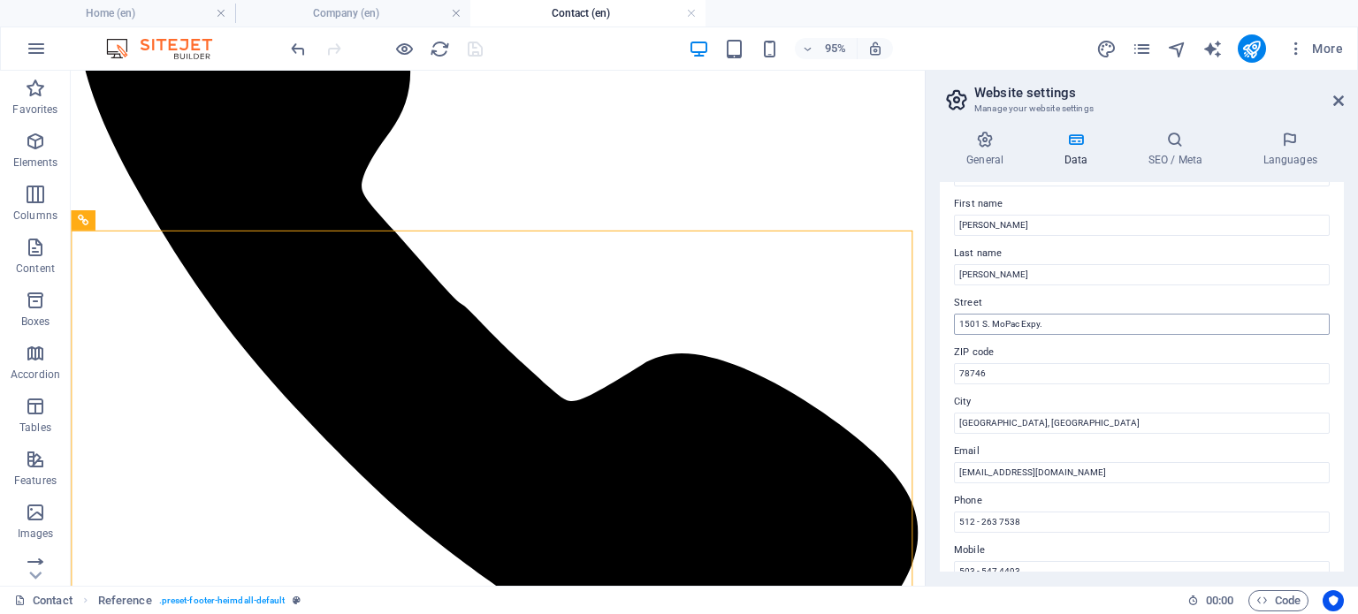
scroll to position [177, 0]
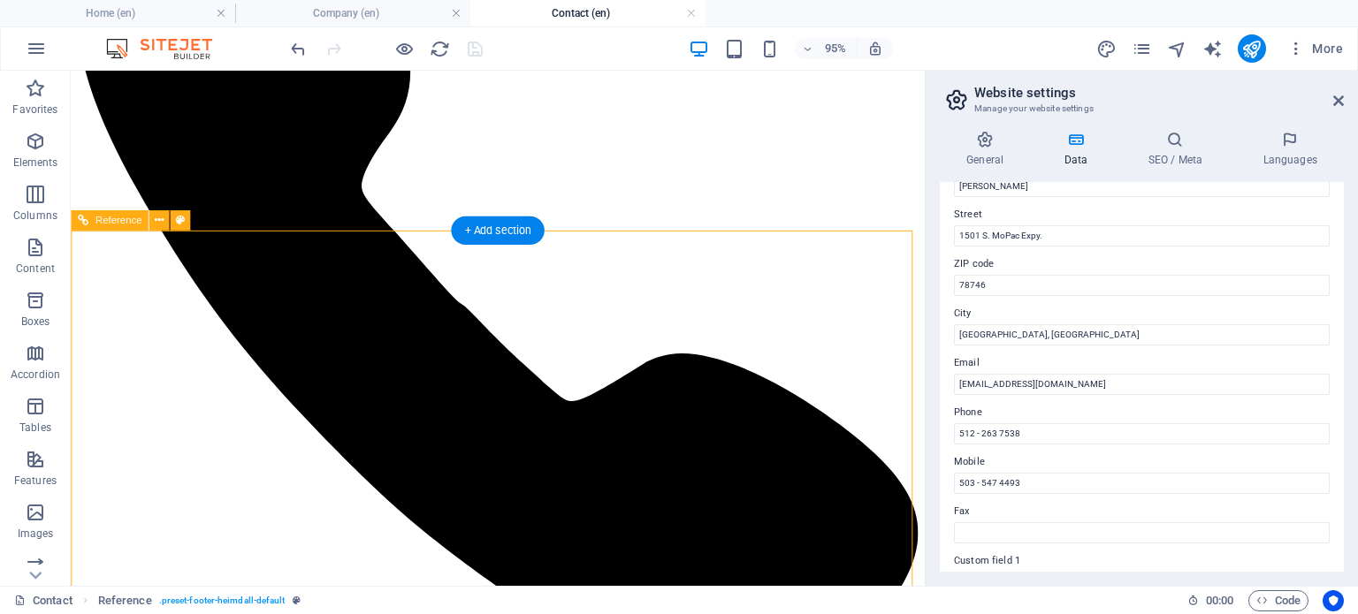
drag, startPoint x: 782, startPoint y: 437, endPoint x: 777, endPoint y: 445, distance: 9.6
select select "px"
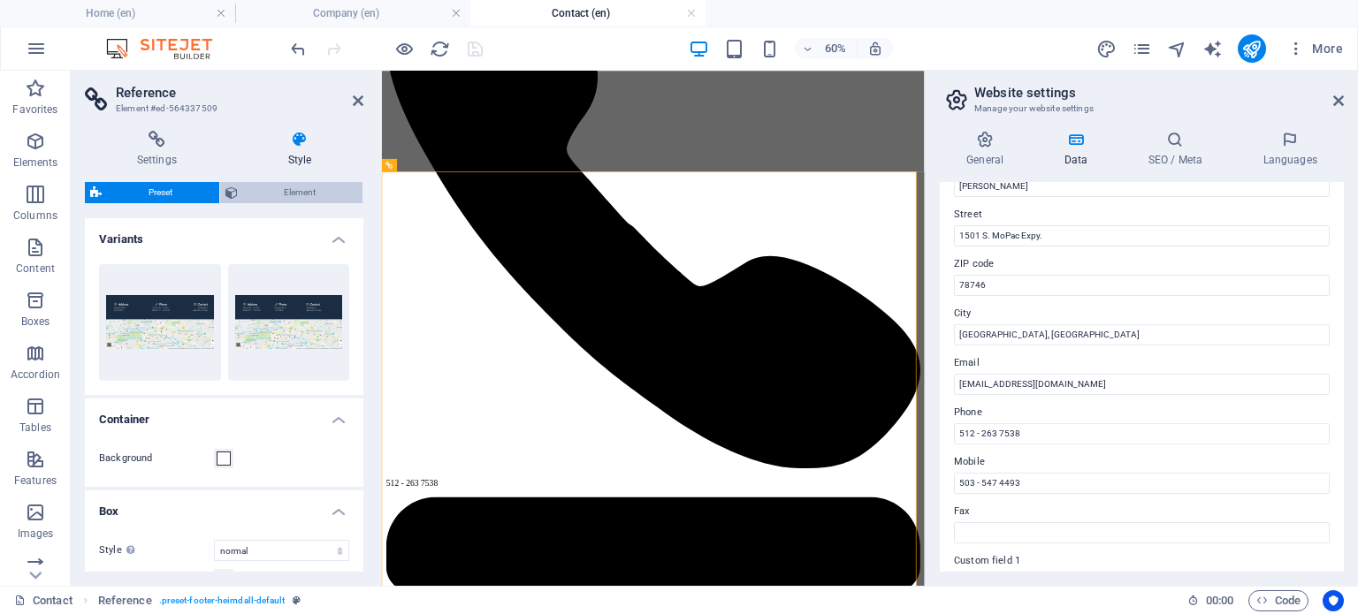
click at [288, 190] on span "Element" at bounding box center [300, 192] width 115 height 21
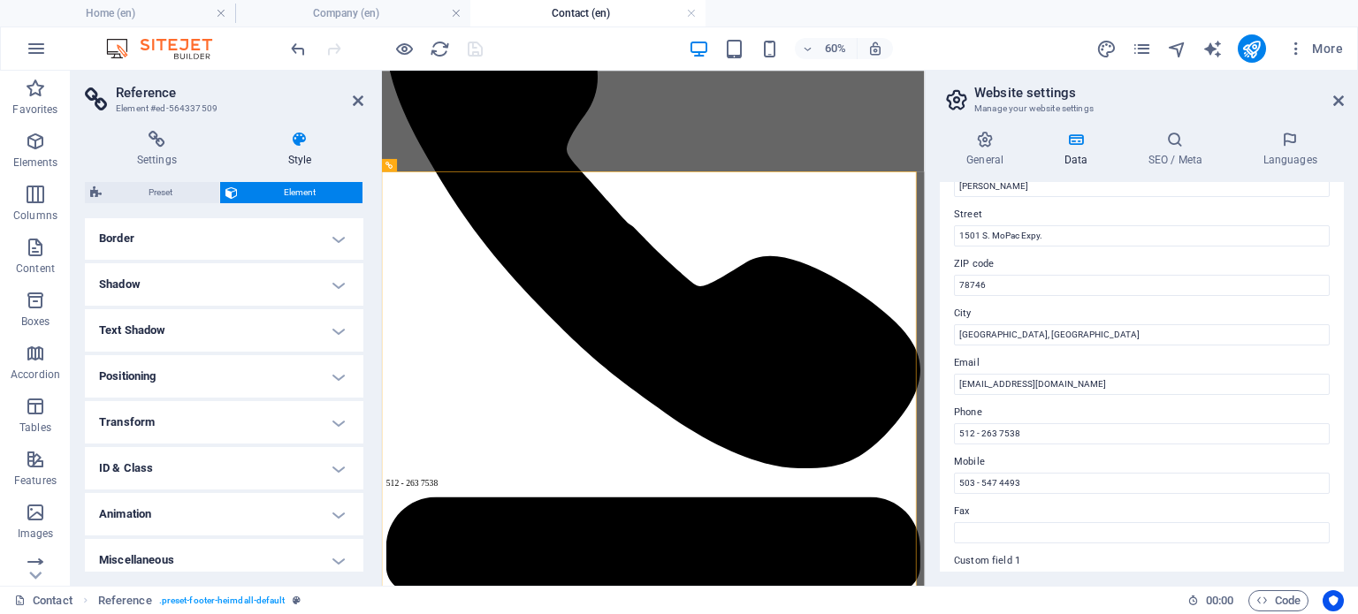
scroll to position [203, 0]
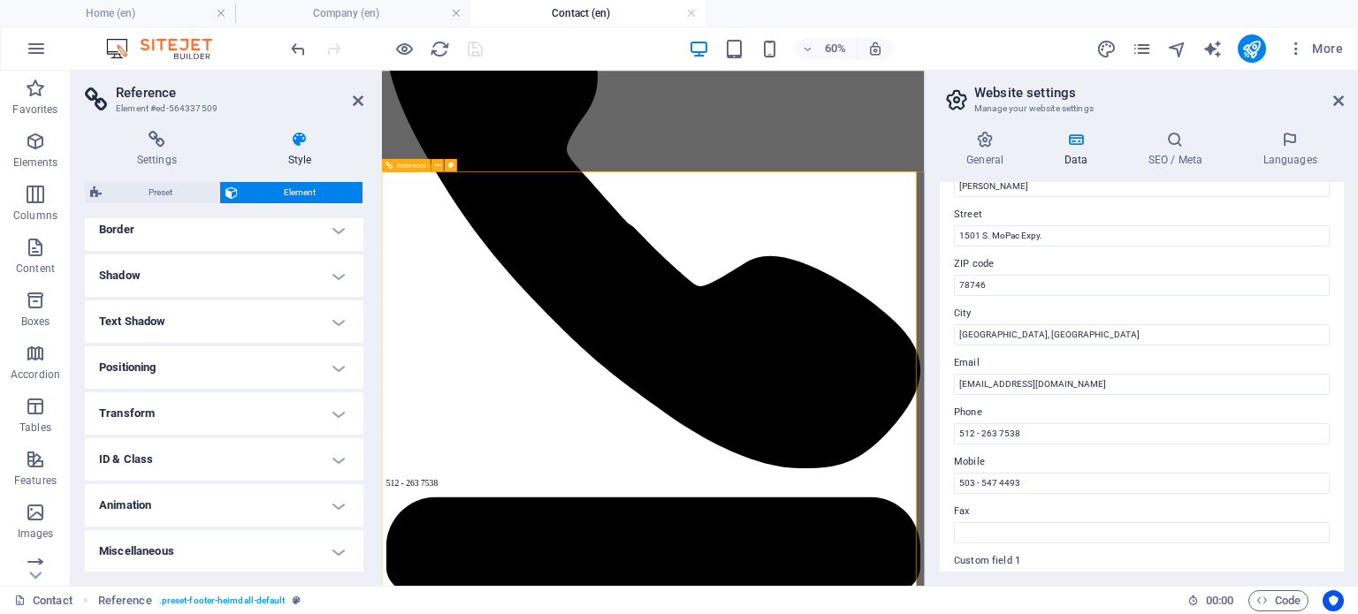
drag, startPoint x: 1042, startPoint y: 437, endPoint x: 1038, endPoint y: 446, distance: 10.7
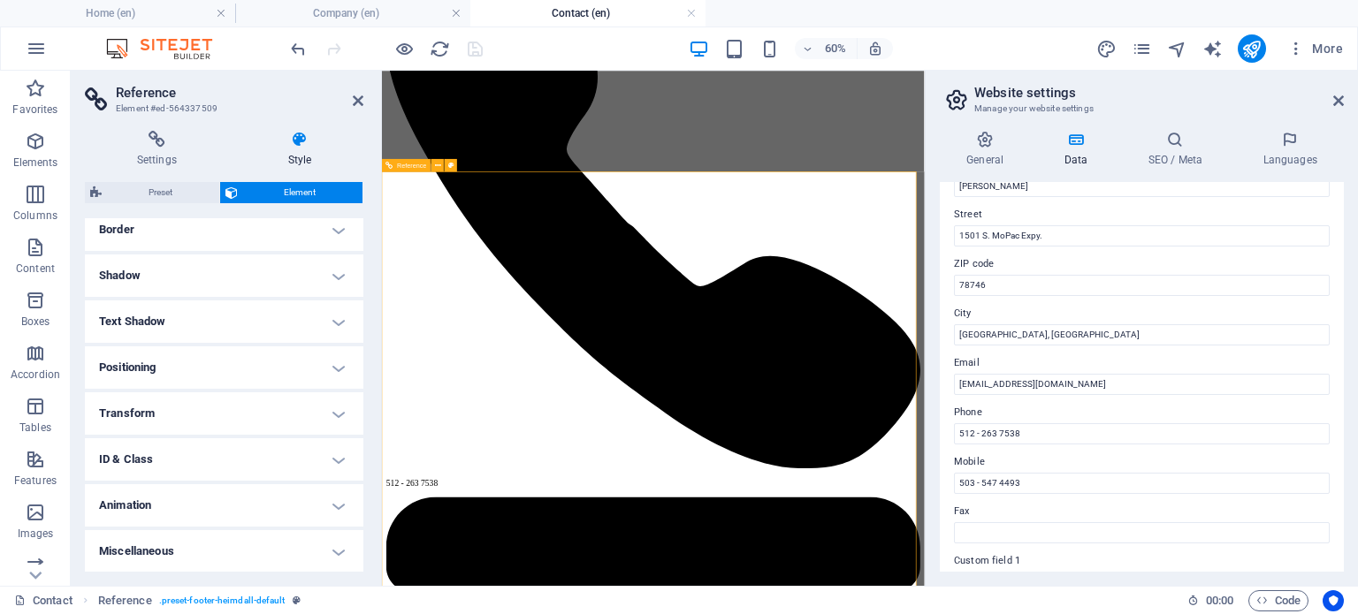
click at [361, 108] on header "Reference Element #ed-564337509" at bounding box center [224, 94] width 278 height 46
drag, startPoint x: 352, startPoint y: 102, endPoint x: 317, endPoint y: 53, distance: 60.1
click at [353, 102] on icon at bounding box center [358, 101] width 11 height 14
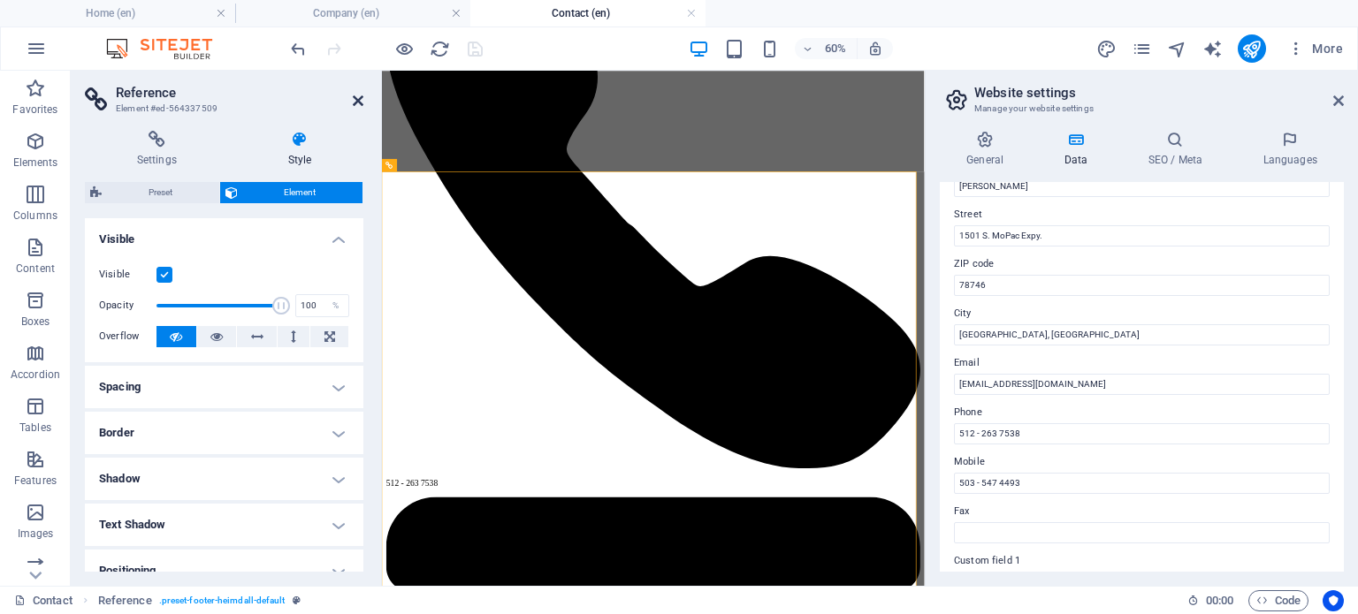
click at [357, 103] on icon at bounding box center [358, 101] width 11 height 14
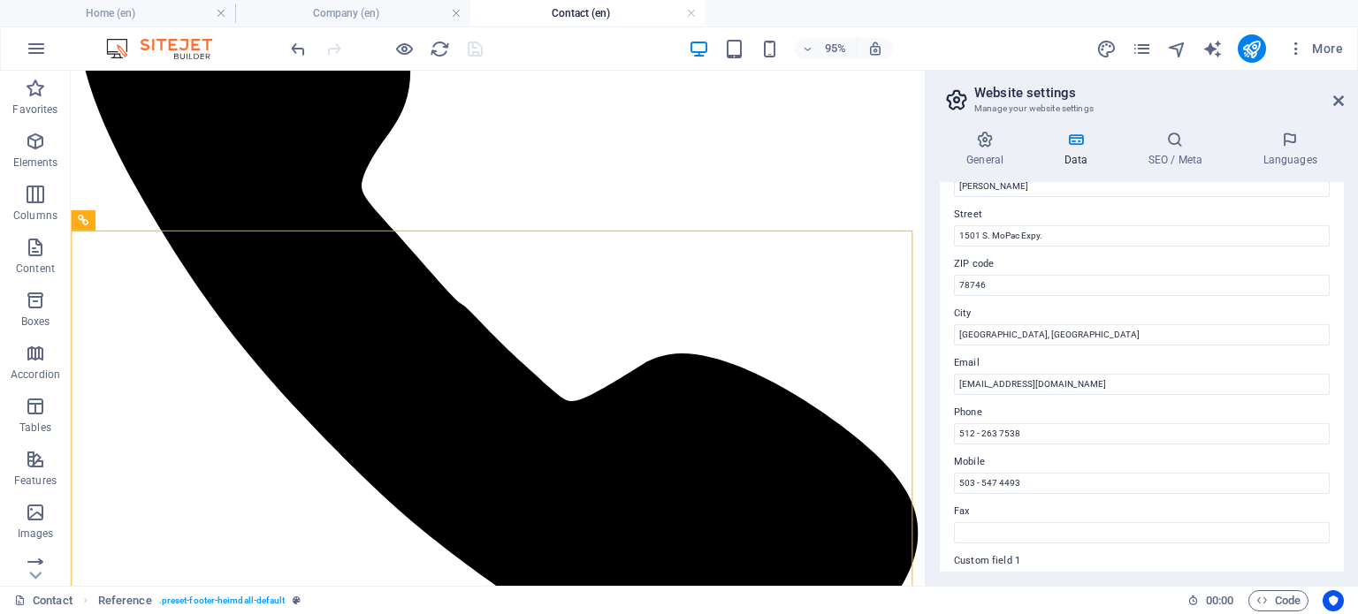
click at [1073, 139] on icon at bounding box center [1075, 140] width 77 height 18
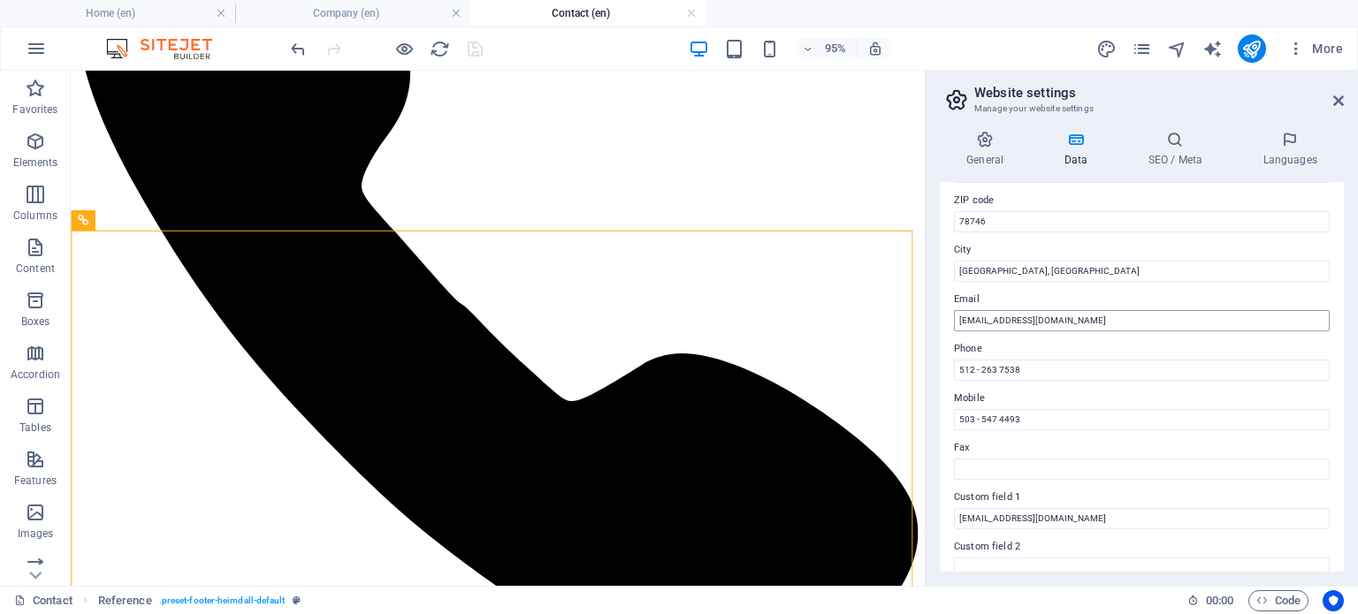
scroll to position [194, 0]
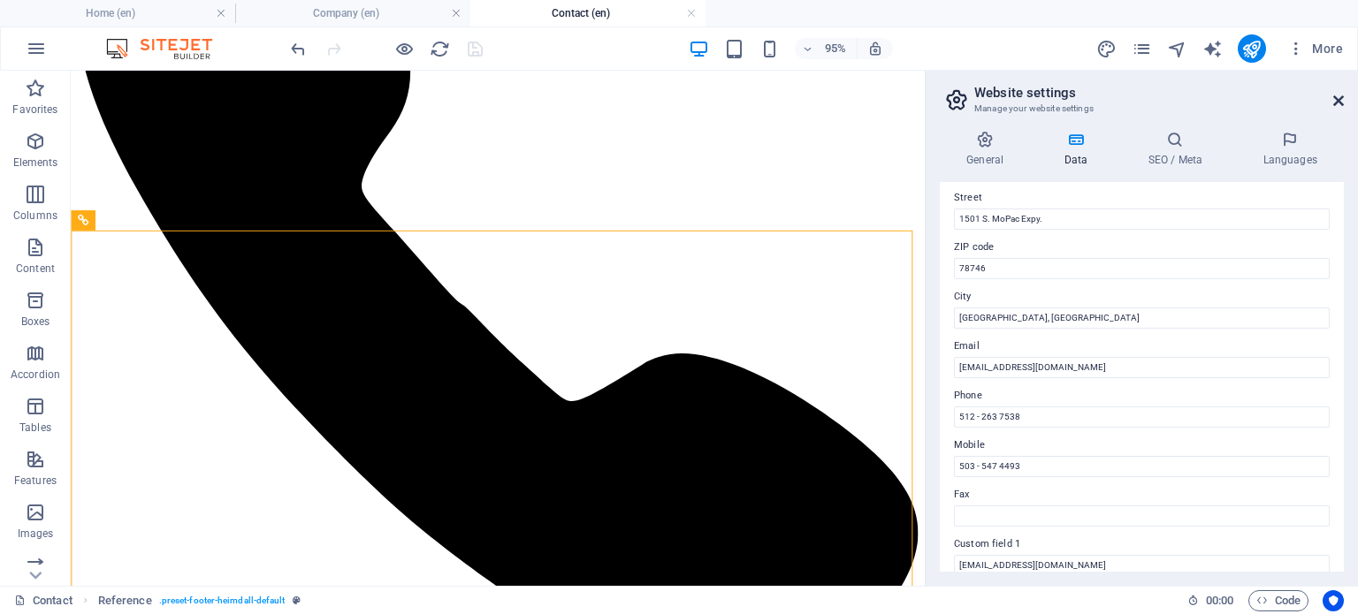
click at [1339, 97] on icon at bounding box center [1338, 101] width 11 height 14
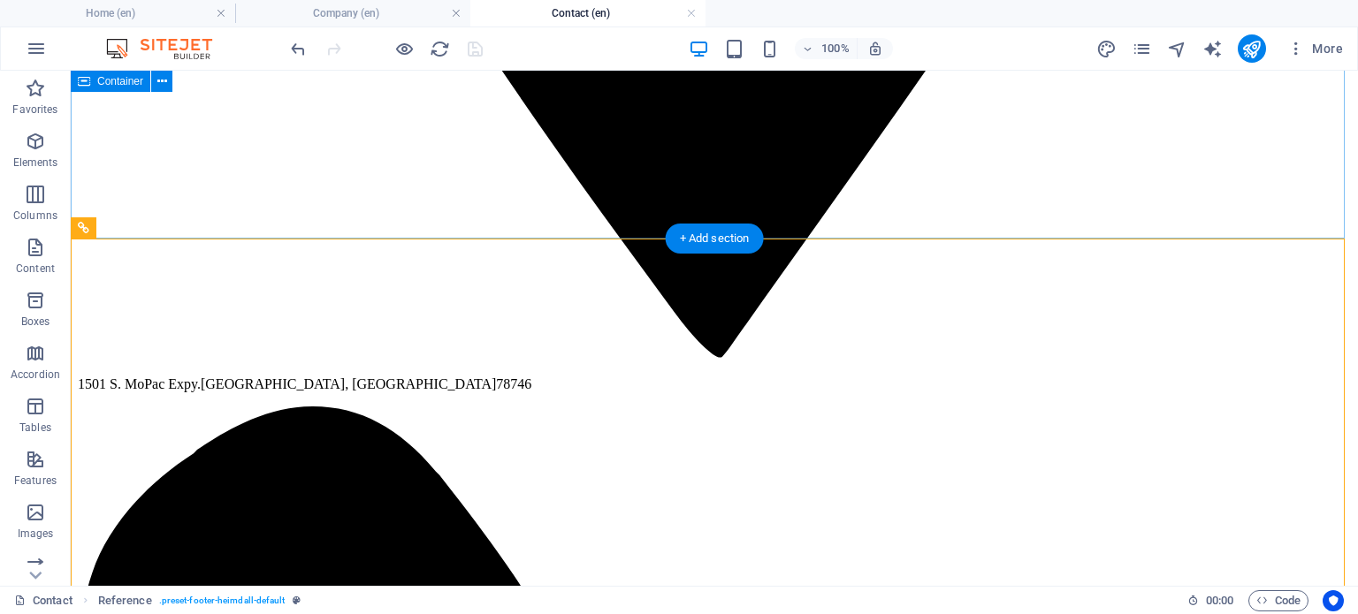
scroll to position [1570, 0]
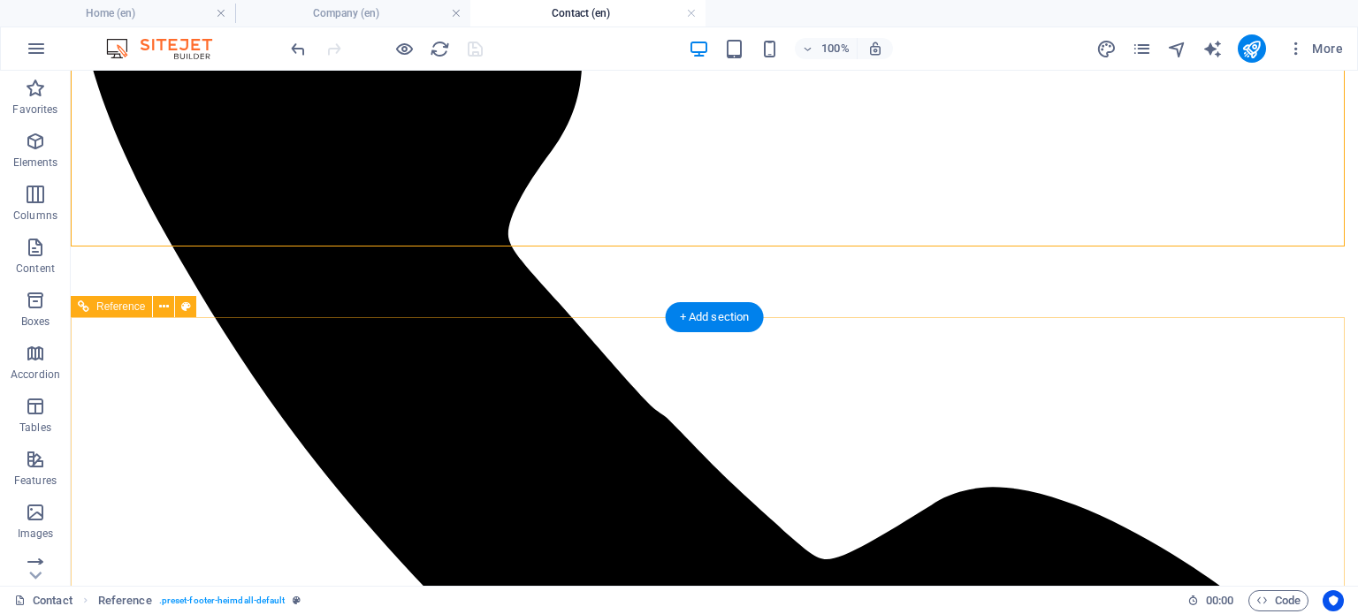
scroll to position [2454, 0]
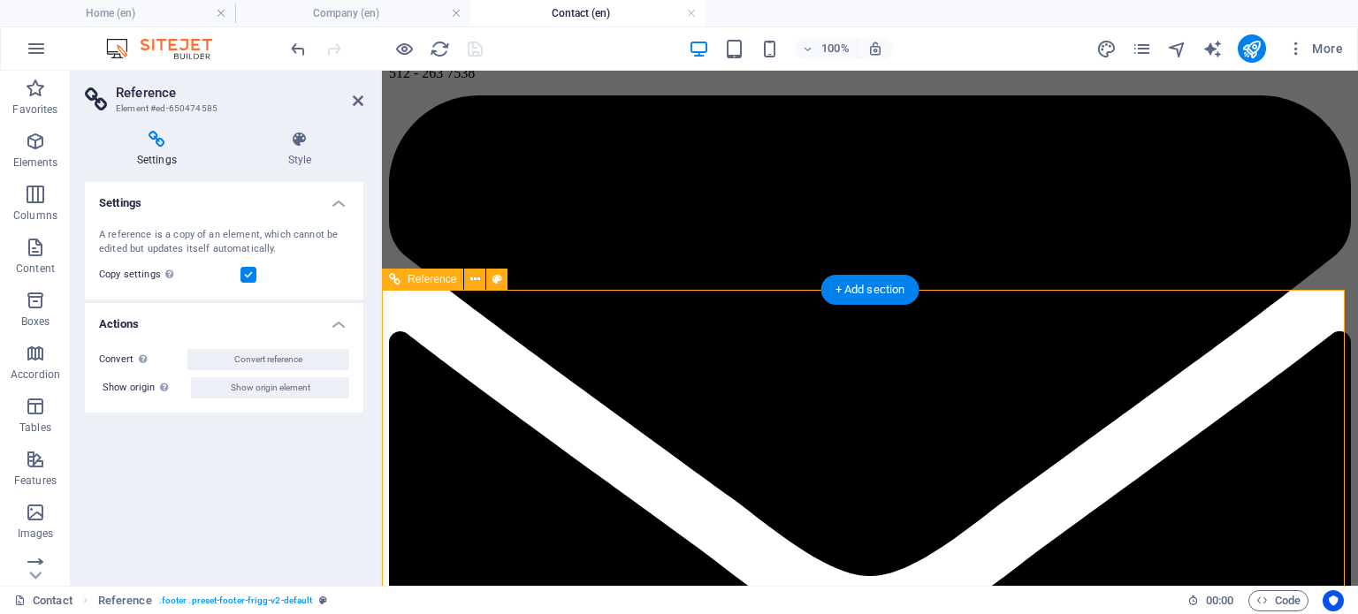
scroll to position [2475, 0]
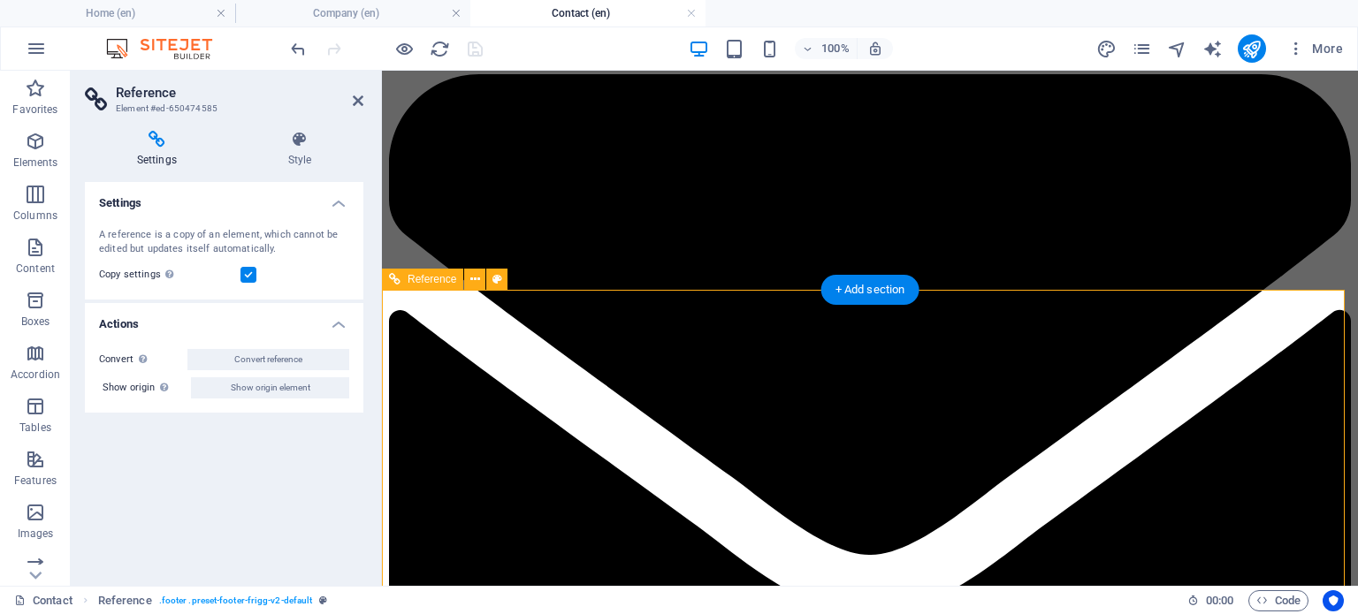
drag, startPoint x: 532, startPoint y: 469, endPoint x: 506, endPoint y: 516, distance: 53.8
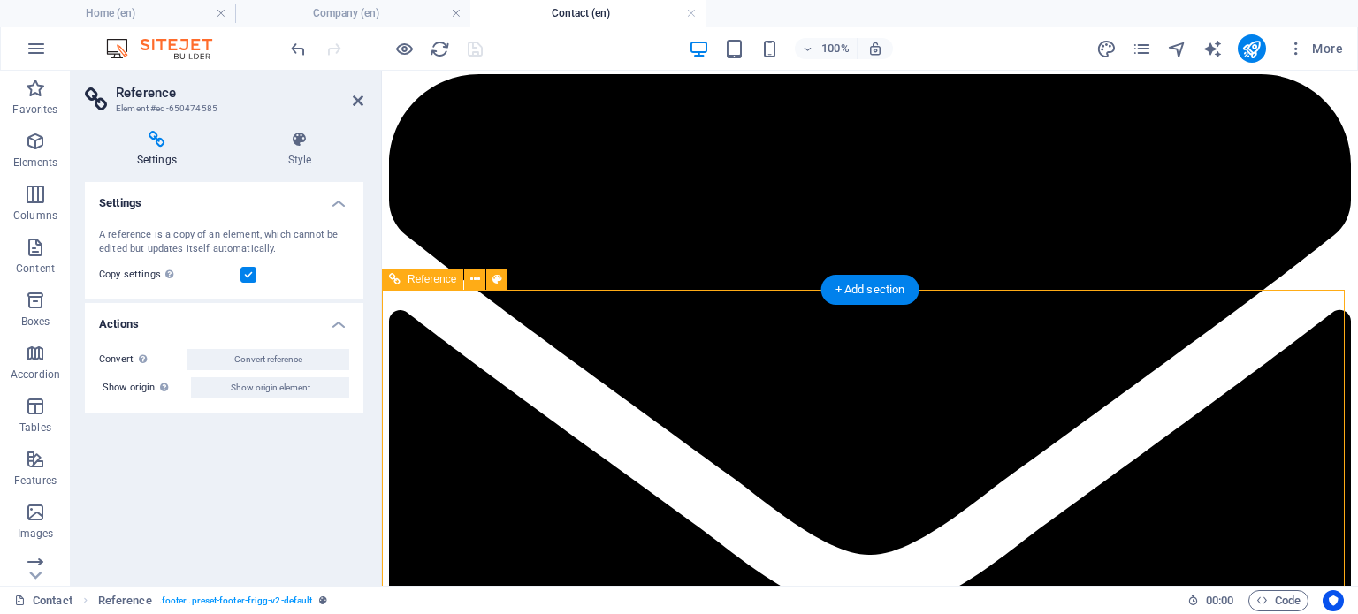
click at [356, 98] on icon at bounding box center [358, 101] width 11 height 14
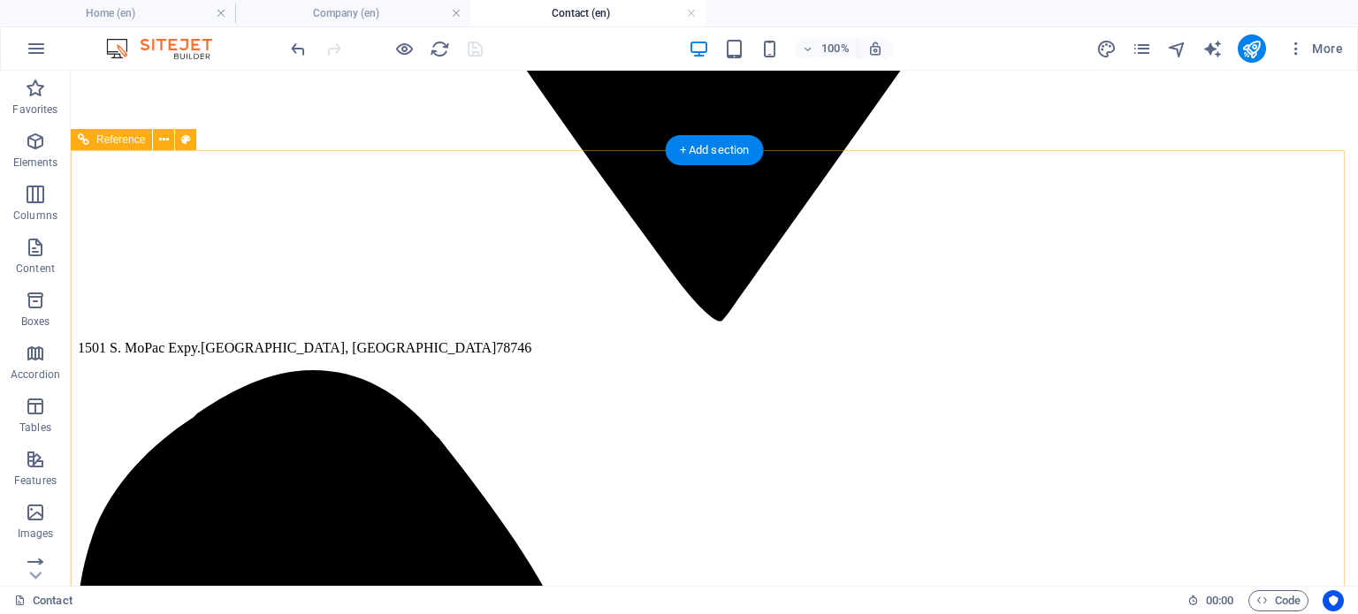
scroll to position [1659, 0]
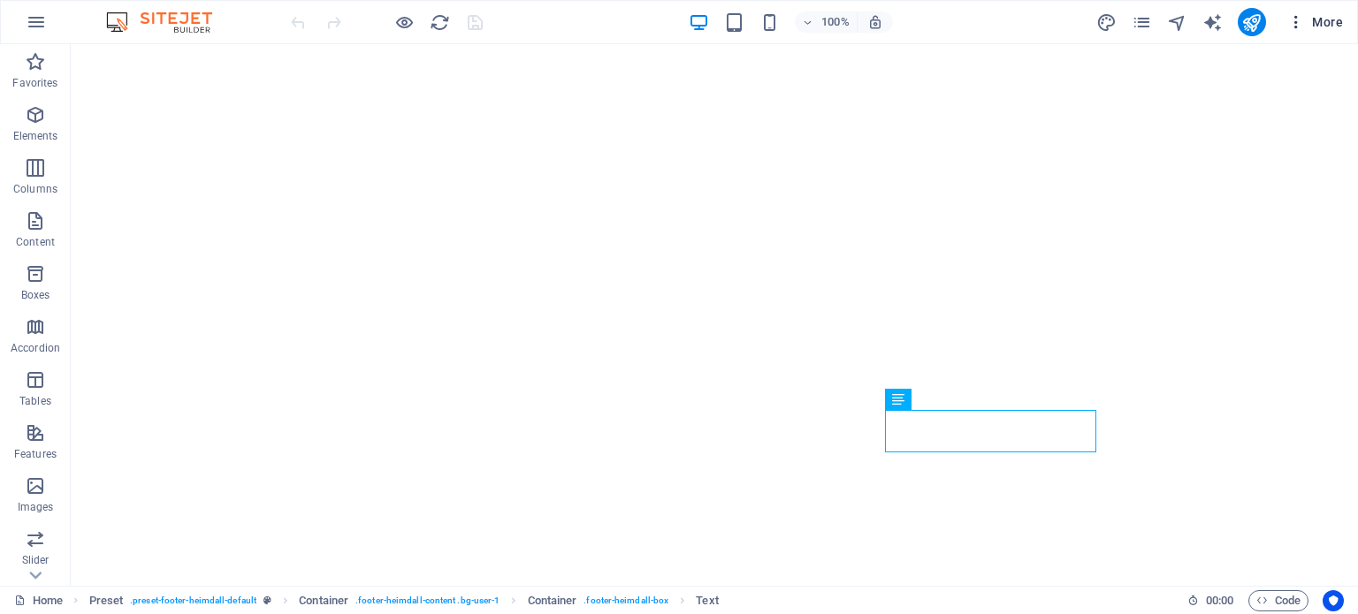
click at [1293, 21] on icon "button" at bounding box center [1296, 22] width 18 height 18
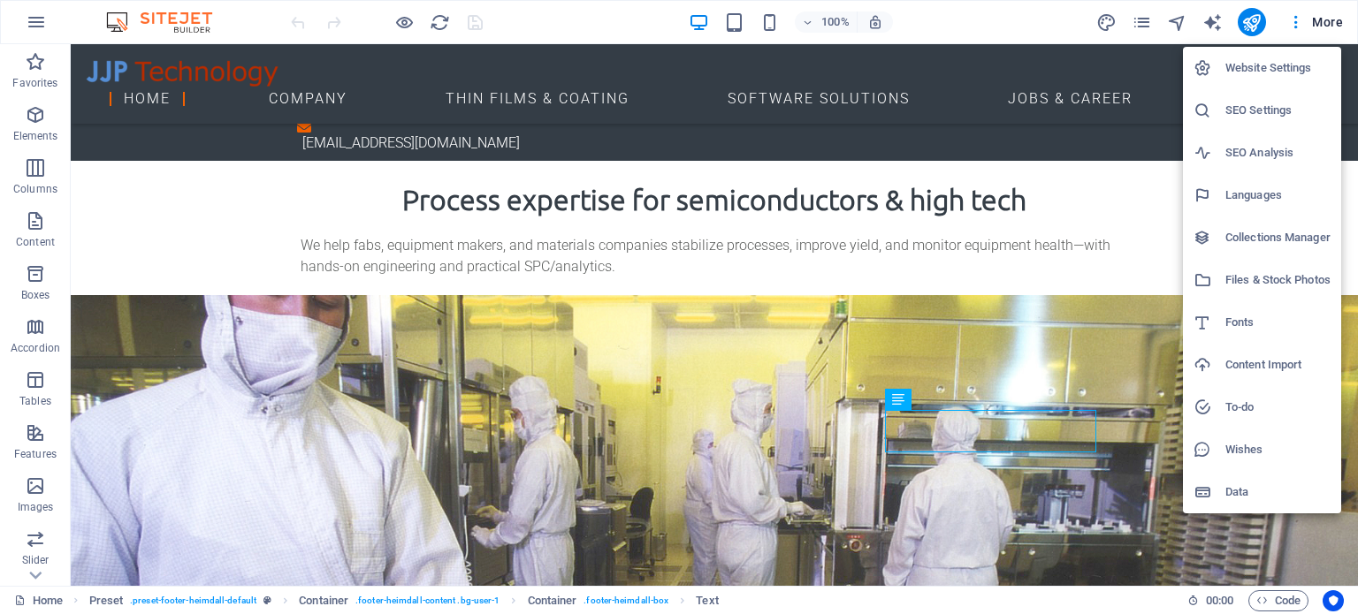
scroll to position [6434, 0]
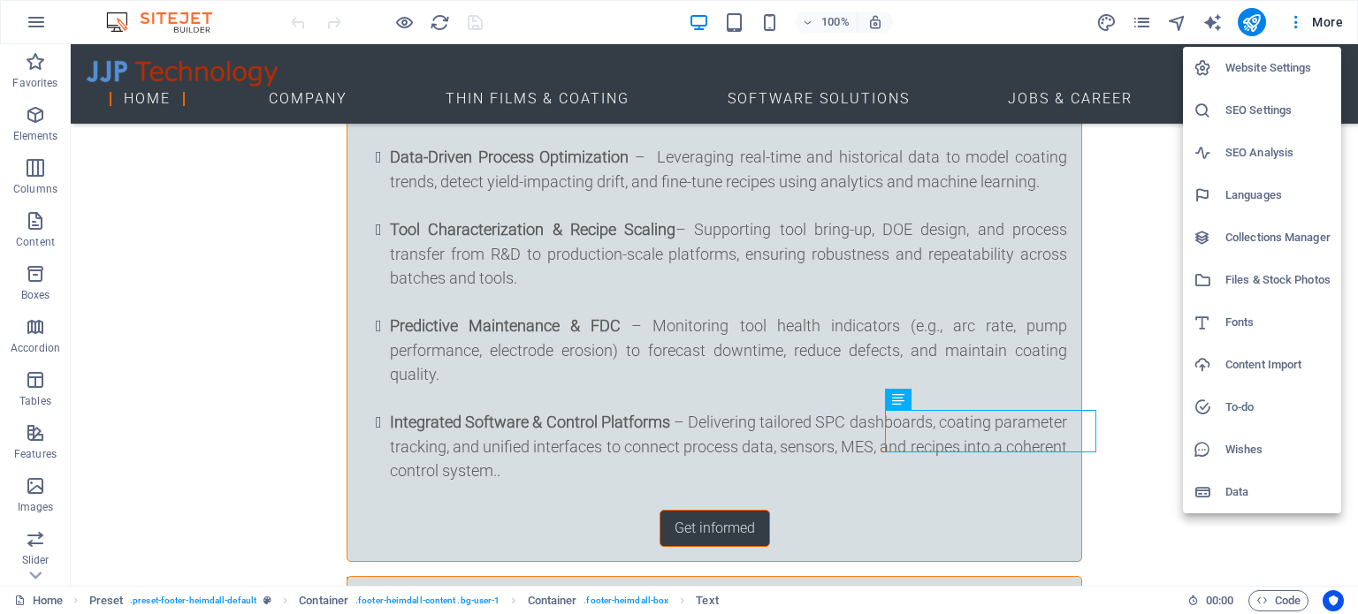
click at [1136, 20] on div at bounding box center [679, 307] width 1358 height 614
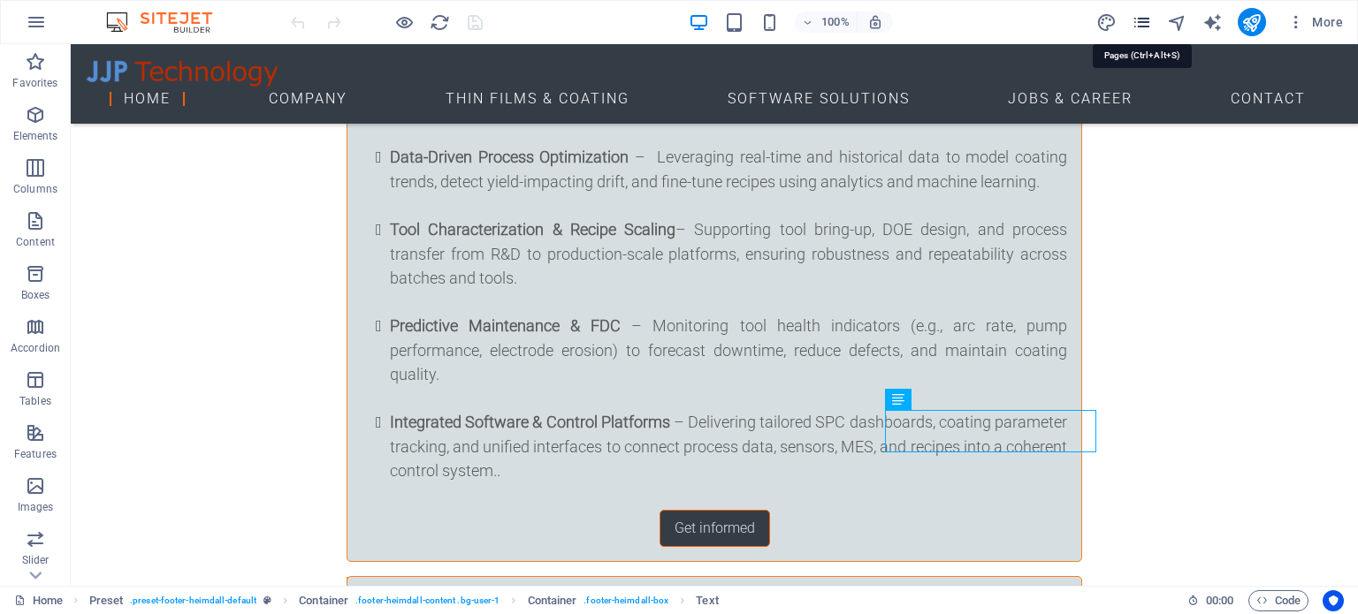
click at [1146, 24] on icon "pages" at bounding box center [1142, 22] width 20 height 20
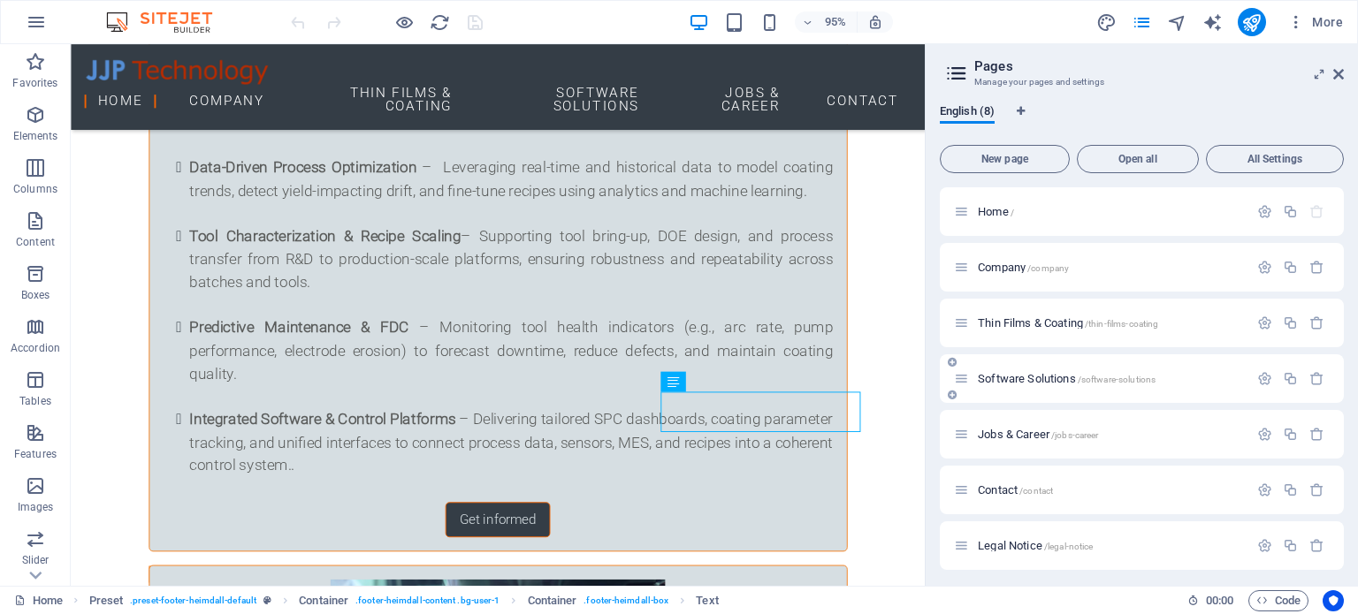
scroll to position [60, 0]
click at [966, 431] on icon at bounding box center [961, 430] width 15 height 15
click at [995, 429] on span "Contact /contact" at bounding box center [1015, 429] width 75 height 13
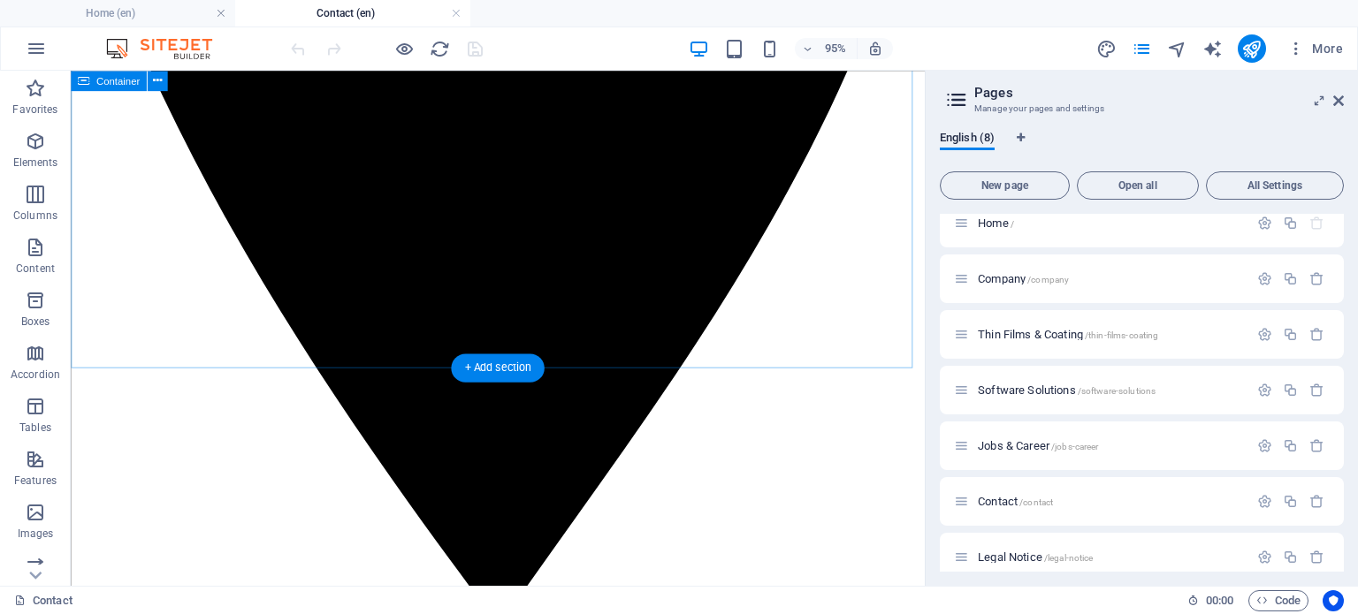
scroll to position [796, 0]
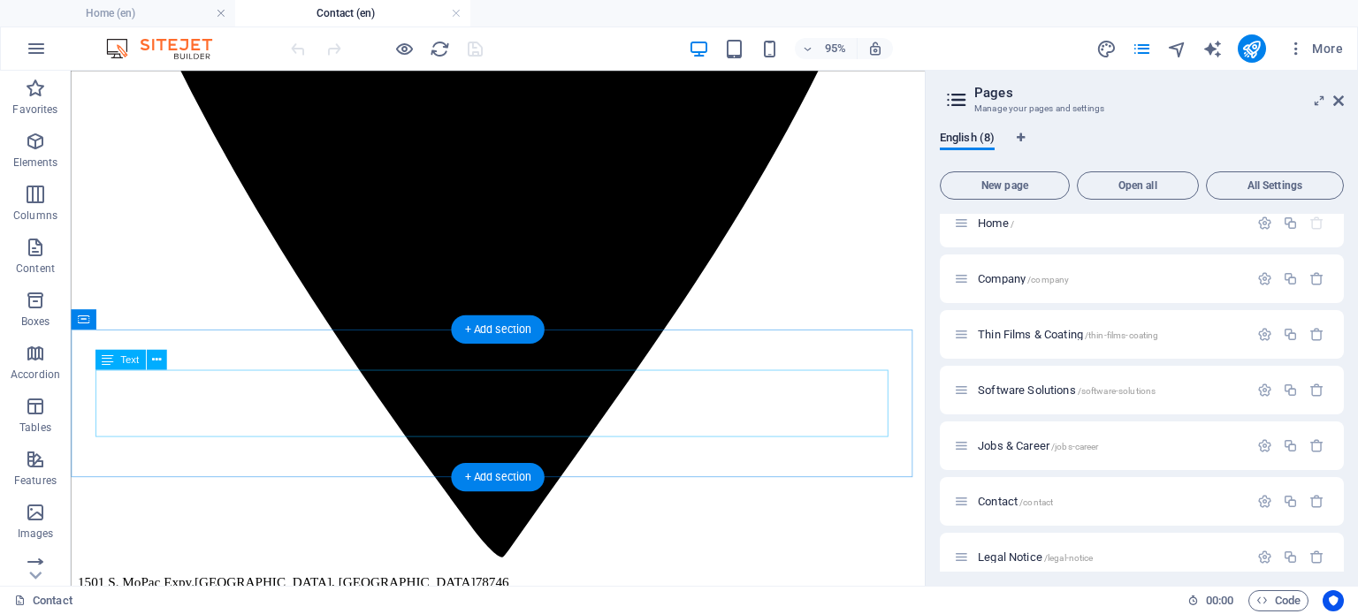
drag, startPoint x: 363, startPoint y: 424, endPoint x: 420, endPoint y: 477, distance: 77.0
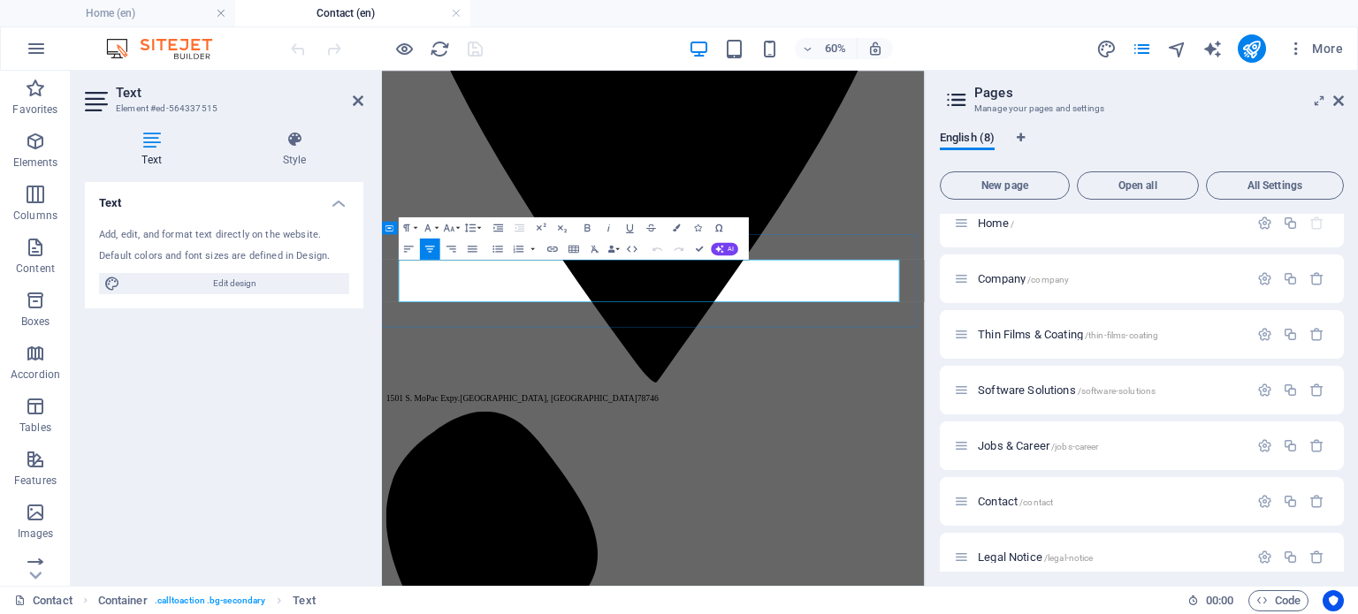
drag, startPoint x: 519, startPoint y: 432, endPoint x: 713, endPoint y: 432, distance: 193.6
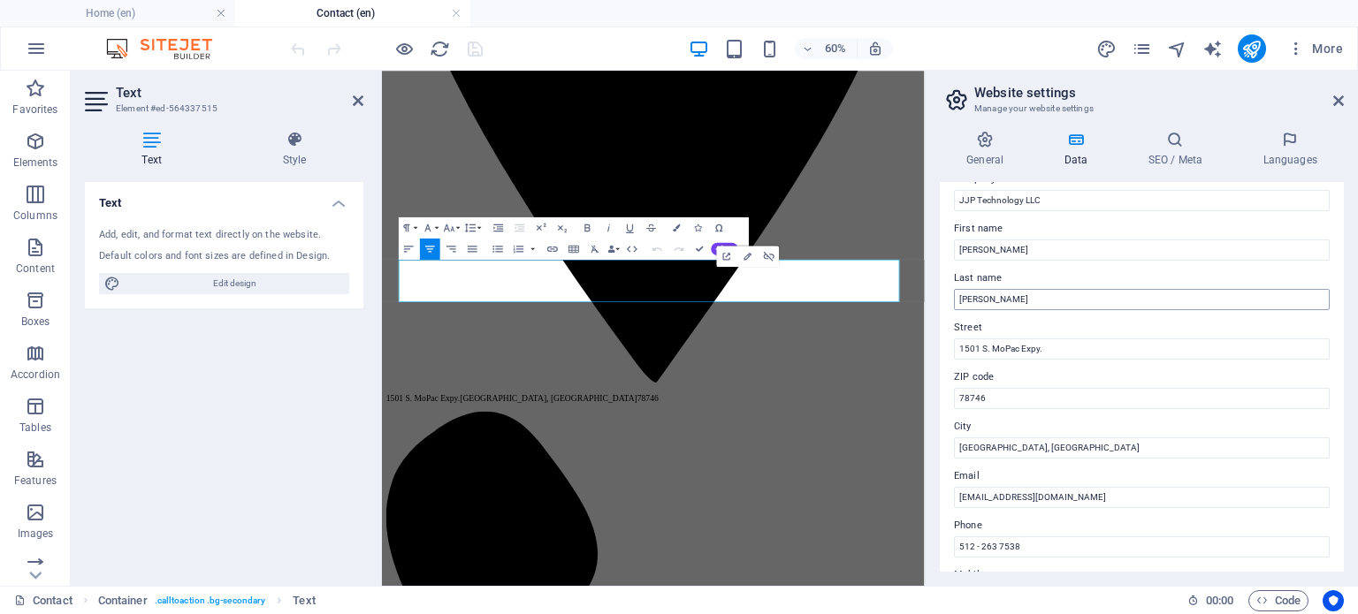
scroll to position [88, 0]
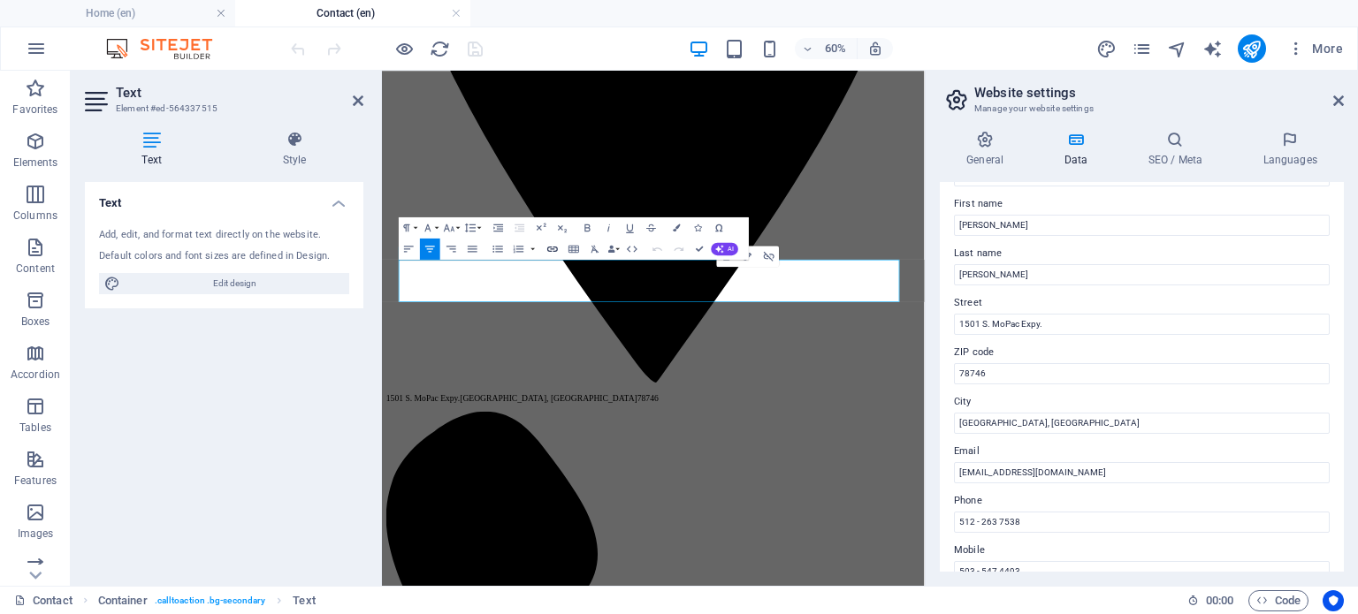
click at [548, 247] on icon "button" at bounding box center [552, 249] width 11 height 5
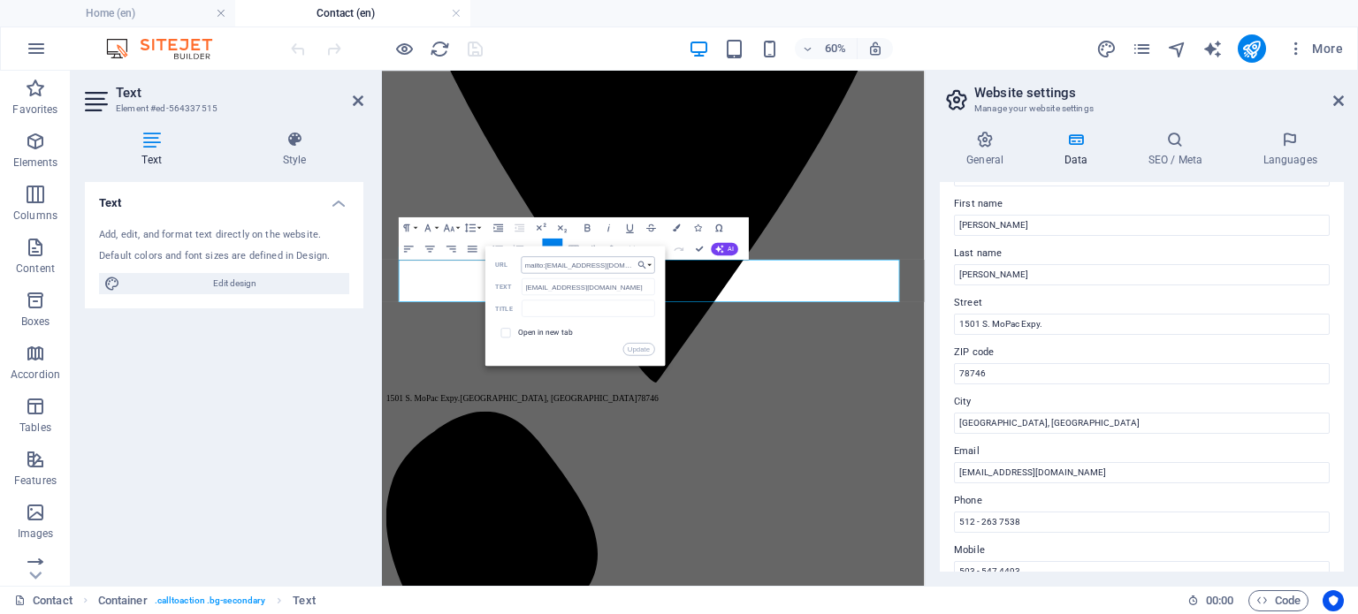
drag, startPoint x: 521, startPoint y: 264, endPoint x: 541, endPoint y: 263, distance: 20.4
click at [541, 263] on div "mailto:contact@jjptechnology.com URL" at bounding box center [575, 265] width 159 height 18
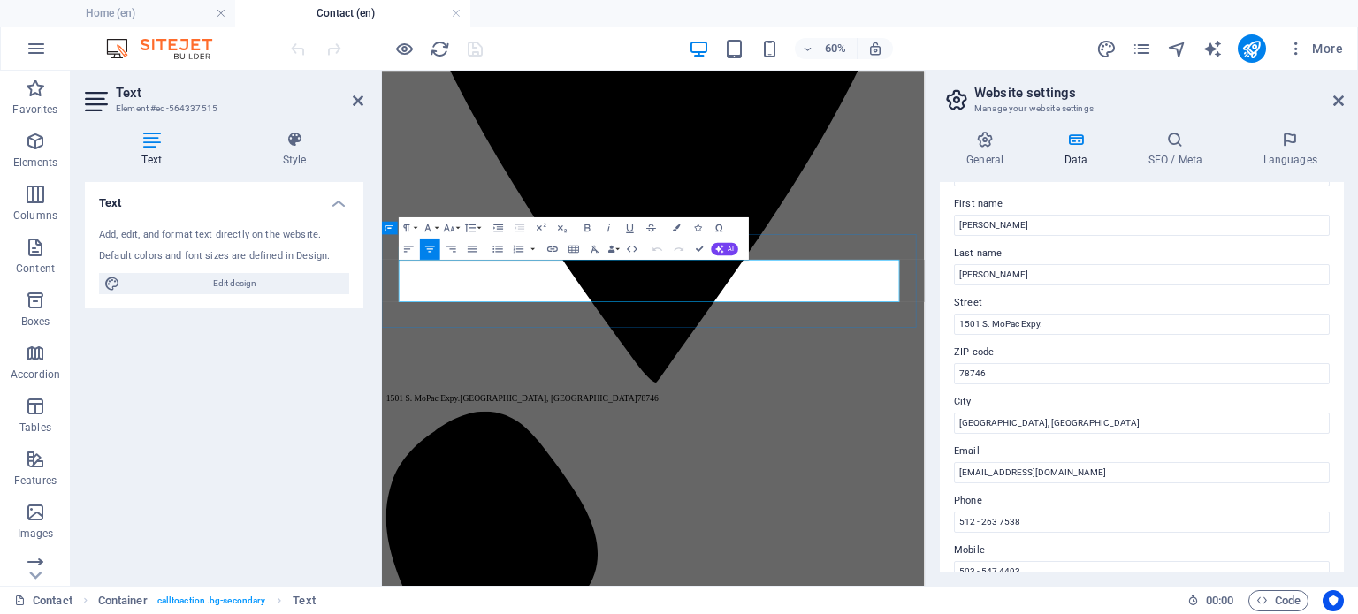
drag, startPoint x: 517, startPoint y: 427, endPoint x: 986, endPoint y: 438, distance: 468.7
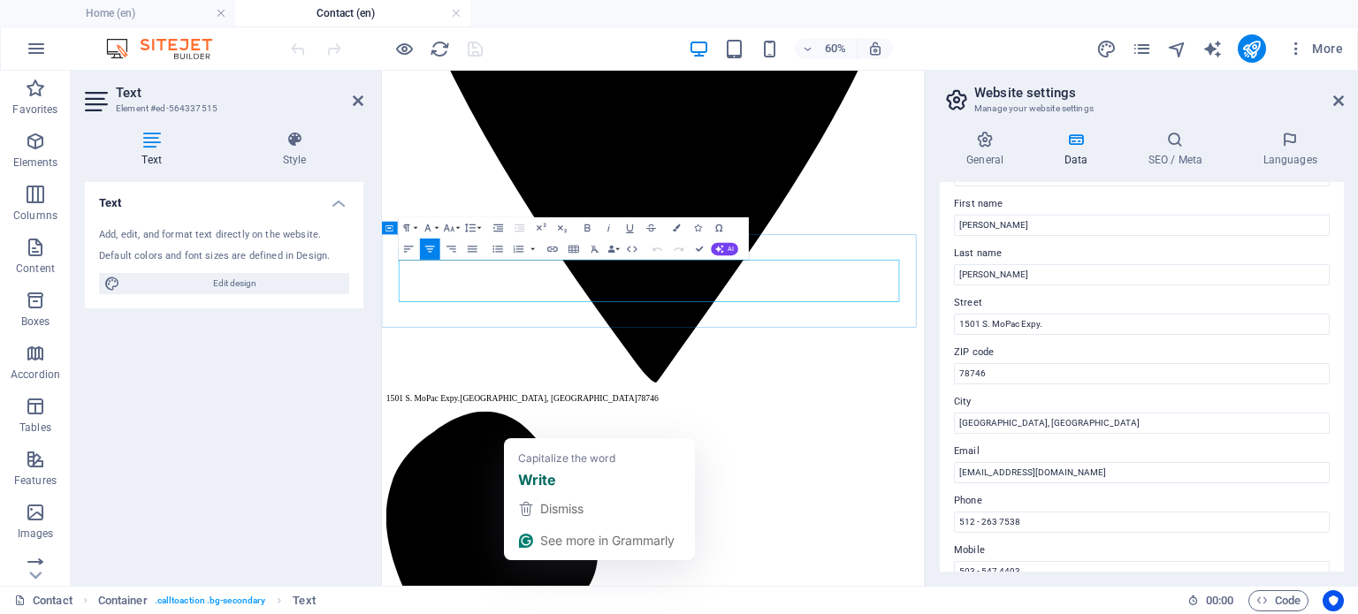
drag, startPoint x: 716, startPoint y: 427, endPoint x: 507, endPoint y: 427, distance: 208.6
copy p "write us an email"
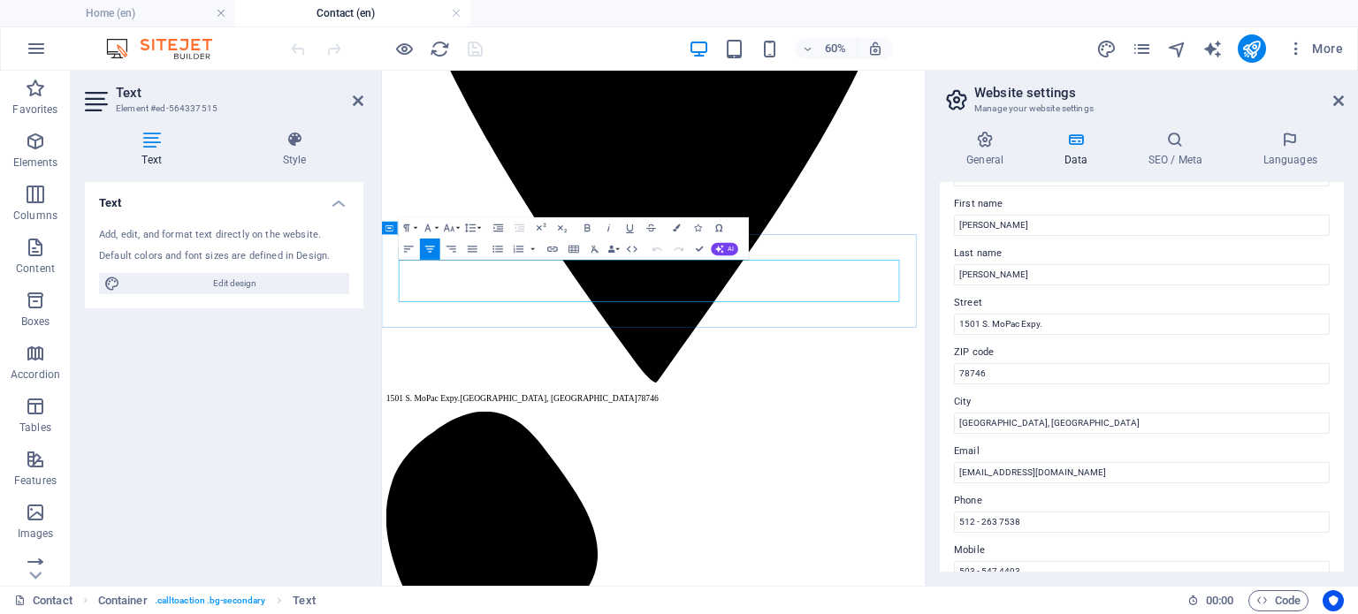
click at [549, 250] on icon "button" at bounding box center [552, 248] width 12 height 12
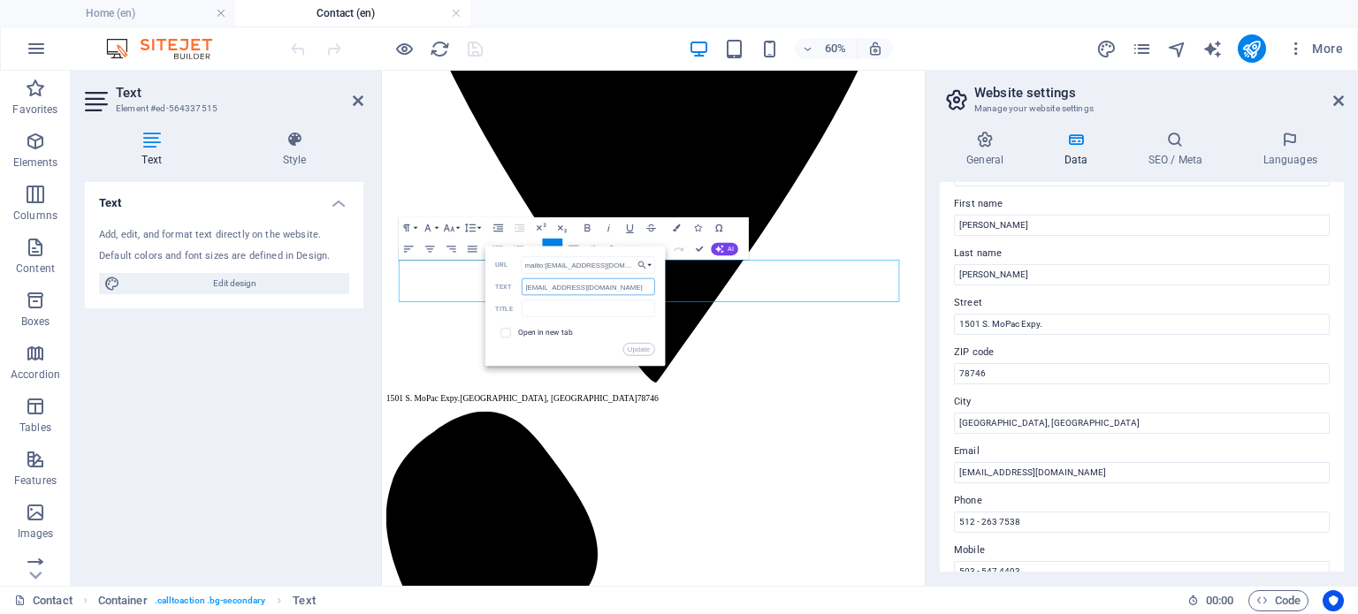
click at [524, 286] on input "[EMAIL_ADDRESS][DOMAIN_NAME]" at bounding box center [588, 286] width 133 height 17
drag, startPoint x: 521, startPoint y: 307, endPoint x: 517, endPoint y: 292, distance: 15.4
click at [517, 292] on div "contact@jjptechnology.com Text" at bounding box center [575, 287] width 159 height 18
click at [523, 286] on input "[EMAIL_ADDRESS][DOMAIN_NAME]" at bounding box center [588, 286] width 133 height 17
paste input "write us an email"
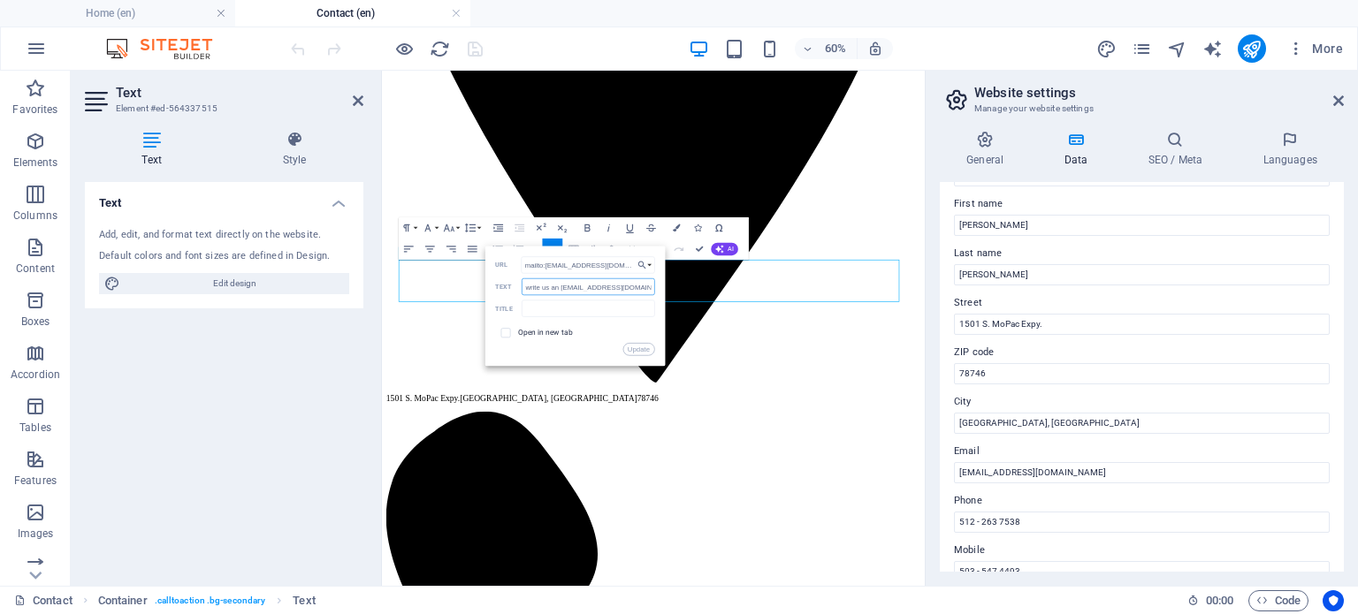
type input "write us an email contact@jjptechnology.com"
click at [633, 345] on button "Update" at bounding box center [639, 349] width 32 height 12
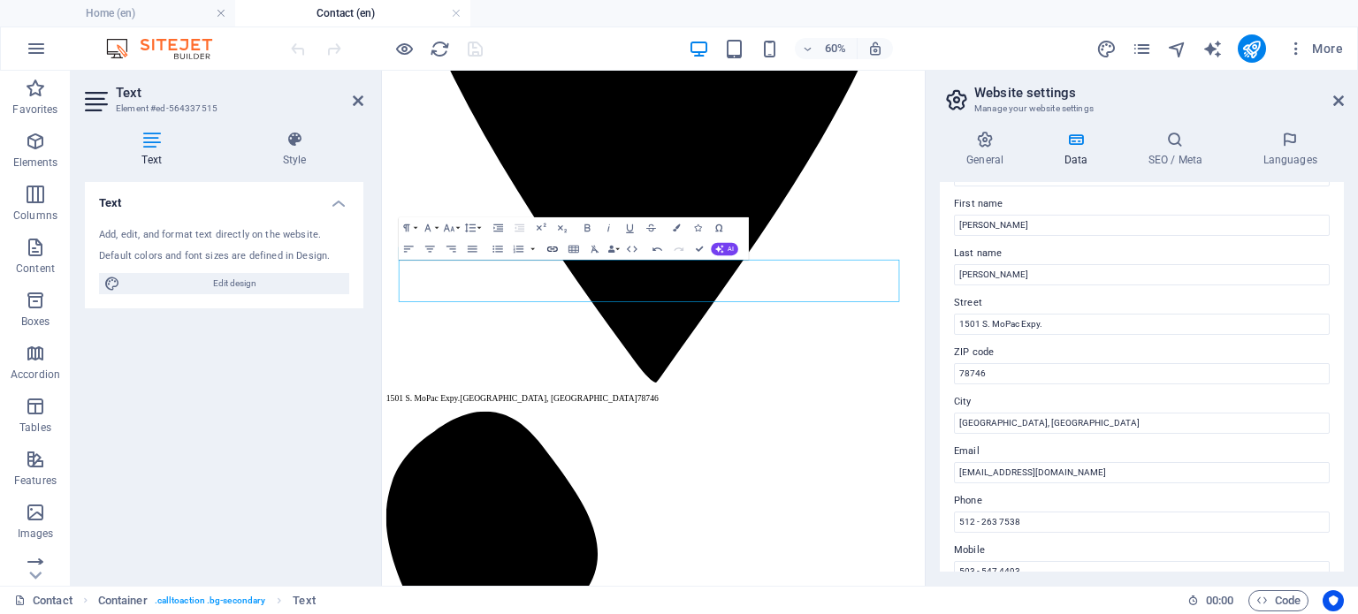
click at [552, 248] on icon "button" at bounding box center [552, 248] width 12 height 12
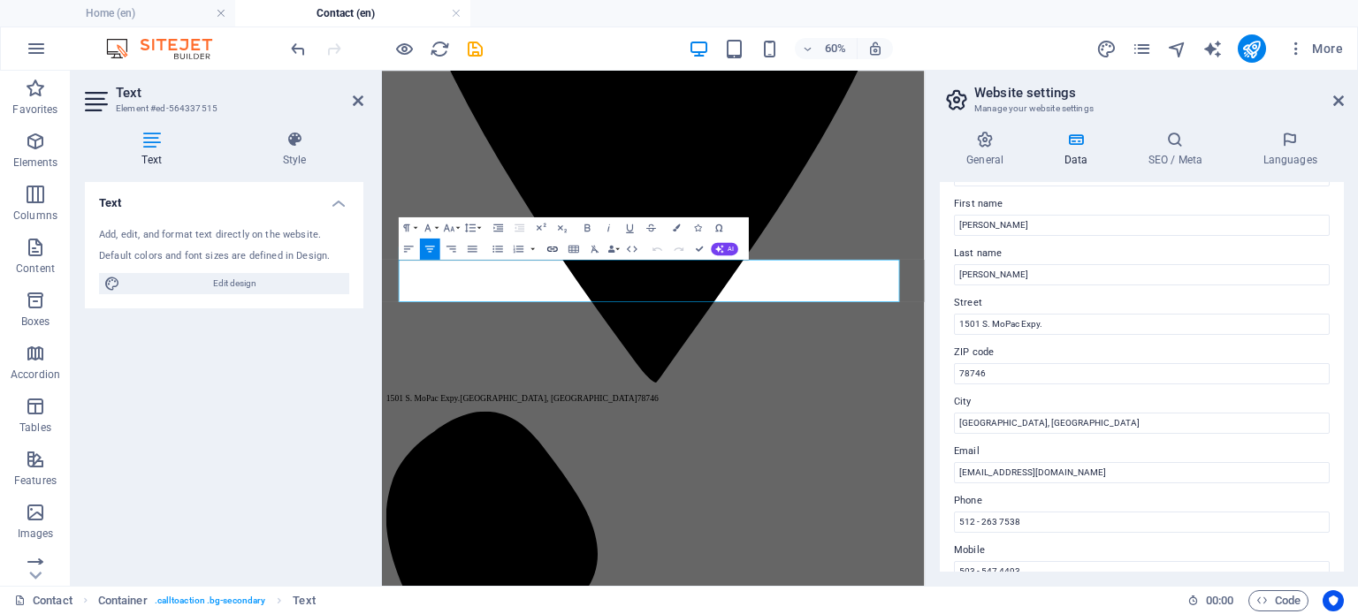
click at [555, 251] on icon "button" at bounding box center [552, 249] width 11 height 5
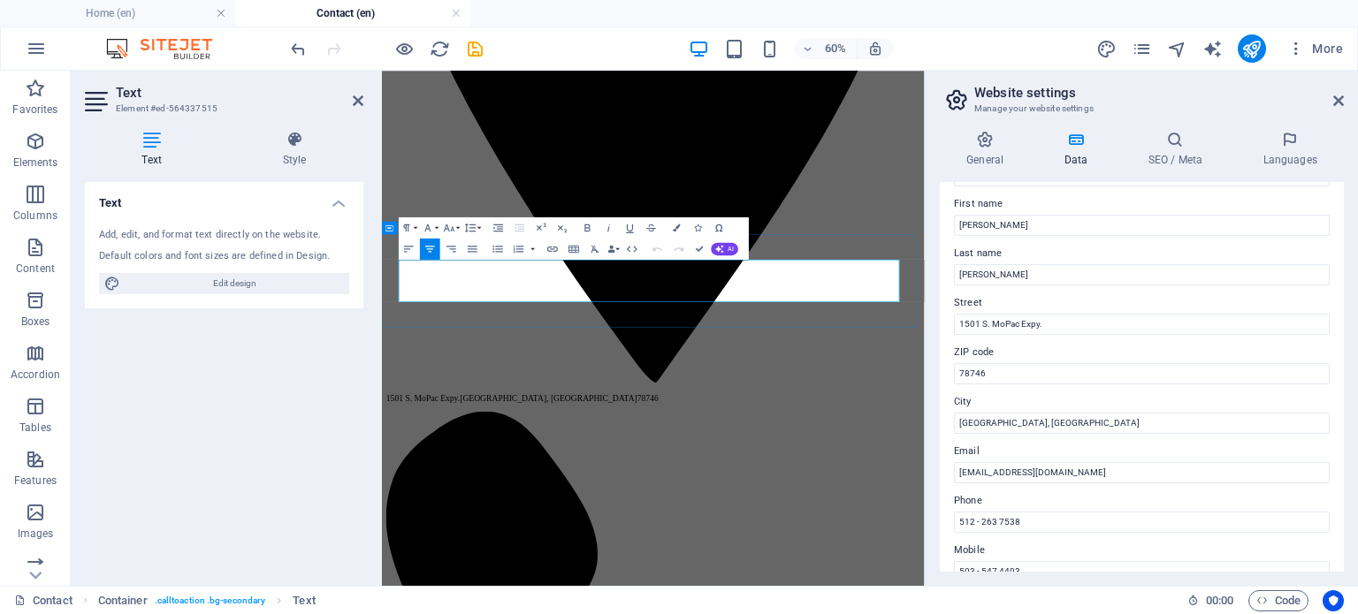
click at [548, 249] on icon "button" at bounding box center [552, 248] width 12 height 12
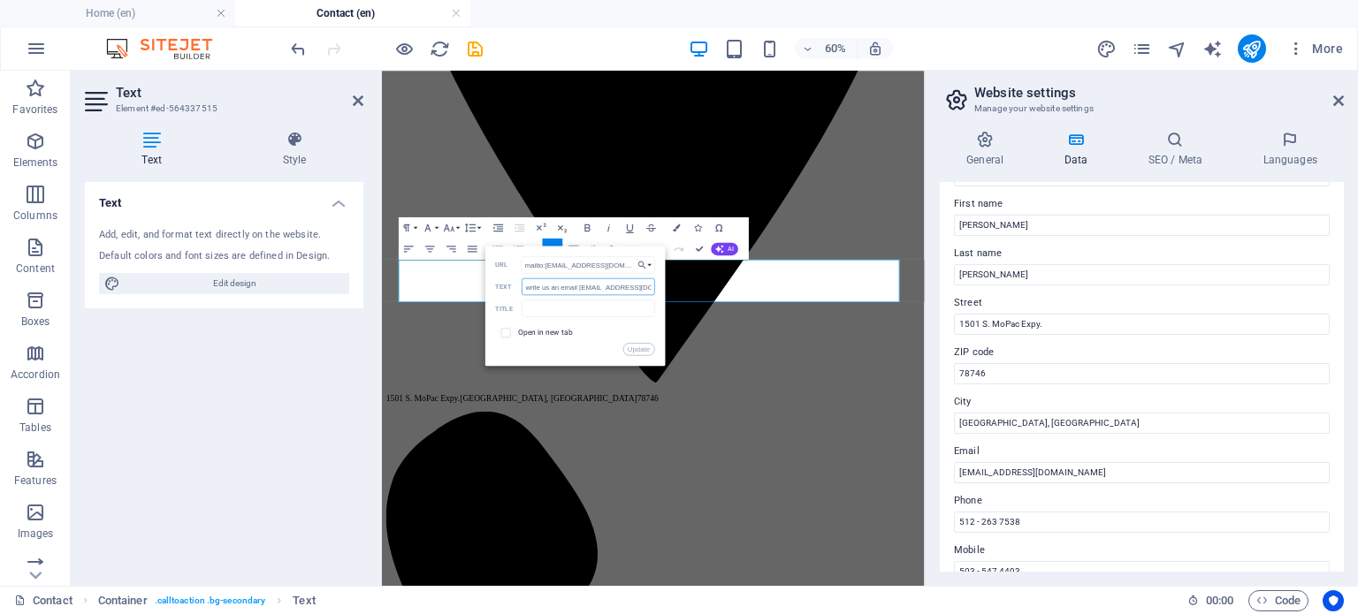
drag, startPoint x: 577, startPoint y: 288, endPoint x: 484, endPoint y: 282, distance: 93.0
click at [485, 282] on div "Back Choose Link Home (en) Company (en) Thin Films & Coating (en) Software Solu…" at bounding box center [575, 306] width 180 height 120
type input "[EMAIL_ADDRESS][DOMAIN_NAME]"
drag, startPoint x: 634, startPoint y: 346, endPoint x: 423, endPoint y: 457, distance: 238.9
click at [634, 346] on button "Update" at bounding box center [639, 349] width 32 height 12
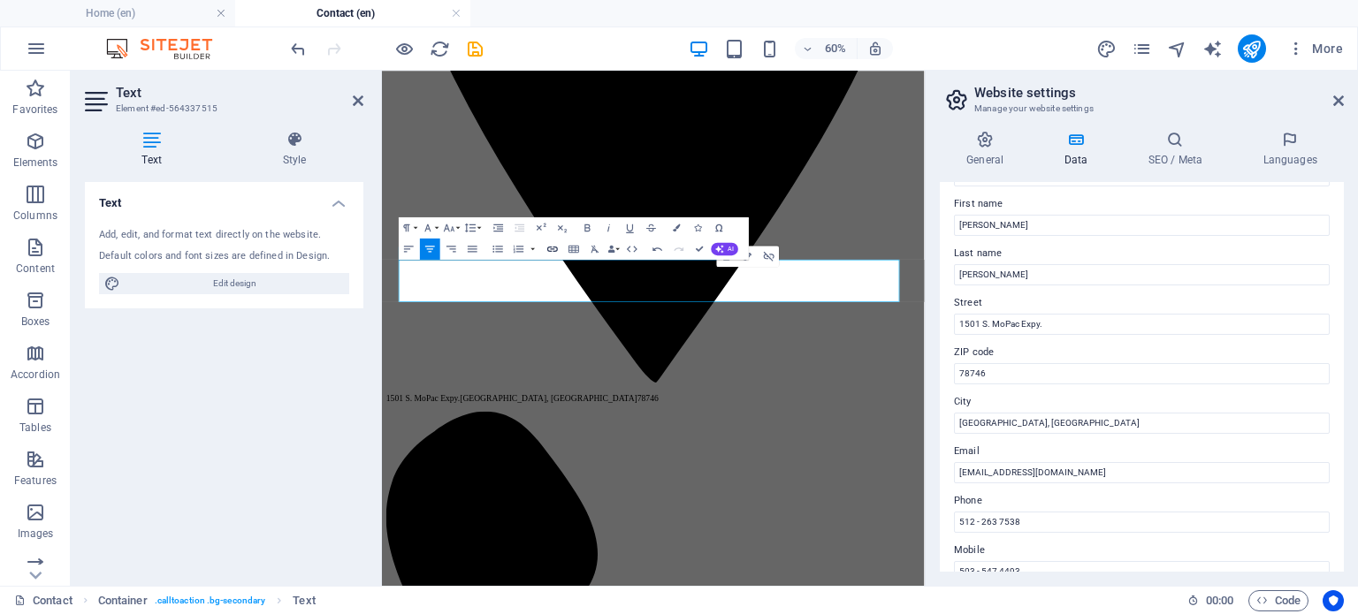
click at [553, 248] on icon "button" at bounding box center [552, 248] width 12 height 12
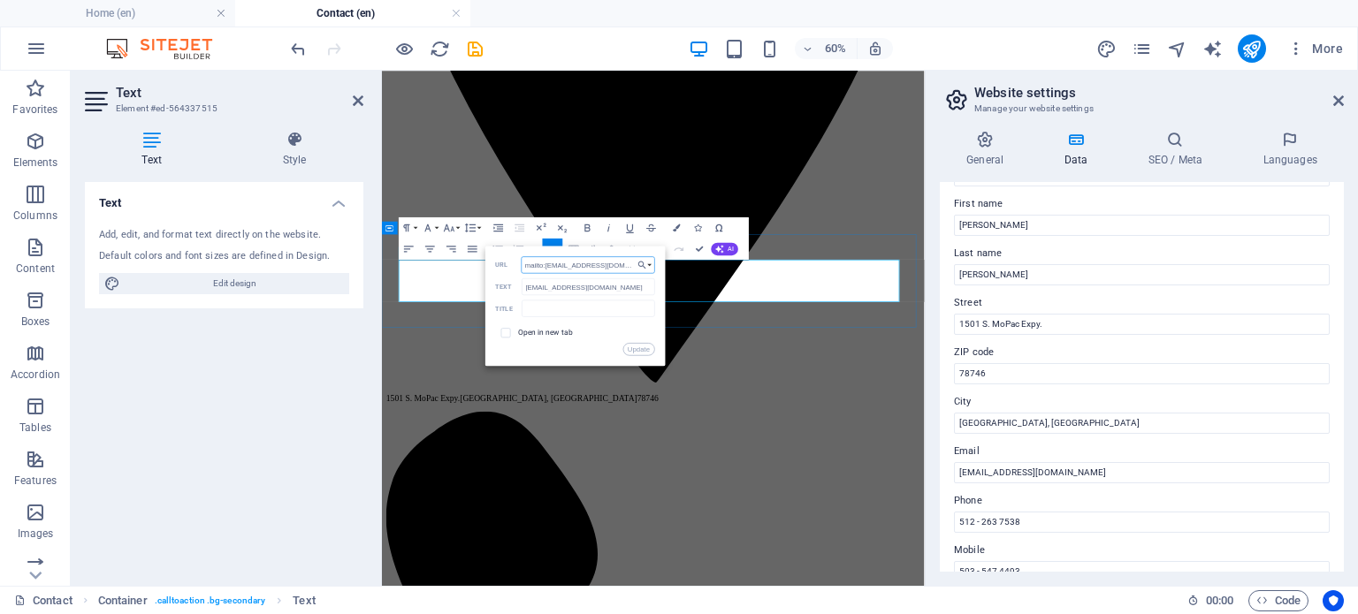
drag, startPoint x: 1015, startPoint y: 339, endPoint x: 531, endPoint y: 398, distance: 487.1
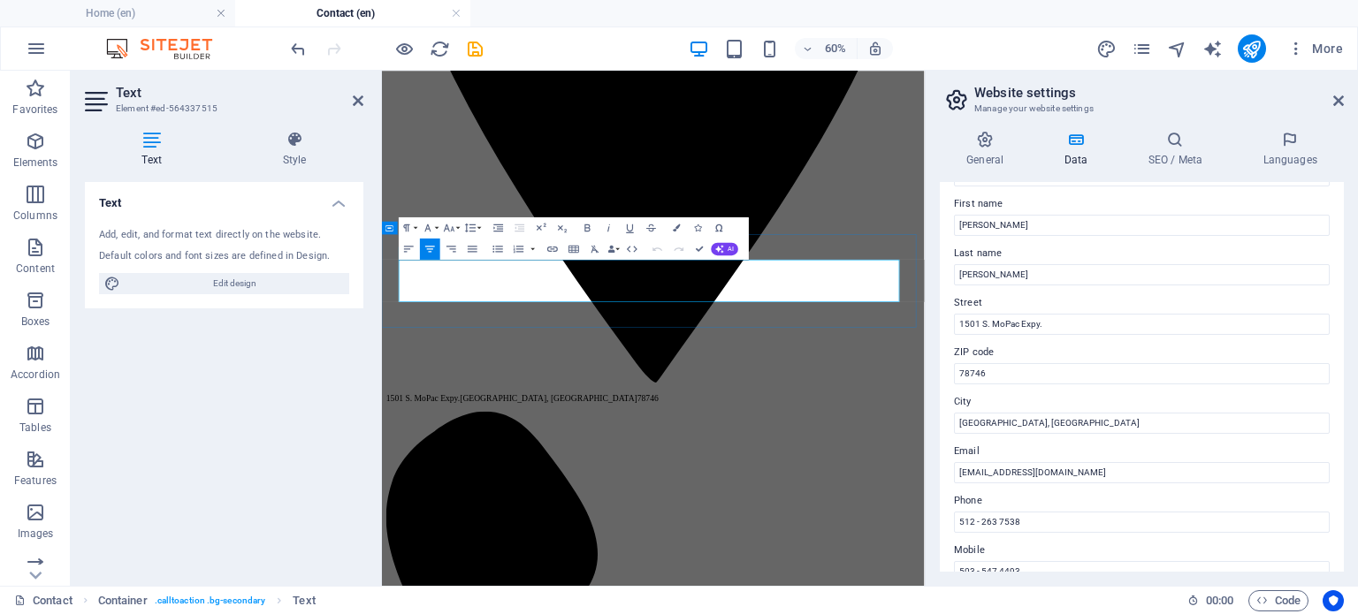
drag, startPoint x: 517, startPoint y: 423, endPoint x: 720, endPoint y: 411, distance: 202.8
click at [552, 250] on icon "button" at bounding box center [552, 248] width 12 height 12
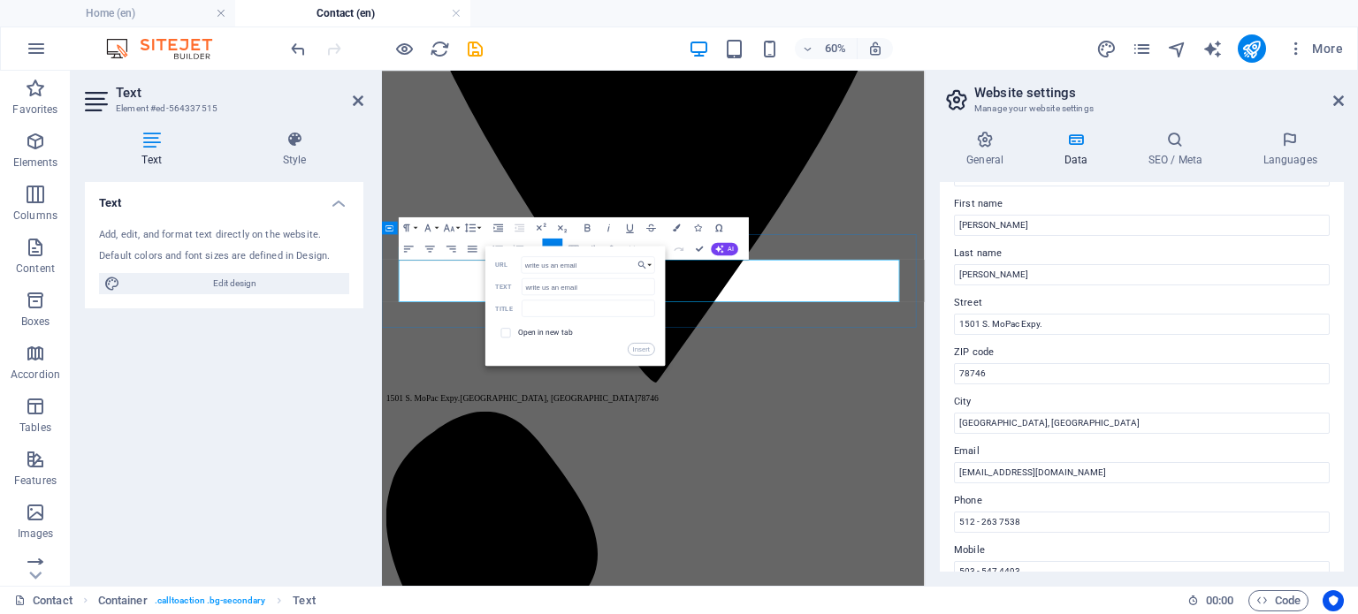
drag, startPoint x: 962, startPoint y: 332, endPoint x: 870, endPoint y: 336, distance: 92.1
type input "write us an email"
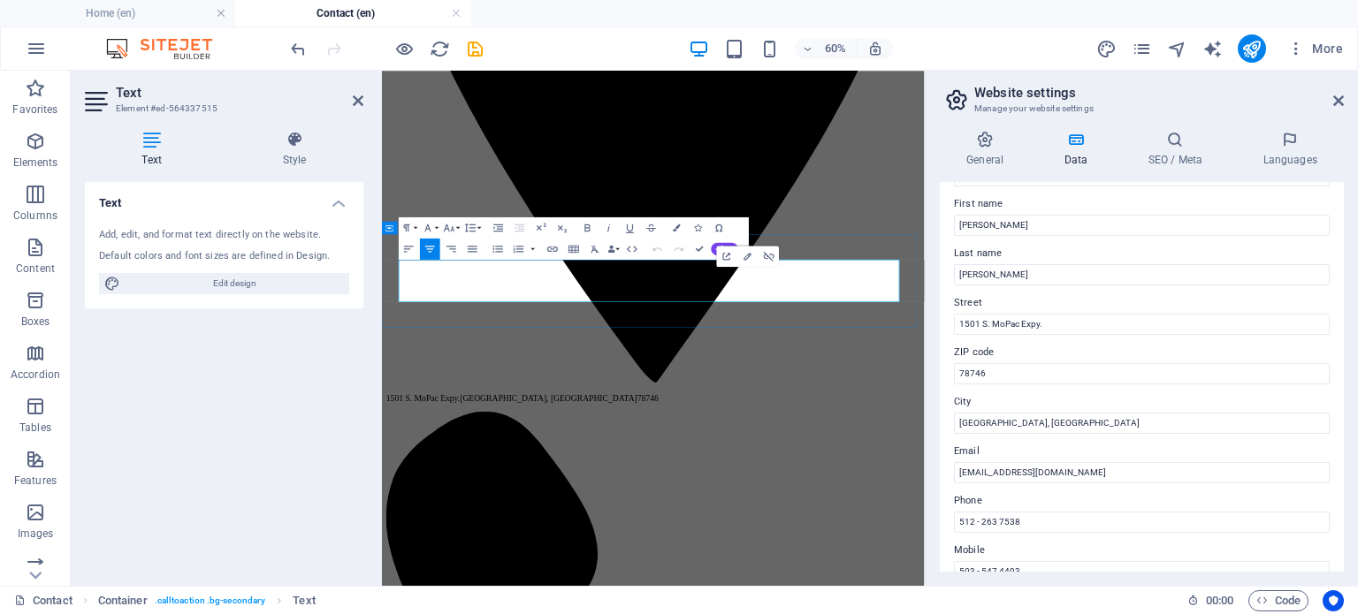
type input "mailto:contact@jjptechnology.com"
type input "[EMAIL_ADDRESS][DOMAIN_NAME]"
click at [550, 248] on icon "button" at bounding box center [552, 248] width 12 height 12
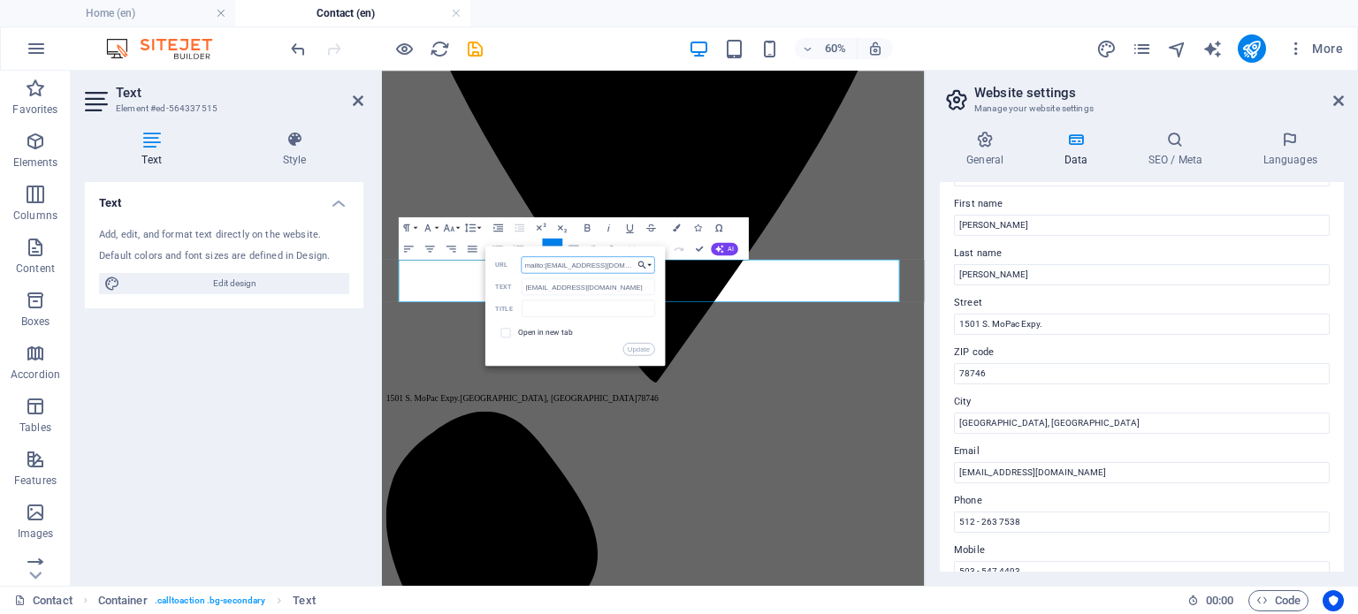
drag, startPoint x: 522, startPoint y: 262, endPoint x: 644, endPoint y: 258, distance: 121.2
click at [644, 258] on div "Back Choose Link Home (en) Company (en) Thin Films & Coating (en) Software Solu…" at bounding box center [575, 306] width 180 height 120
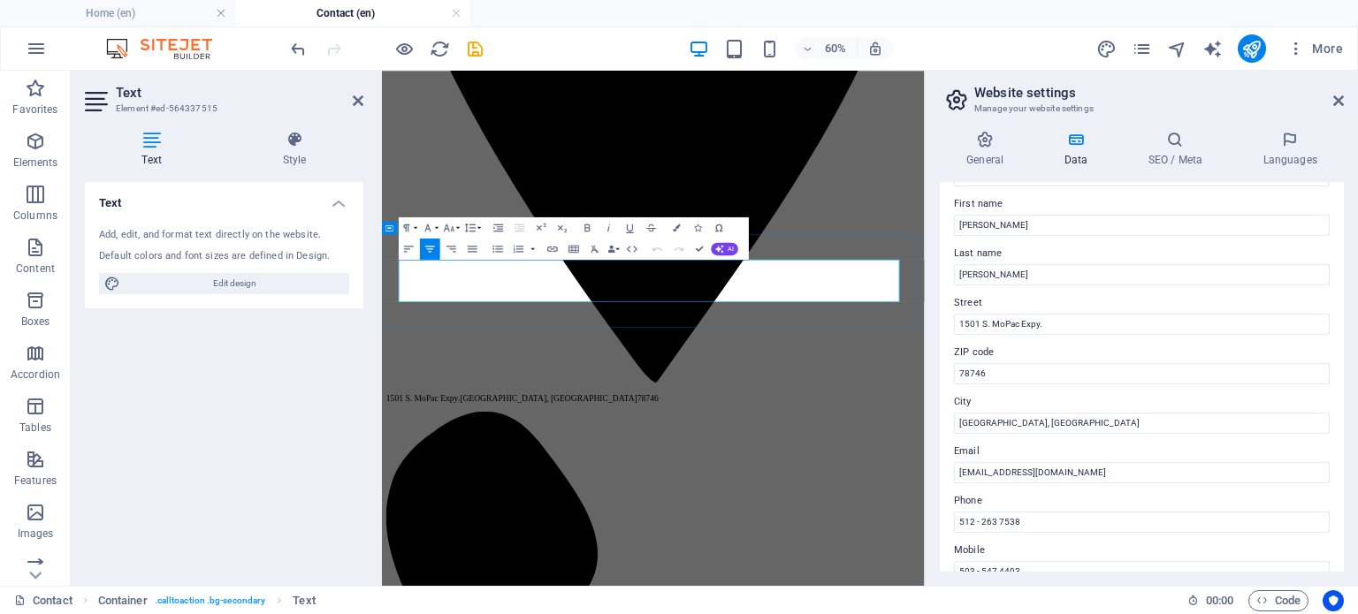
drag, startPoint x: 515, startPoint y: 412, endPoint x: 719, endPoint y: 409, distance: 204.2
drag, startPoint x: 706, startPoint y: 419, endPoint x: 685, endPoint y: 422, distance: 21.4
click at [554, 247] on icon "button" at bounding box center [552, 249] width 11 height 5
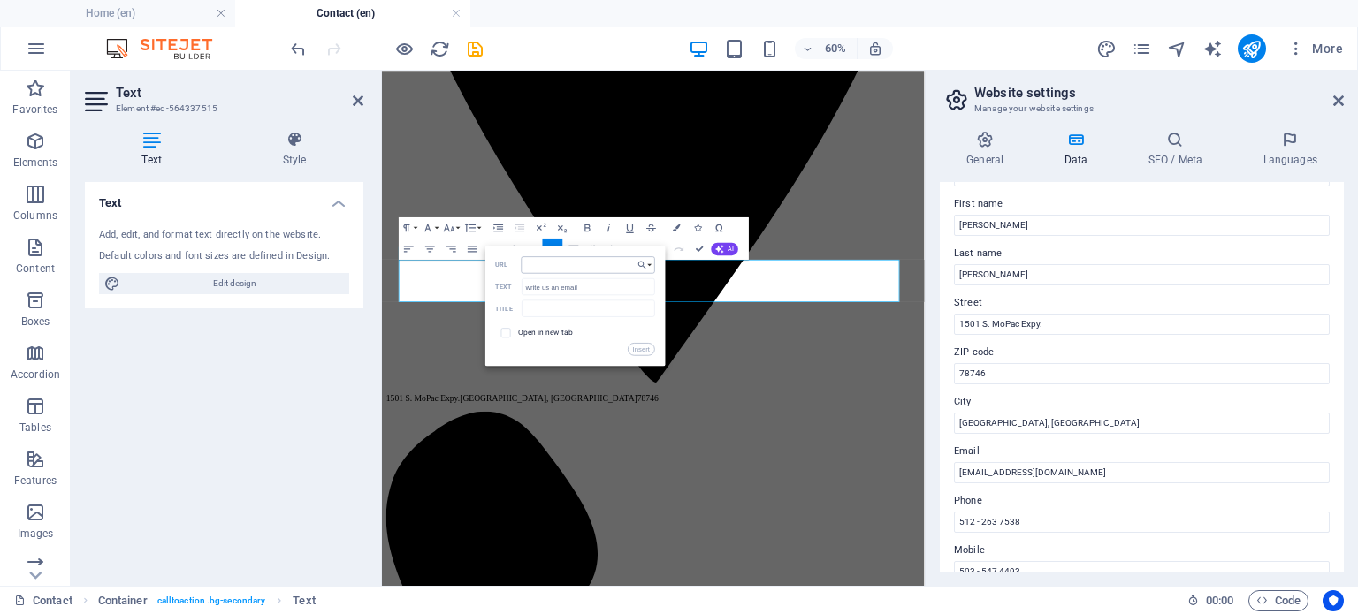
type input "mailto:contact@jjptechnology.com"
click at [640, 349] on button "Insert" at bounding box center [641, 349] width 27 height 12
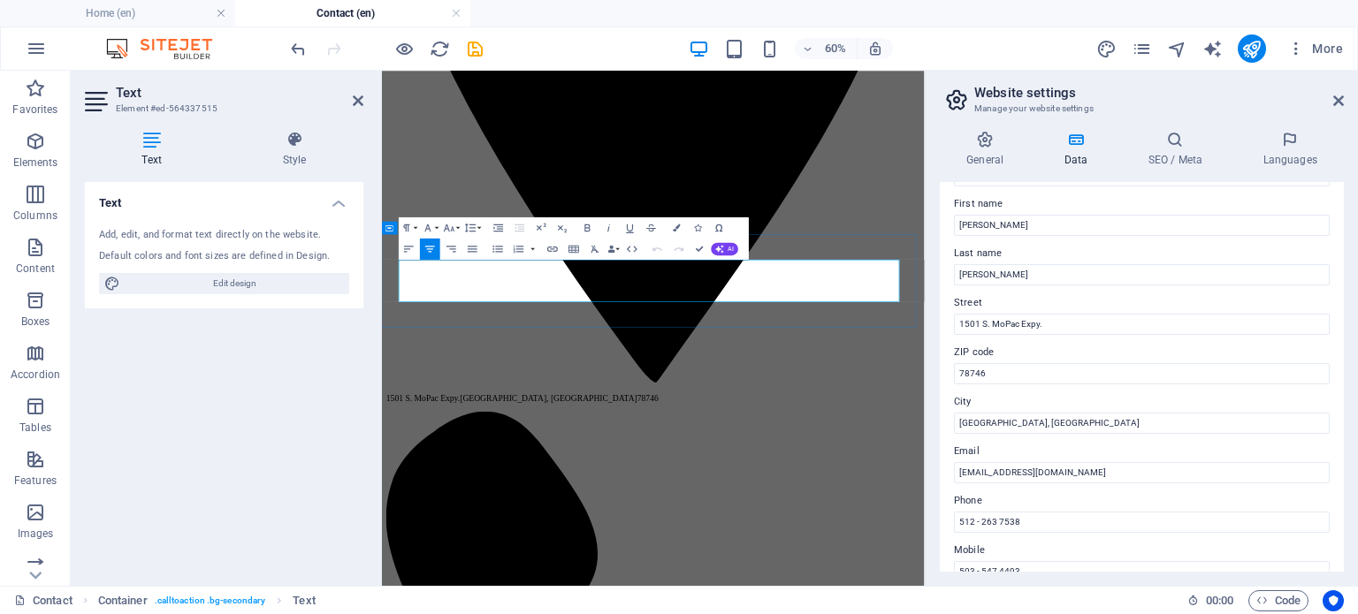
drag, startPoint x: 514, startPoint y: 422, endPoint x: 728, endPoint y: 422, distance: 213.9
click at [553, 249] on icon "button" at bounding box center [552, 249] width 11 height 5
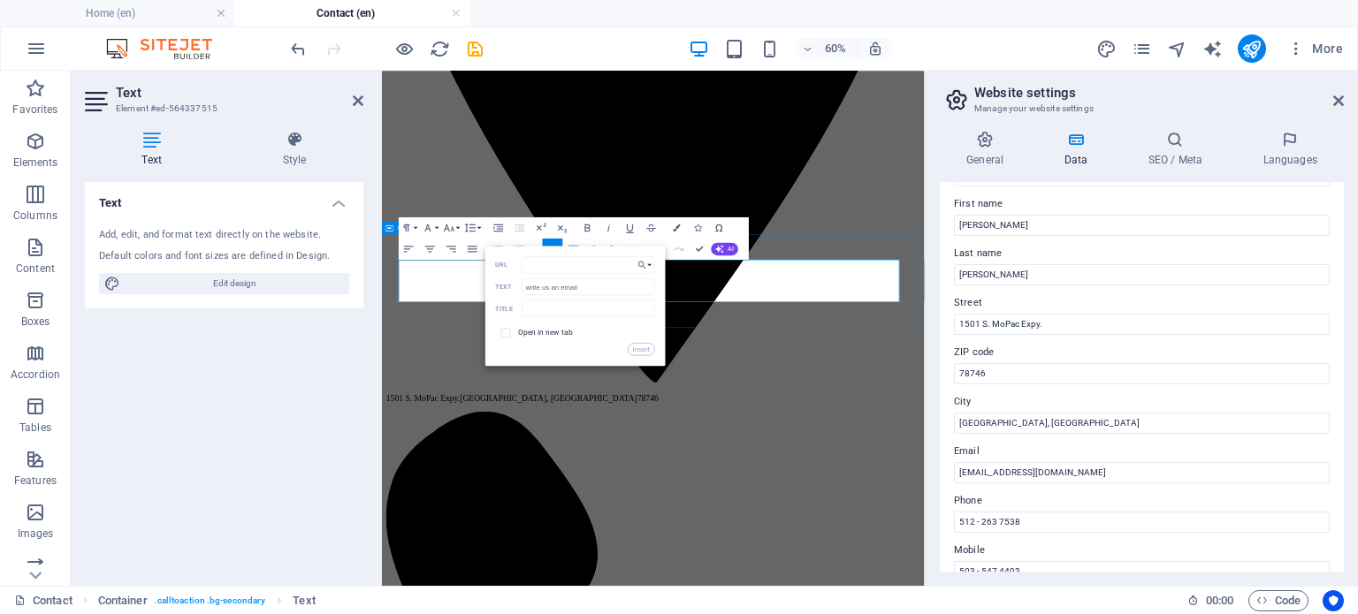
drag, startPoint x: 507, startPoint y: 469, endPoint x: 790, endPoint y: 317, distance: 320.8
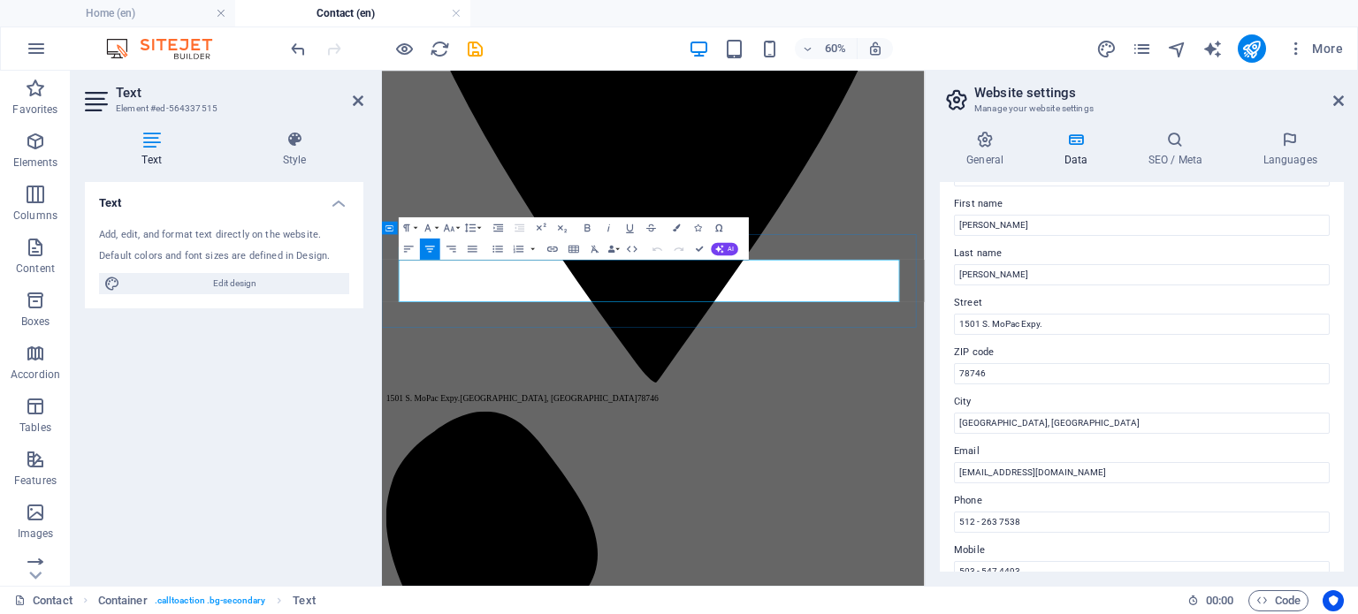
drag, startPoint x: 517, startPoint y: 419, endPoint x: 721, endPoint y: 416, distance: 203.4
click at [555, 249] on icon "button" at bounding box center [552, 248] width 12 height 12
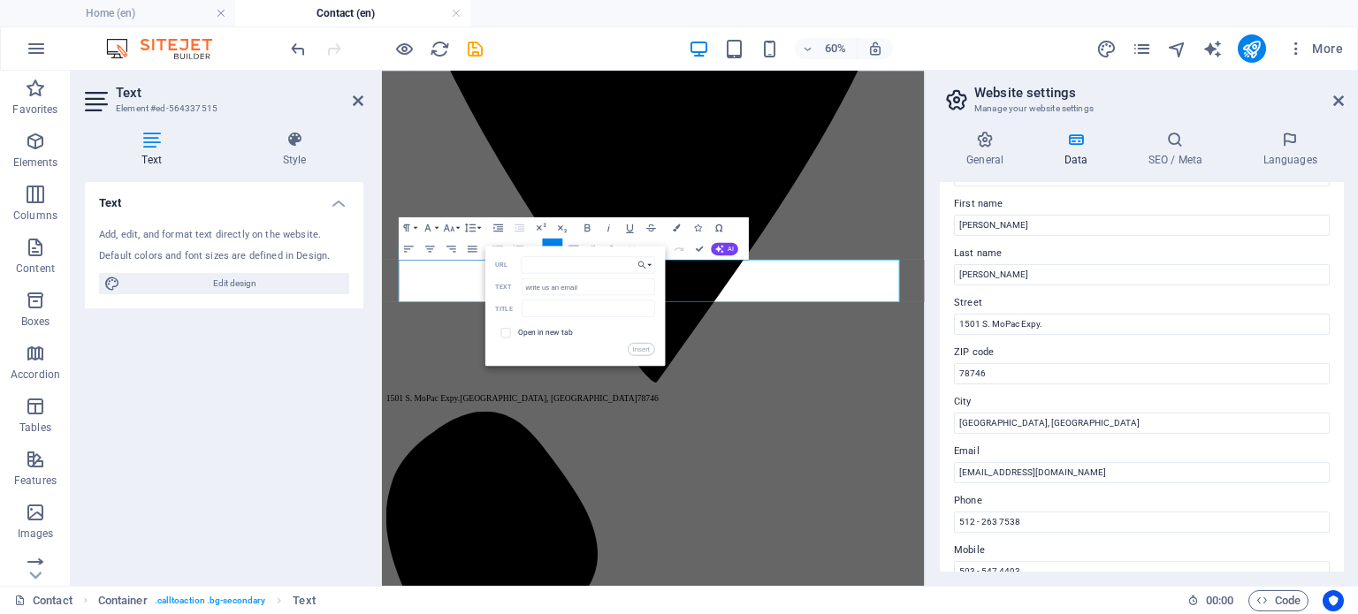
type input "mailto:contact@jjptechnology.com"
click at [636, 354] on button "Insert" at bounding box center [641, 349] width 27 height 12
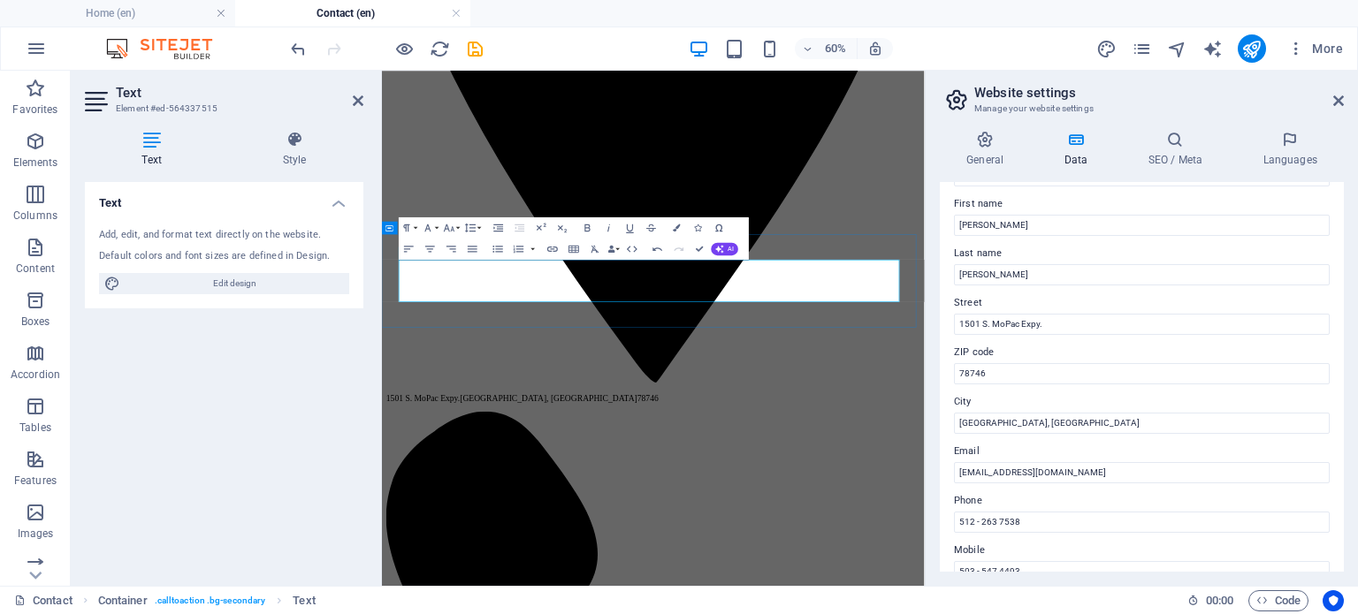
drag, startPoint x: 804, startPoint y: 416, endPoint x: 1155, endPoint y: 433, distance: 351.4
type input "[EMAIL_ADDRESS][DOMAIN_NAME]"
click at [548, 244] on icon "button" at bounding box center [552, 248] width 12 height 12
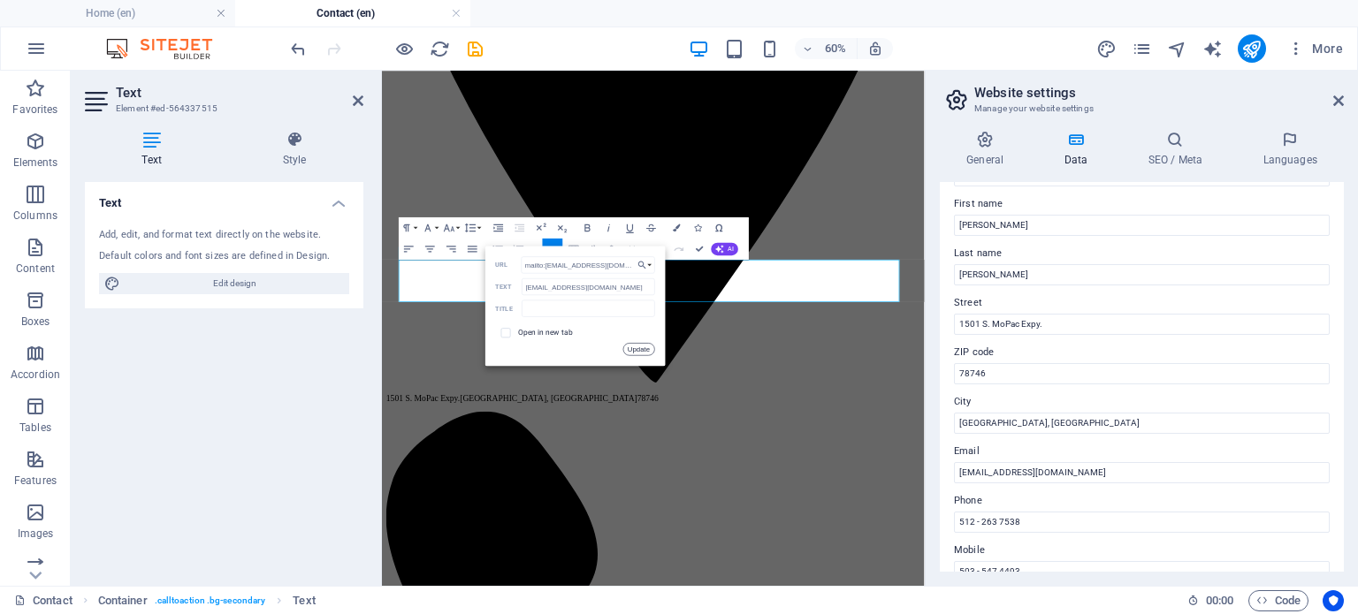
click at [644, 354] on button "Update" at bounding box center [639, 349] width 32 height 12
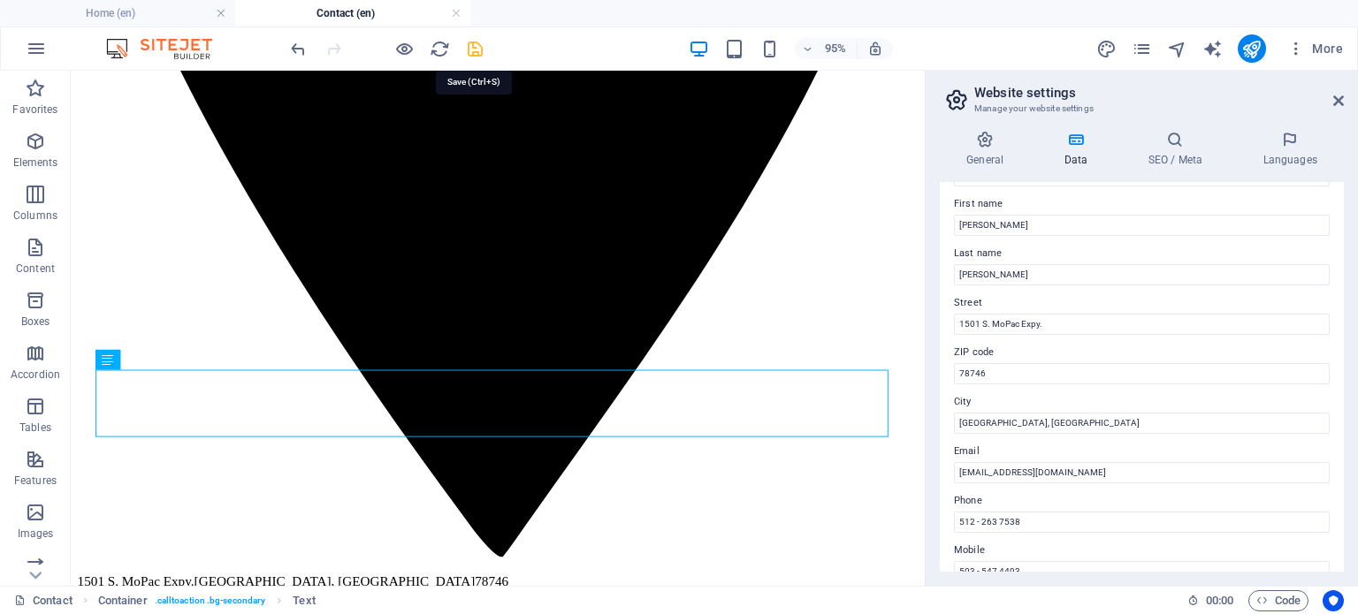
click at [474, 45] on icon "save" at bounding box center [475, 49] width 20 height 20
checkbox input "false"
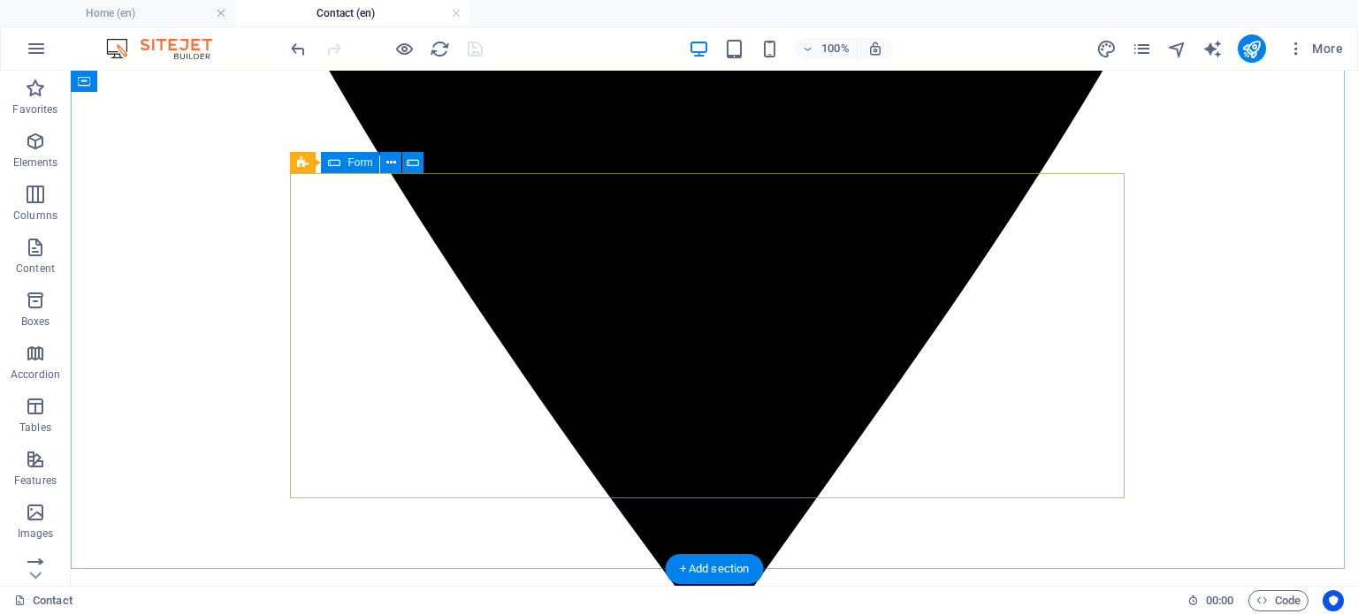
scroll to position [1326, 0]
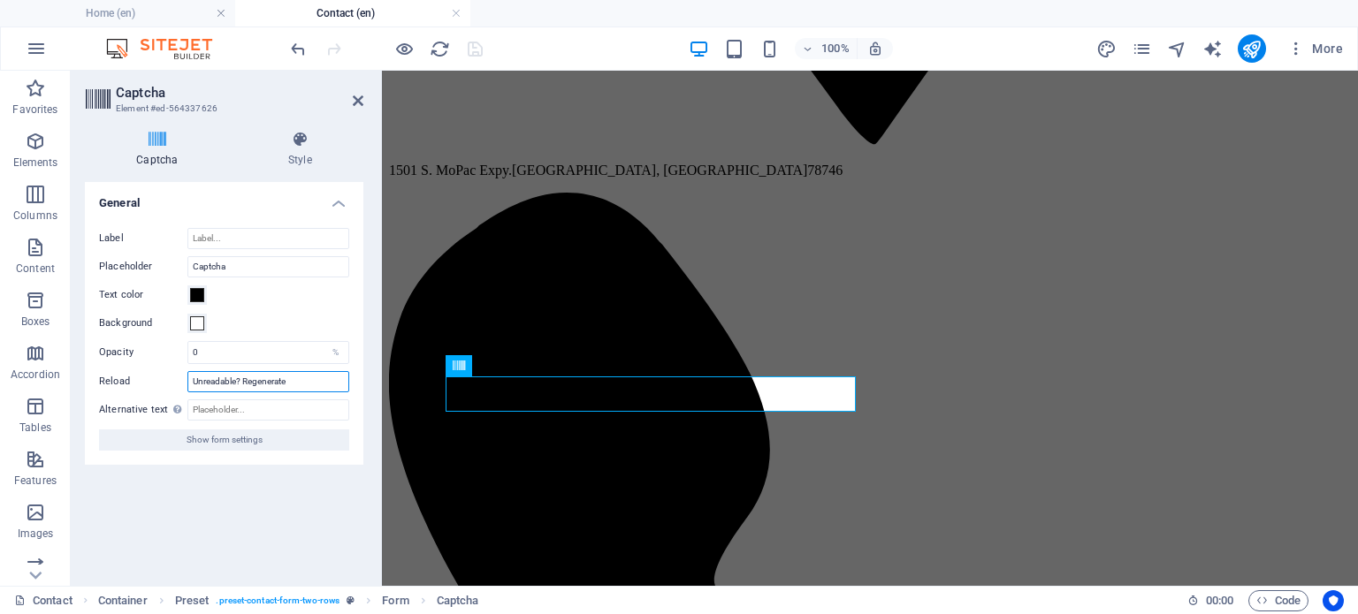
drag, startPoint x: 301, startPoint y: 381, endPoint x: 174, endPoint y: 377, distance: 126.5
click at [174, 377] on div "Reload Unreadable? Regenerate" at bounding box center [224, 381] width 250 height 21
paste input "Refresh code."
type input "Refresh code."
click at [223, 542] on div "Turnstile Turnstile by Cloudfare is a third-party integration that offers acces…" at bounding box center [224, 377] width 278 height 390
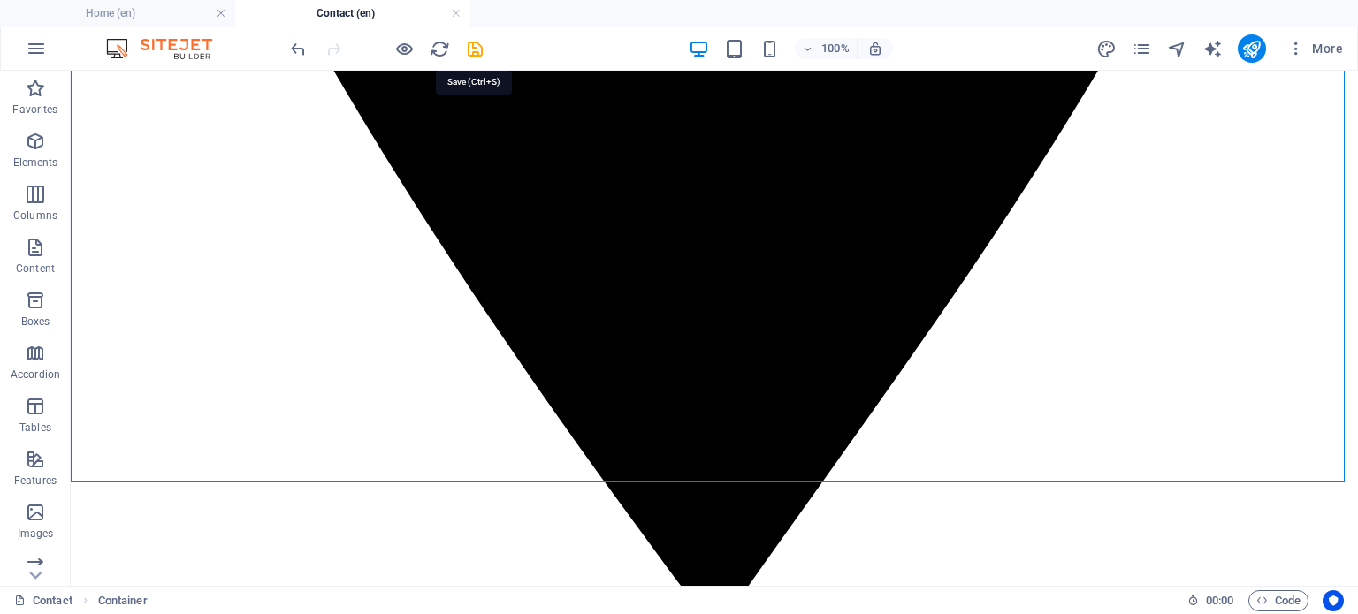
drag, startPoint x: 474, startPoint y: 48, endPoint x: 478, endPoint y: 40, distance: 9.1
click at [474, 48] on icon "save" at bounding box center [475, 49] width 20 height 20
checkbox input "false"
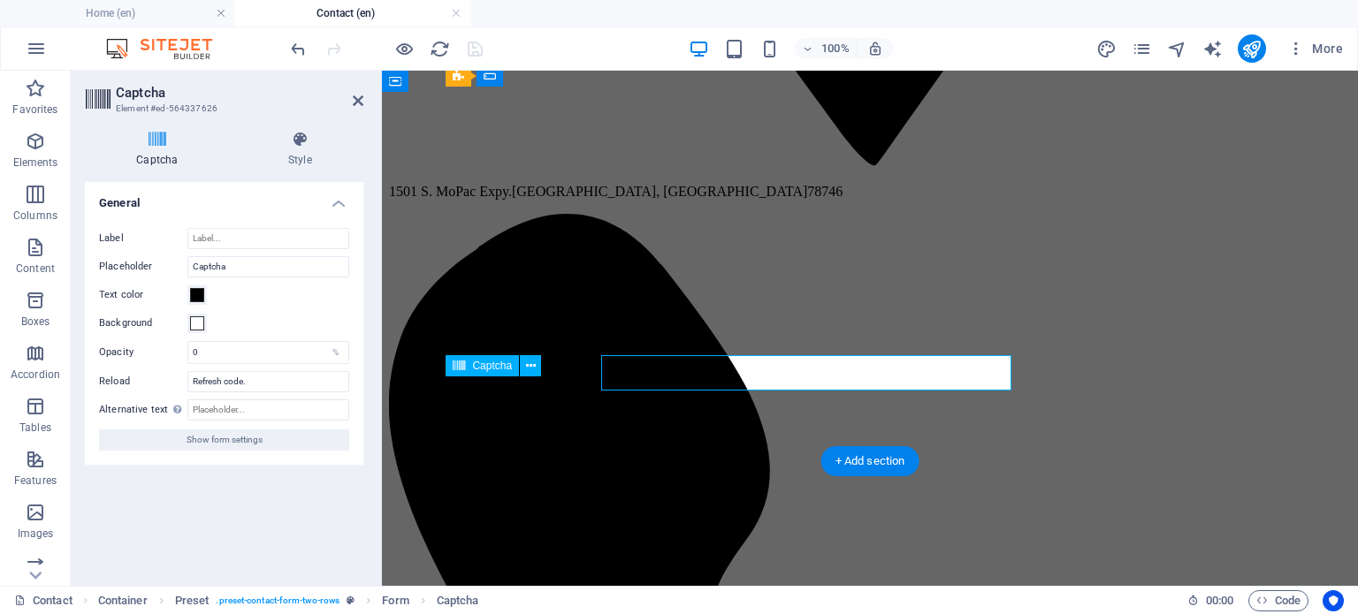
scroll to position [1347, 0]
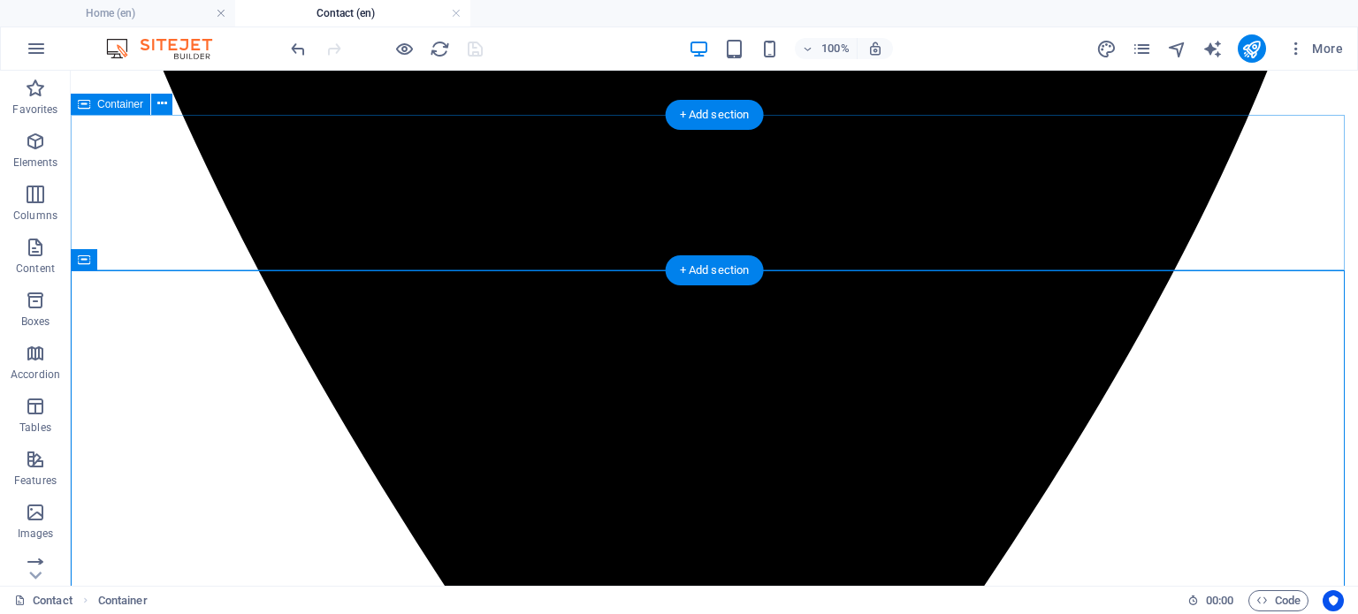
scroll to position [972, 0]
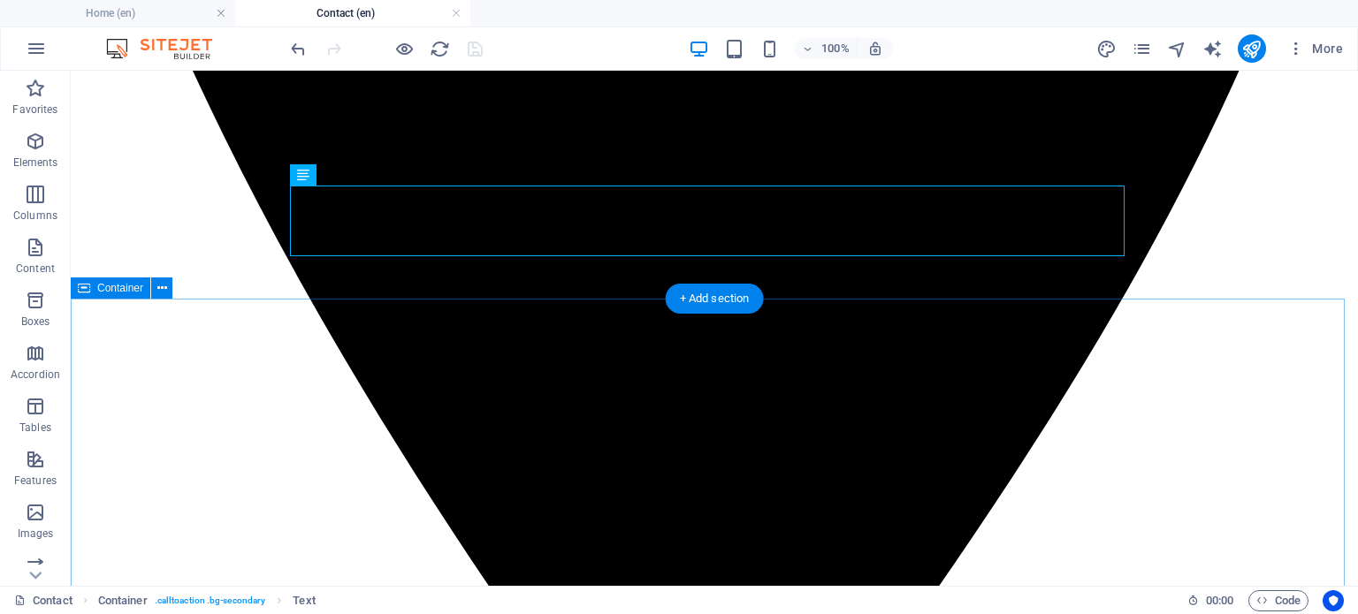
scroll to position [1238, 0]
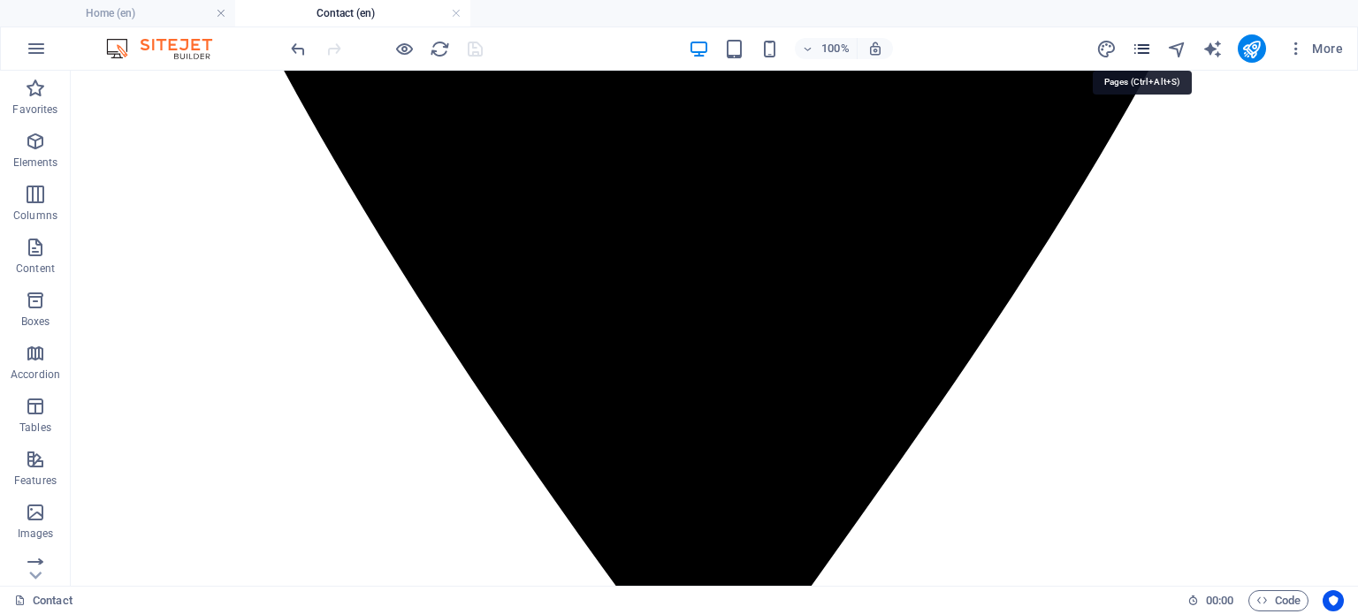
click at [1149, 52] on icon "pages" at bounding box center [1142, 49] width 20 height 20
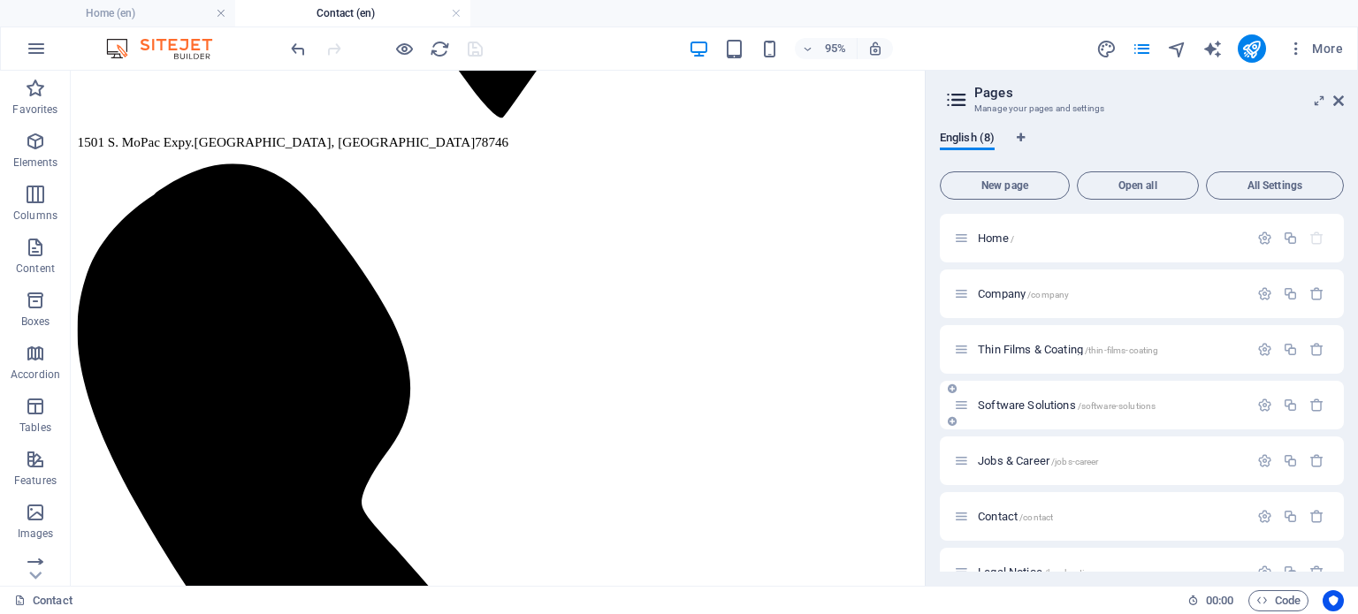
scroll to position [87, 0]
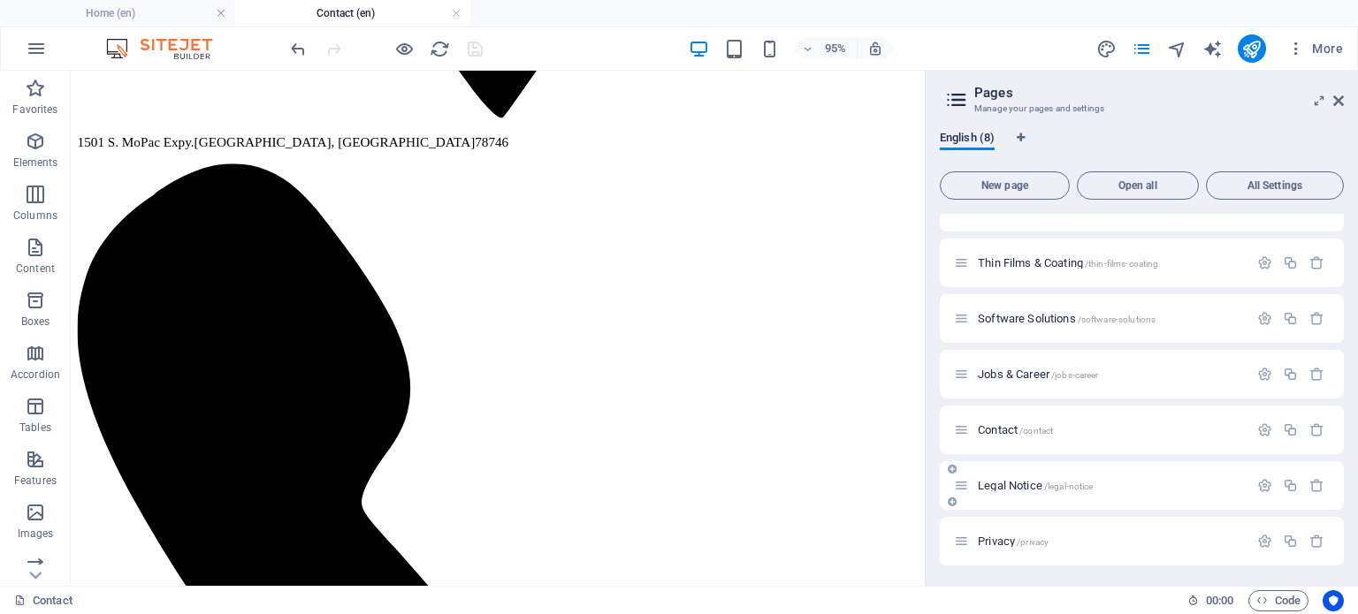
click at [969, 486] on div "Legal Notice /legal-notice" at bounding box center [1101, 486] width 294 height 20
click at [990, 482] on span "Legal Notice /legal-notice" at bounding box center [1035, 485] width 115 height 13
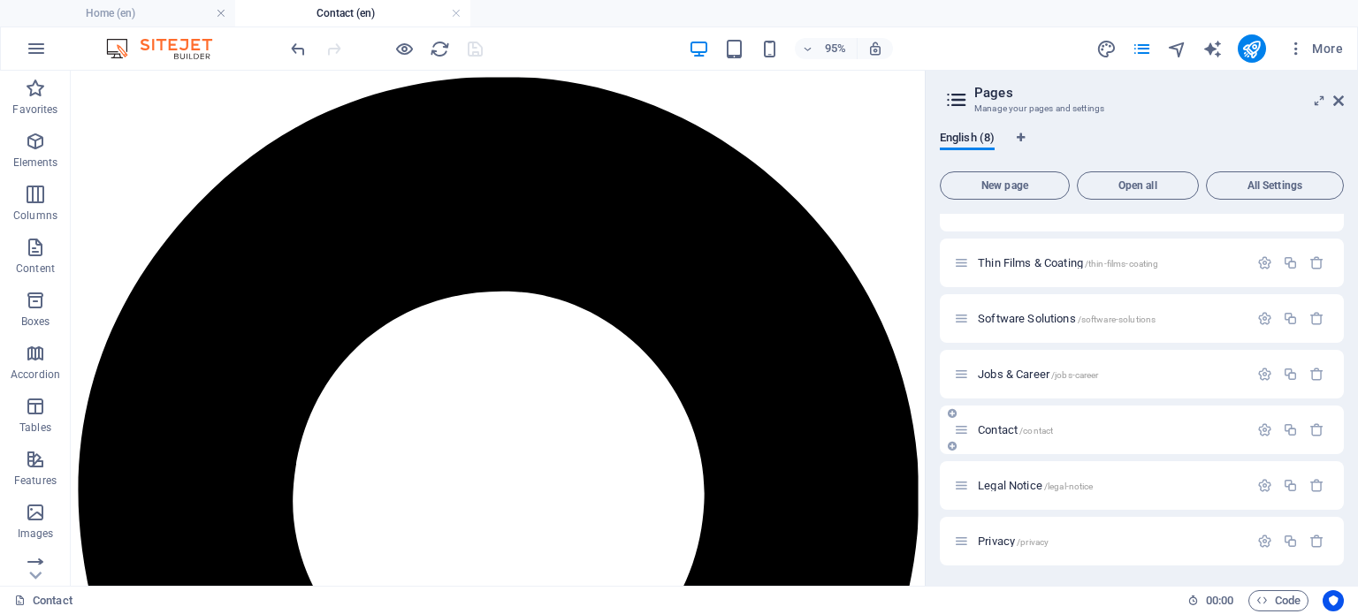
scroll to position [15, 0]
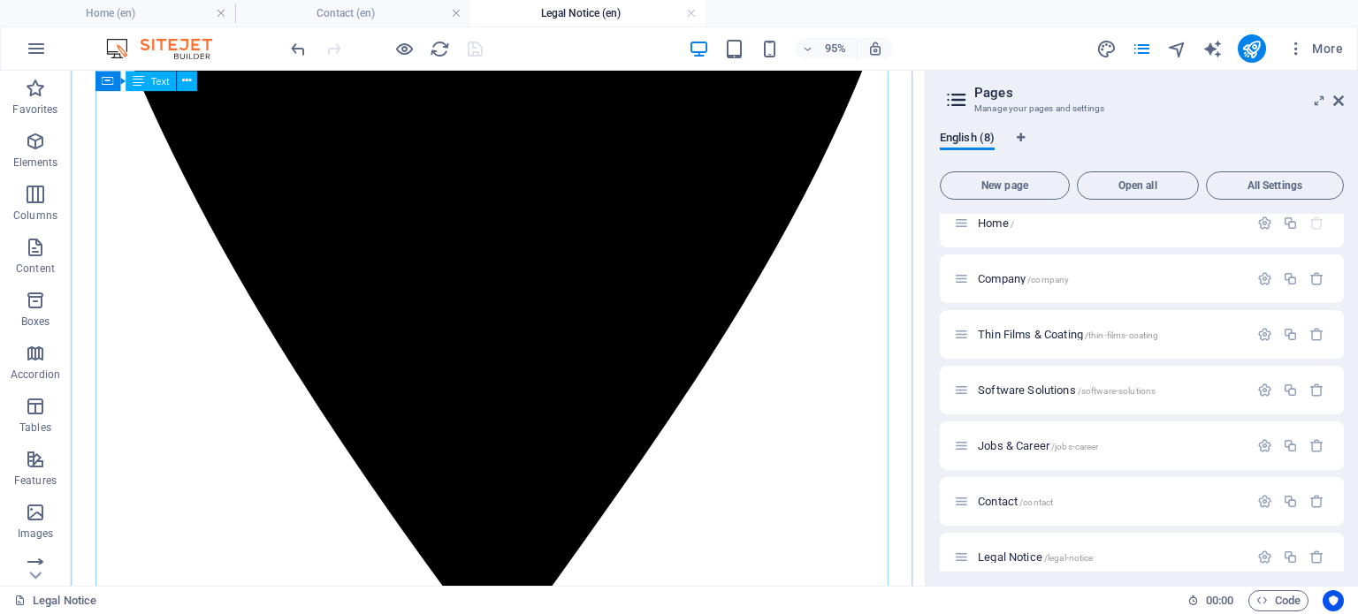
scroll to position [796, 0]
